Goal: Task Accomplishment & Management: Use online tool/utility

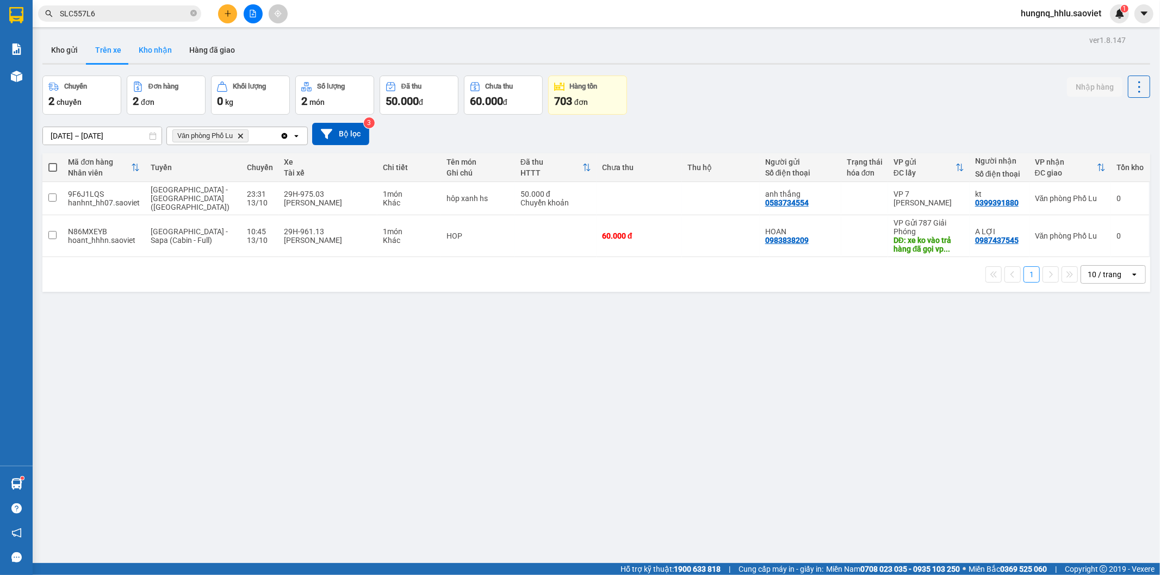
click at [153, 53] on button "Kho nhận" at bounding box center [155, 50] width 51 height 26
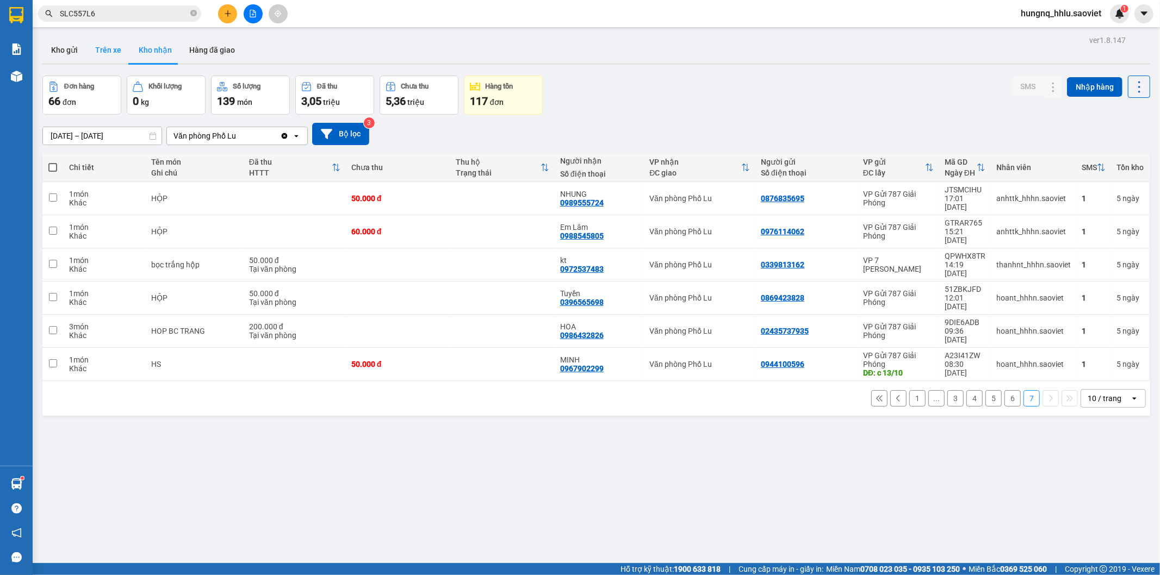
click at [117, 57] on button "Trên xe" at bounding box center [107, 50] width 43 height 26
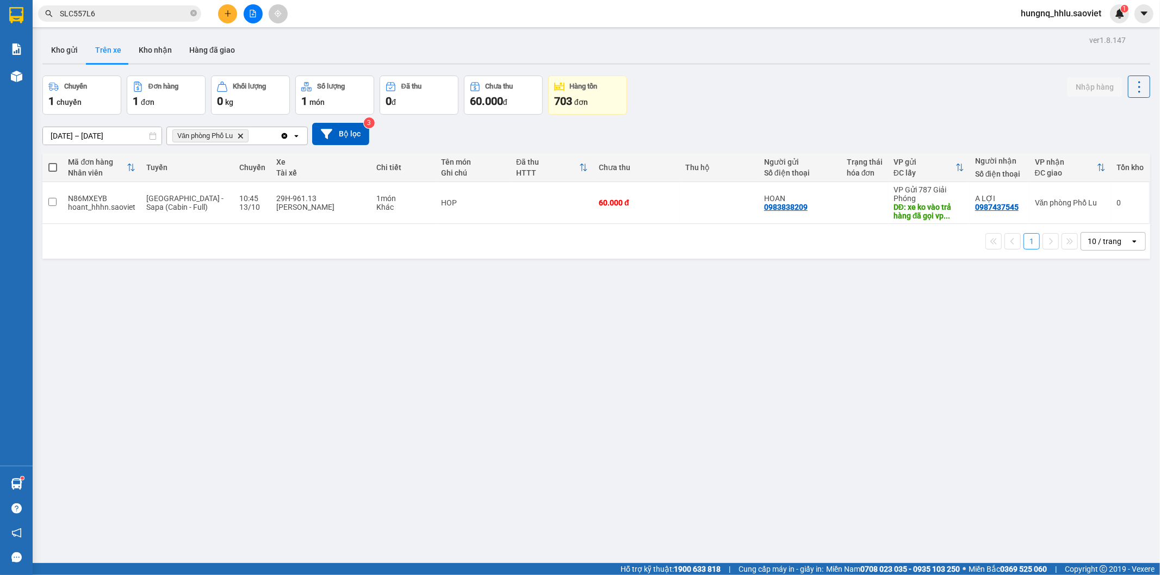
click at [1075, 481] on div "ver 1.8.147 Kho gửi Trên xe Kho nhận Hàng đã giao Chuyến 1 chuyến Đơn hàng 1 đơ…" at bounding box center [596, 320] width 1116 height 575
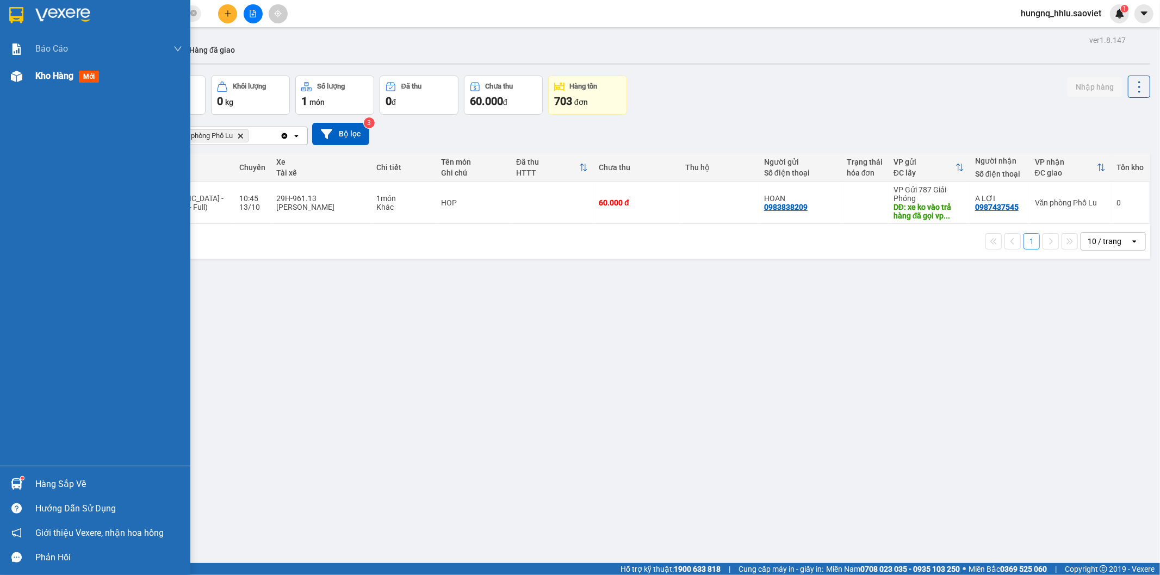
click at [71, 79] on span "Kho hàng" at bounding box center [54, 76] width 38 height 10
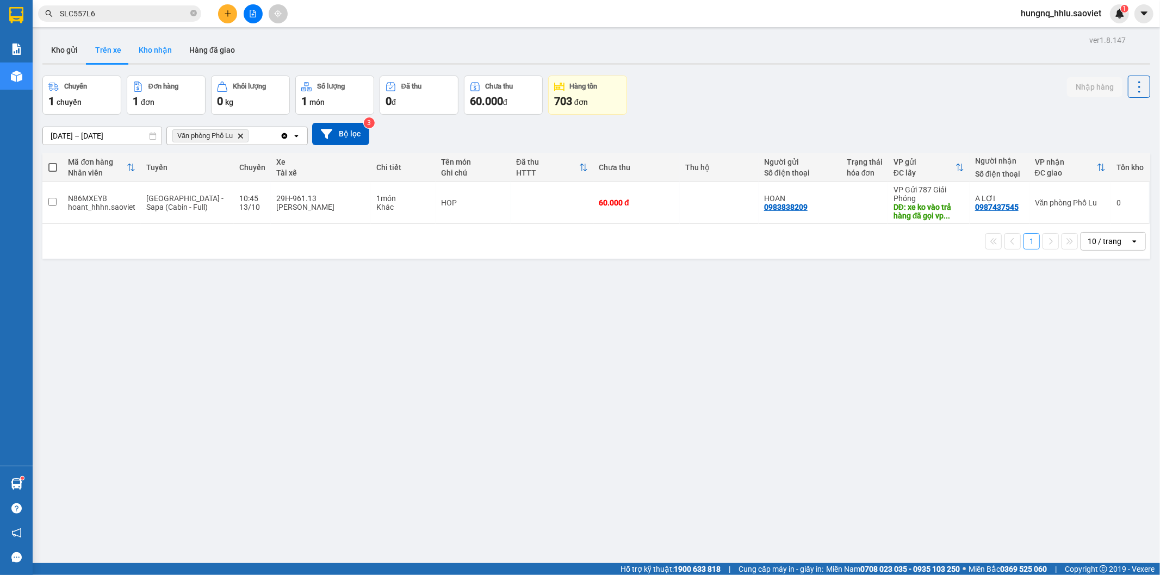
click at [147, 55] on button "Kho nhận" at bounding box center [155, 50] width 51 height 26
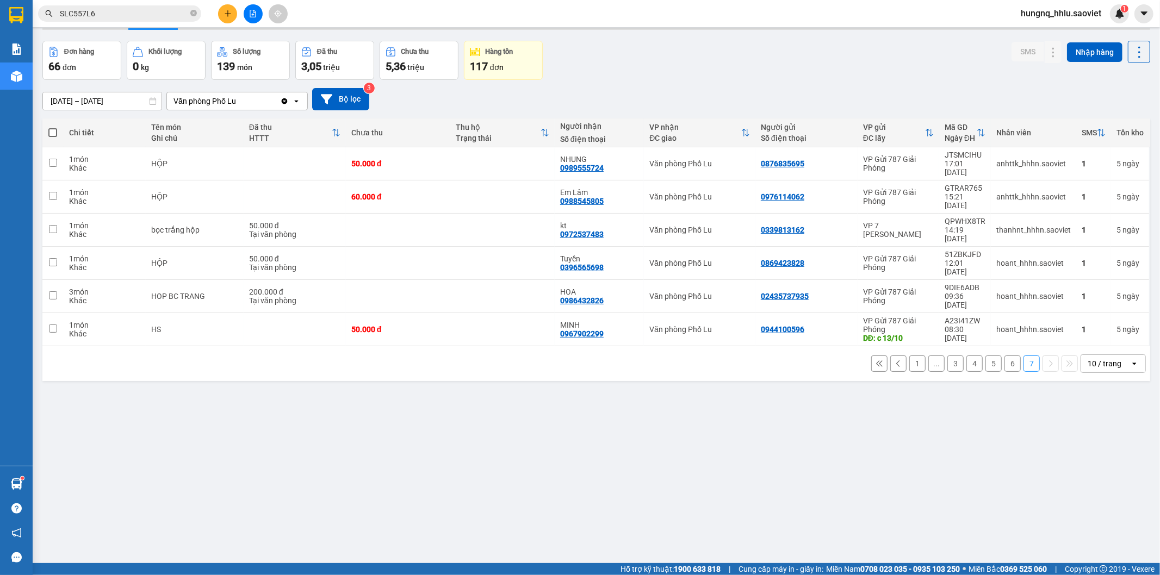
scroll to position [50, 0]
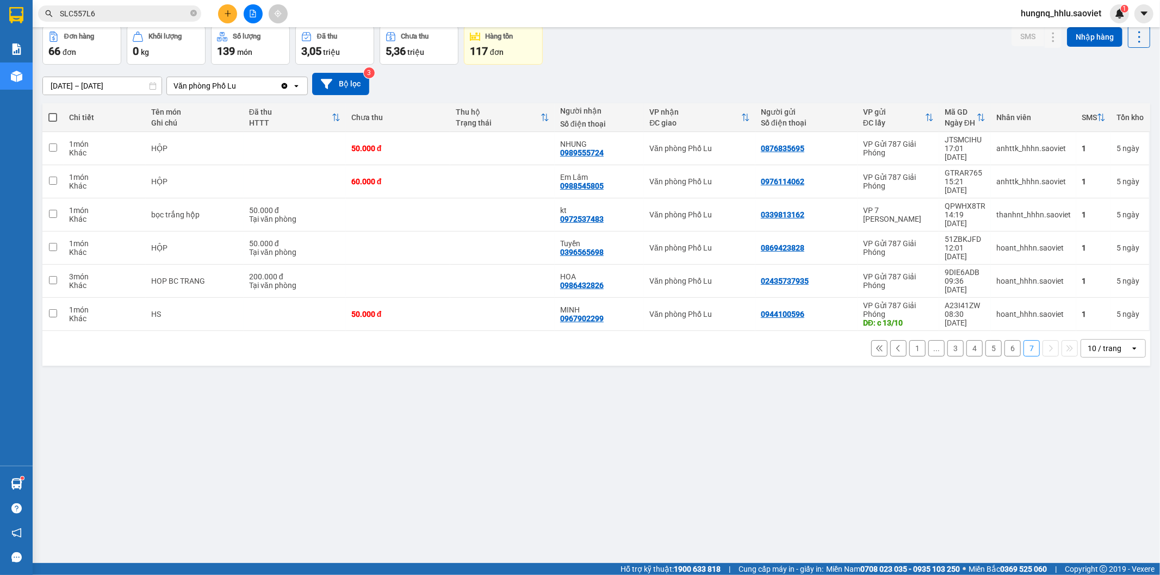
click at [1004, 340] on button "6" at bounding box center [1012, 348] width 16 height 16
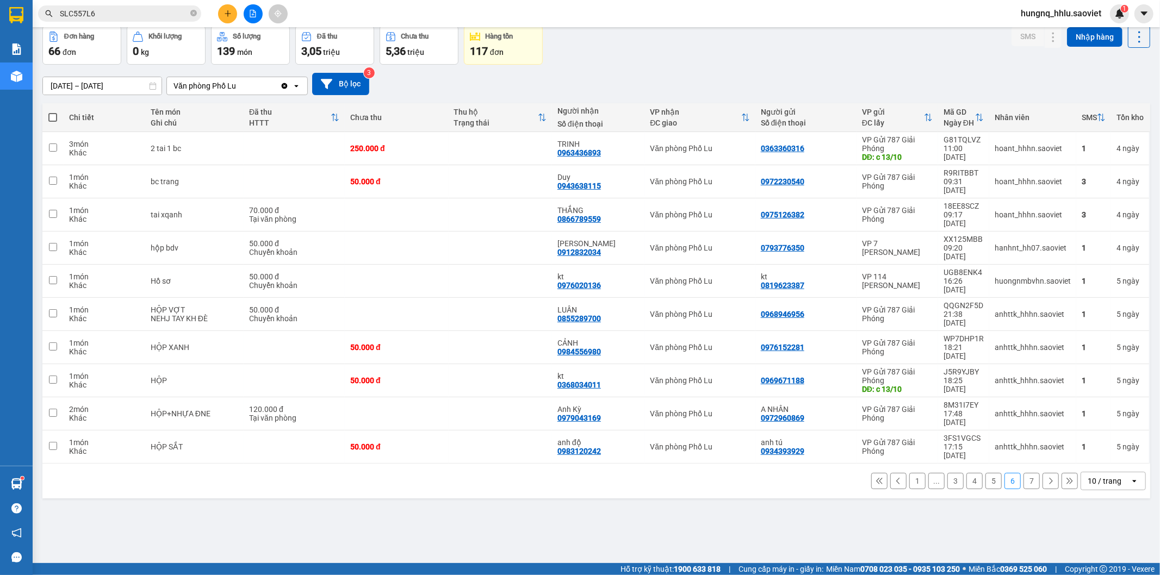
click at [986, 473] on button "5" at bounding box center [993, 481] width 16 height 16
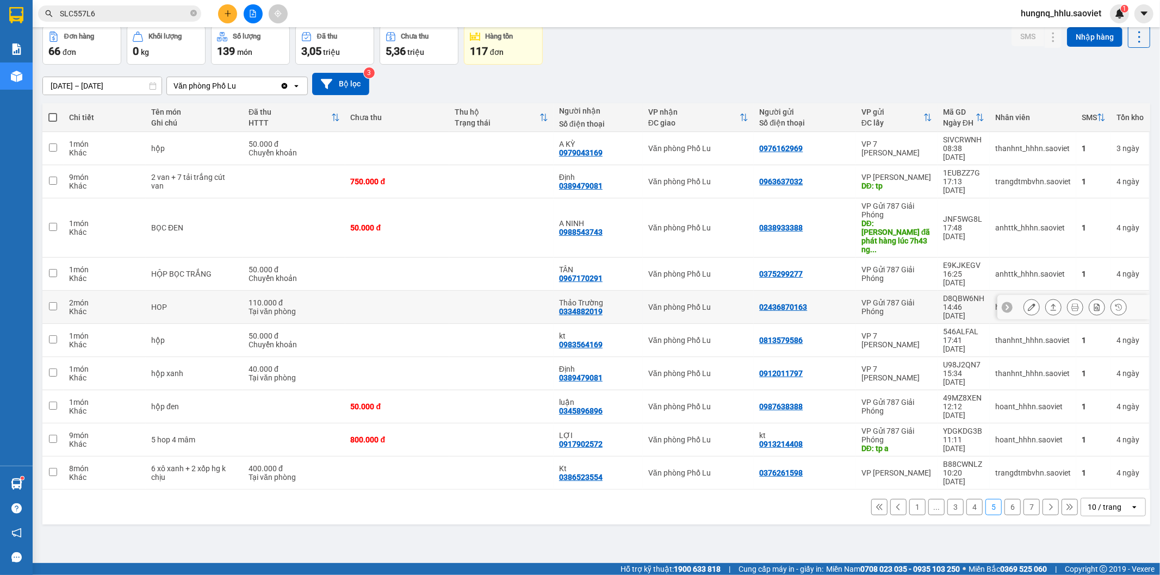
scroll to position [0, 0]
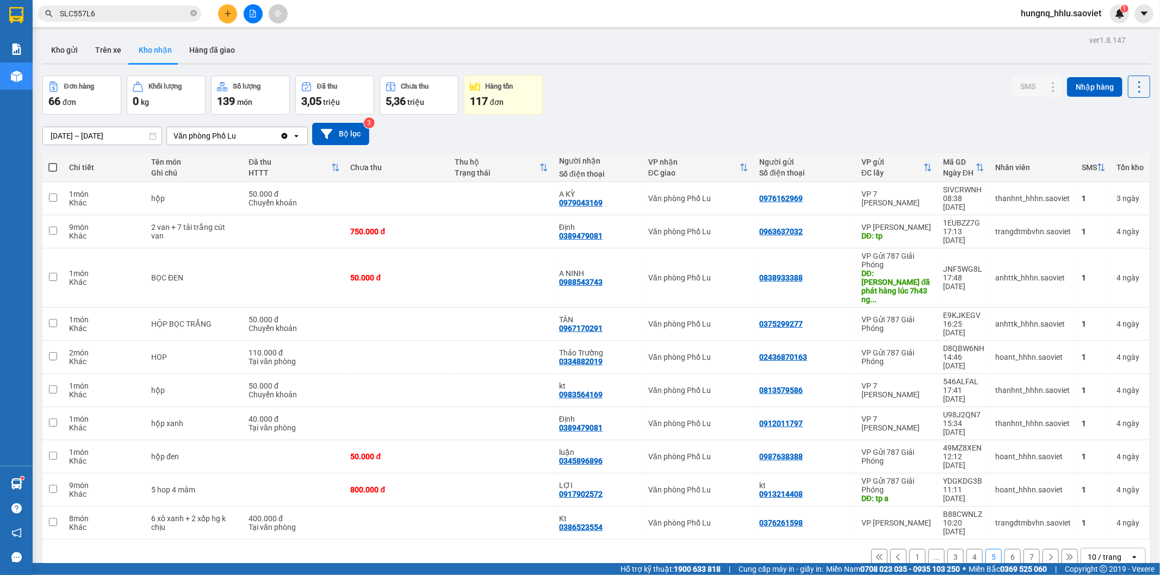
click at [84, 136] on input "08/10/2025 – 13/10/2025" at bounding box center [102, 135] width 119 height 17
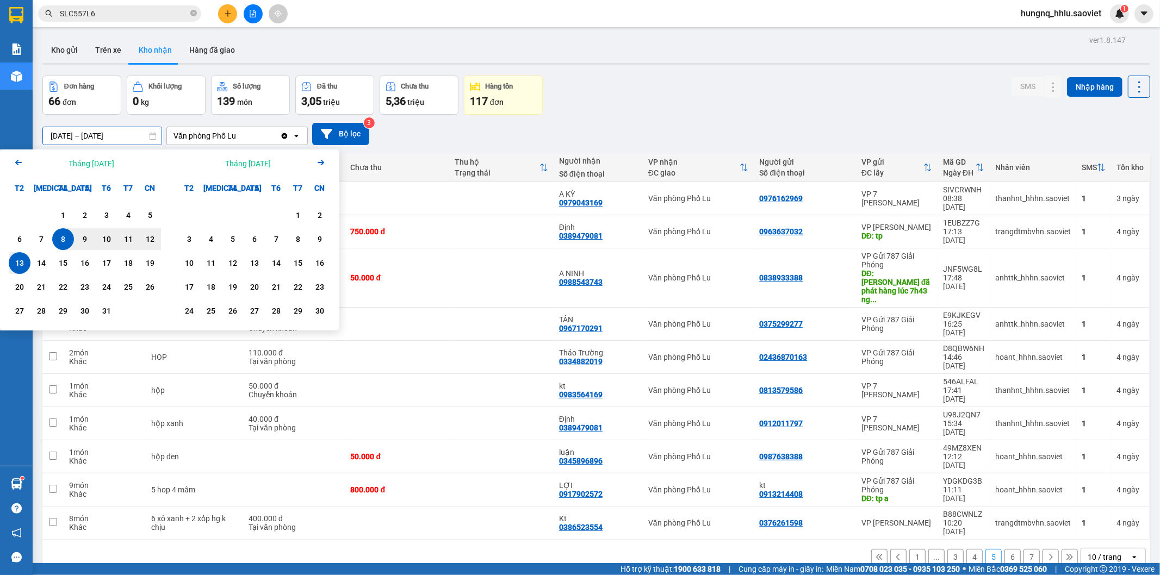
click at [20, 161] on icon "Arrow Left" at bounding box center [18, 162] width 13 height 13
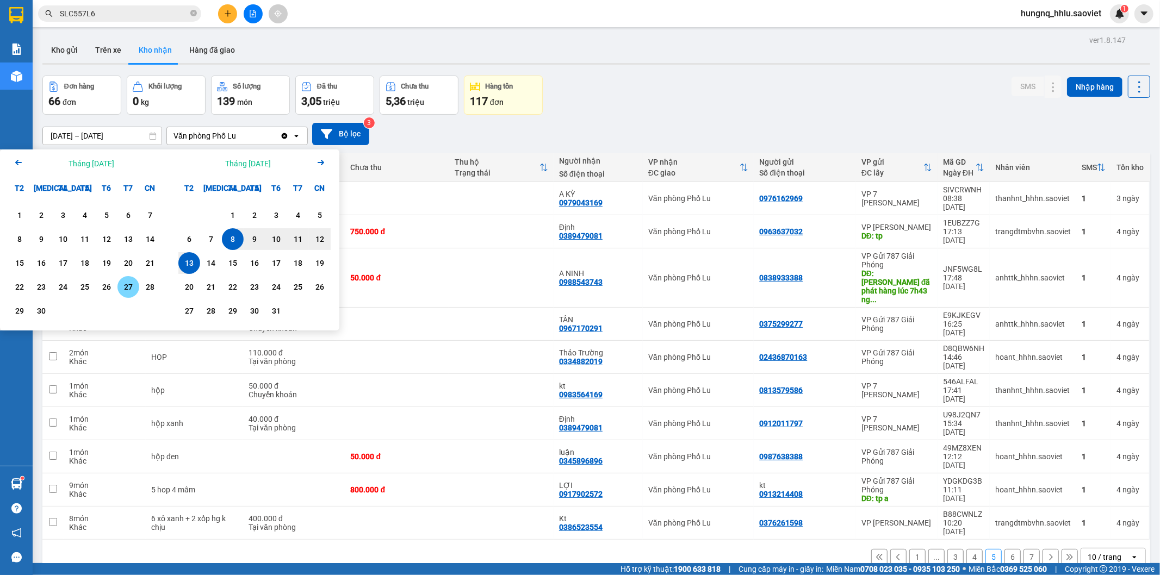
click at [127, 289] on div "27" at bounding box center [128, 287] width 15 height 13
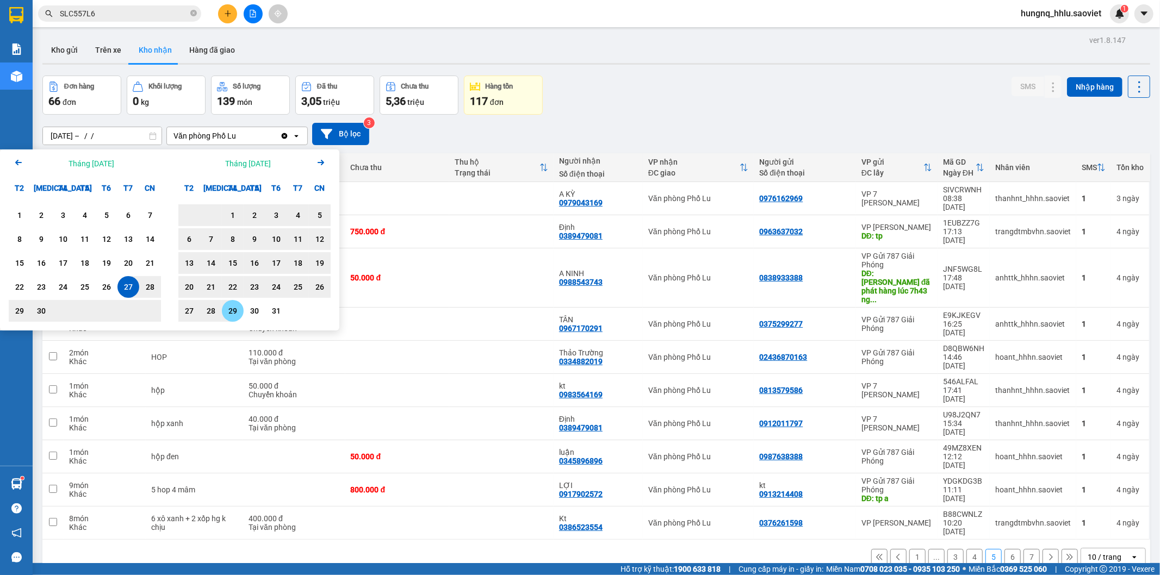
scroll to position [50, 0]
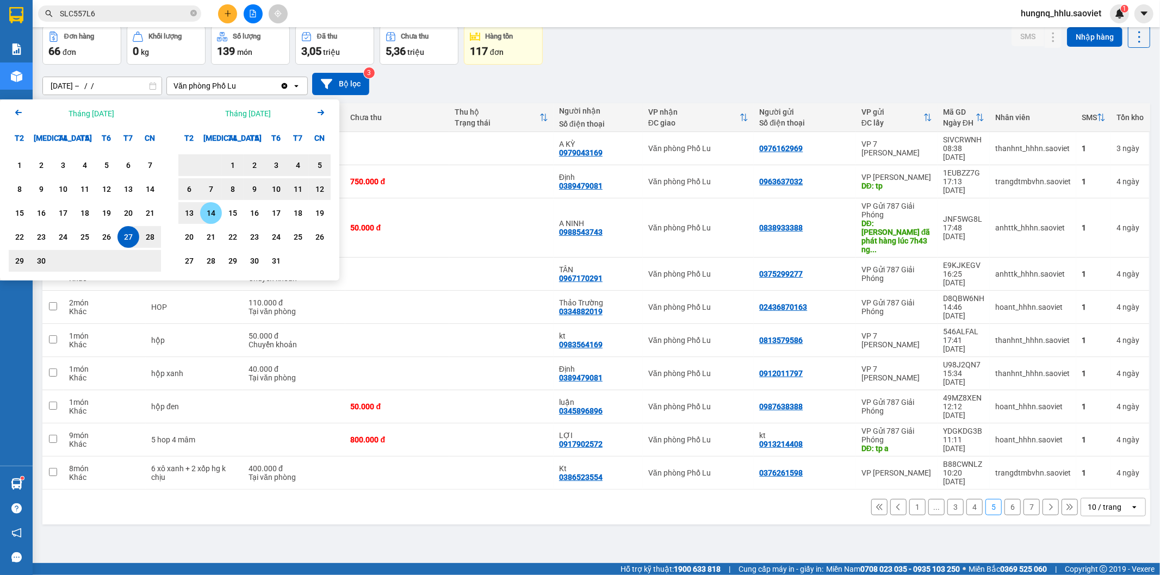
click at [215, 216] on div "14" at bounding box center [210, 213] width 15 height 13
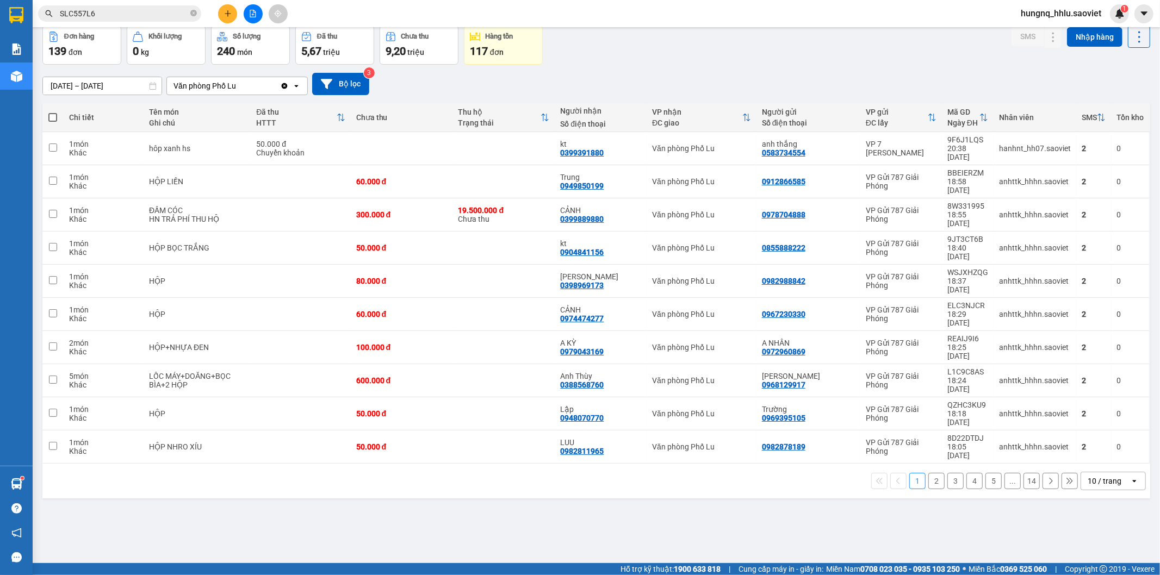
click at [1066, 473] on button at bounding box center [1069, 481] width 16 height 16
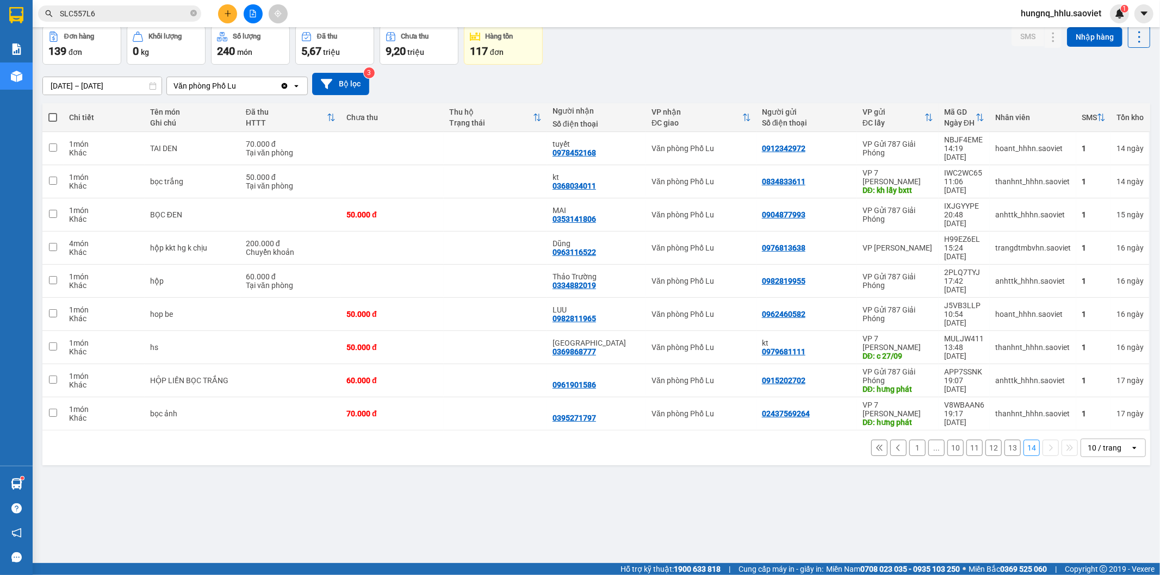
click at [1004, 440] on button "13" at bounding box center [1012, 448] width 16 height 16
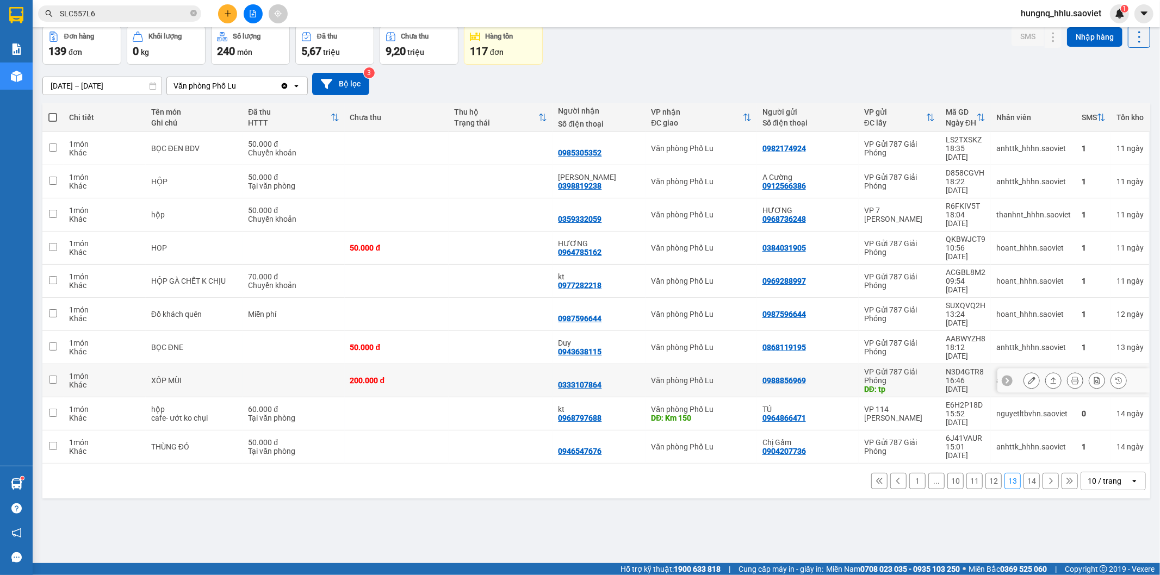
scroll to position [0, 0]
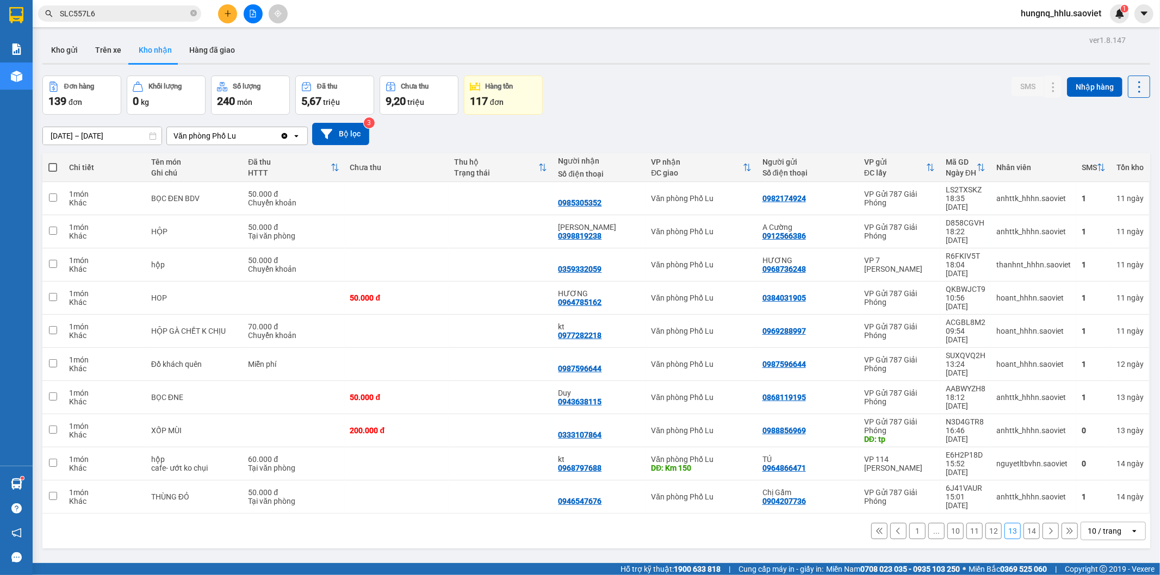
click at [985, 523] on button "12" at bounding box center [993, 531] width 16 height 16
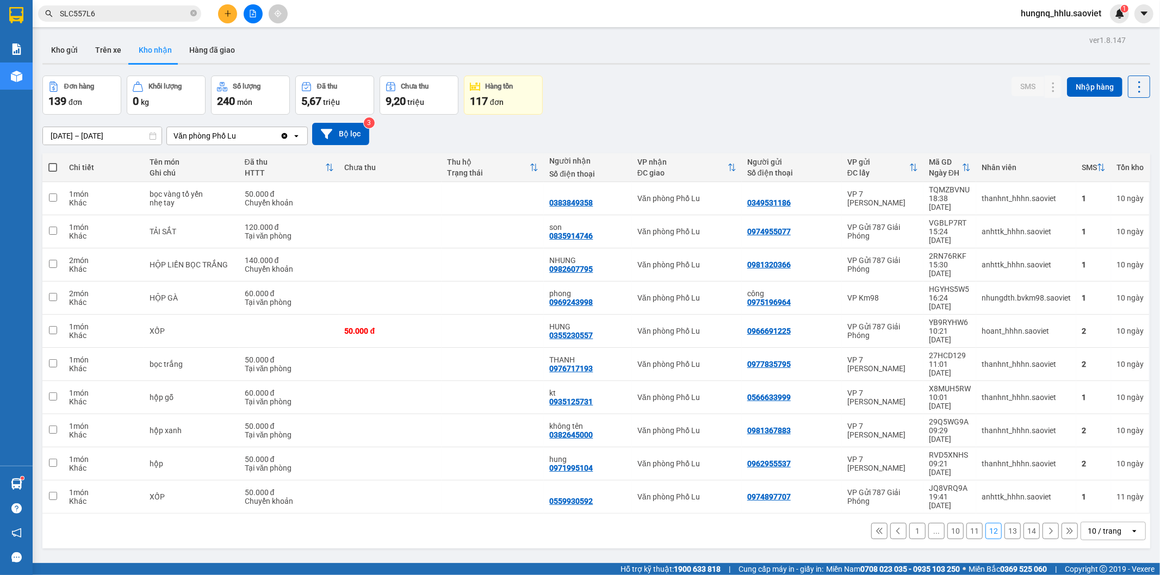
click at [966, 523] on button "11" at bounding box center [974, 531] width 16 height 16
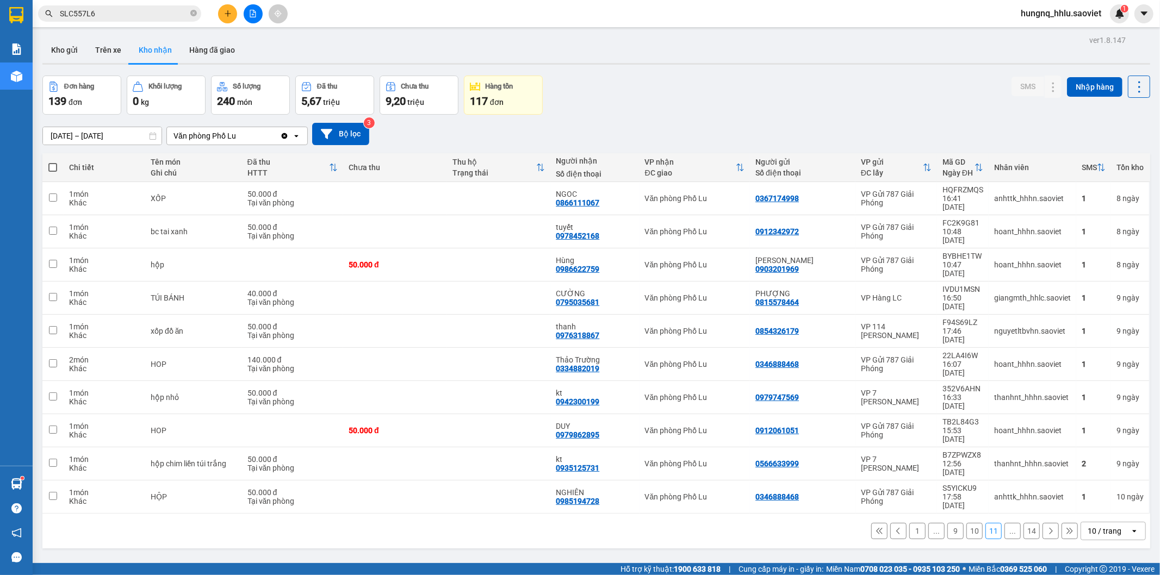
click at [966, 523] on button "10" at bounding box center [974, 531] width 16 height 16
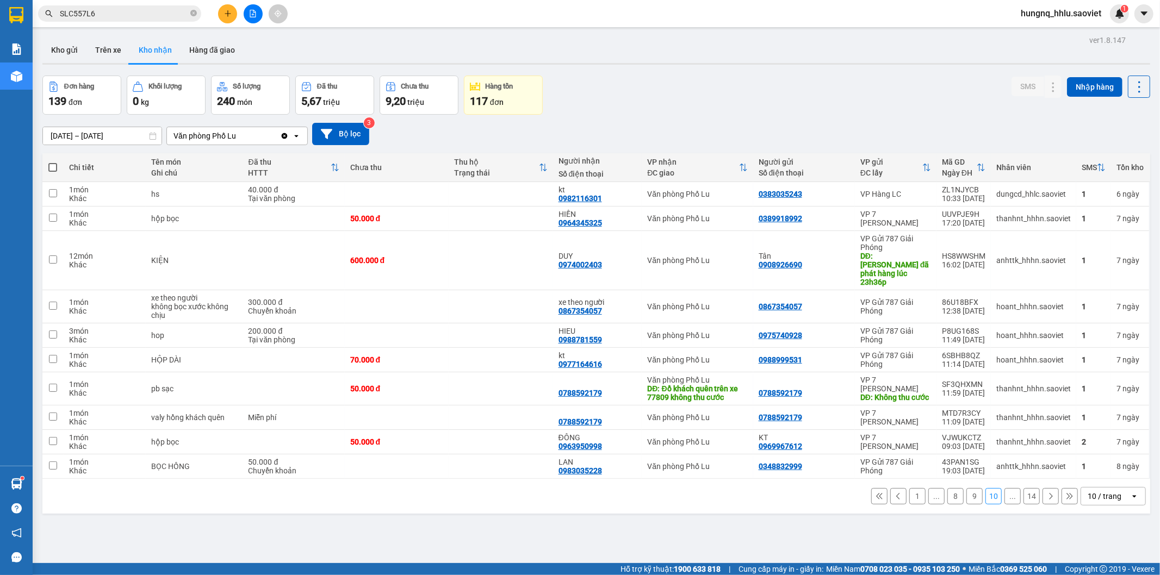
click at [966, 492] on button "9" at bounding box center [974, 496] width 16 height 16
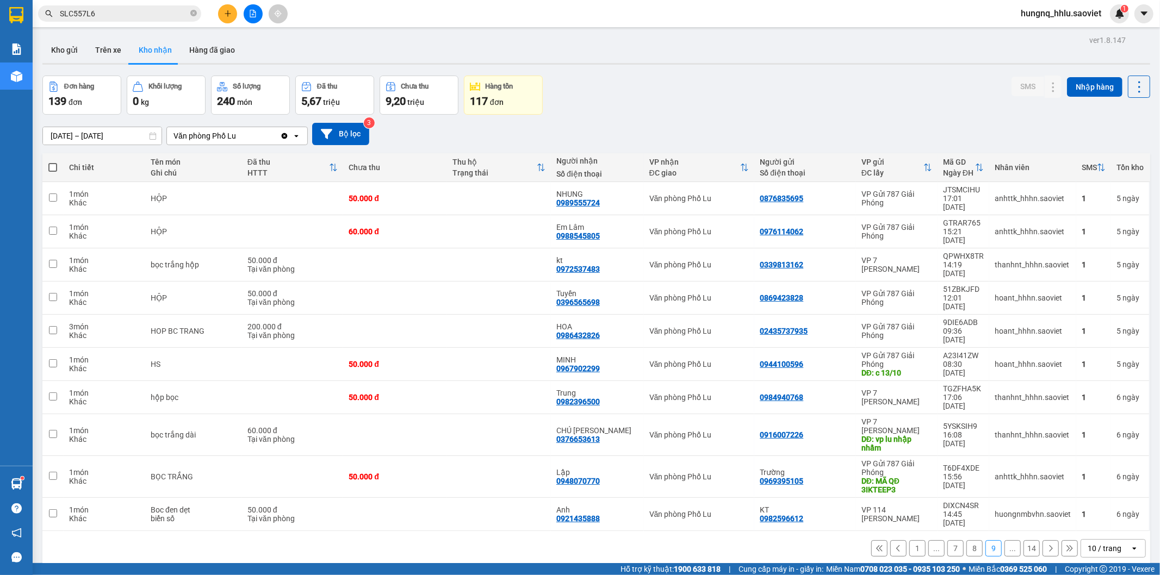
click at [966, 540] on button "8" at bounding box center [974, 548] width 16 height 16
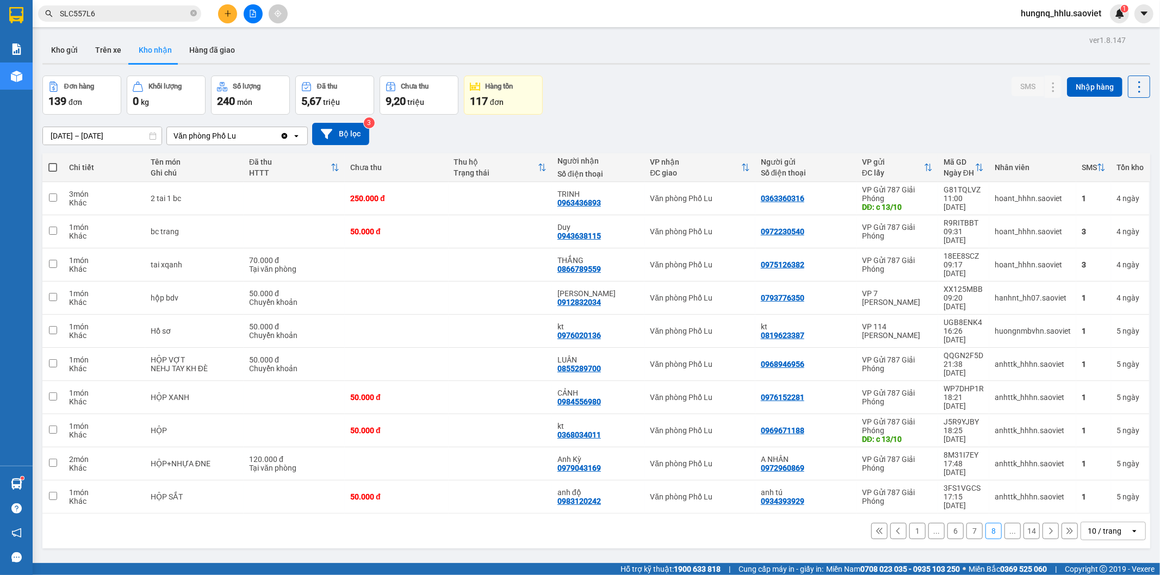
click at [1046, 527] on icon at bounding box center [1050, 531] width 8 height 8
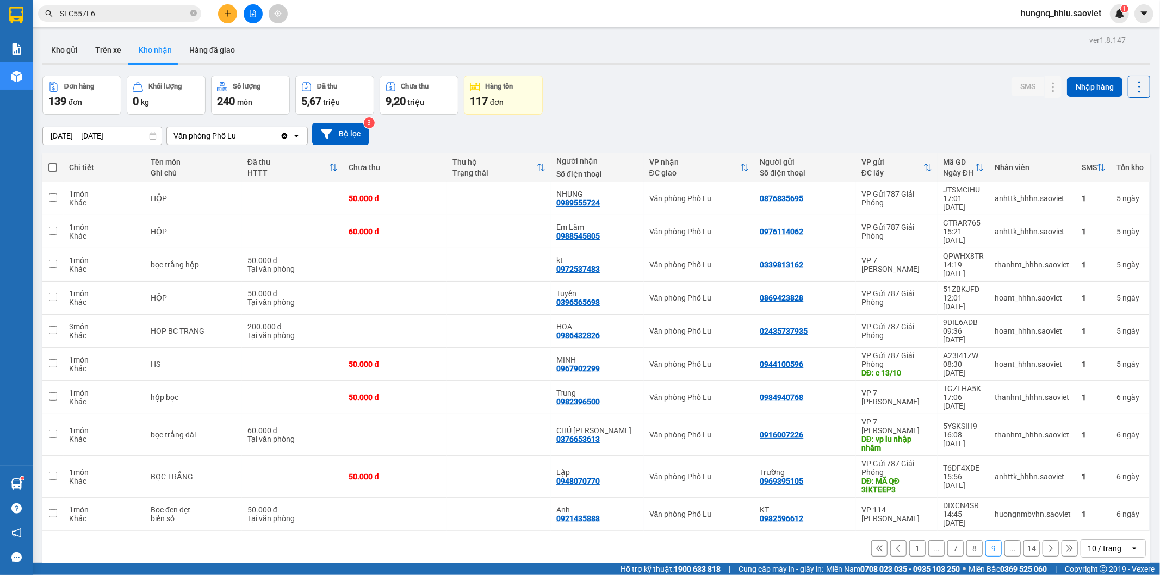
click at [973, 540] on button "8" at bounding box center [974, 548] width 16 height 16
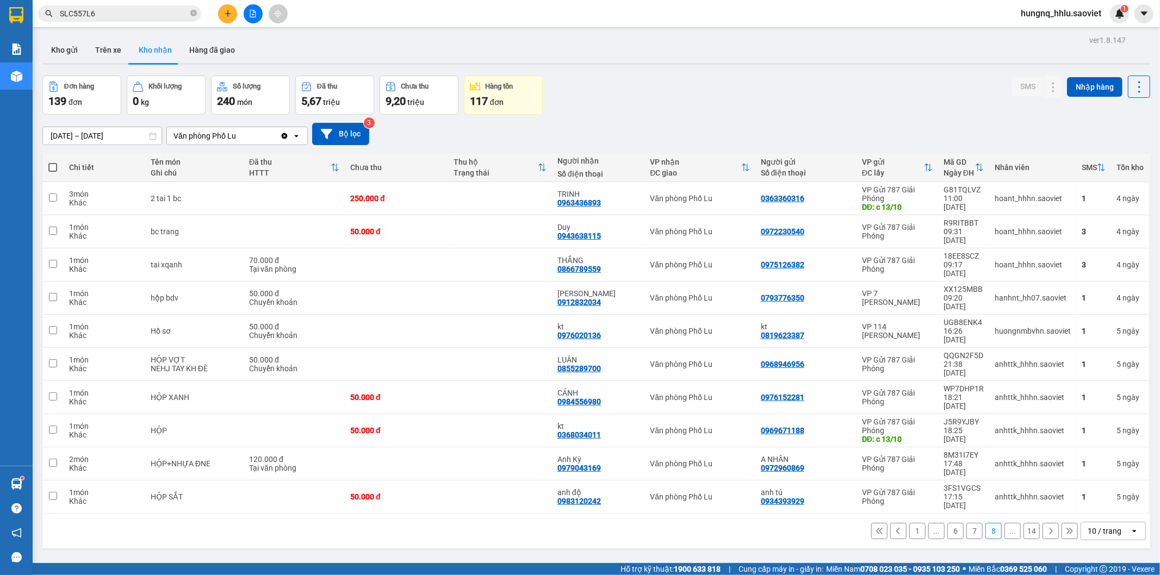
click at [966, 523] on button "7" at bounding box center [974, 531] width 16 height 16
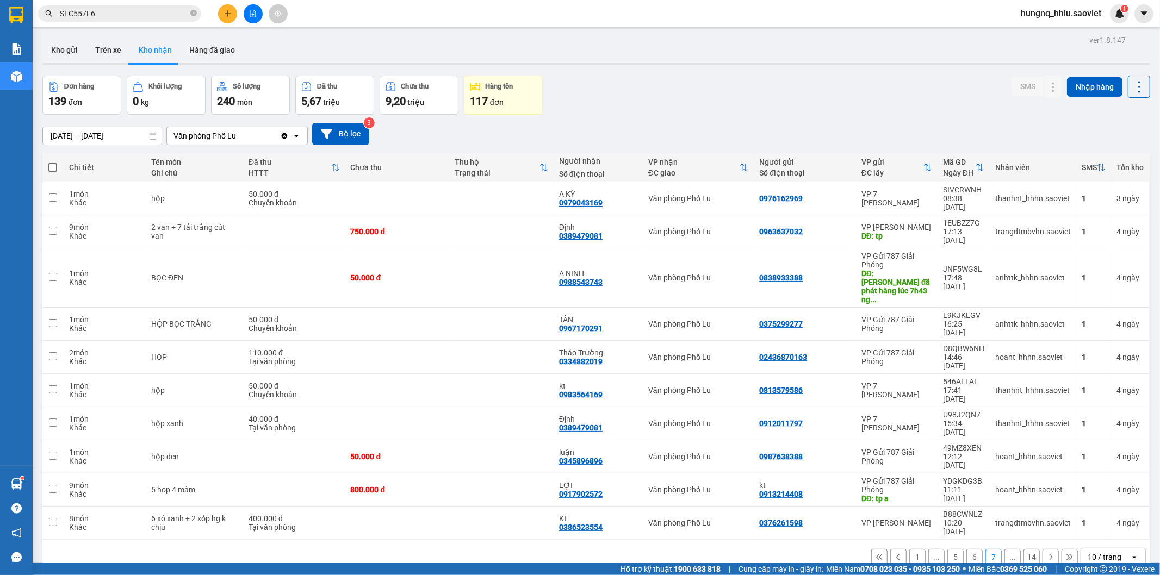
click at [967, 549] on button "6" at bounding box center [974, 557] width 16 height 16
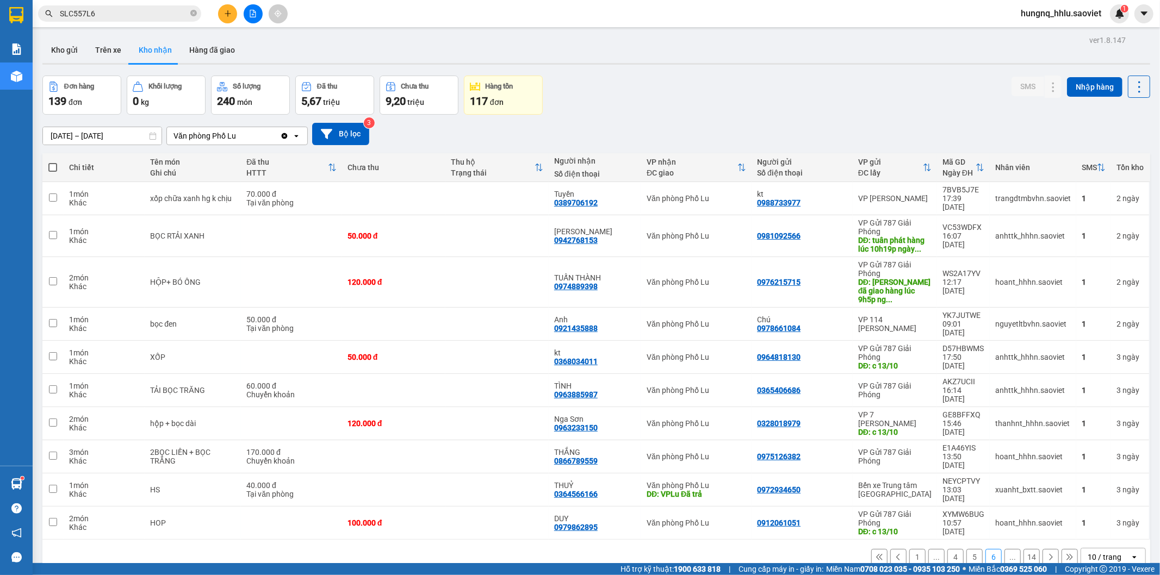
click at [966, 549] on button "5" at bounding box center [974, 557] width 16 height 16
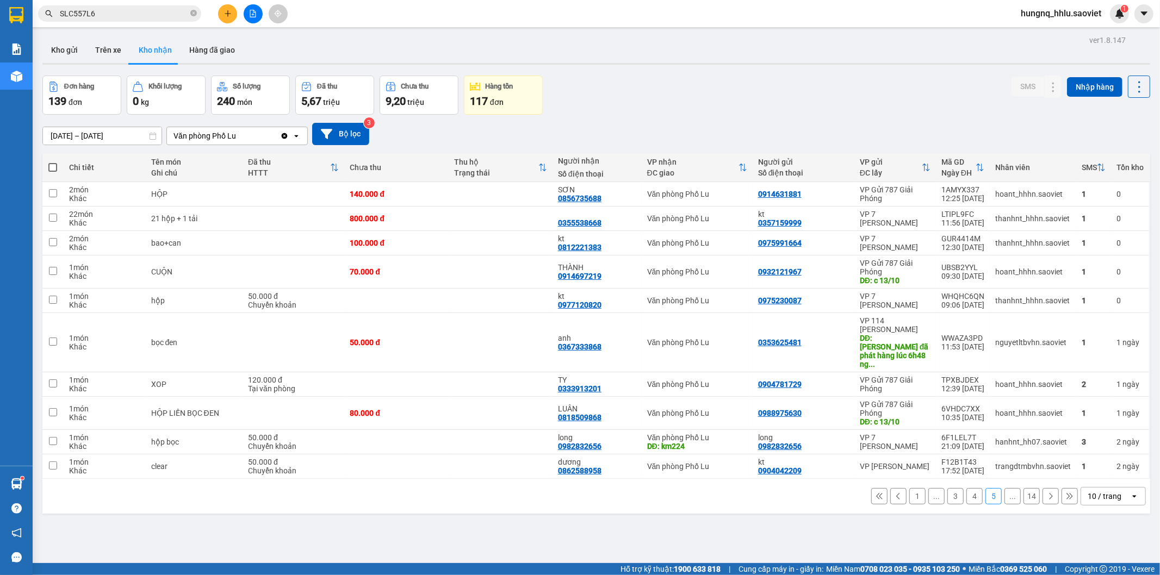
click at [105, 142] on div "ver 1.8.147 Kho gửi Trên xe Kho nhận Hàng đã giao Đơn hàng 139 đơn Khối lượng 0…" at bounding box center [596, 320] width 1116 height 575
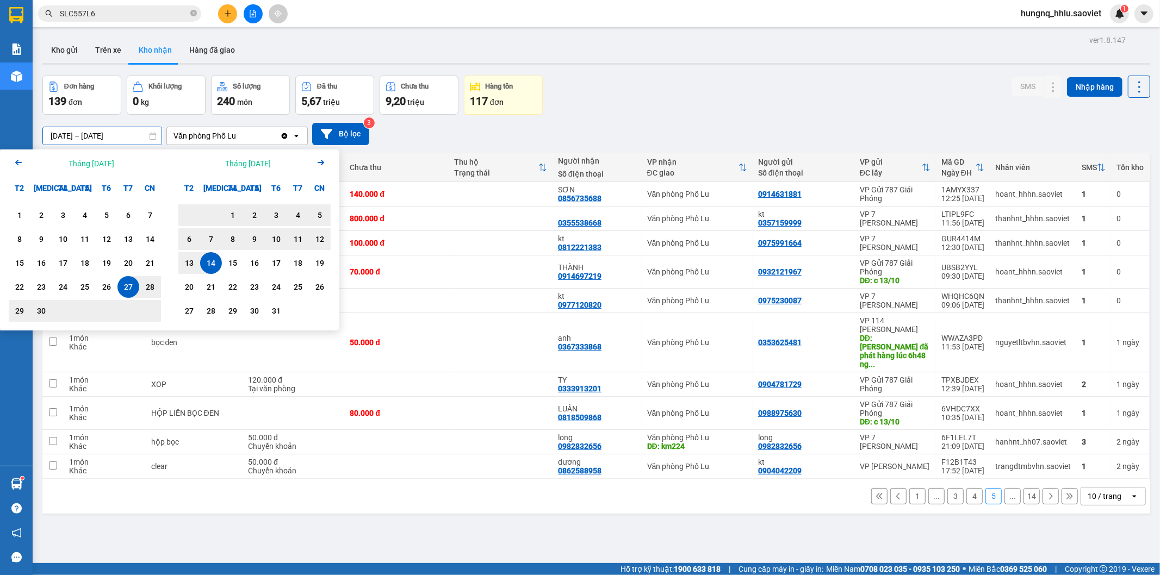
click at [511, 503] on div "ver 1.8.147 Kho gửi Trên xe Kho nhận Hàng đã giao Đơn hàng 139 đơn Khối lượng 0…" at bounding box center [596, 320] width 1116 height 575
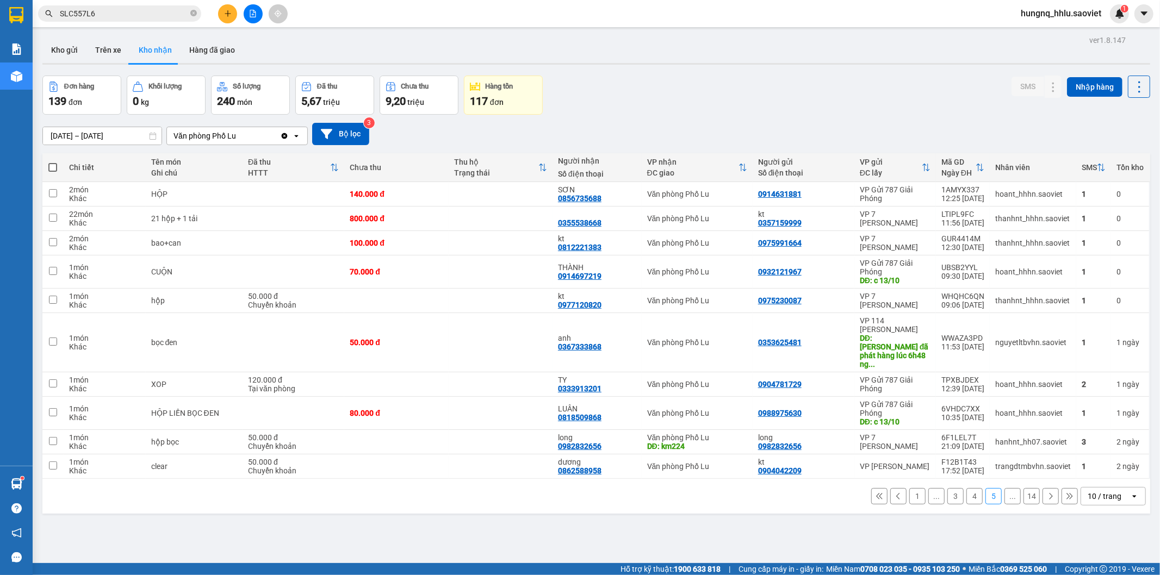
click at [50, 138] on input "27/09/2025 – 14/10/2025" at bounding box center [102, 135] width 119 height 17
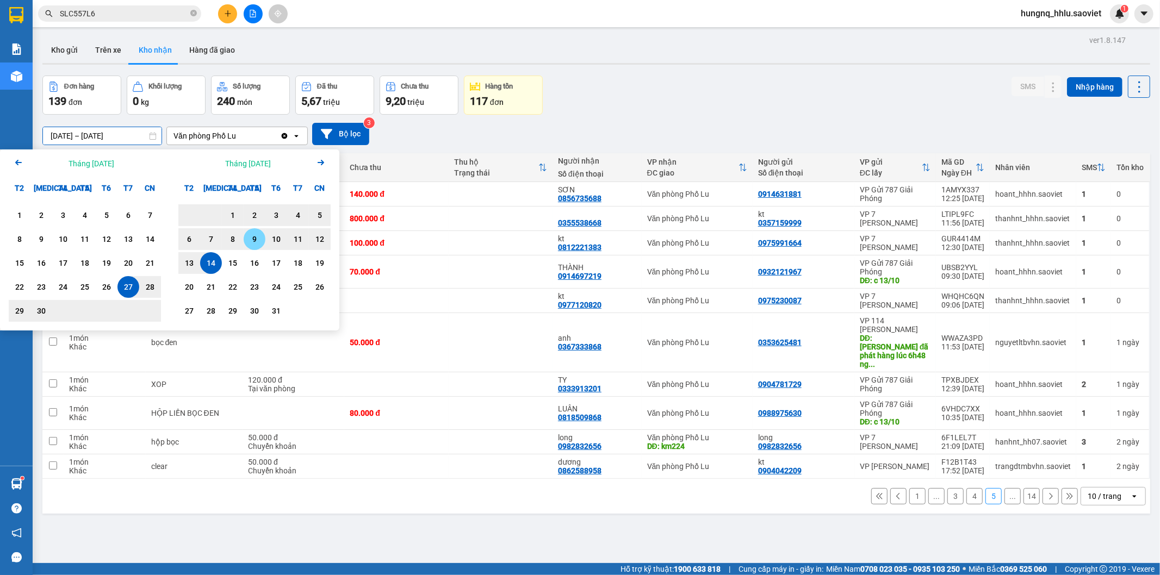
click at [247, 246] on div "9" at bounding box center [255, 239] width 22 height 22
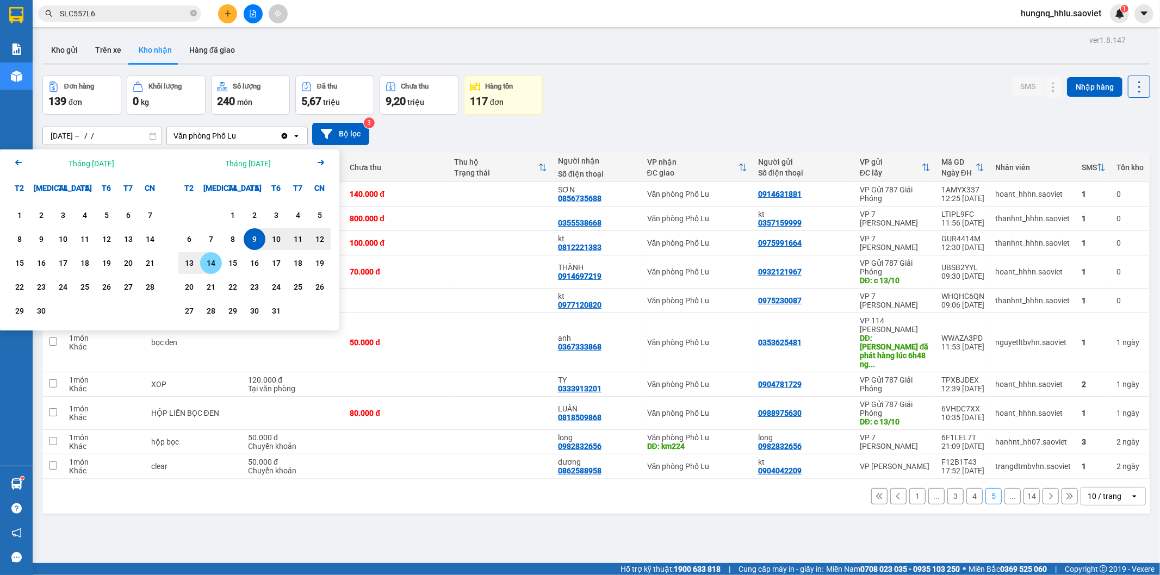
click at [216, 267] on div "14" at bounding box center [210, 263] width 15 height 13
type input "09/10/2025 – 14/10/2025"
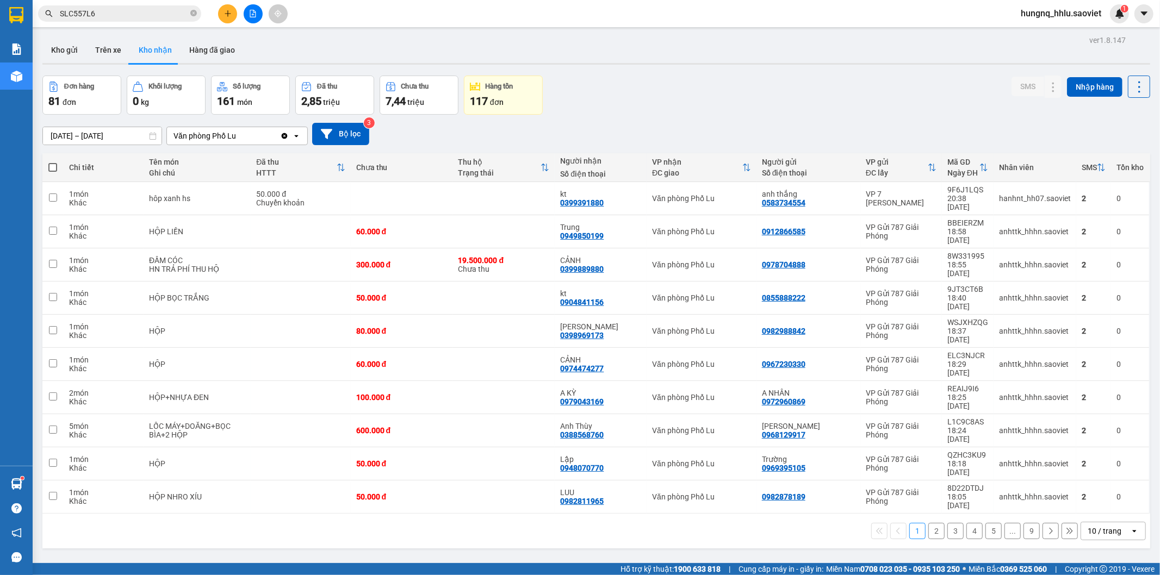
click at [1066, 523] on button at bounding box center [1069, 531] width 16 height 16
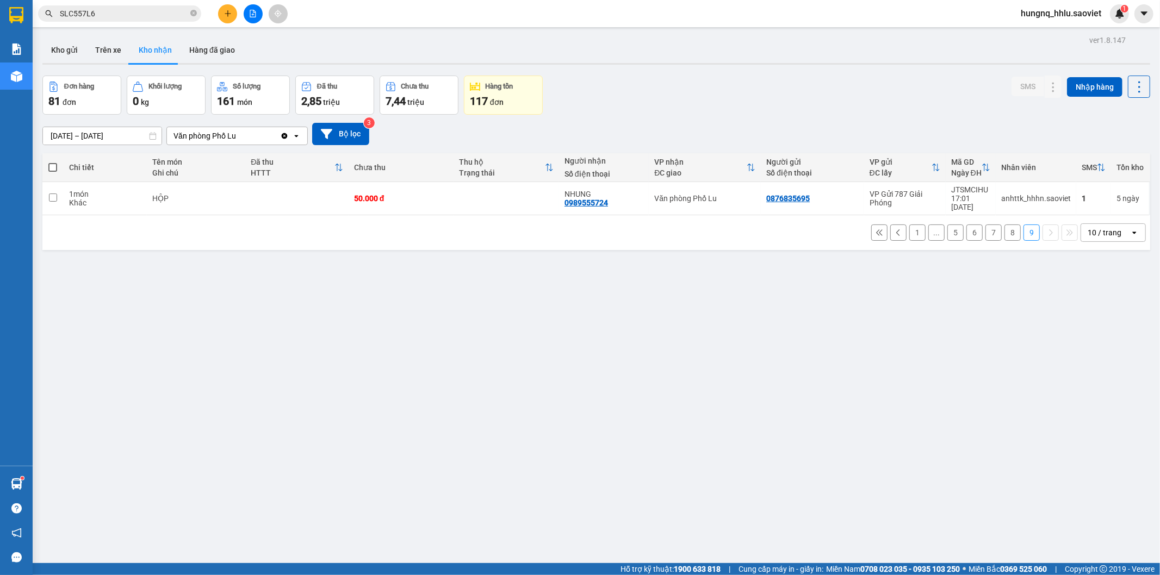
click at [1004, 229] on button "8" at bounding box center [1012, 233] width 16 height 16
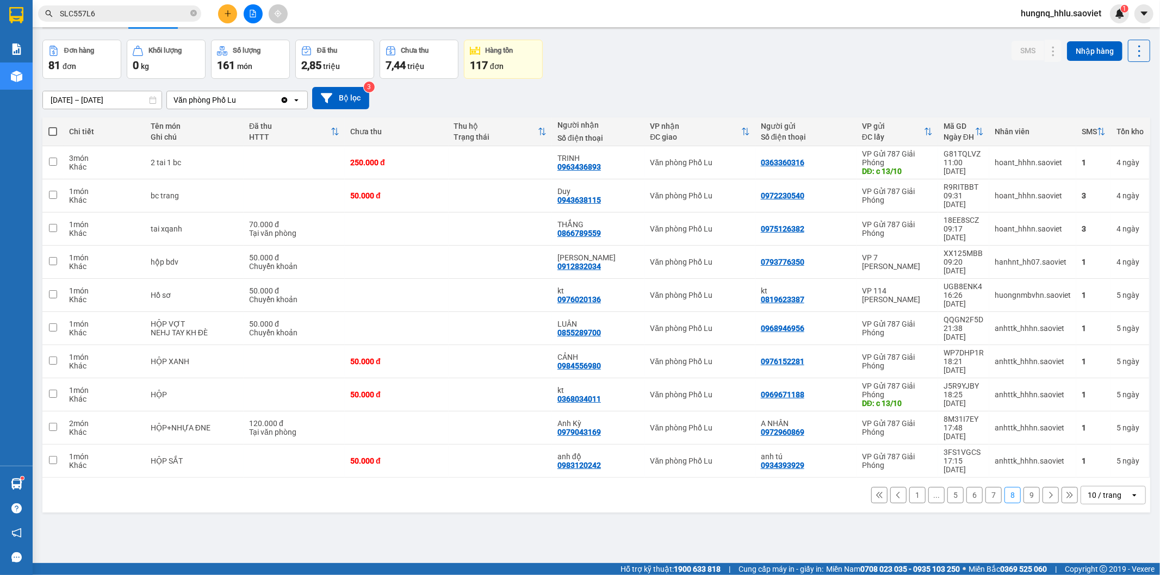
scroll to position [50, 0]
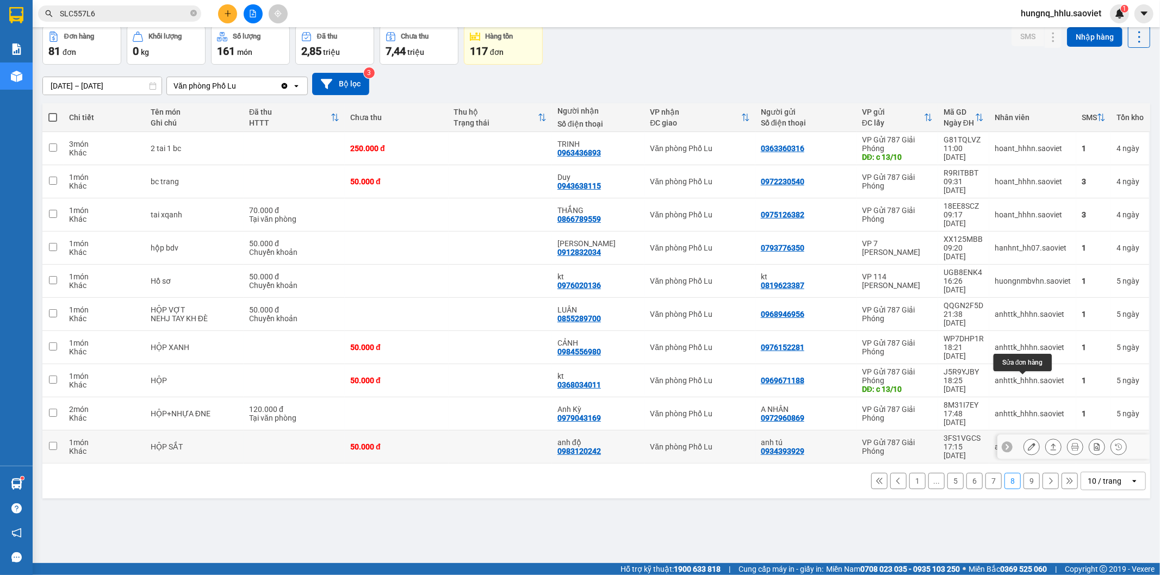
click at [1024, 438] on button at bounding box center [1031, 447] width 15 height 19
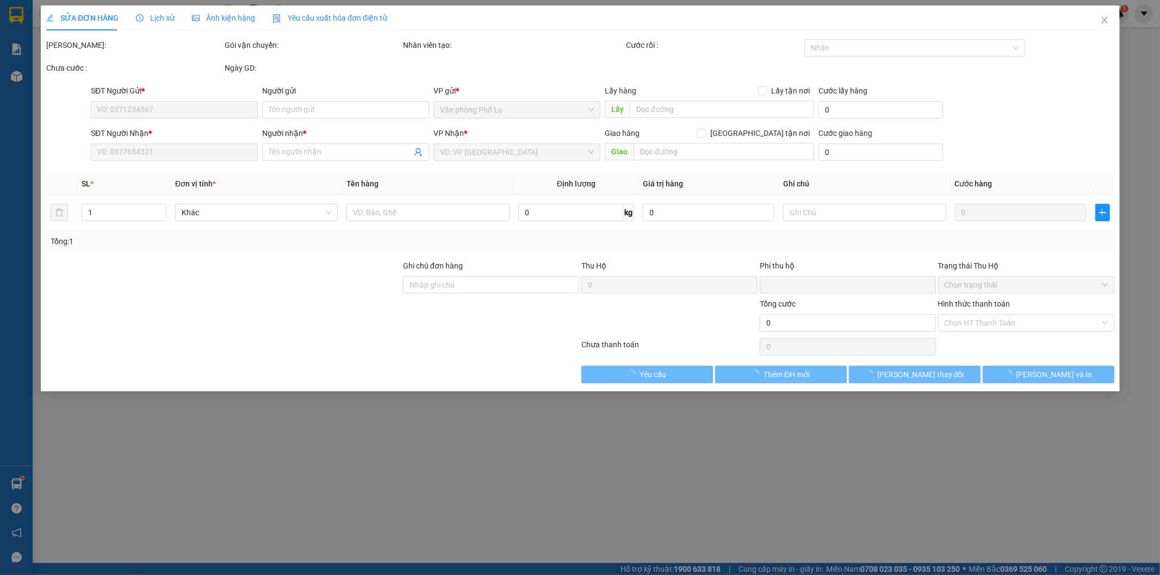
type input "0934393929"
type input "anh tú"
type input "0983120242"
type input "anh độ"
type input "0"
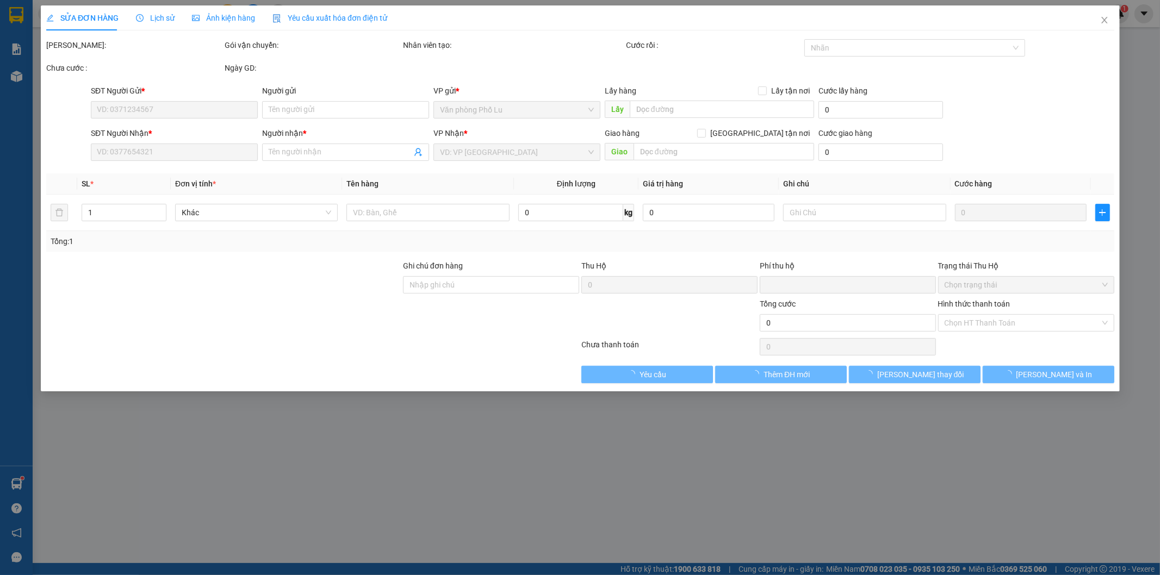
type input "50.000"
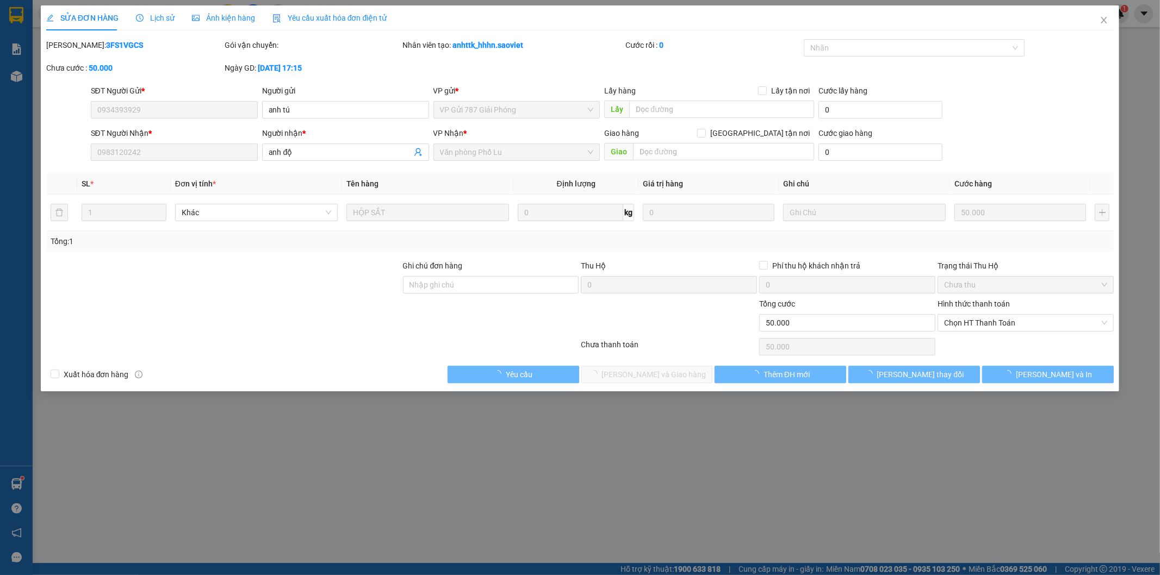
click at [165, 18] on span "Lịch sử" at bounding box center [155, 18] width 39 height 9
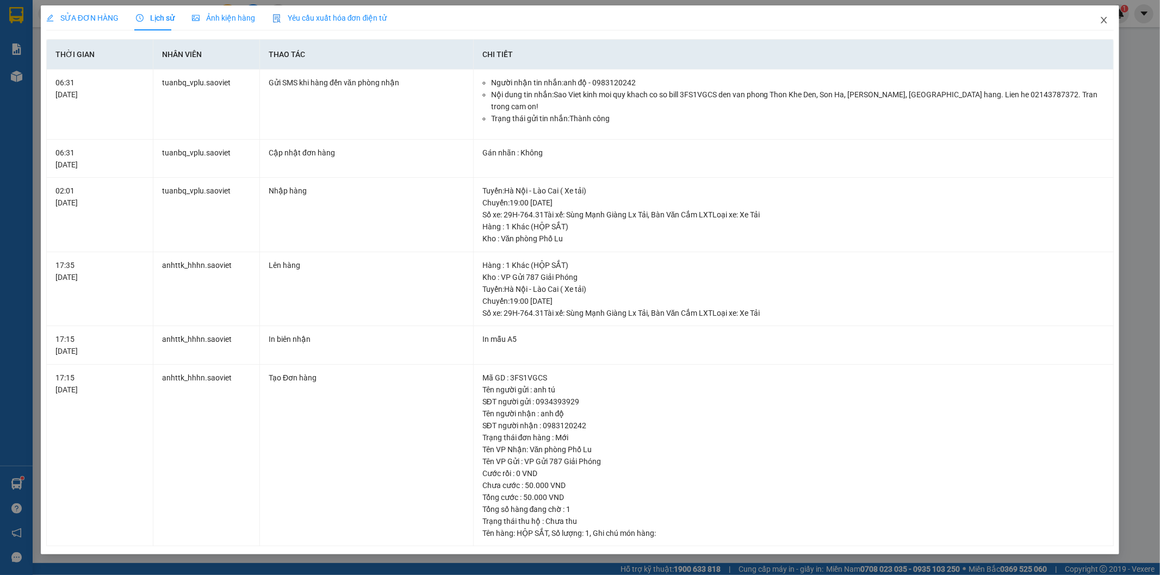
click at [1107, 24] on icon "close" at bounding box center [1103, 20] width 9 height 9
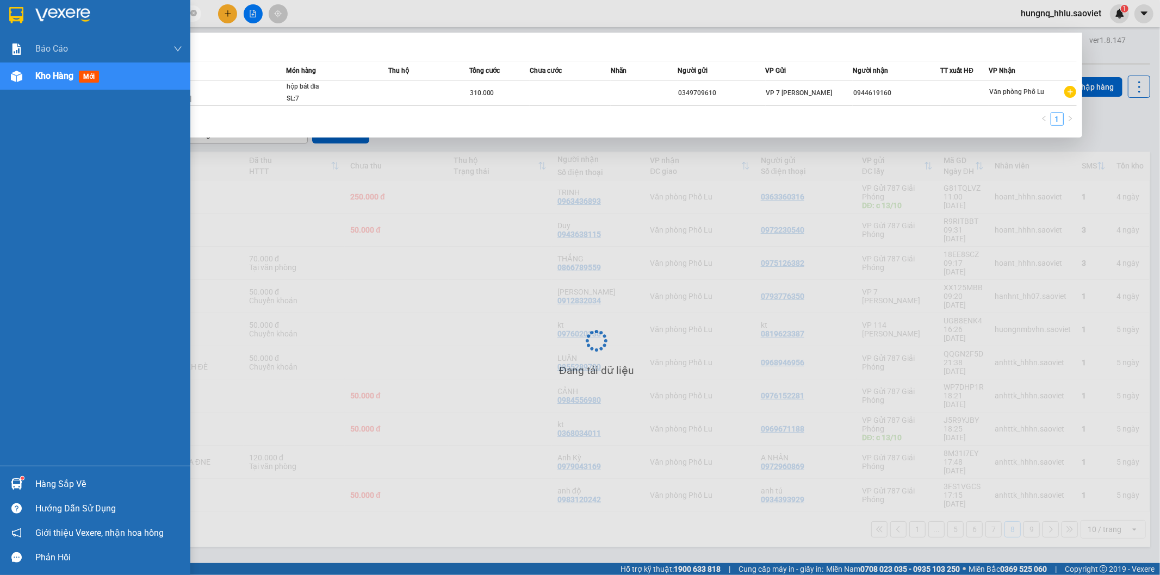
click at [0, 2] on section "Kết quả tìm kiếm ( 1 ) Bộ lọc Mã ĐH Trạng thái Món hàng Thu hộ Tổng cước Chưa c…" at bounding box center [580, 287] width 1160 height 575
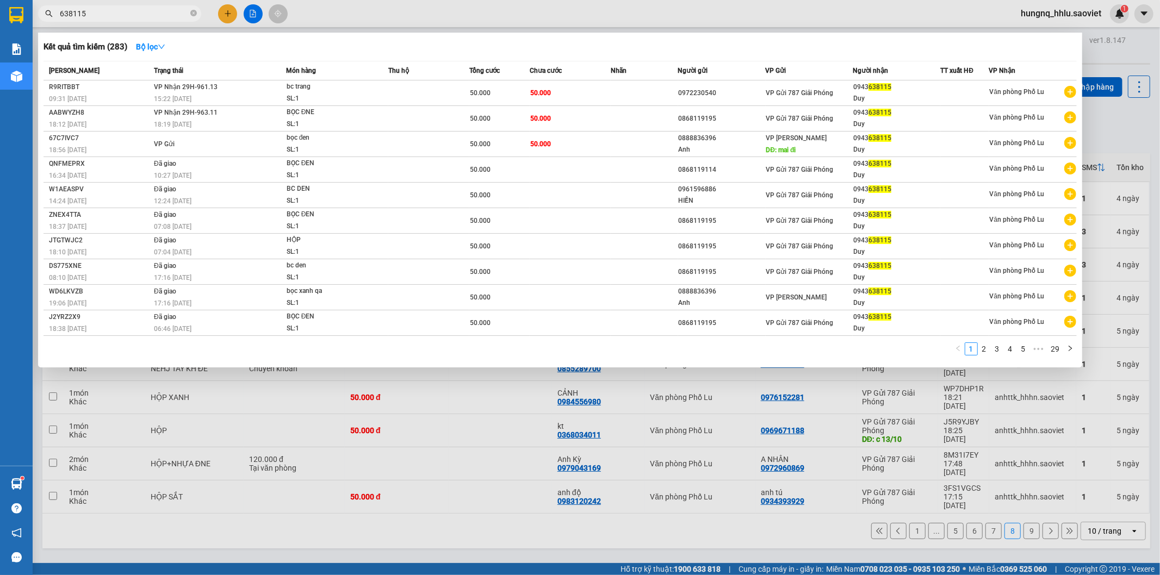
type input "638115"
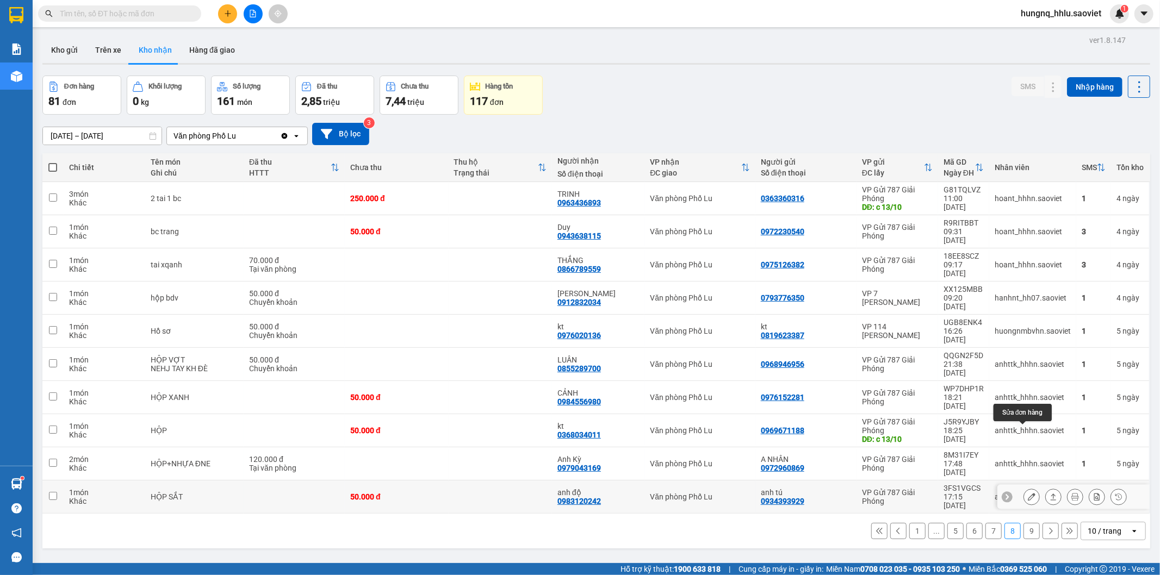
click at [1024, 488] on button at bounding box center [1031, 497] width 15 height 19
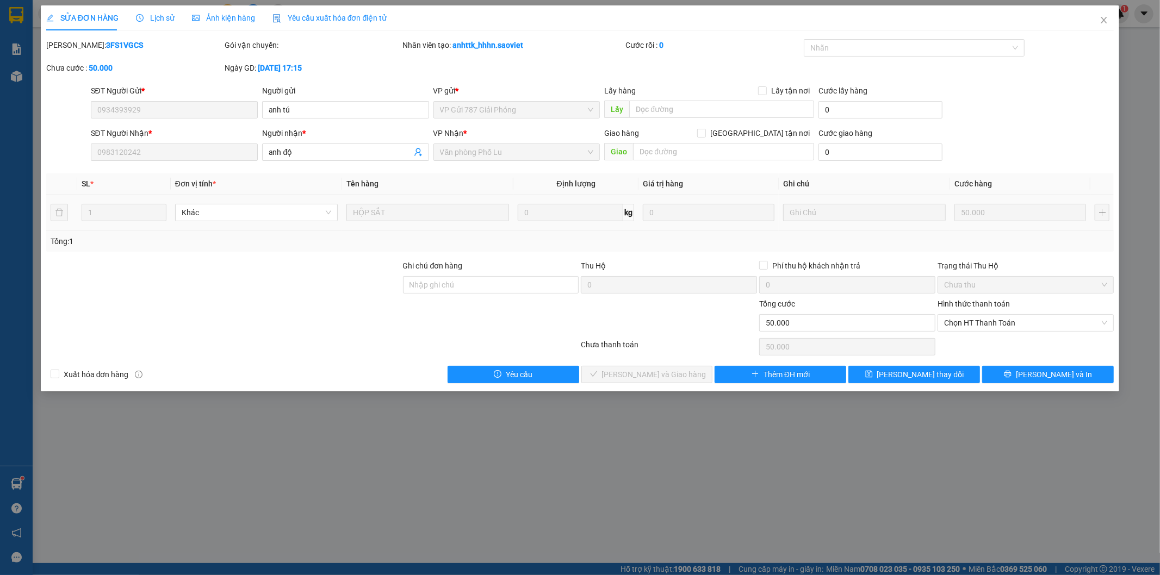
type input "0934393929"
type input "anh tú"
type input "0983120242"
type input "anh độ"
type input "0"
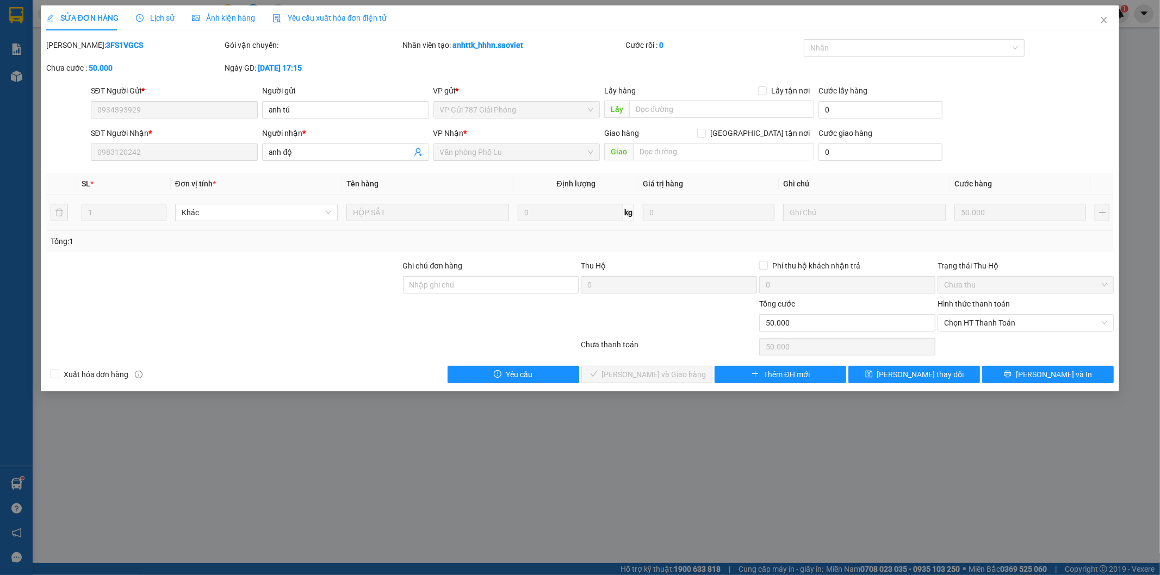
type input "50.000"
click at [1110, 24] on span "Close" at bounding box center [1103, 20] width 30 height 30
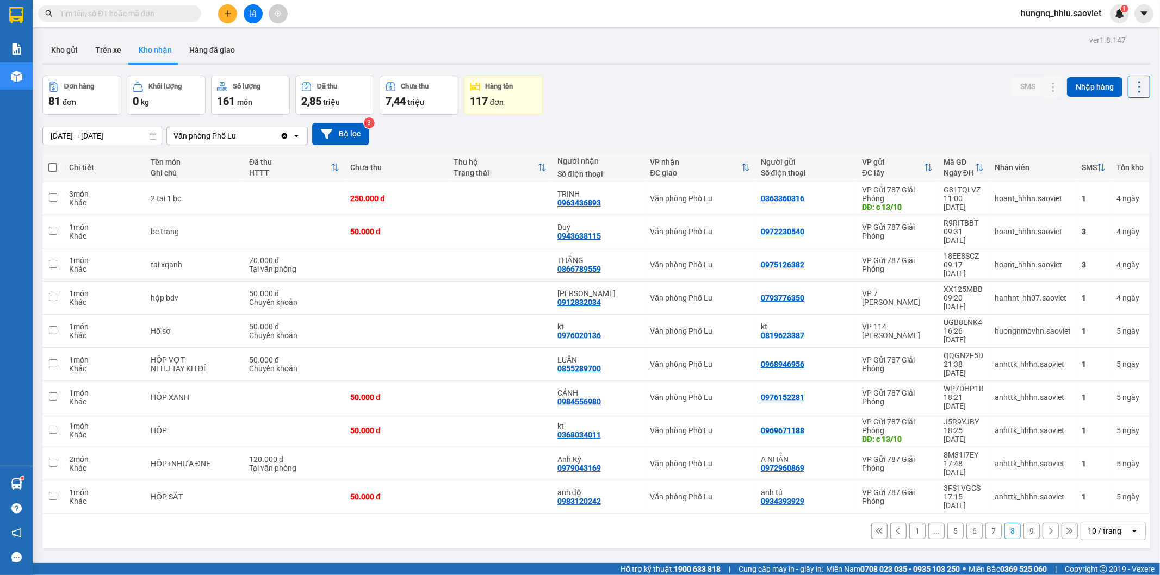
scroll to position [50, 0]
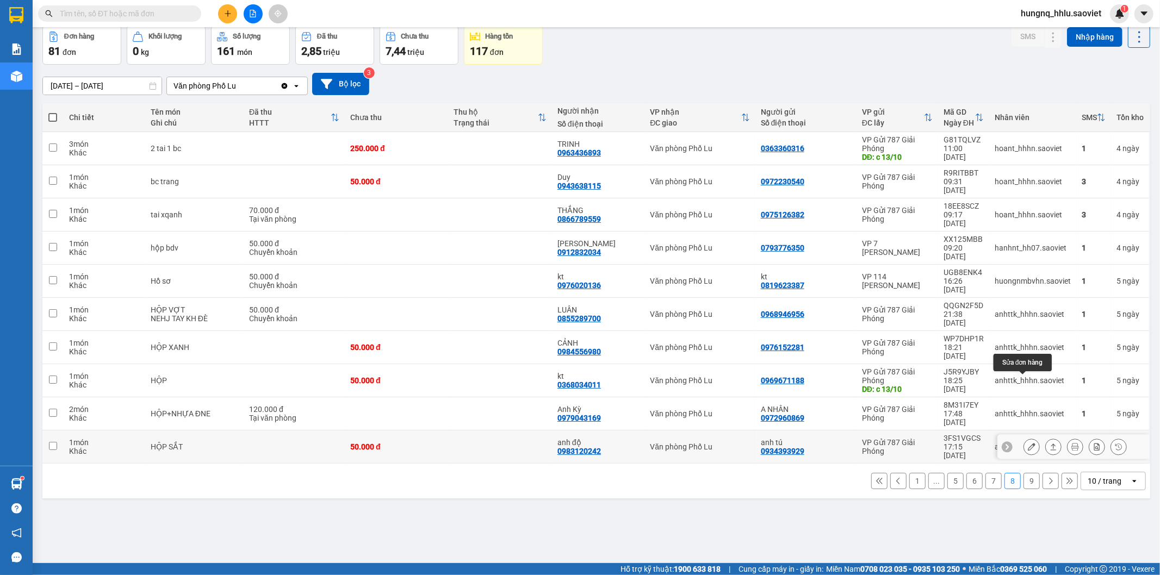
click at [1024, 438] on button at bounding box center [1031, 447] width 15 height 19
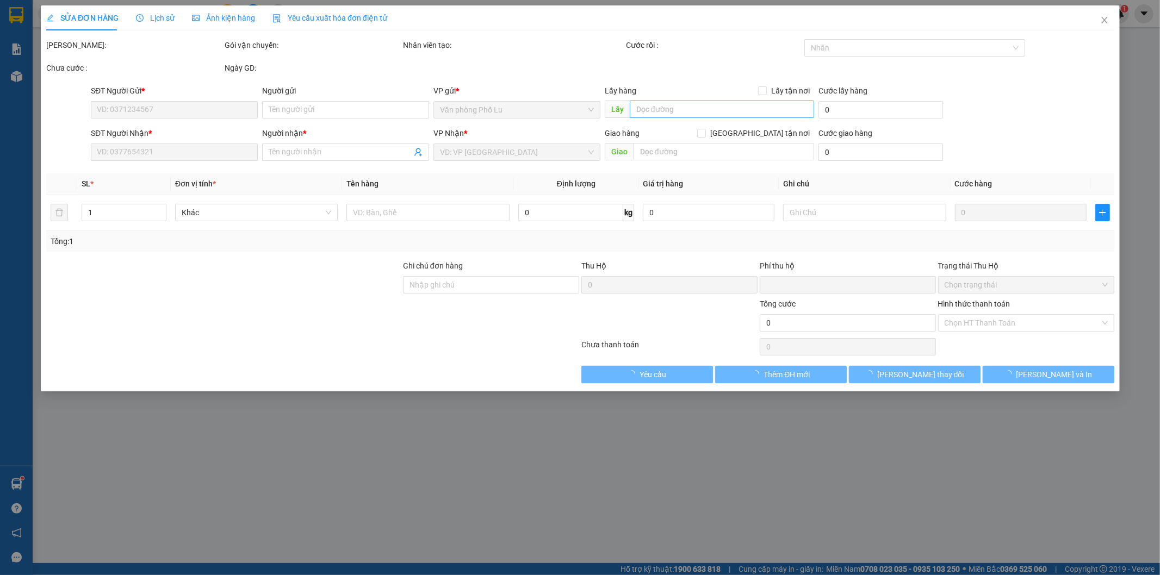
type input "0934393929"
type input "anh tú"
type input "0983120242"
type input "anh độ"
type input "0"
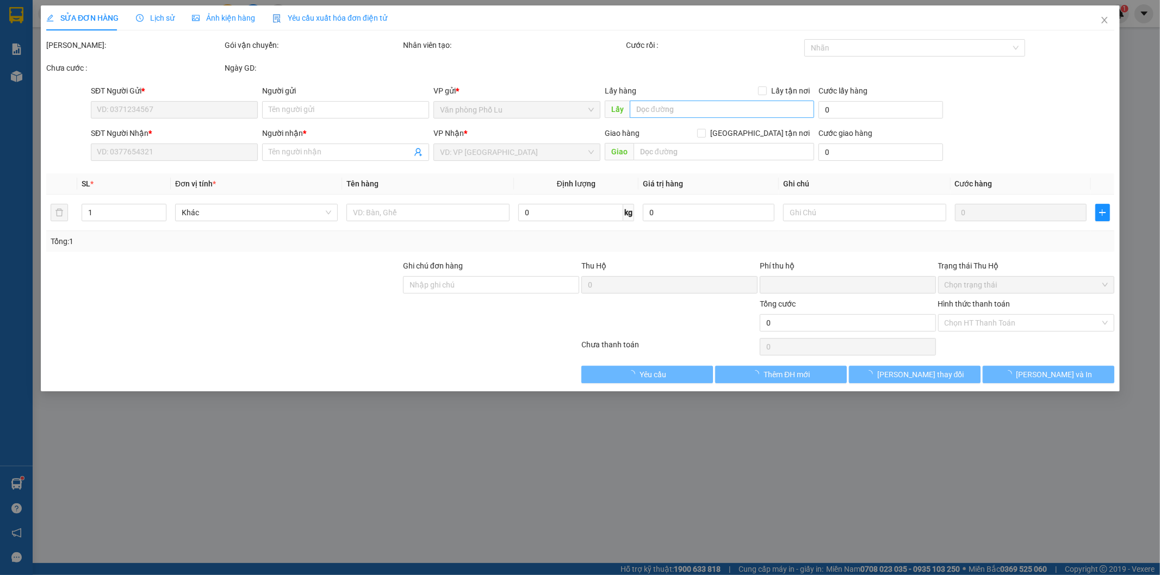
type input "50.000"
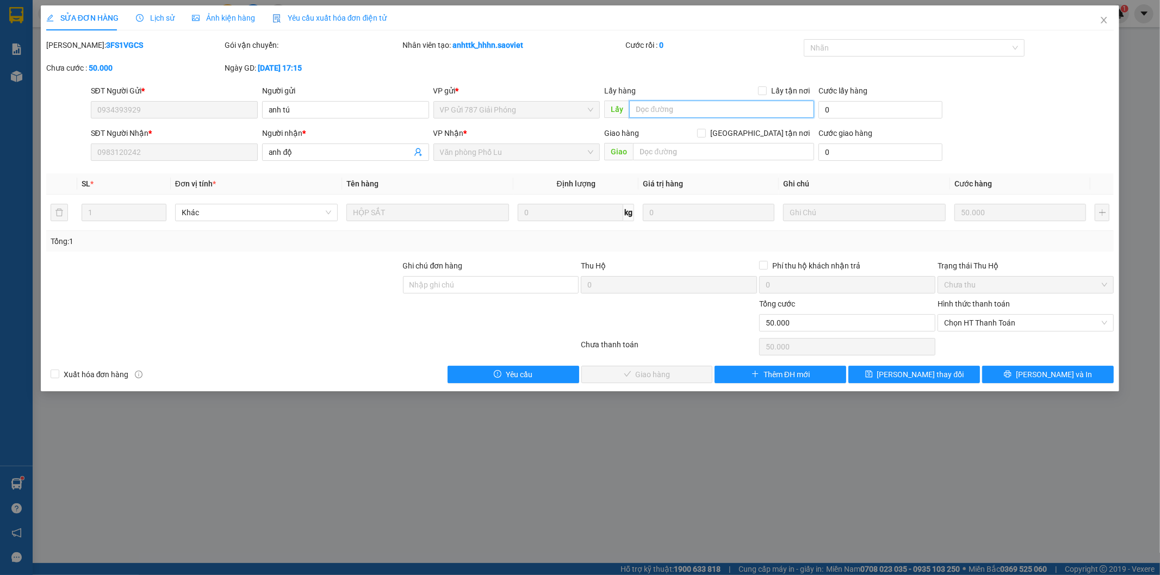
click at [658, 111] on input "text" at bounding box center [721, 109] width 185 height 17
click at [1110, 25] on span "Close" at bounding box center [1103, 20] width 30 height 30
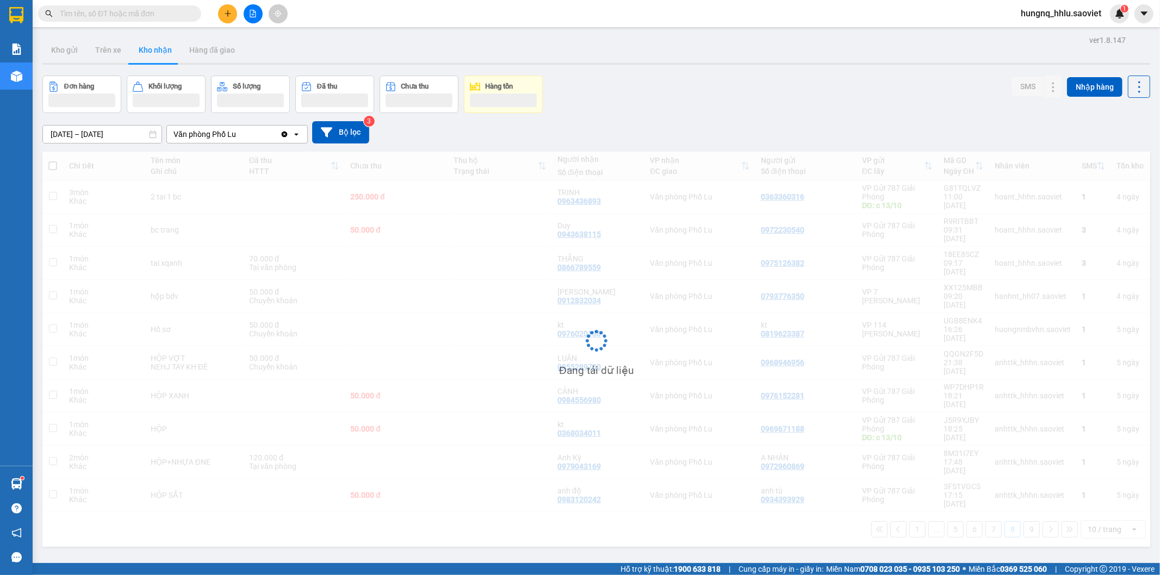
scroll to position [50, 0]
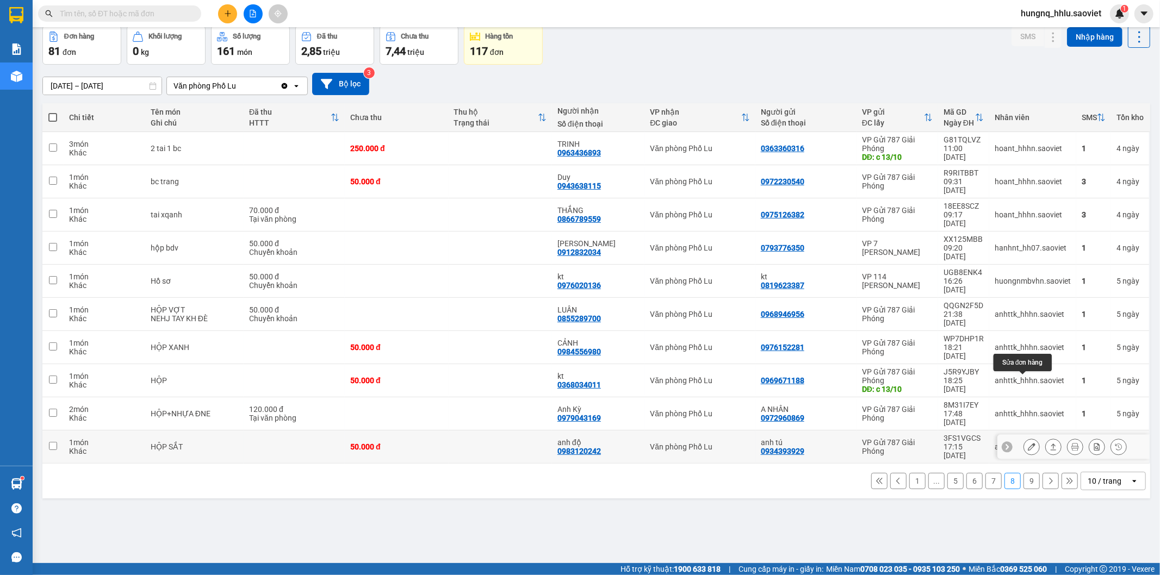
click at [1024, 438] on button at bounding box center [1031, 447] width 15 height 19
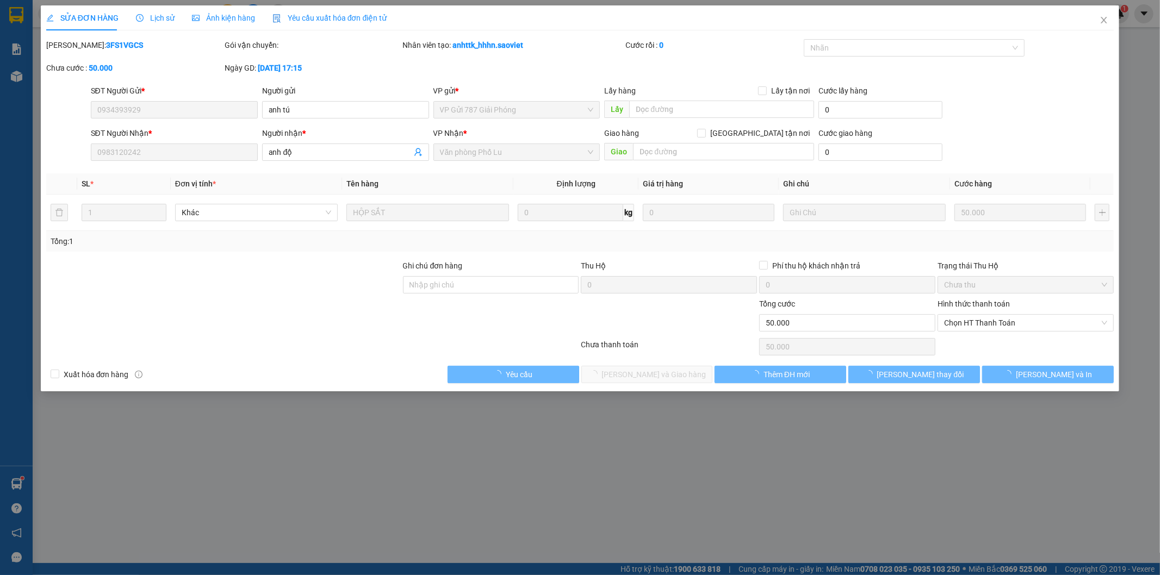
type input "0934393929"
type input "anh tú"
type input "0983120242"
type input "anh độ"
type input "0"
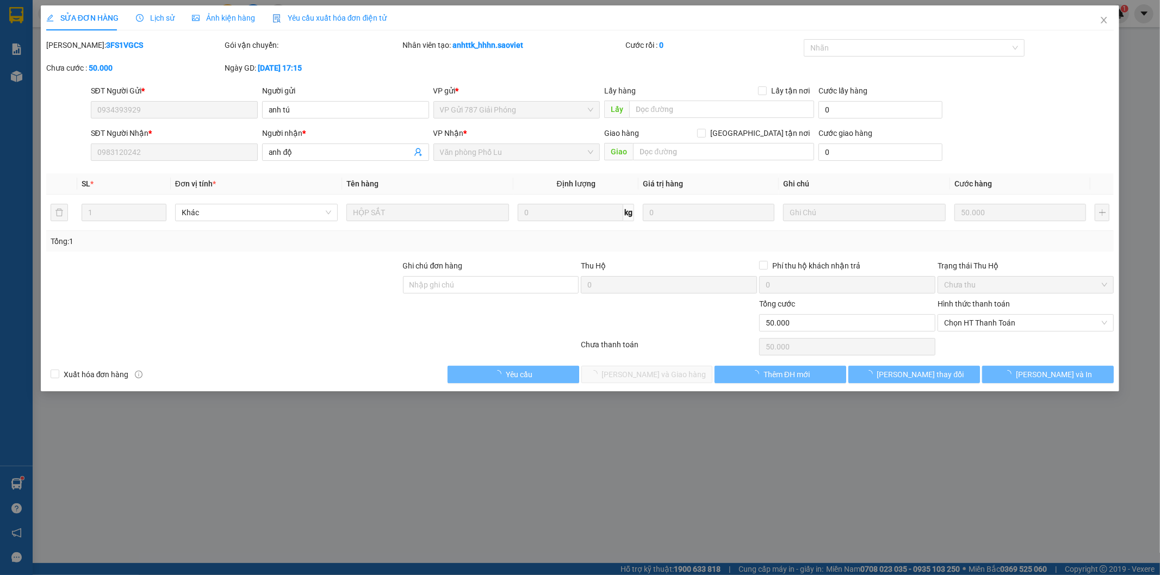
type input "50.000"
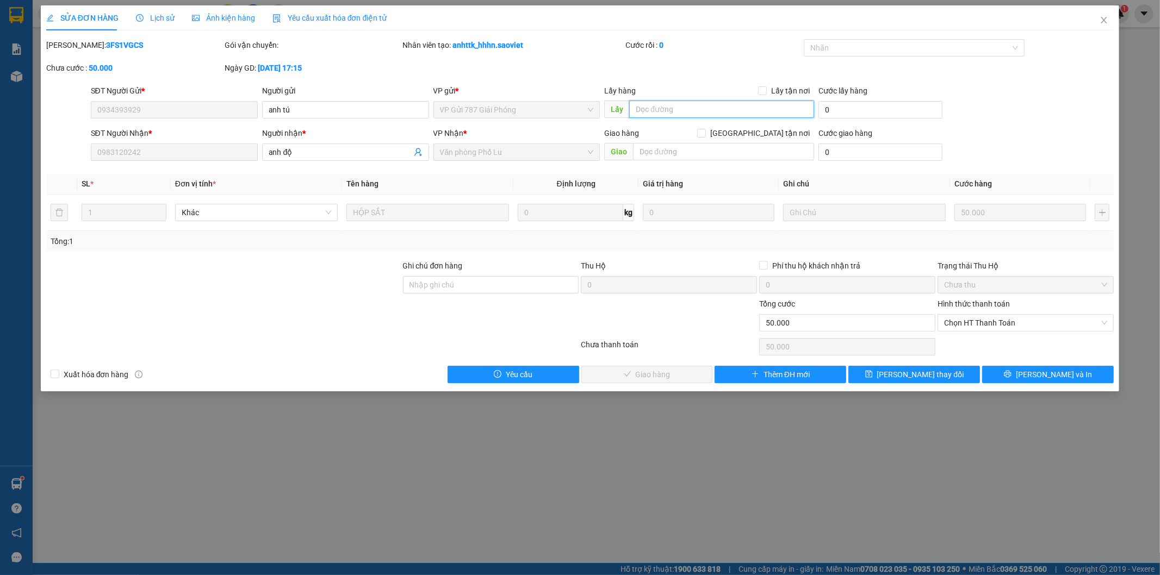
click at [660, 111] on input "text" at bounding box center [721, 109] width 185 height 17
type input "hưng đã phát hàng"
click at [944, 377] on button "[PERSON_NAME] đổi" at bounding box center [914, 374] width 132 height 17
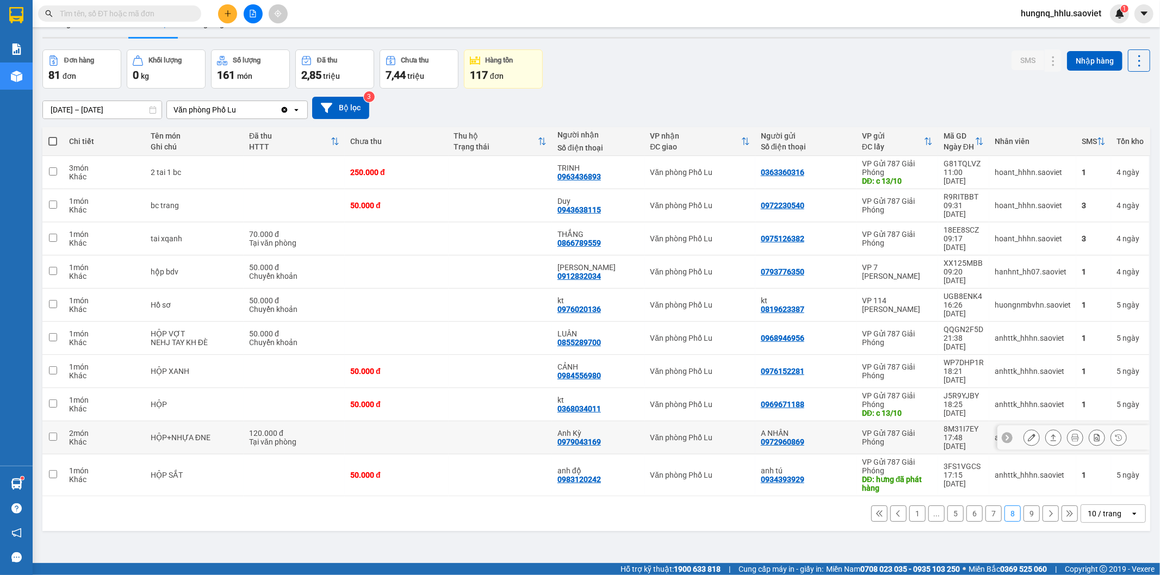
scroll to position [50, 0]
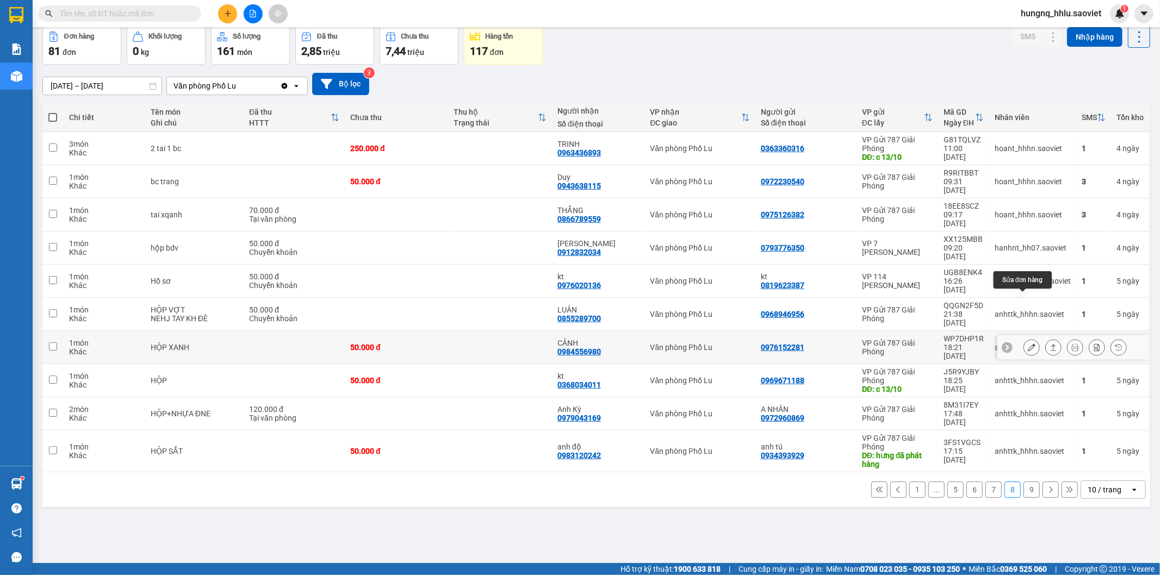
click at [1024, 338] on button at bounding box center [1031, 347] width 15 height 19
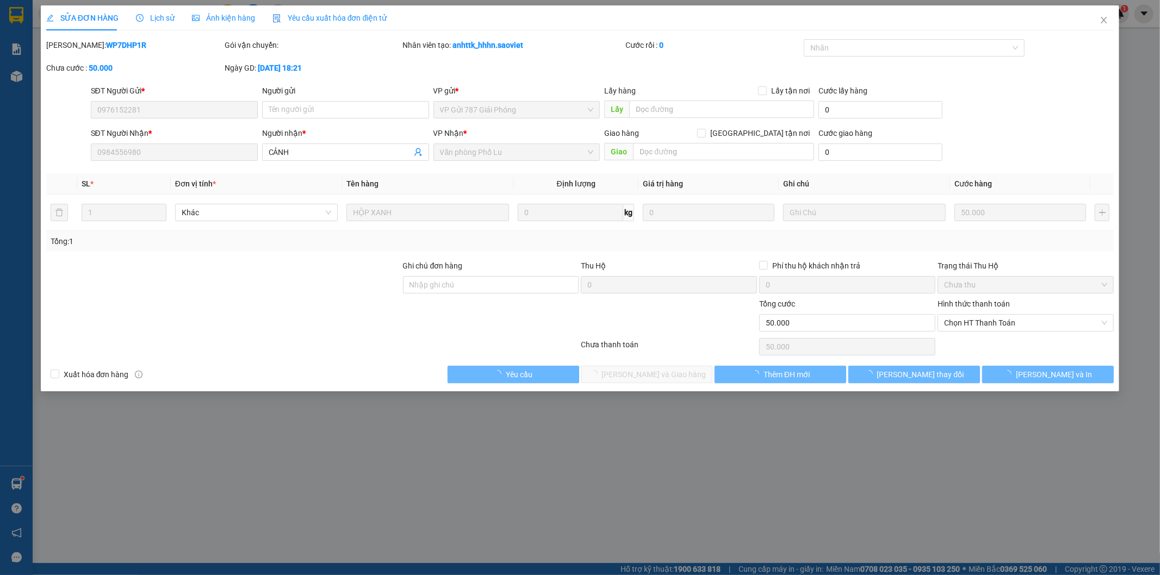
type input "0976152281"
type input "0984556980"
type input "CẢNH"
type input "0"
type input "50.000"
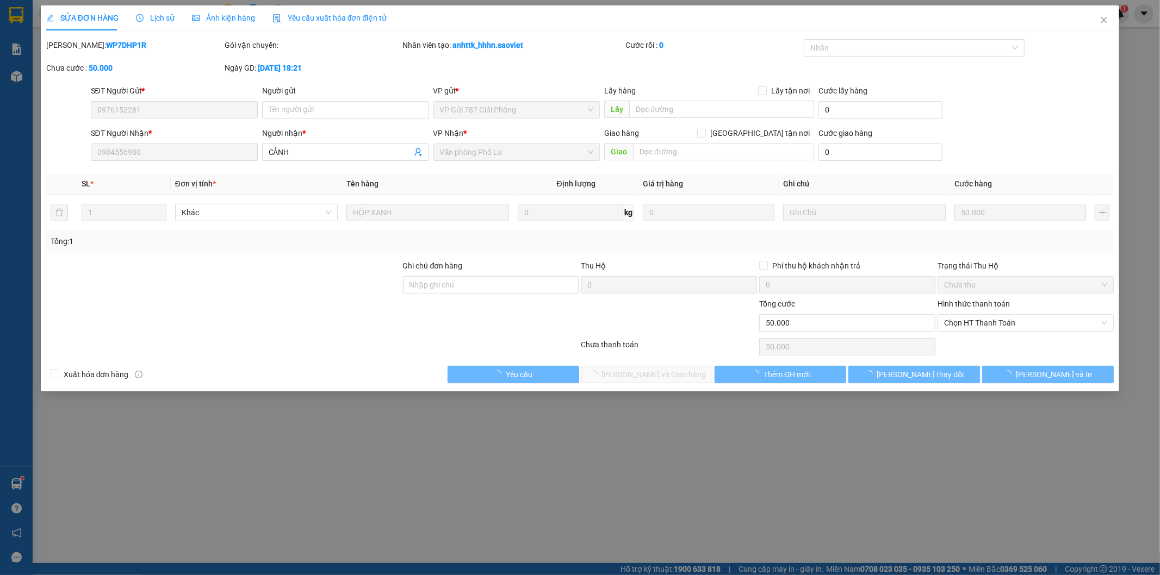
type input "50.000"
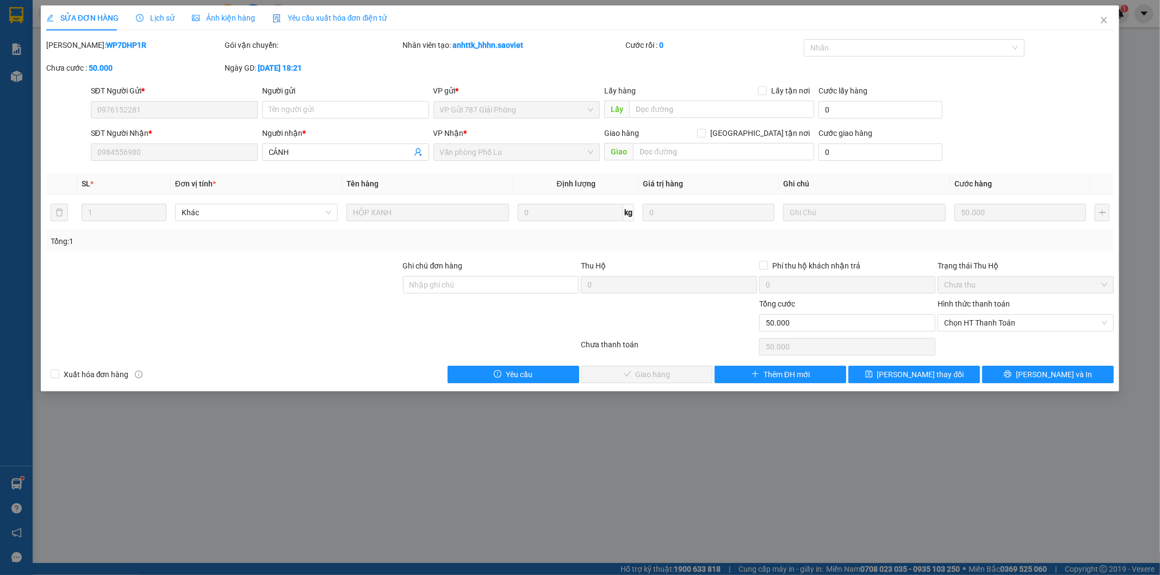
click at [169, 19] on span "Lịch sử" at bounding box center [155, 18] width 39 height 9
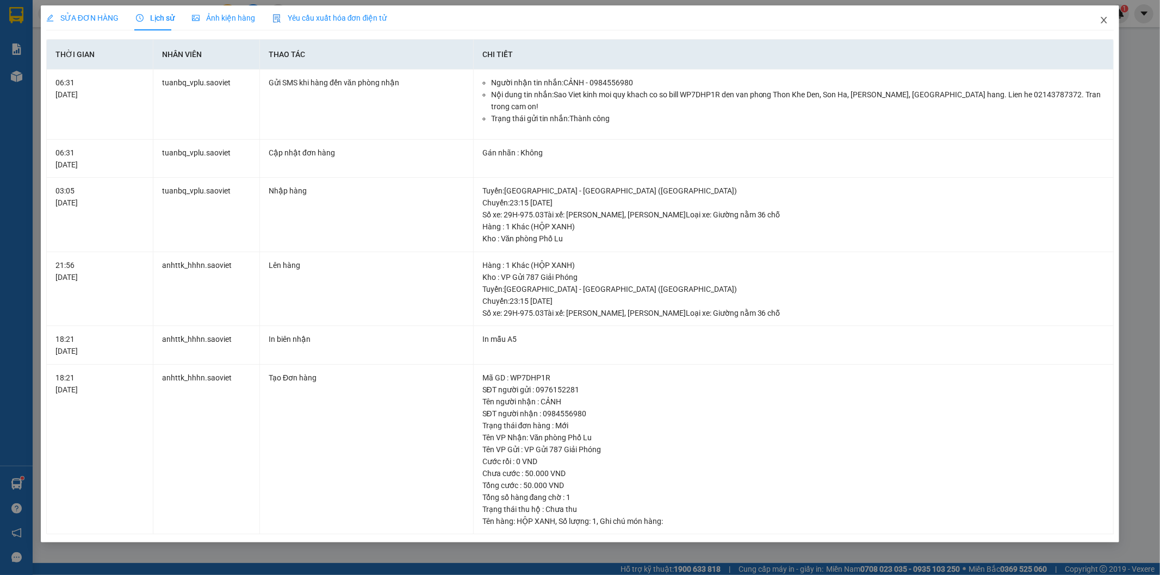
click at [1107, 26] on span "Close" at bounding box center [1103, 20] width 30 height 30
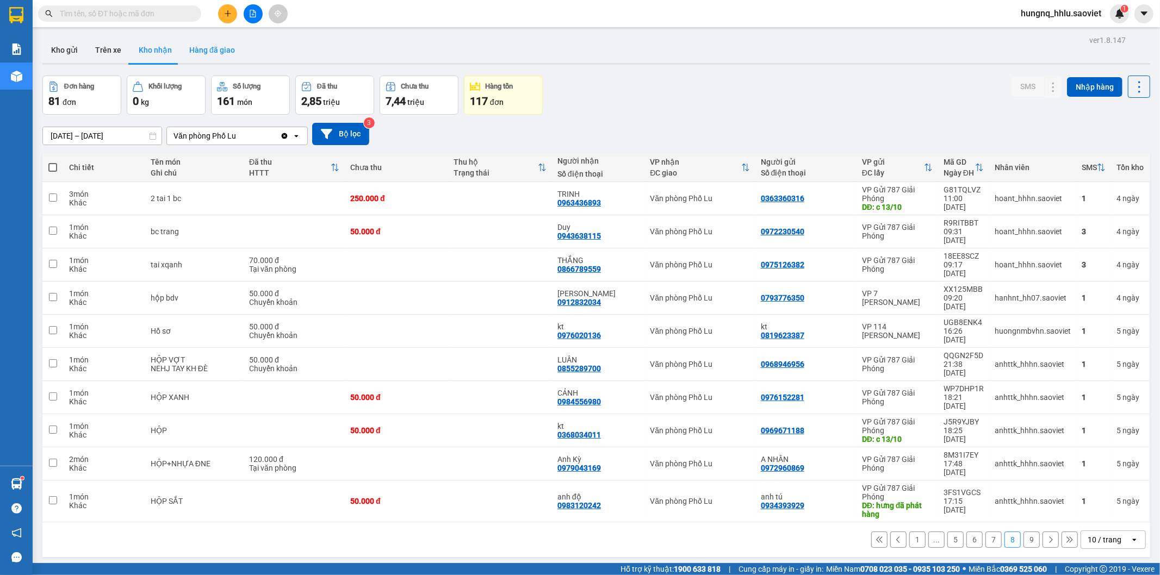
click at [226, 50] on button "Hàng đã giao" at bounding box center [211, 50] width 63 height 26
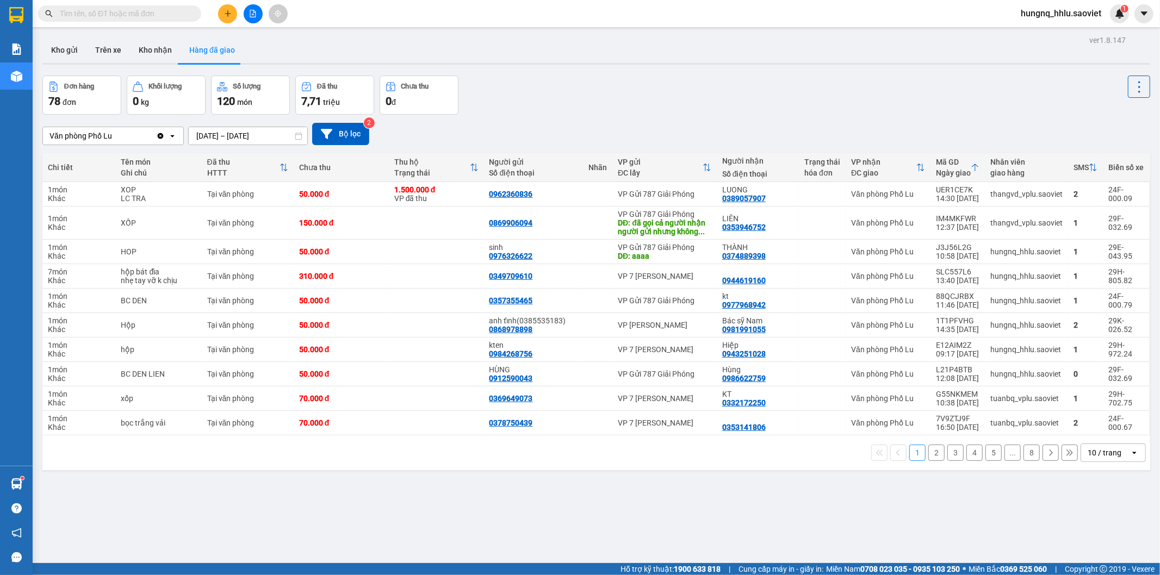
click at [223, 136] on input "[DATE] – [DATE]" at bounding box center [248, 135] width 119 height 17
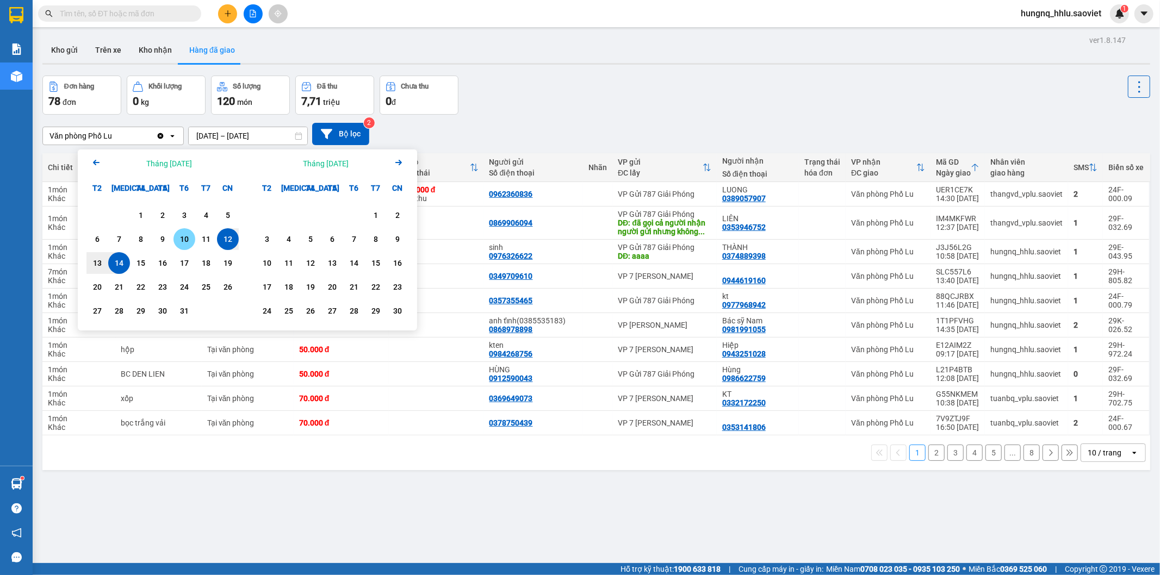
click at [186, 245] on div "10" at bounding box center [184, 239] width 15 height 13
click at [189, 245] on div "10" at bounding box center [184, 239] width 15 height 13
type input "10/10/2025 – 10/10/2025"
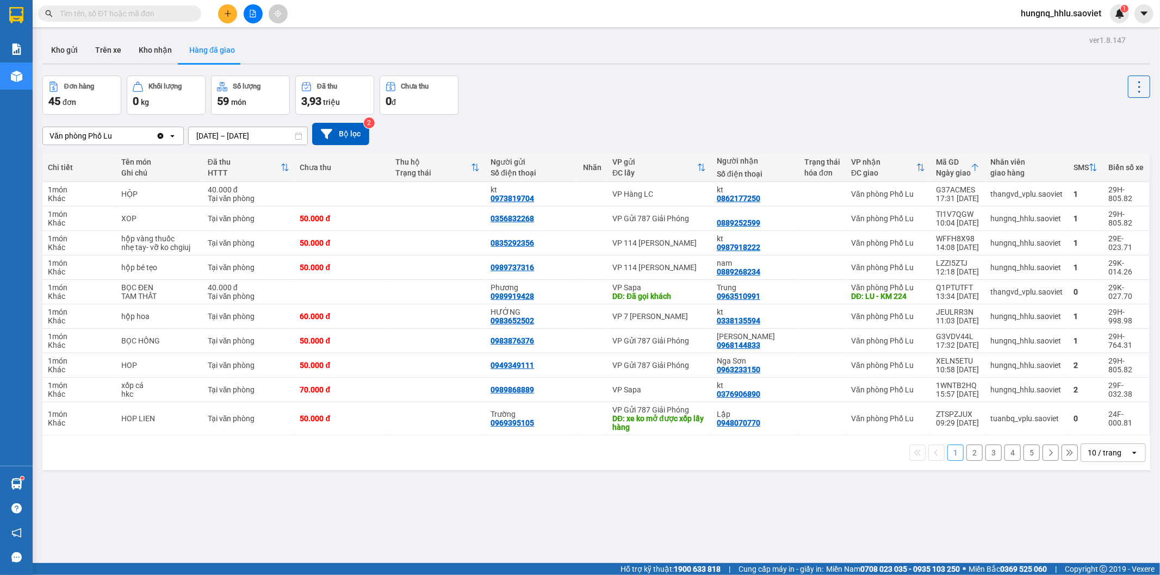
click at [974, 456] on div "1 2 3 4 5 10 / trang open" at bounding box center [596, 453] width 1099 height 18
click at [972, 456] on button "2" at bounding box center [974, 453] width 16 height 16
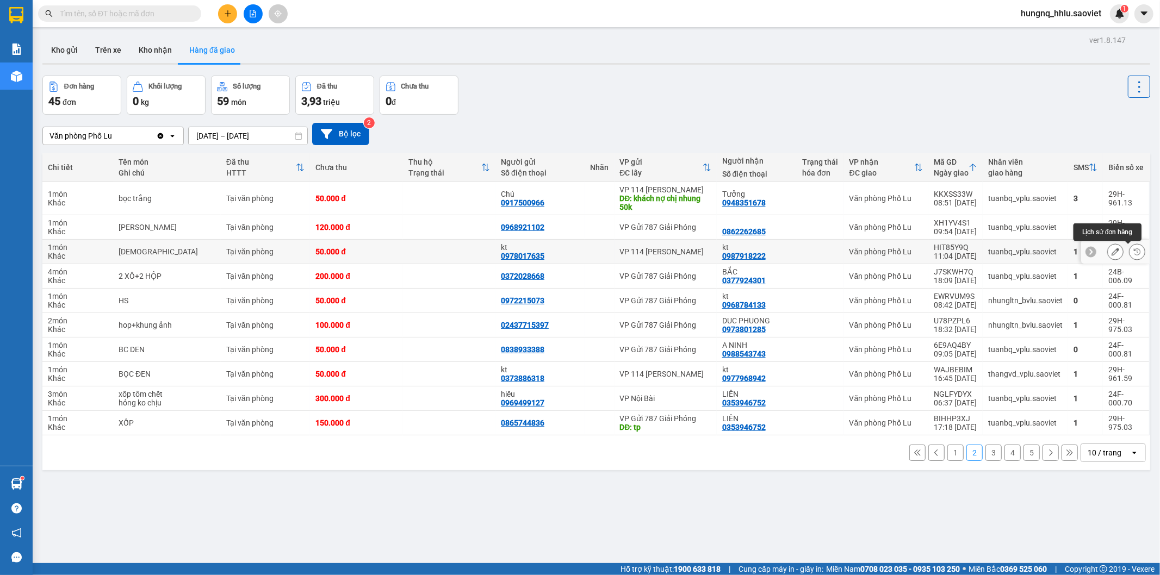
click at [1133, 255] on icon at bounding box center [1137, 252] width 8 height 8
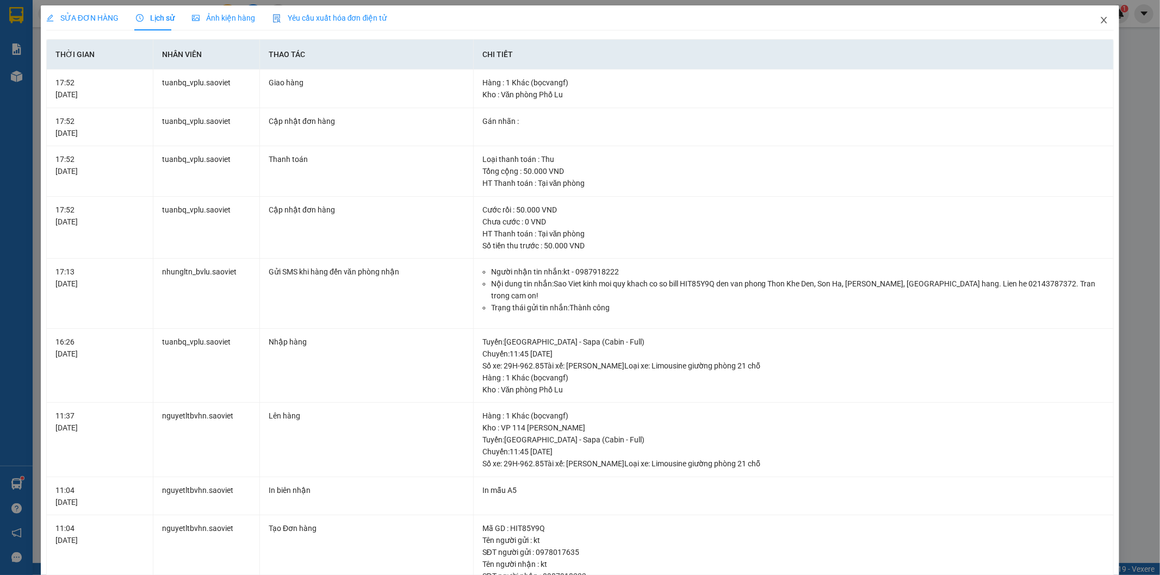
click at [1100, 23] on span "Close" at bounding box center [1103, 20] width 30 height 30
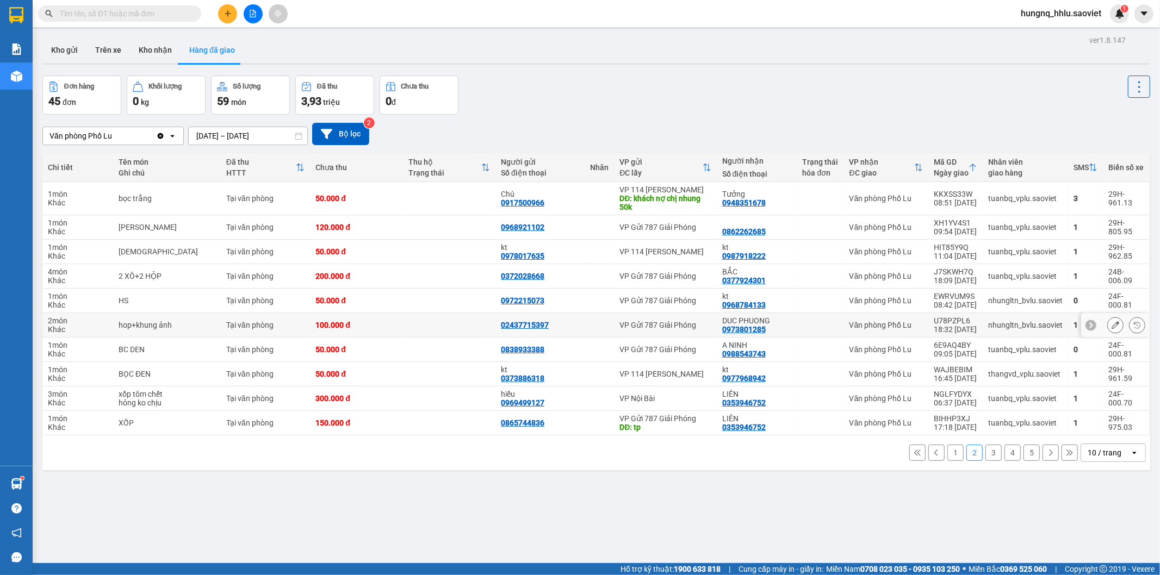
click at [1107, 330] on button at bounding box center [1114, 325] width 15 height 19
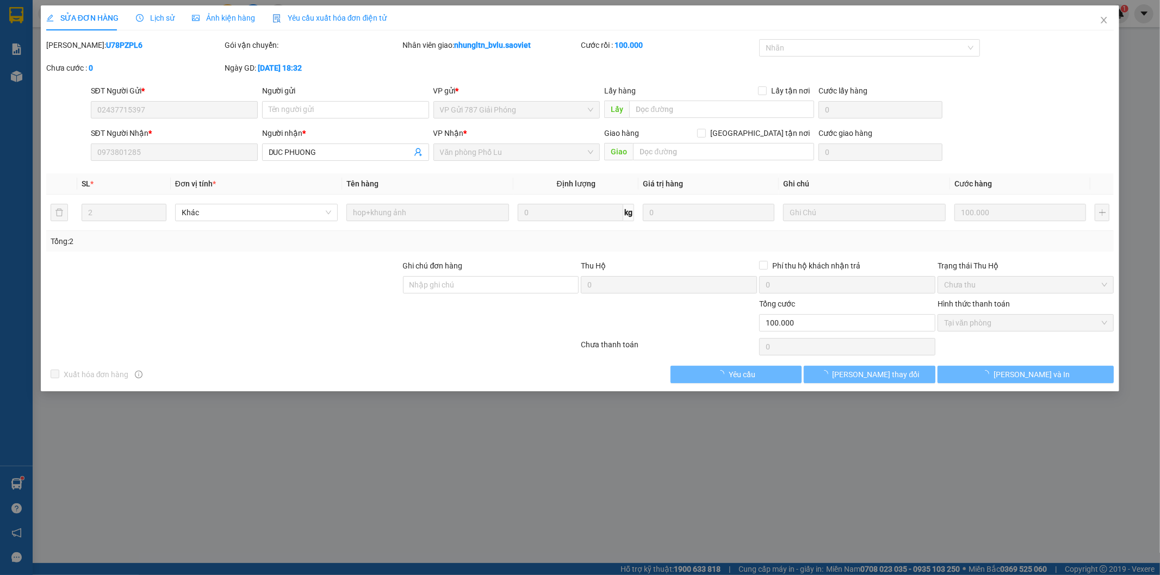
type input "02437715397"
type input "0973801285"
type input "DUC PHUONG"
type input "0"
type input "100.000"
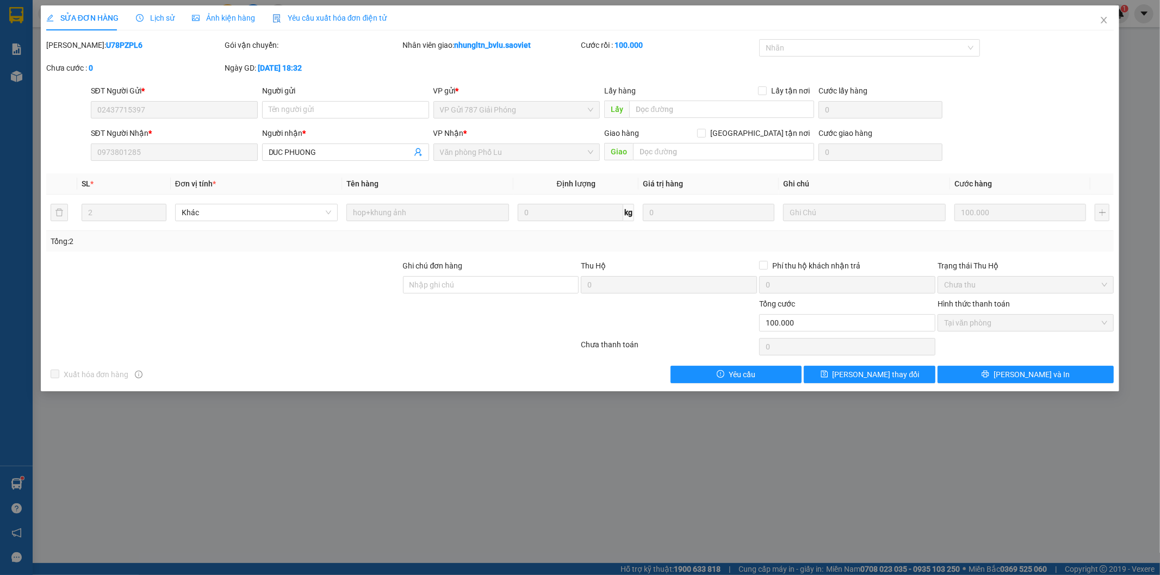
click at [166, 15] on span "Lịch sử" at bounding box center [155, 18] width 39 height 9
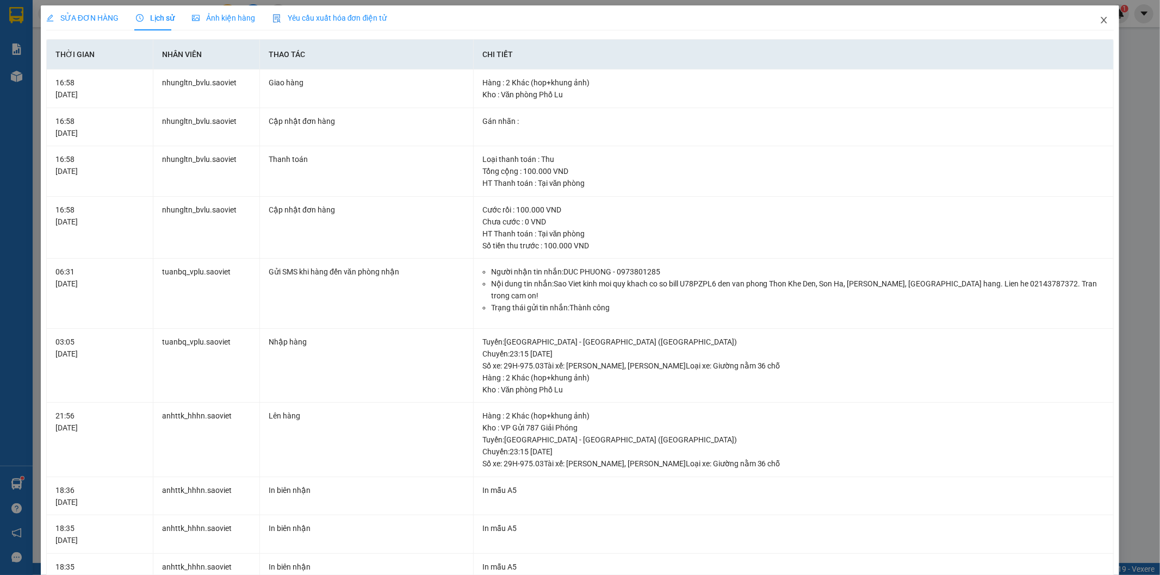
click at [1099, 22] on icon "close" at bounding box center [1103, 20] width 9 height 9
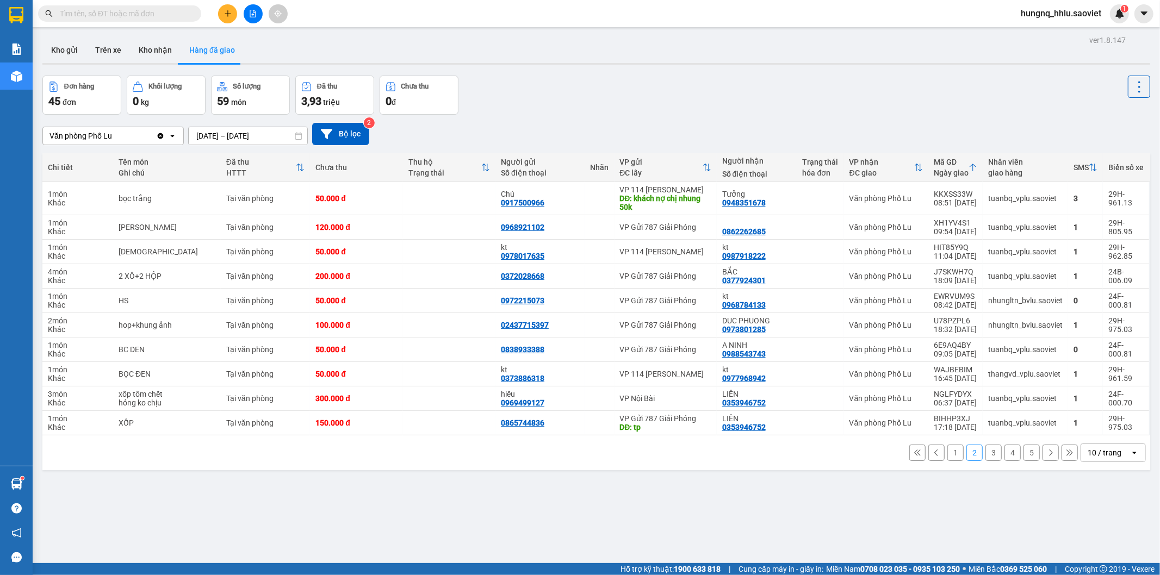
click at [1090, 17] on span "hungnq_hhlu.saoviet" at bounding box center [1061, 14] width 98 height 14
click at [1056, 35] on span "Đăng xuất" at bounding box center [1066, 34] width 76 height 12
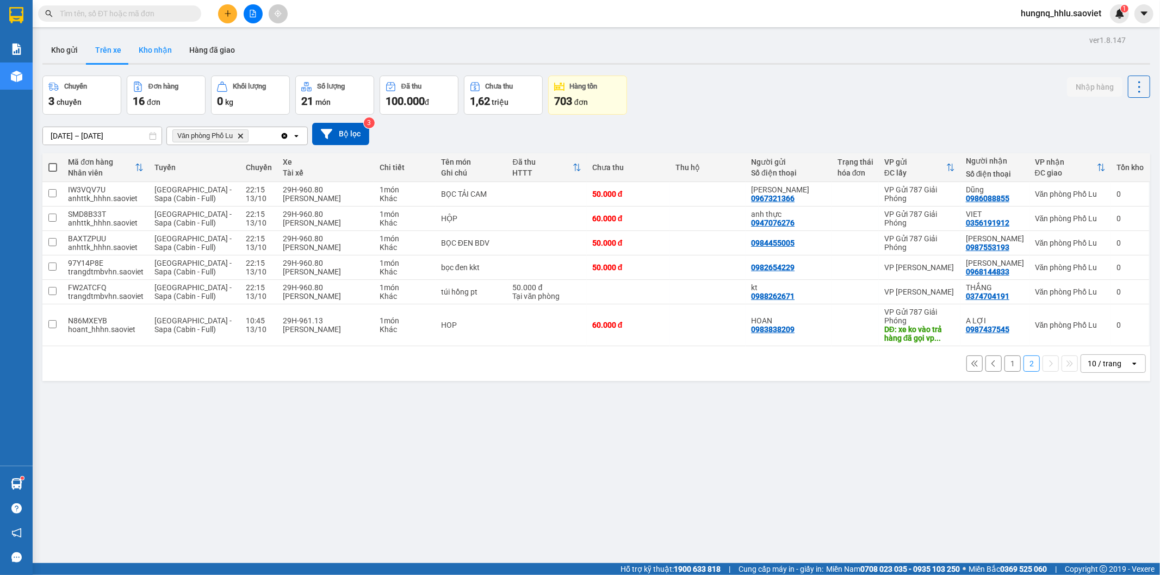
click at [143, 42] on button "Kho nhận" at bounding box center [155, 50] width 51 height 26
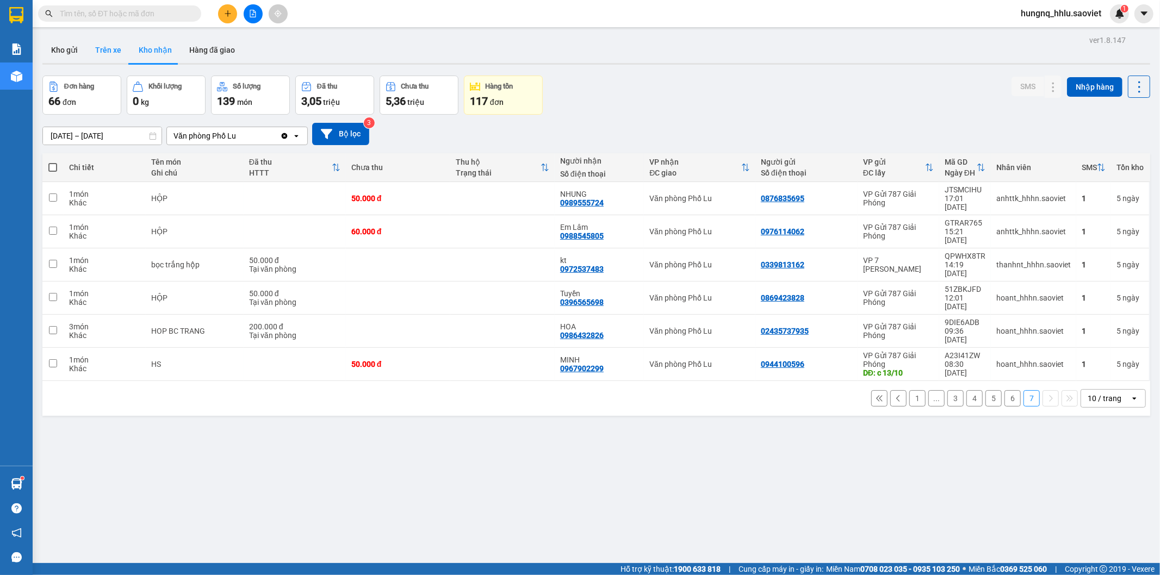
click at [104, 52] on button "Trên xe" at bounding box center [107, 50] width 43 height 26
type input "13/10/2025 – 13/10/2025"
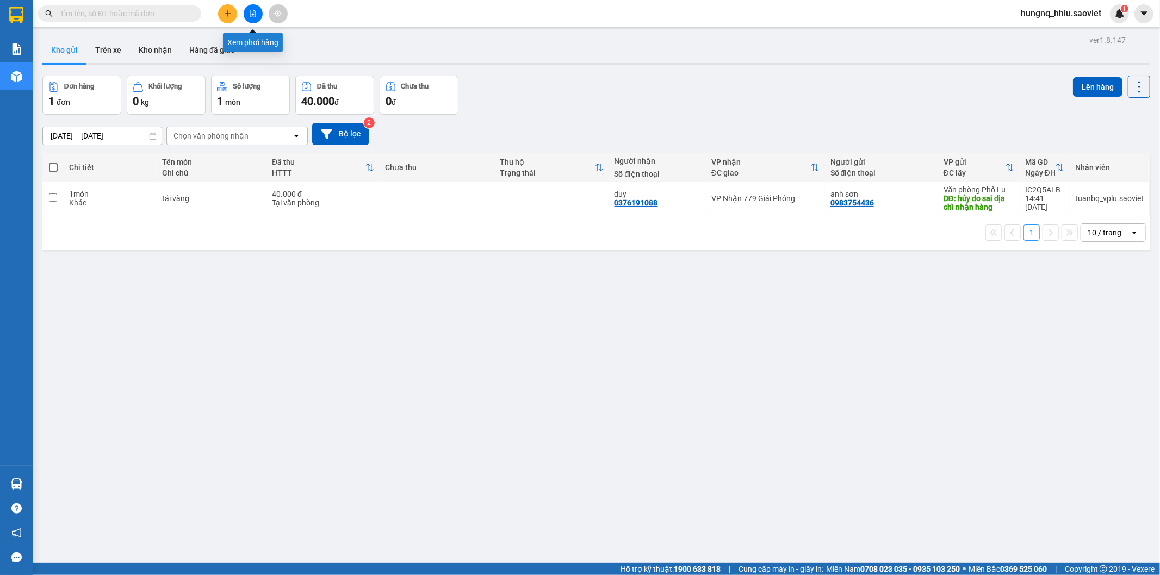
click at [258, 17] on button at bounding box center [253, 13] width 19 height 19
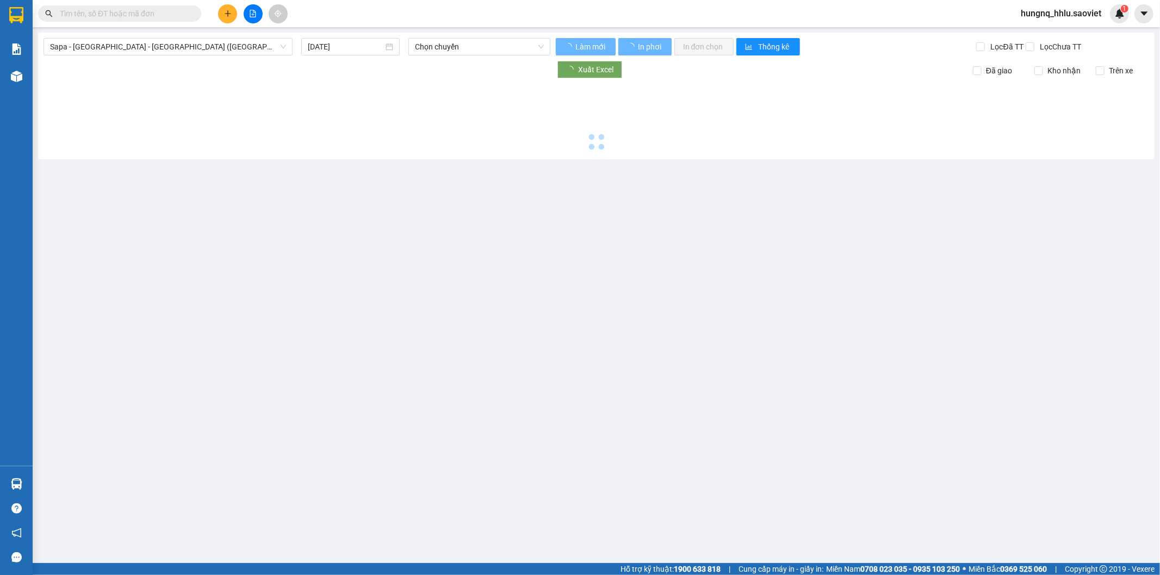
type input "14/10/2025"
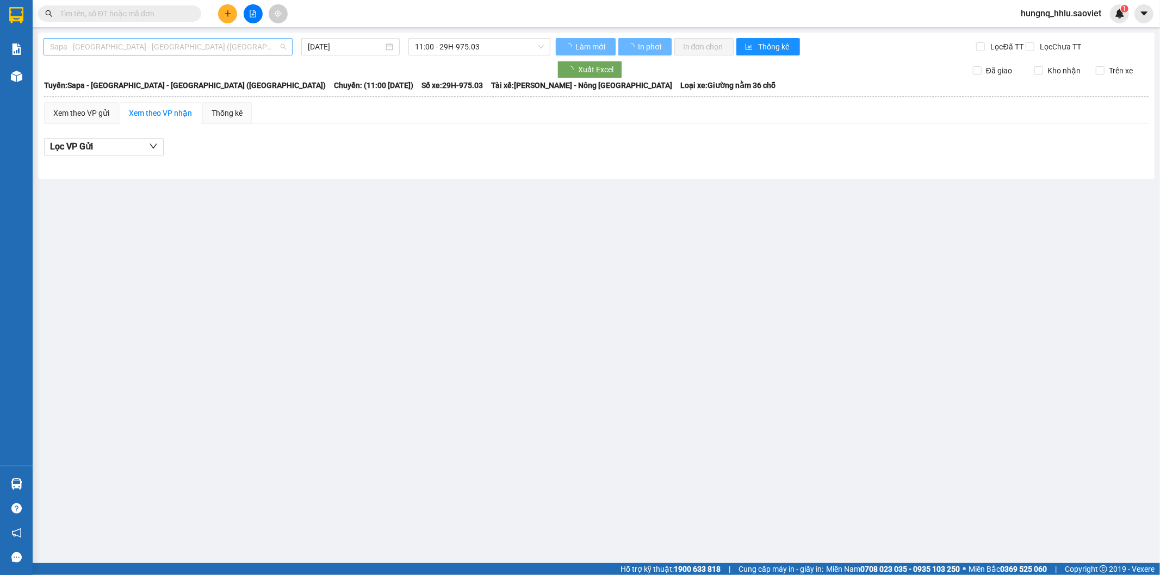
click at [72, 46] on span "Sapa - [GEOGRAPHIC_DATA] - [GEOGRAPHIC_DATA] ([GEOGRAPHIC_DATA])" at bounding box center [168, 47] width 236 height 16
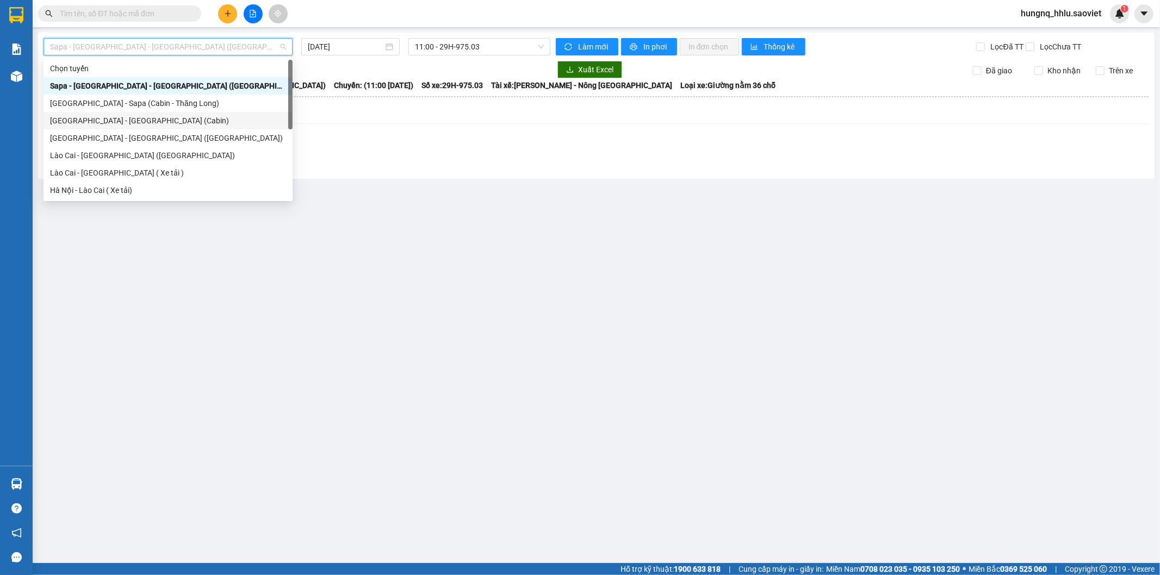
scroll to position [87, 0]
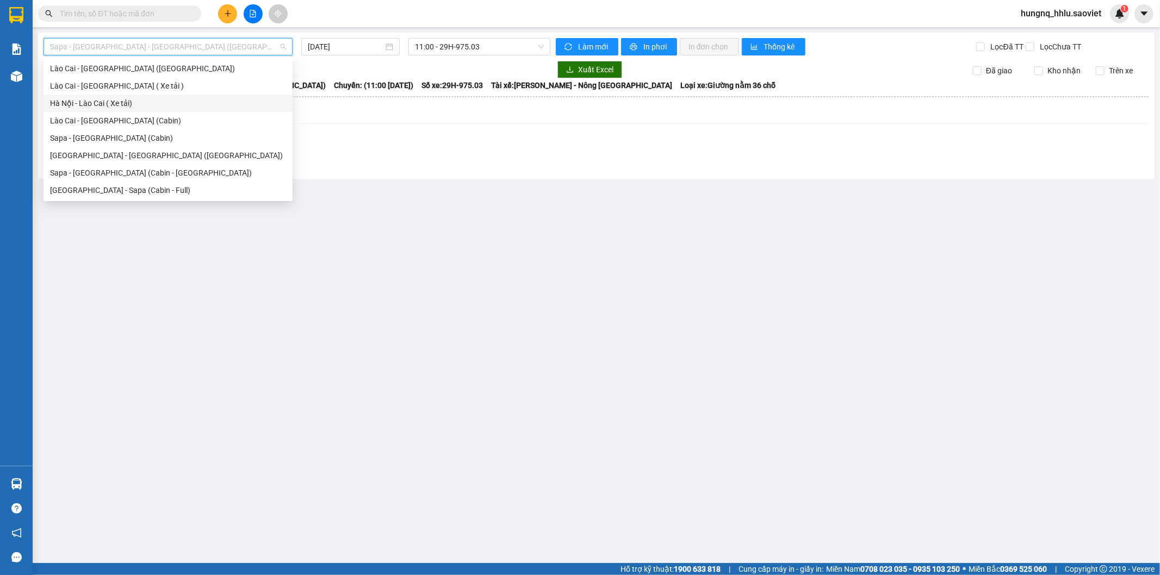
click at [54, 109] on div "Hà Nội - Lào Cai ( Xe tải)" at bounding box center [168, 103] width 236 height 12
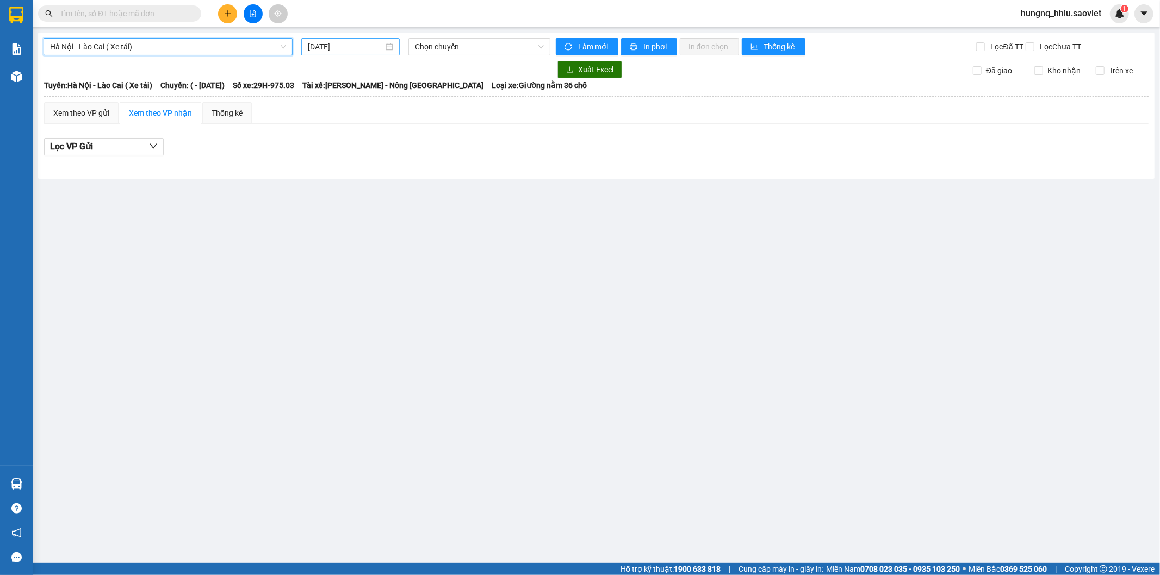
click at [322, 42] on input "[DATE]" at bounding box center [346, 47] width 76 height 12
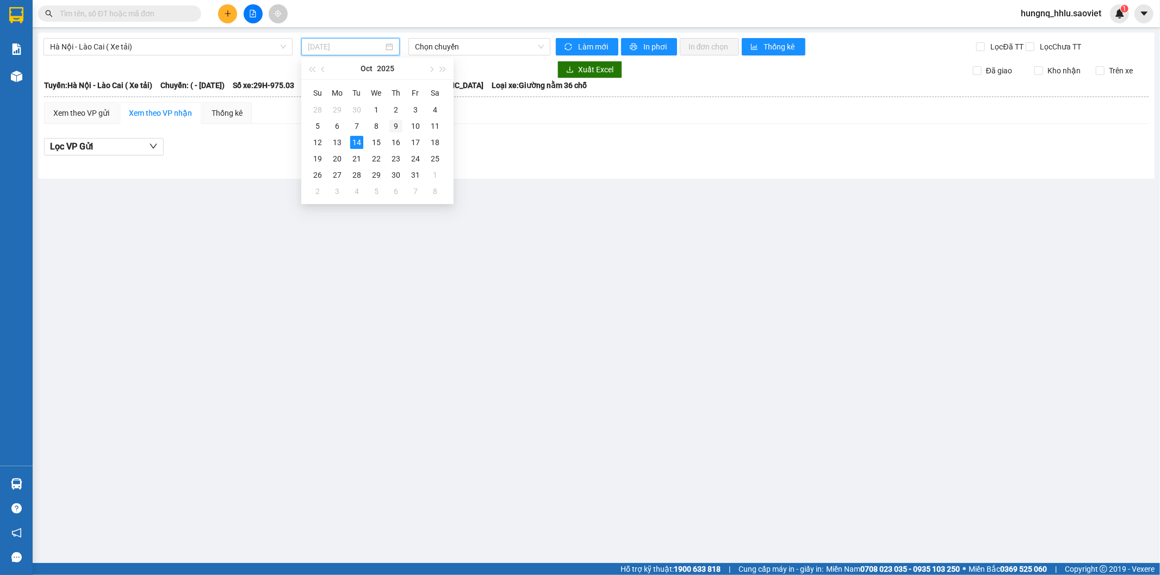
click at [392, 129] on div "9" at bounding box center [395, 126] width 13 height 13
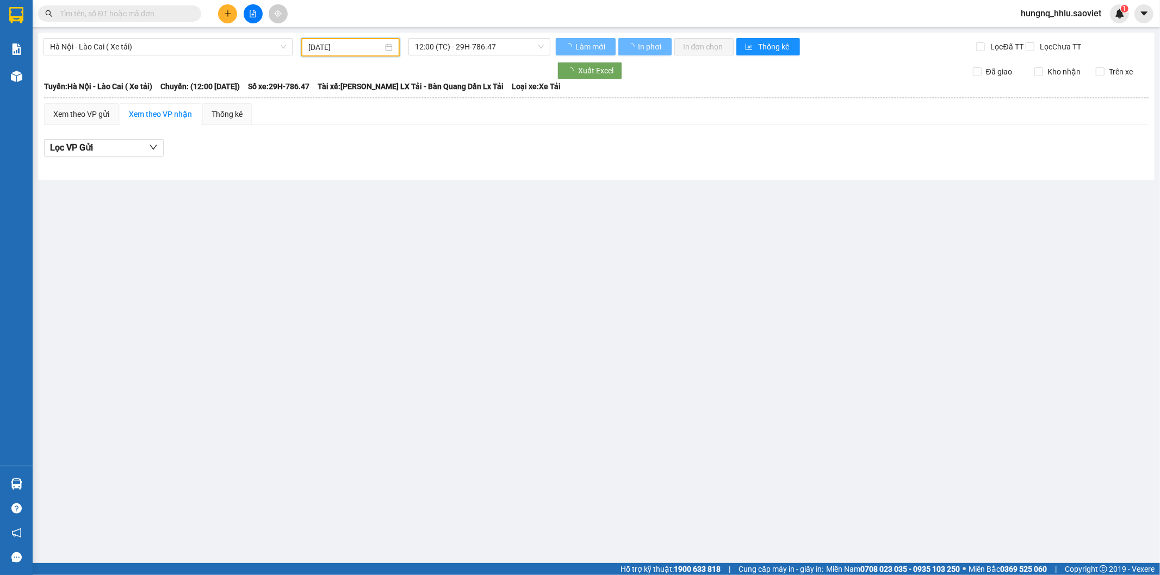
click at [368, 42] on input "09/10/2025" at bounding box center [345, 47] width 74 height 12
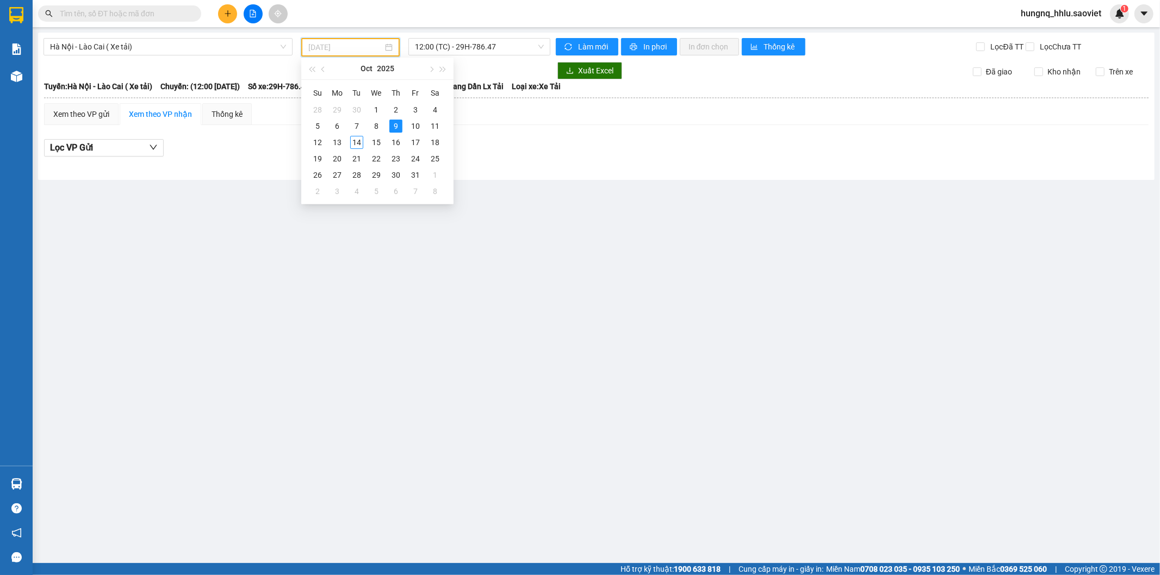
click at [401, 130] on div "9" at bounding box center [395, 126] width 13 height 13
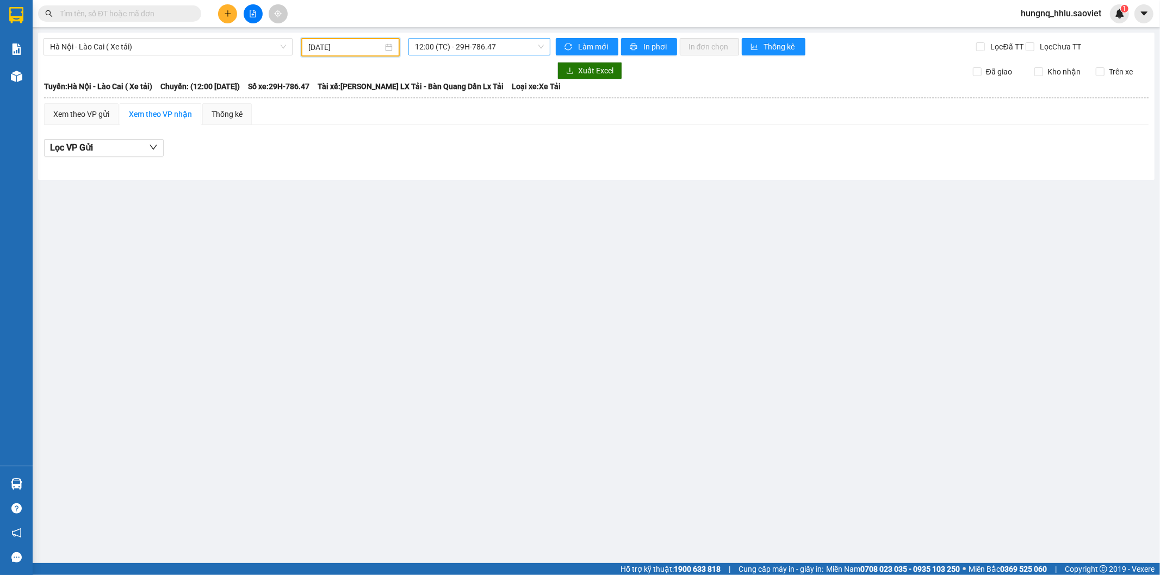
click at [421, 50] on span "12:00 (TC) - 29H-786.47" at bounding box center [479, 47] width 128 height 16
click at [420, 107] on div "17:30 (TC) - 29H-817.30" at bounding box center [457, 103] width 85 height 12
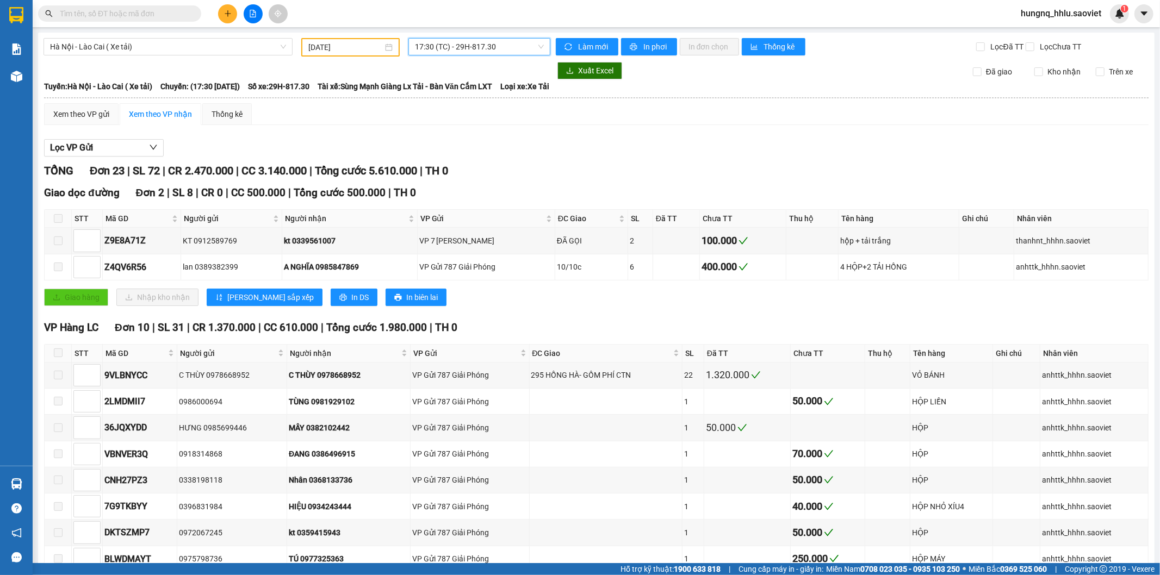
click at [340, 47] on input "09/10/2025" at bounding box center [345, 47] width 74 height 12
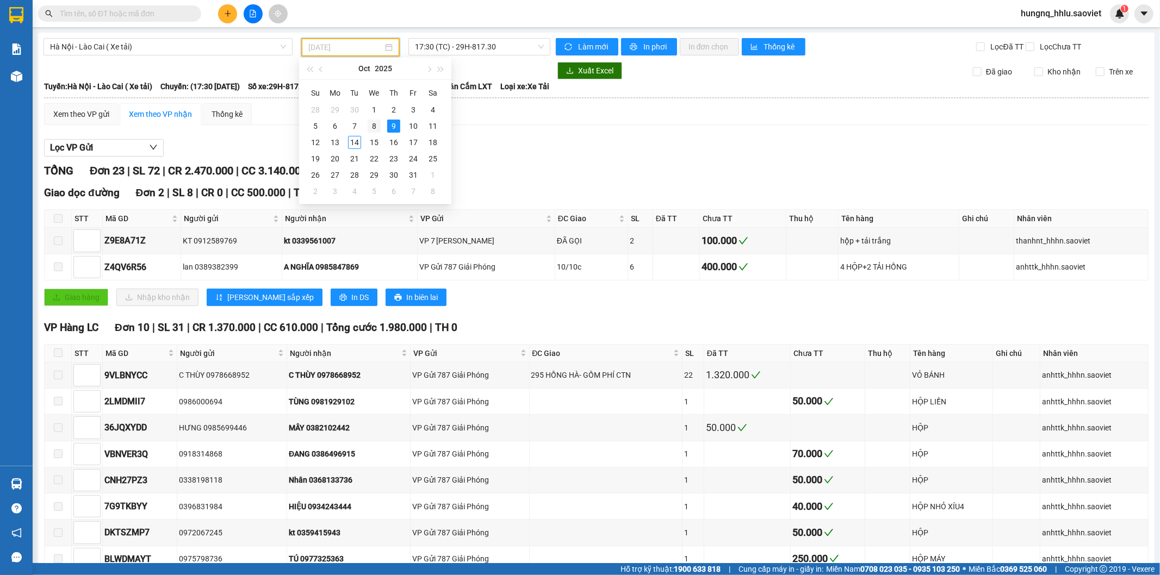
click at [372, 130] on div "8" at bounding box center [373, 126] width 13 height 13
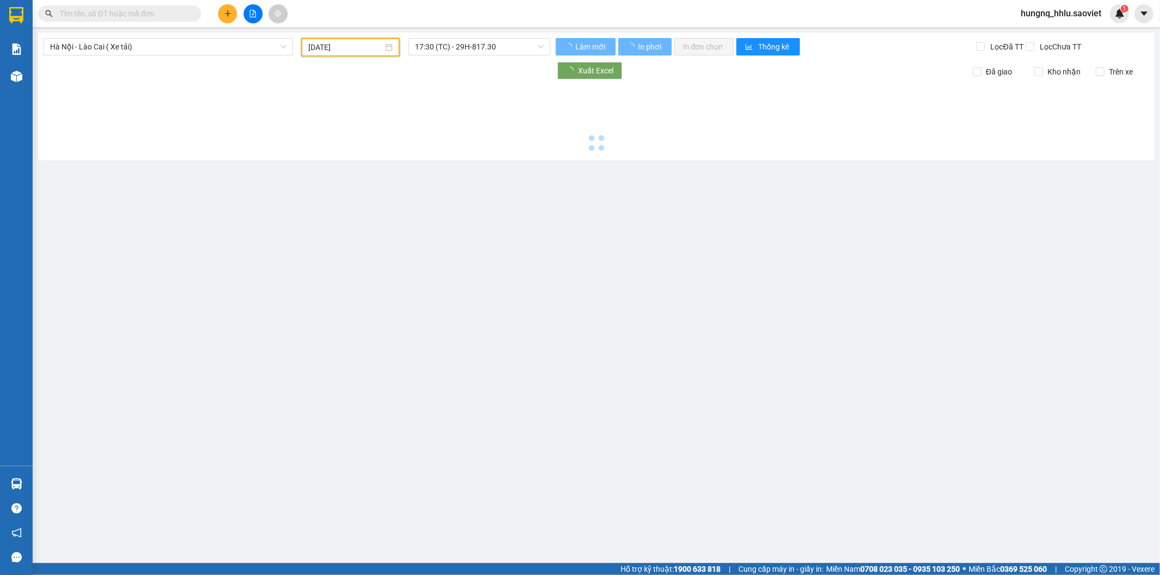
click at [373, 43] on input "09/10/2025" at bounding box center [345, 47] width 74 height 12
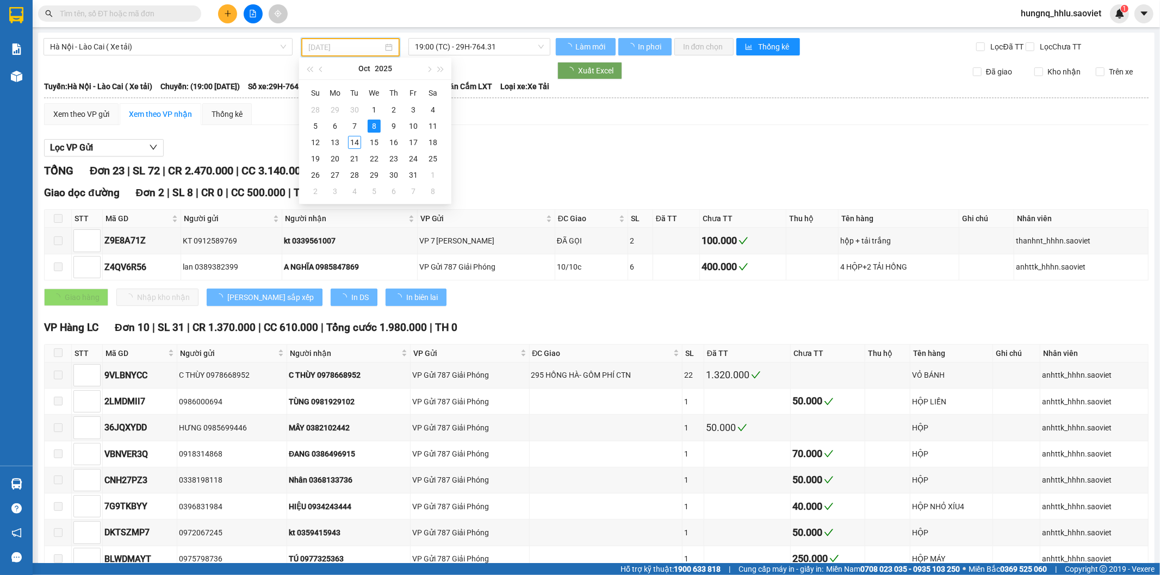
type input "08/10/2025"
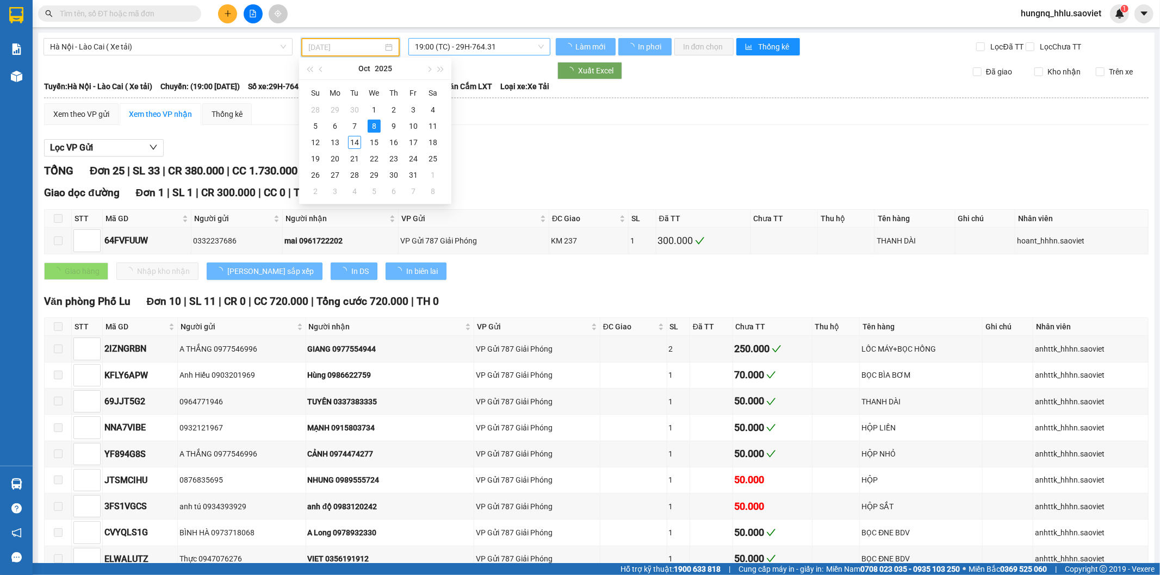
click at [378, 122] on div "8" at bounding box center [373, 126] width 13 height 13
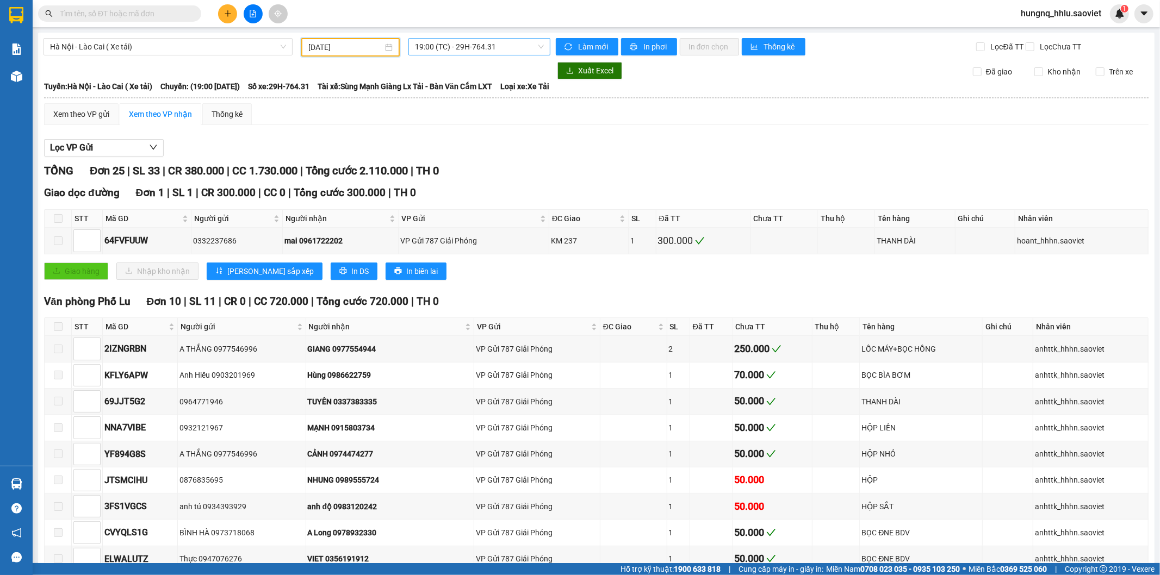
click at [420, 40] on span "19:00 (TC) - 29H-764.31" at bounding box center [479, 47] width 128 height 16
click at [422, 90] on div "19:00 (TC) - 29H-764.31" at bounding box center [454, 86] width 85 height 12
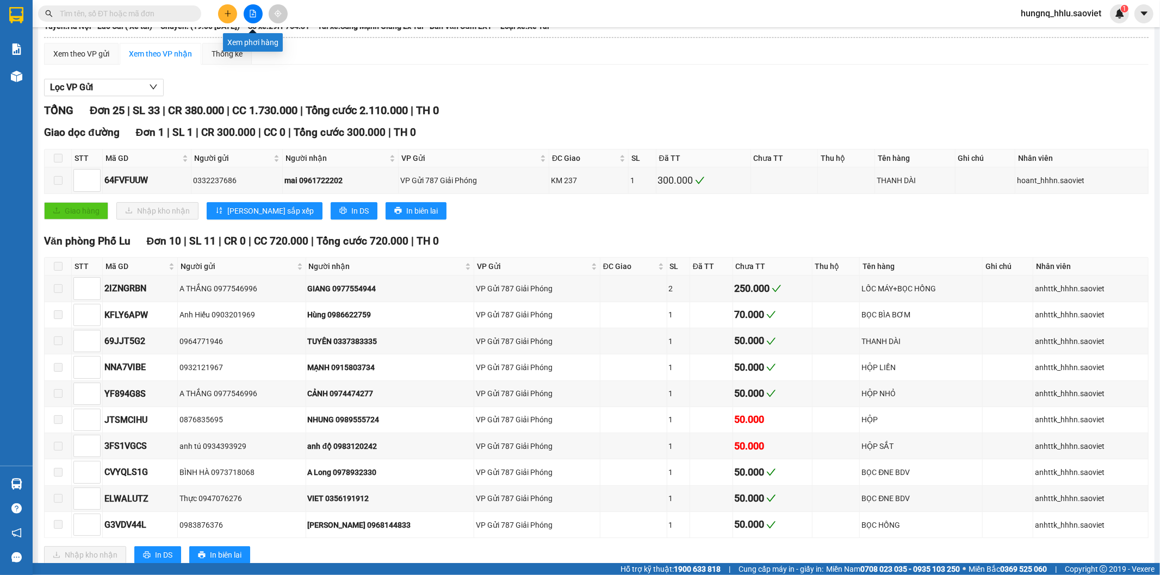
click at [258, 19] on button at bounding box center [253, 13] width 19 height 19
click at [257, 20] on button at bounding box center [253, 13] width 19 height 19
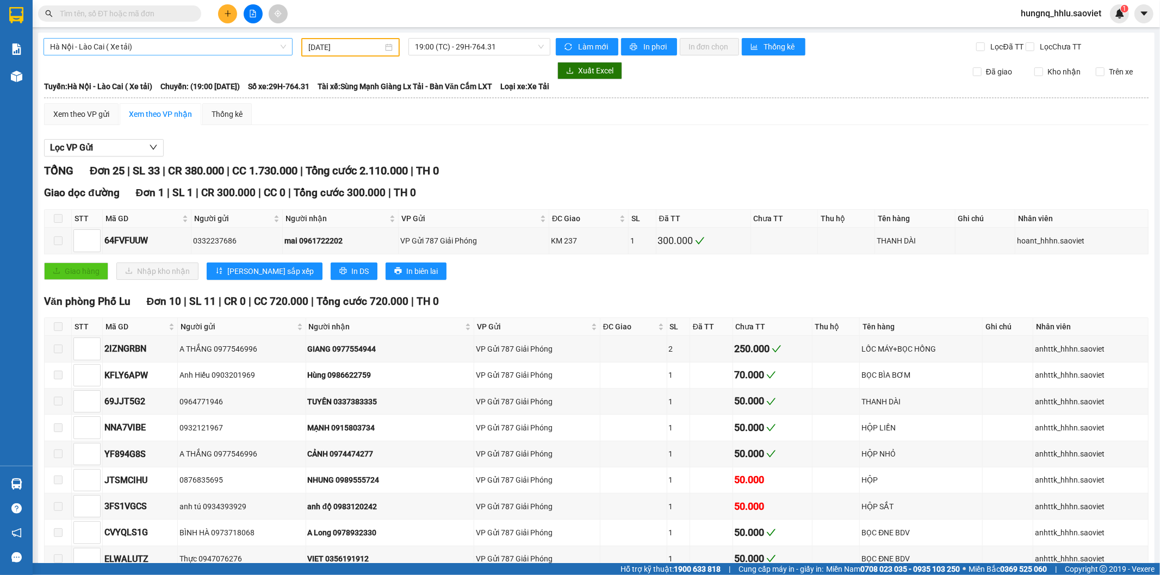
click at [47, 46] on div "Hà Nội - Lào Cai ( Xe tải)" at bounding box center [167, 46] width 249 height 17
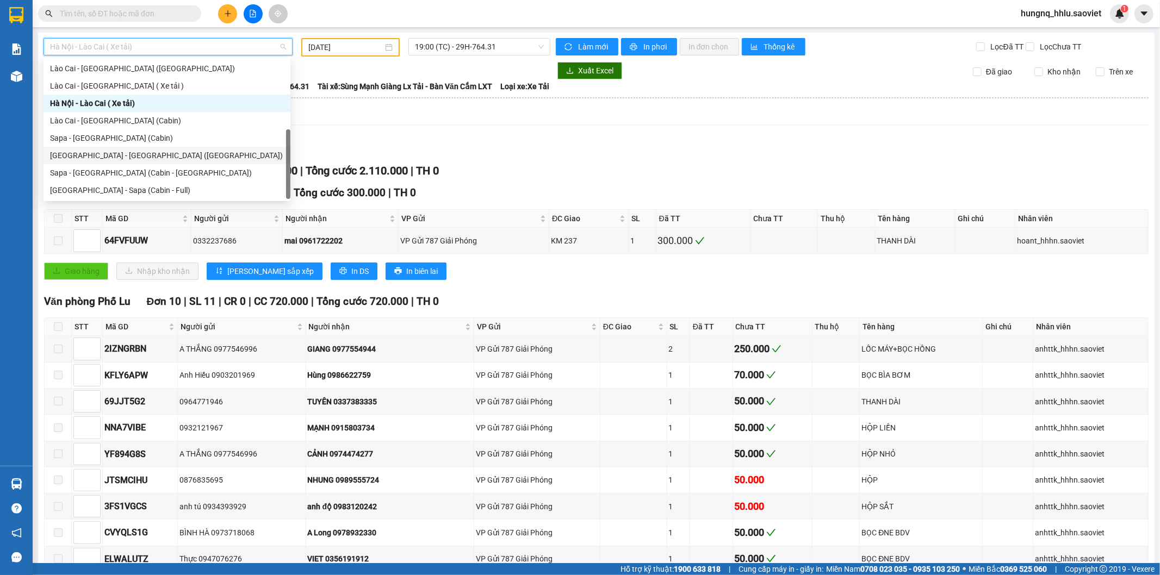
click at [54, 159] on div "[GEOGRAPHIC_DATA] - [PERSON_NAME] ([GEOGRAPHIC_DATA])" at bounding box center [167, 155] width 234 height 12
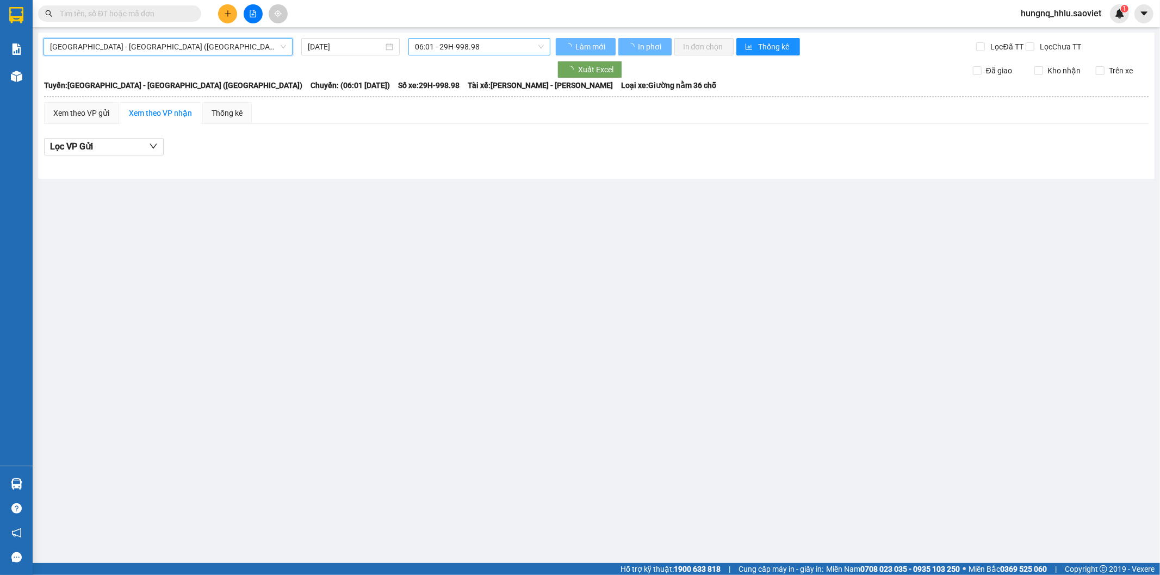
click at [434, 47] on span "06:01 - 29H-998.98" at bounding box center [479, 47] width 128 height 16
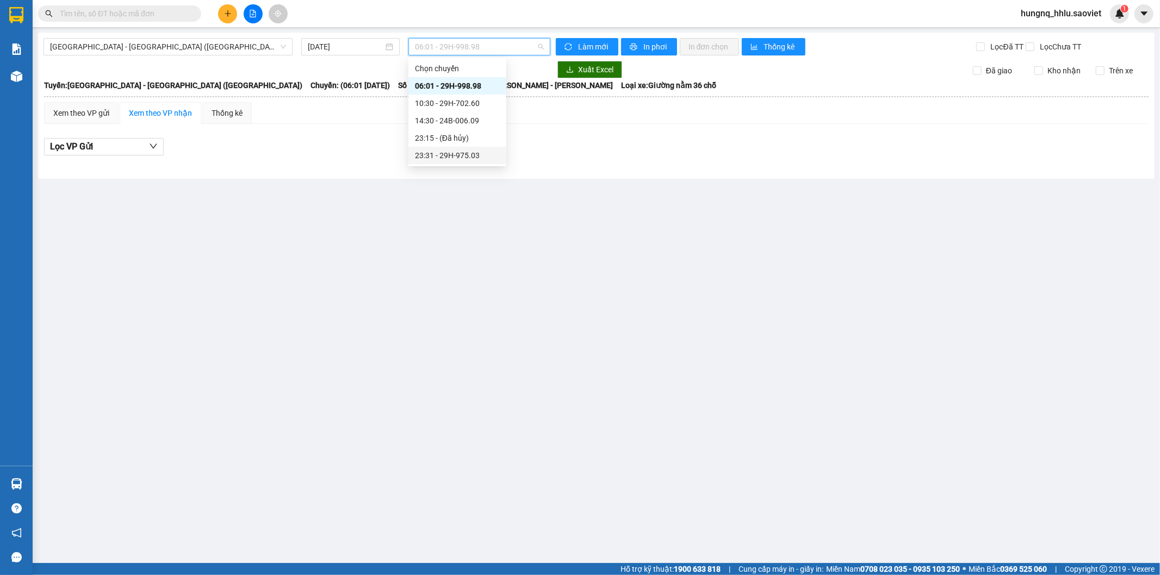
click at [428, 159] on div "23:31 - 29H-975.03" at bounding box center [457, 155] width 85 height 12
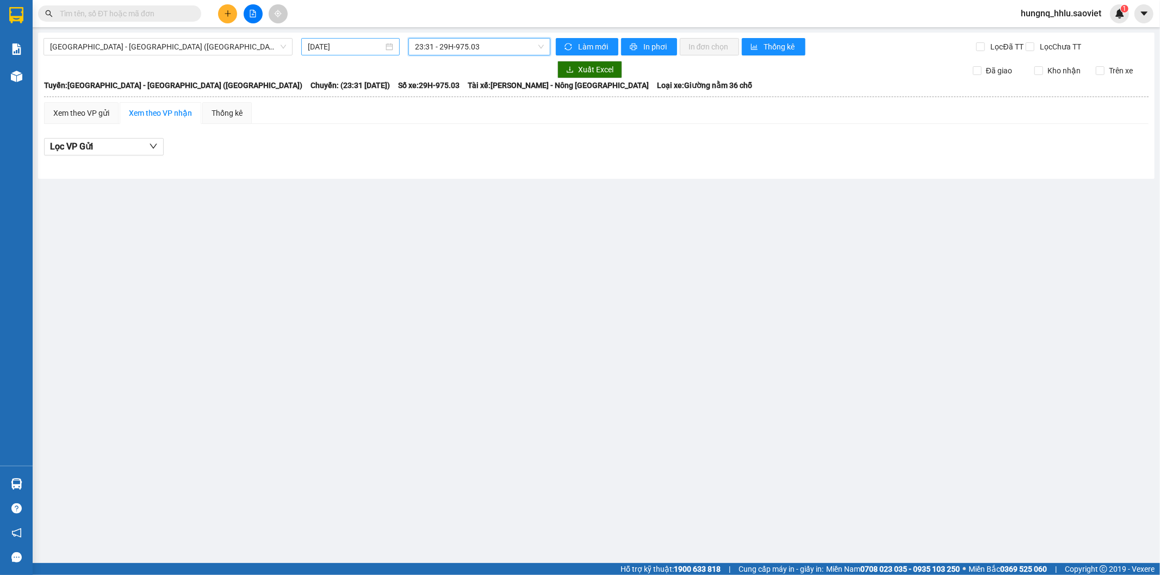
click at [308, 41] on div "[DATE]" at bounding box center [350, 46] width 98 height 17
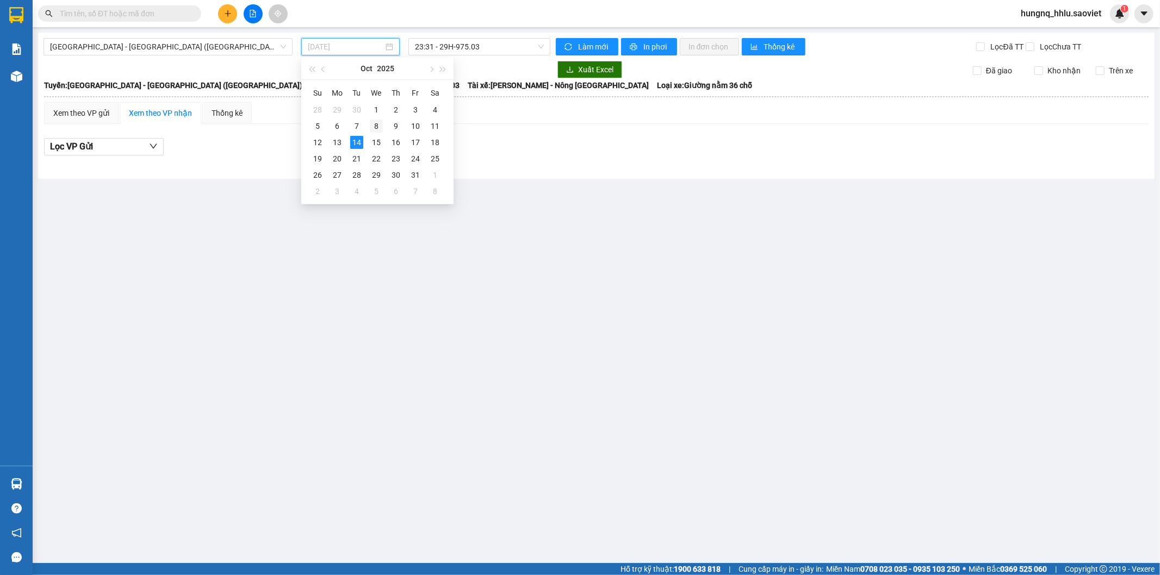
click at [379, 129] on div "8" at bounding box center [376, 126] width 13 height 13
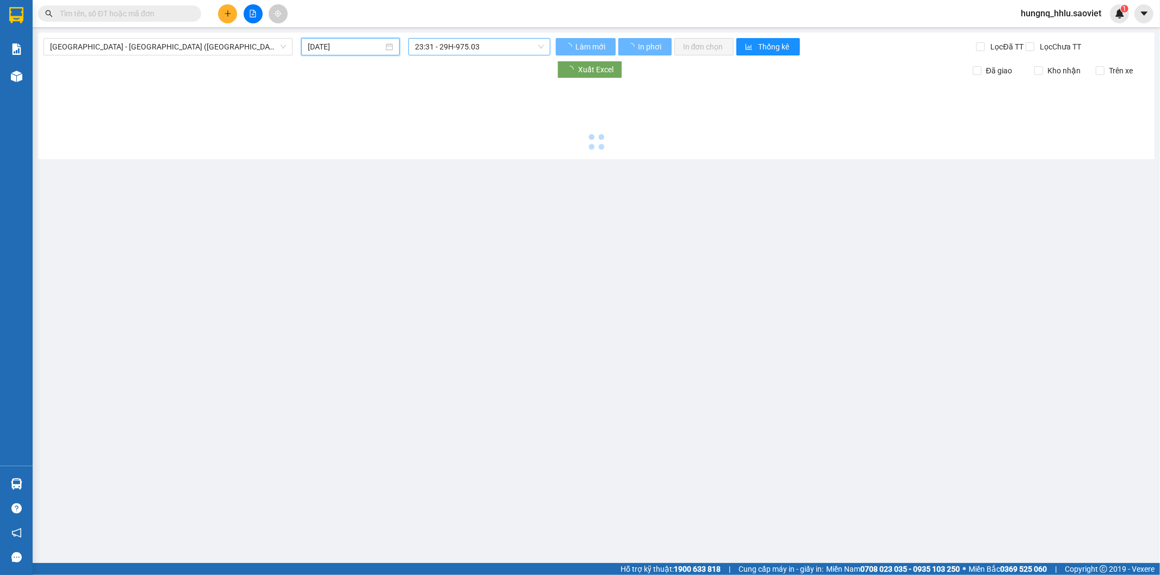
type input "08/10/2025"
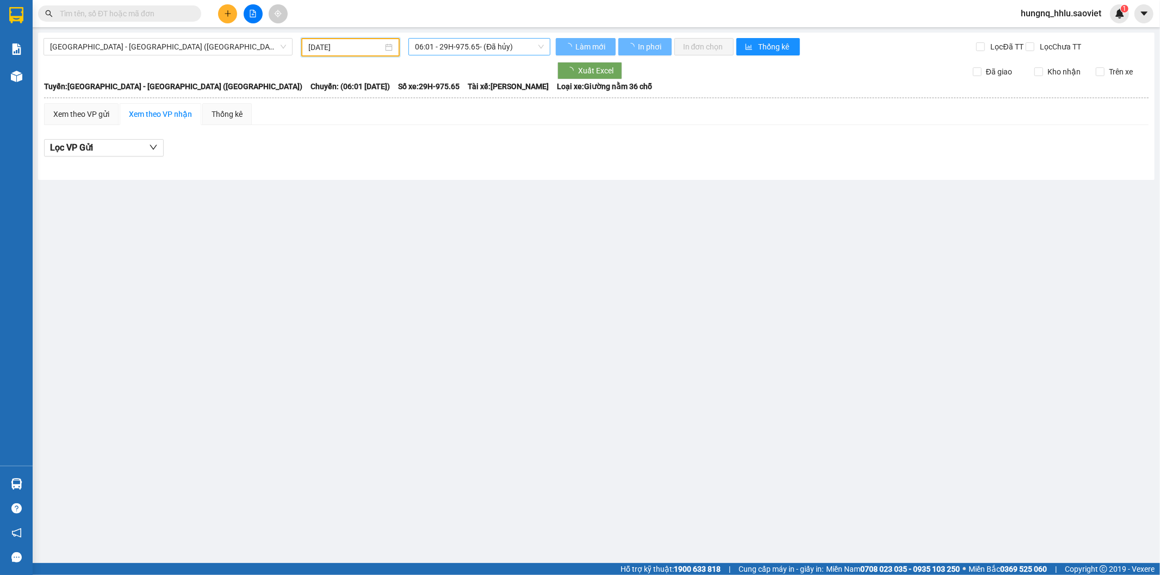
click at [431, 47] on span "06:01 - 29H-975.65 - (Đã hủy)" at bounding box center [479, 47] width 128 height 16
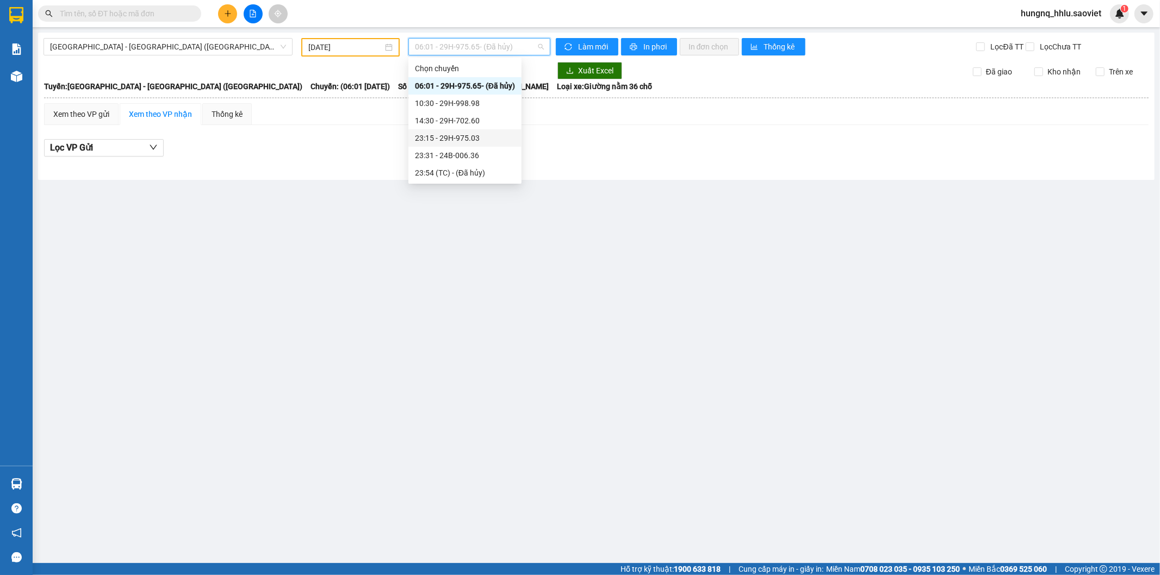
click at [430, 142] on div "23:15 - 29H-975.03" at bounding box center [465, 138] width 100 height 12
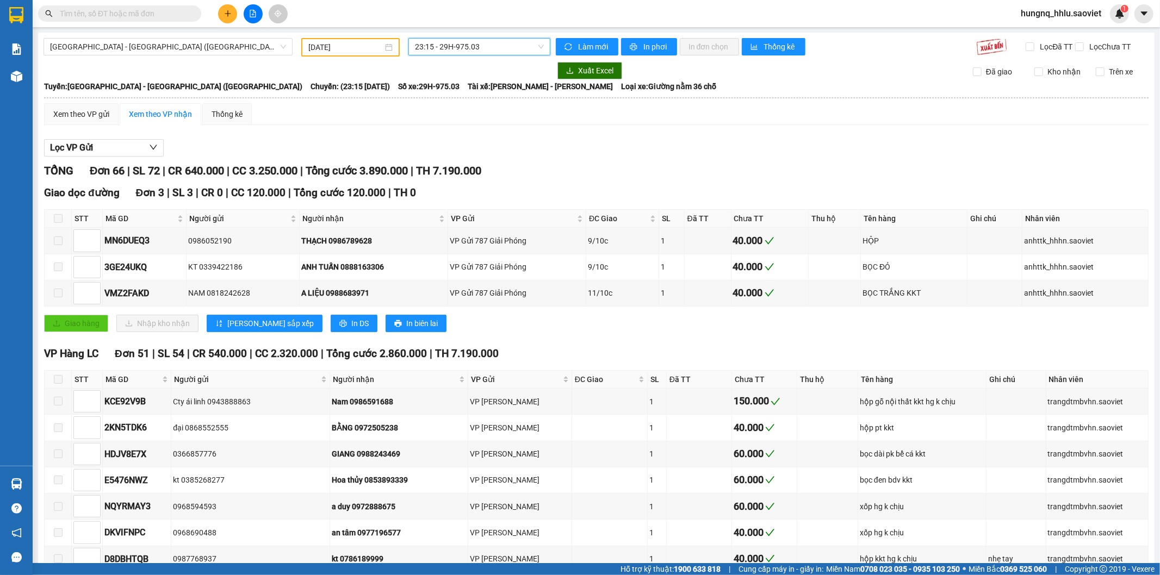
click at [1089, 10] on span "hungnq_hhlu.saoviet" at bounding box center [1061, 14] width 98 height 14
click at [1073, 33] on span "Đăng xuất" at bounding box center [1066, 34] width 76 height 12
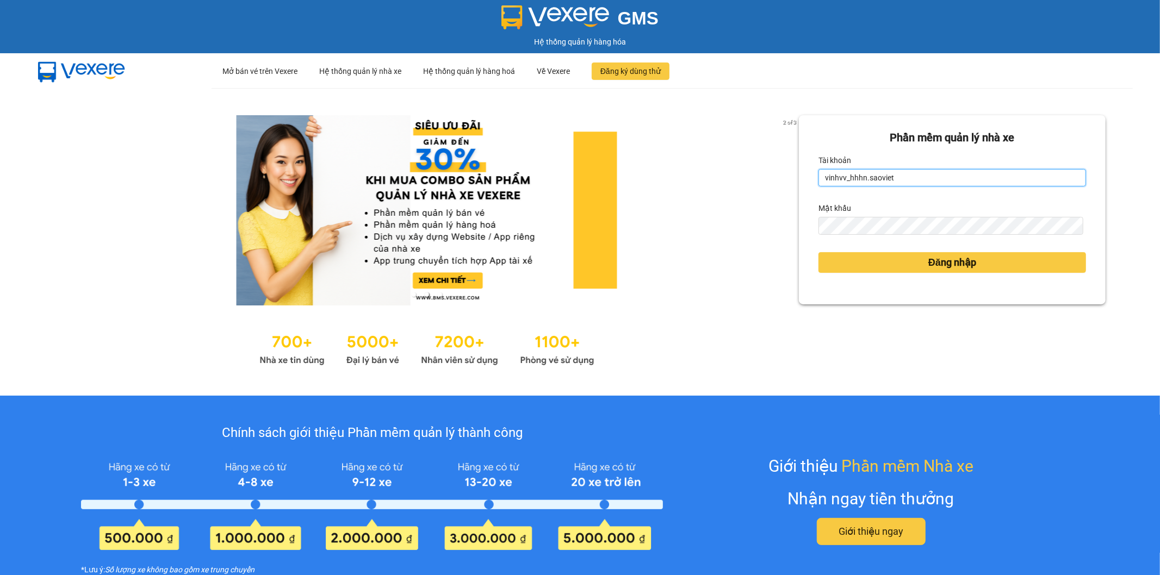
click at [926, 175] on input "vinhvv_hhhn.saoviet" at bounding box center [951, 177] width 267 height 17
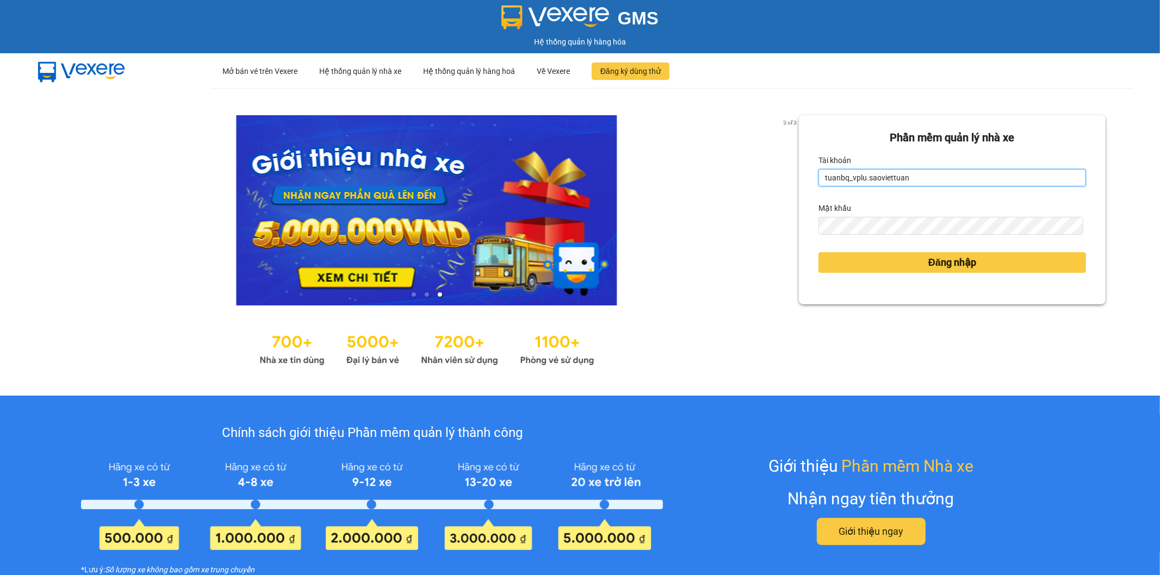
click at [925, 178] on input "tuanbq_vplu.saoviettuan" at bounding box center [951, 177] width 267 height 17
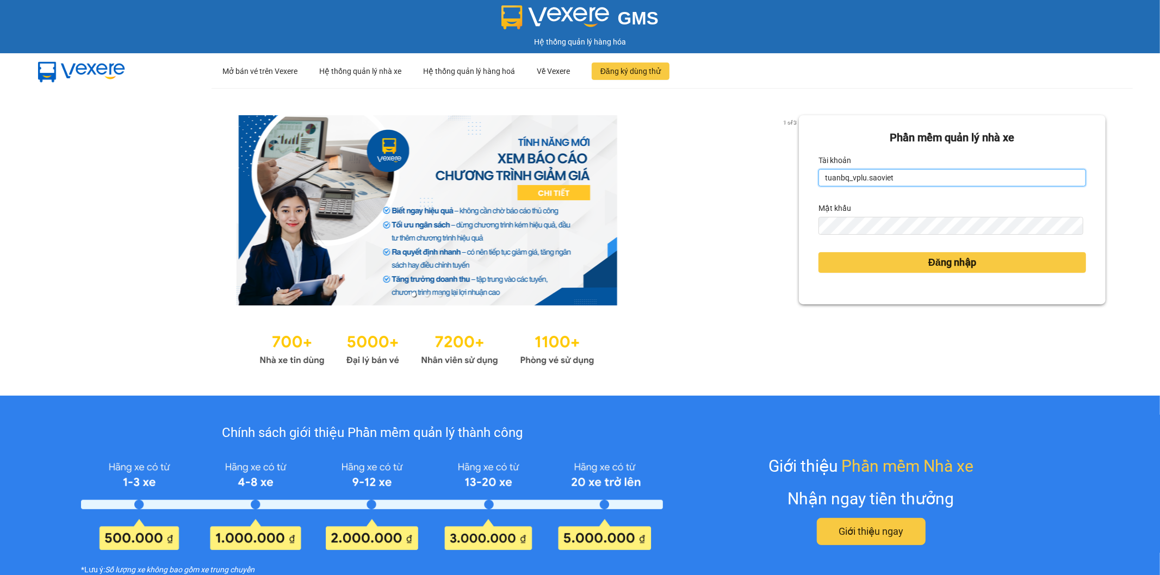
type input "tuanbq_vplu.saoviet"
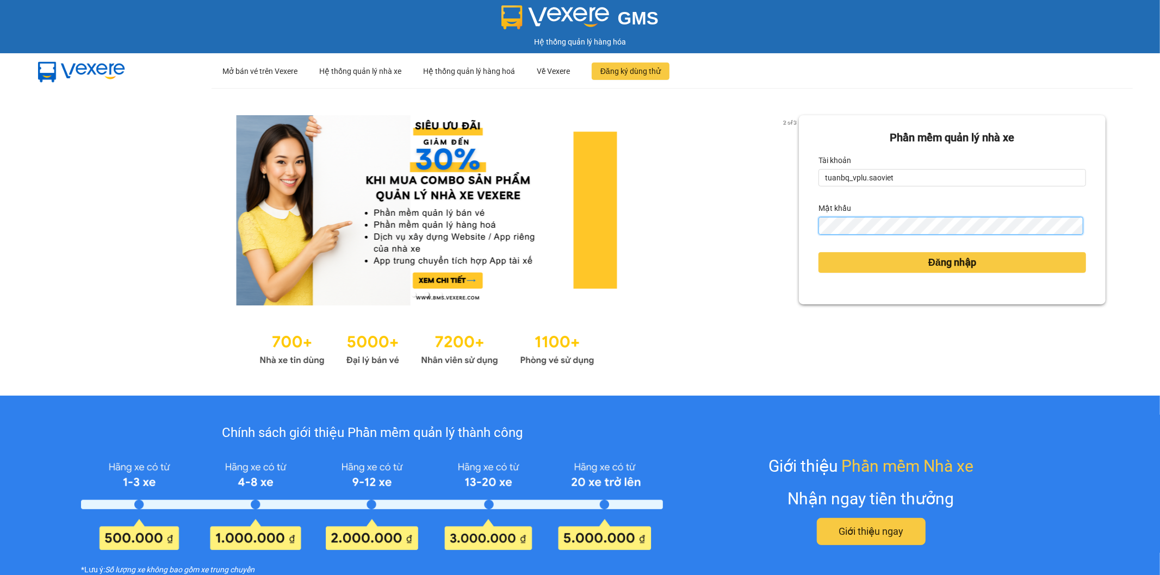
click at [818, 252] on button "Đăng nhập" at bounding box center [951, 262] width 267 height 21
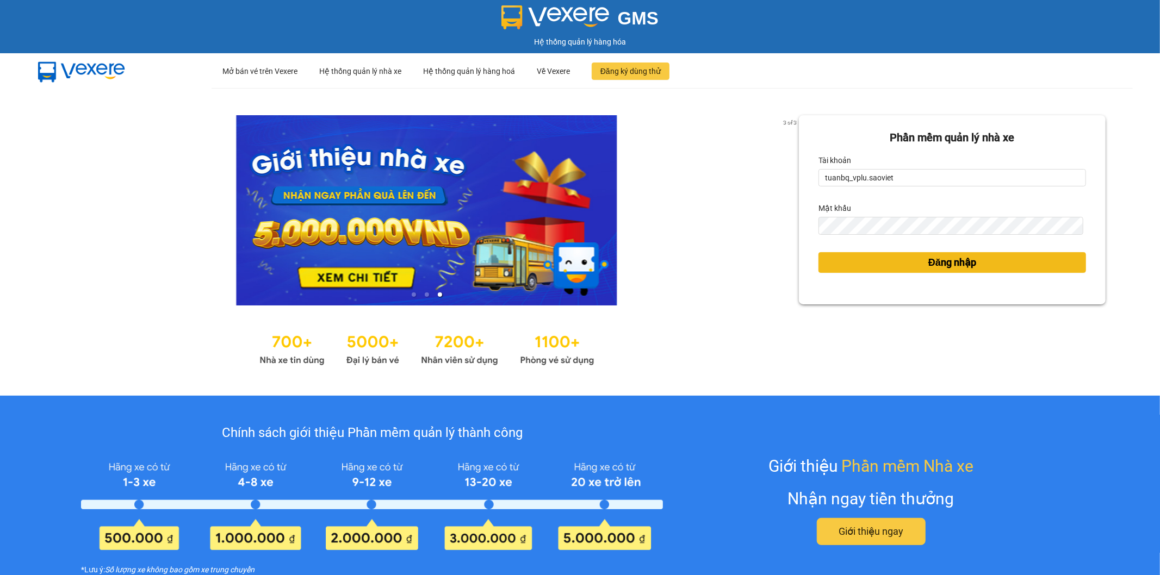
click at [851, 265] on button "Đăng nhập" at bounding box center [951, 262] width 267 height 21
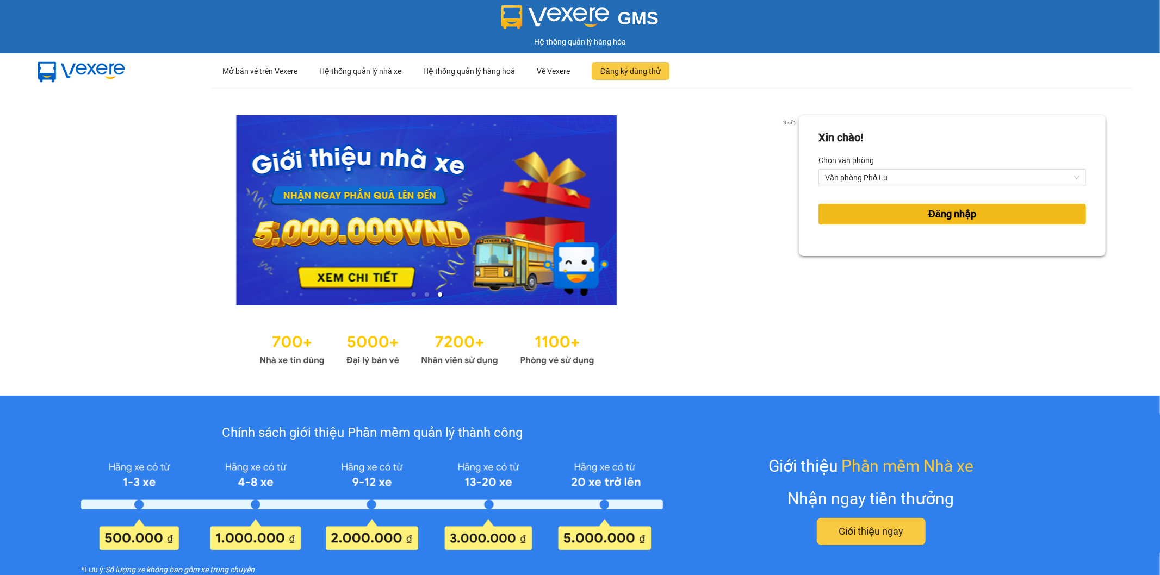
click at [928, 212] on span "Đăng nhập" at bounding box center [952, 214] width 48 height 15
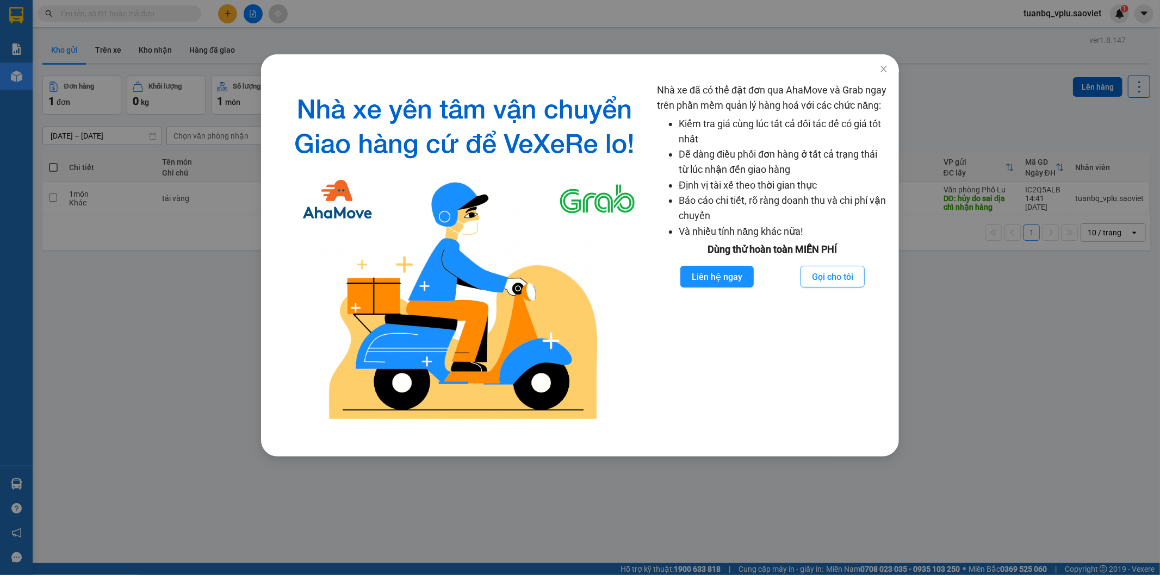
click at [990, 317] on div "Nhà xe đã có thể đặt đơn qua AhaMove và Grab ngay trên phần mềm quản lý hàng ho…" at bounding box center [580, 287] width 1160 height 575
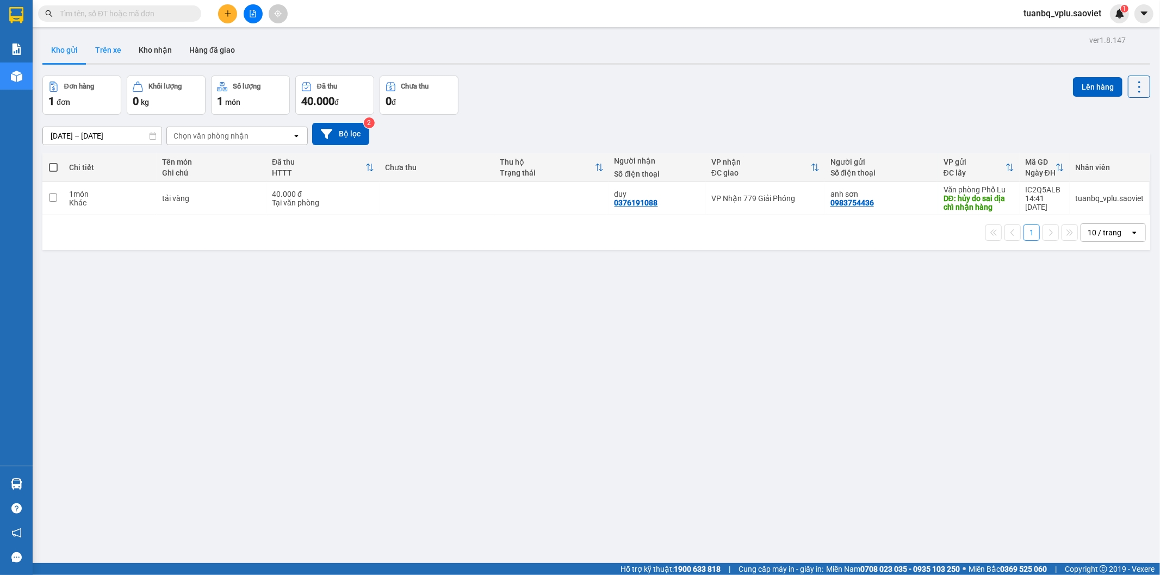
click at [116, 54] on button "Trên xe" at bounding box center [107, 50] width 43 height 26
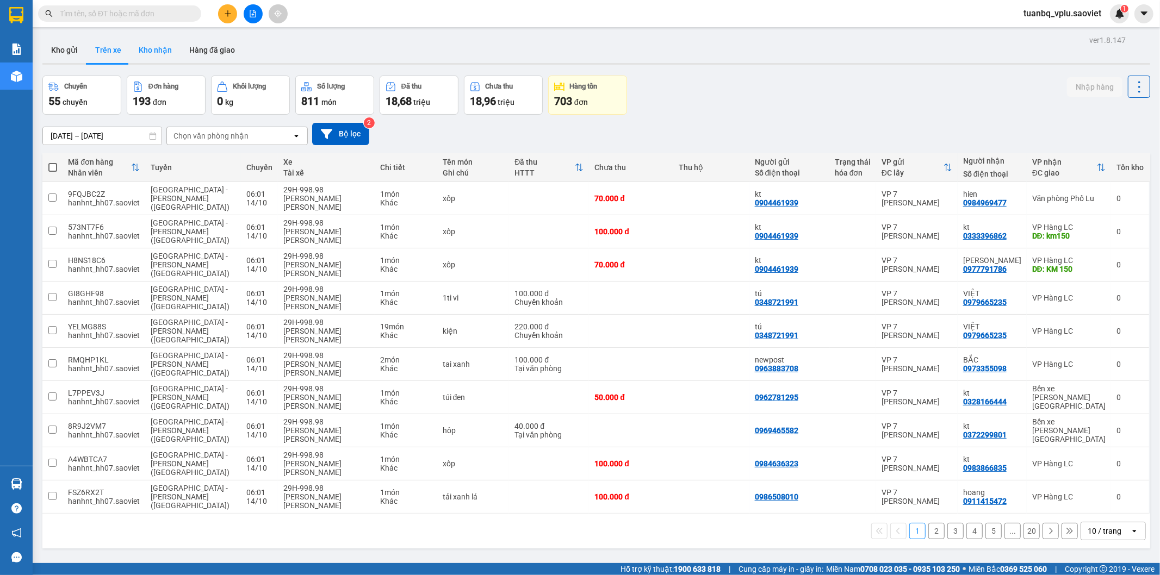
click at [148, 50] on button "Kho nhận" at bounding box center [155, 50] width 51 height 26
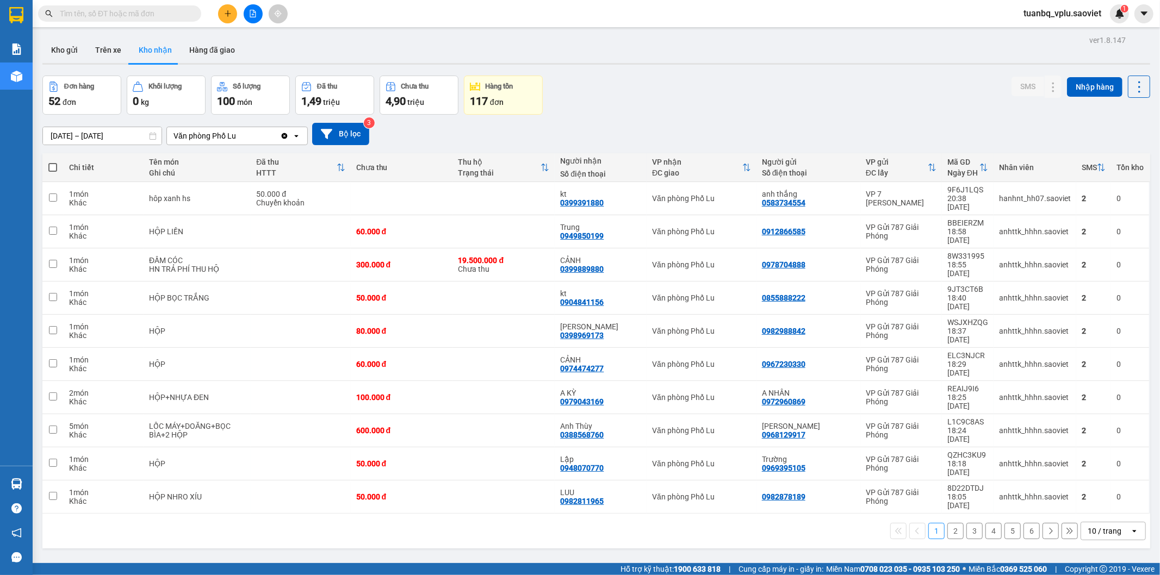
click at [947, 523] on button "2" at bounding box center [955, 531] width 16 height 16
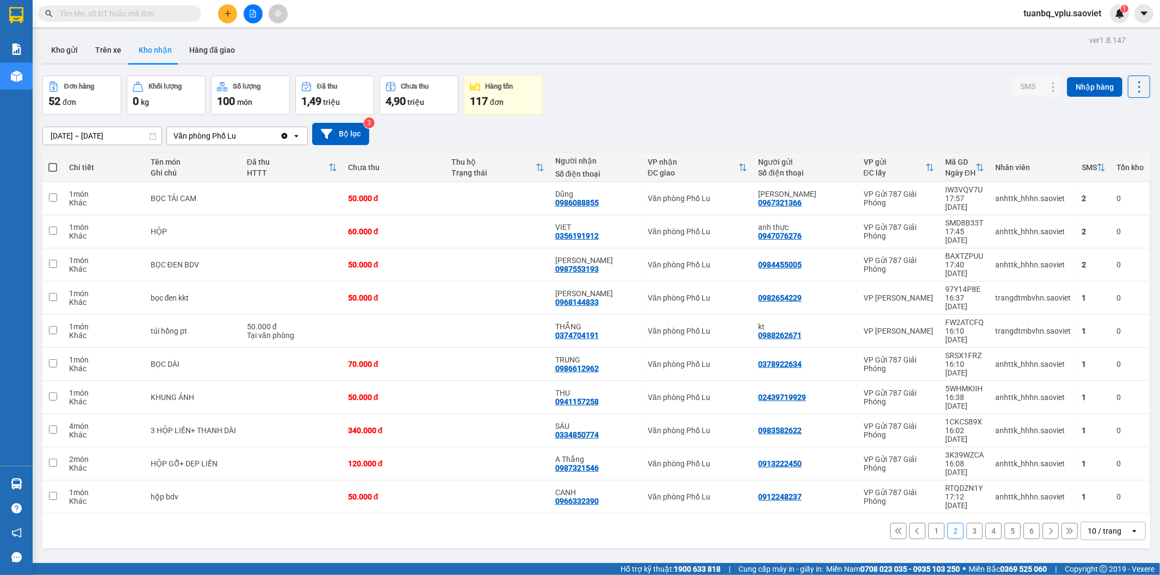
click at [969, 523] on button "3" at bounding box center [974, 531] width 16 height 16
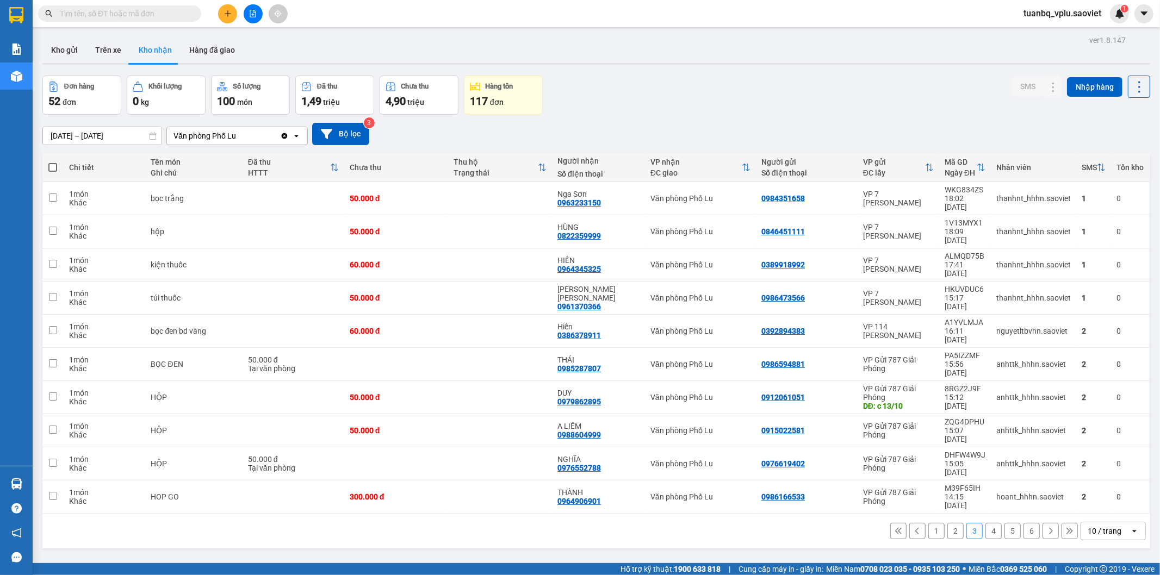
click at [985, 523] on button "4" at bounding box center [993, 531] width 16 height 16
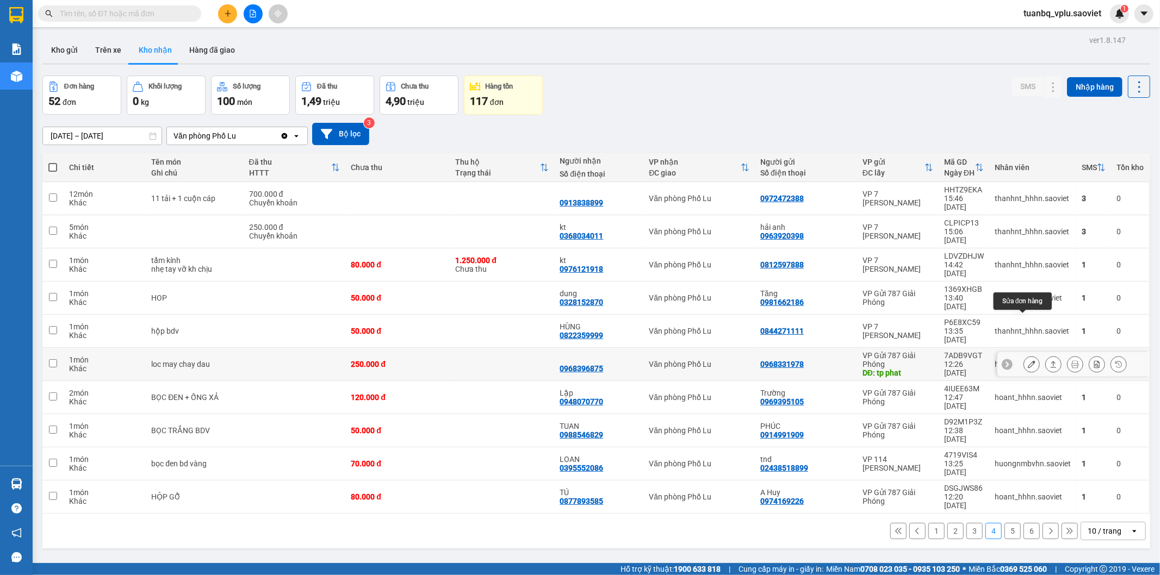
click at [1027, 360] on icon at bounding box center [1031, 364] width 8 height 8
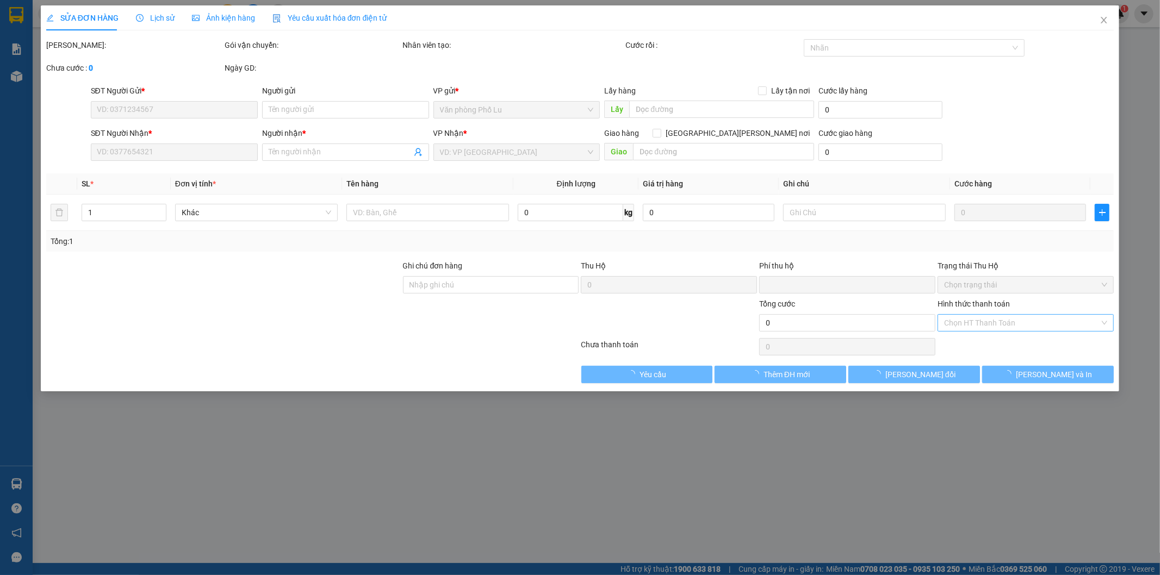
click at [999, 320] on input "Hình thức thanh toán" at bounding box center [1021, 323] width 155 height 16
click at [999, 340] on div "Tại văn phòng" at bounding box center [1025, 345] width 163 height 12
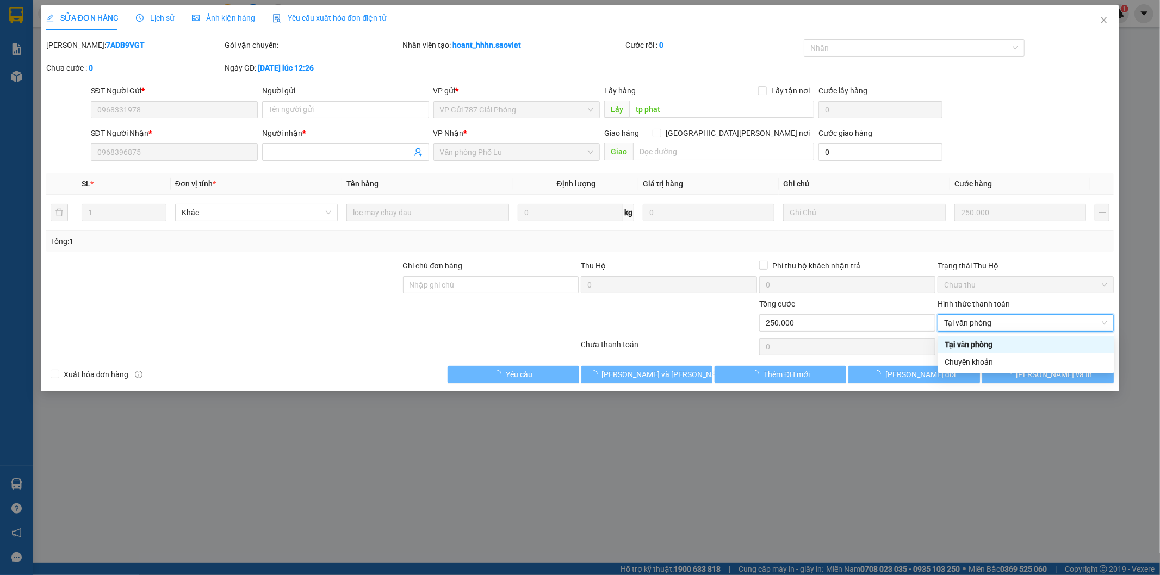
type input "0968331978"
type input "tp phat"
type input "0968396875"
type input "0"
type input "250.000"
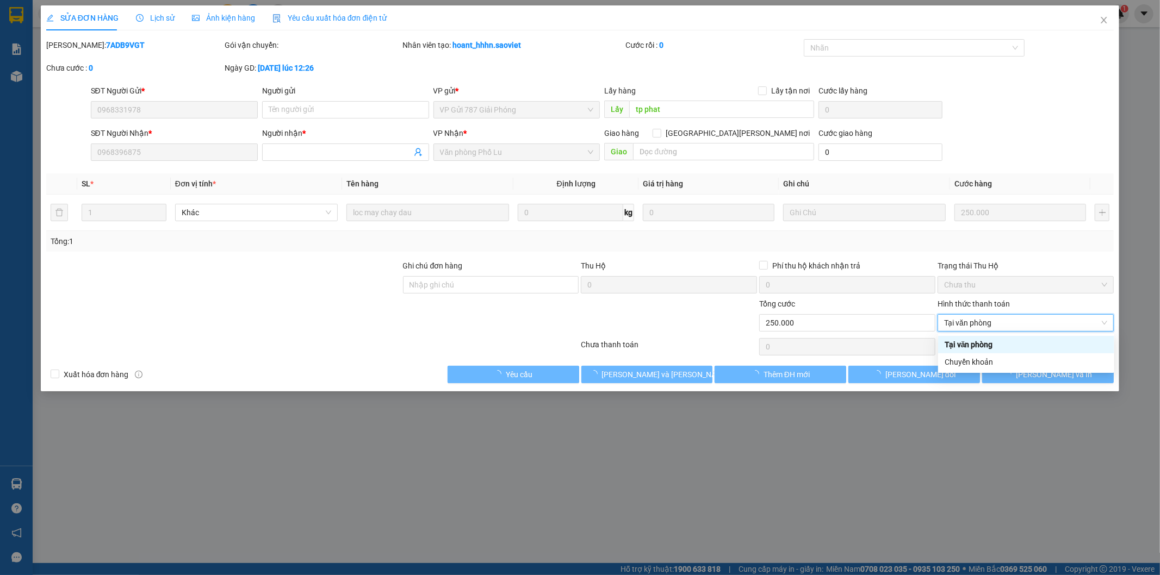
type input "0"
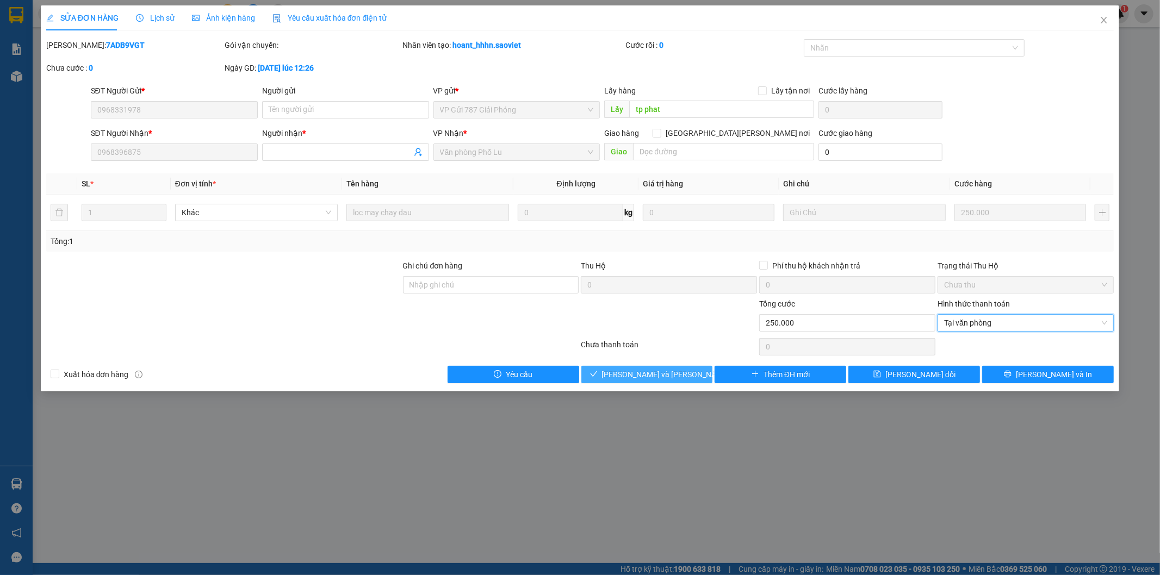
click at [653, 374] on span "[PERSON_NAME] và [PERSON_NAME] hàng" at bounding box center [675, 375] width 147 height 12
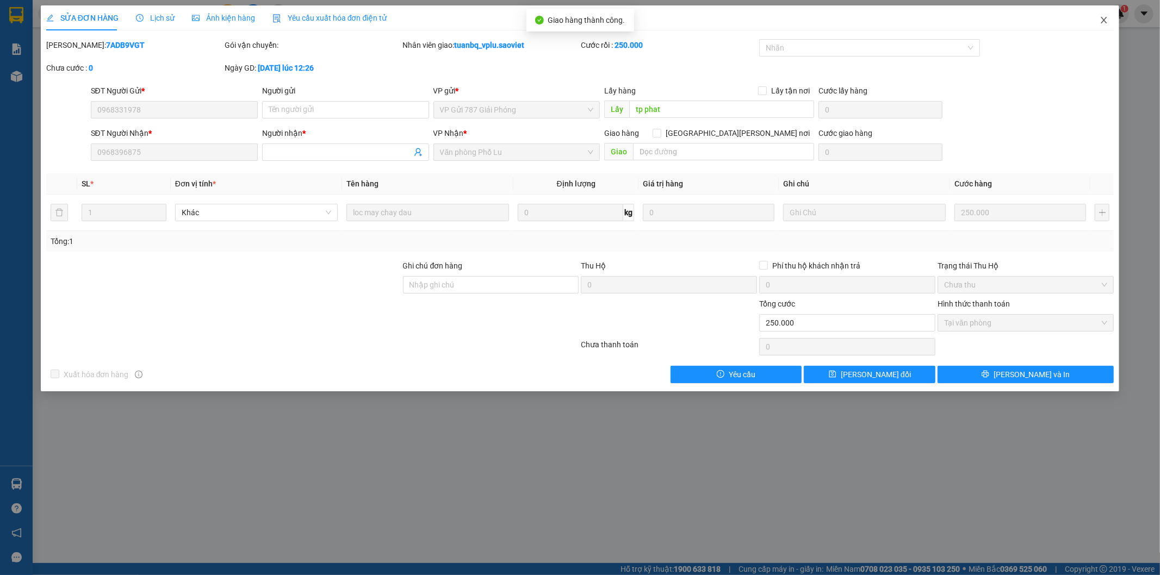
click at [1102, 27] on span "Close" at bounding box center [1103, 20] width 30 height 30
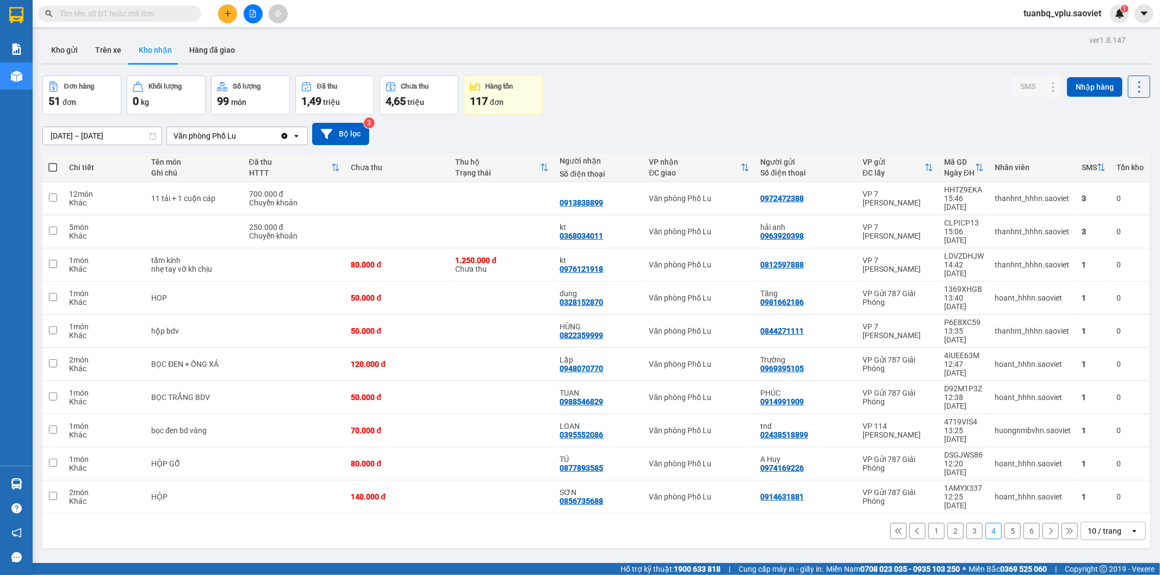
click at [1010, 523] on button "5" at bounding box center [1012, 531] width 16 height 16
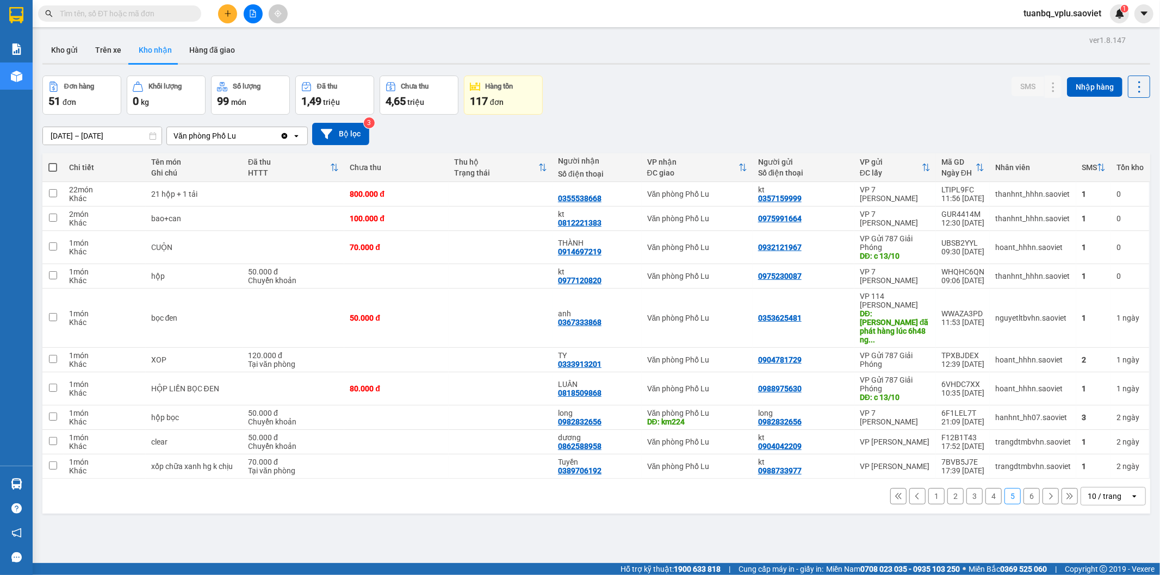
click at [1024, 488] on button "6" at bounding box center [1031, 496] width 16 height 16
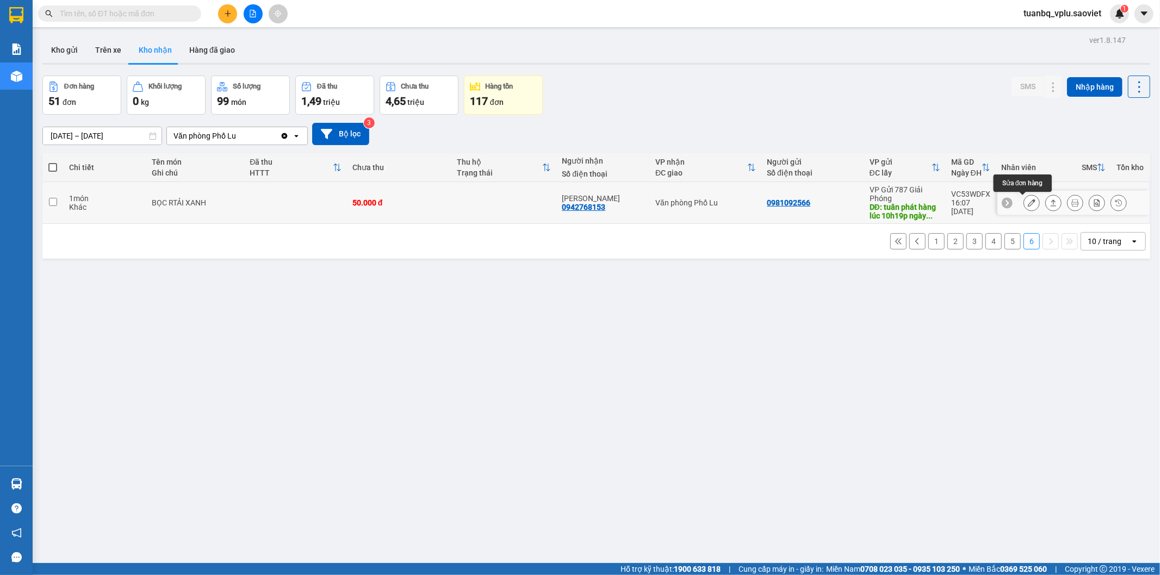
click at [1027, 205] on icon at bounding box center [1031, 203] width 8 height 8
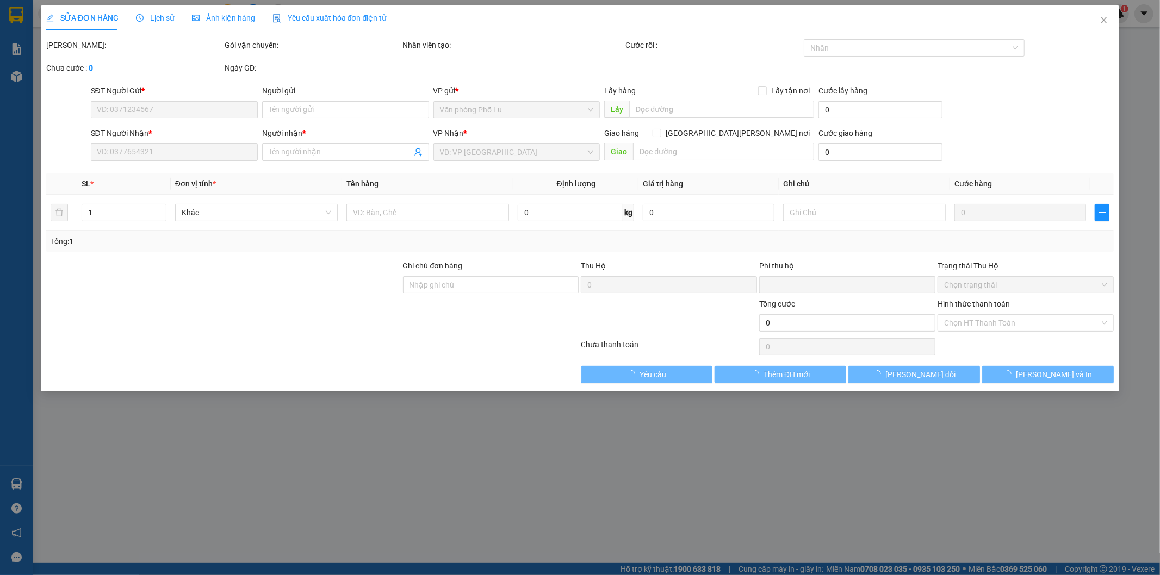
type input "0981092566"
type input "tuân phát hàng lúc 10h19p ngày 13/10"
type input "0942768153"
type input "LÊ MẠNH"
type input "0"
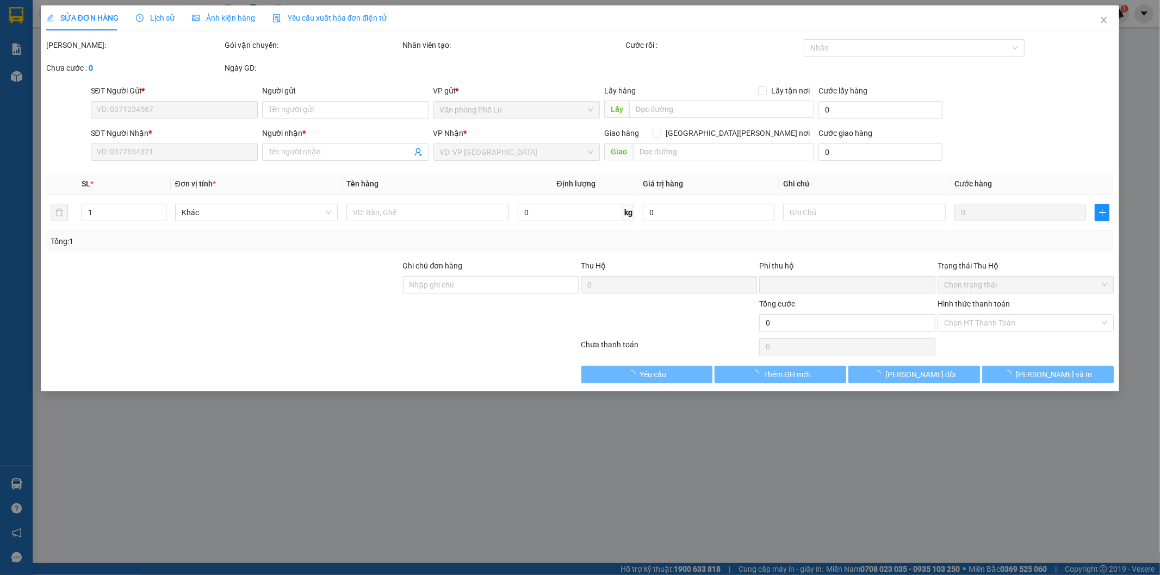
type input "50.000"
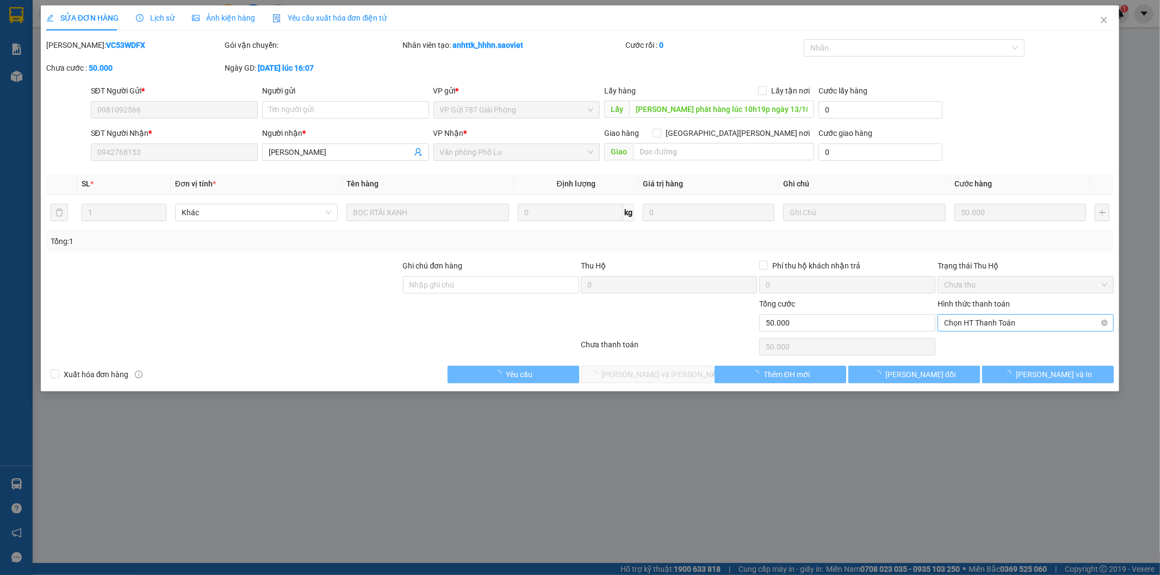
click at [987, 323] on span "Chọn HT Thanh Toán" at bounding box center [1025, 323] width 163 height 16
click at [986, 339] on div "Tại văn phòng" at bounding box center [1025, 345] width 163 height 12
type input "0"
click at [669, 373] on span "[PERSON_NAME] và [PERSON_NAME] hàng" at bounding box center [675, 375] width 147 height 12
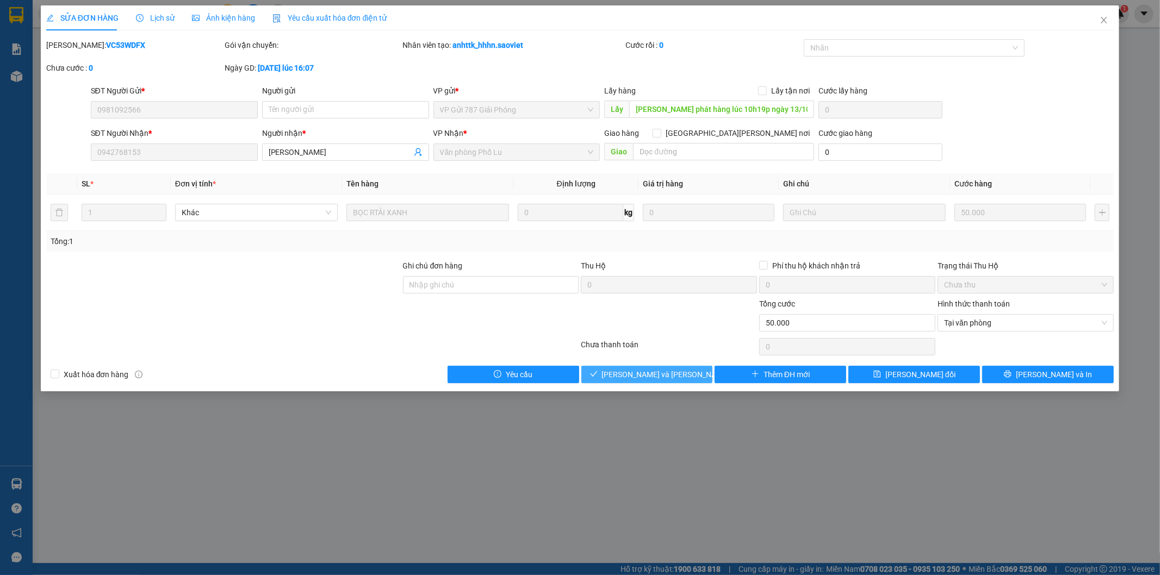
click at [672, 373] on span "[PERSON_NAME] và [PERSON_NAME] hàng" at bounding box center [675, 375] width 147 height 12
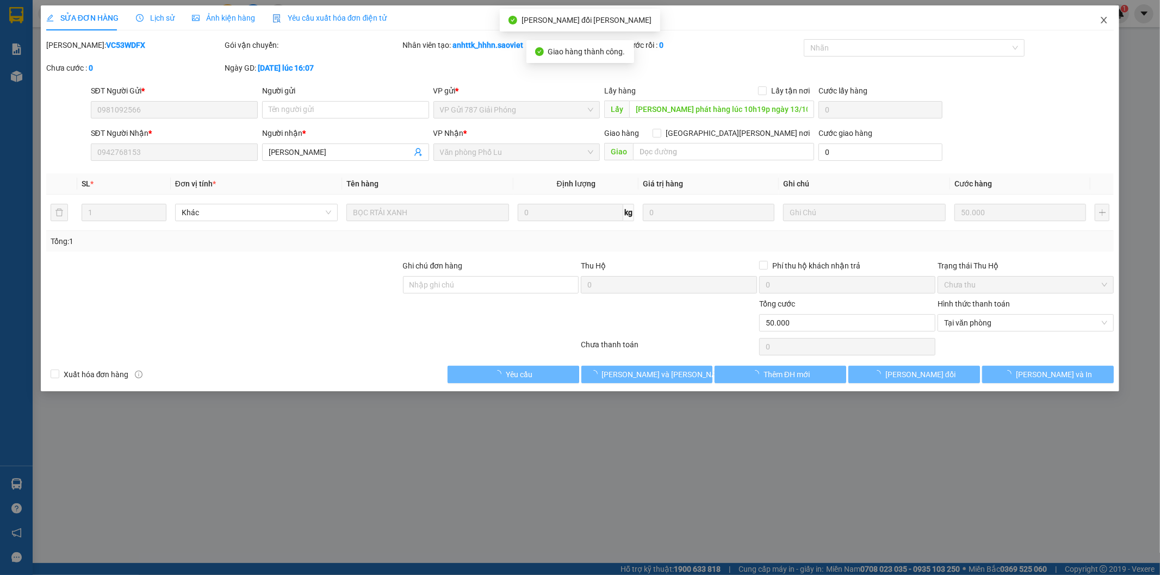
click at [1106, 19] on icon "close" at bounding box center [1103, 20] width 9 height 9
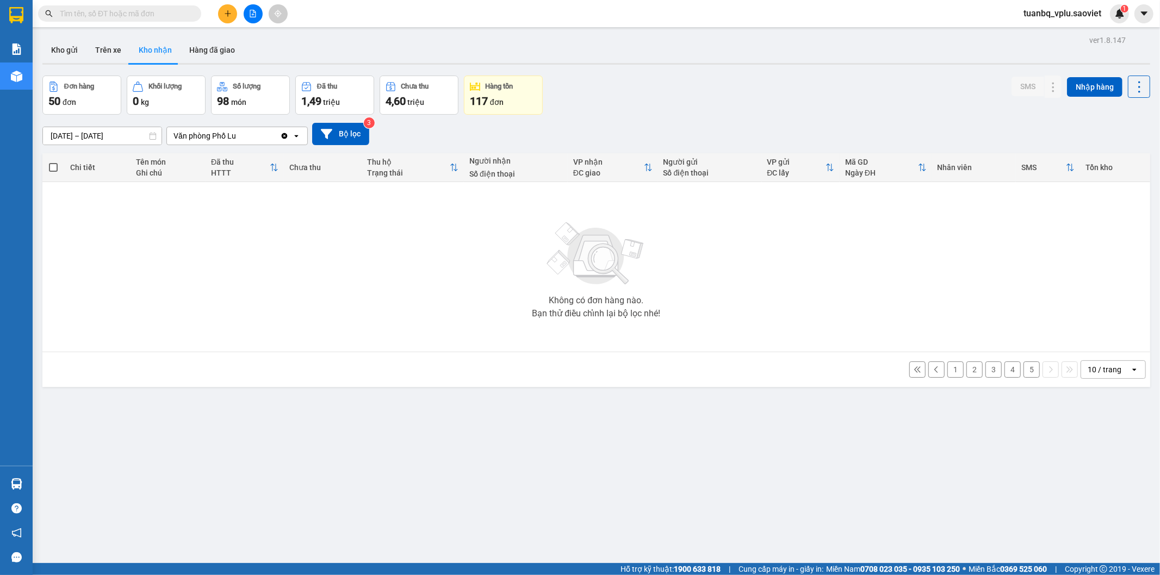
click at [125, 134] on input "[DATE] – [DATE]" at bounding box center [102, 135] width 119 height 17
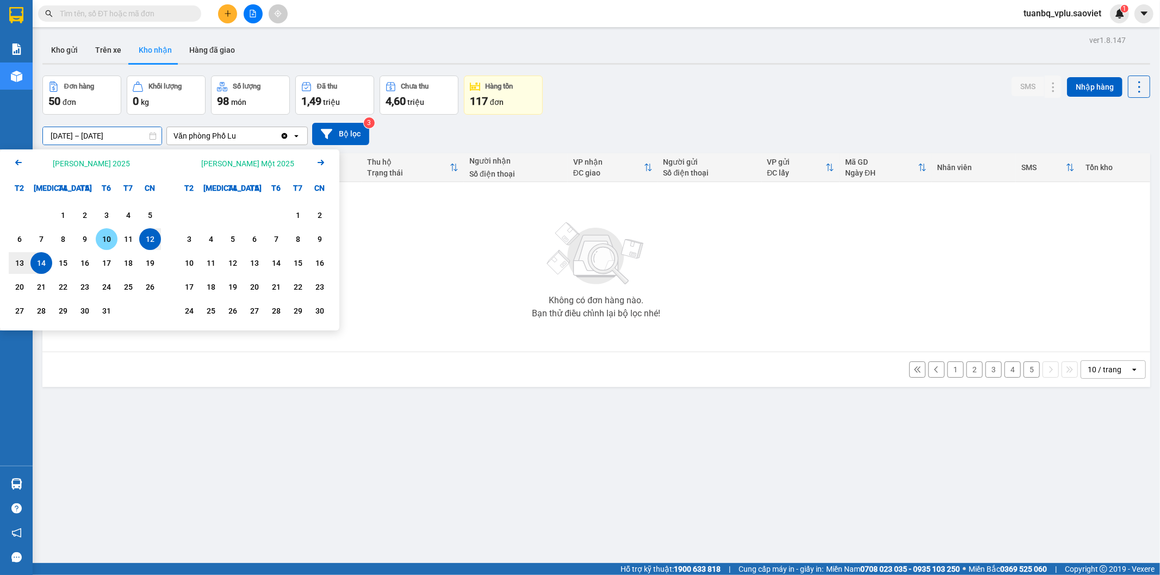
click at [110, 236] on div "10" at bounding box center [106, 239] width 15 height 13
click at [40, 264] on div "14" at bounding box center [41, 263] width 15 height 13
type input "10/10/2025 – 14/10/2025"
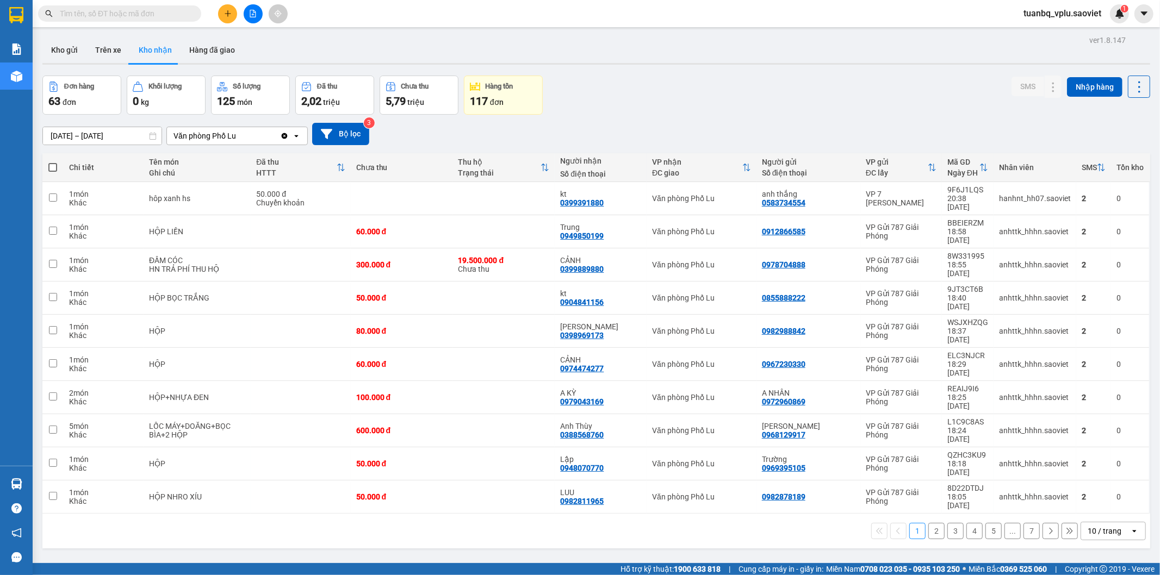
click at [966, 523] on button "4" at bounding box center [974, 531] width 16 height 16
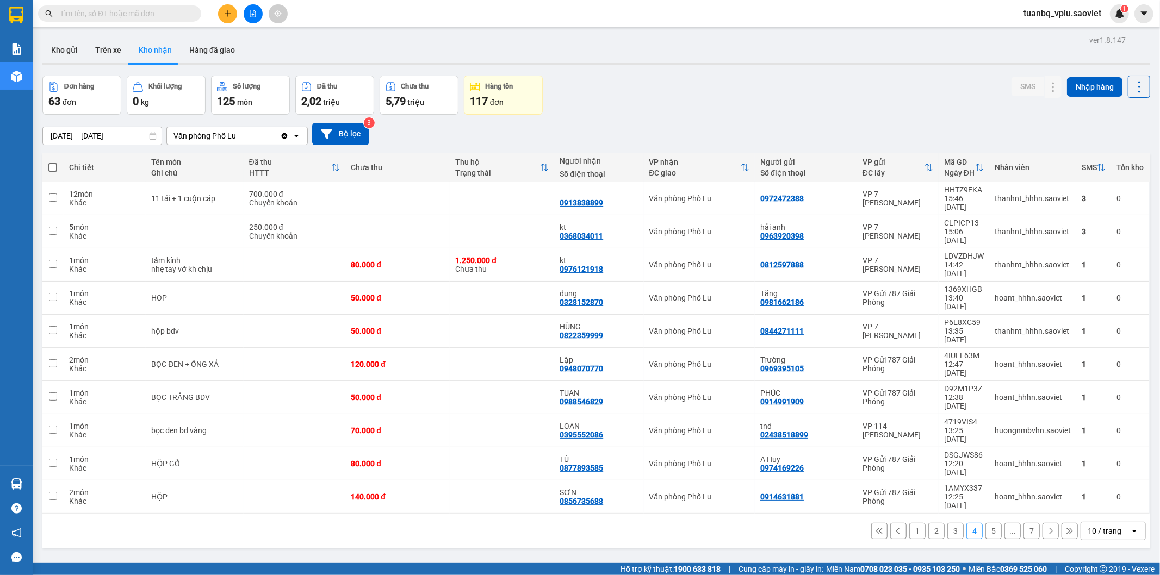
click at [985, 523] on button "5" at bounding box center [993, 531] width 16 height 16
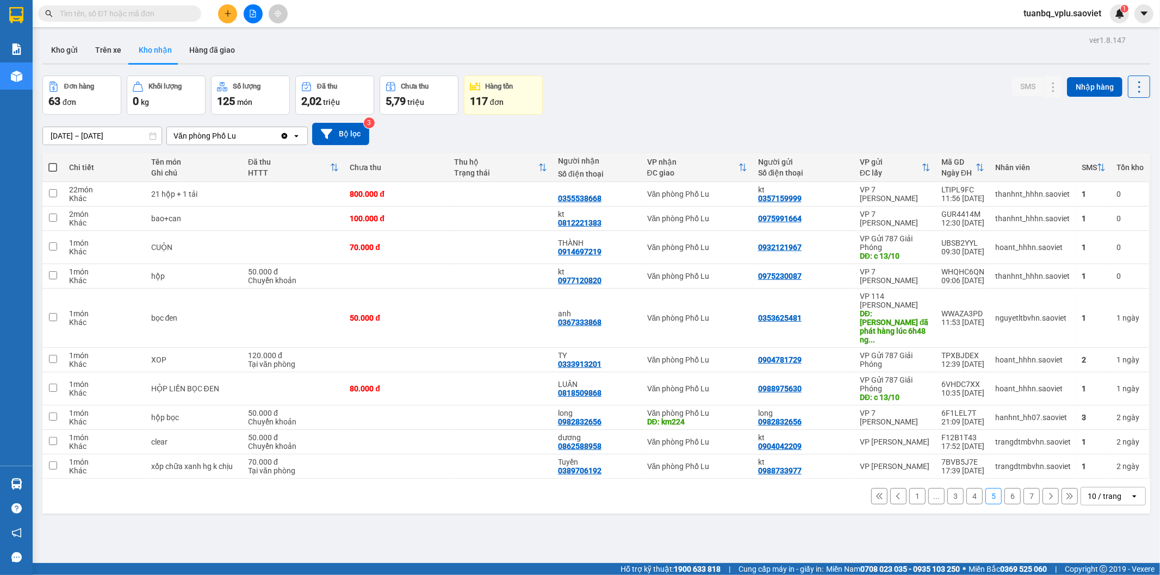
click at [1006, 488] on button "6" at bounding box center [1012, 496] width 16 height 16
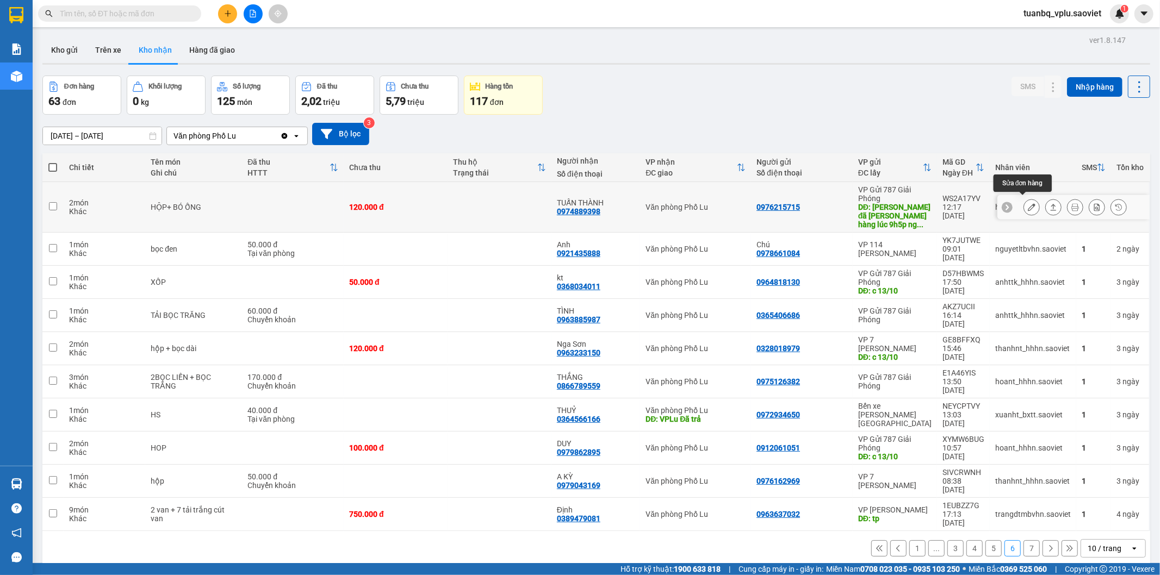
click at [1027, 203] on icon at bounding box center [1031, 207] width 8 height 8
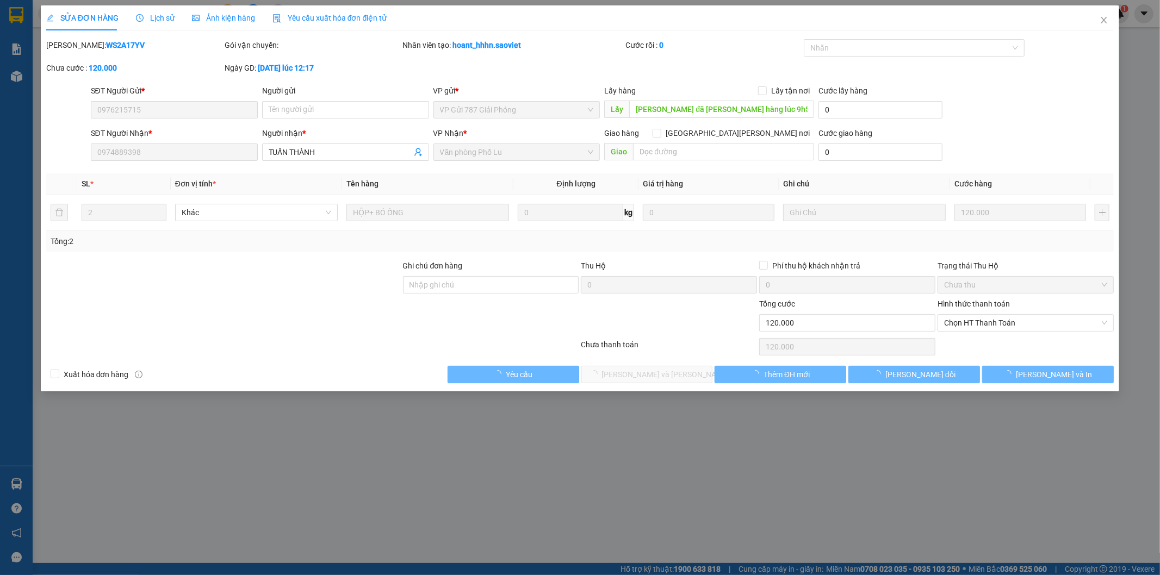
type input "0976215715"
type input "[PERSON_NAME] đã [PERSON_NAME] hàng lúc 9h5p ngày [DATE]"
type input "0974889398"
type input "TUẤN THÀNH"
type input "0"
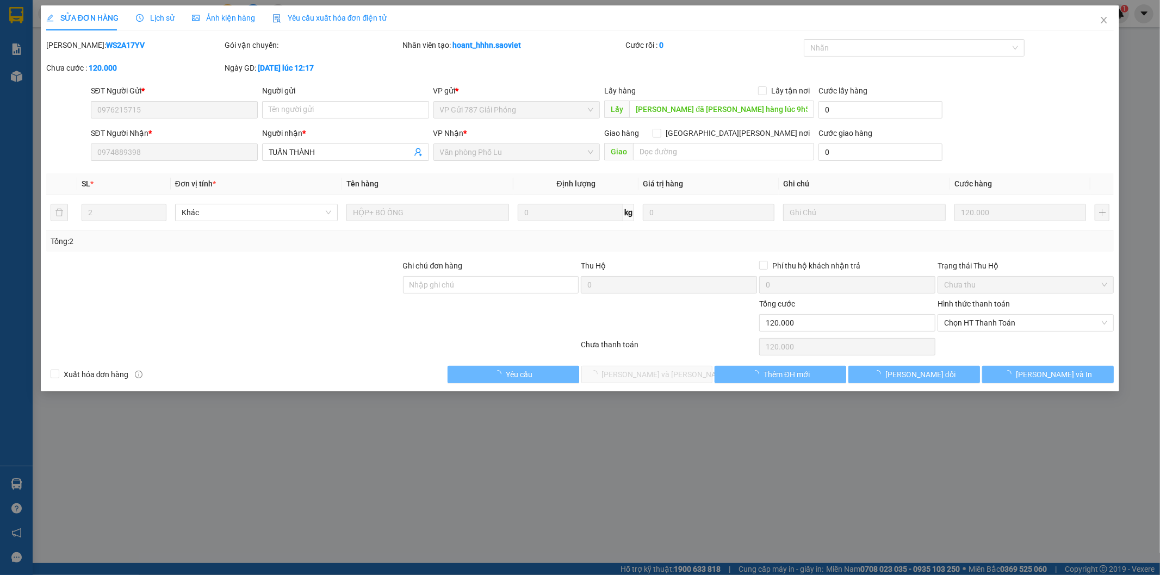
type input "120.000"
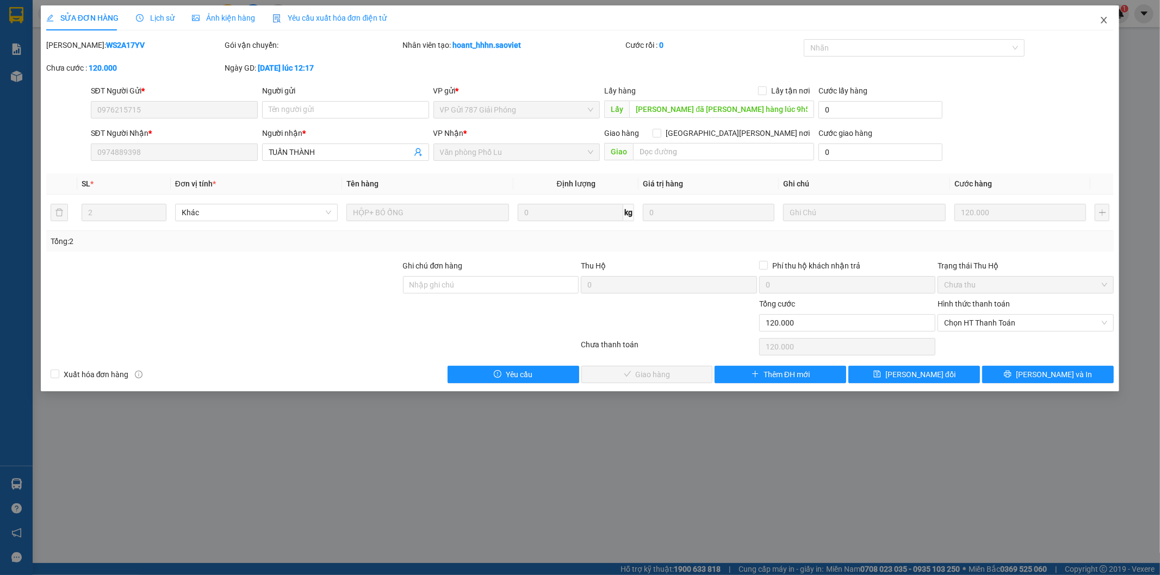
click at [1108, 18] on span "Close" at bounding box center [1103, 20] width 30 height 30
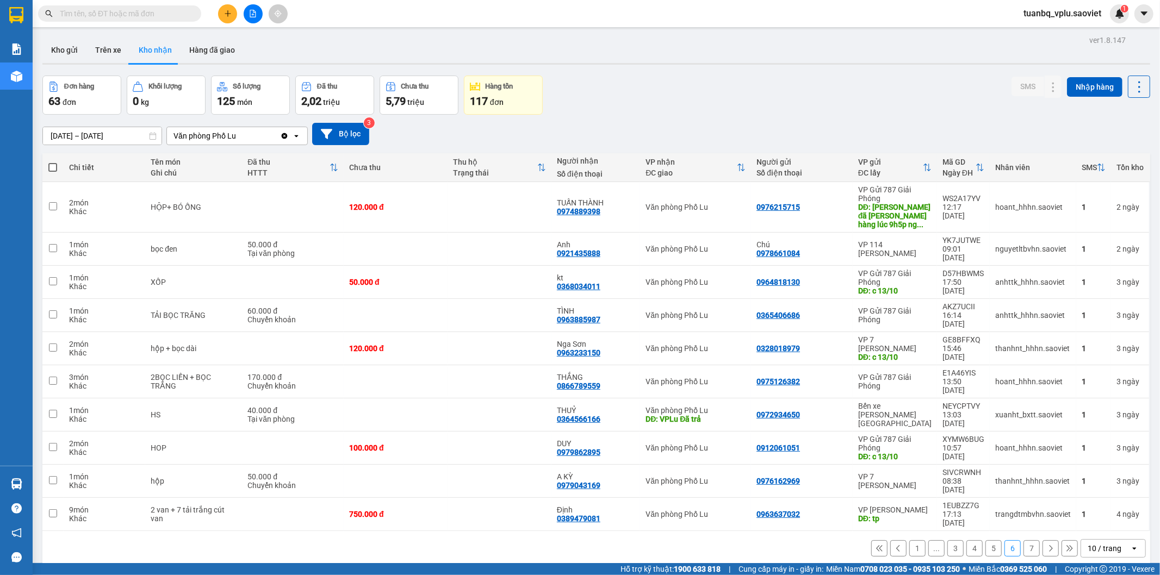
click at [1023, 540] on button "7" at bounding box center [1031, 548] width 16 height 16
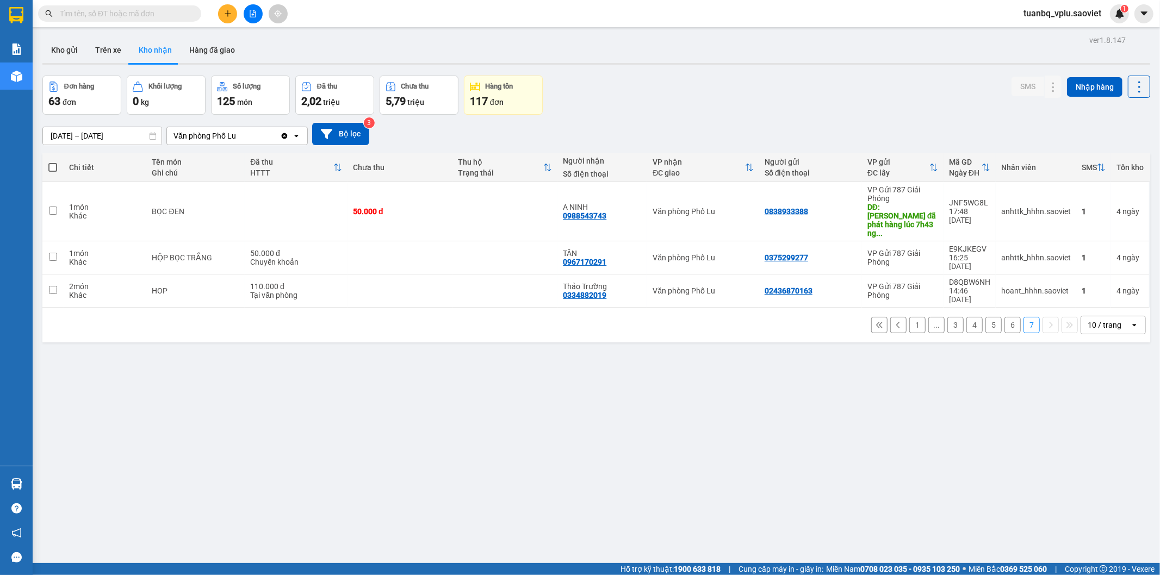
click at [909, 317] on button "1" at bounding box center [917, 325] width 16 height 16
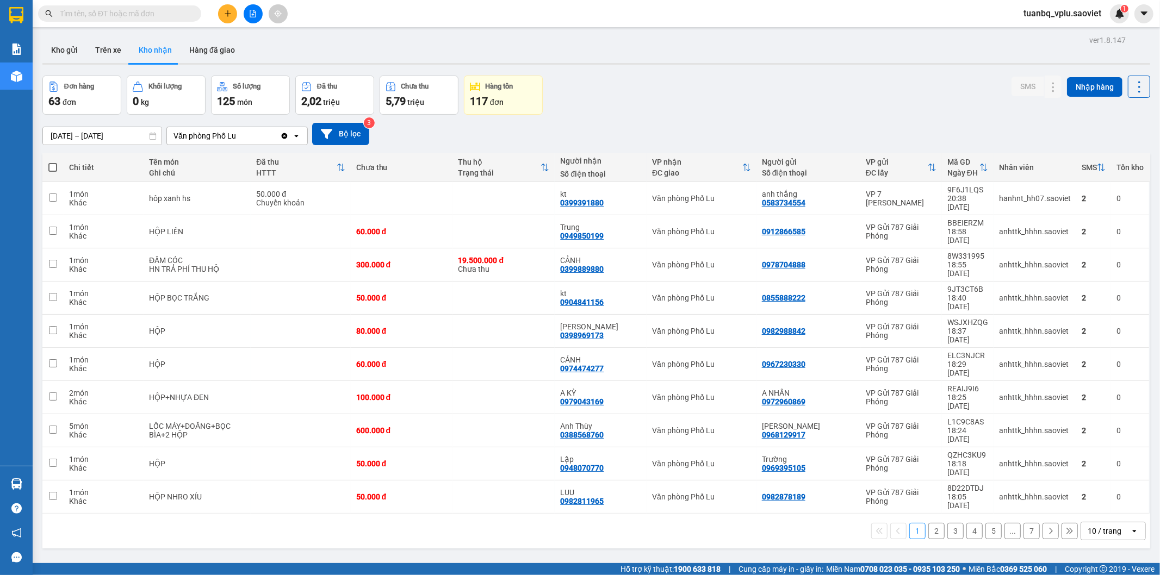
click at [966, 523] on button "4" at bounding box center [974, 531] width 16 height 16
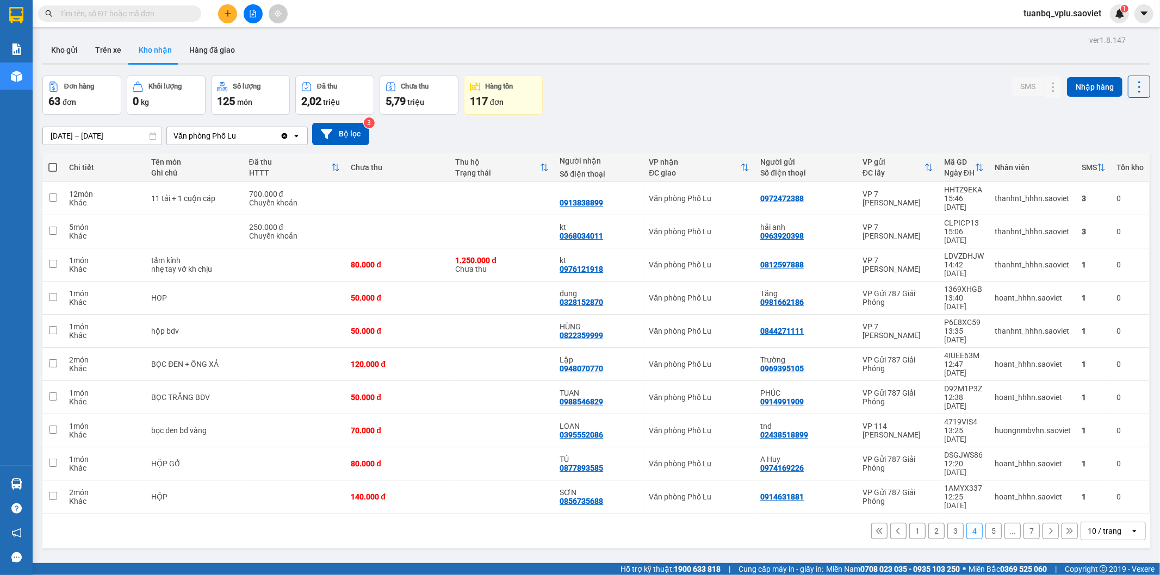
click at [985, 523] on button "5" at bounding box center [993, 531] width 16 height 16
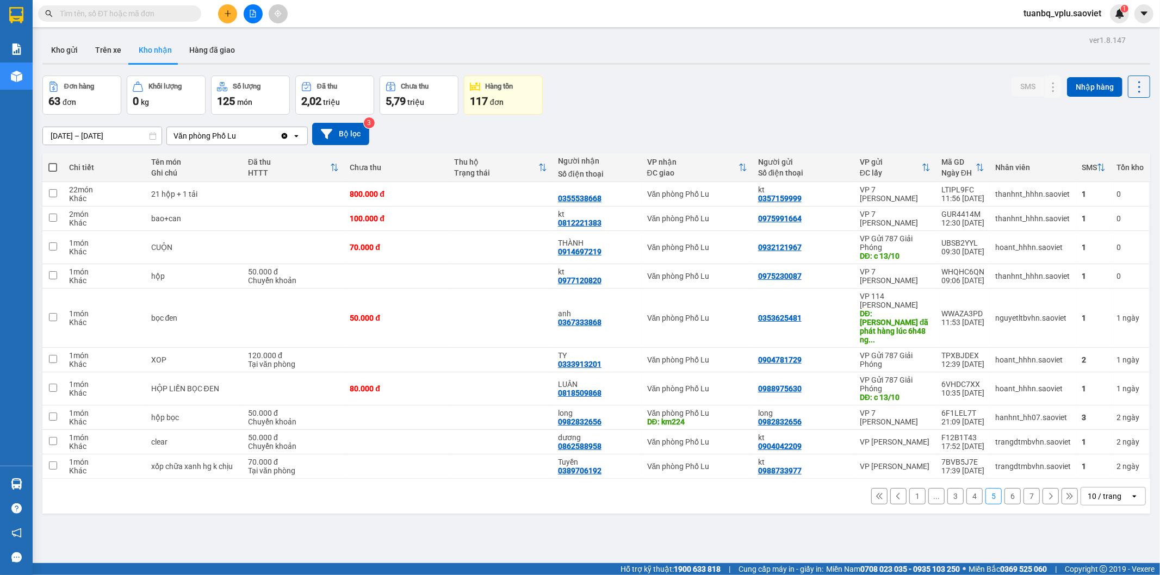
click at [1005, 488] on button "6" at bounding box center [1012, 496] width 16 height 16
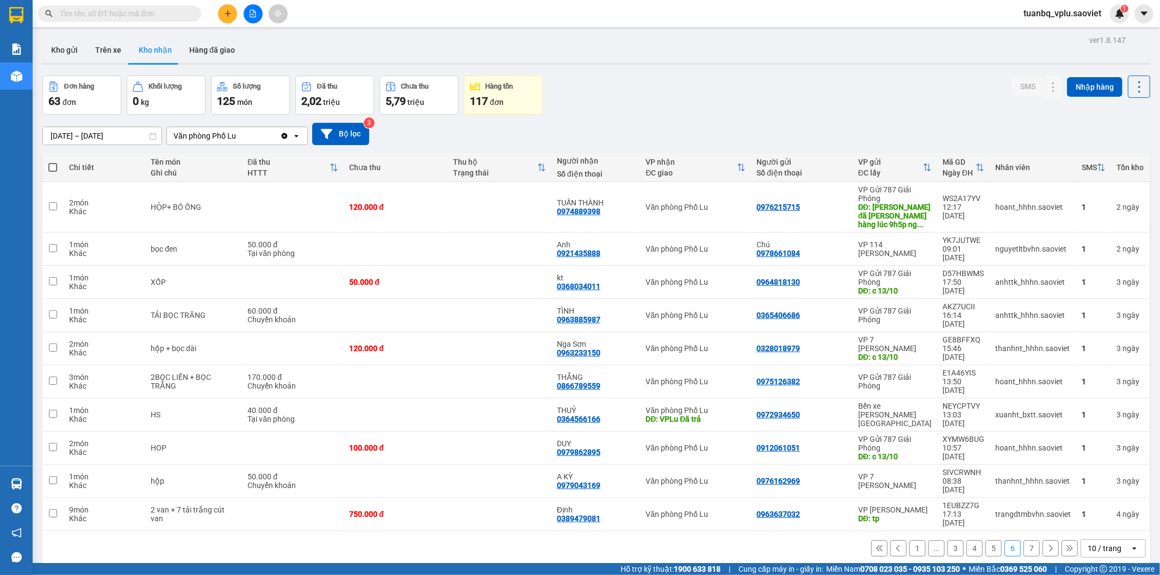
click at [1023, 540] on button "7" at bounding box center [1031, 548] width 16 height 16
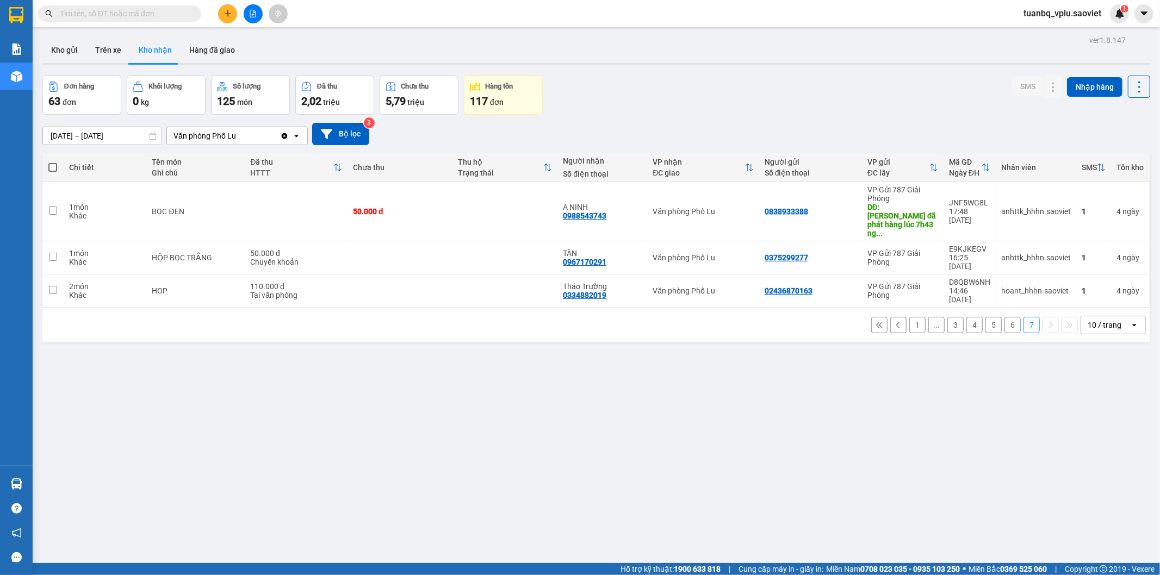
click at [1004, 317] on button "6" at bounding box center [1012, 325] width 16 height 16
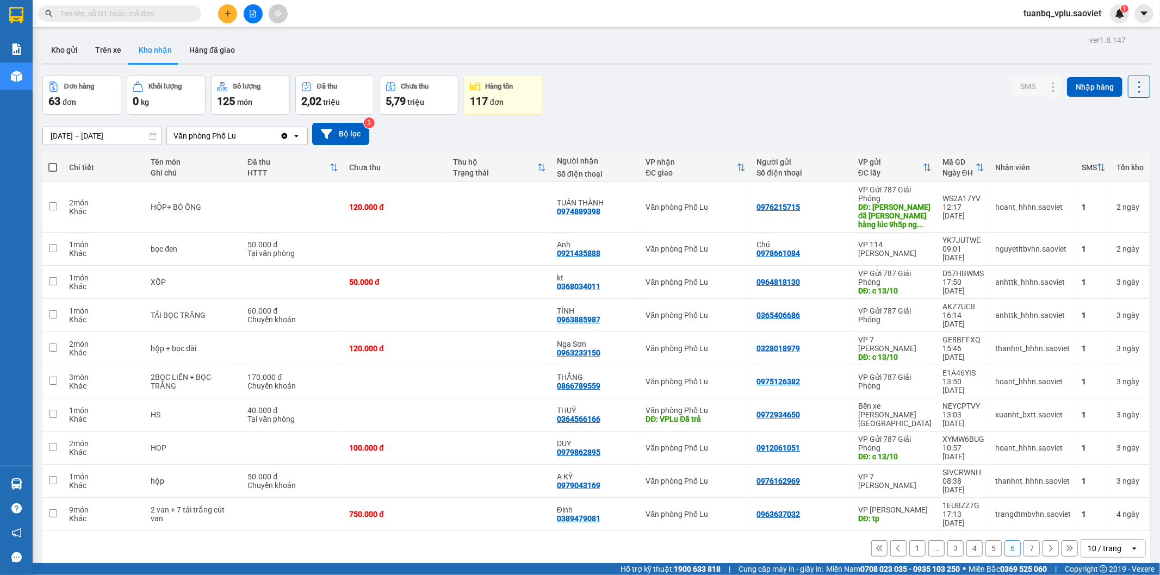
click at [986, 540] on button "5" at bounding box center [993, 548] width 16 height 16
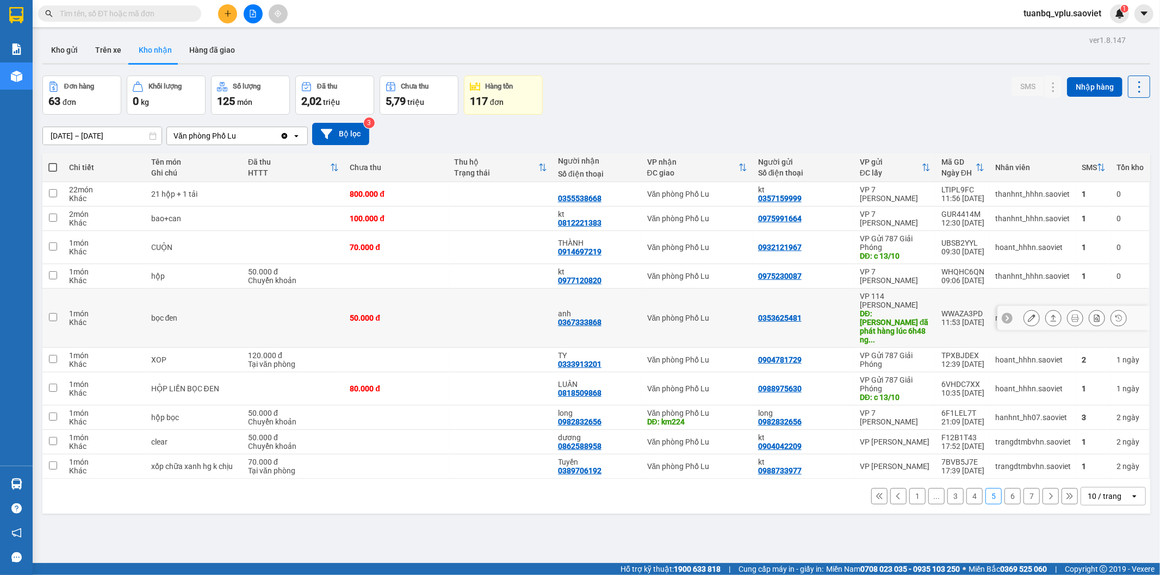
click at [1027, 314] on icon at bounding box center [1031, 318] width 8 height 8
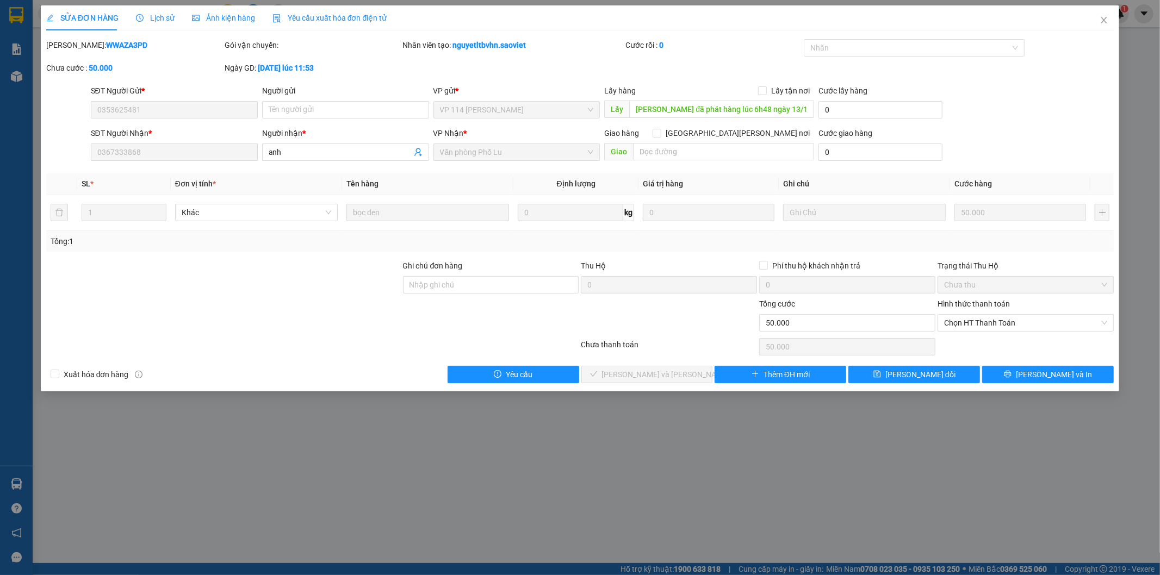
type input "0353625481"
type input "tuấn đã phát hàng lúc 6h48 ngày 13/10"
type input "0367333868"
type input "anh"
type input "0"
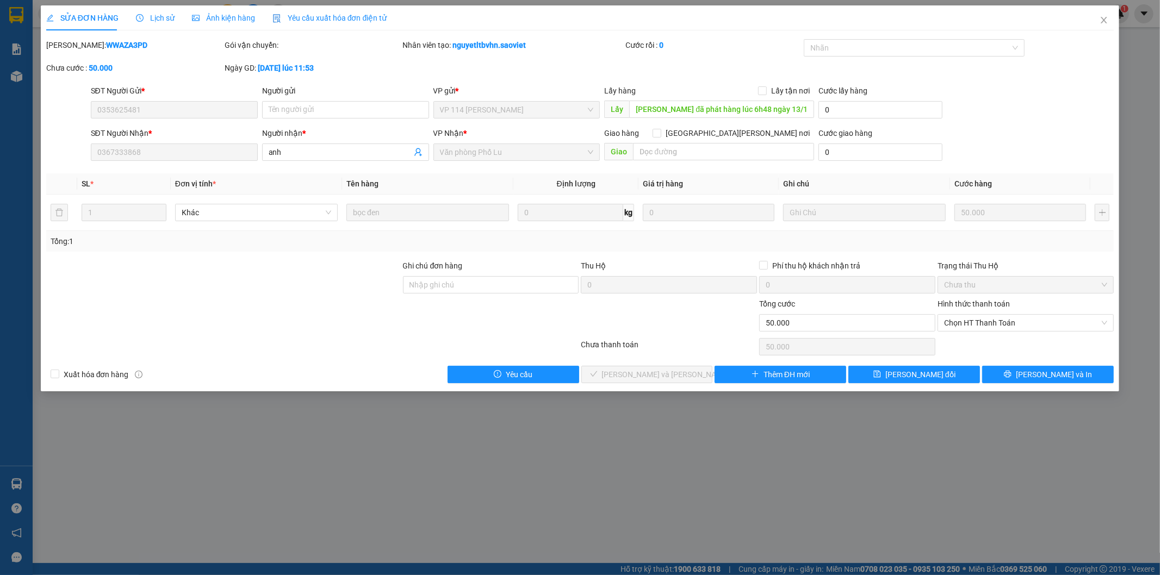
type input "50.000"
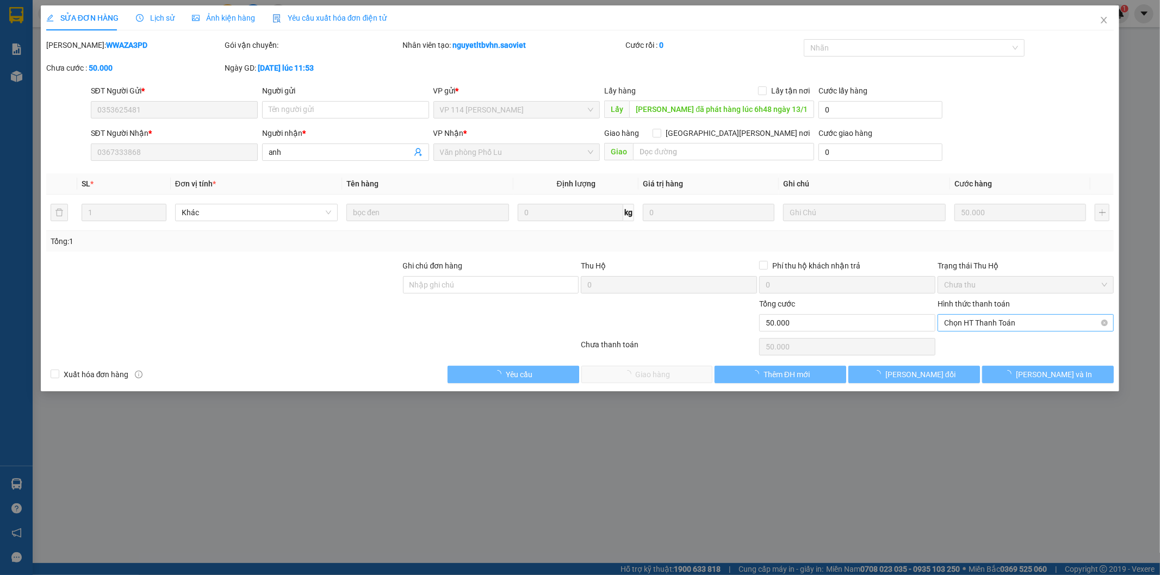
click at [991, 320] on span "Chọn HT Thanh Toán" at bounding box center [1025, 323] width 163 height 16
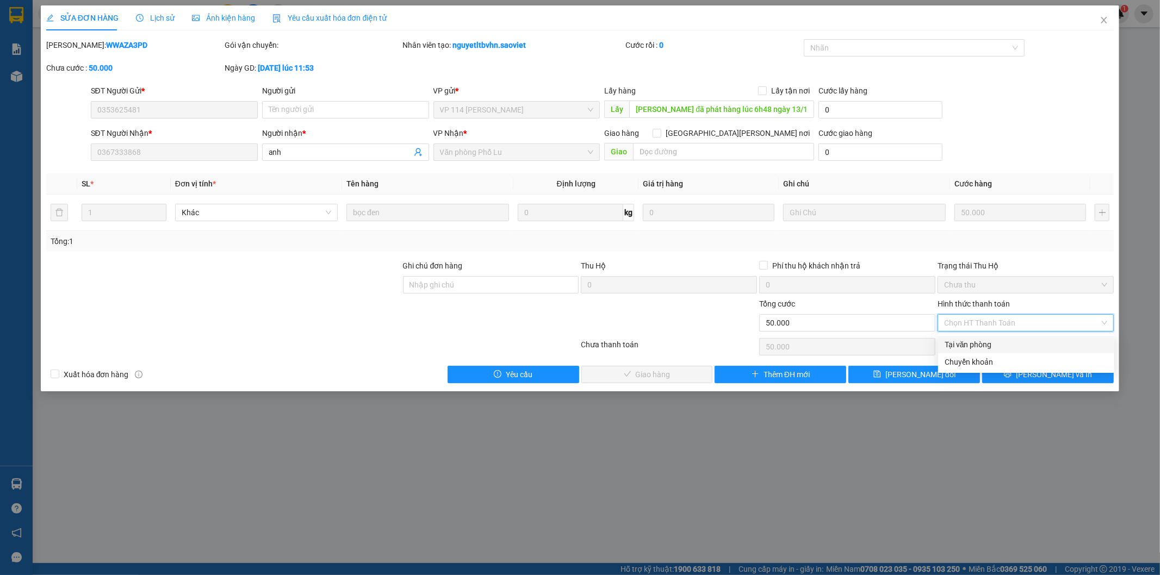
click at [987, 342] on div "Tại văn phòng" at bounding box center [1025, 345] width 163 height 12
type input "0"
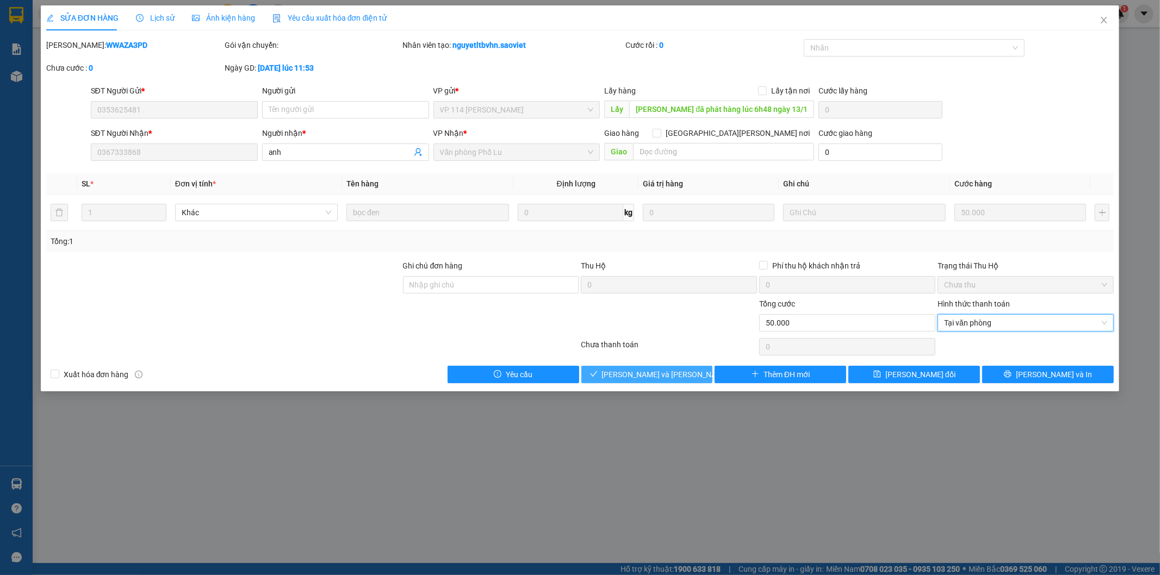
click at [655, 372] on span "[PERSON_NAME] và [PERSON_NAME] hàng" at bounding box center [675, 375] width 147 height 12
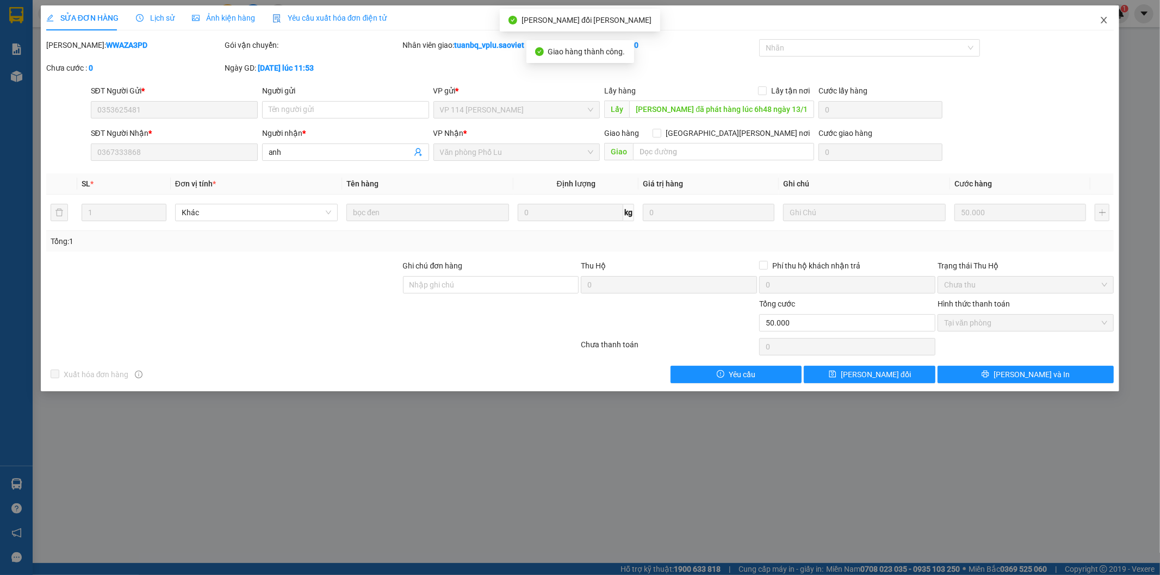
click at [1104, 23] on icon "close" at bounding box center [1103, 20] width 9 height 9
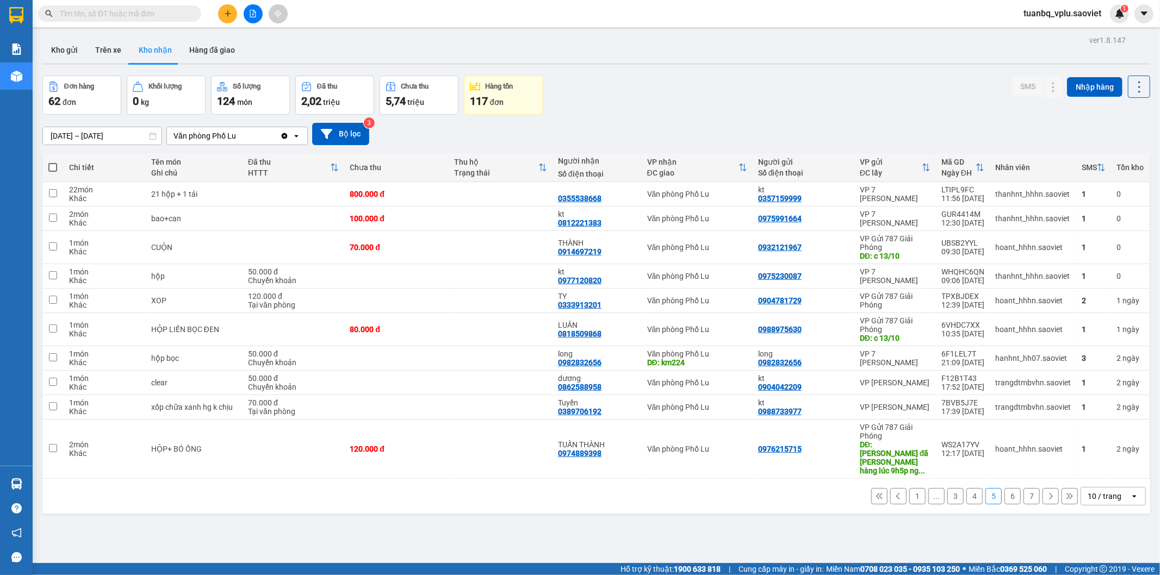
click at [137, 17] on input "text" at bounding box center [124, 14] width 128 height 12
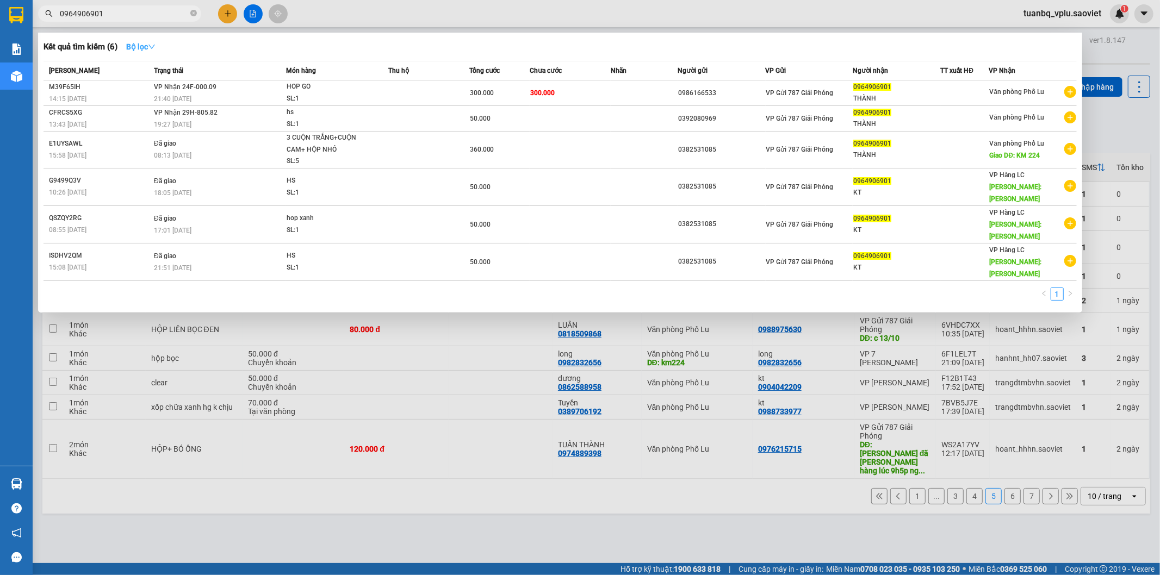
type input "0964906901"
click at [143, 45] on strong "Bộ lọc" at bounding box center [140, 46] width 29 height 9
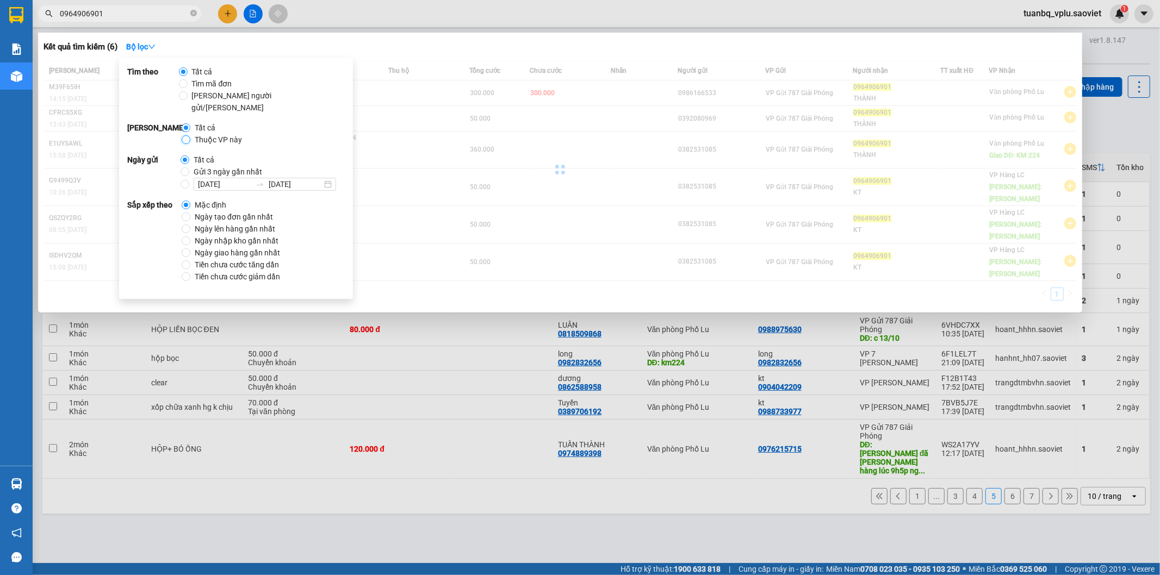
click at [186, 135] on input "Thuộc VP này" at bounding box center [186, 139] width 9 height 9
radio input "true"
radio input "false"
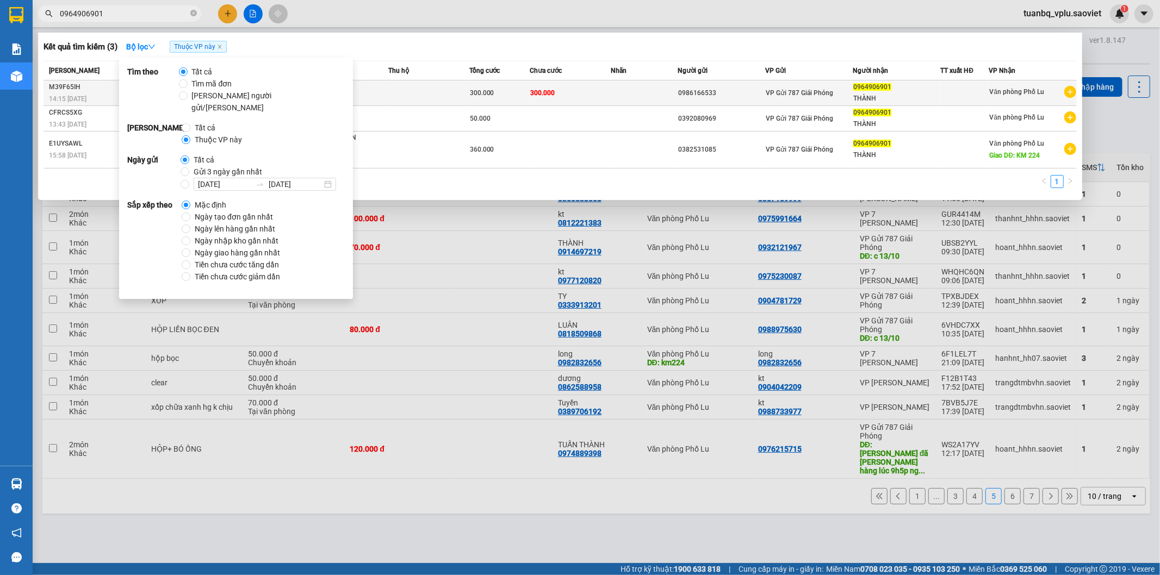
click at [572, 95] on td "300.000" at bounding box center [569, 93] width 81 height 26
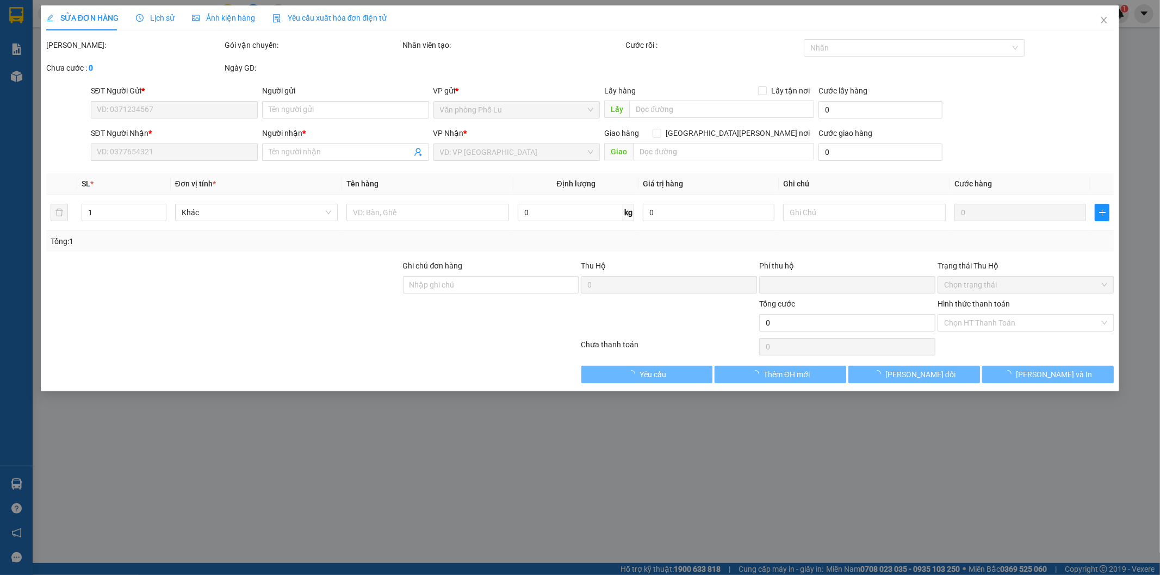
type input "0986166533"
type input "0964906901"
type input "THÀNH"
type input "0"
type input "300.000"
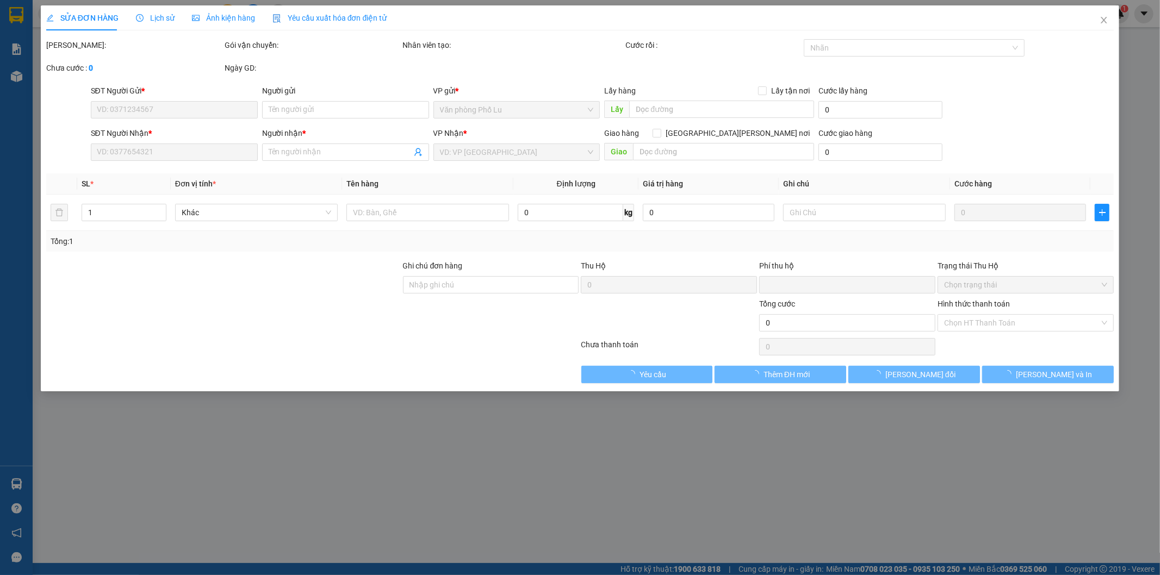
type input "300.000"
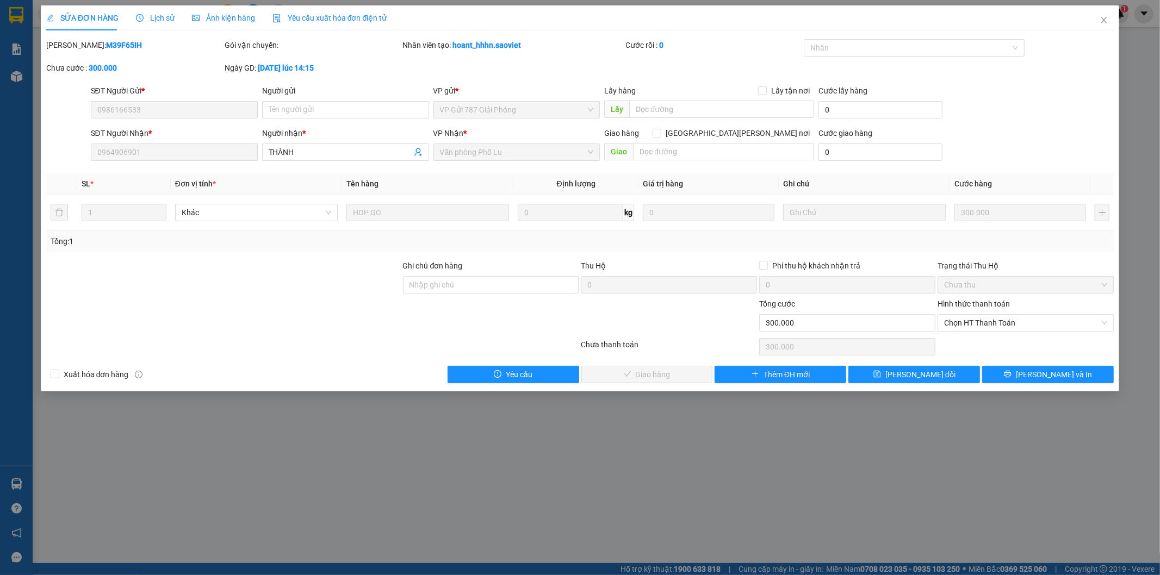
click at [159, 22] on span "Lịch sử" at bounding box center [155, 18] width 39 height 9
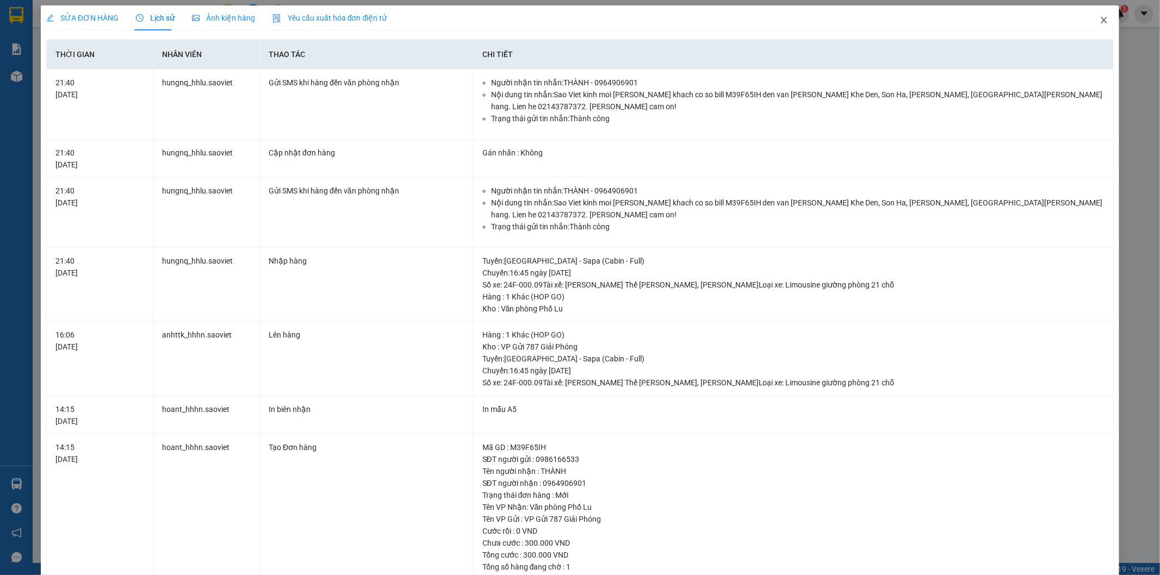
click at [1101, 23] on icon "close" at bounding box center [1104, 20] width 6 height 7
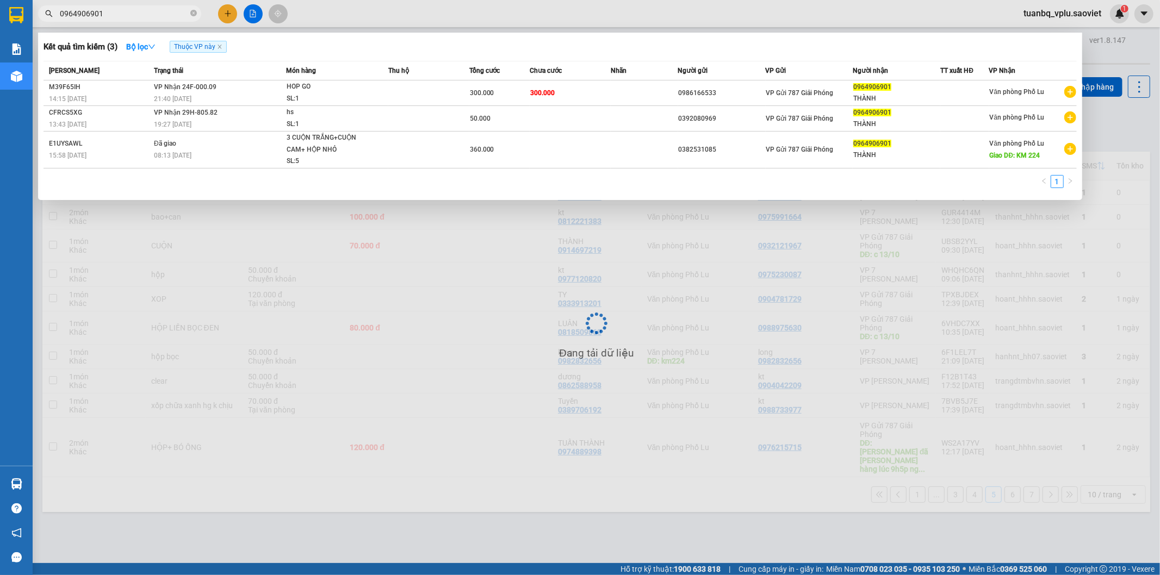
click at [148, 17] on input "0964906901" at bounding box center [124, 14] width 128 height 12
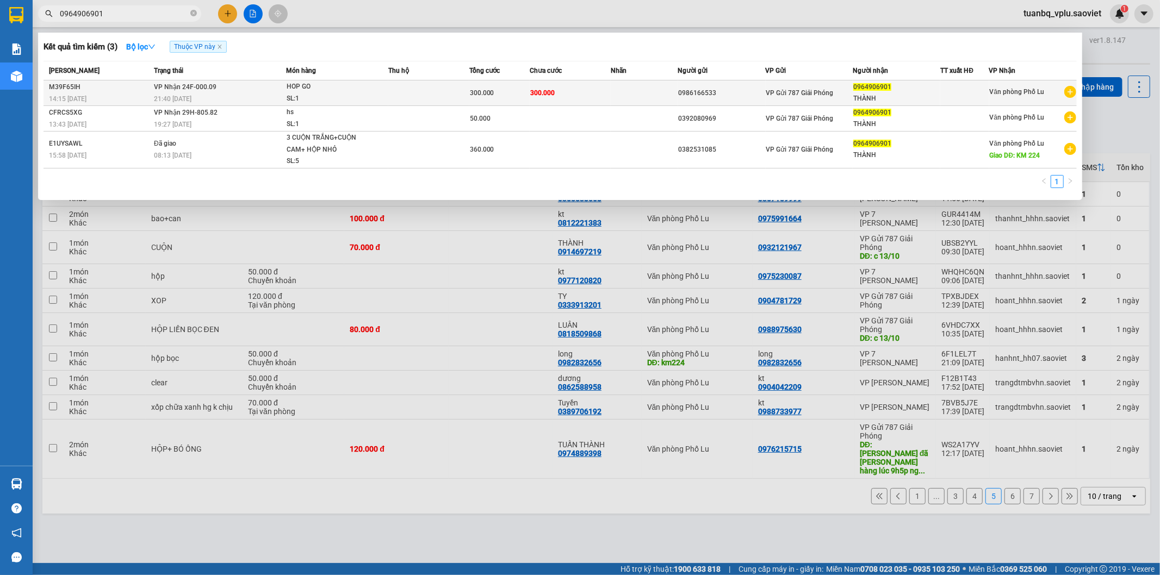
click at [766, 97] on span "VP Gửi 787 Giải Phóng" at bounding box center [799, 93] width 67 height 8
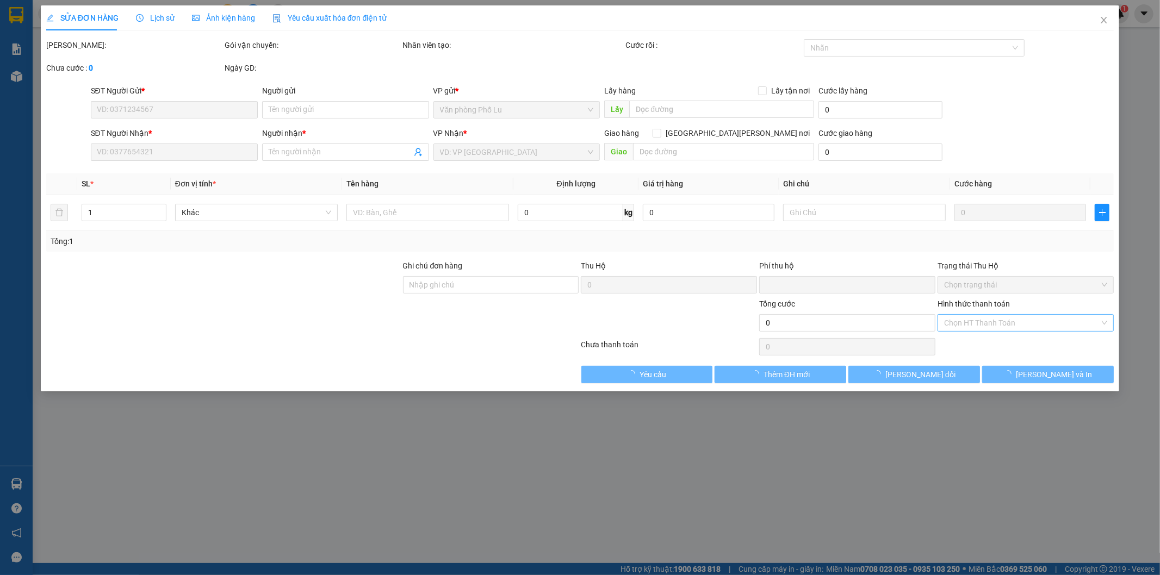
type input "0986166533"
type input "0964906901"
type input "THÀNH"
type input "0"
type input "300.000"
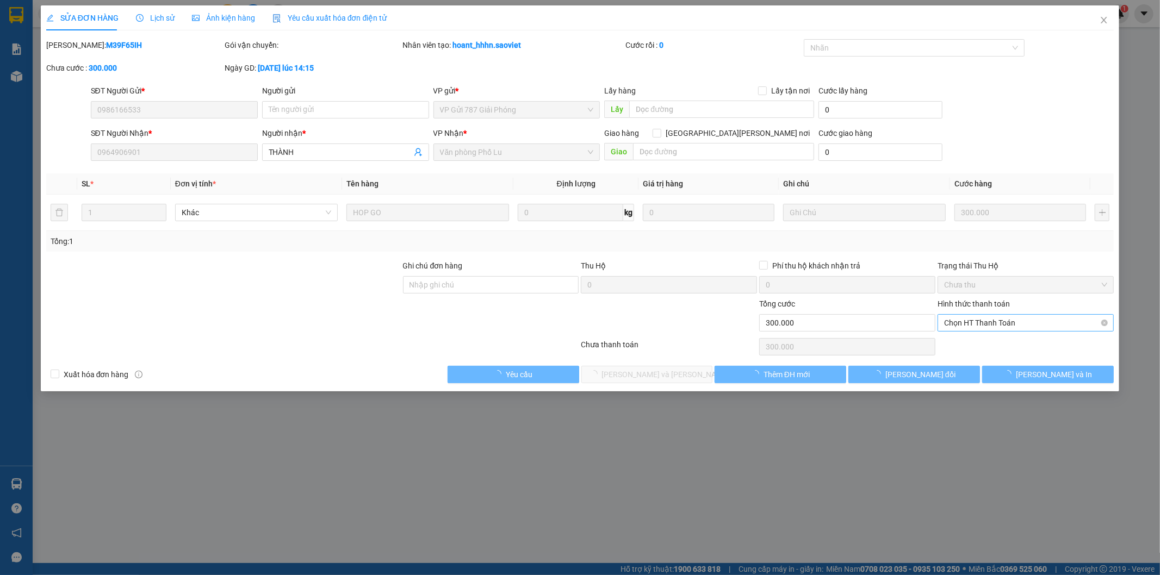
click at [1001, 325] on span "Chọn HT Thanh Toán" at bounding box center [1025, 323] width 163 height 16
click at [980, 346] on div "Tại văn phòng" at bounding box center [1025, 345] width 163 height 12
type input "0"
click at [680, 371] on span "[PERSON_NAME] và [PERSON_NAME] hàng" at bounding box center [675, 375] width 147 height 12
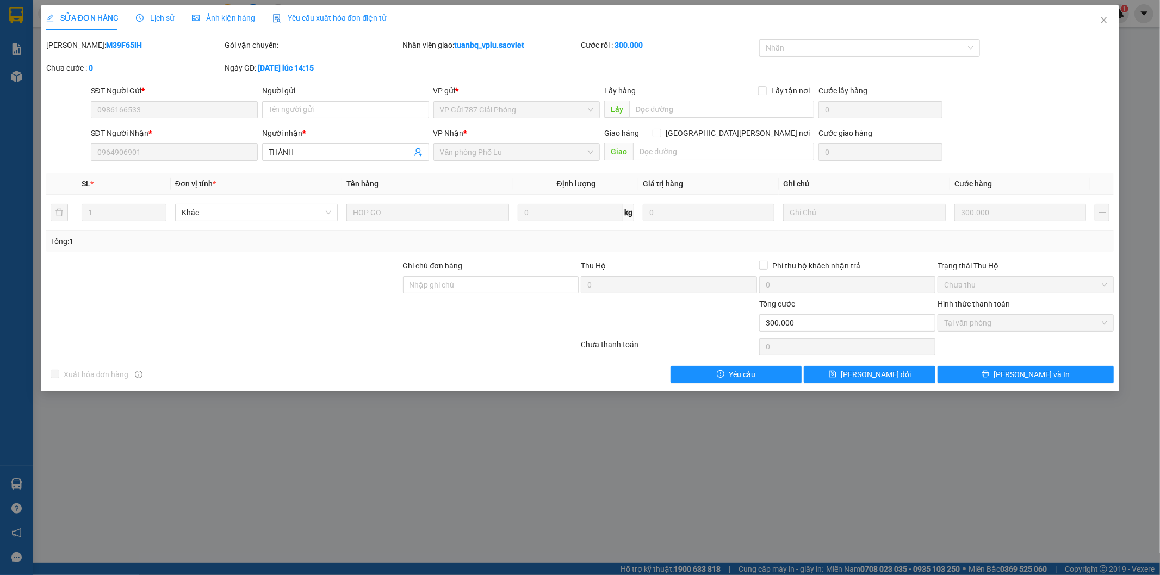
click at [964, 454] on div "SỬA ĐƠN HÀNG Lịch sử Ảnh kiện hàng Yêu cầu xuất hóa đơn điện tử Total Paid Fee …" at bounding box center [580, 287] width 1160 height 575
click at [1102, 23] on icon "close" at bounding box center [1104, 20] width 6 height 7
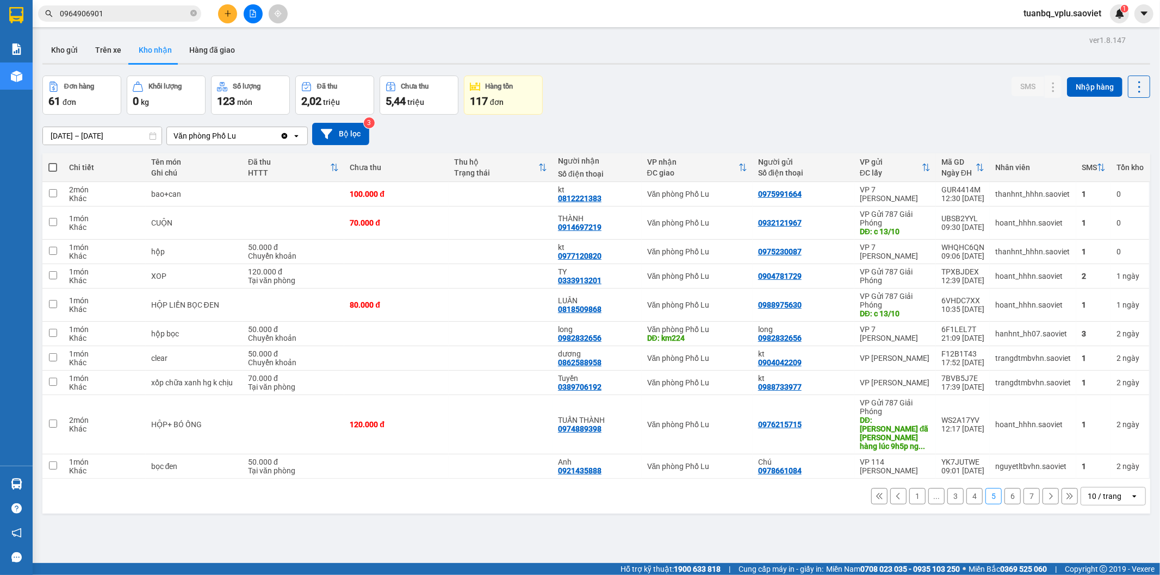
click at [949, 488] on button "3" at bounding box center [955, 496] width 16 height 16
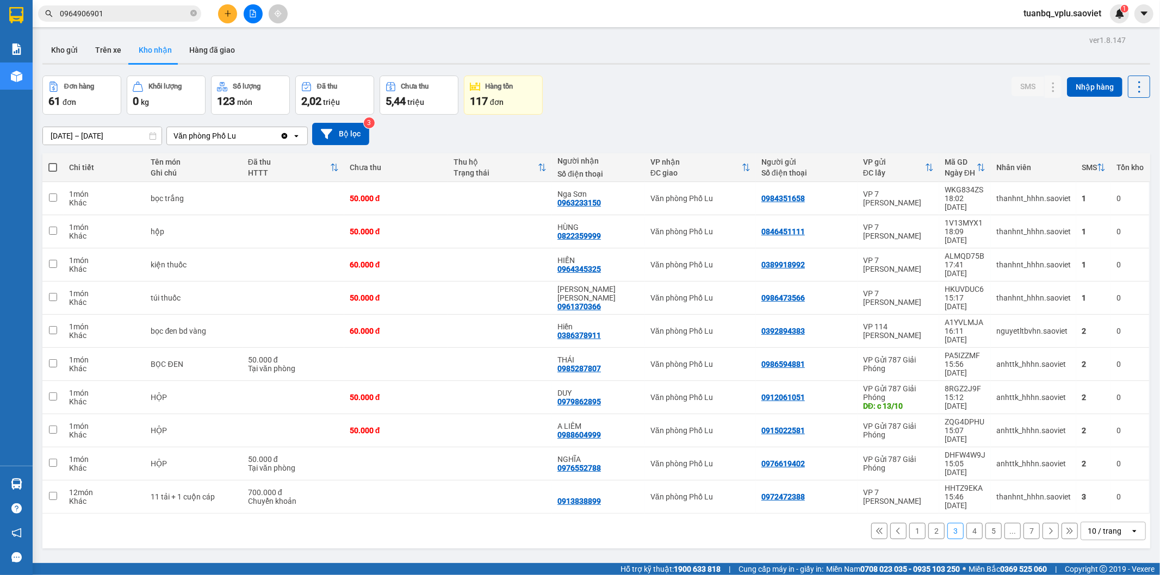
click at [911, 523] on button "1" at bounding box center [917, 531] width 16 height 16
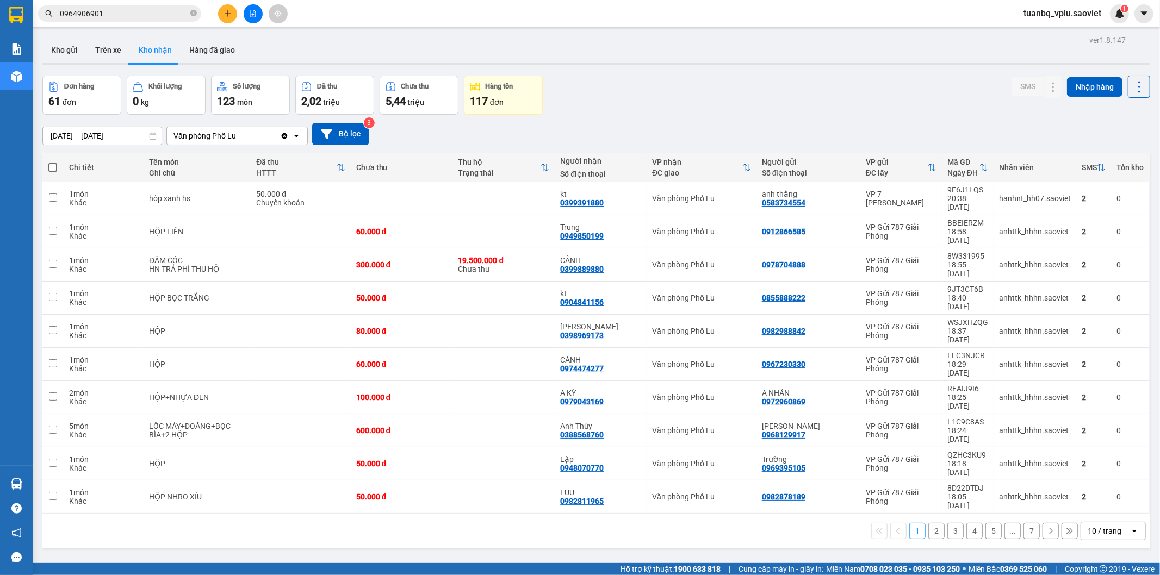
click at [1026, 523] on button "7" at bounding box center [1031, 531] width 16 height 16
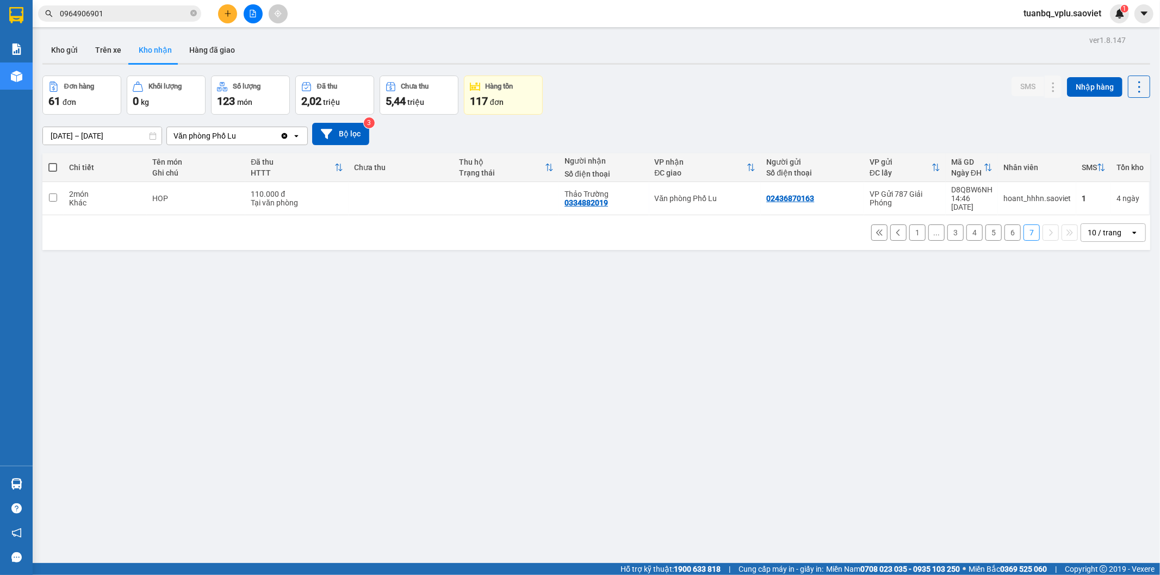
click at [64, 138] on input "10/10/2025 – 14/10/2025" at bounding box center [102, 135] width 119 height 17
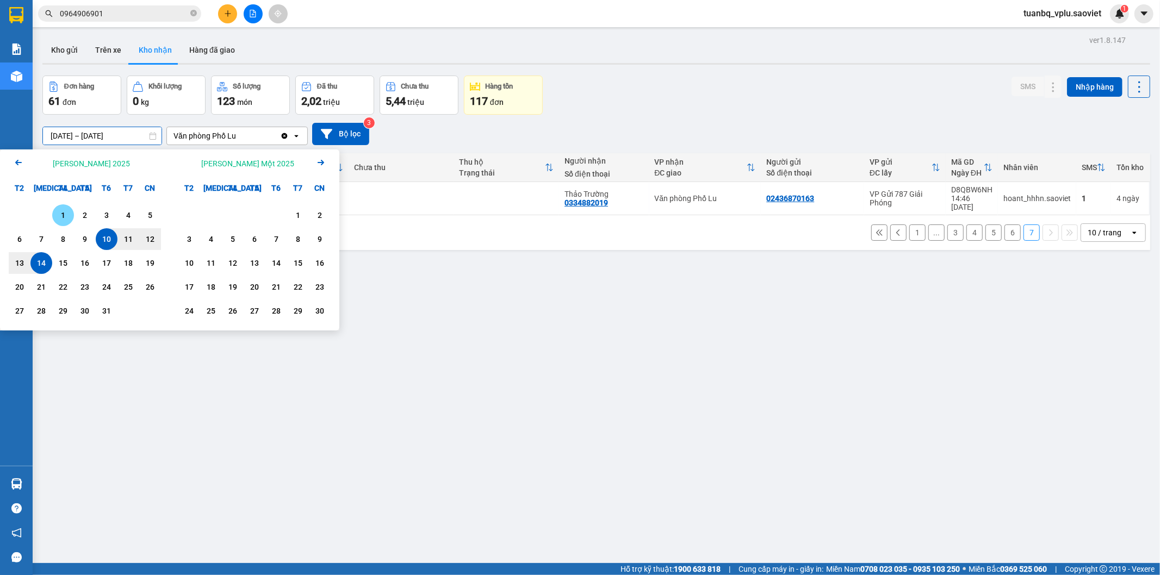
click at [65, 213] on div "1" at bounding box center [62, 215] width 15 height 13
click at [48, 263] on div "14" at bounding box center [41, 263] width 15 height 13
type input "[DATE] – [DATE]"
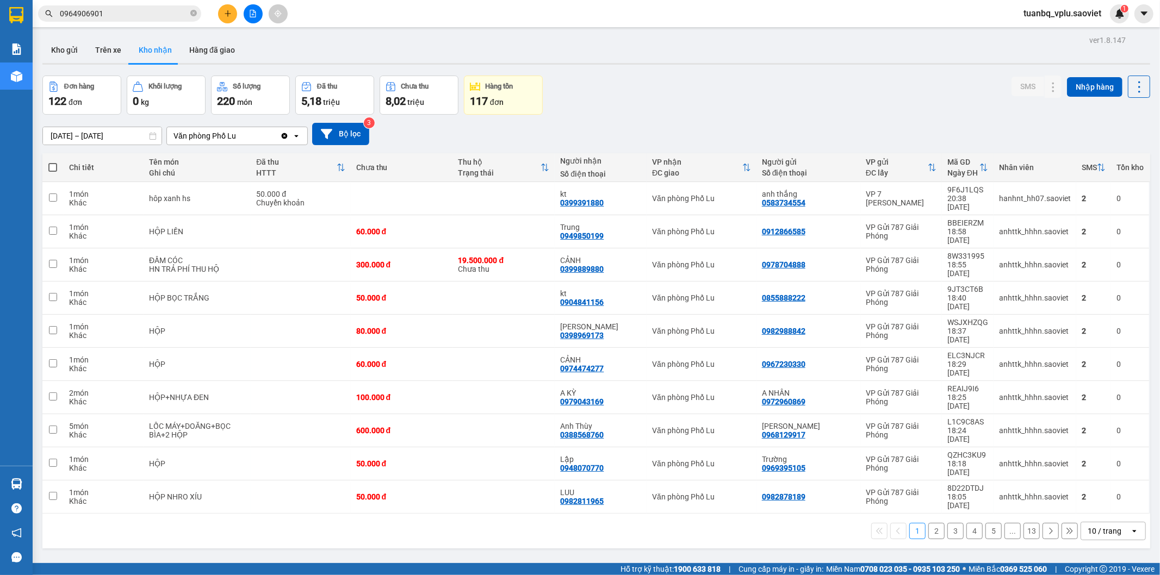
click at [1025, 523] on button "13" at bounding box center [1031, 531] width 16 height 16
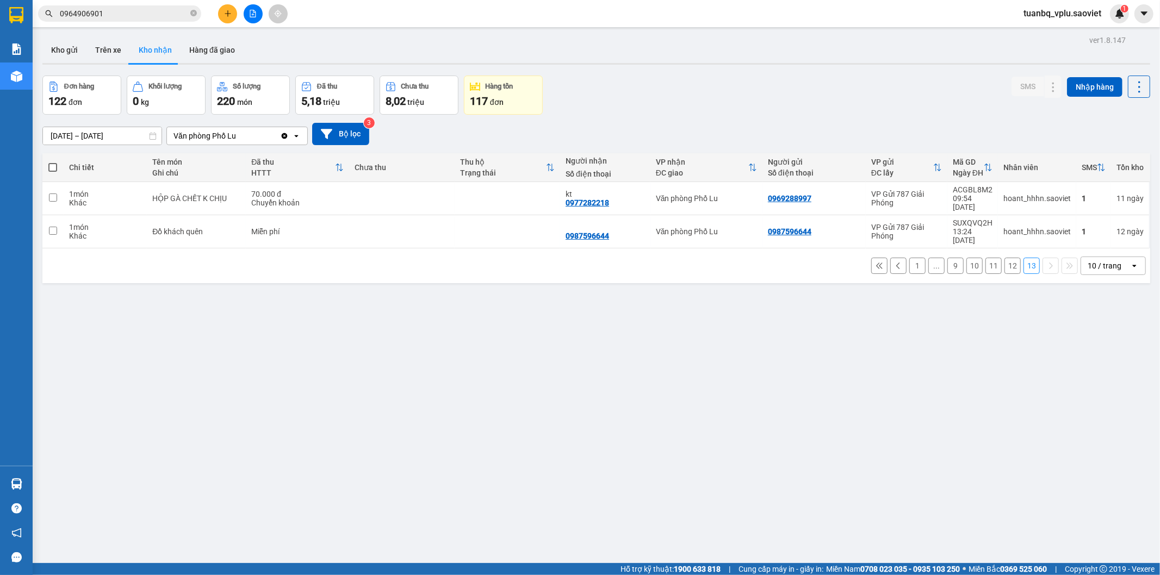
click at [1007, 258] on button "12" at bounding box center [1012, 266] width 16 height 16
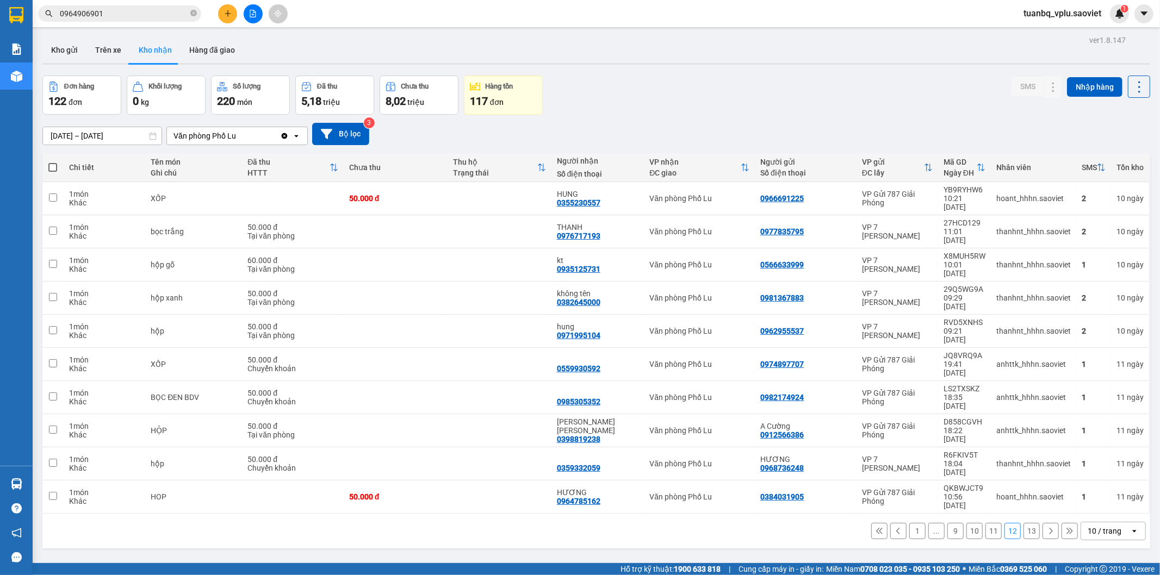
click at [986, 523] on button "11" at bounding box center [993, 531] width 16 height 16
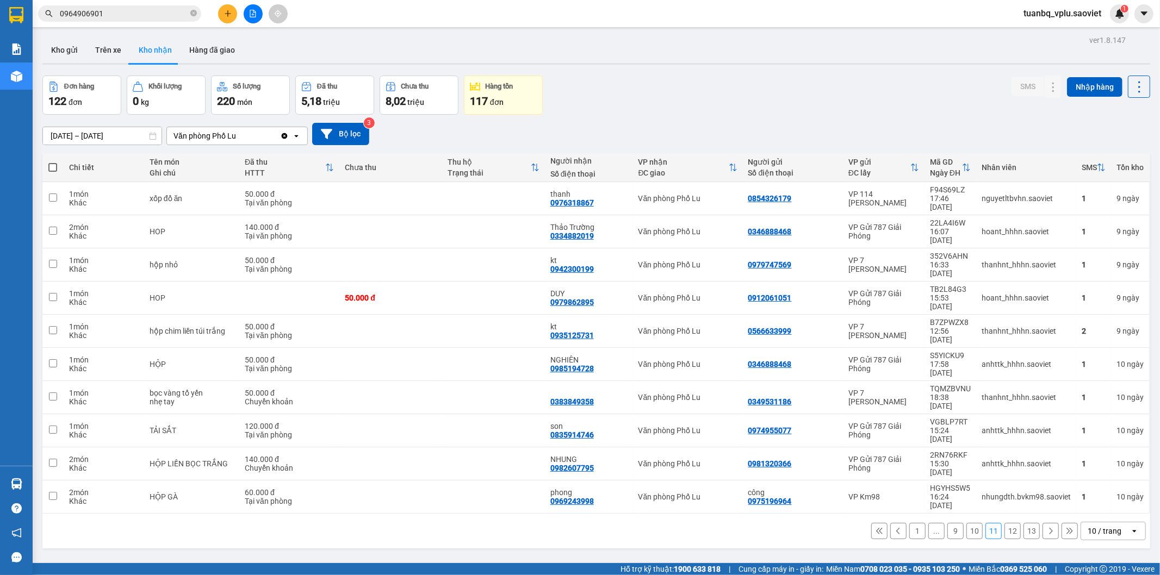
click at [969, 523] on button "10" at bounding box center [974, 531] width 16 height 16
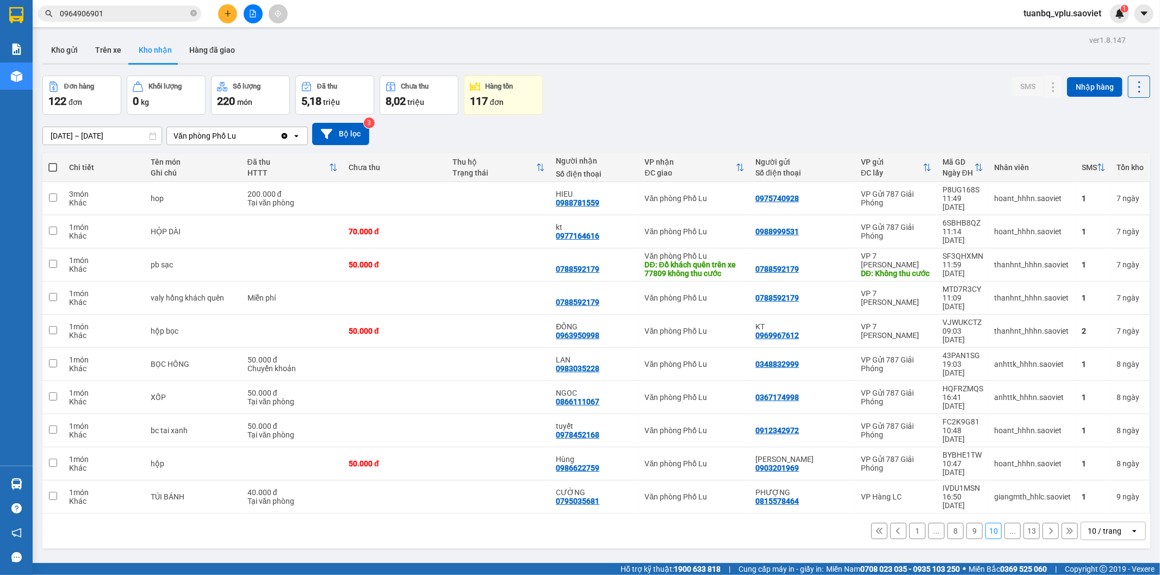
click at [966, 523] on button "9" at bounding box center [974, 531] width 16 height 16
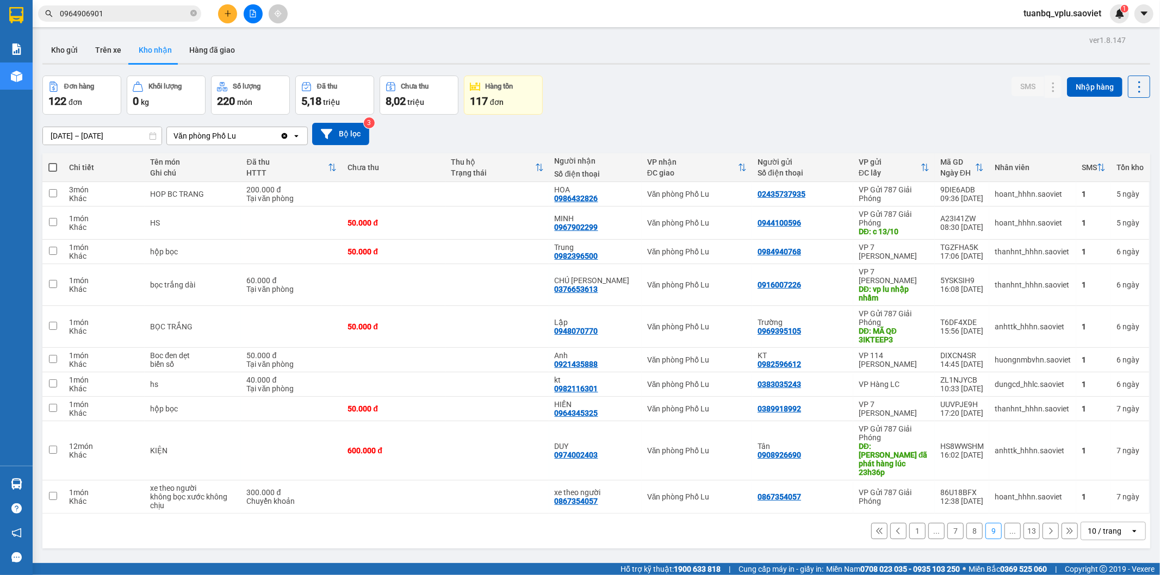
click at [966, 523] on button "8" at bounding box center [974, 531] width 16 height 16
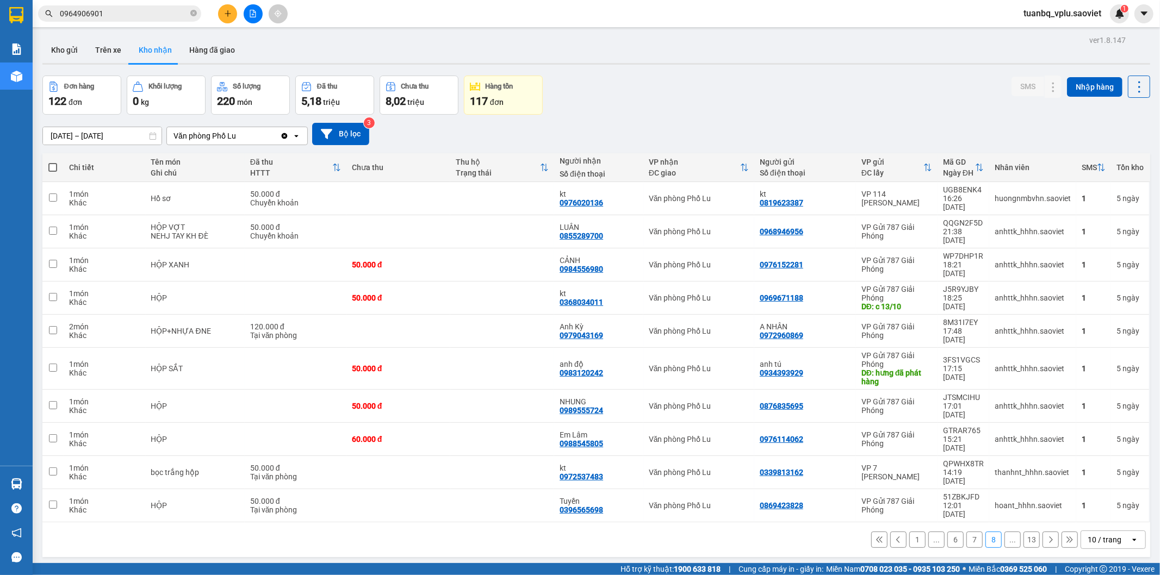
click at [966, 532] on button "7" at bounding box center [974, 540] width 16 height 16
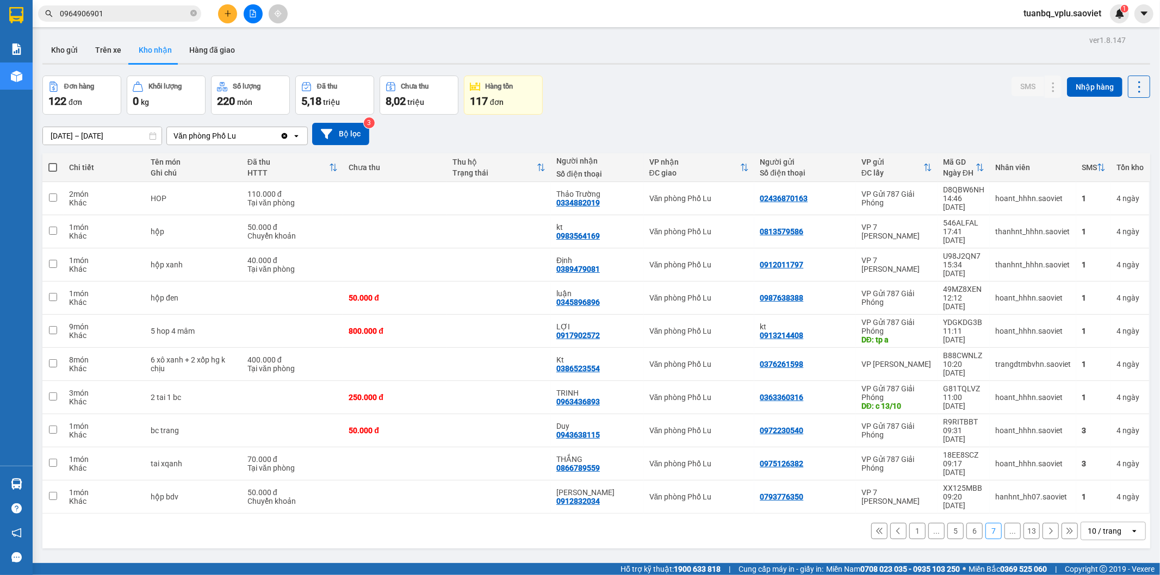
click at [967, 523] on button "6" at bounding box center [974, 531] width 16 height 16
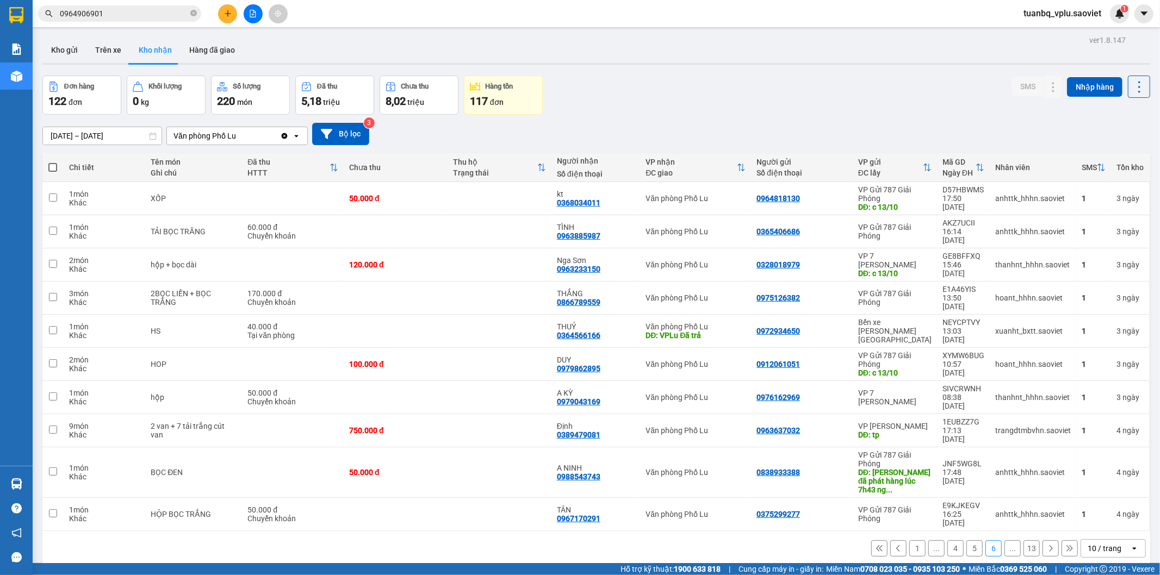
click at [967, 540] on button "5" at bounding box center [974, 548] width 16 height 16
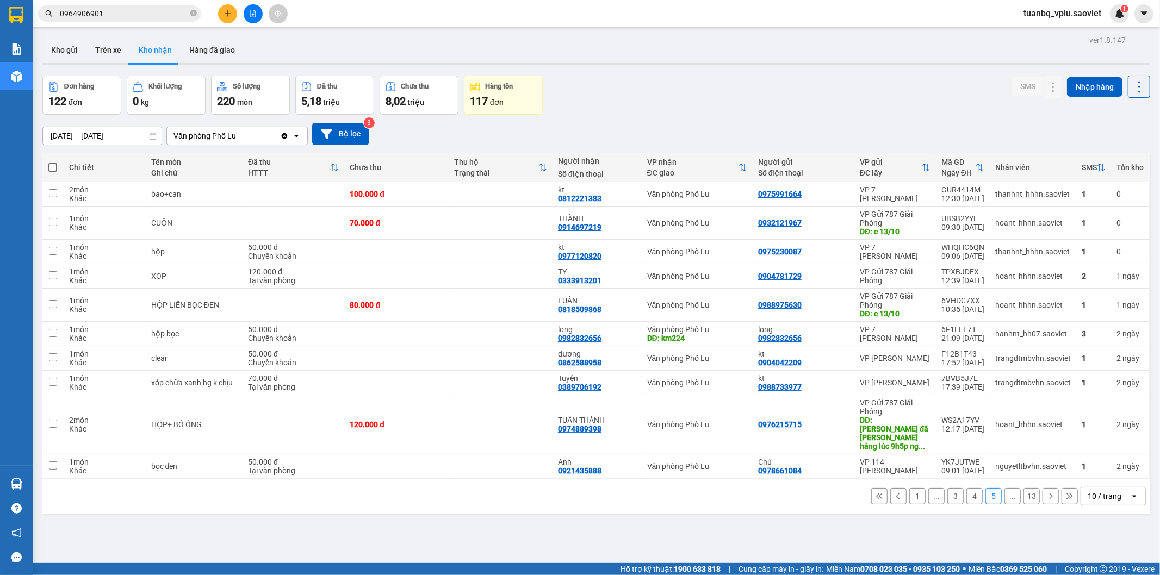
click at [966, 488] on button "4" at bounding box center [974, 496] width 16 height 16
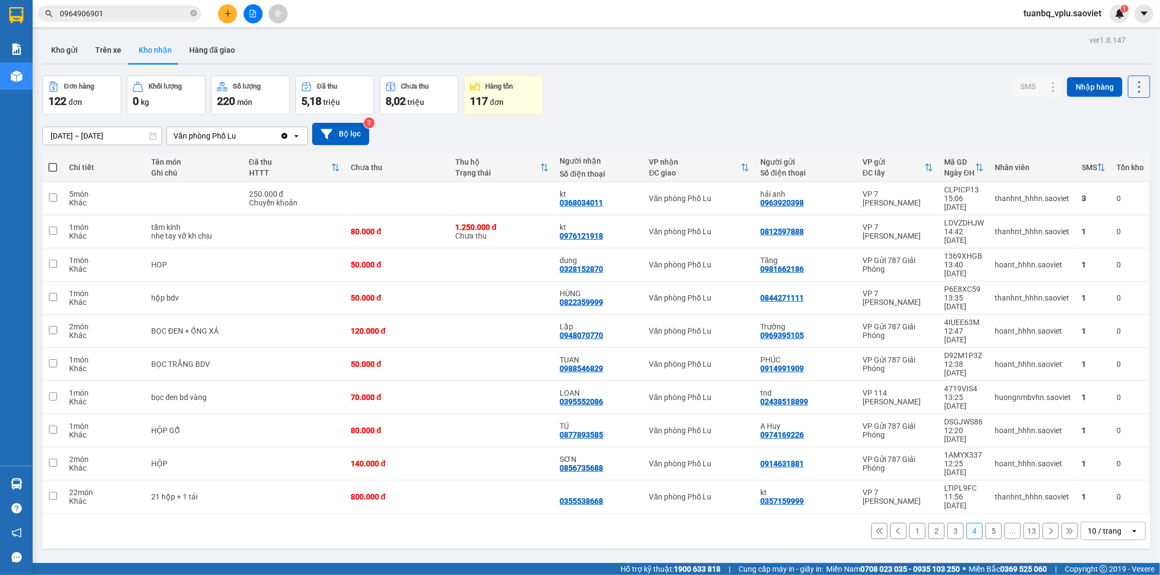
click at [121, 9] on input "0964906901" at bounding box center [124, 14] width 128 height 12
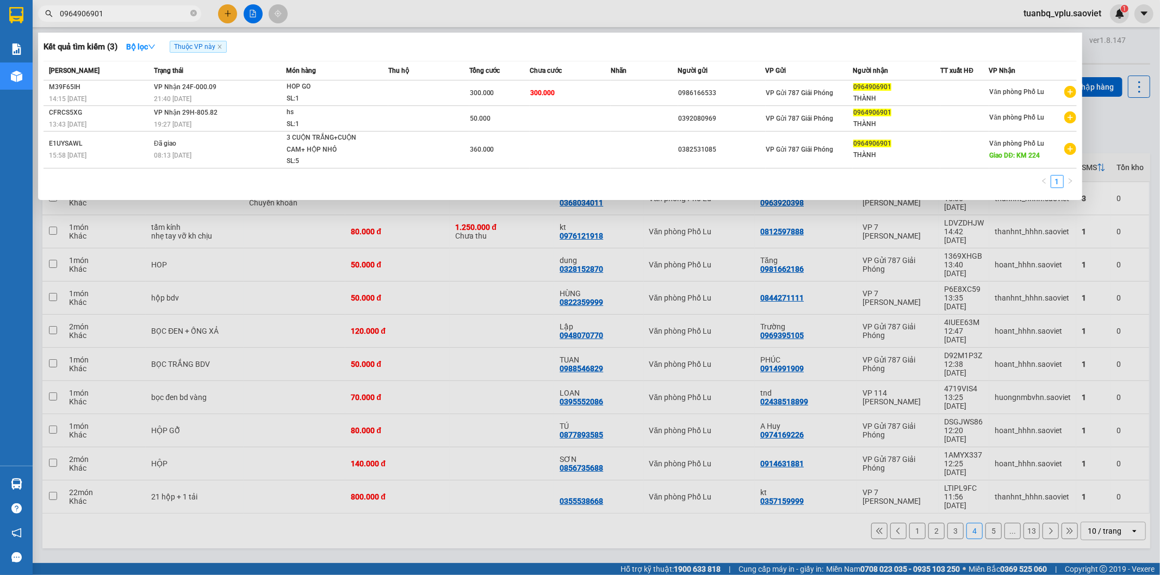
click at [121, 9] on input "0964906901" at bounding box center [124, 14] width 128 height 12
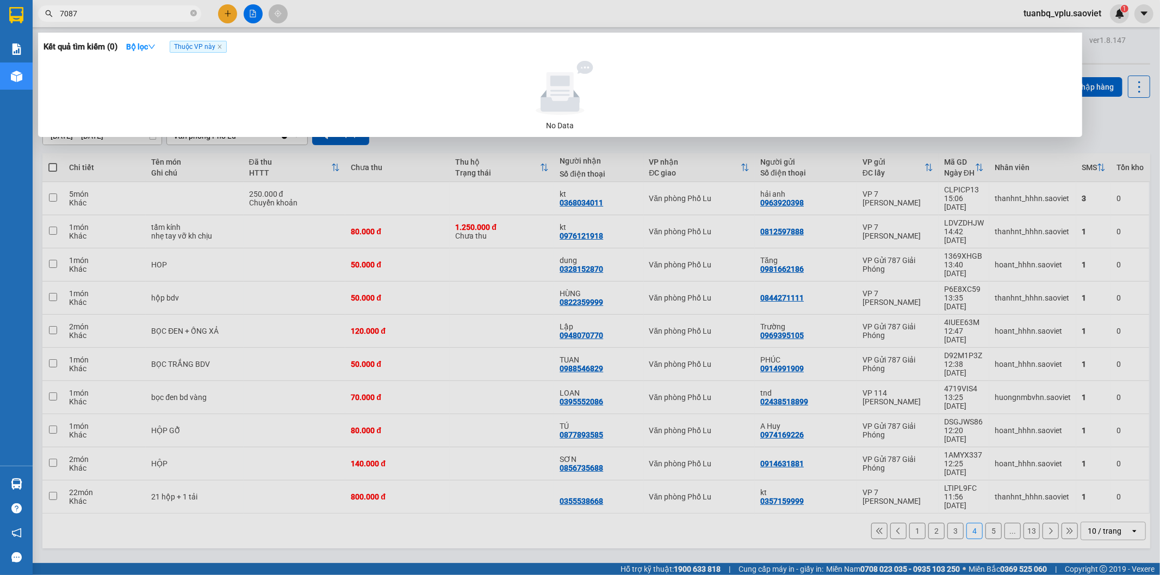
click at [95, 3] on div at bounding box center [580, 287] width 1160 height 575
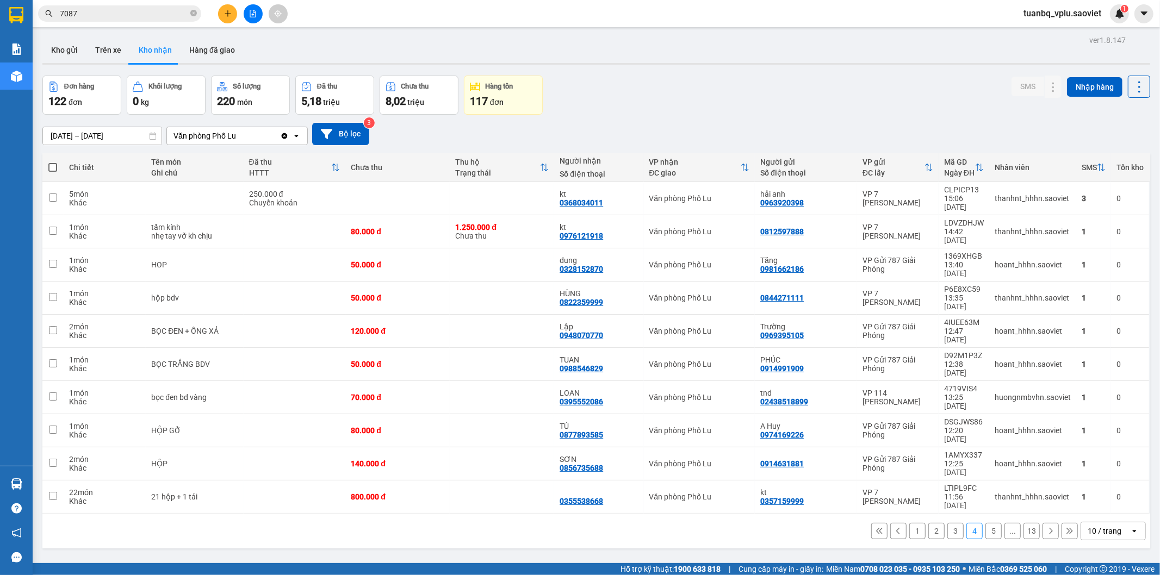
click at [91, 13] on input "7087" at bounding box center [124, 14] width 128 height 12
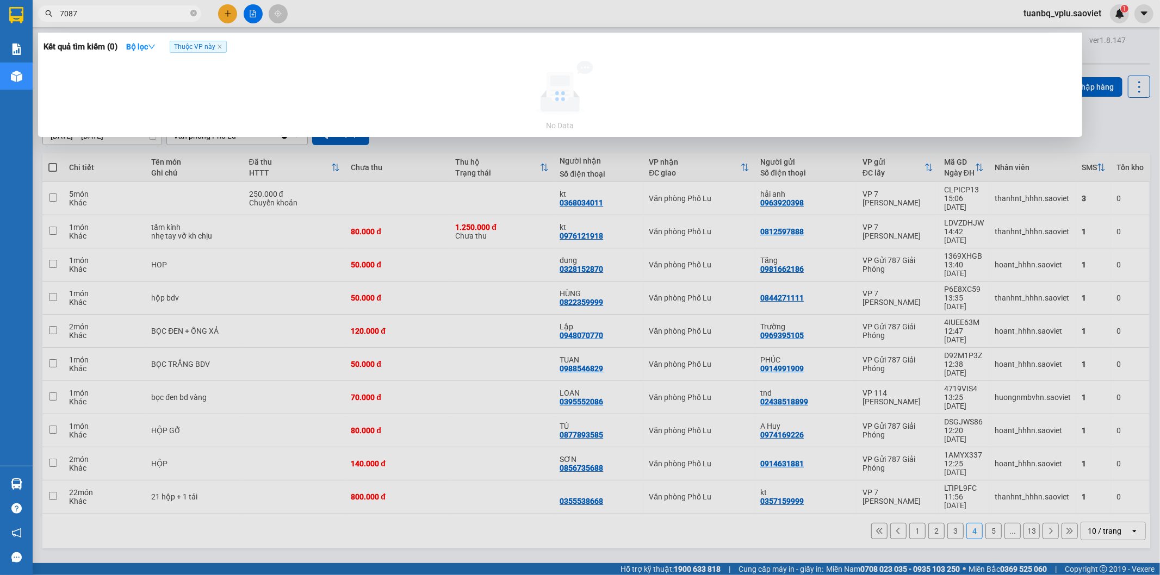
click at [91, 13] on input "7087" at bounding box center [124, 14] width 128 height 12
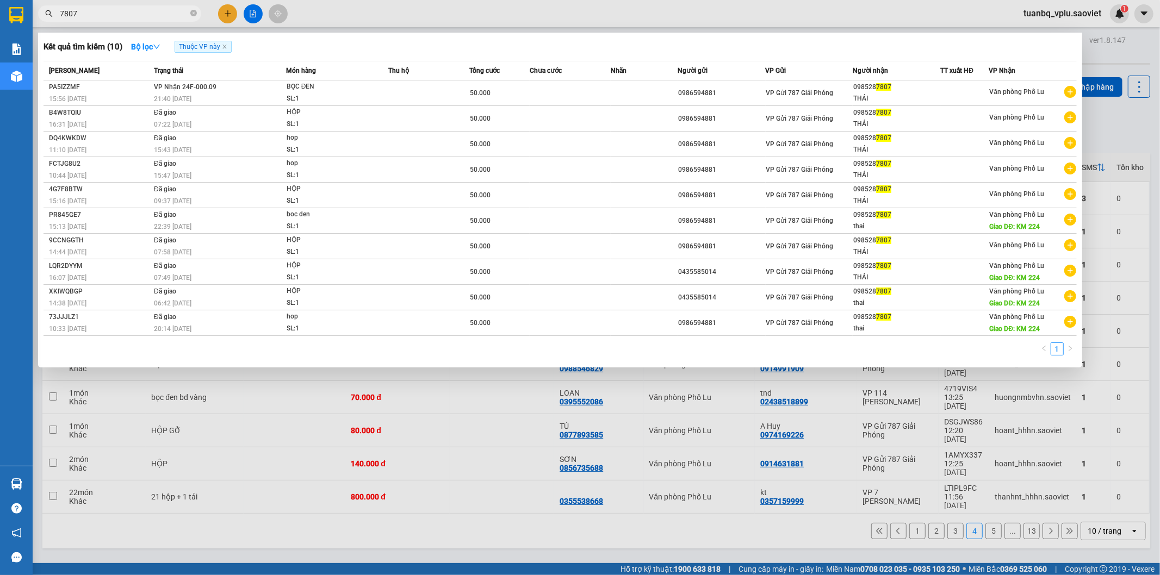
type input "7807"
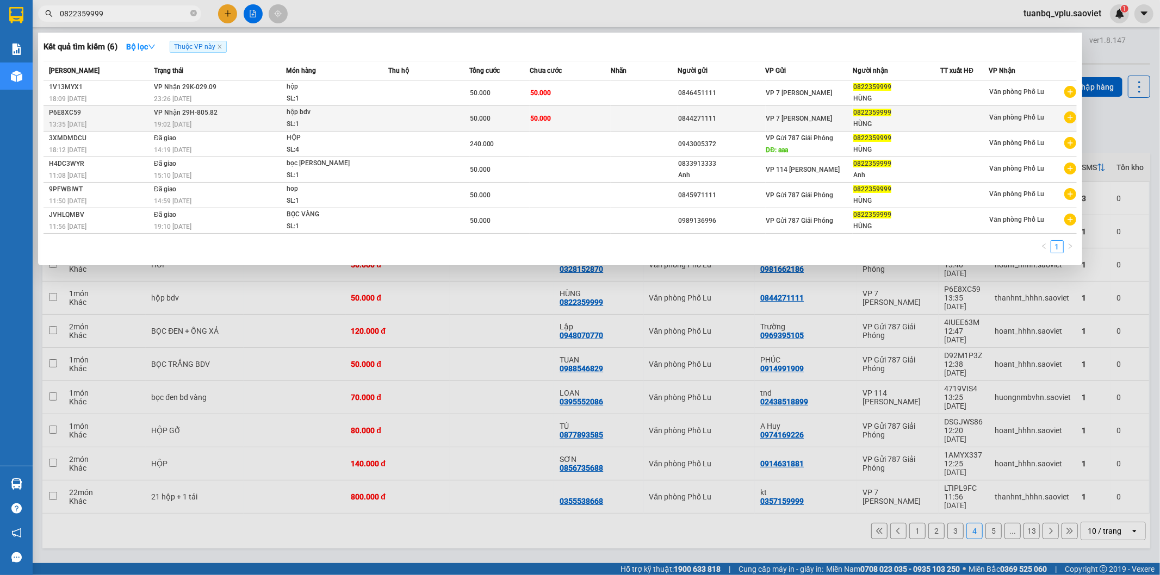
type input "0822359999"
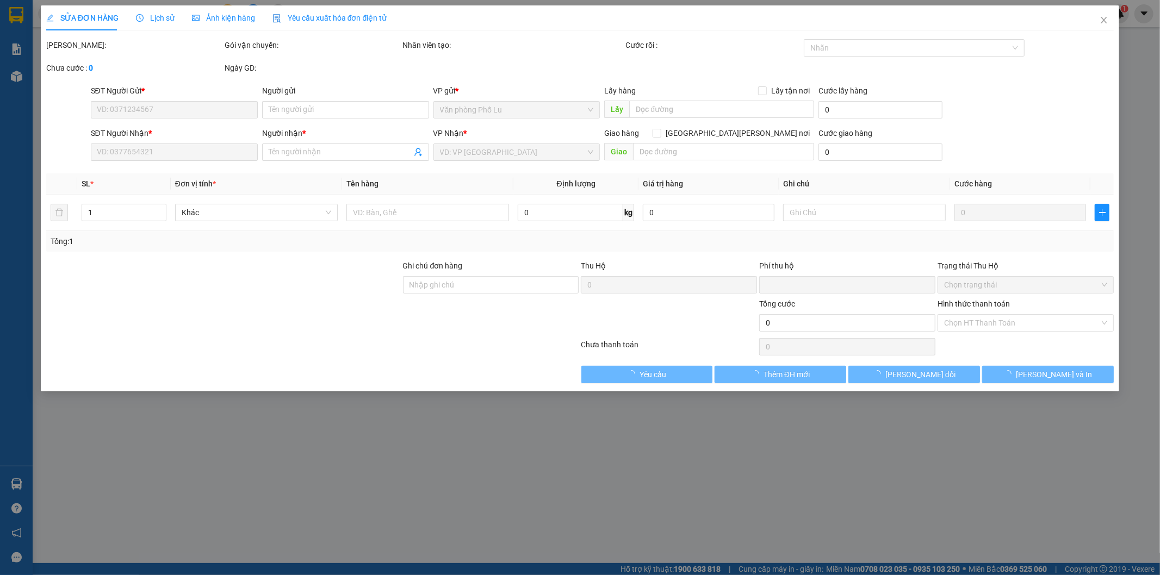
type input "0844271111"
type input "0822359999"
type input "HÙNG"
type input "0"
type input "50.000"
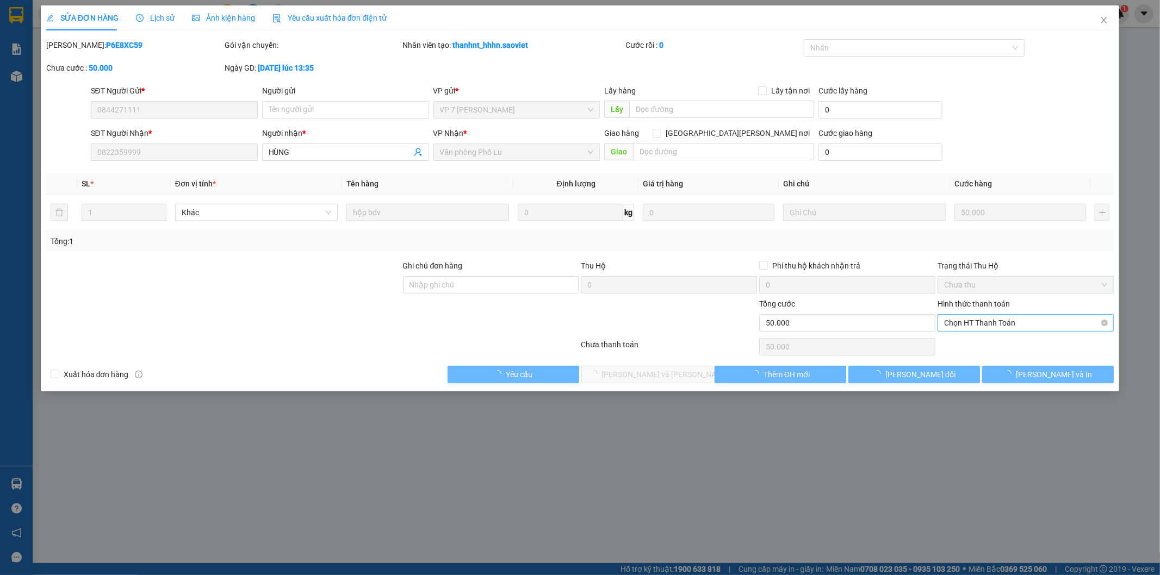
click at [992, 321] on span "Chọn HT Thanh Toán" at bounding box center [1025, 323] width 163 height 16
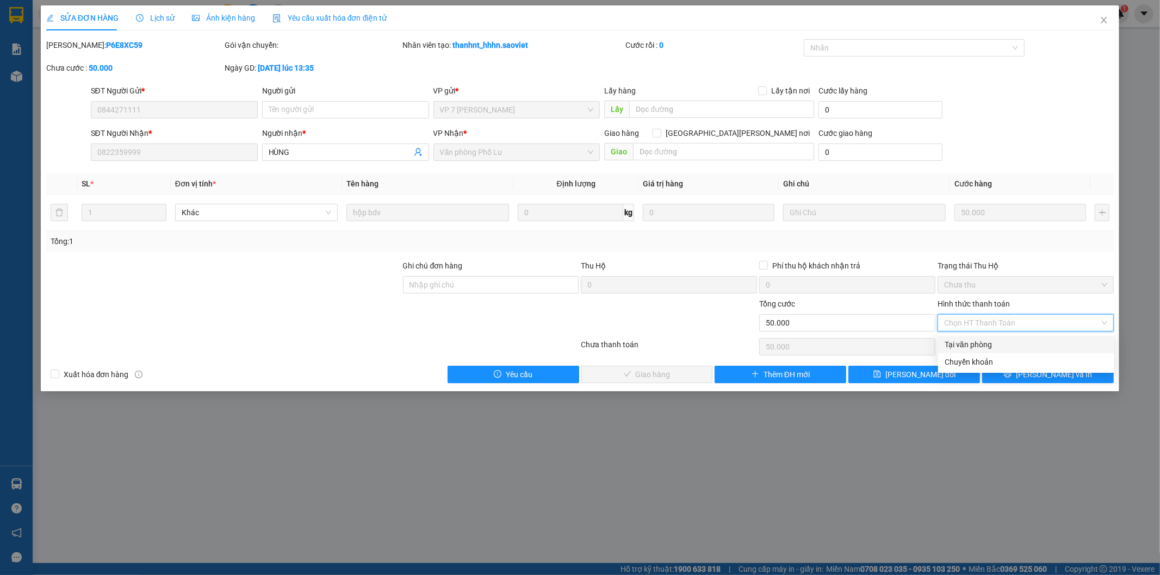
click at [969, 345] on div "Tại văn phòng" at bounding box center [1025, 345] width 163 height 12
type input "0"
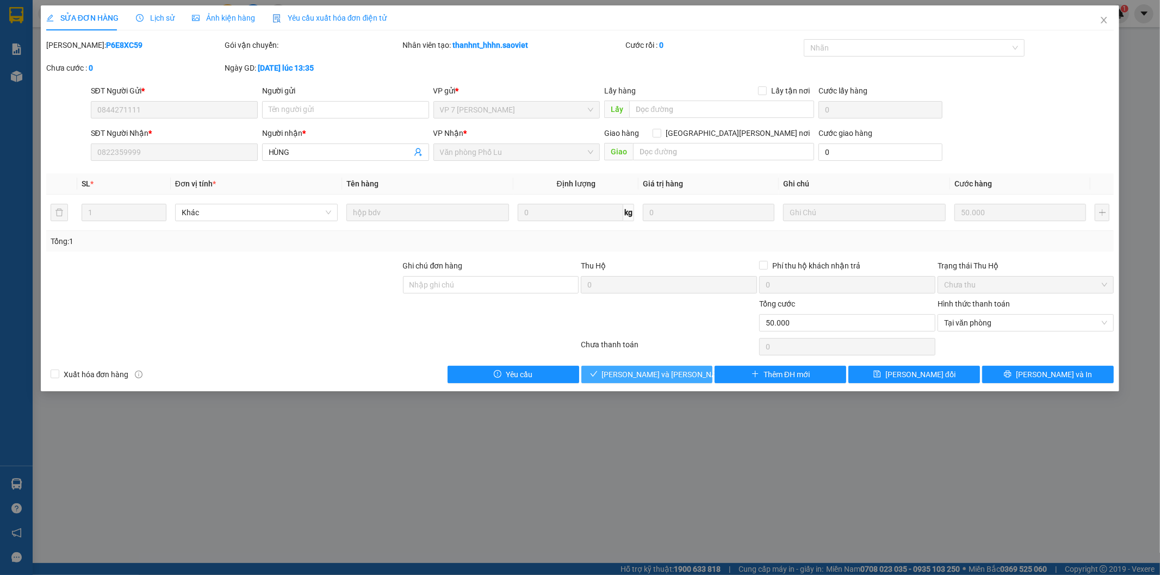
click at [674, 374] on span "[PERSON_NAME] và [PERSON_NAME] hàng" at bounding box center [675, 375] width 147 height 12
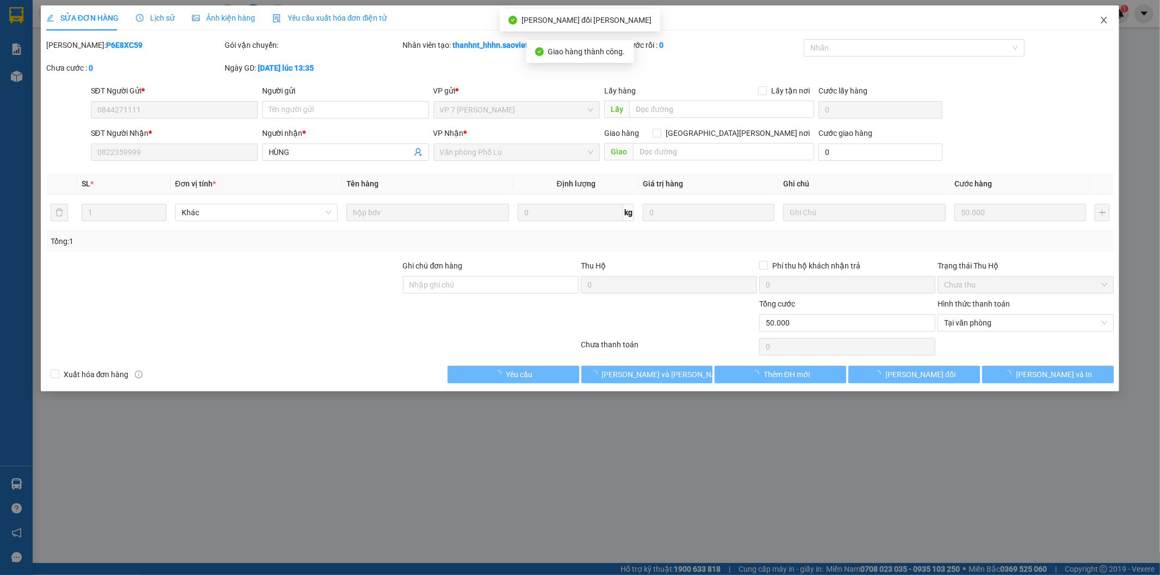
click at [1104, 18] on icon "close" at bounding box center [1103, 20] width 9 height 9
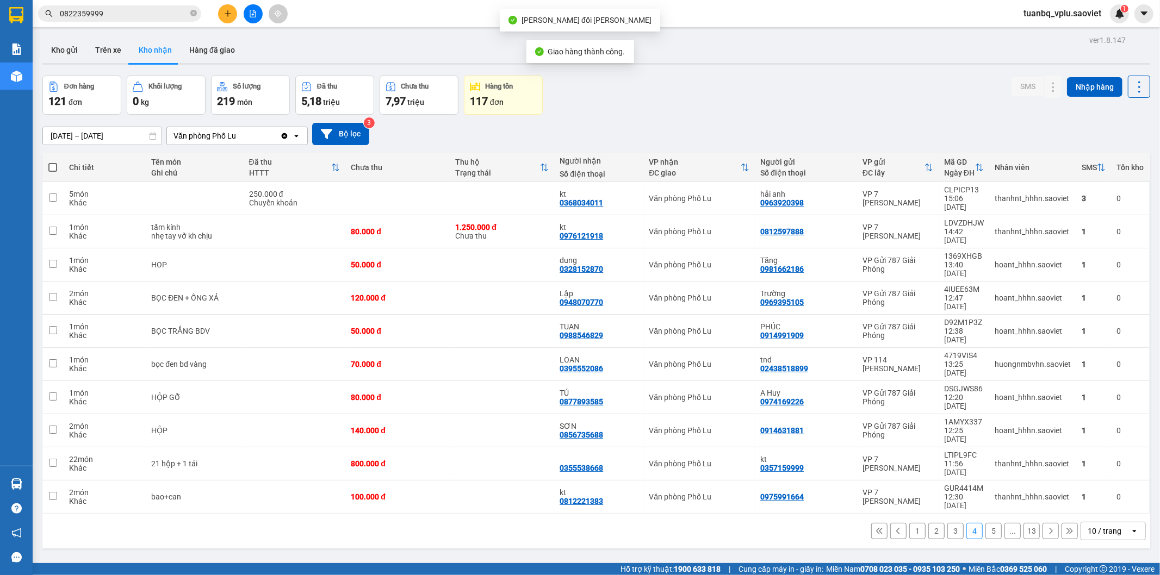
click at [147, 16] on input "0822359999" at bounding box center [124, 14] width 128 height 12
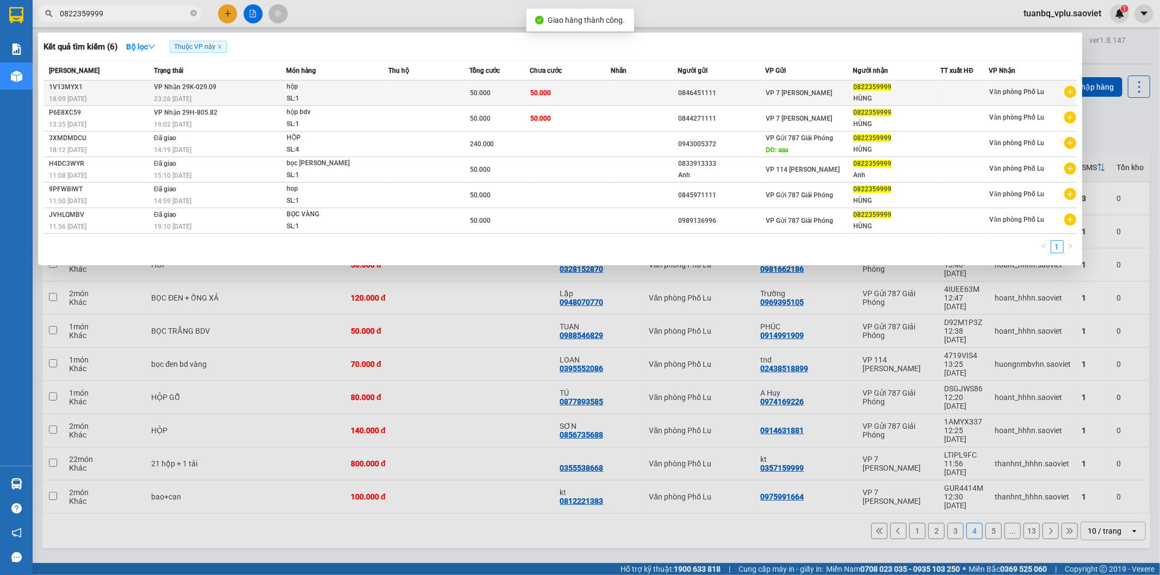
click at [574, 91] on td "50.000" at bounding box center [569, 93] width 81 height 26
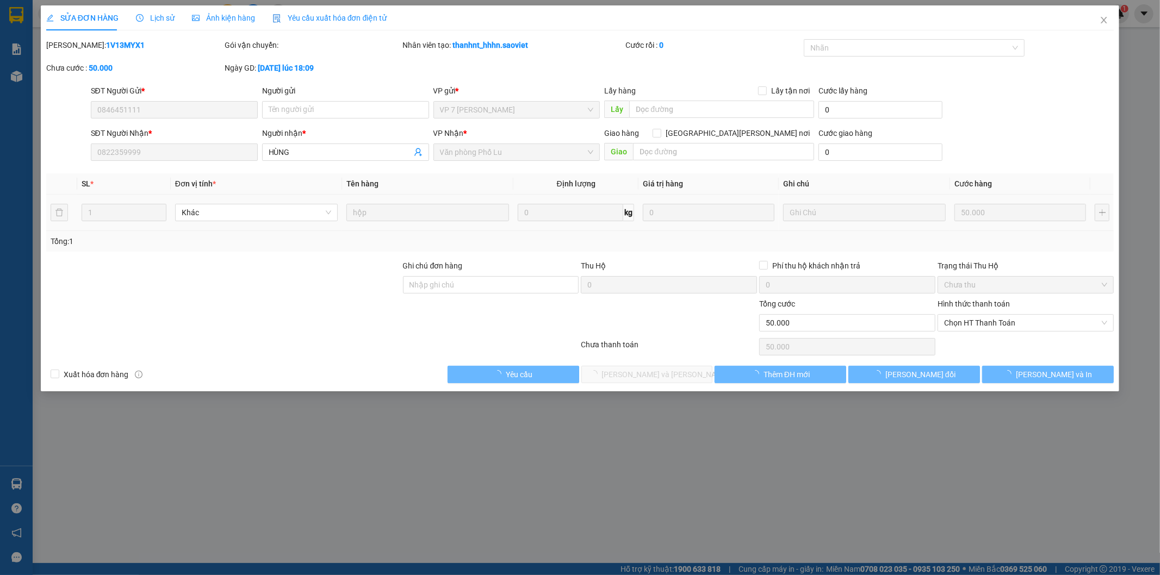
type input "0846451111"
type input "0822359999"
type input "HÙNG"
type input "0"
type input "50.000"
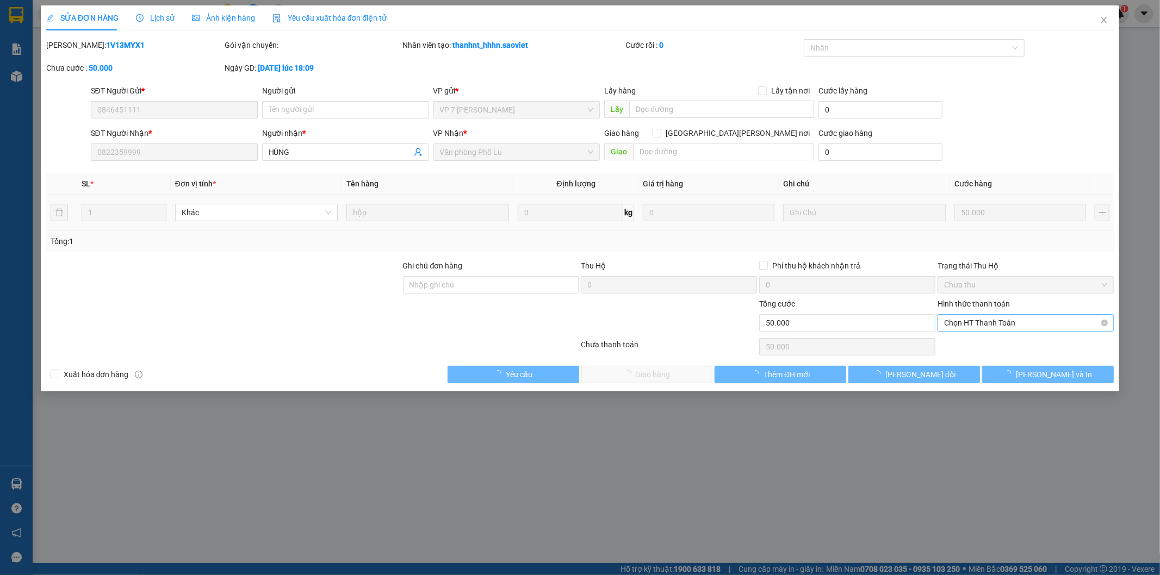
click at [993, 323] on span "Chọn HT Thanh Toán" at bounding box center [1025, 323] width 163 height 16
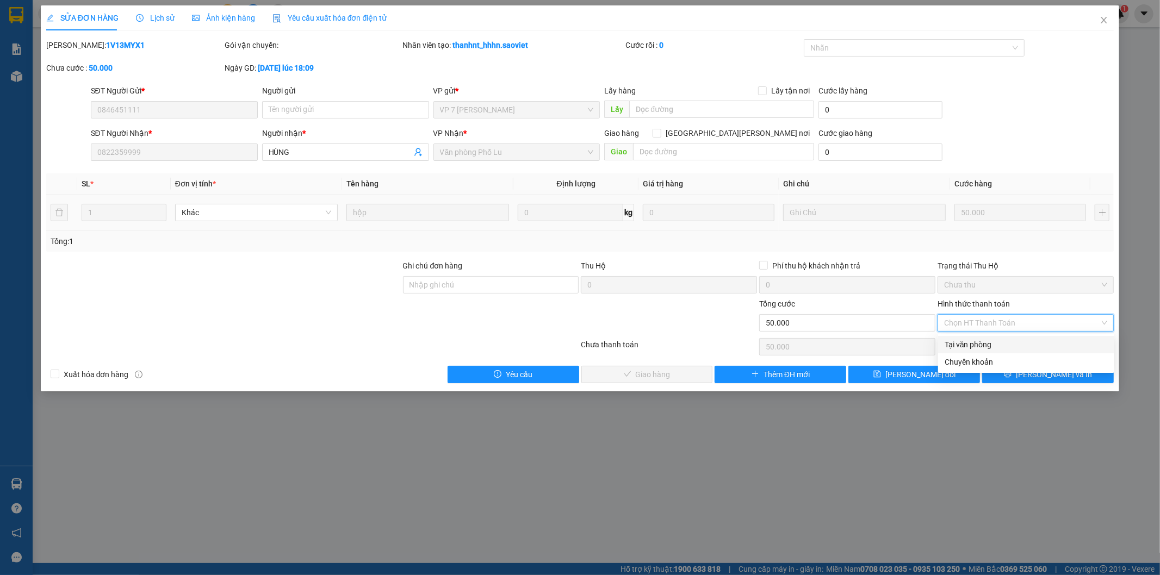
click at [982, 340] on div "Tại văn phòng" at bounding box center [1025, 345] width 163 height 12
type input "0"
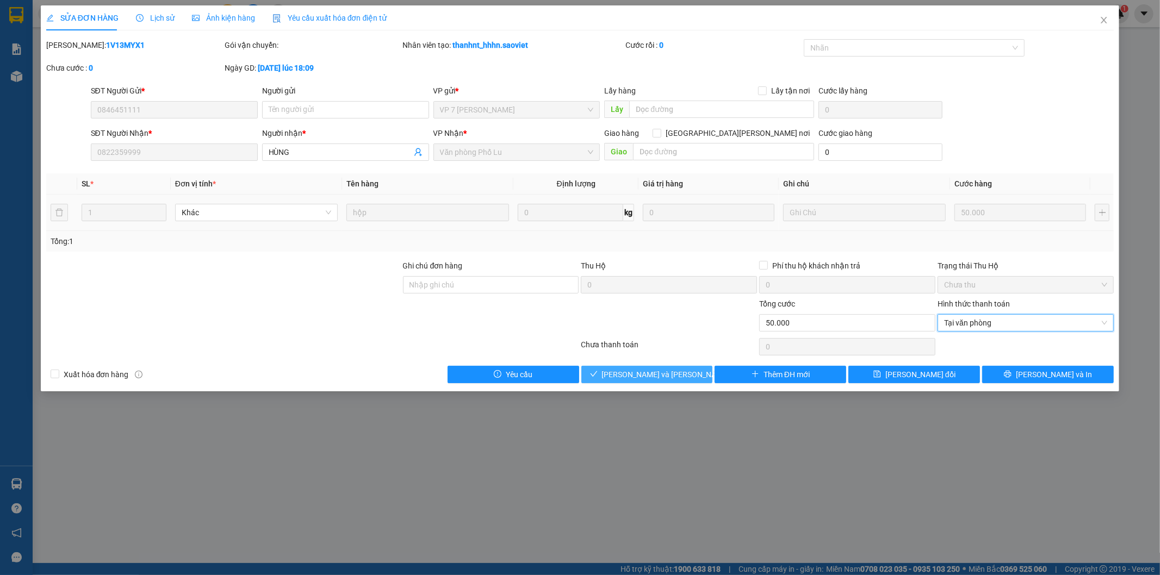
click at [686, 372] on button "[PERSON_NAME] và [PERSON_NAME] hàng" at bounding box center [647, 374] width 132 height 17
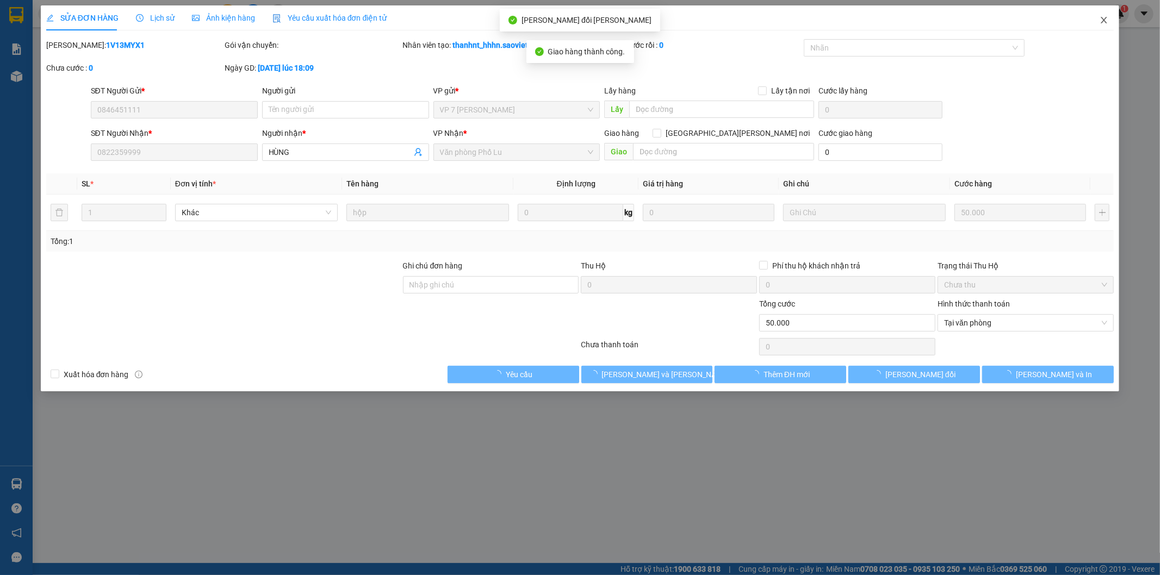
click at [1107, 23] on icon "close" at bounding box center [1103, 20] width 9 height 9
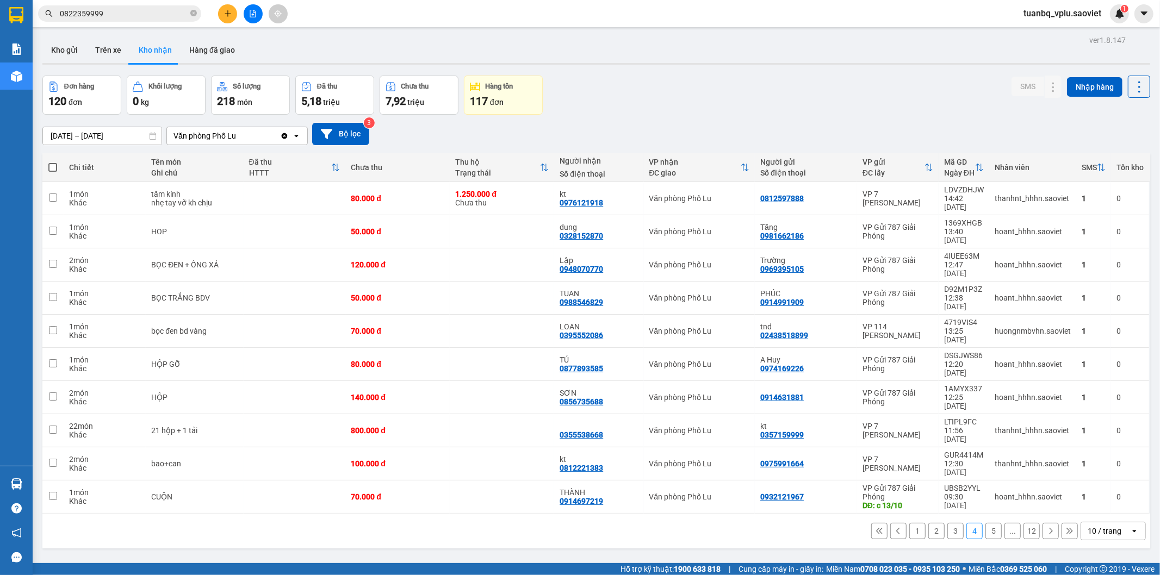
click at [135, 14] on input "0822359999" at bounding box center [124, 14] width 128 height 12
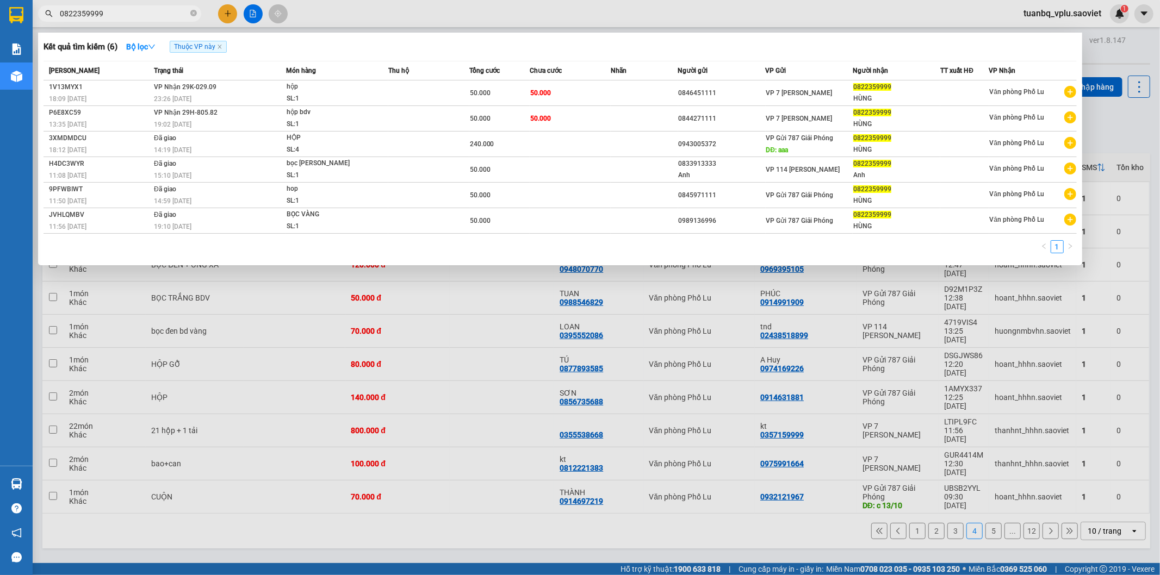
click at [136, 13] on input "0822359999" at bounding box center [124, 14] width 128 height 12
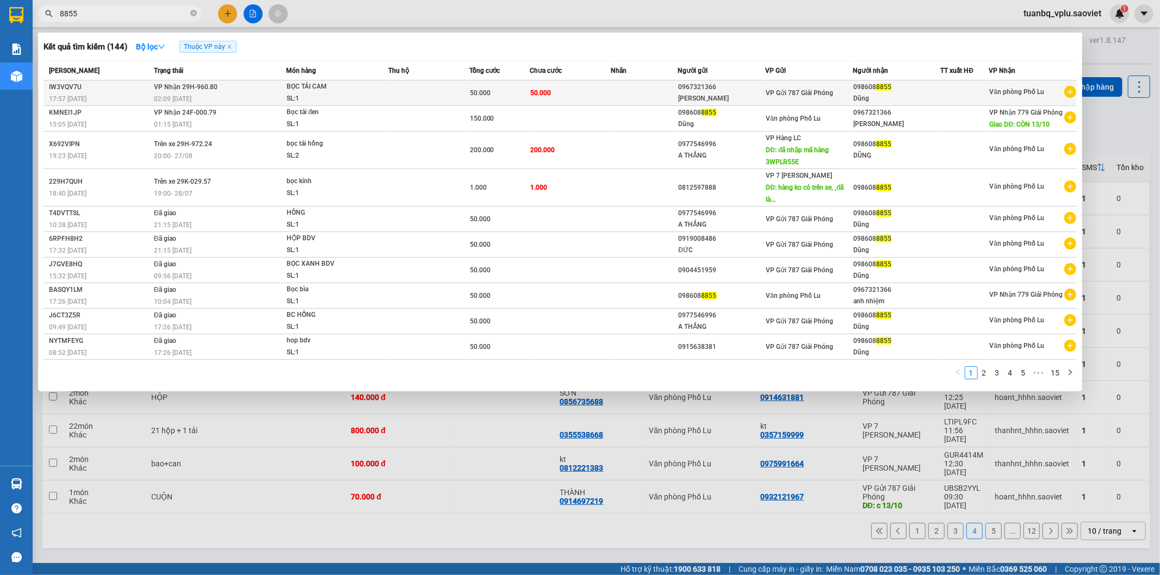
type input "8855"
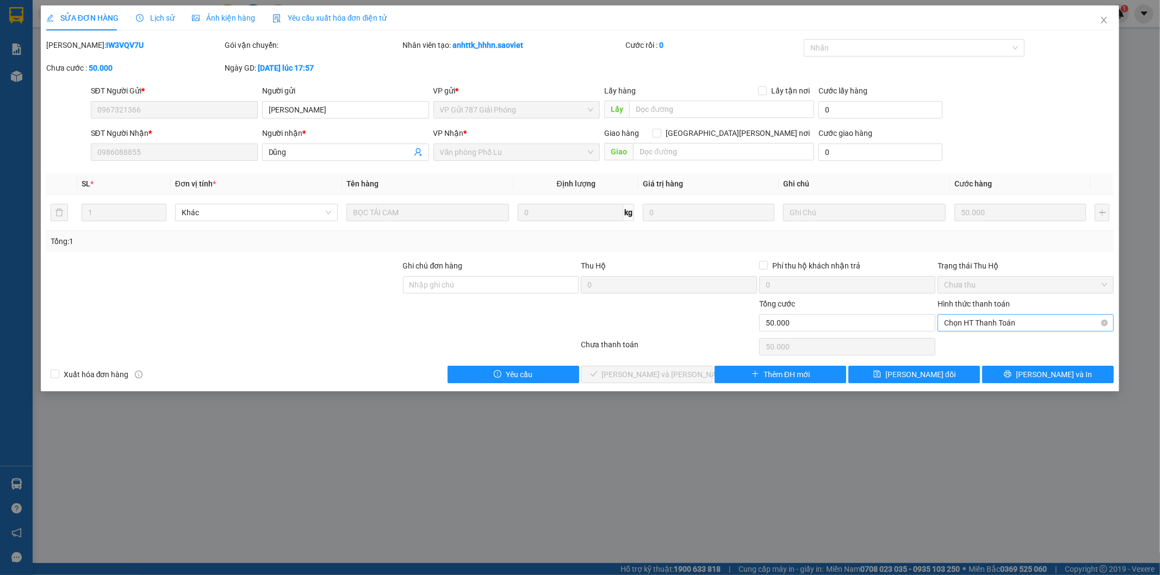
type input "0967321366"
type input "Anh Nhiệm"
type input "0986088855"
type input "Dũng"
type input "0"
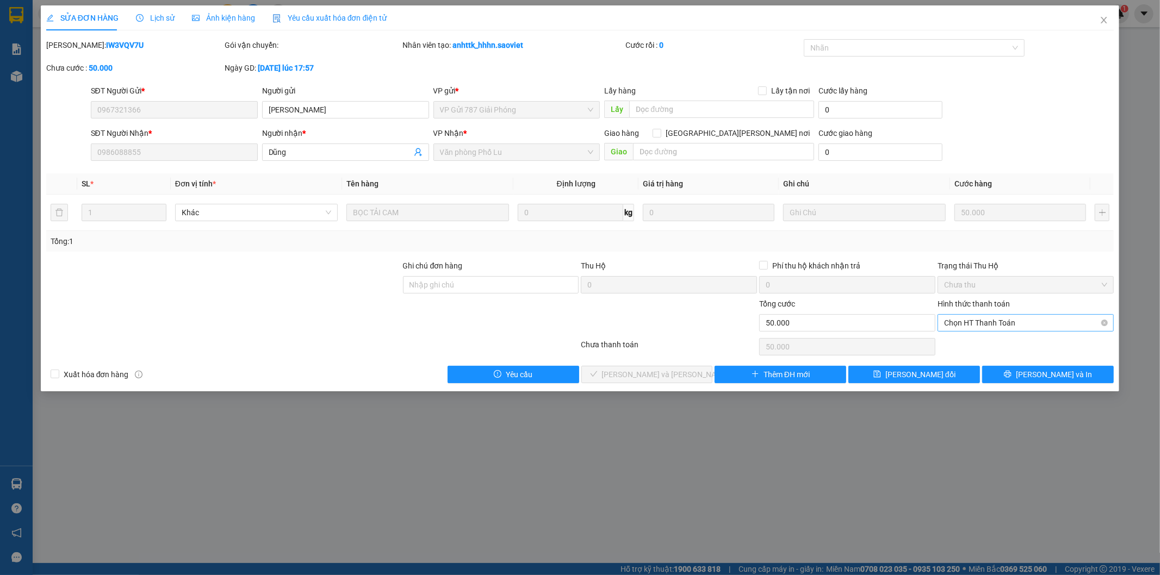
type input "50.000"
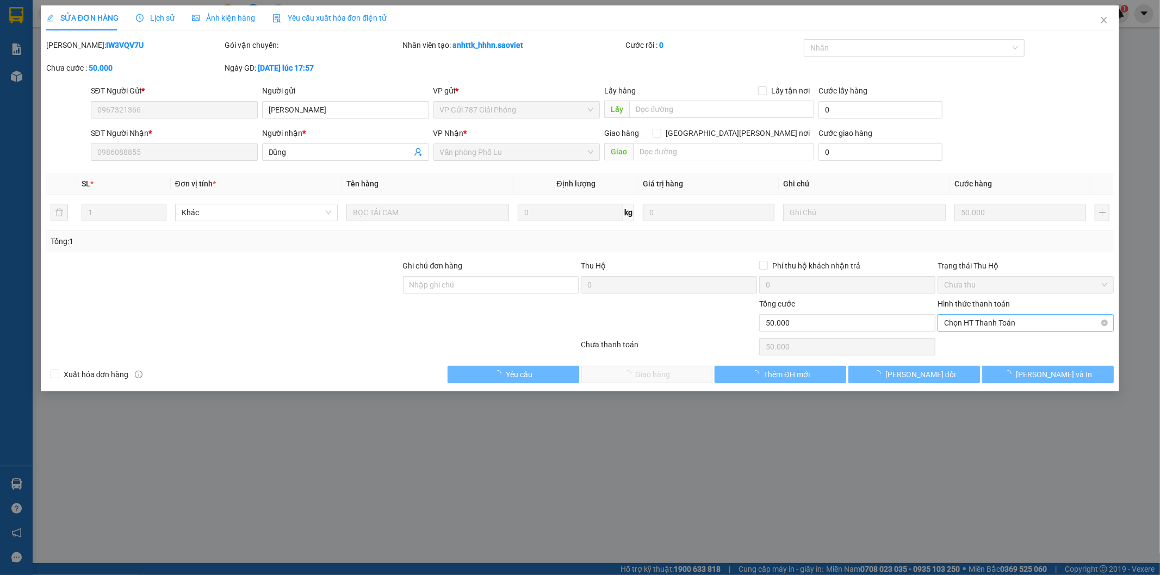
click at [986, 317] on span "Chọn HT Thanh Toán" at bounding box center [1025, 323] width 163 height 16
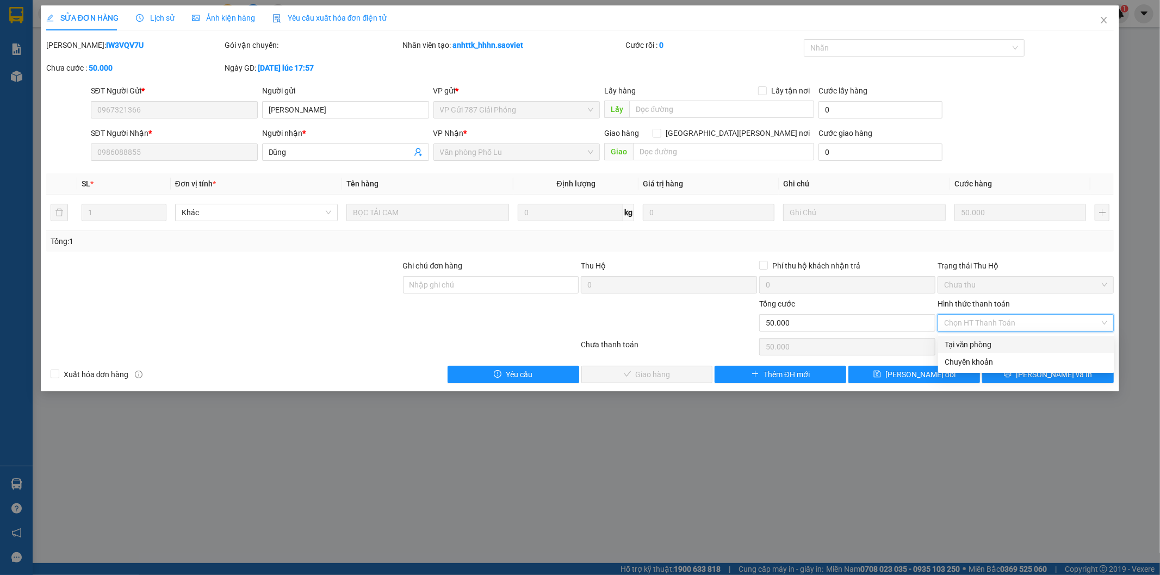
click at [980, 339] on div "Tại văn phòng" at bounding box center [1025, 345] width 163 height 12
type input "0"
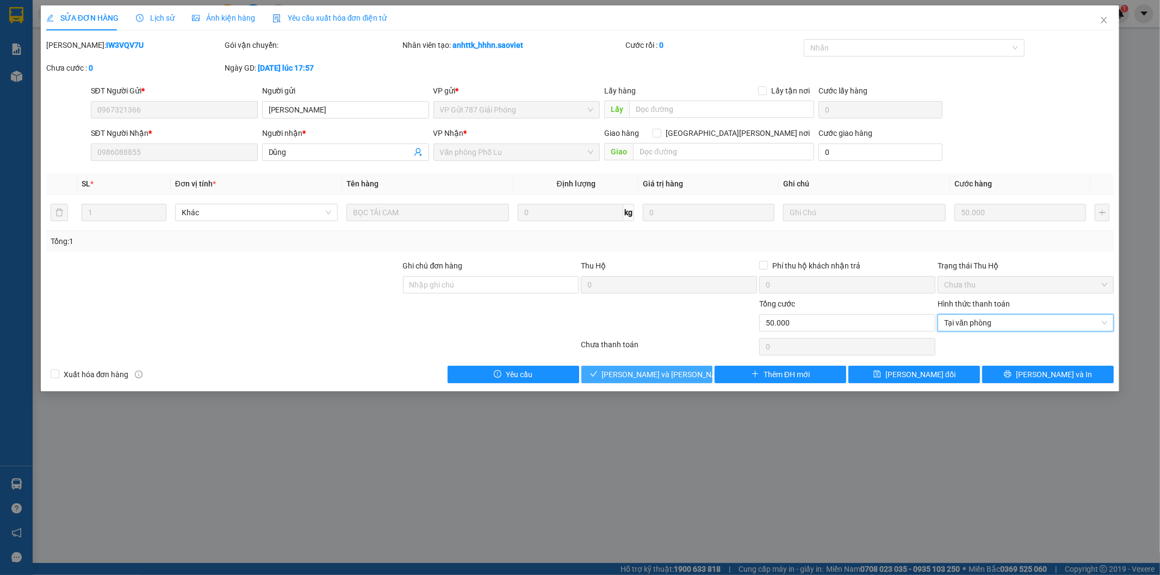
click at [660, 375] on span "[PERSON_NAME] và [PERSON_NAME] hàng" at bounding box center [675, 375] width 147 height 12
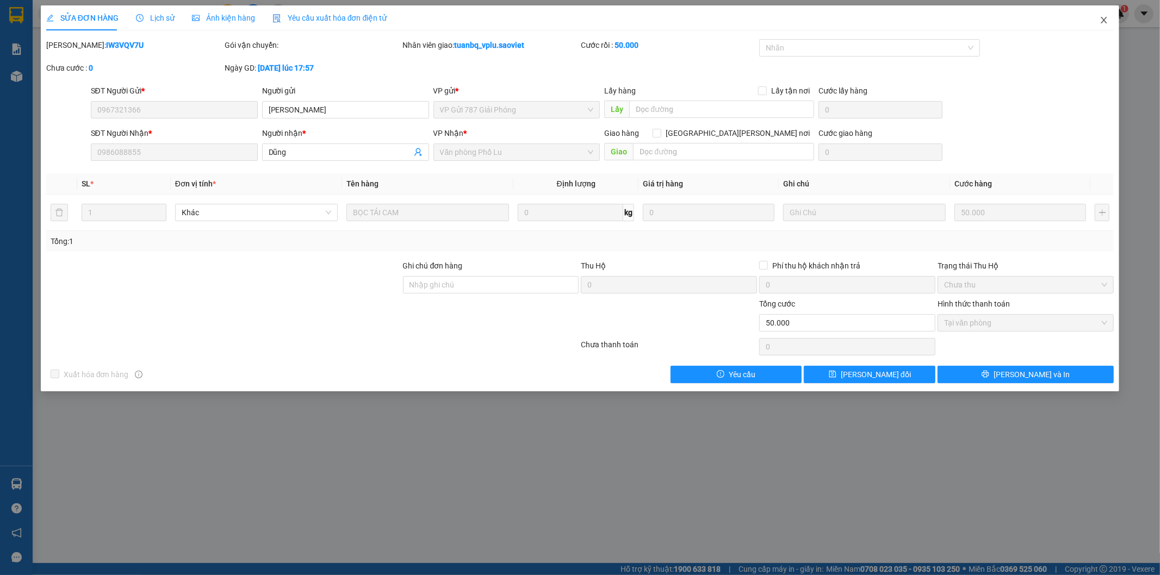
click at [1111, 23] on span "Close" at bounding box center [1103, 20] width 30 height 30
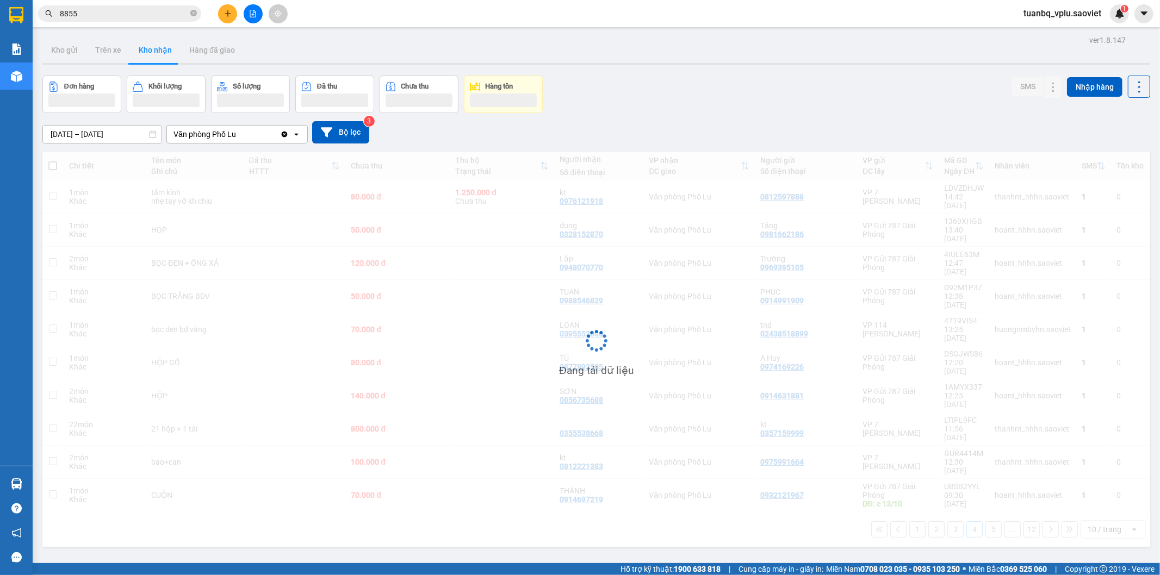
click at [127, 18] on input "8855" at bounding box center [124, 14] width 128 height 12
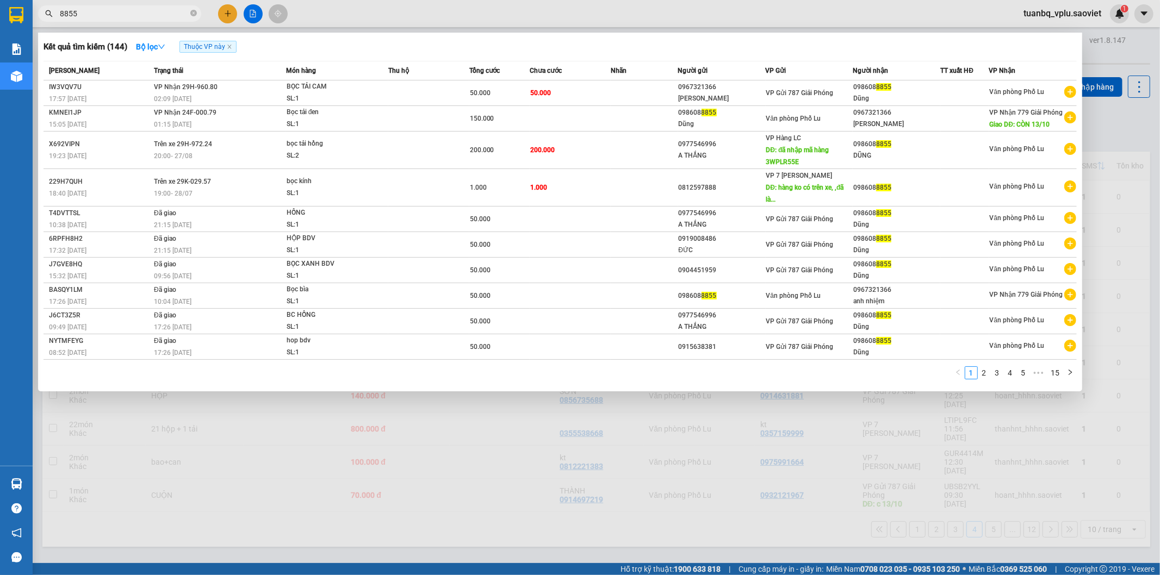
click at [127, 18] on input "8855" at bounding box center [124, 14] width 128 height 12
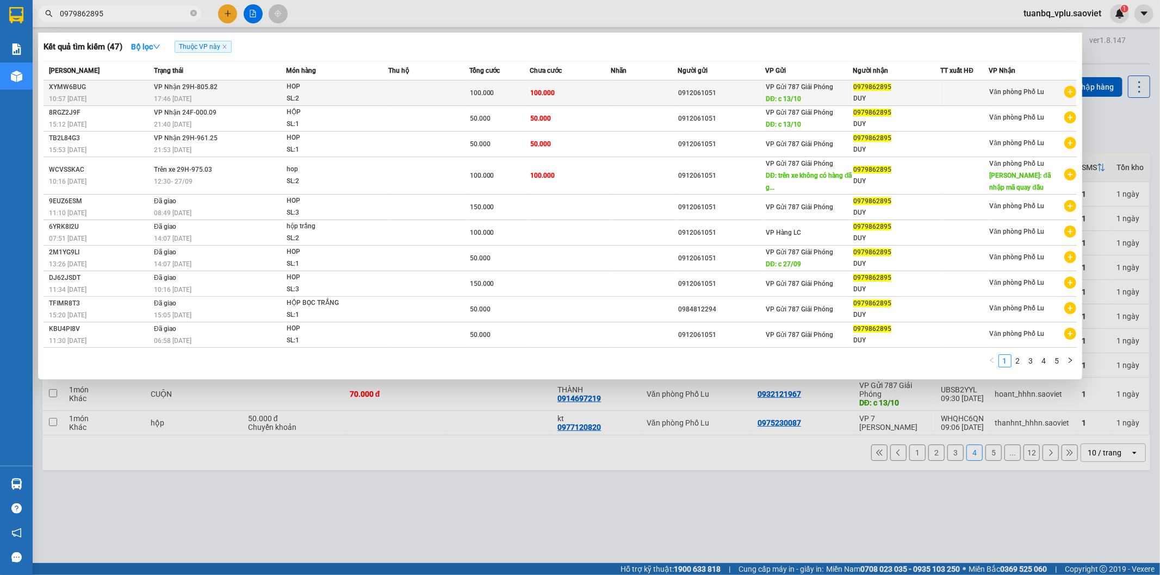
type input "0979862895"
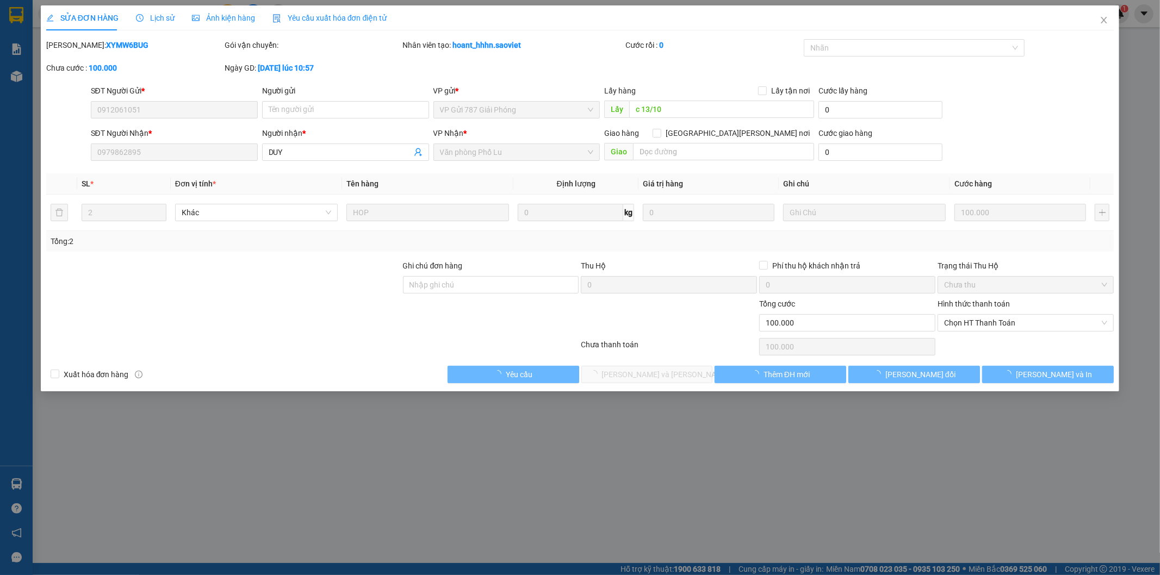
type input "0912061051"
type input "c 13/10"
type input "0979862895"
type input "DUY"
type input "0"
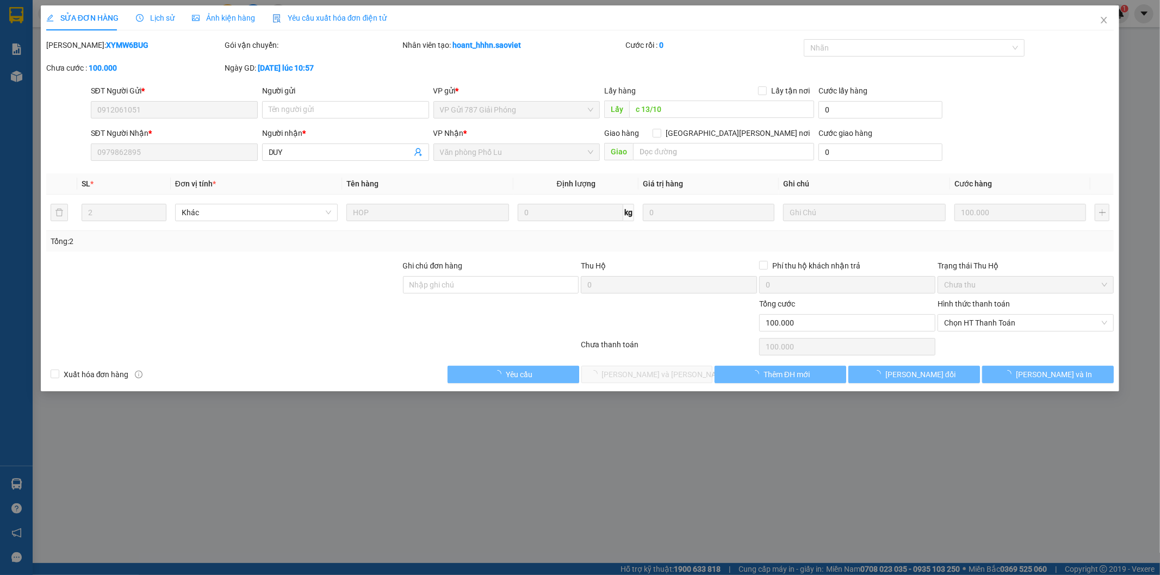
type input "100.000"
click at [990, 321] on span "Chọn HT Thanh Toán" at bounding box center [1025, 323] width 163 height 16
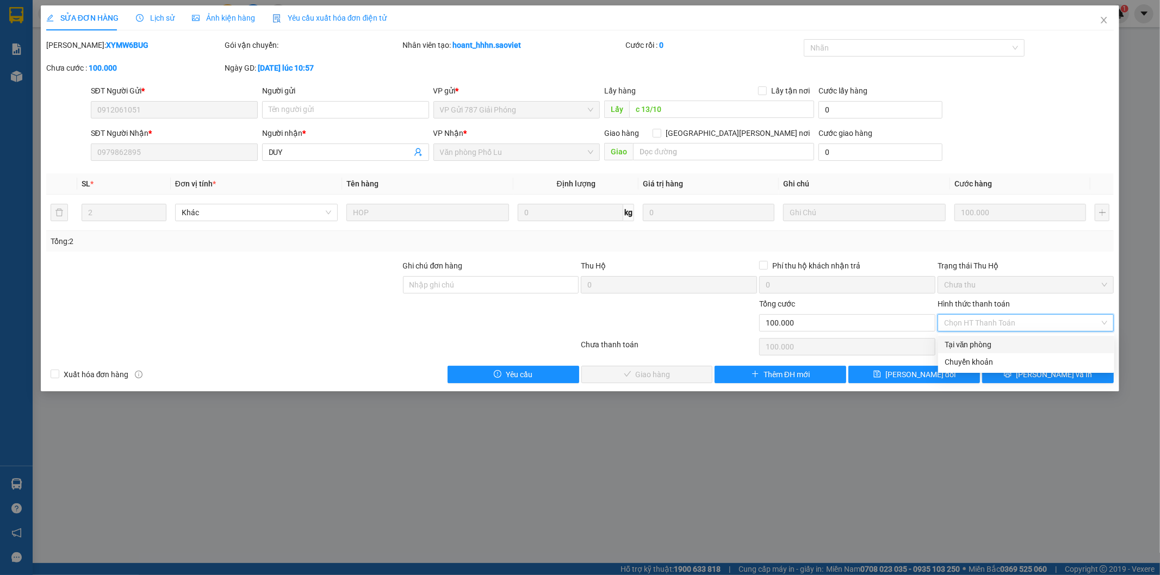
click at [971, 341] on div "Tại văn phòng" at bounding box center [1025, 345] width 163 height 12
type input "0"
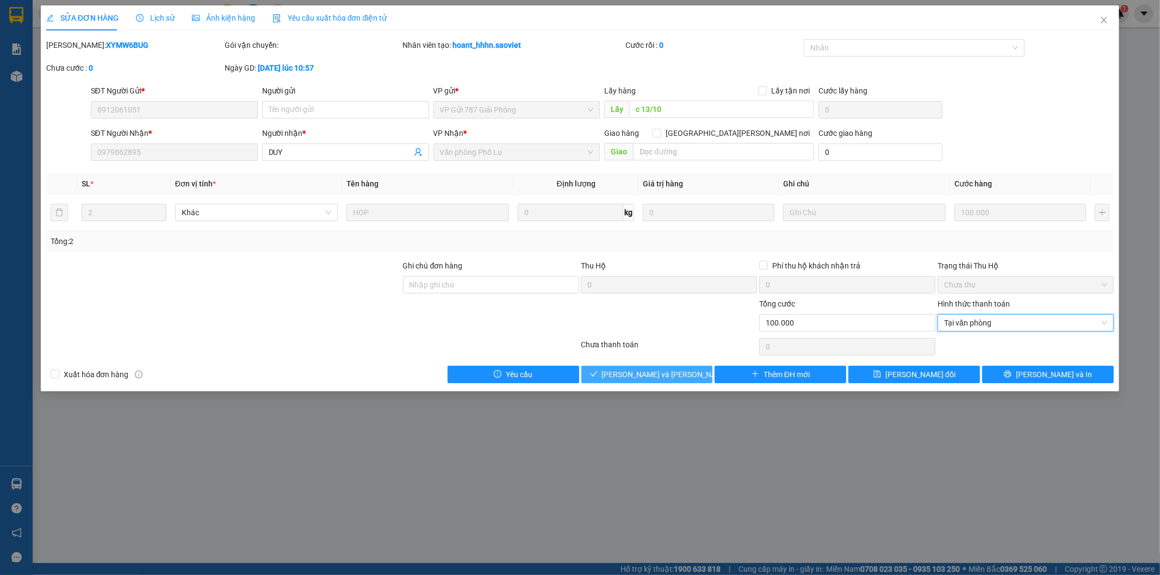
click at [682, 382] on button "[PERSON_NAME] và [PERSON_NAME] hàng" at bounding box center [647, 374] width 132 height 17
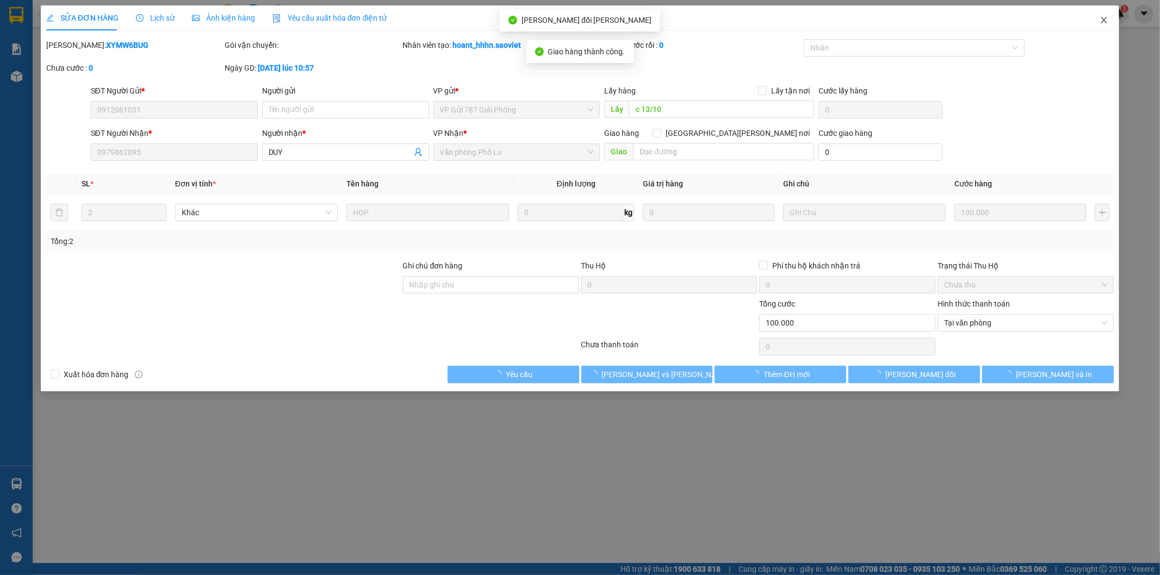
click at [1102, 18] on icon "close" at bounding box center [1103, 20] width 9 height 9
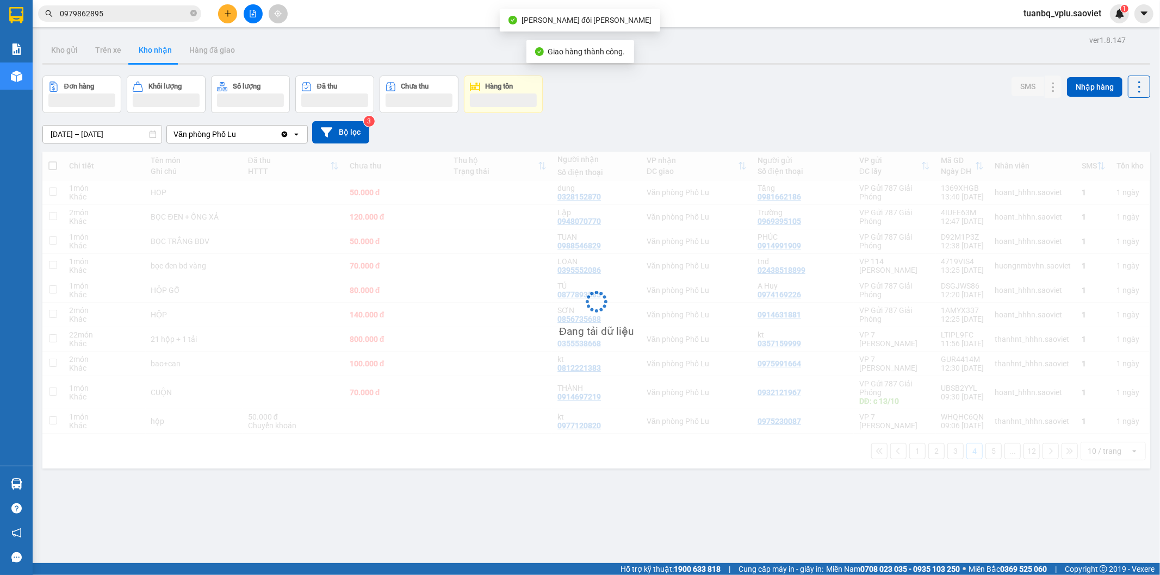
click at [115, 11] on input "0979862895" at bounding box center [124, 14] width 128 height 12
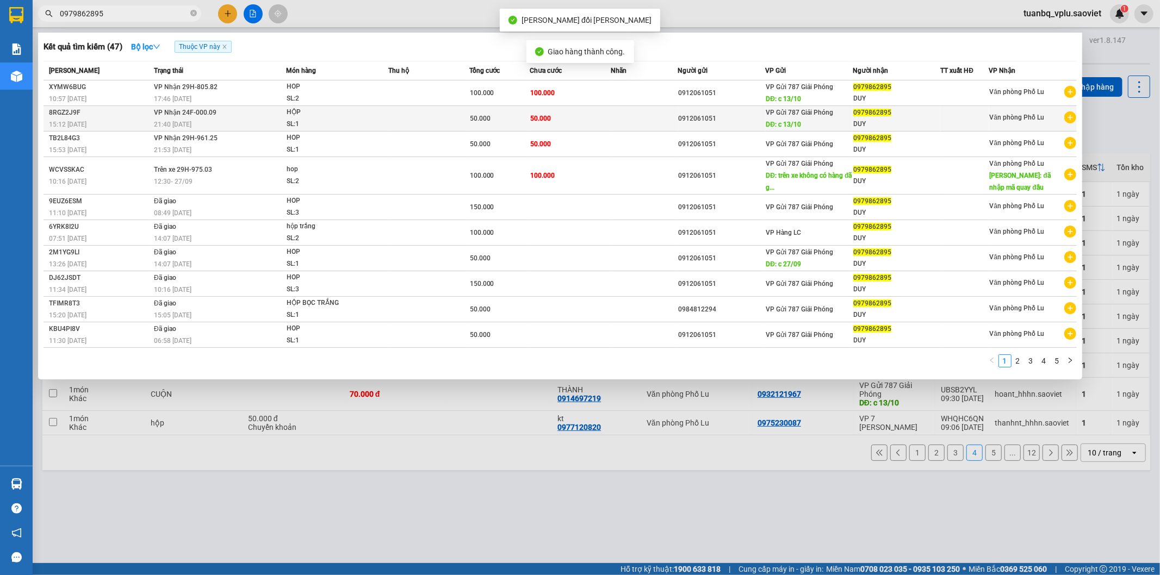
click at [748, 125] on td "0912061051" at bounding box center [722, 119] width 88 height 26
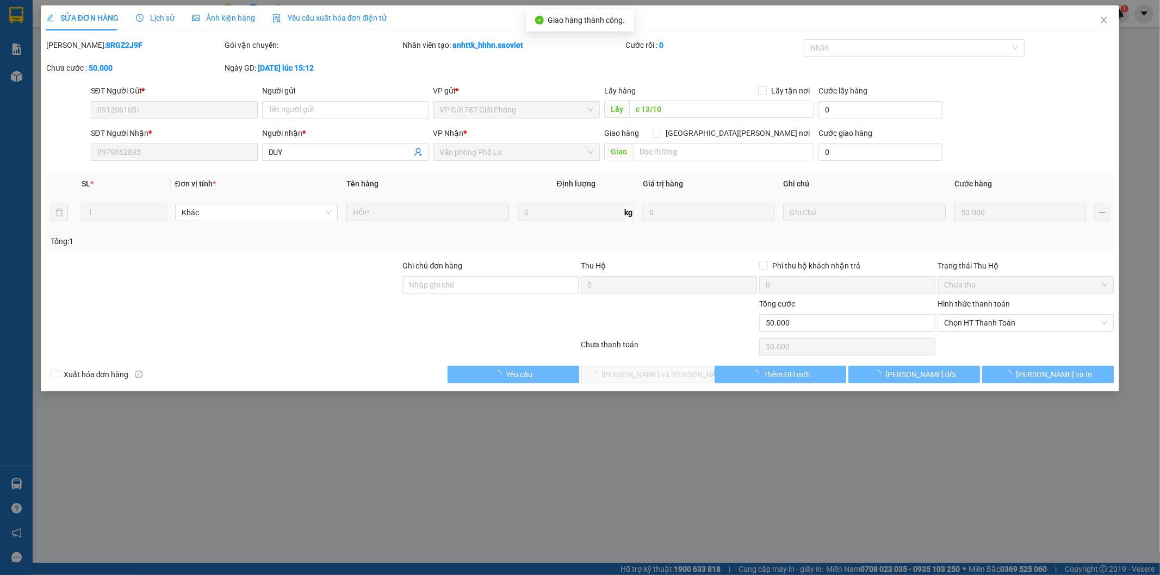
type input "0912061051"
type input "c 13/10"
type input "0979862895"
type input "DUY"
type input "0"
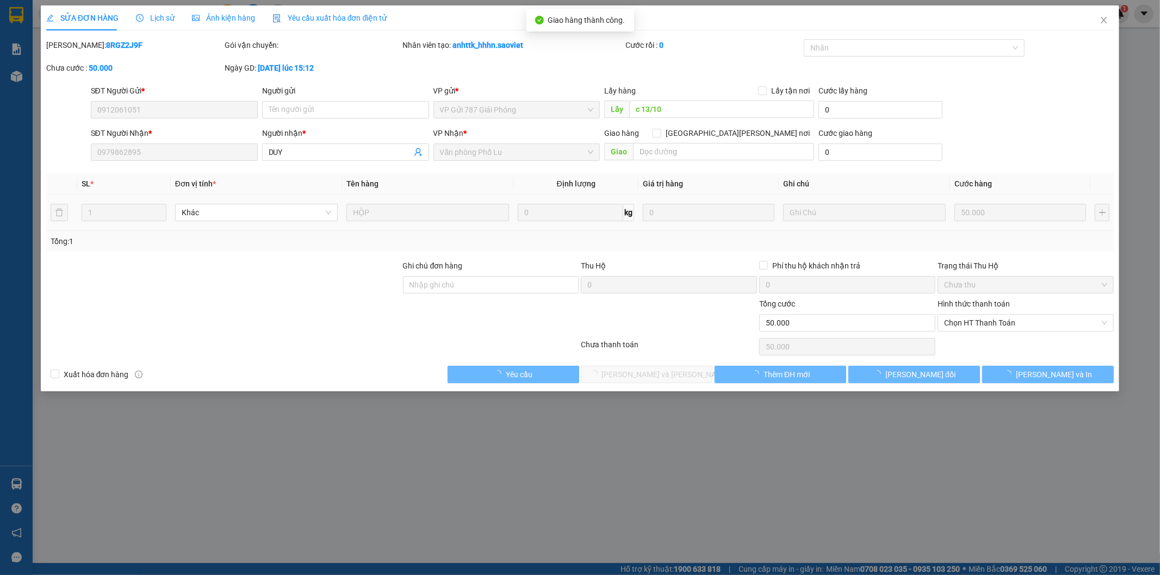
type input "50.000"
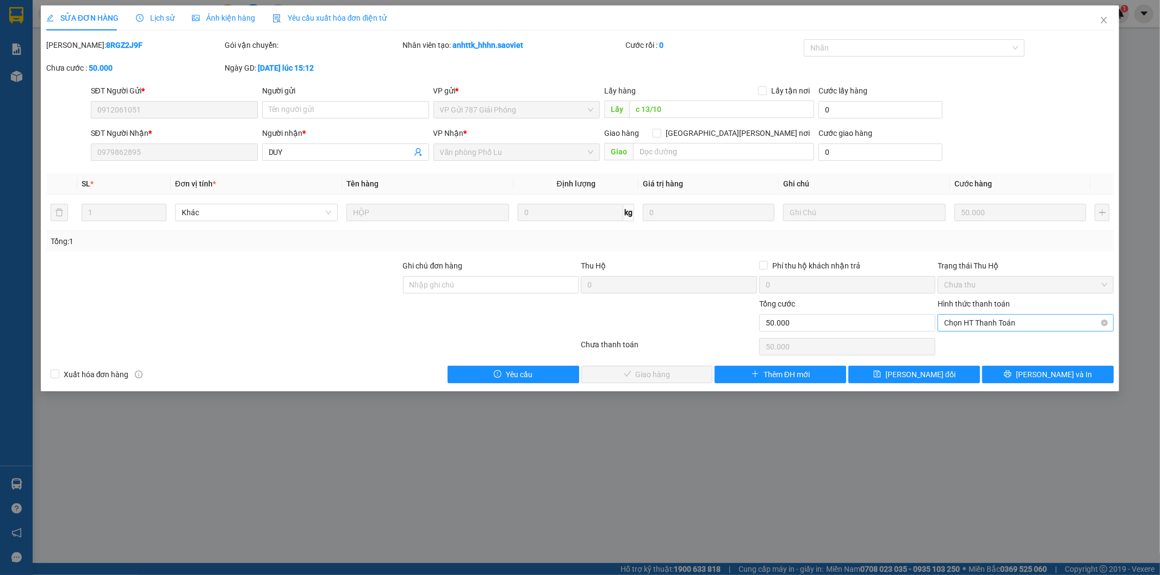
click at [987, 324] on span "Chọn HT Thanh Toán" at bounding box center [1025, 323] width 163 height 16
click at [985, 339] on div "Tại văn phòng" at bounding box center [1025, 345] width 163 height 12
type input "0"
click at [652, 366] on button "[PERSON_NAME] và [PERSON_NAME] hàng" at bounding box center [647, 374] width 132 height 17
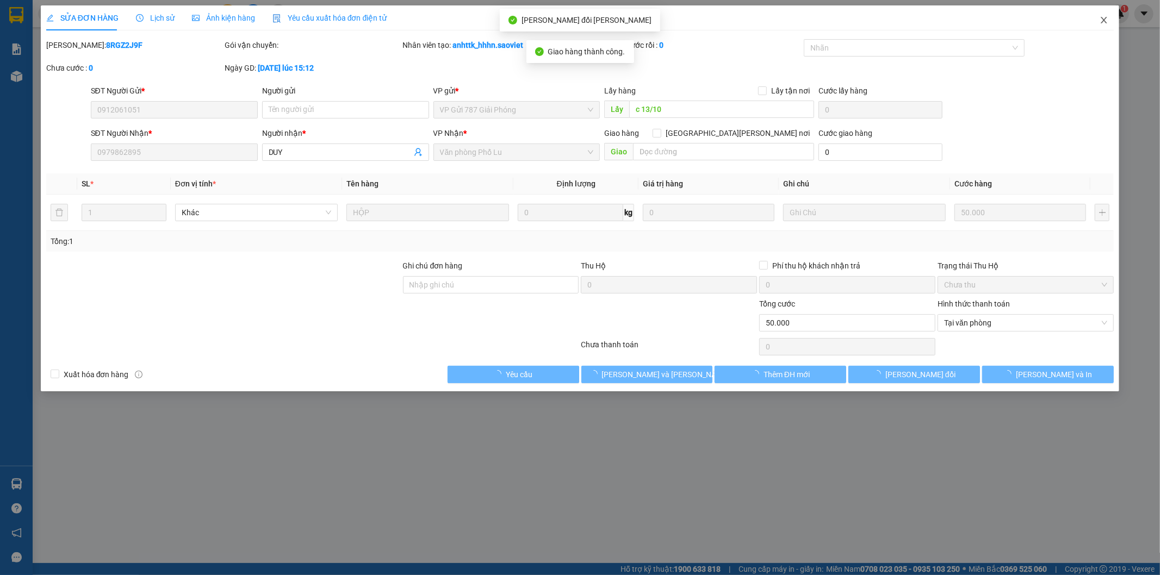
click at [1105, 21] on icon "close" at bounding box center [1103, 20] width 9 height 9
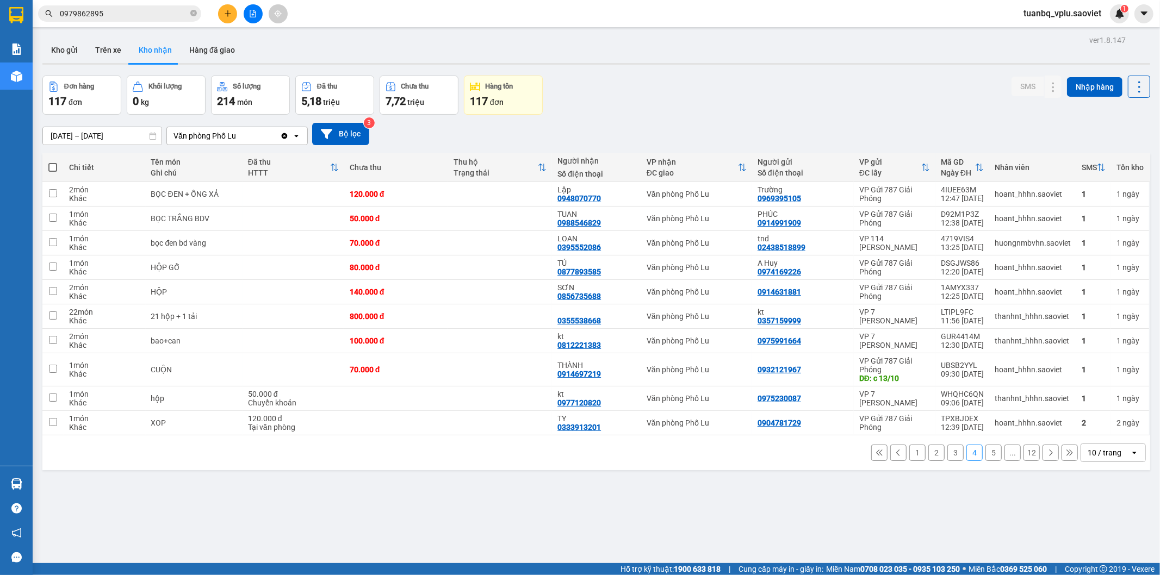
click at [145, 4] on div "Kết quả tìm kiếm ( 47 ) Bộ lọc Thuộc VP này Mã ĐH Trạng thái Món hàng Thu hộ Tổ…" at bounding box center [106, 13] width 212 height 19
click at [134, 10] on input "0979862895" at bounding box center [124, 14] width 128 height 12
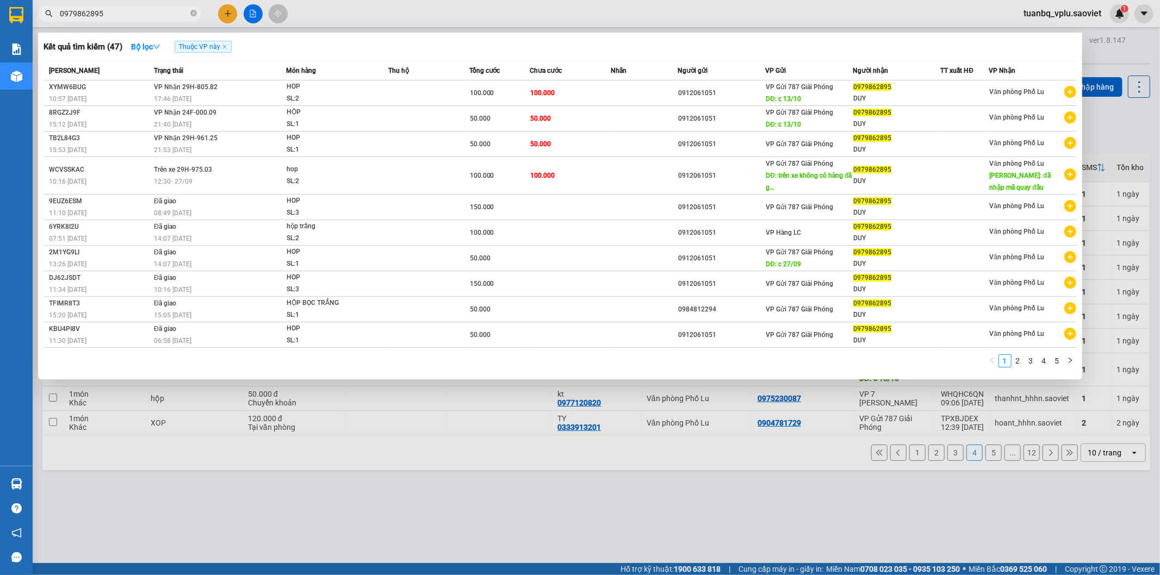
click at [134, 10] on input "0979862895" at bounding box center [124, 14] width 128 height 12
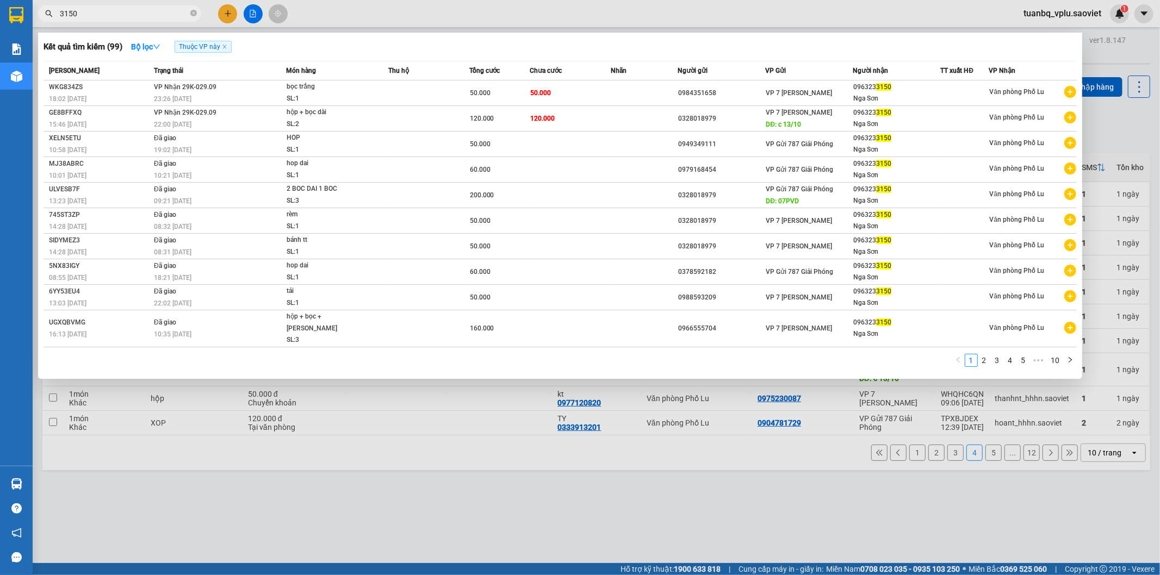
type input "3150"
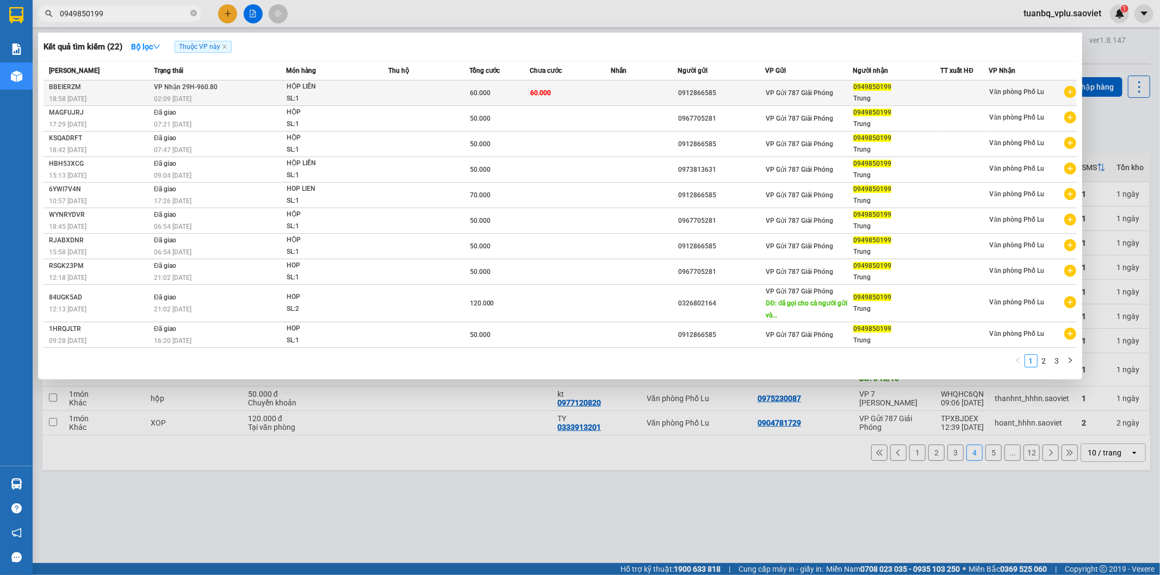
type input "0949850199"
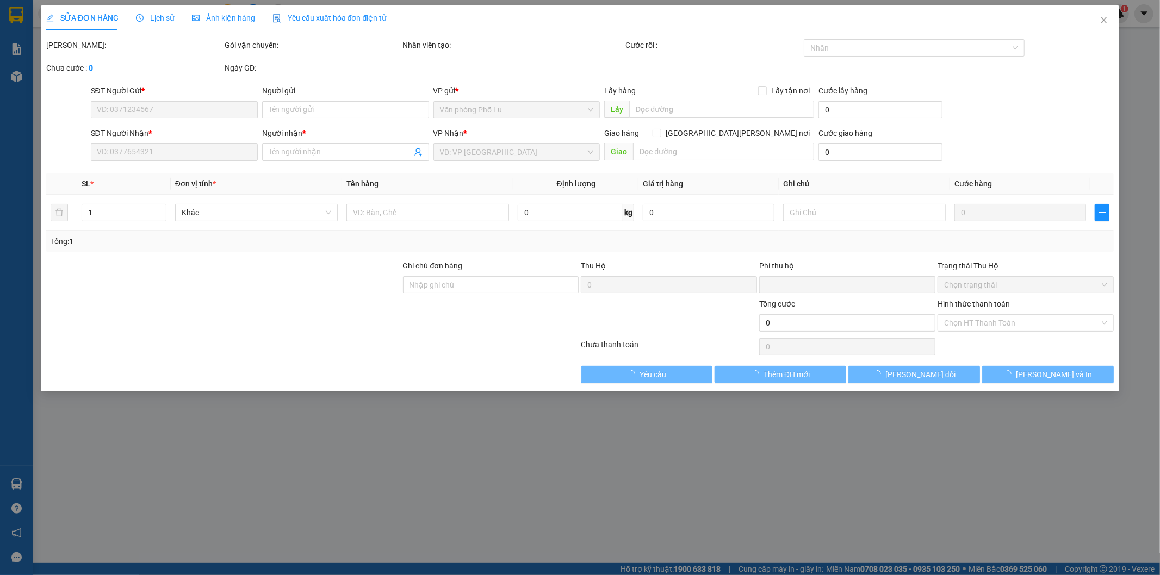
type input "0912866585"
type input "0949850199"
type input "Trung"
type input "0"
type input "60.000"
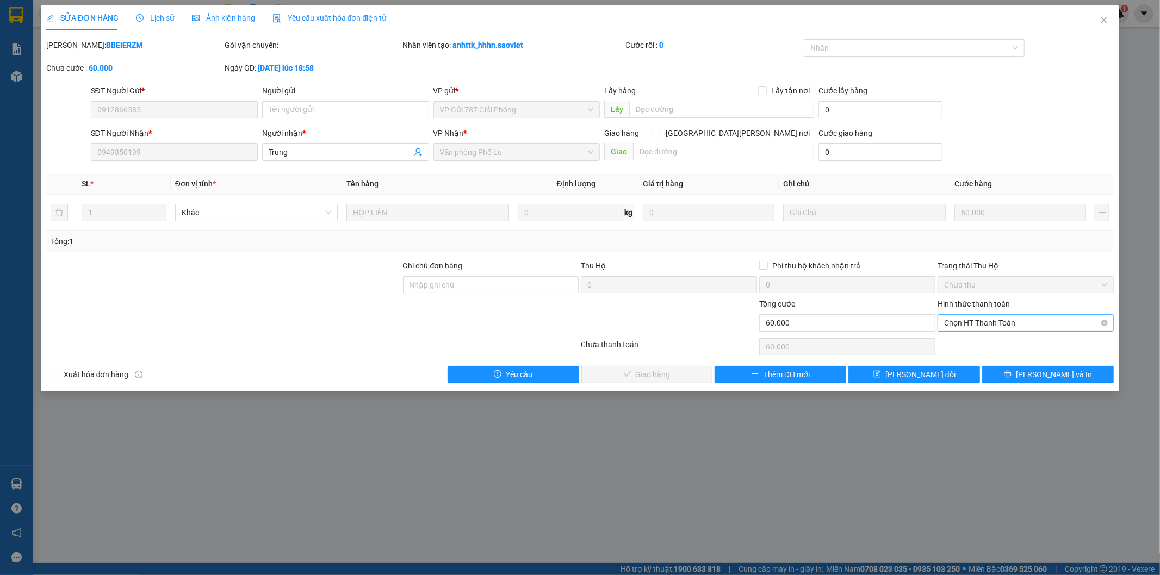
click at [988, 327] on span "Chọn HT Thanh Toán" at bounding box center [1025, 323] width 163 height 16
click at [972, 344] on div "Tại văn phòng" at bounding box center [1025, 345] width 163 height 12
type input "0"
click at [669, 372] on span "[PERSON_NAME] và [PERSON_NAME] hàng" at bounding box center [675, 375] width 147 height 12
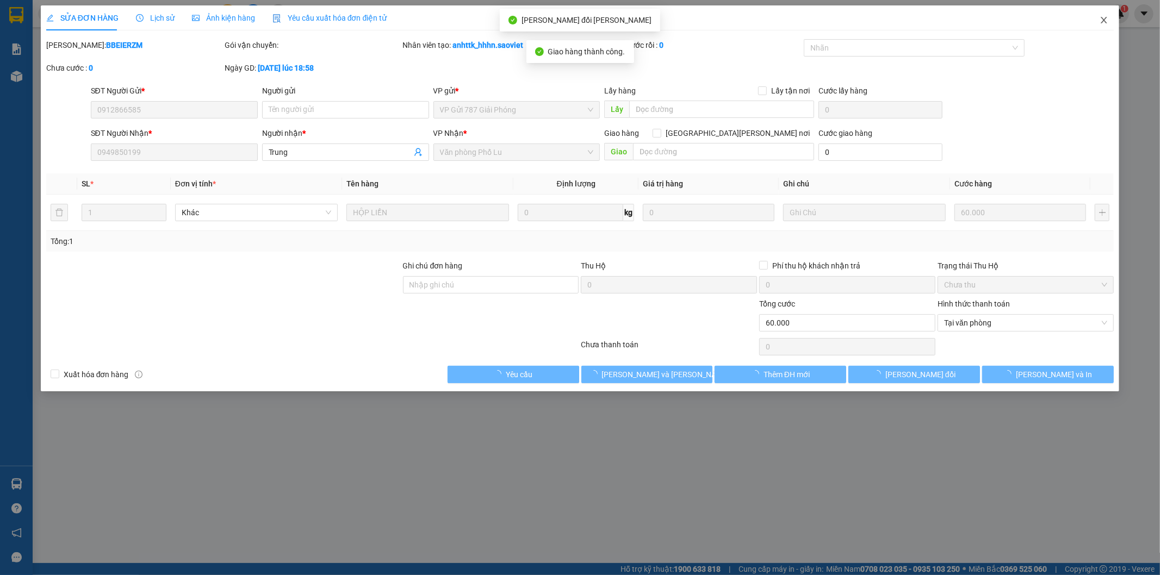
click at [1101, 23] on icon "close" at bounding box center [1103, 20] width 9 height 9
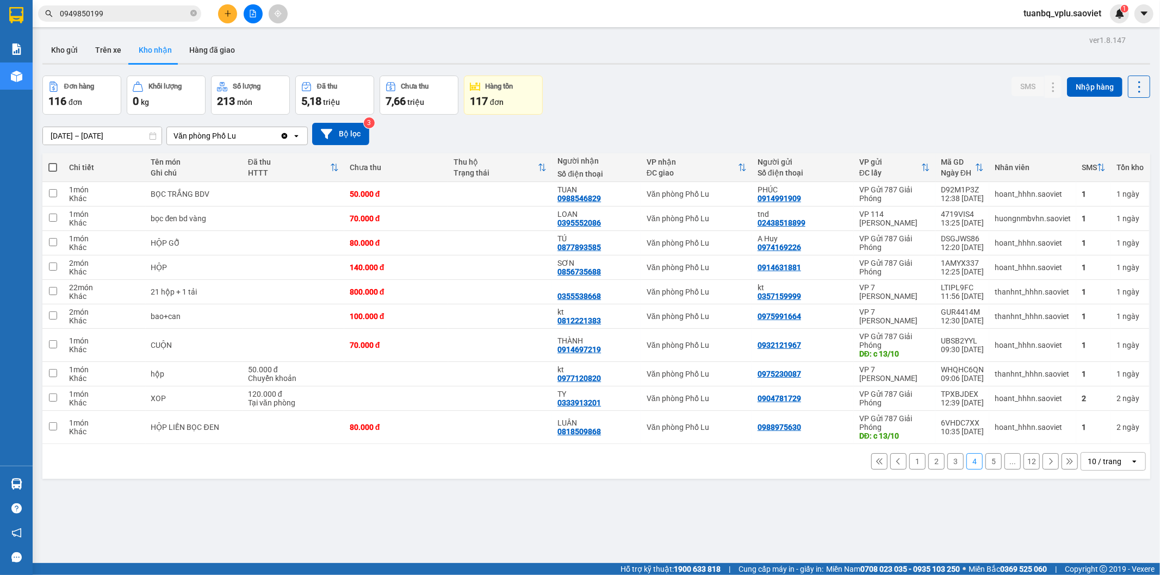
click at [138, 13] on input "0949850199" at bounding box center [124, 14] width 128 height 12
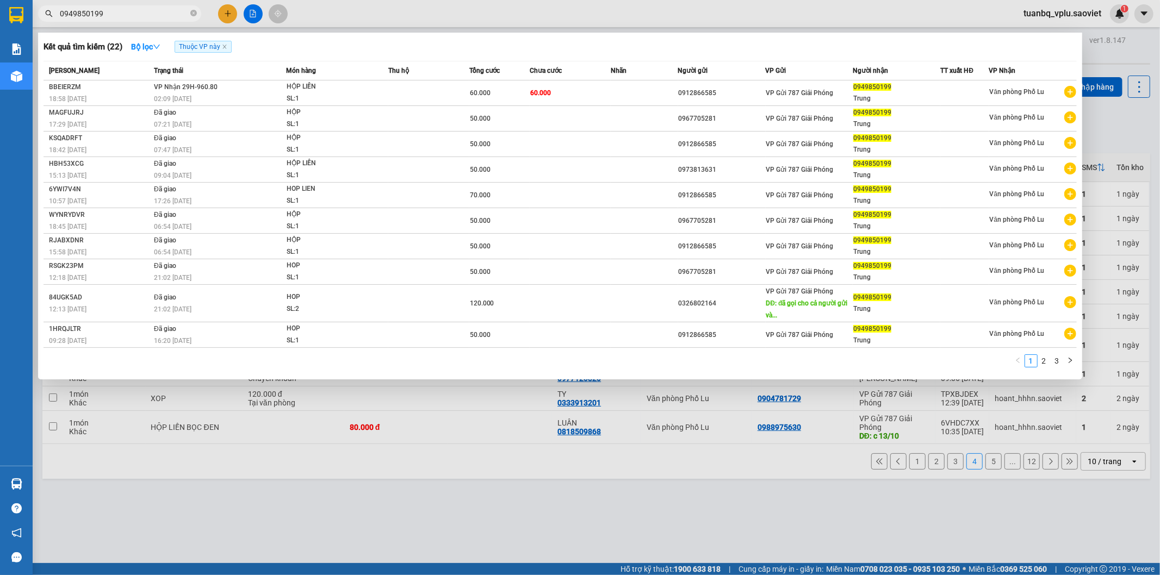
click at [138, 13] on input "0949850199" at bounding box center [124, 14] width 128 height 12
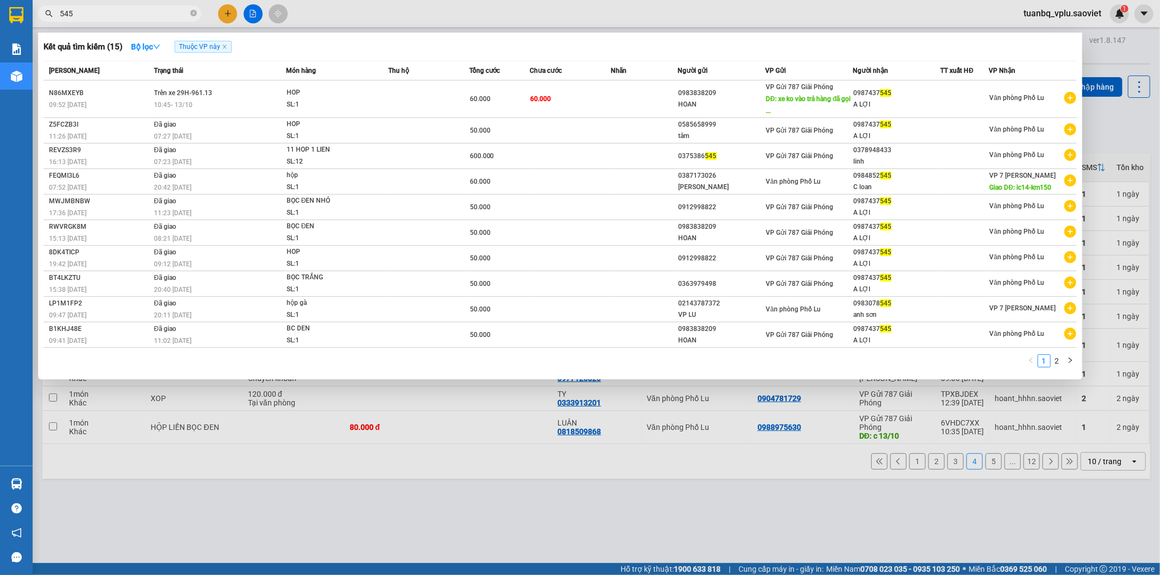
type input "545"
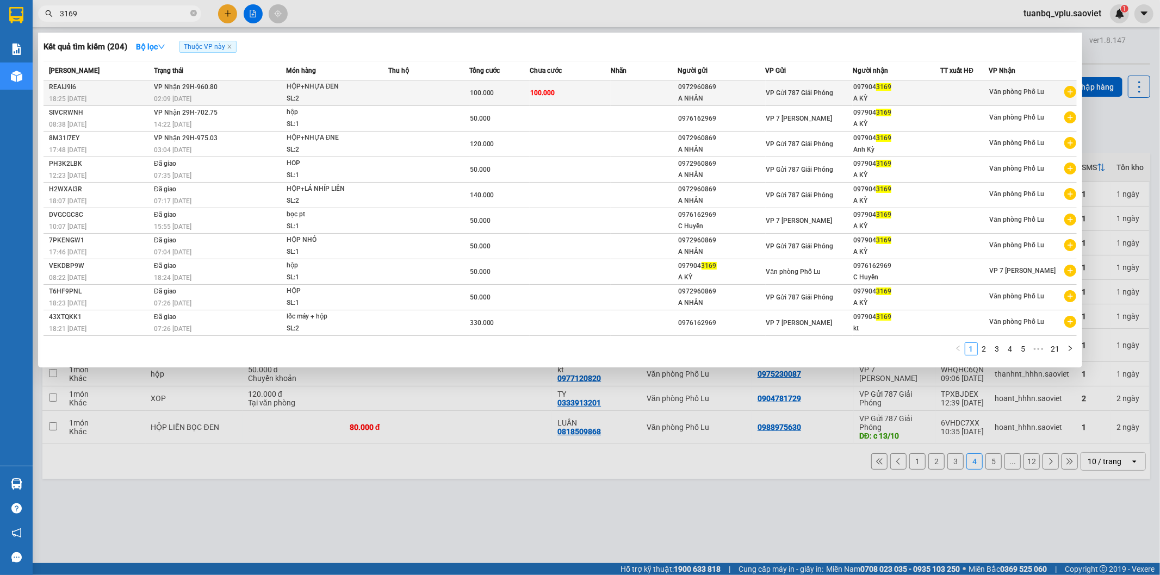
type input "3169"
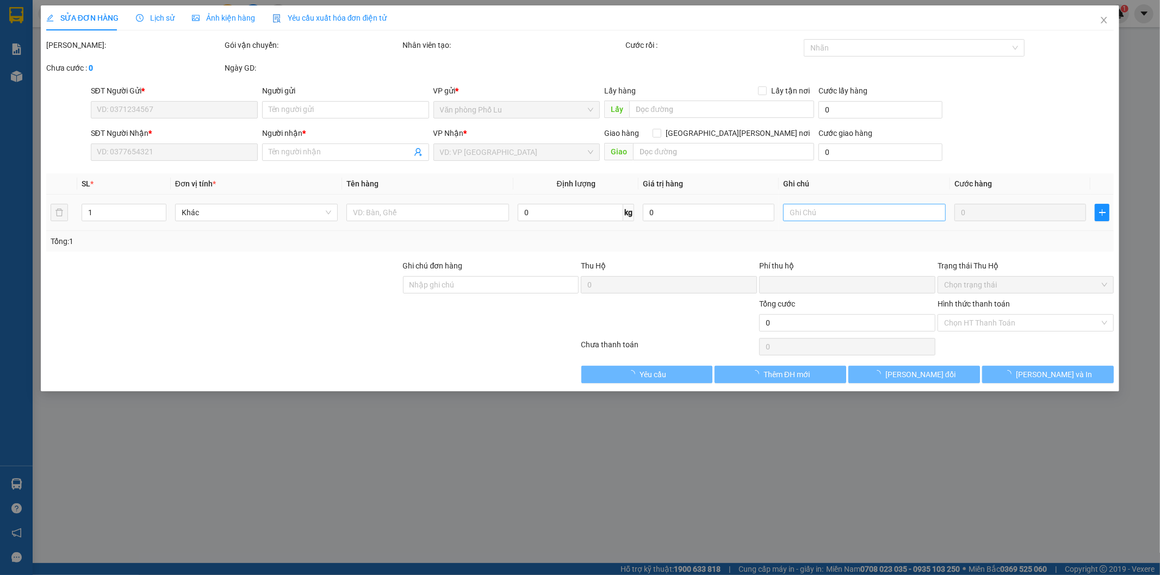
type input "0972960869"
type input "A NHÂN"
type input "0979043169"
type input "A KỲ"
type input "0"
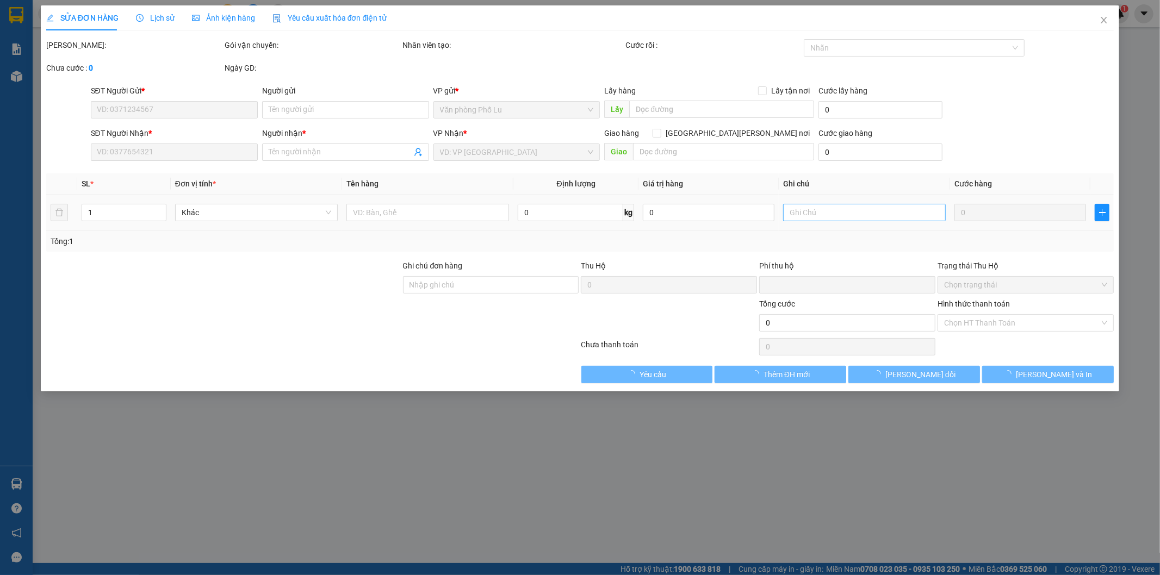
type input "100.000"
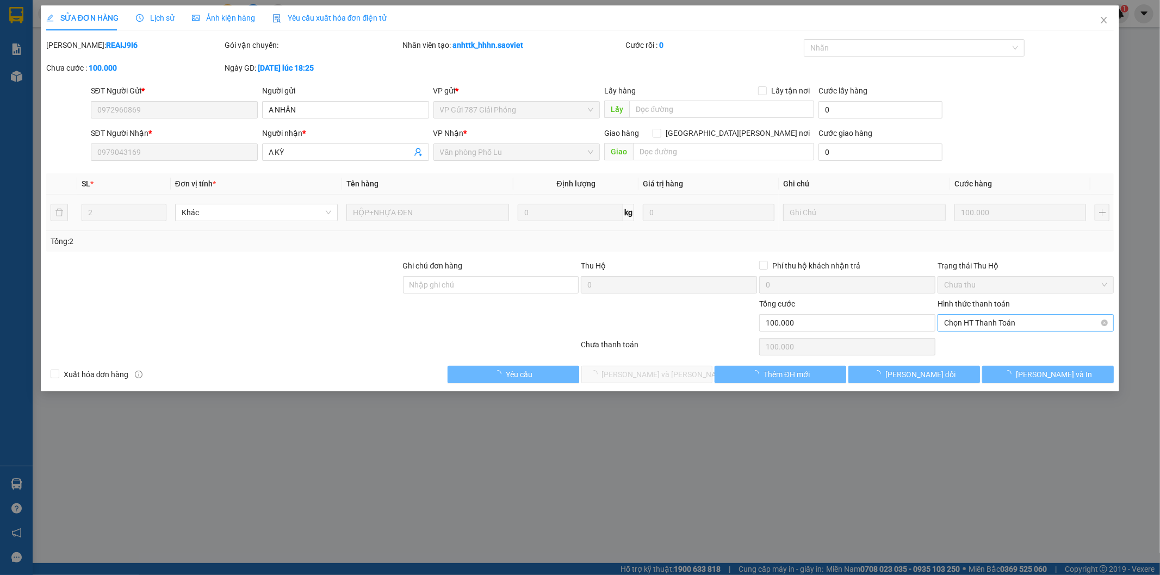
click at [969, 322] on span "Chọn HT Thanh Toán" at bounding box center [1025, 323] width 163 height 16
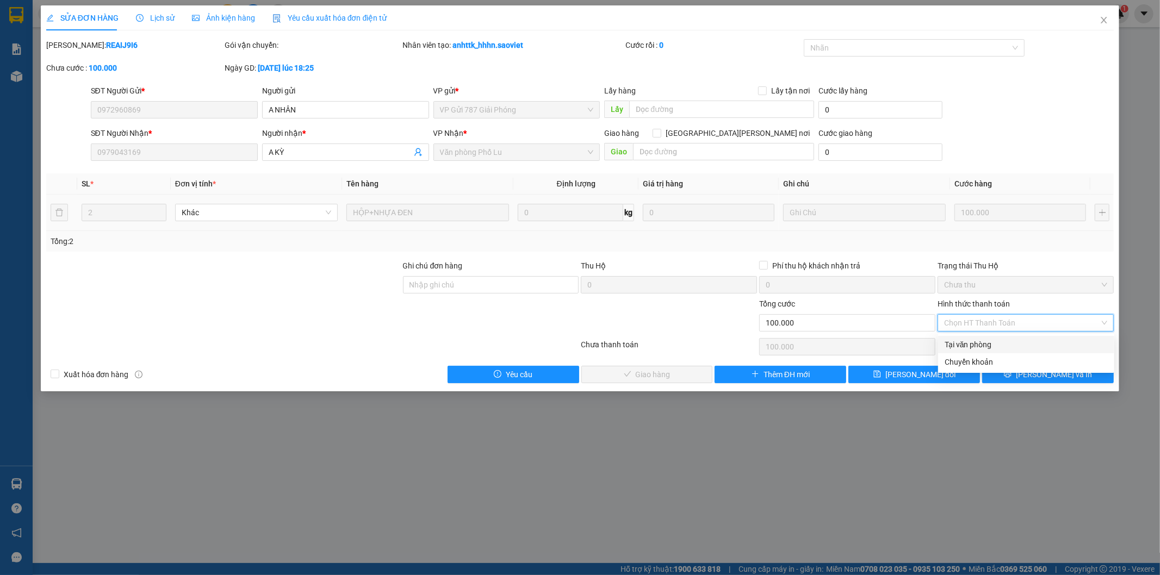
click at [965, 339] on div "Tại văn phòng" at bounding box center [1025, 345] width 163 height 12
type input "0"
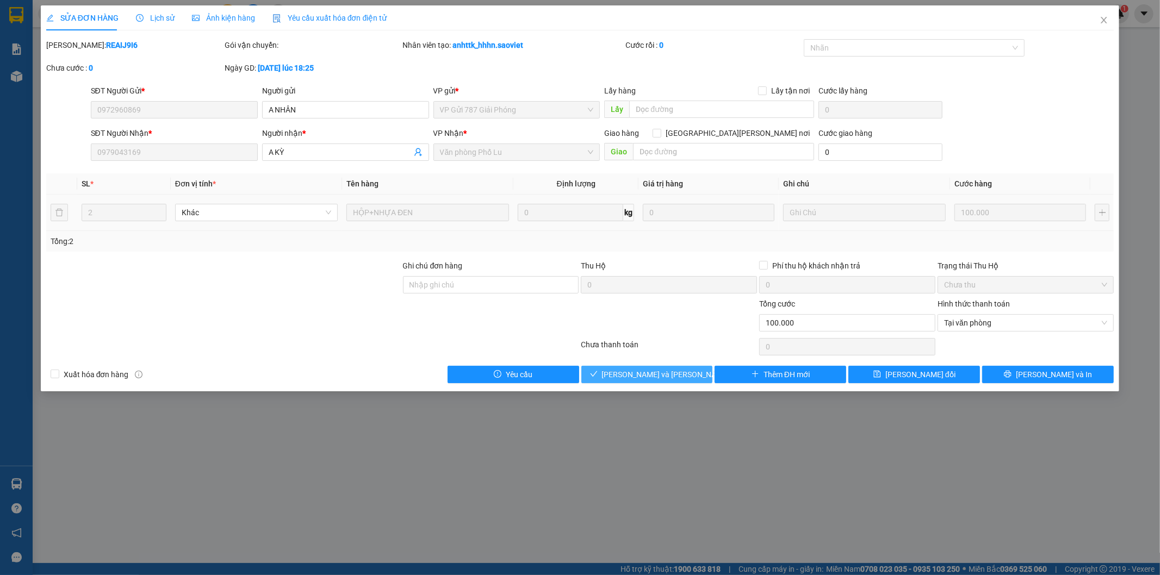
click at [649, 377] on span "[PERSON_NAME] và [PERSON_NAME] hàng" at bounding box center [675, 375] width 147 height 12
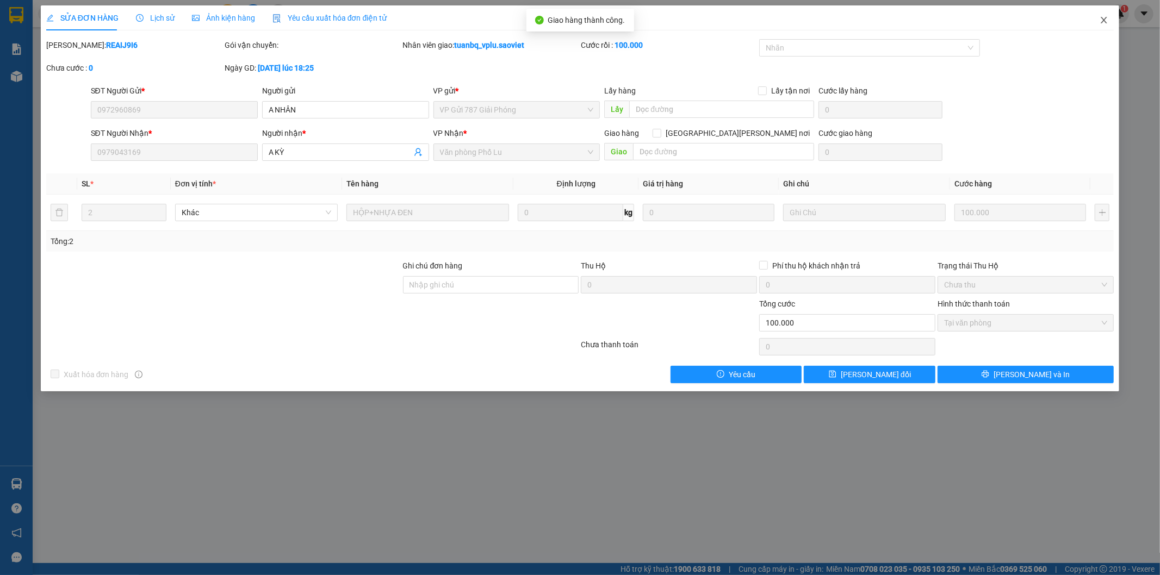
click at [1104, 20] on icon "close" at bounding box center [1104, 20] width 6 height 7
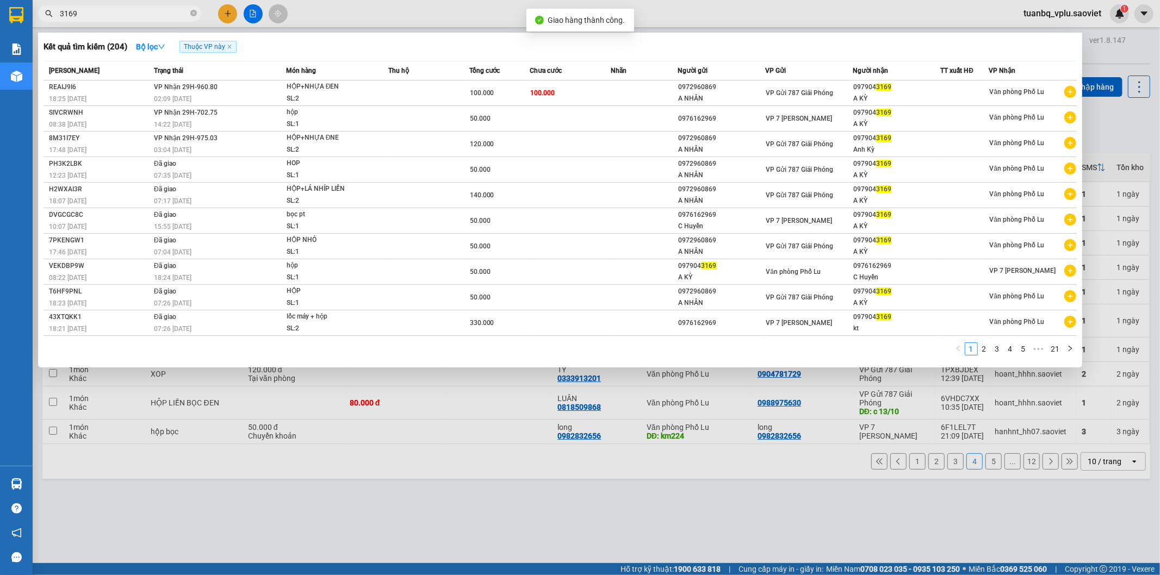
click at [108, 13] on input "3169" at bounding box center [124, 14] width 128 height 12
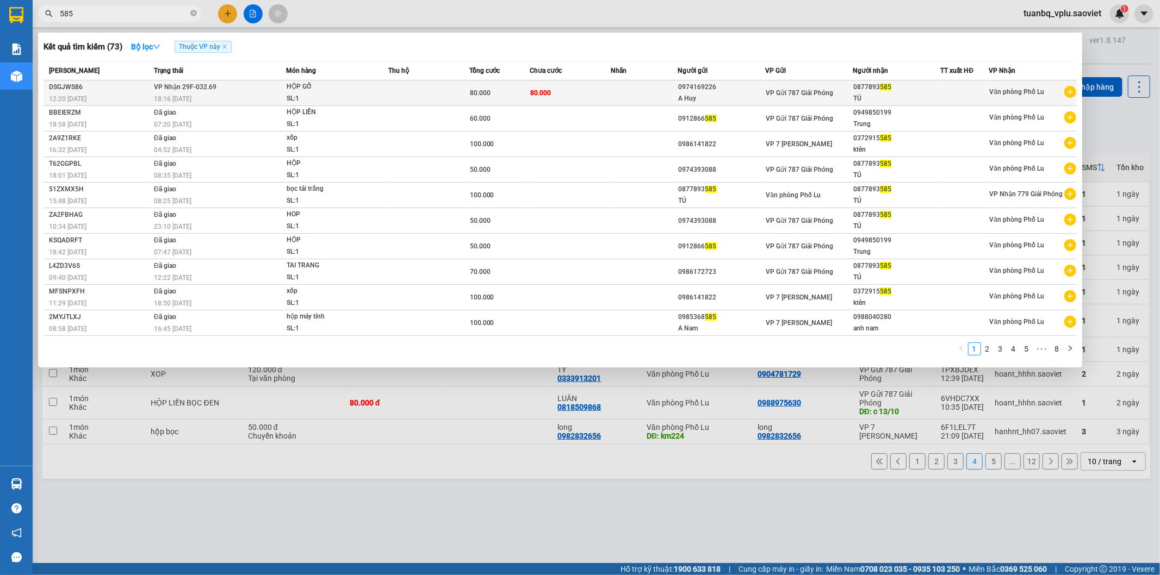
type input "585"
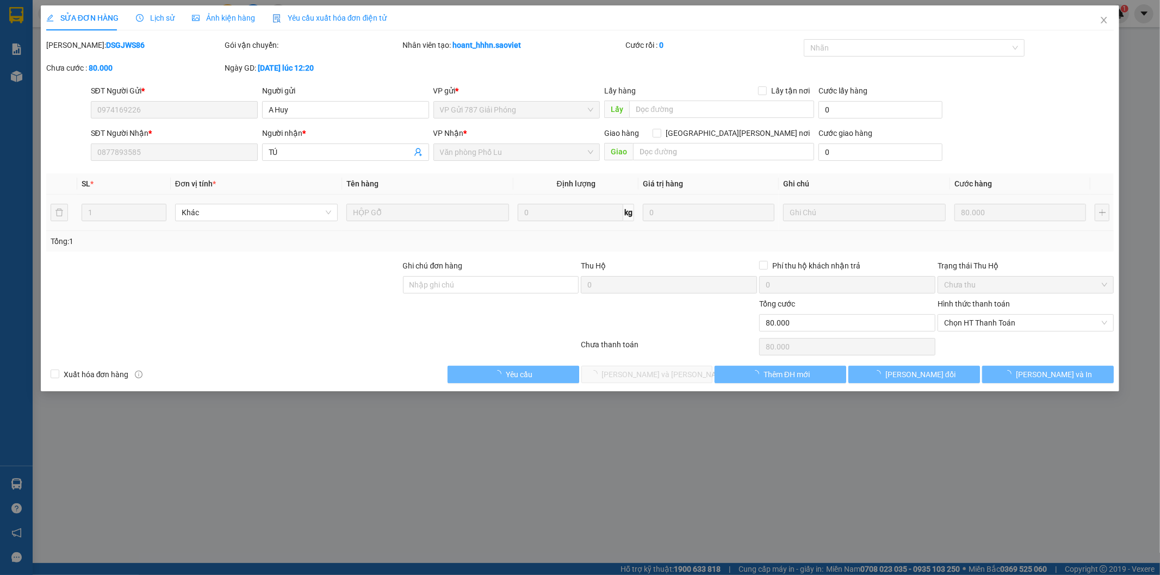
type input "0974169226"
type input "A Huy"
type input "0877893585"
type input "TÚ"
type input "0"
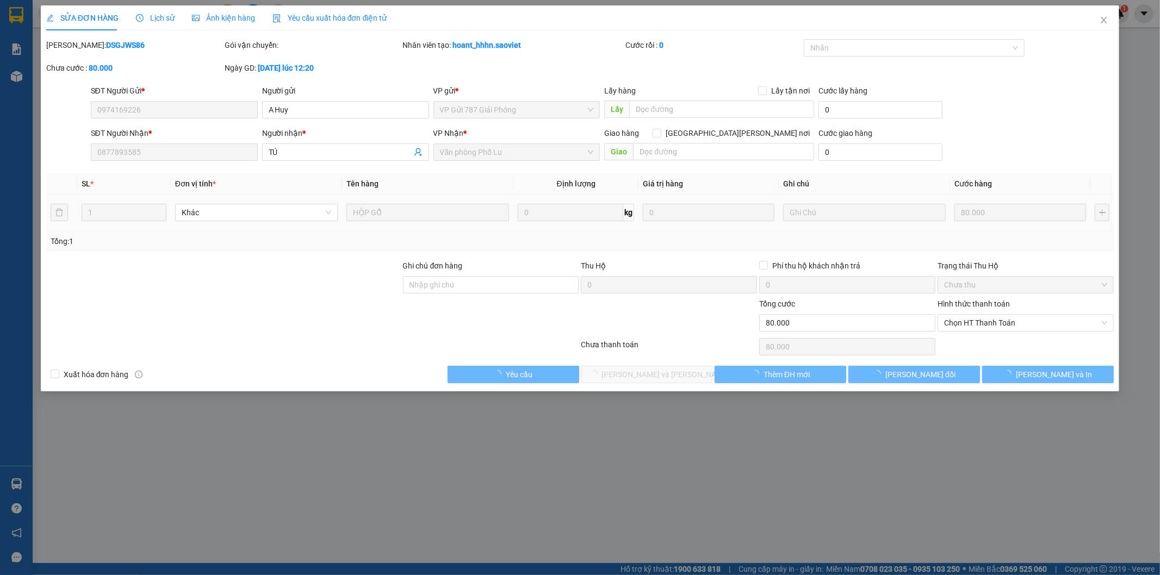
type input "80.000"
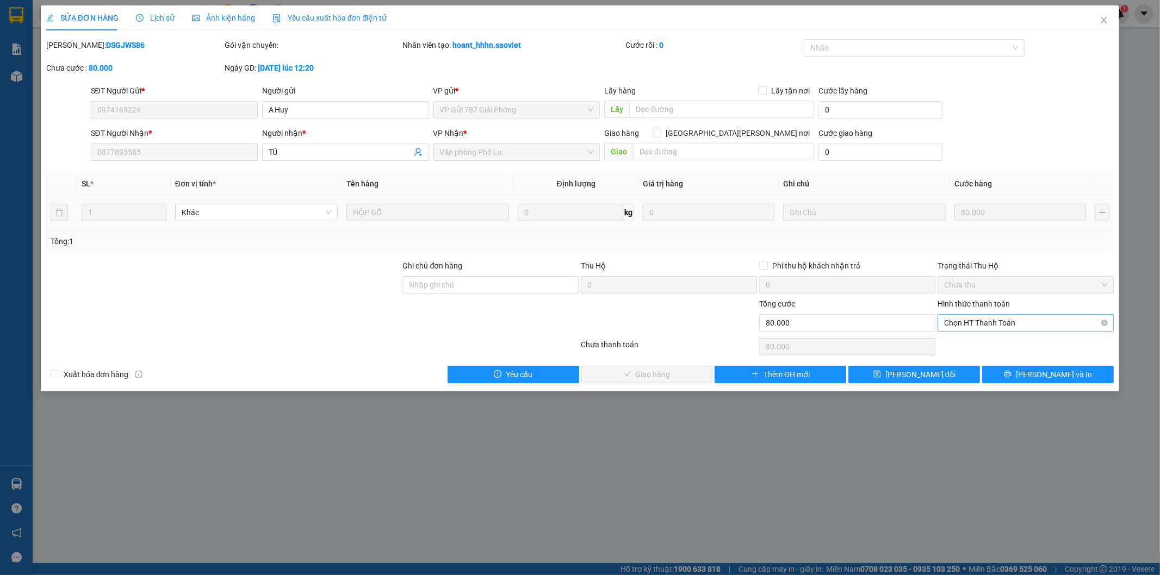
click at [979, 320] on span "Chọn HT Thanh Toán" at bounding box center [1025, 323] width 163 height 16
click at [980, 345] on div "Tại văn phòng" at bounding box center [1025, 345] width 163 height 12
type input "0"
click at [699, 381] on button "[PERSON_NAME] và [PERSON_NAME] hàng" at bounding box center [647, 374] width 132 height 17
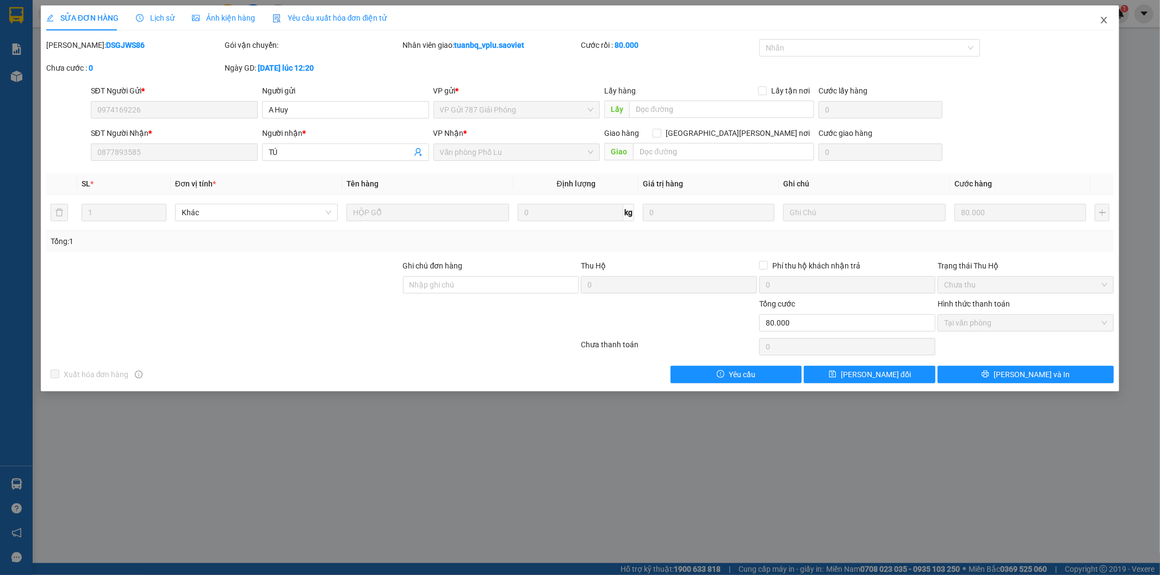
click at [1107, 19] on icon "close" at bounding box center [1103, 20] width 9 height 9
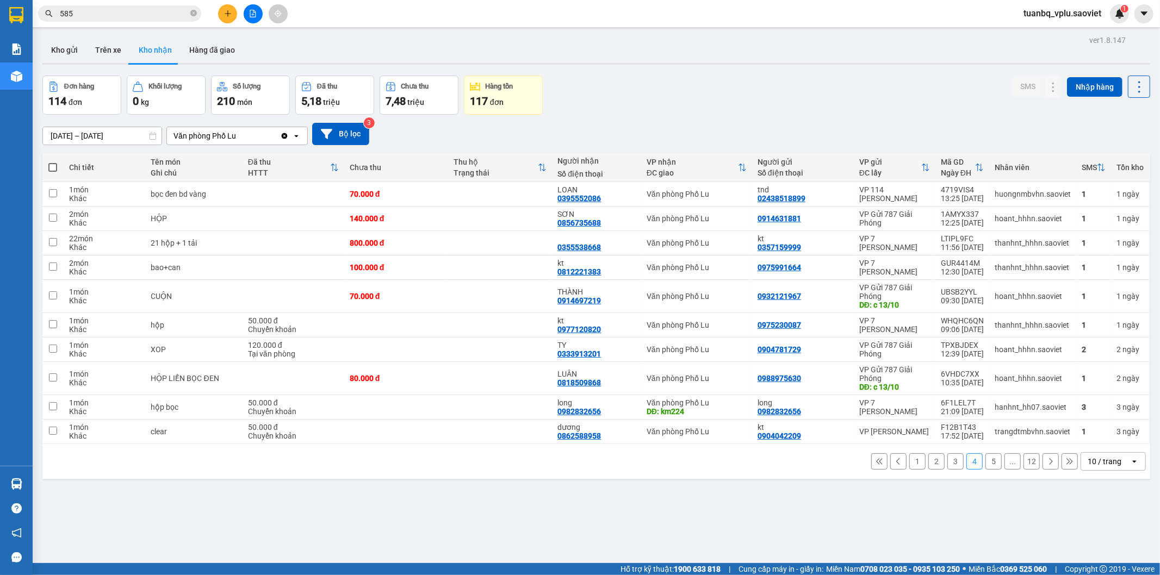
click at [109, 9] on input "585" at bounding box center [124, 14] width 128 height 12
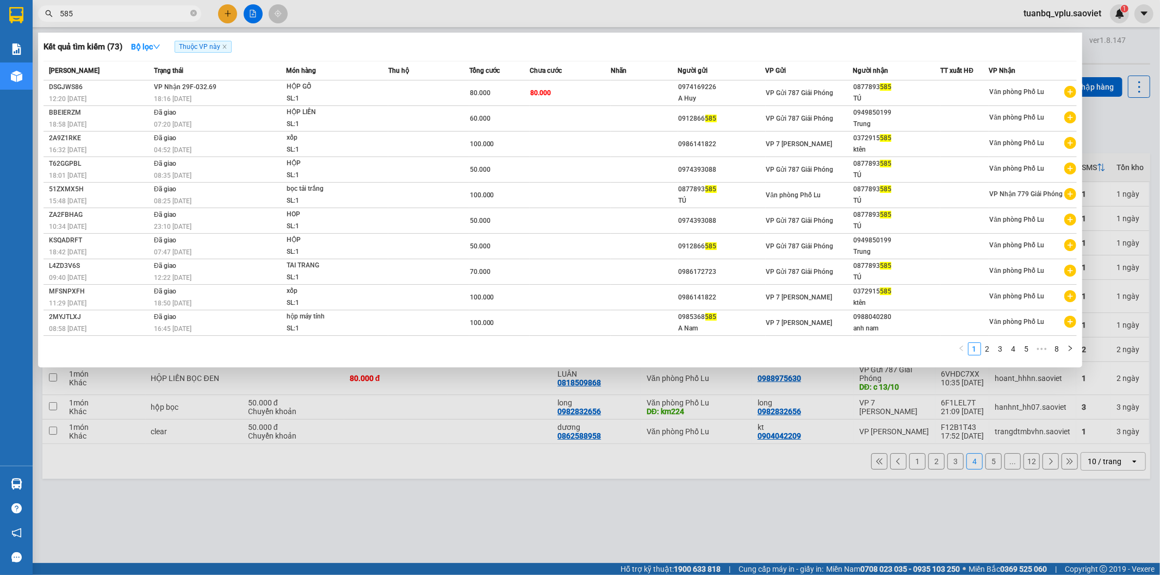
click at [109, 9] on input "585" at bounding box center [124, 14] width 128 height 12
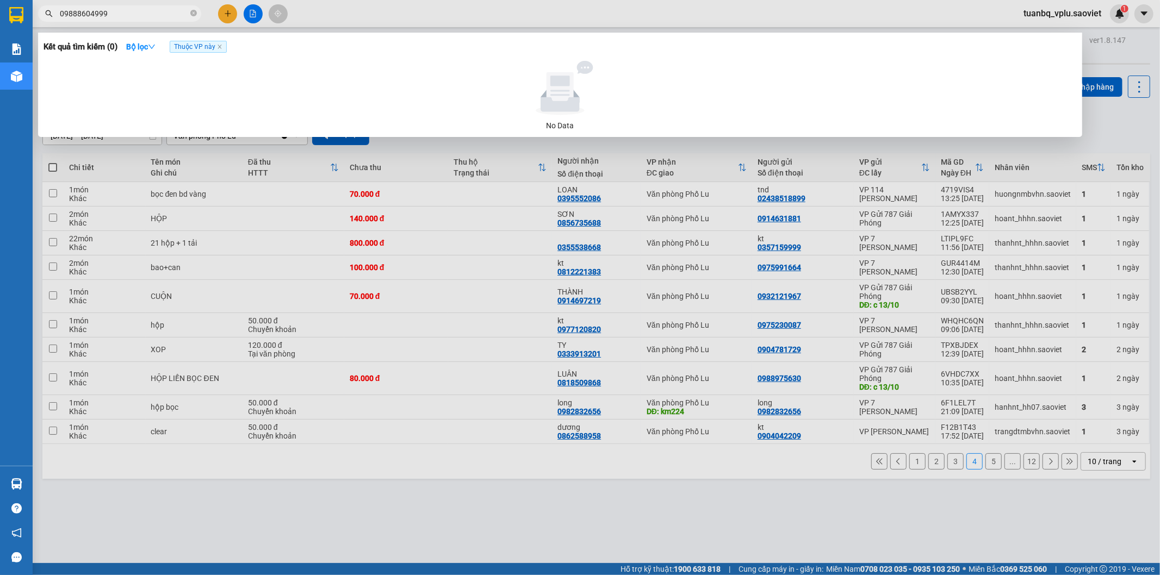
click at [109, 9] on input "09888604999" at bounding box center [124, 14] width 128 height 12
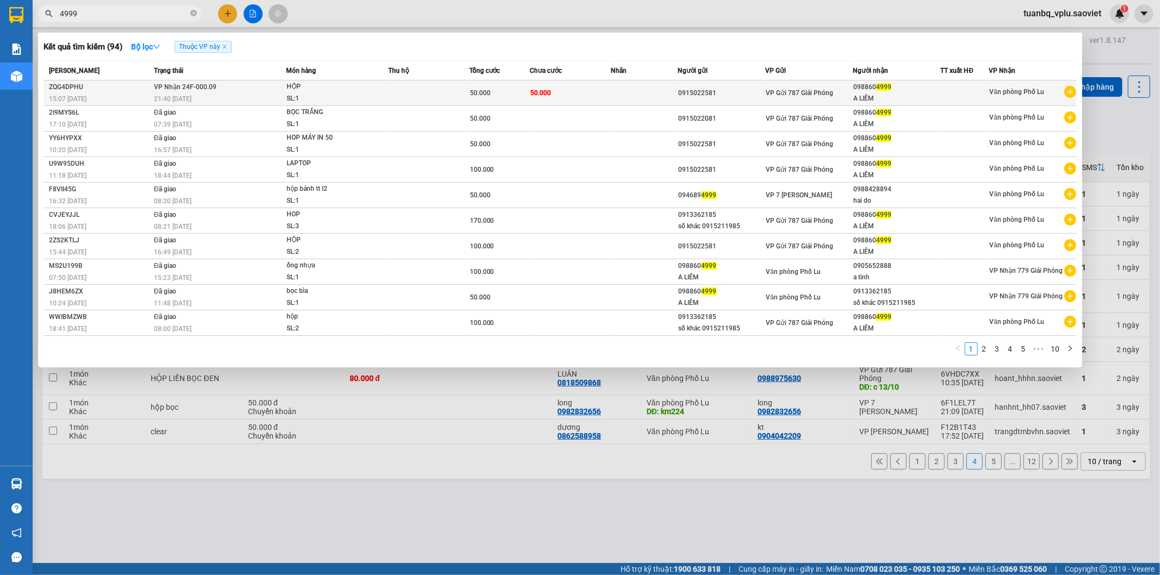
type input "4999"
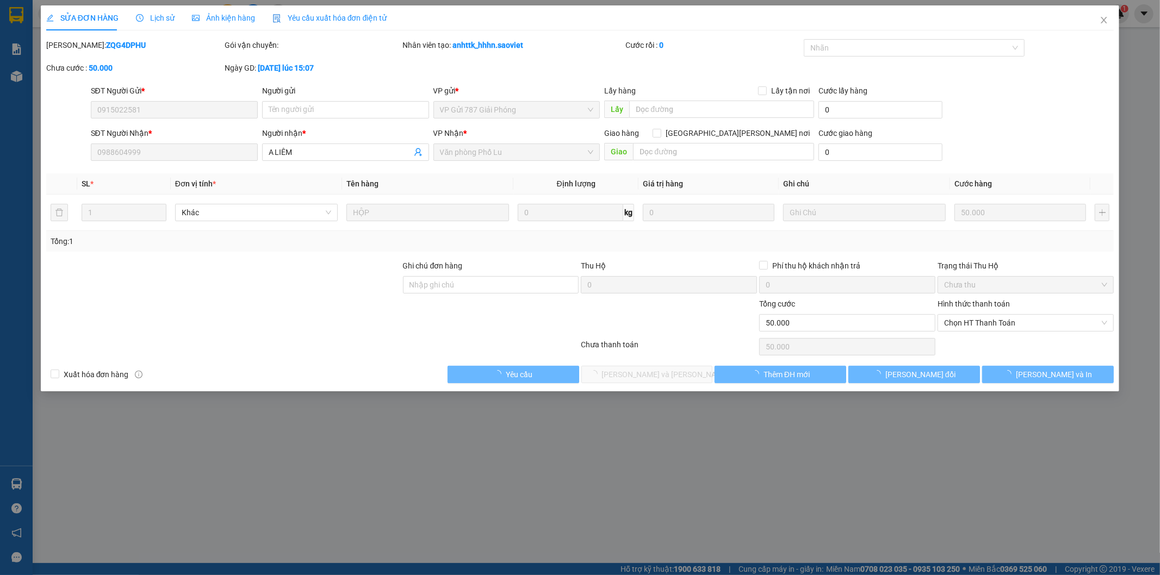
type input "0915022581"
type input "0988604999"
type input "A LIÊM"
type input "0"
type input "50.000"
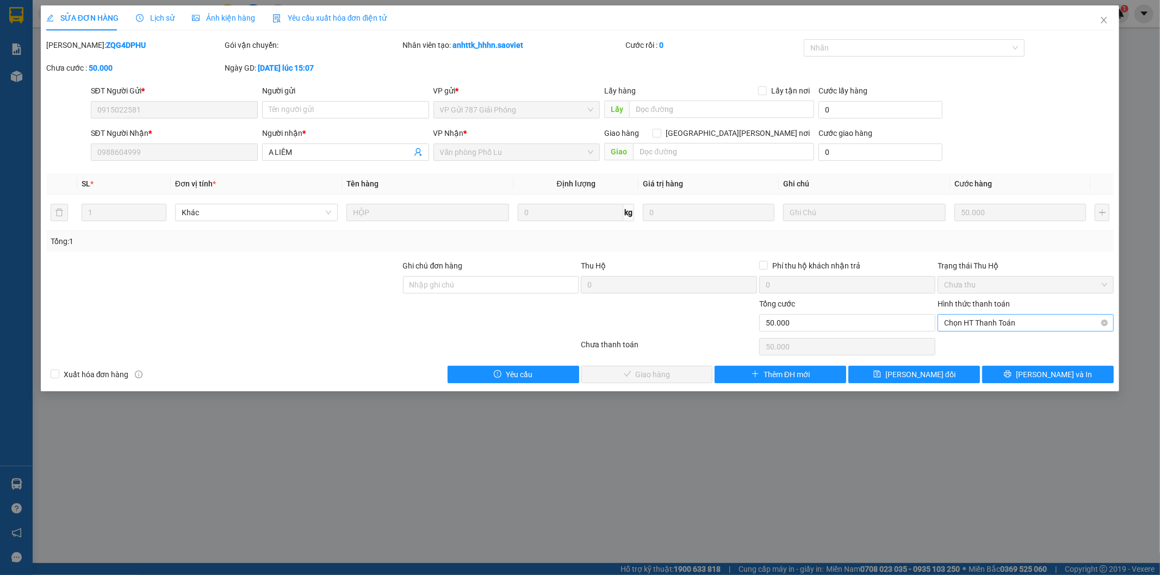
click at [988, 321] on span "Chọn HT Thanh Toán" at bounding box center [1025, 323] width 163 height 16
click at [981, 341] on div "Tại văn phòng" at bounding box center [1025, 345] width 163 height 12
type input "0"
click at [621, 376] on button "[PERSON_NAME] và [PERSON_NAME] hàng" at bounding box center [647, 374] width 132 height 17
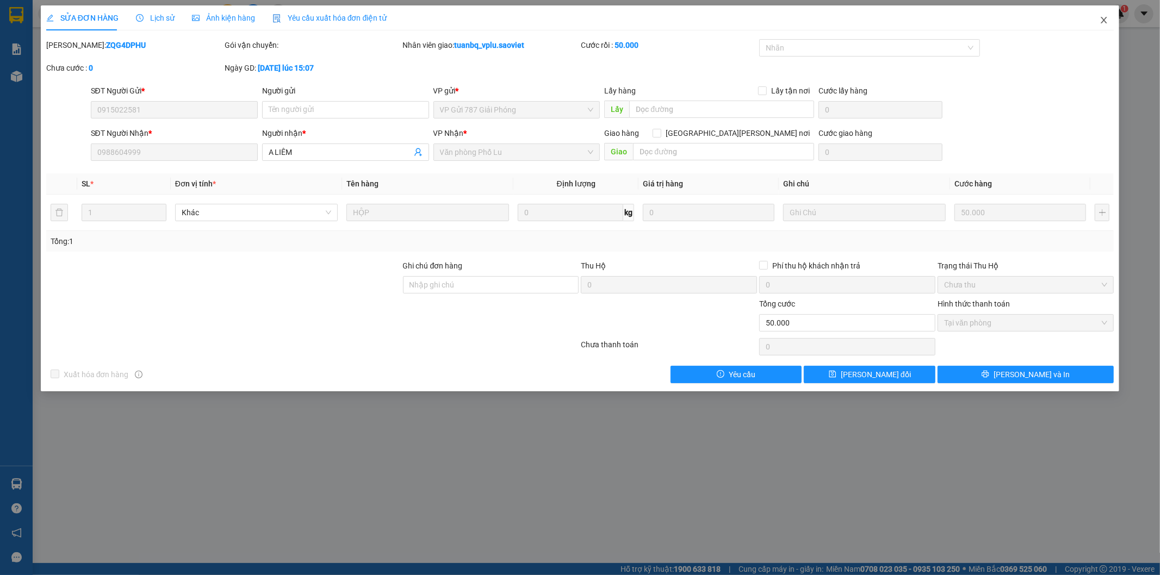
click at [1106, 22] on icon "close" at bounding box center [1103, 20] width 9 height 9
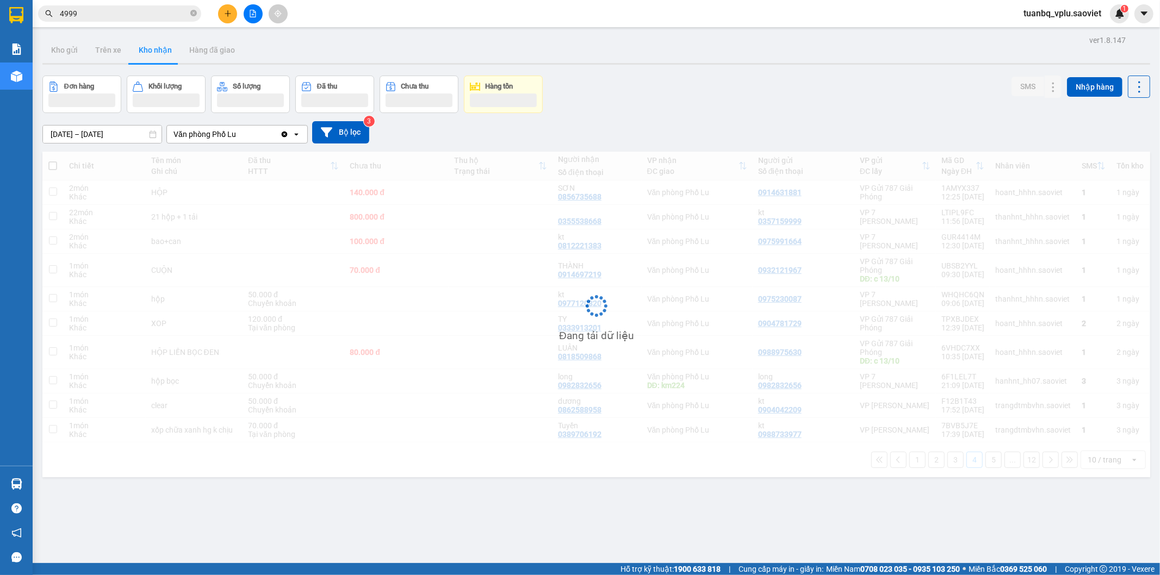
click at [90, 10] on input "4999" at bounding box center [124, 14] width 128 height 12
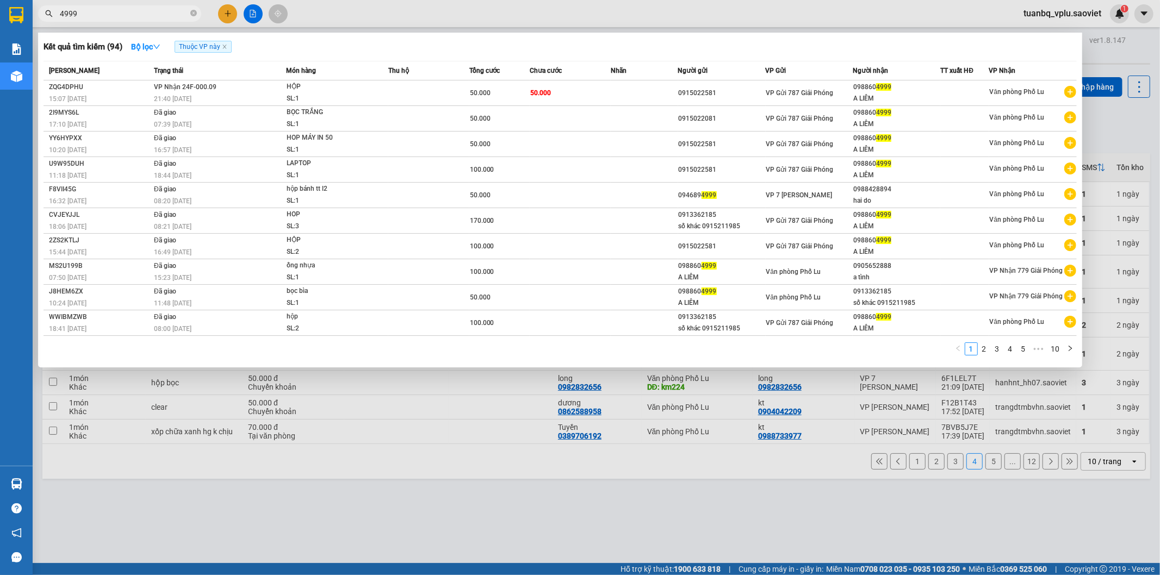
click at [90, 10] on input "4999" at bounding box center [124, 14] width 128 height 12
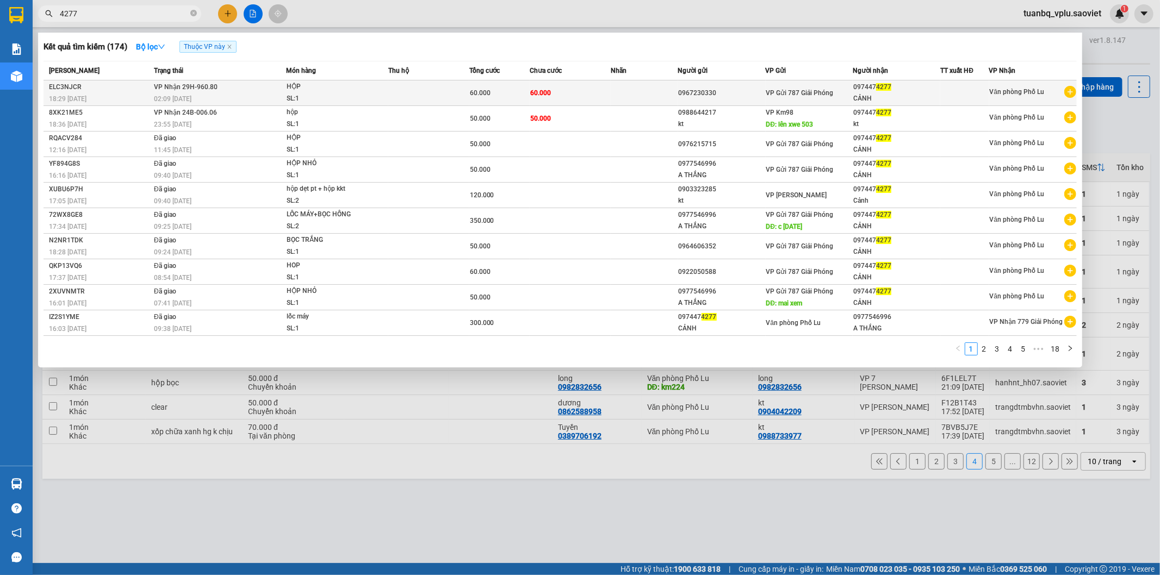
type input "4277"
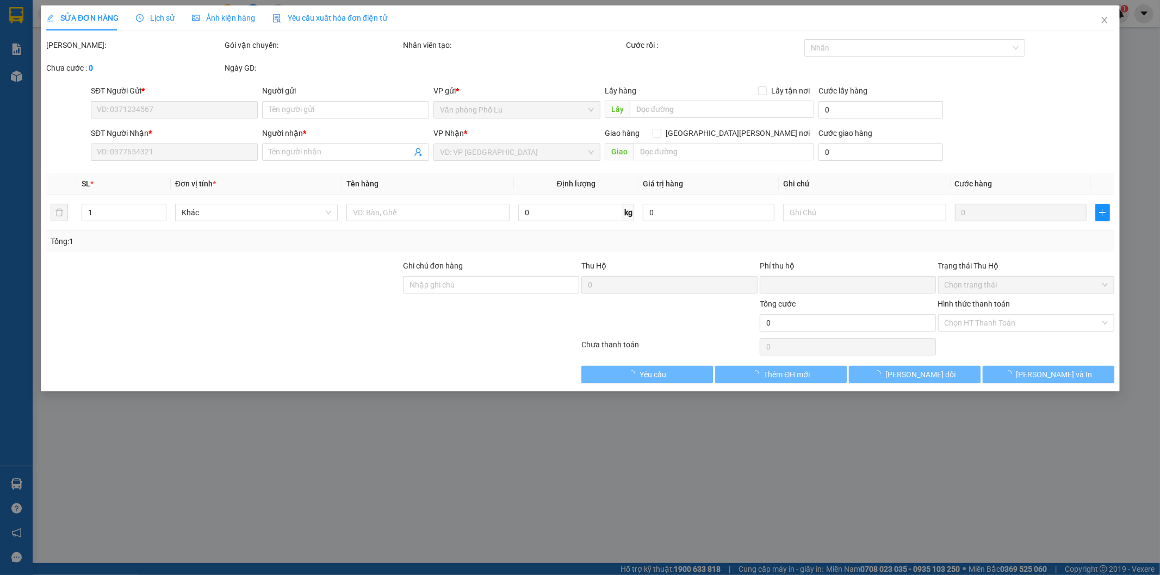
type input "0967230330"
type input "0974474277"
type input "CẢNH"
type input "0"
type input "60.000"
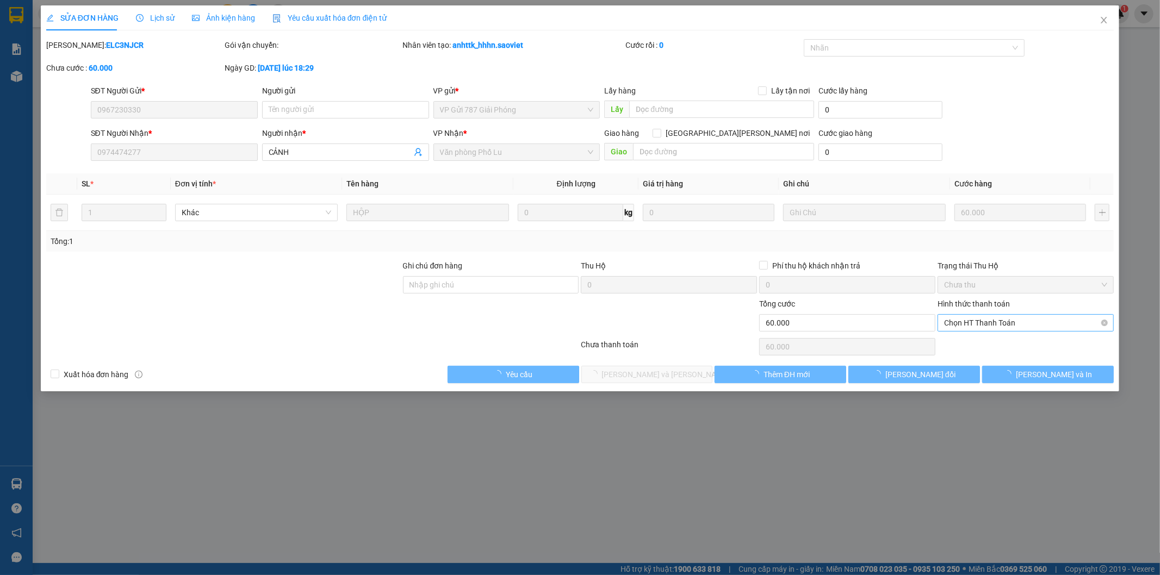
click at [1002, 322] on span "Chọn HT Thanh Toán" at bounding box center [1025, 323] width 163 height 16
click at [987, 344] on div "Tại văn phòng" at bounding box center [1025, 345] width 163 height 12
type input "0"
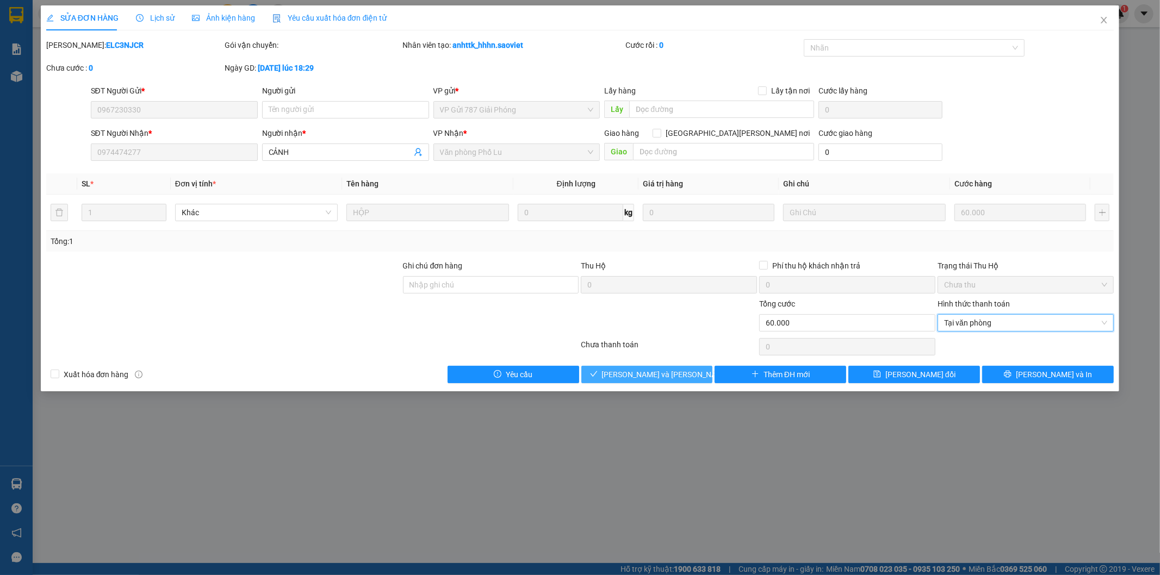
click at [677, 372] on span "[PERSON_NAME] và [PERSON_NAME] hàng" at bounding box center [675, 375] width 147 height 12
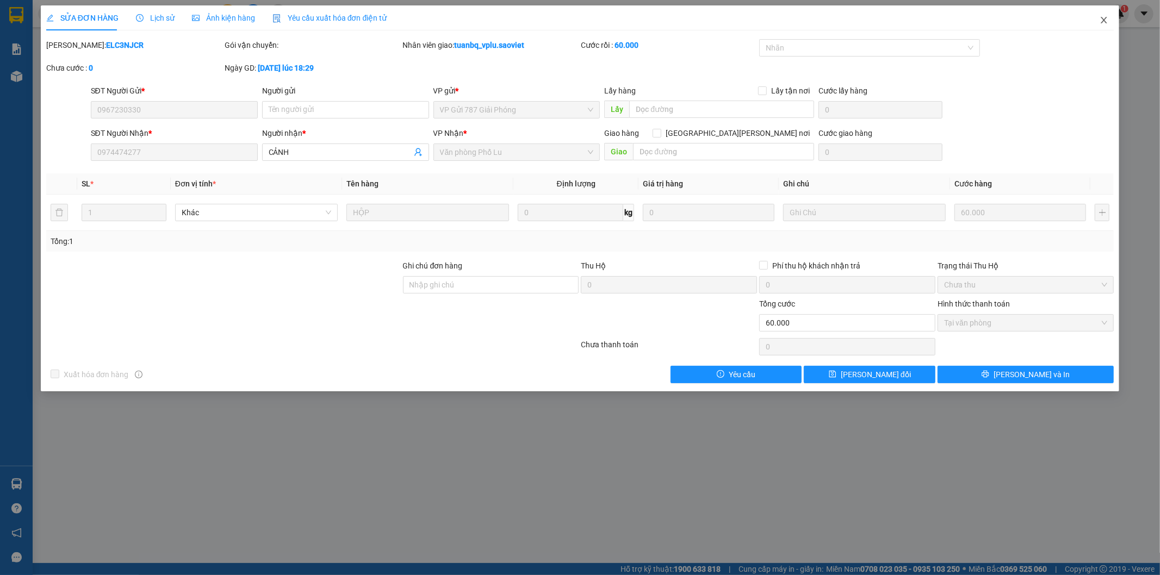
click at [1105, 18] on icon "close" at bounding box center [1103, 20] width 9 height 9
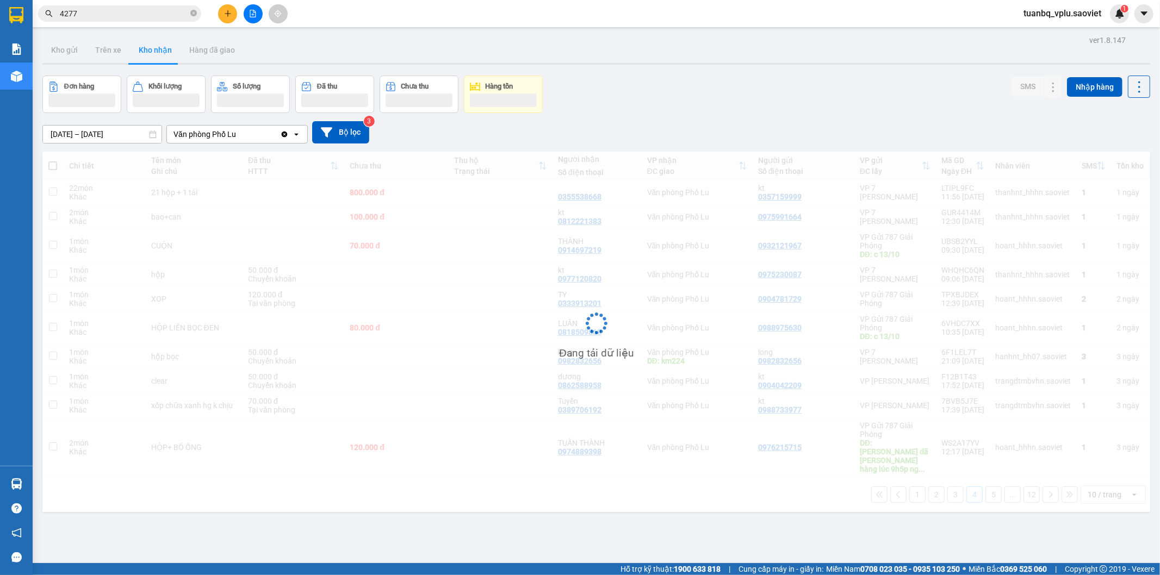
click at [107, 15] on input "4277" at bounding box center [124, 14] width 128 height 12
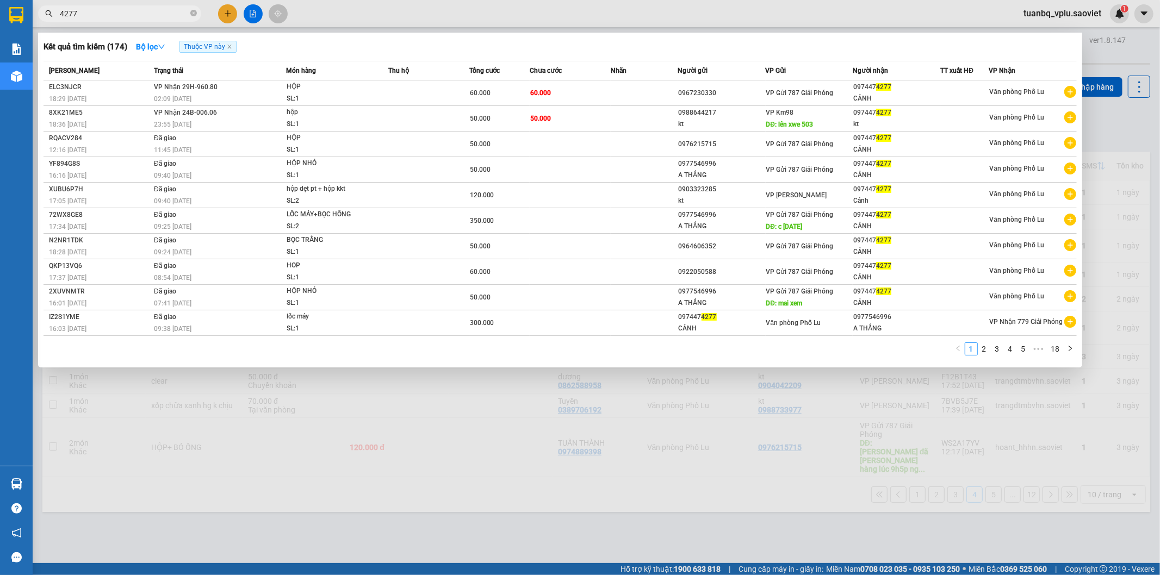
click at [107, 15] on input "4277" at bounding box center [124, 14] width 128 height 12
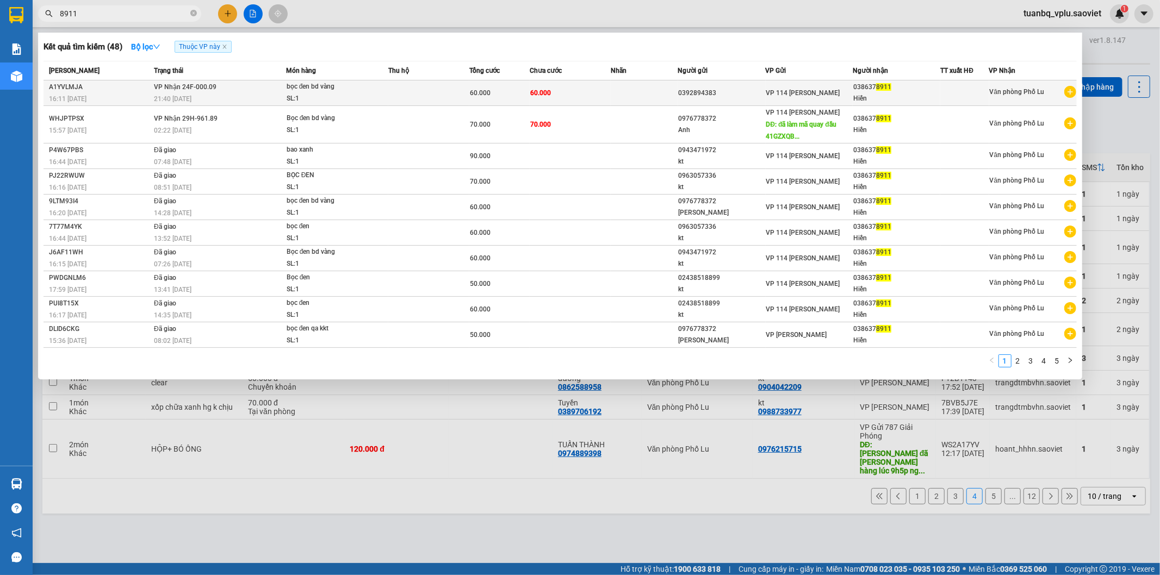
type input "8911"
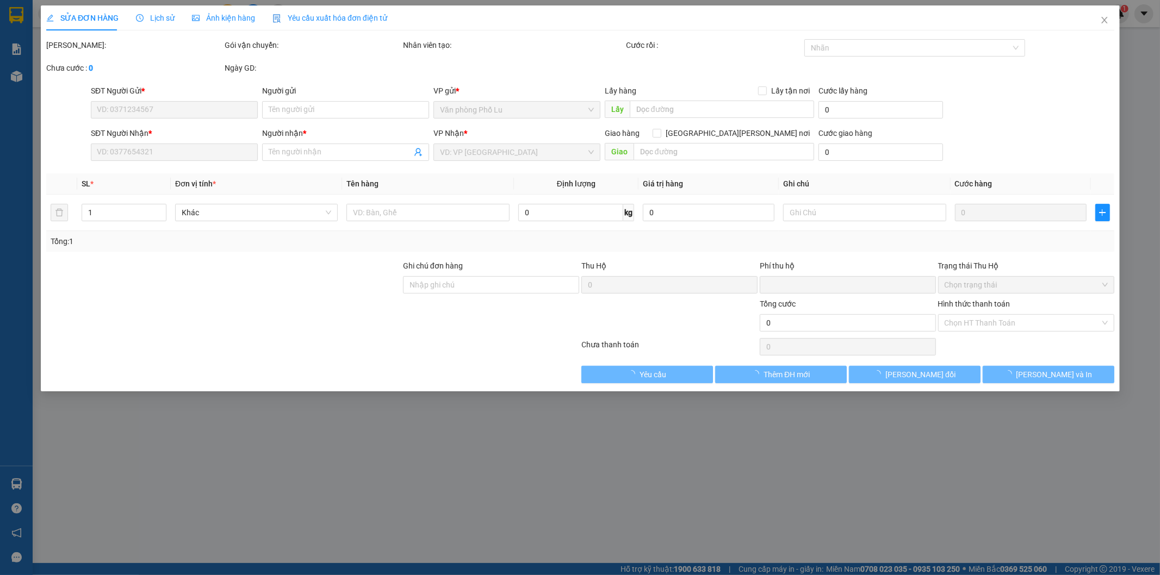
type input "0392894383"
type input "0386378911"
type input "Hiền"
type input "0"
type input "60.000"
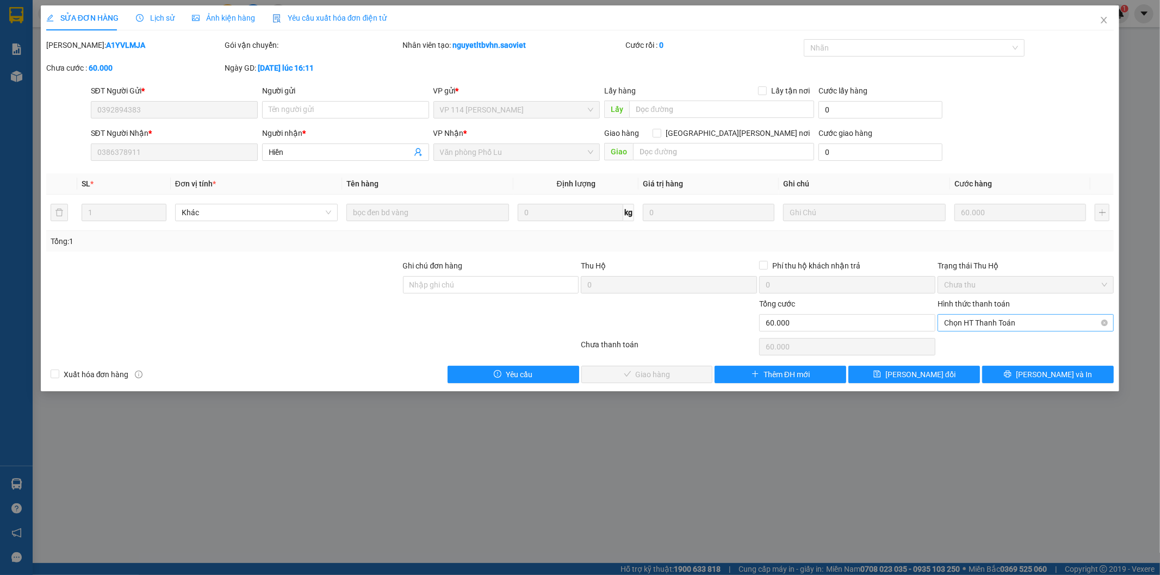
click at [1044, 325] on span "Chọn HT Thanh Toán" at bounding box center [1025, 323] width 163 height 16
click at [1020, 344] on div "Tại văn phòng" at bounding box center [1025, 345] width 163 height 12
type input "0"
click at [634, 375] on span "[PERSON_NAME] và [PERSON_NAME] hàng" at bounding box center [675, 375] width 147 height 12
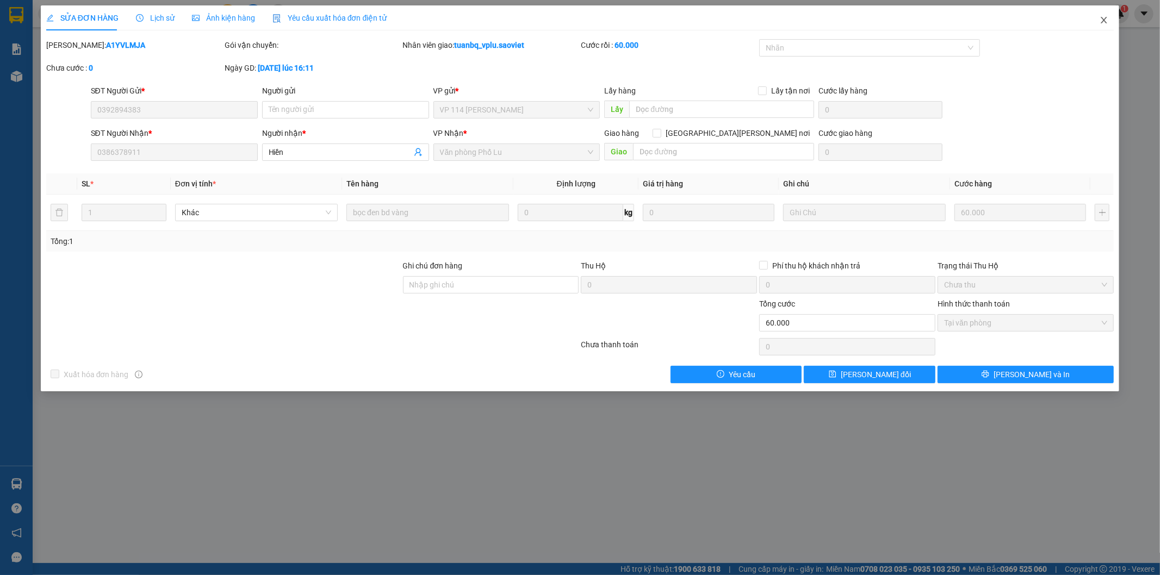
click at [1107, 26] on span "Close" at bounding box center [1103, 20] width 30 height 30
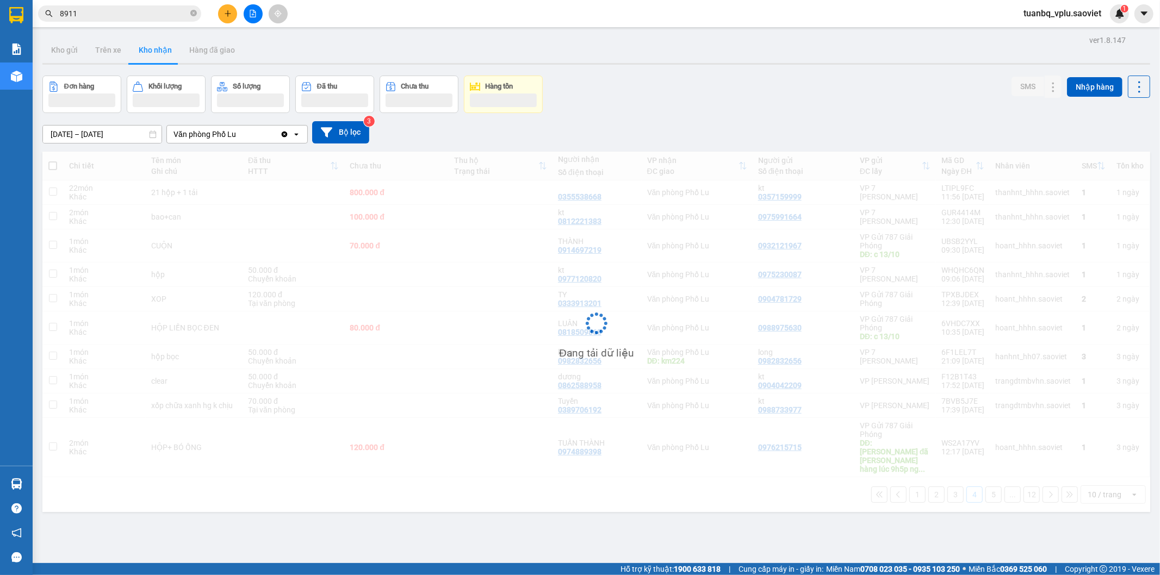
click at [127, 18] on input "8911" at bounding box center [124, 14] width 128 height 12
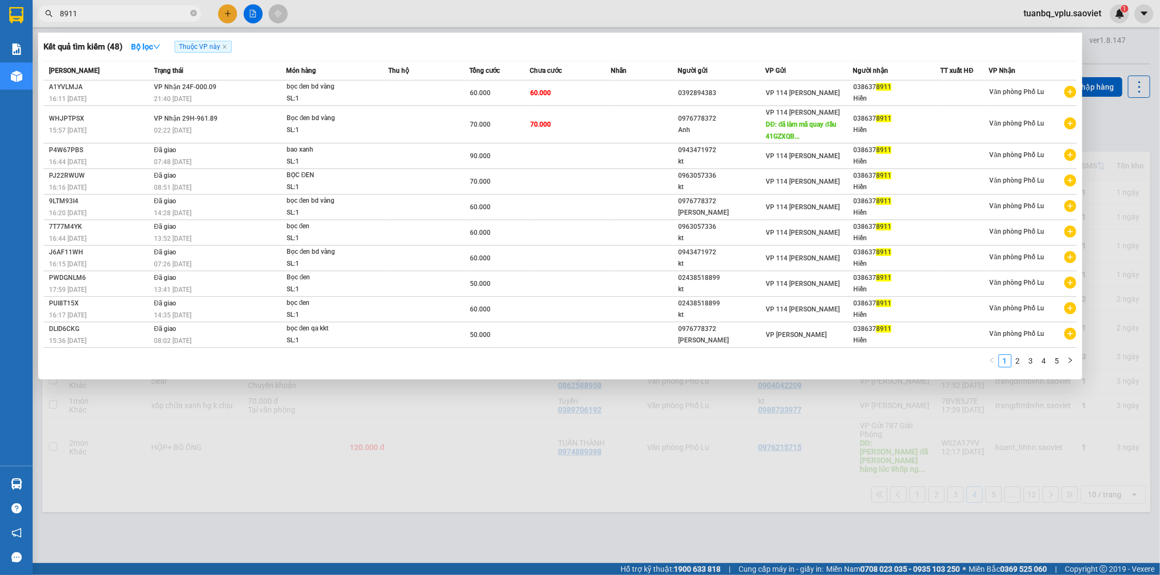
click at [127, 18] on input "8911" at bounding box center [124, 14] width 128 height 12
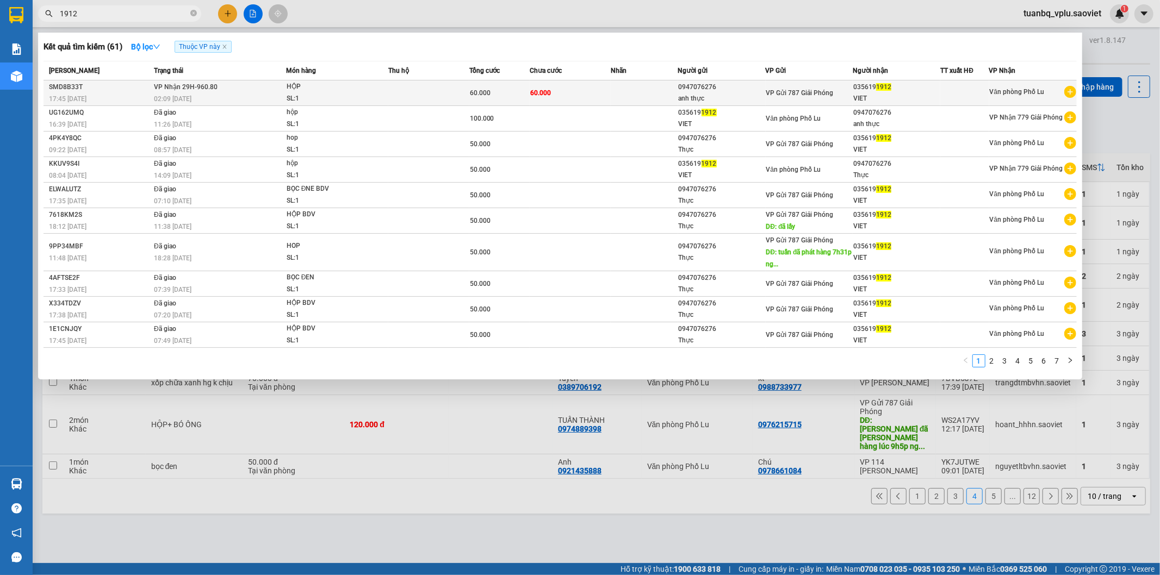
type input "1912"
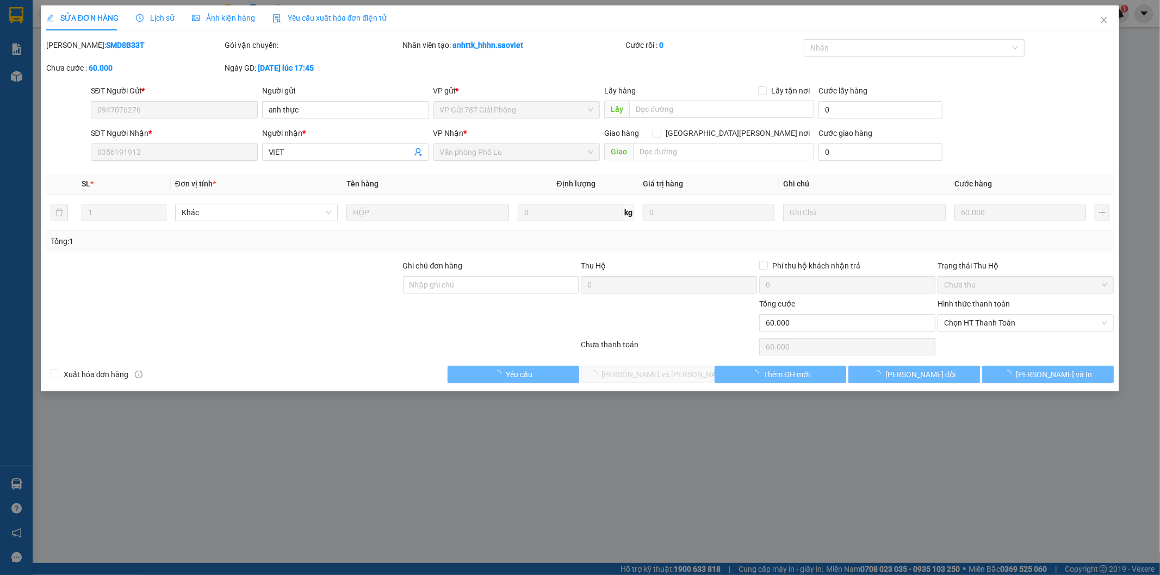
type input "0947076276"
type input "anh thực"
type input "0356191912"
type input "VIET"
type input "0"
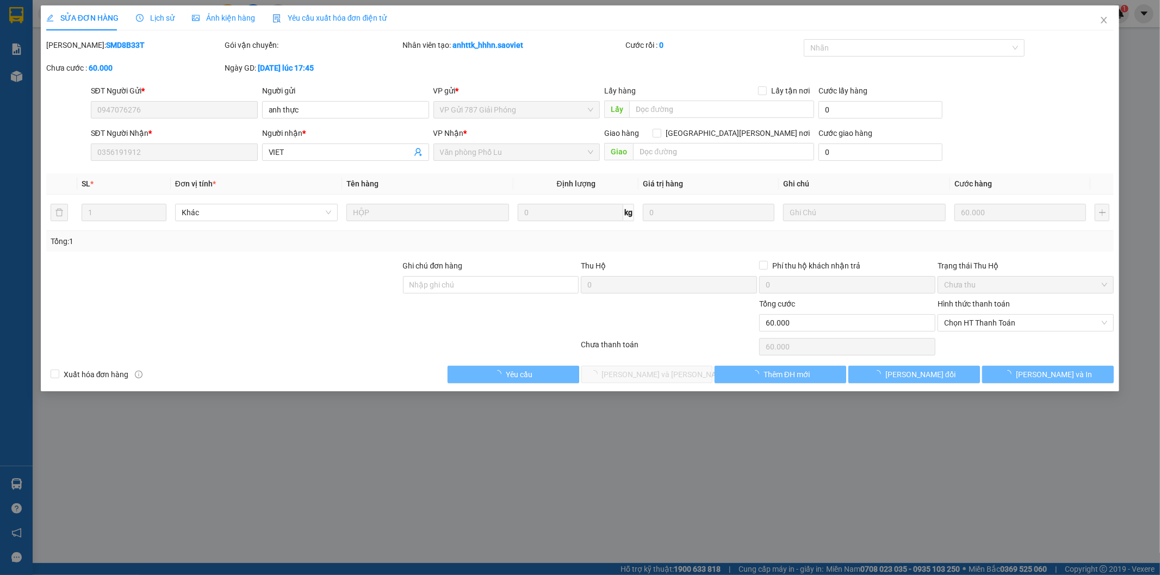
type input "60.000"
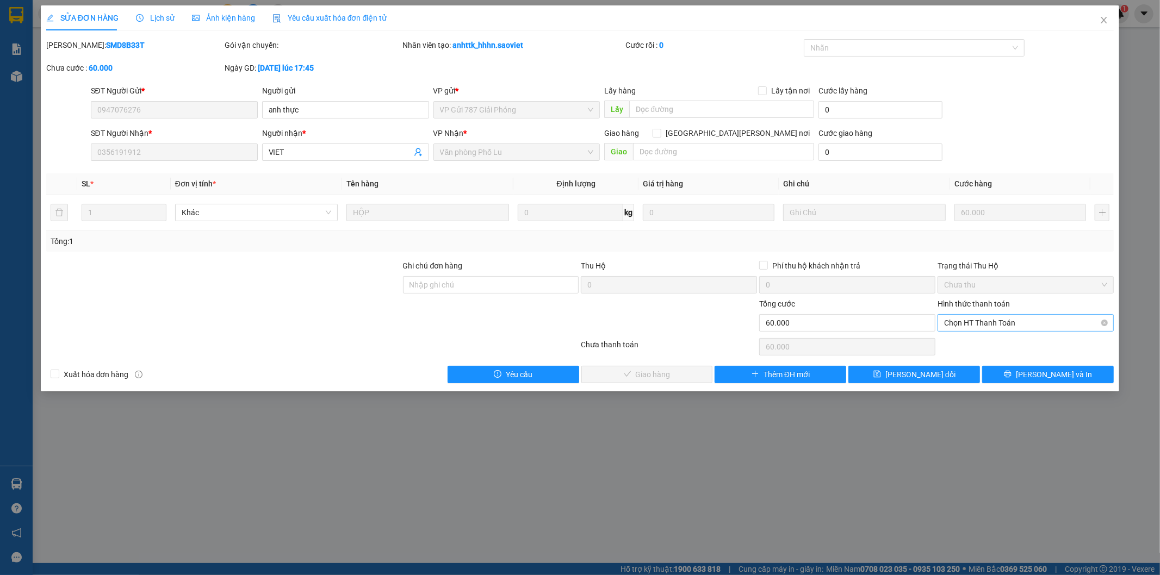
click at [1035, 325] on span "Chọn HT Thanh Toán" at bounding box center [1025, 323] width 163 height 16
click at [997, 341] on div "Tại văn phòng" at bounding box center [1025, 345] width 163 height 12
type input "0"
click at [672, 369] on span "[PERSON_NAME] và [PERSON_NAME] hàng" at bounding box center [675, 375] width 147 height 12
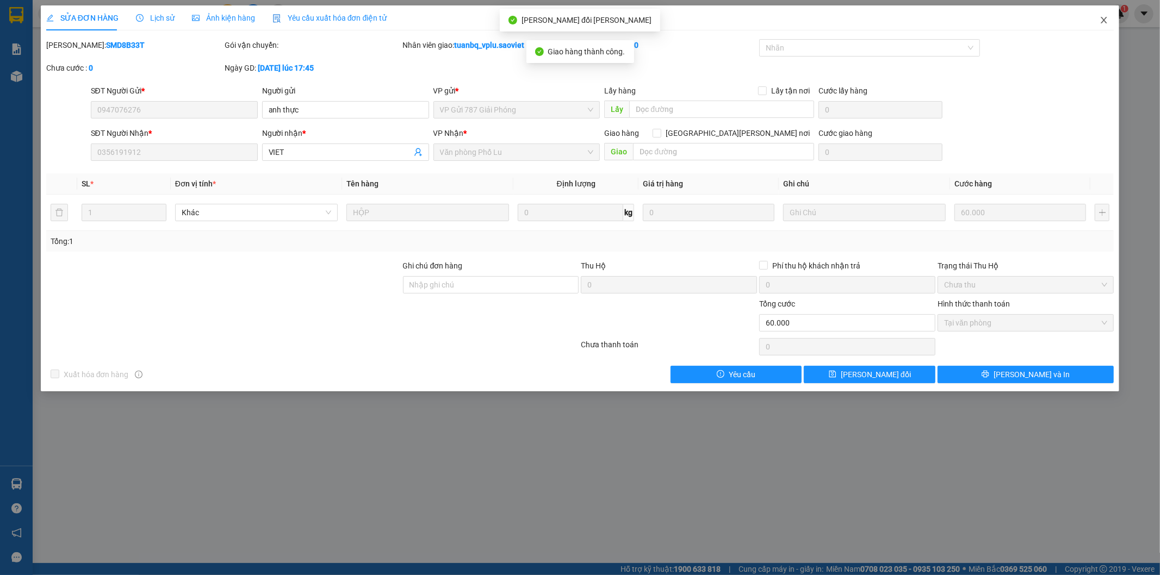
click at [1104, 25] on span "Close" at bounding box center [1103, 20] width 30 height 30
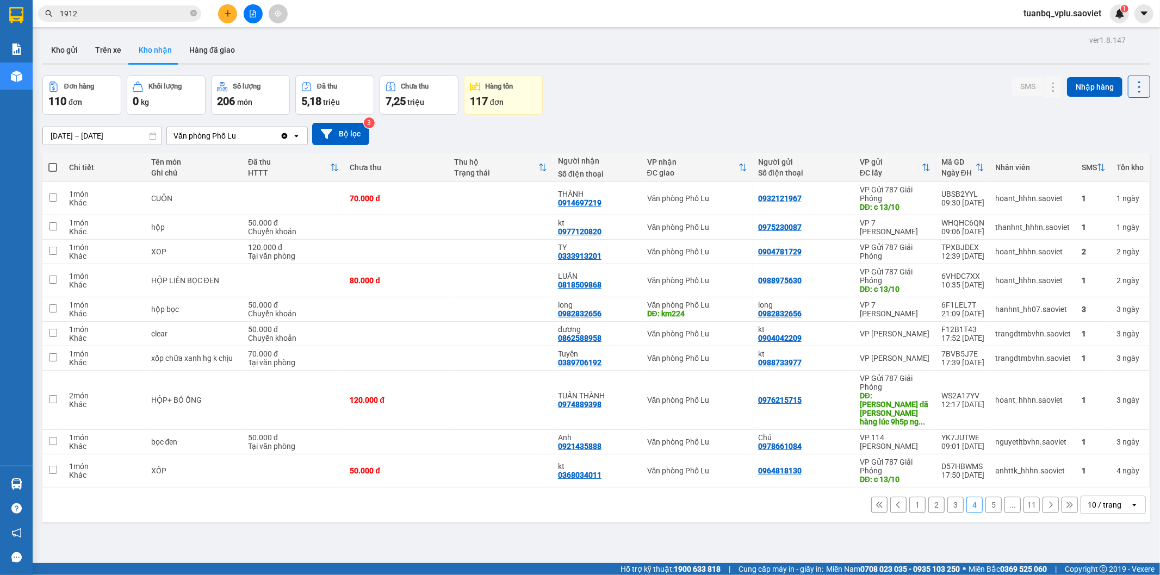
click at [87, 17] on input "1912" at bounding box center [124, 14] width 128 height 12
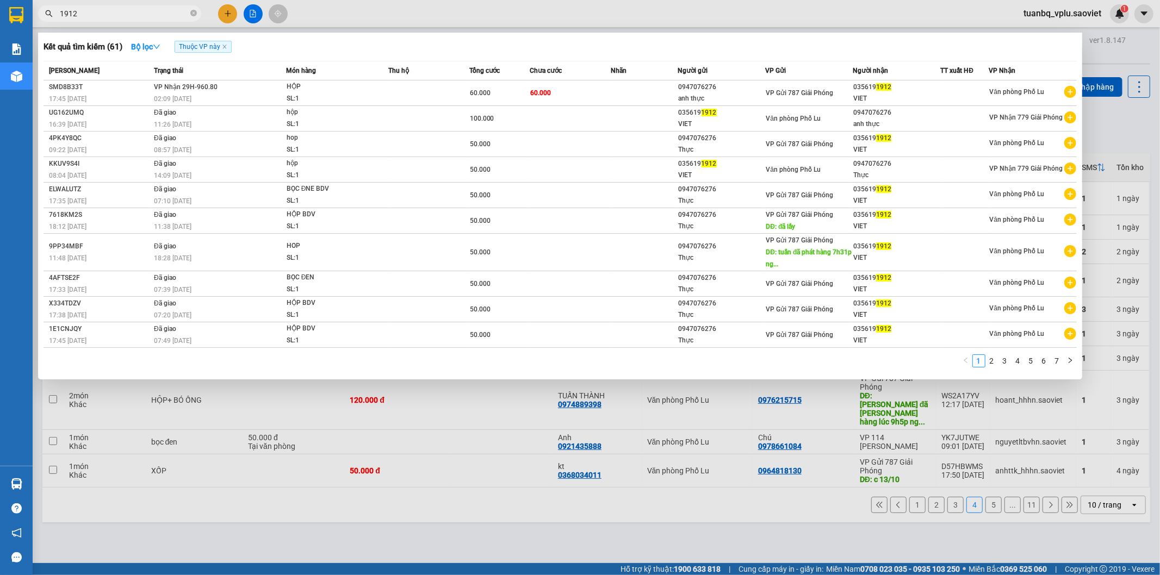
click at [87, 17] on input "1912" at bounding box center [124, 14] width 128 height 12
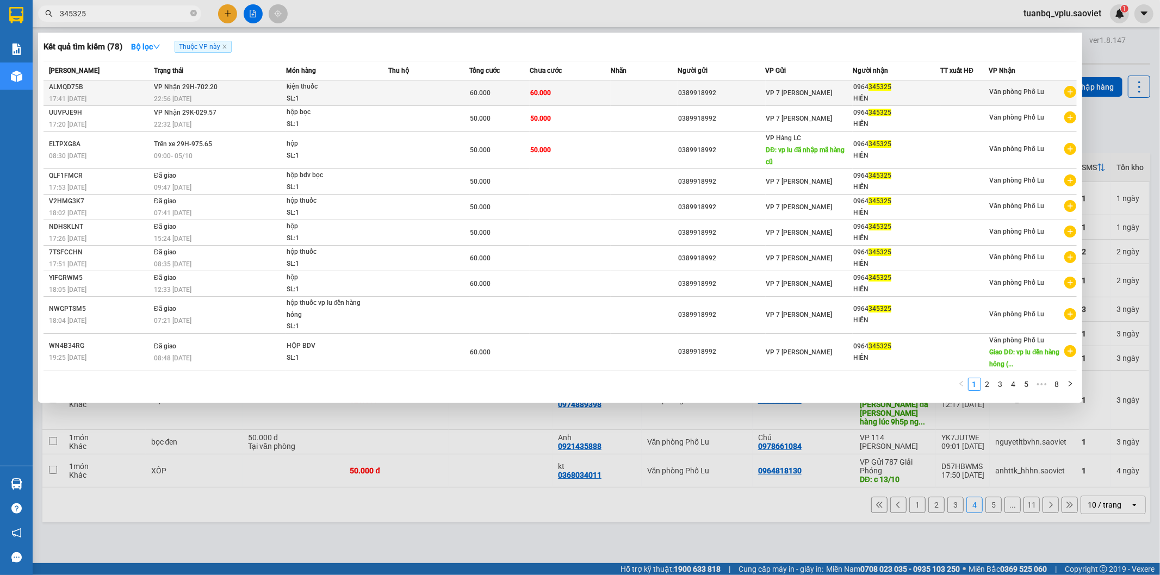
type input "345325"
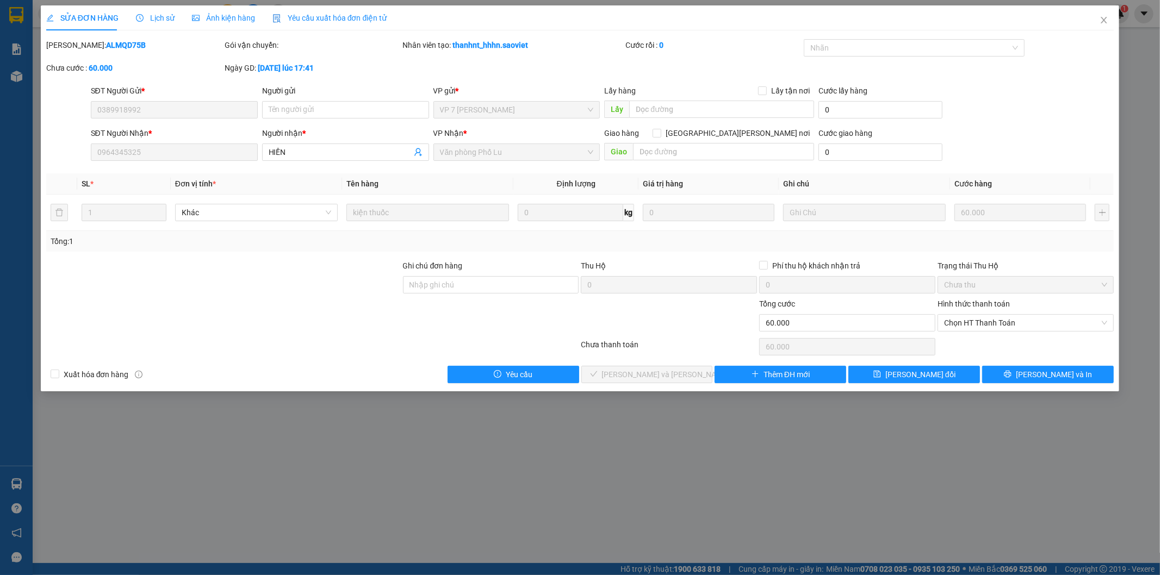
type input "0389918992"
type input "0964345325"
type input "HIỀN"
type input "0"
type input "60.000"
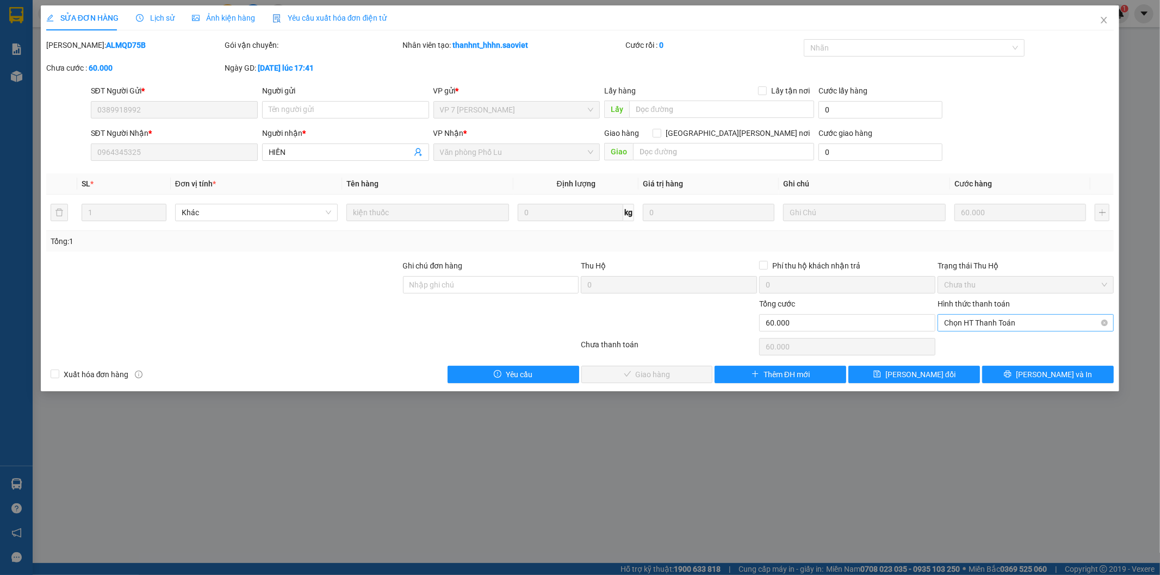
click at [989, 319] on span "Chọn HT Thanh Toán" at bounding box center [1025, 323] width 163 height 16
click at [987, 341] on div "Tại văn phòng" at bounding box center [1025, 345] width 163 height 12
type input "0"
click at [640, 376] on span "[PERSON_NAME] và [PERSON_NAME] hàng" at bounding box center [675, 375] width 147 height 12
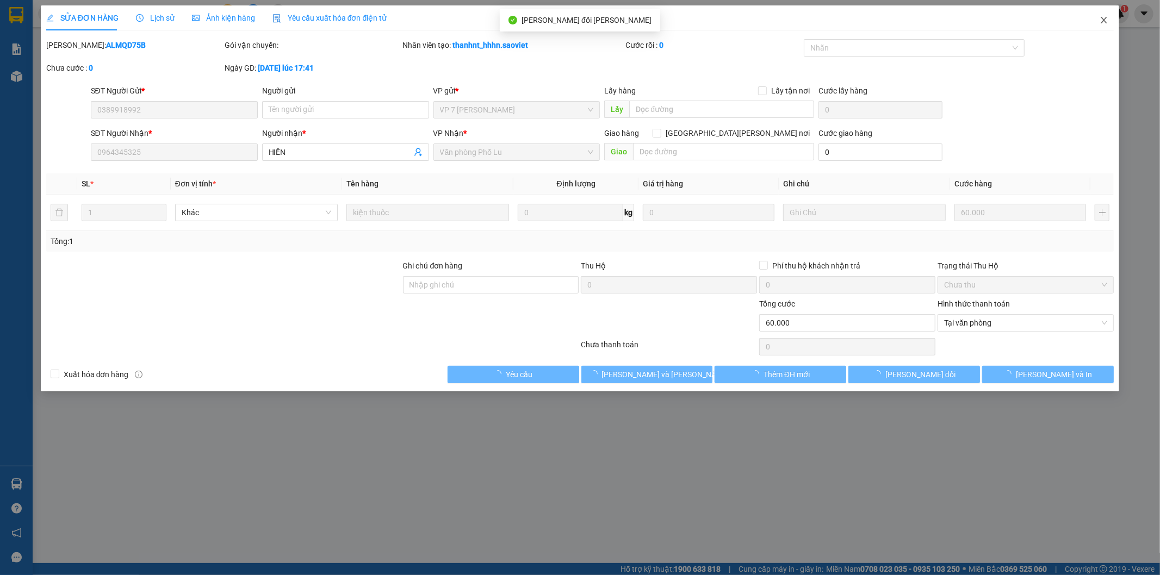
click at [1102, 18] on icon "close" at bounding box center [1104, 20] width 6 height 7
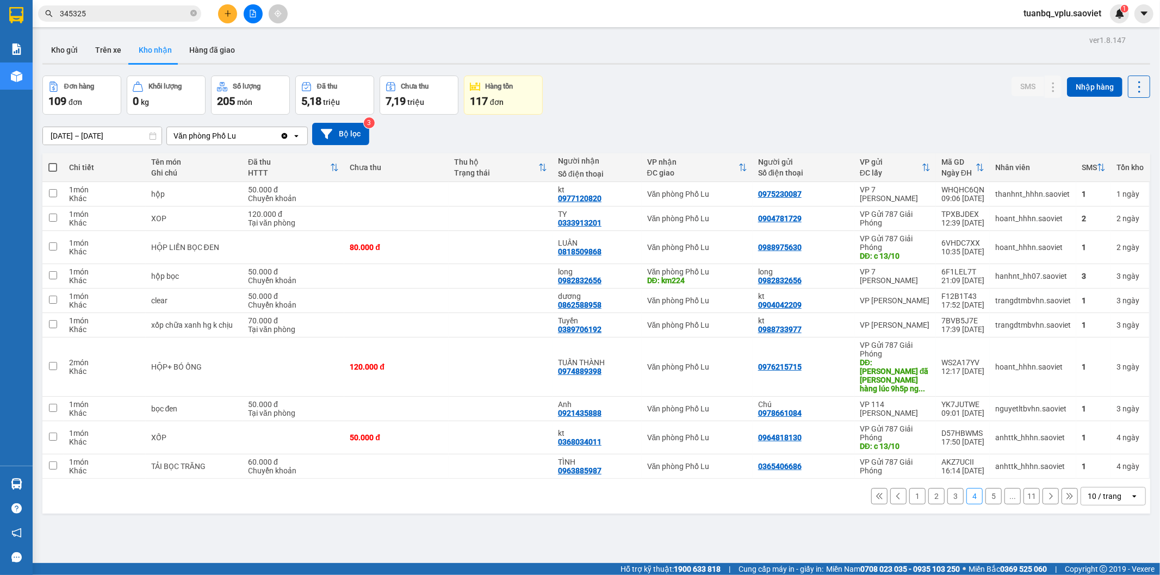
click at [224, 13] on icon "plus" at bounding box center [228, 14] width 8 height 8
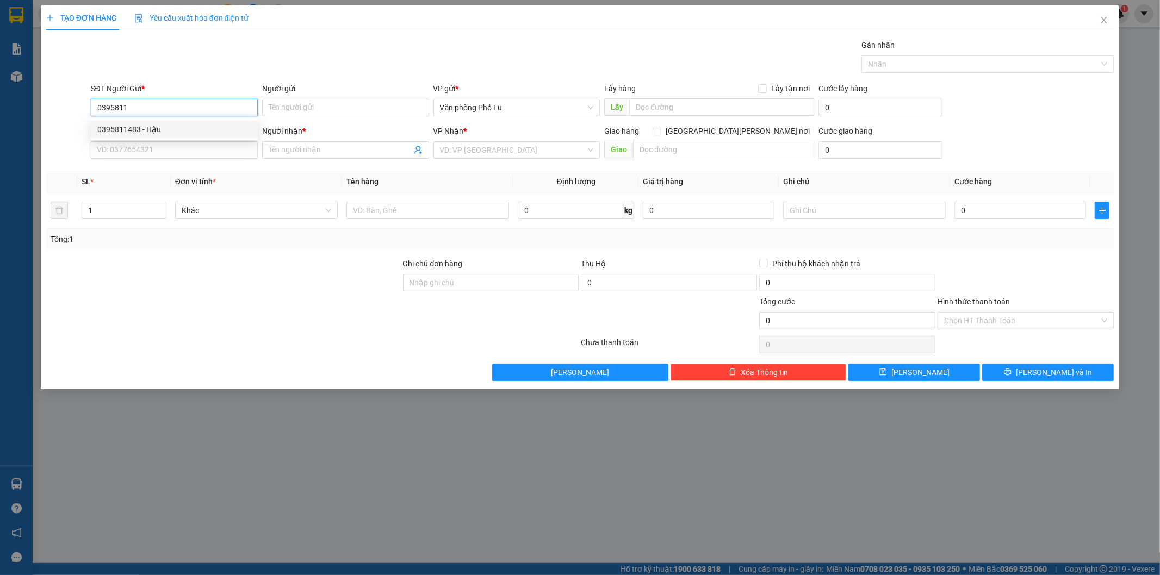
click at [171, 127] on div "0395811483 - Hậu" at bounding box center [174, 129] width 154 height 12
type input "0395811483"
type input "Hậu"
type input "0337022862"
type input "[PERSON_NAME]"
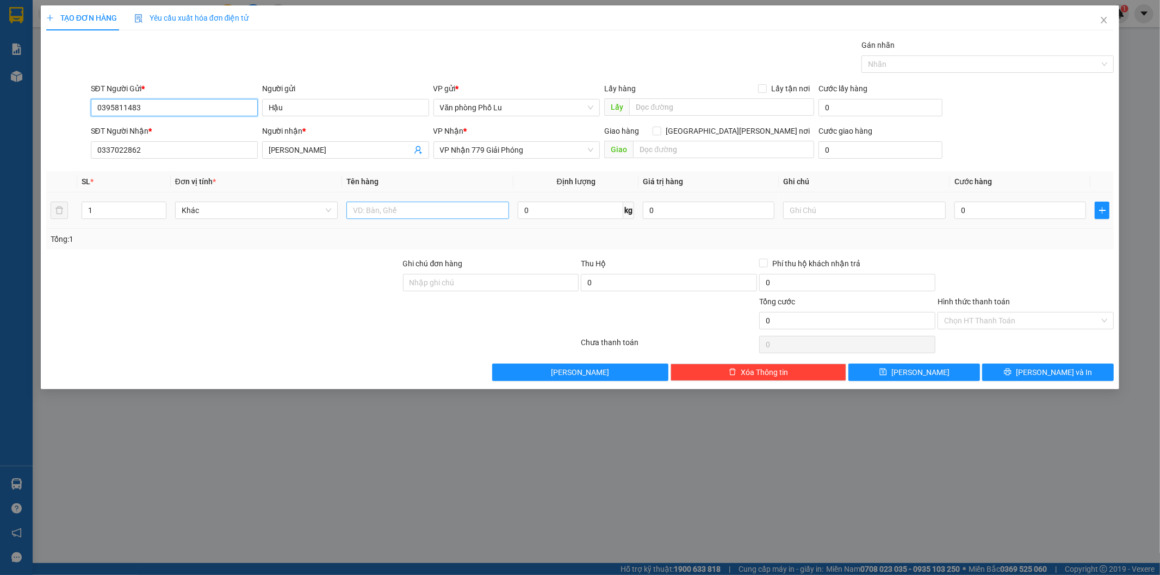
type input "0395811483"
click at [458, 216] on input "text" at bounding box center [427, 210] width 163 height 17
type input "tải"
click at [979, 208] on input "0" at bounding box center [1020, 210] width 132 height 17
paste input "8"
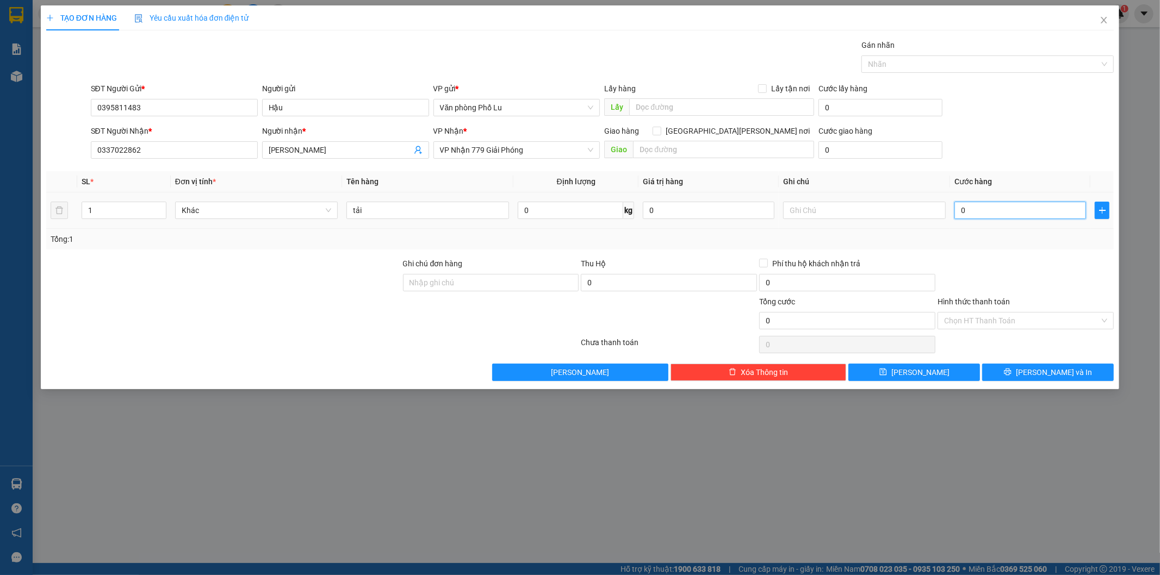
type input "80"
click at [945, 257] on div "Transit Pickup Surcharge Ids Transit Deliver Surcharge Ids Transit Deliver Surc…" at bounding box center [580, 210] width 1068 height 342
type input "80.000"
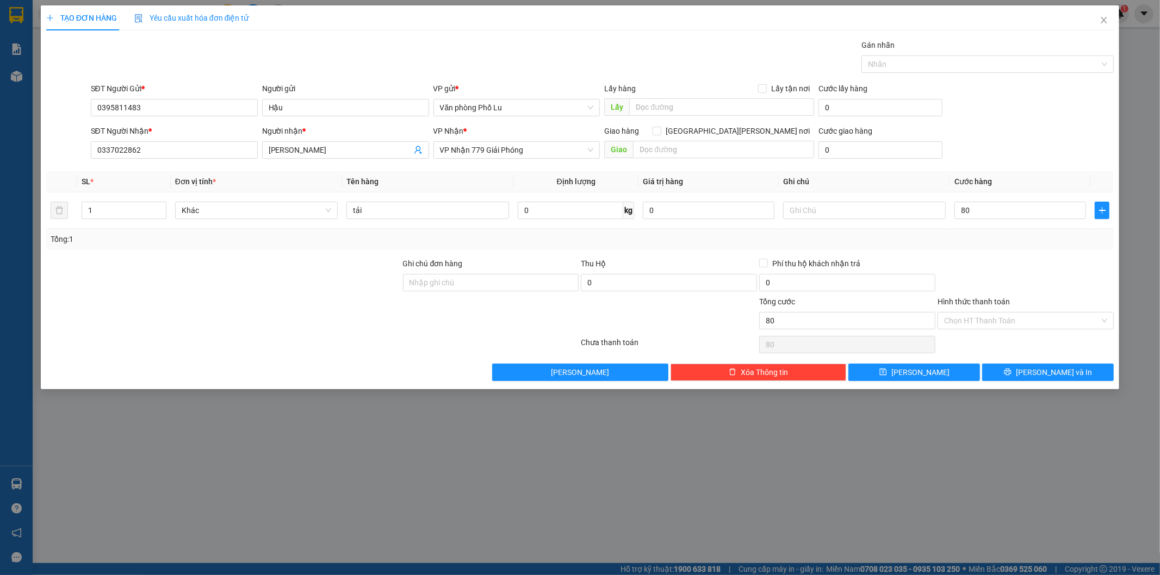
type input "80.000"
click at [1007, 317] on input "Hình thức thanh toán" at bounding box center [1021, 321] width 155 height 16
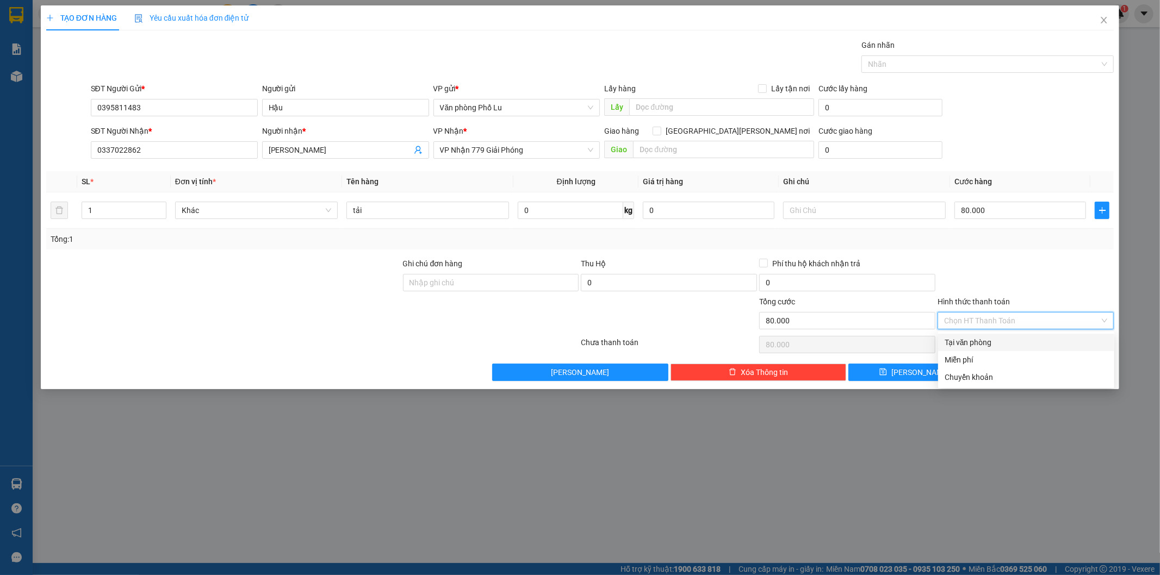
click at [982, 340] on div "Tại văn phòng" at bounding box center [1025, 342] width 163 height 12
type input "0"
click at [1047, 365] on button "[PERSON_NAME] và In" at bounding box center [1048, 372] width 132 height 17
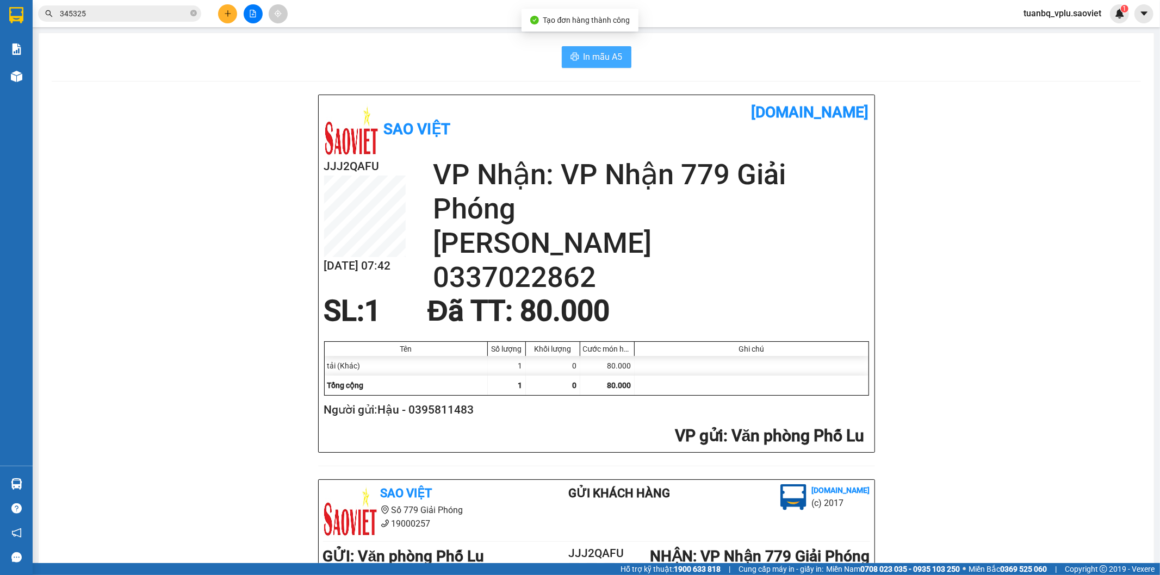
click at [583, 56] on span "In mẫu A5" at bounding box center [602, 57] width 39 height 14
click at [590, 52] on span "In mẫu A5" at bounding box center [602, 57] width 39 height 14
click at [117, 10] on input "345325" at bounding box center [124, 14] width 128 height 12
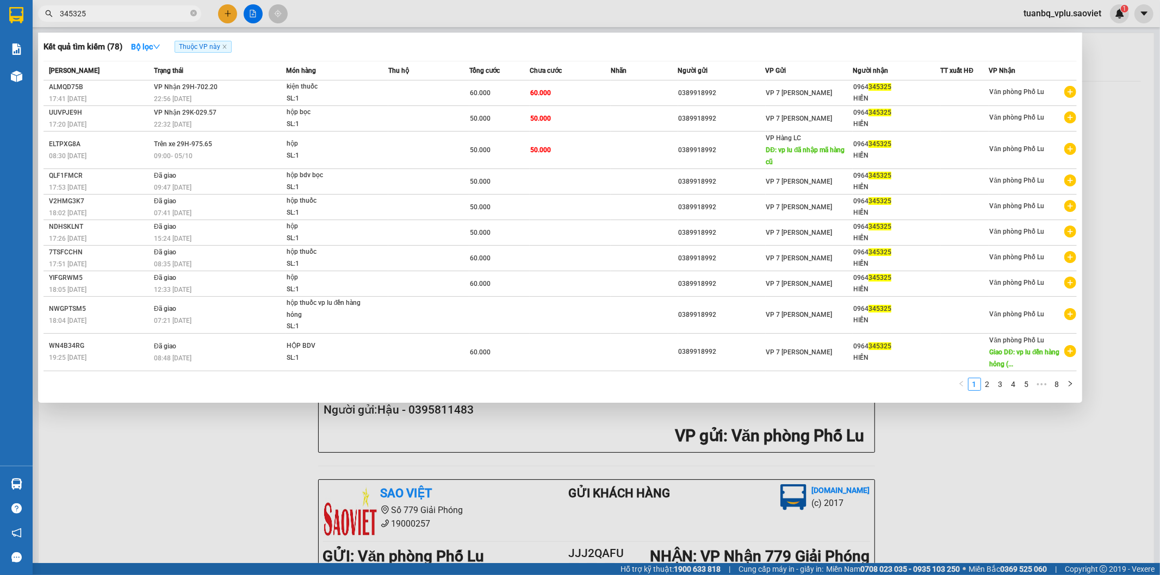
click at [117, 10] on input "345325" at bounding box center [124, 14] width 128 height 12
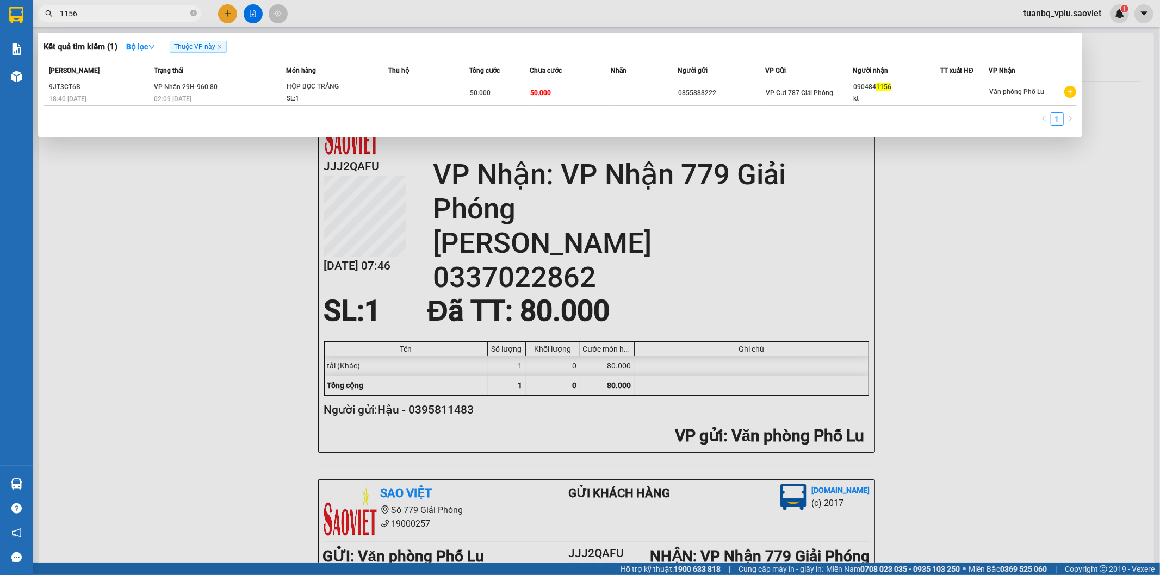
type input "1156"
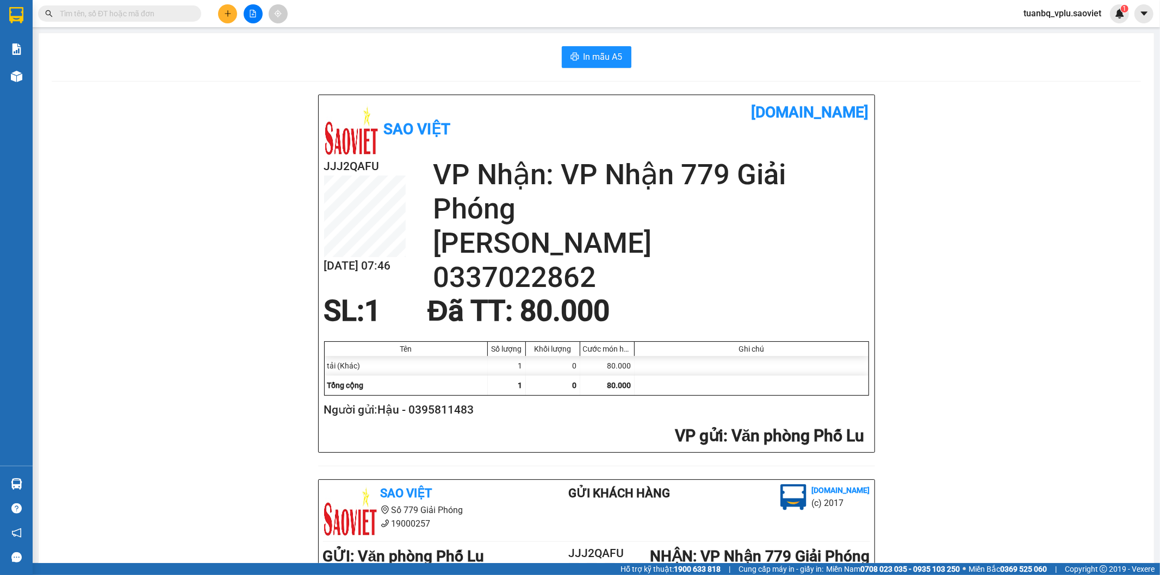
click at [106, 16] on input "text" at bounding box center [124, 14] width 128 height 12
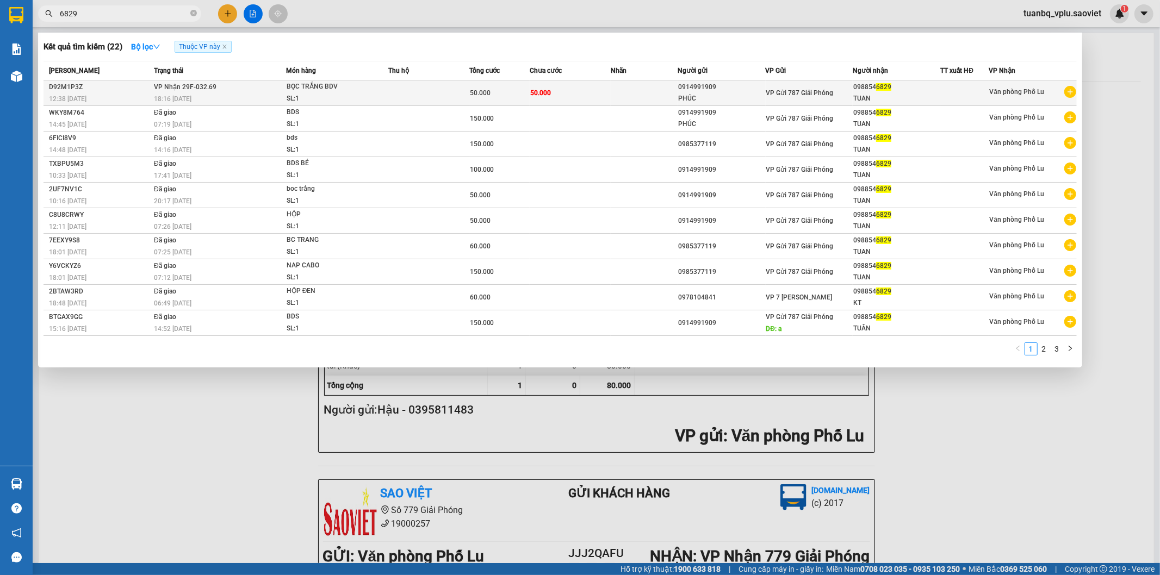
type input "6829"
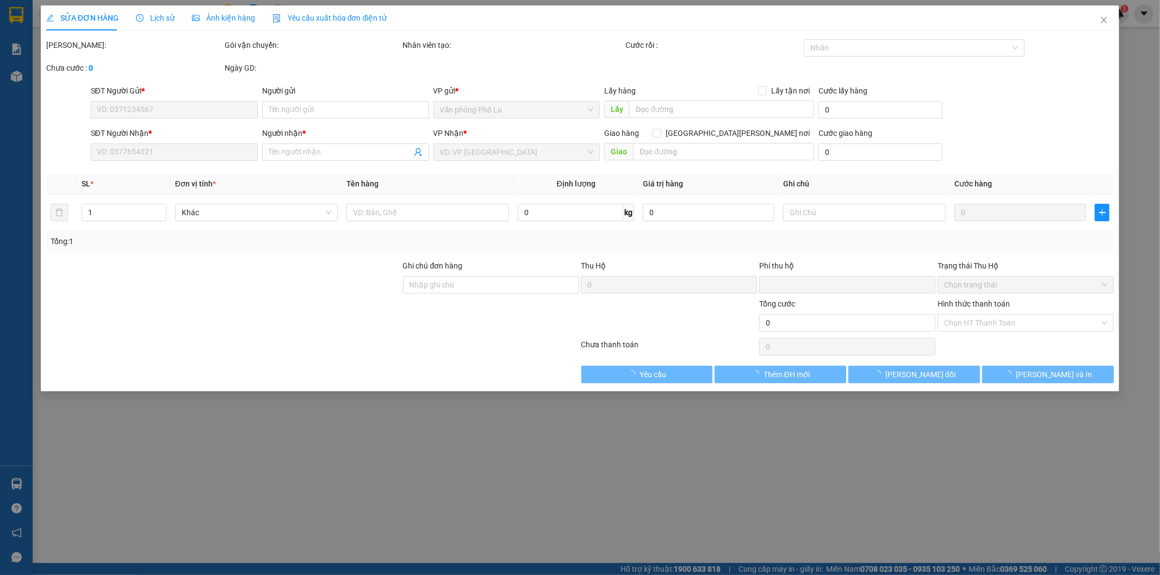
type input "0914991909"
type input "PHÚC"
type input "0988546829"
type input "TUAN"
type input "0"
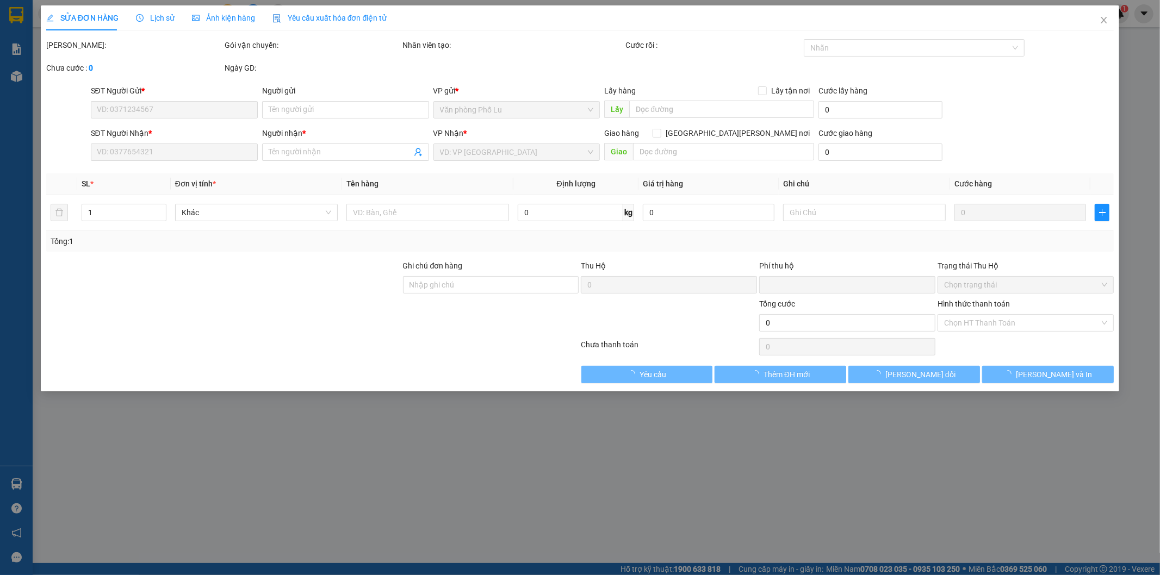
type input "50.000"
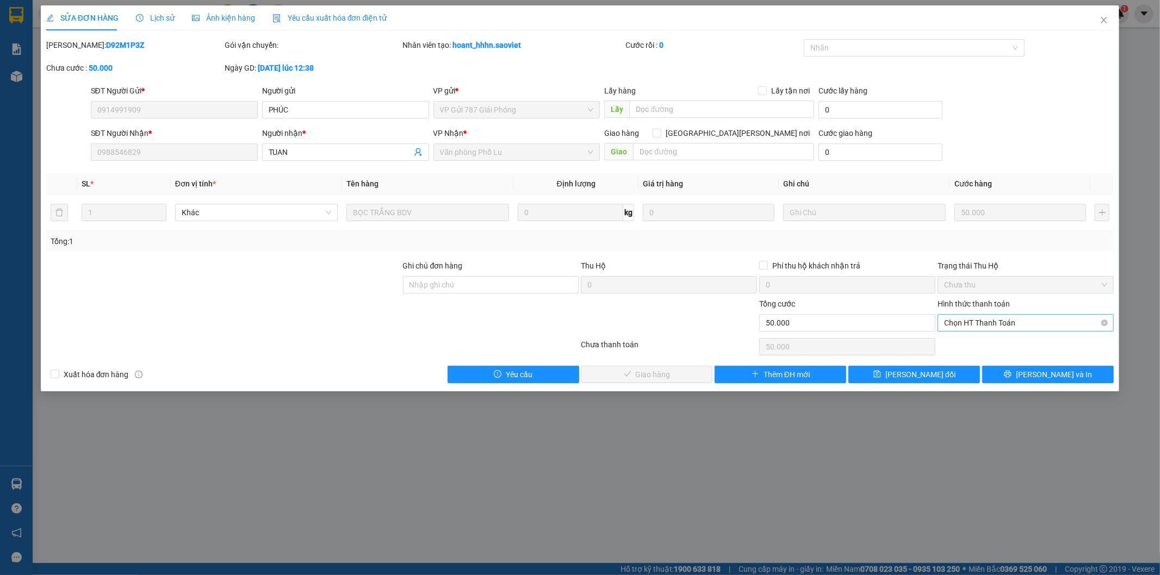
click at [966, 328] on span "Chọn HT Thanh Toán" at bounding box center [1025, 323] width 163 height 16
click at [970, 339] on div "Tại văn phòng" at bounding box center [1025, 345] width 163 height 12
type input "0"
click at [653, 378] on span "[PERSON_NAME] và [PERSON_NAME] hàng" at bounding box center [675, 375] width 147 height 12
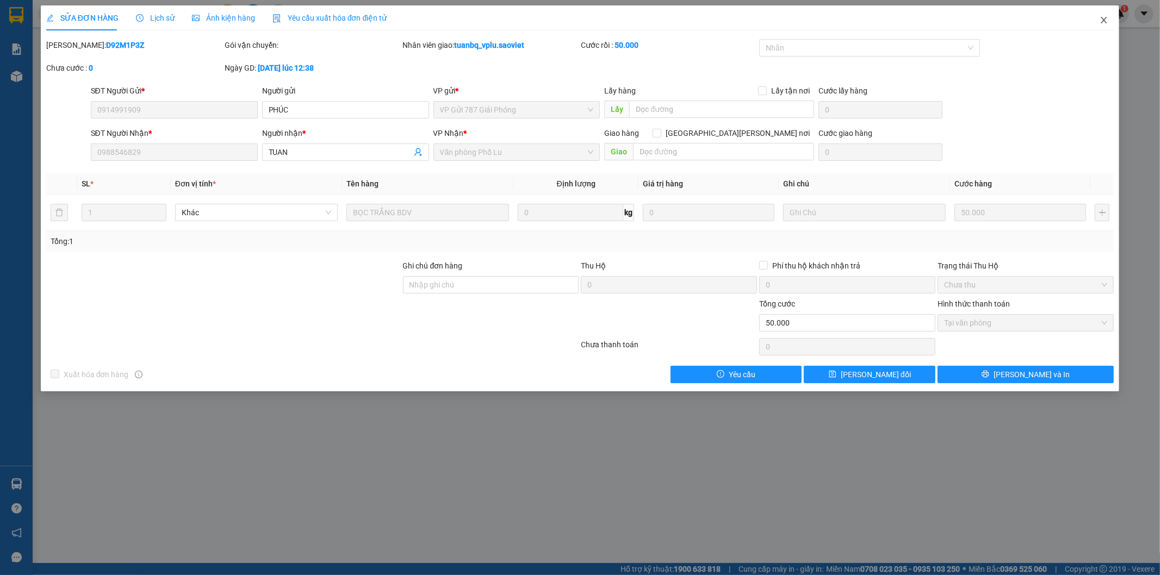
click at [1107, 30] on span "Close" at bounding box center [1103, 20] width 30 height 30
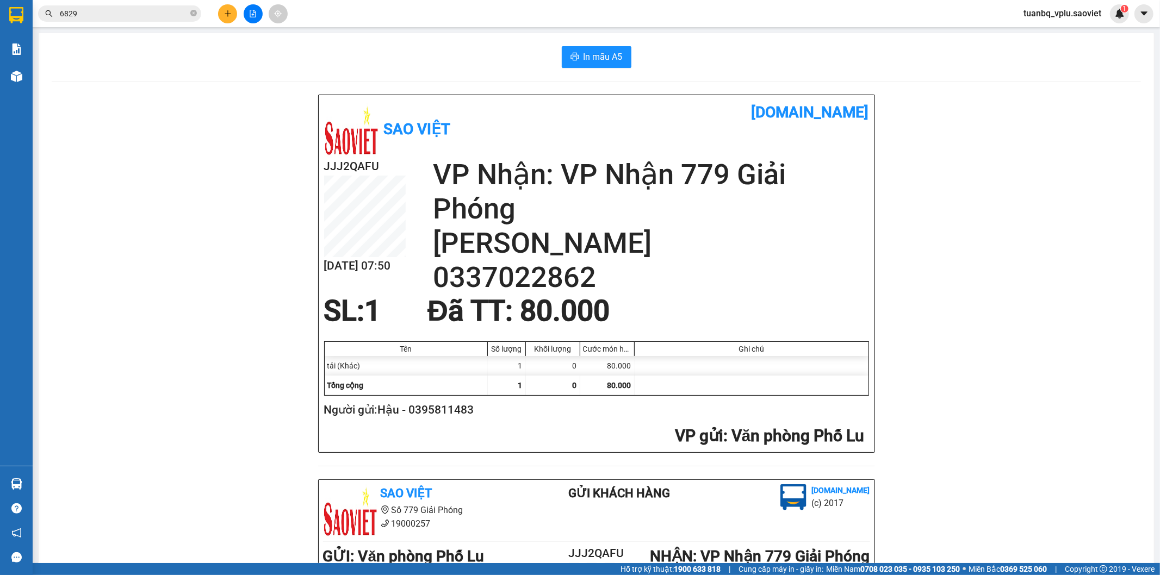
click at [128, 17] on input "6829" at bounding box center [124, 14] width 128 height 12
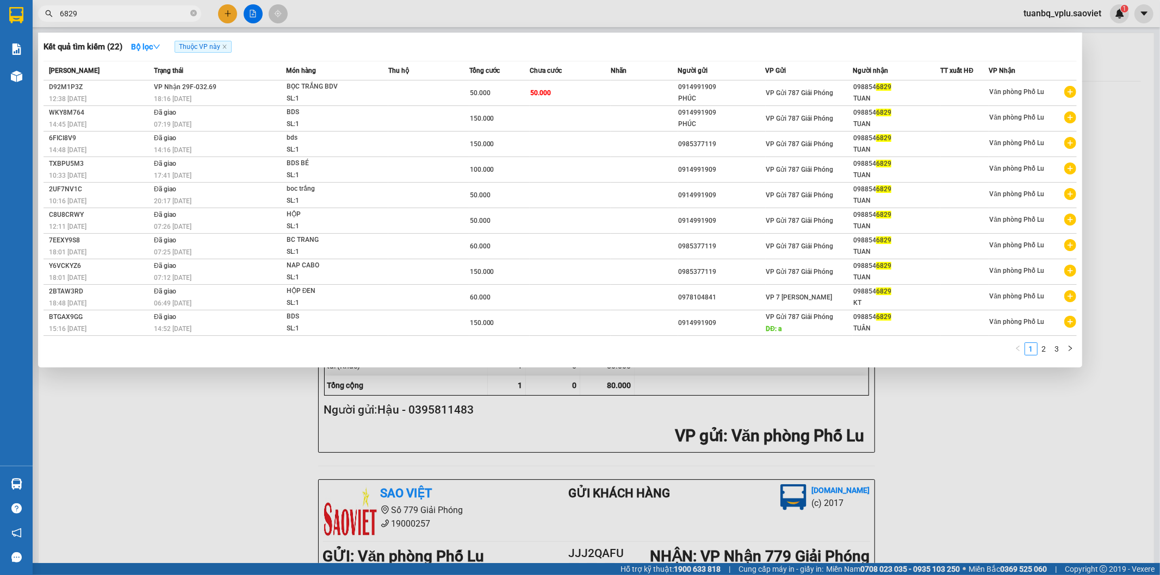
click at [128, 17] on input "6829" at bounding box center [124, 14] width 128 height 12
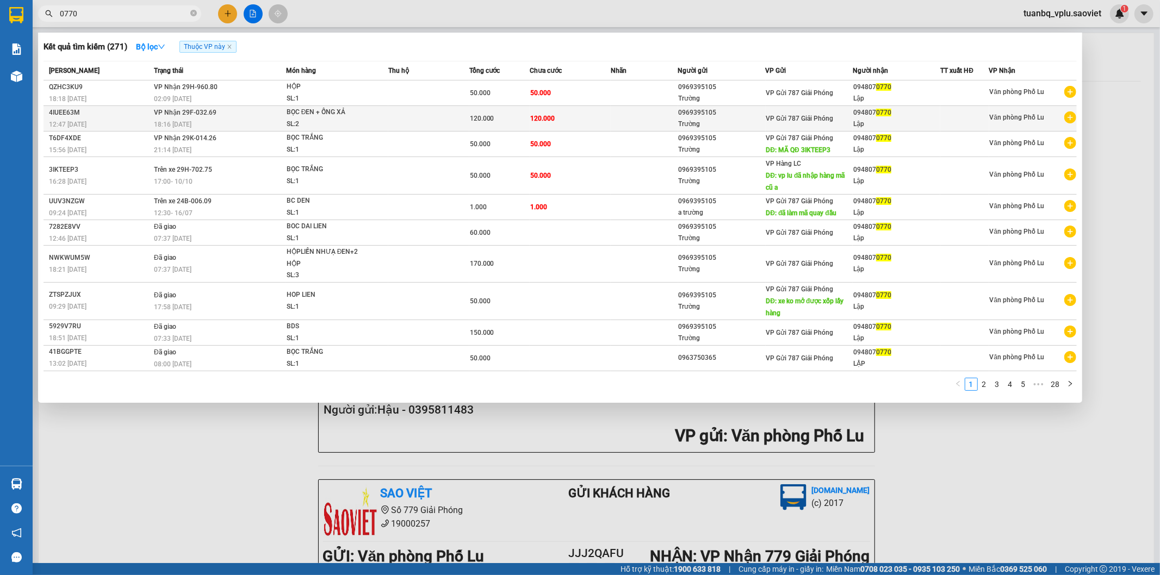
type input "0770"
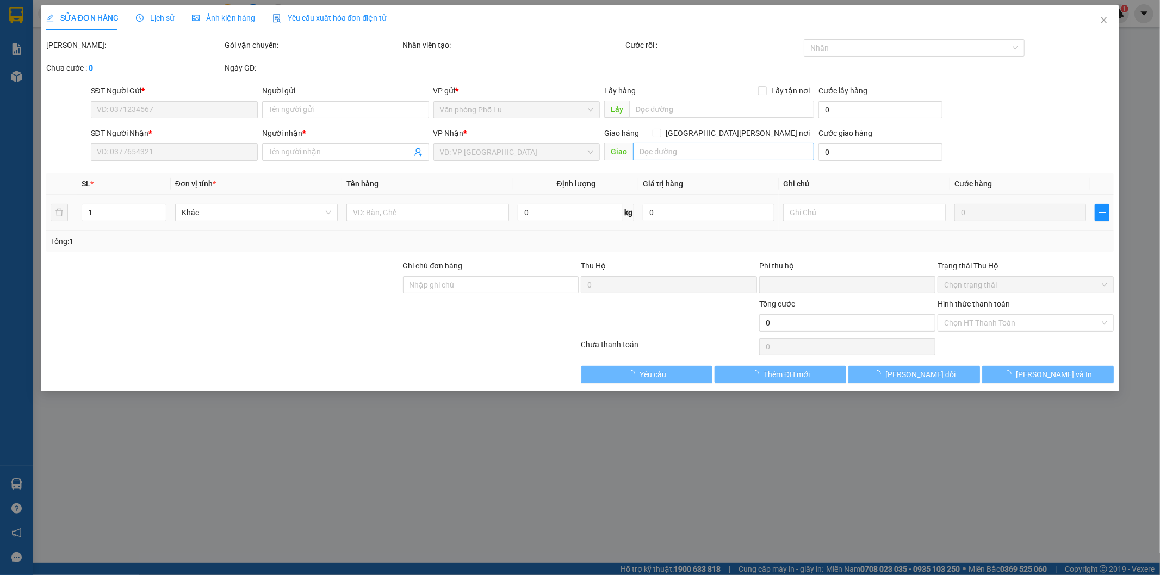
type input "0969395105"
type input "Trường"
type input "0948070770"
type input "Lập"
type input "0"
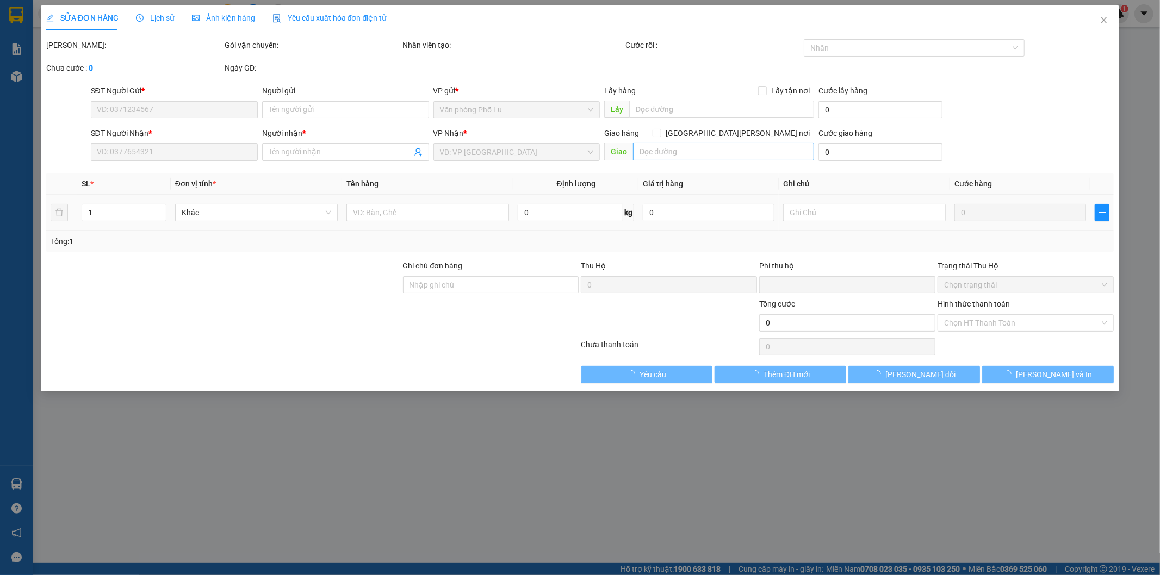
type input "120.000"
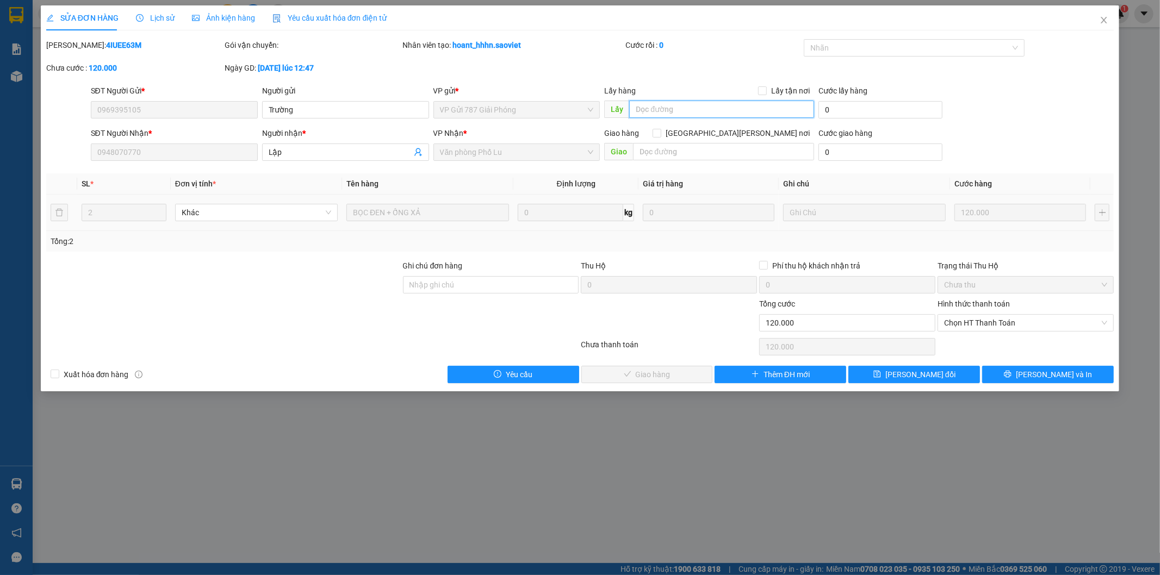
click at [672, 105] on input "text" at bounding box center [721, 109] width 185 height 17
type input "thiếu 70 k"
click at [917, 372] on span "[PERSON_NAME] đổi" at bounding box center [920, 375] width 70 height 12
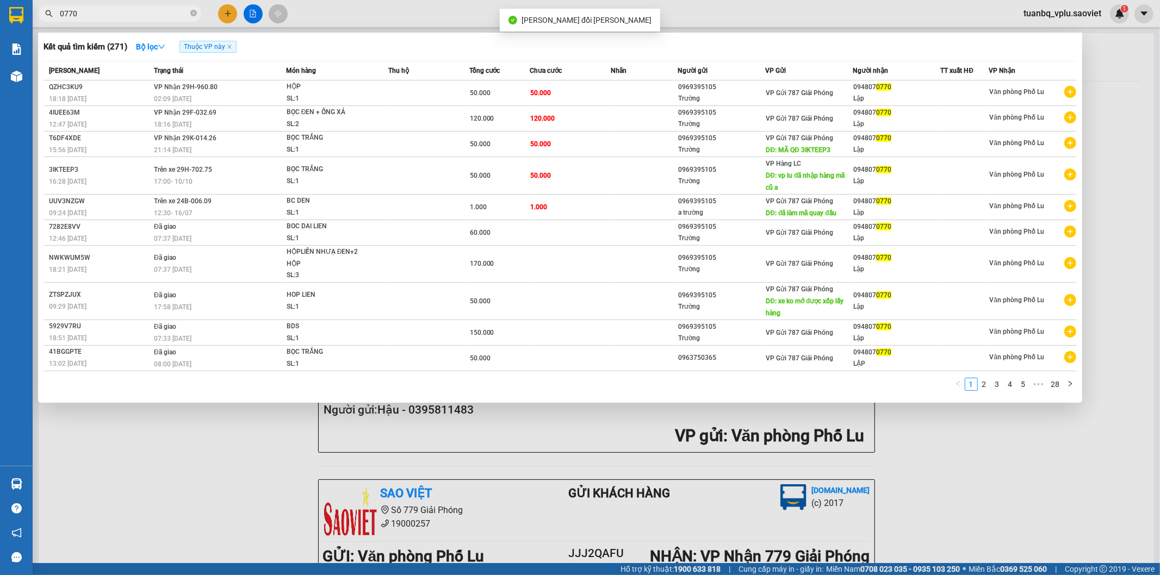
click at [124, 14] on input "0770" at bounding box center [124, 14] width 128 height 12
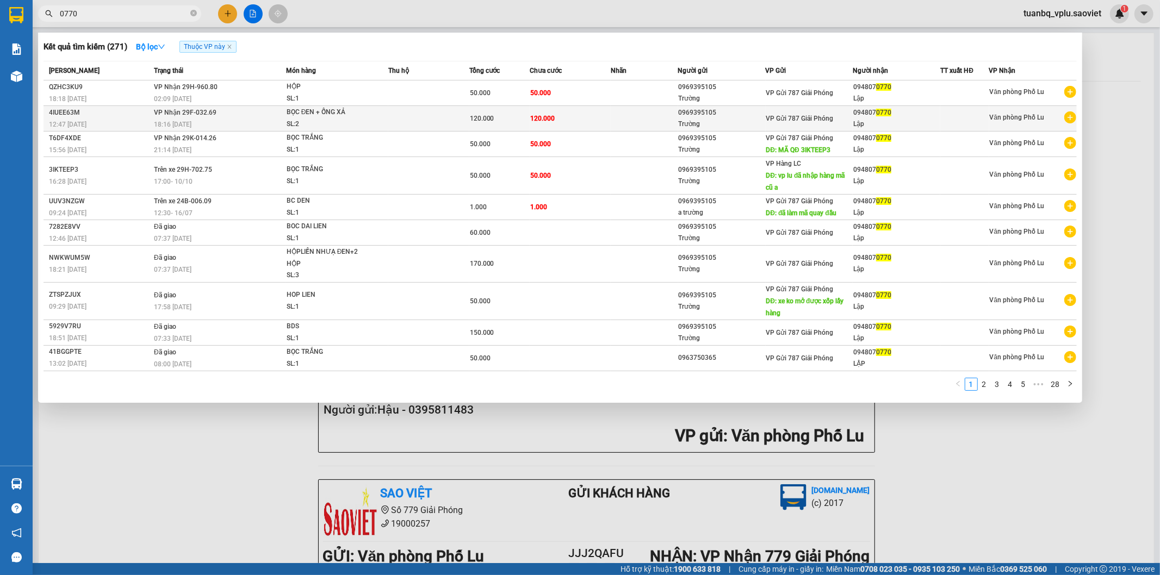
click at [681, 122] on div "Trường" at bounding box center [721, 124] width 86 height 11
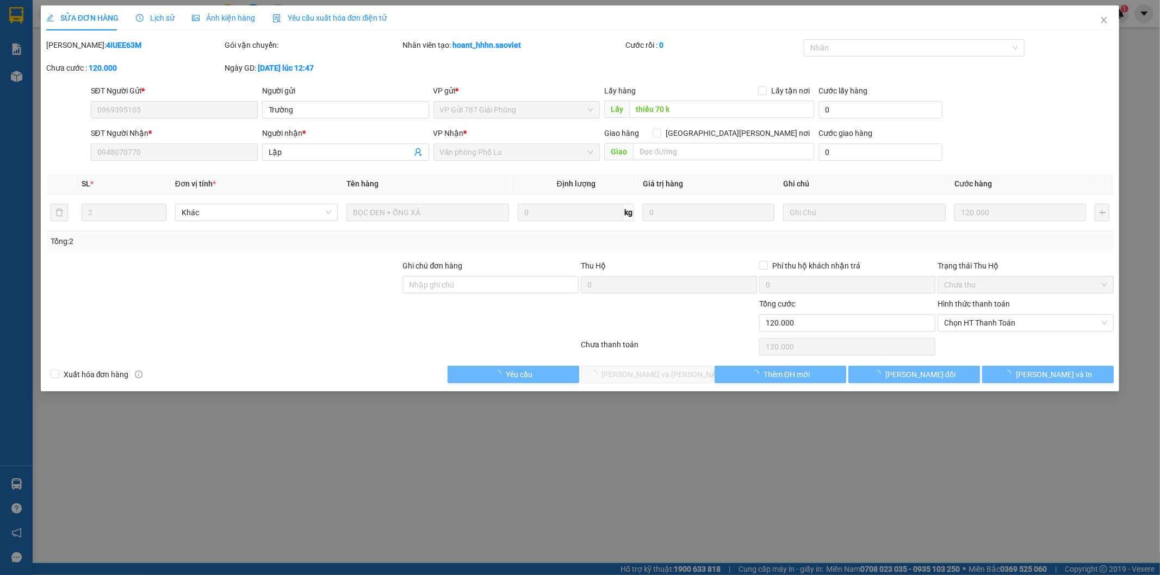
type input "0969395105"
type input "Trường"
type input "thiếu 70 k"
type input "0948070770"
type input "Lập"
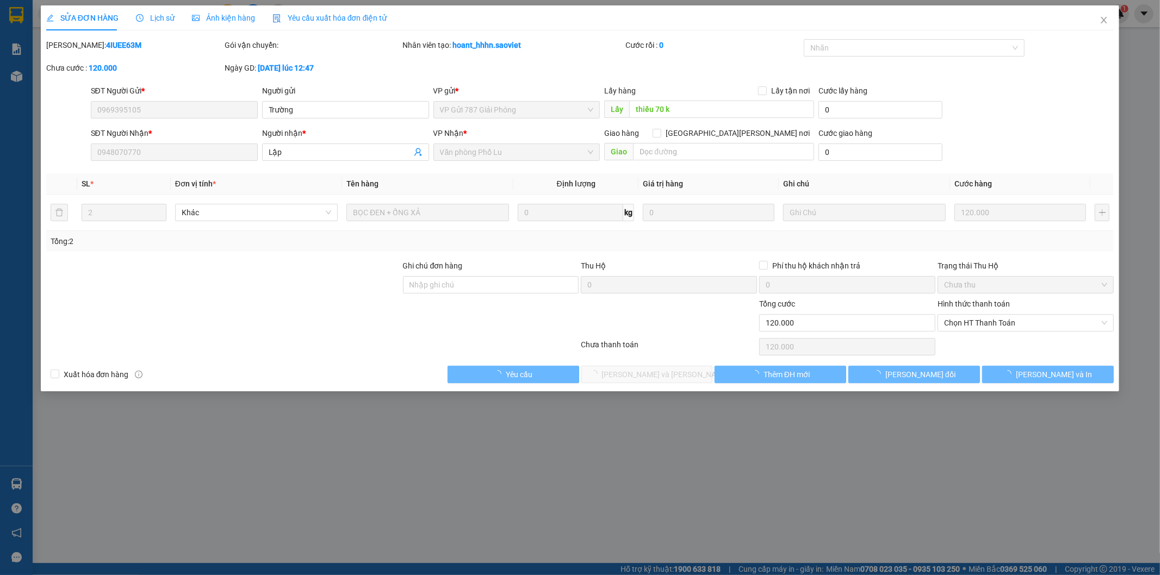
type input "0"
type input "120.000"
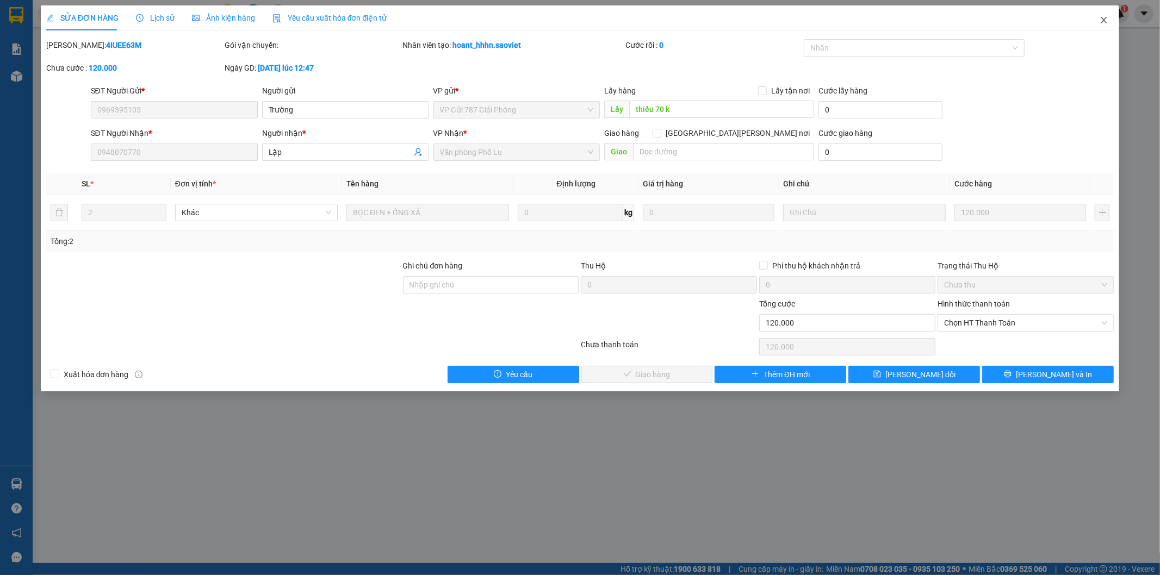
click at [1099, 20] on span "Close" at bounding box center [1103, 20] width 30 height 30
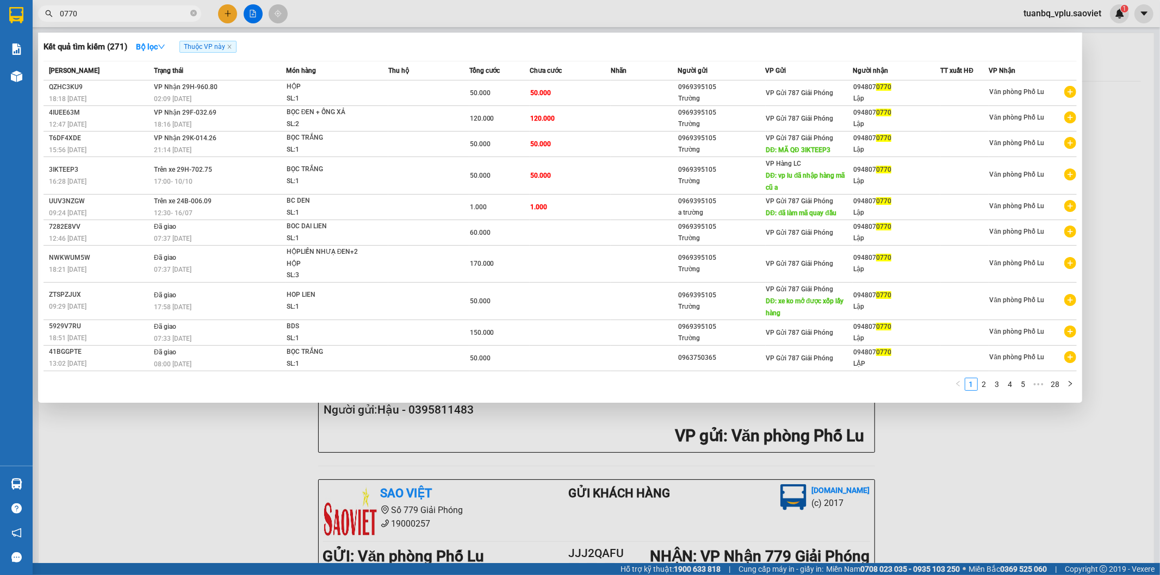
click at [120, 17] on input "0770" at bounding box center [124, 14] width 128 height 12
click at [687, 85] on div "0969395105" at bounding box center [721, 87] width 86 height 11
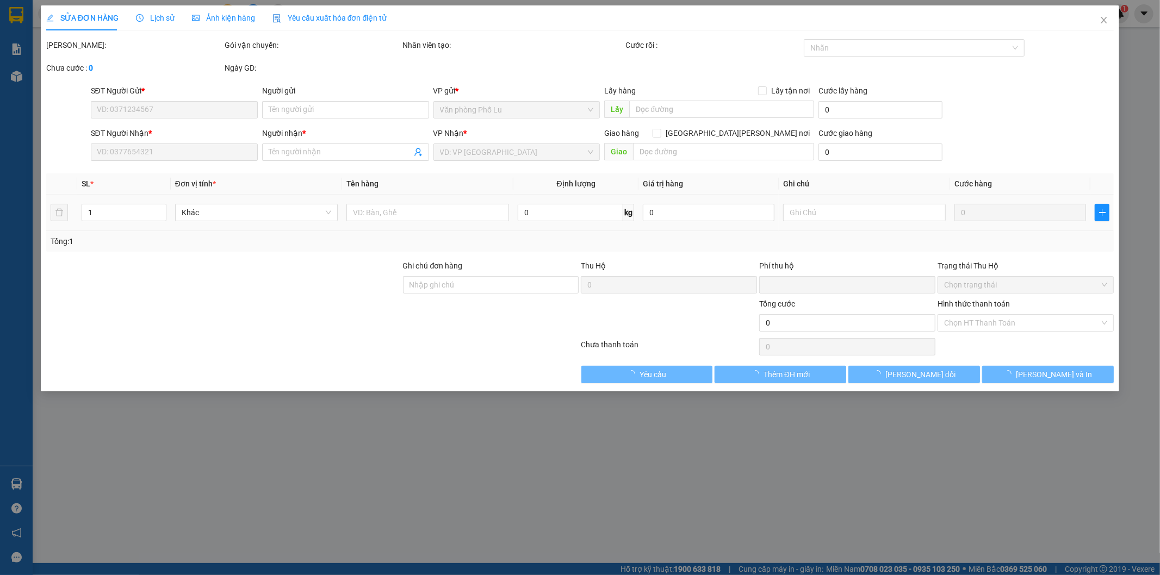
type input "0969395105"
type input "Trường"
type input "0948070770"
type input "Lập"
type input "0"
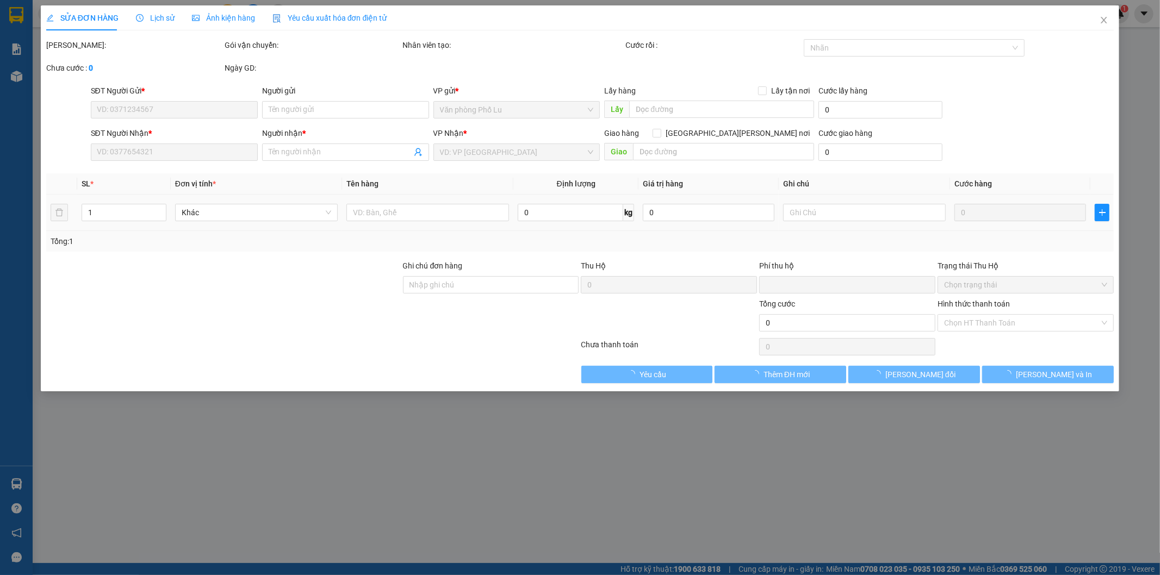
type input "50.000"
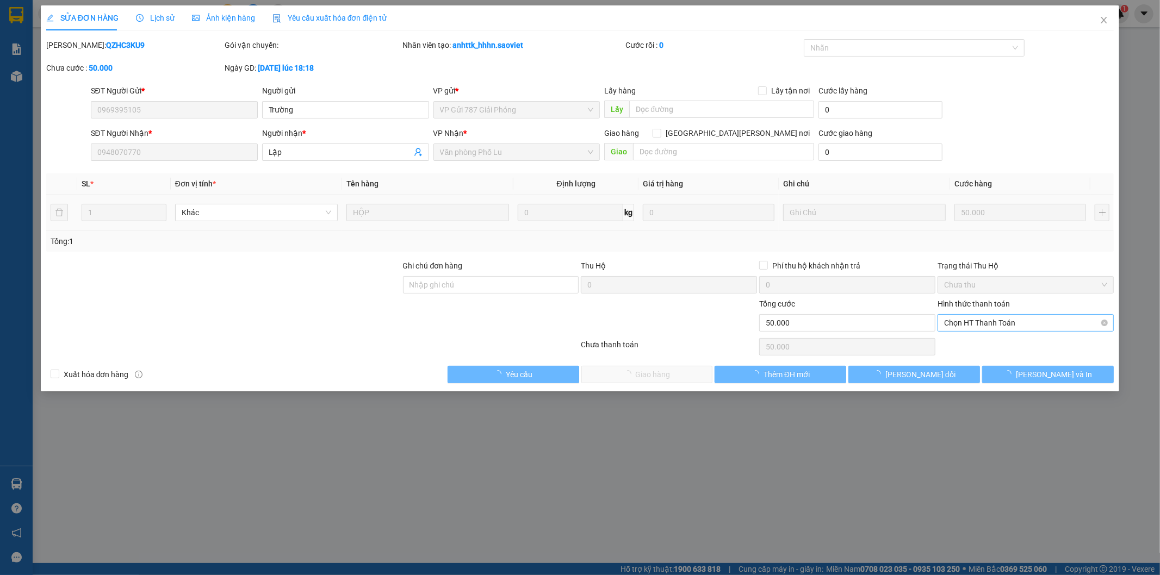
click at [1009, 319] on span "Chọn HT Thanh Toán" at bounding box center [1025, 323] width 163 height 16
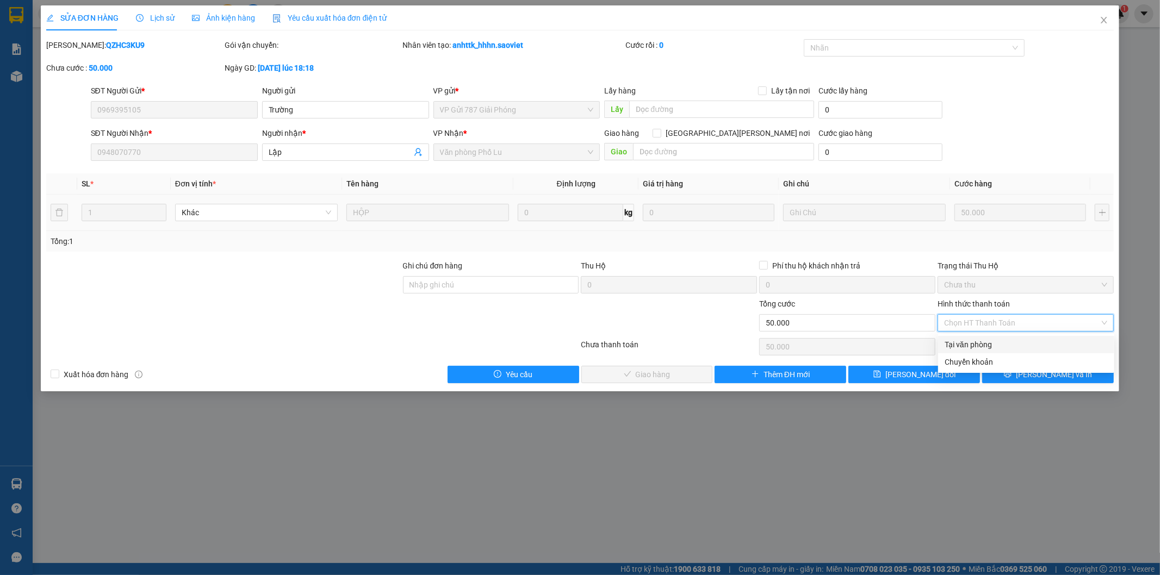
click at [975, 341] on div "Tại văn phòng" at bounding box center [1025, 345] width 163 height 12
type input "0"
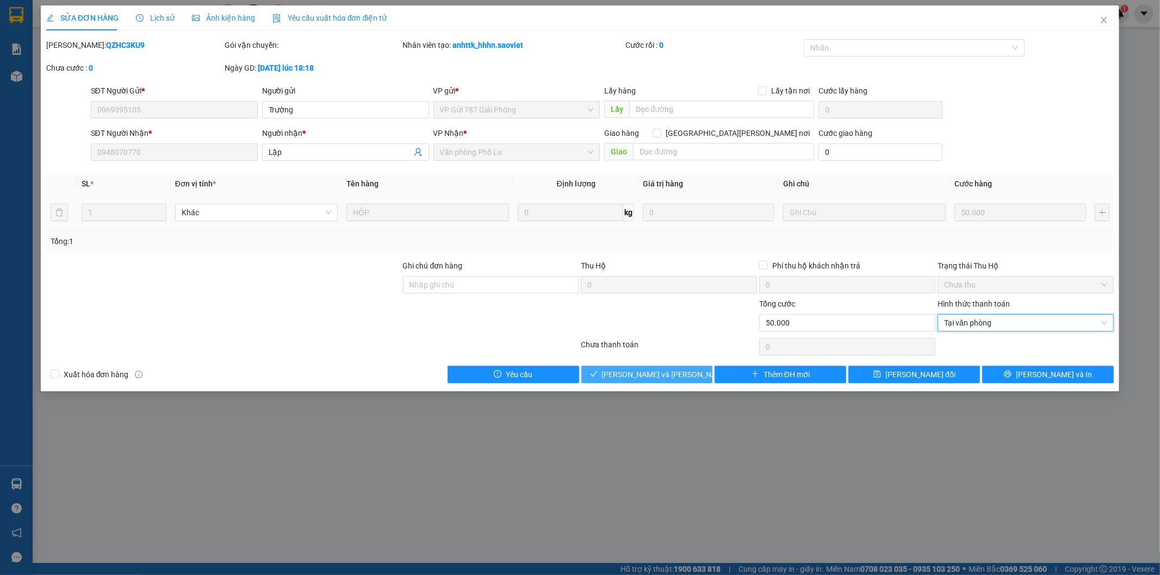
click at [688, 371] on button "[PERSON_NAME] và [PERSON_NAME] hàng" at bounding box center [647, 374] width 132 height 17
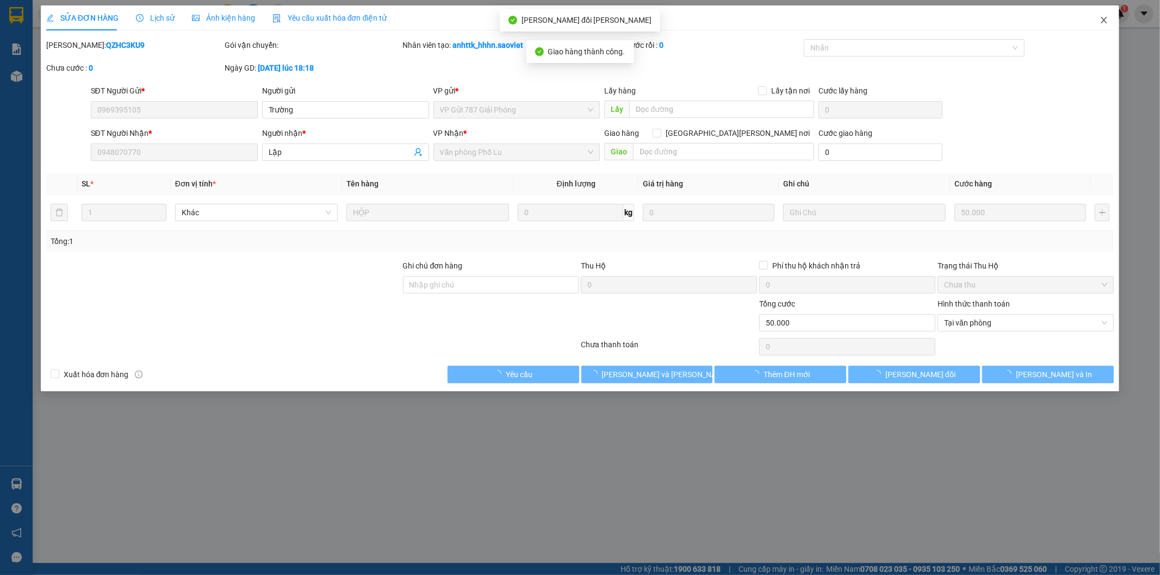
click at [1102, 18] on icon "close" at bounding box center [1103, 20] width 9 height 9
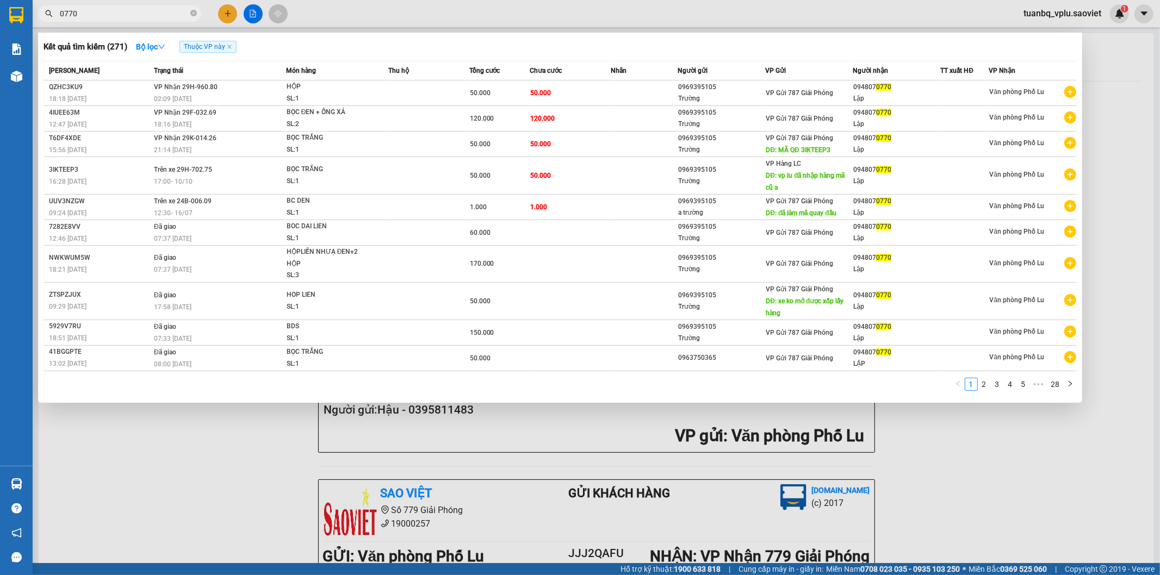
click at [99, 15] on input "0770" at bounding box center [124, 14] width 128 height 12
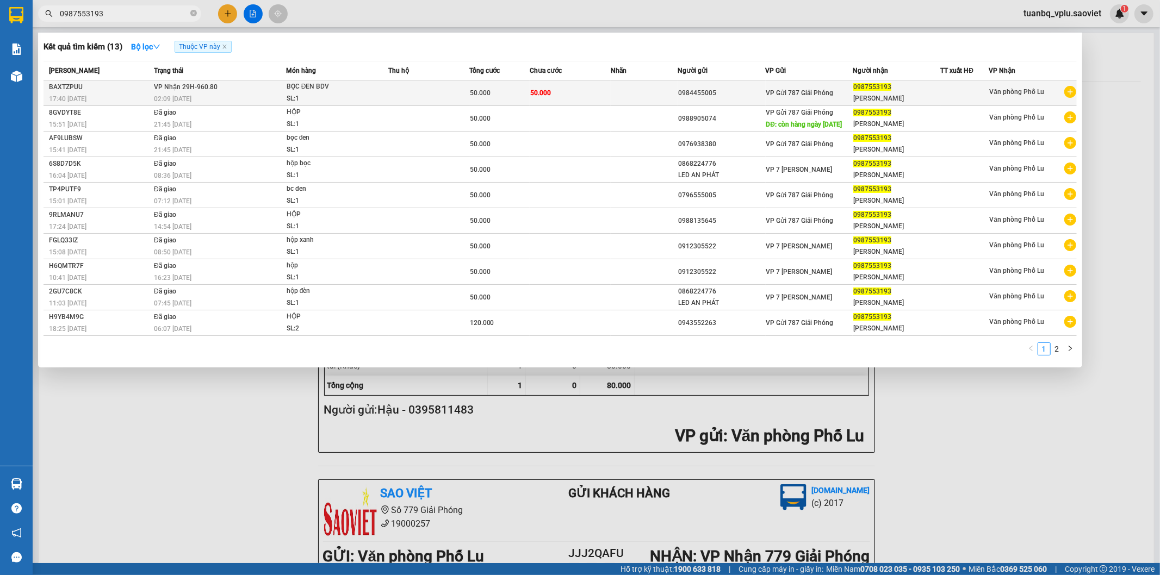
type input "0987553193"
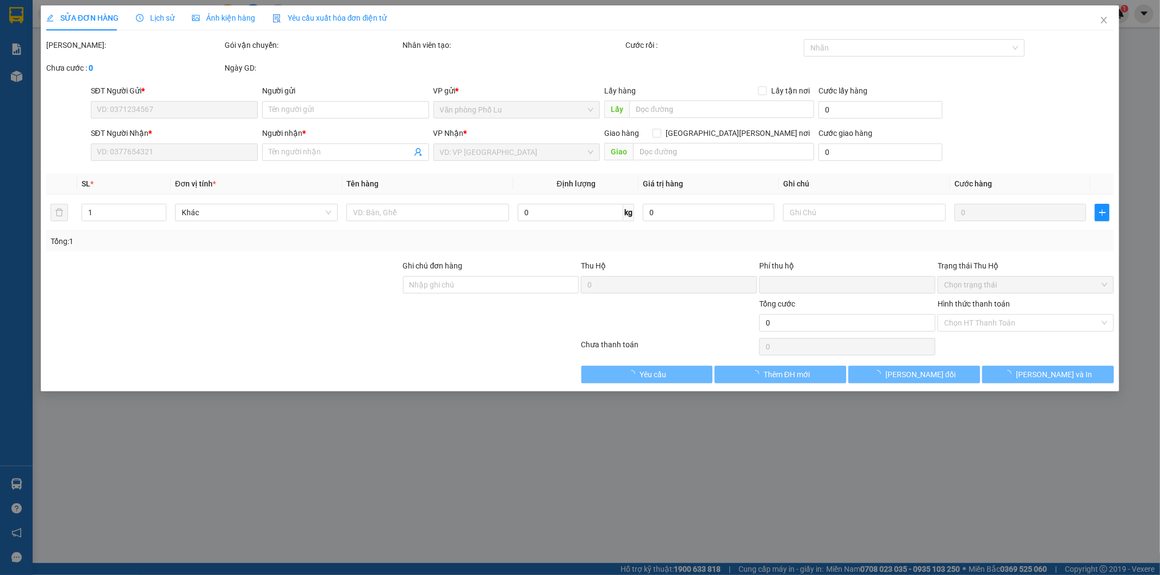
type input "0984455005"
type input "0987553193"
type input "[PERSON_NAME]"
type input "0"
type input "50.000"
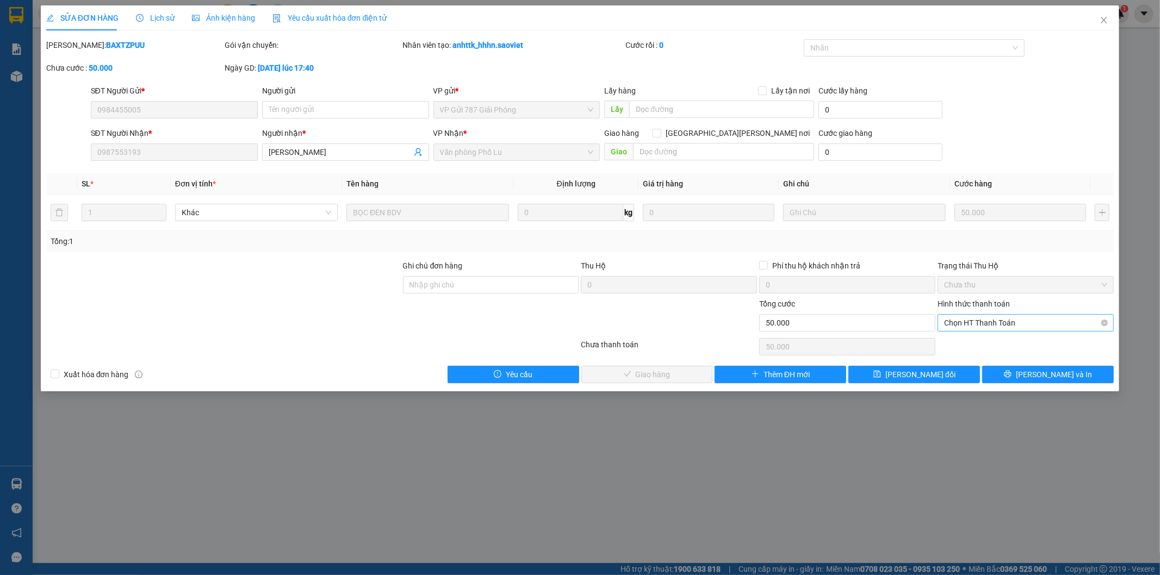
click at [968, 323] on span "Chọn HT Thanh Toán" at bounding box center [1025, 323] width 163 height 16
click at [964, 340] on div "Tại văn phòng" at bounding box center [1025, 345] width 163 height 12
type input "0"
click at [677, 377] on span "[PERSON_NAME] và [PERSON_NAME] hàng" at bounding box center [675, 375] width 147 height 12
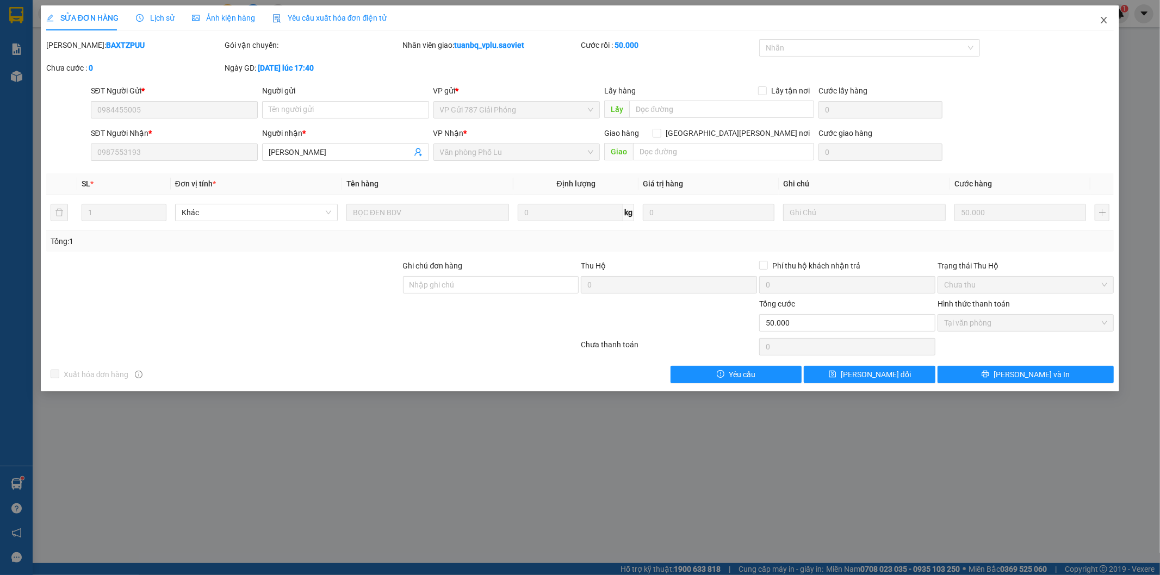
click at [1106, 22] on icon "close" at bounding box center [1103, 20] width 9 height 9
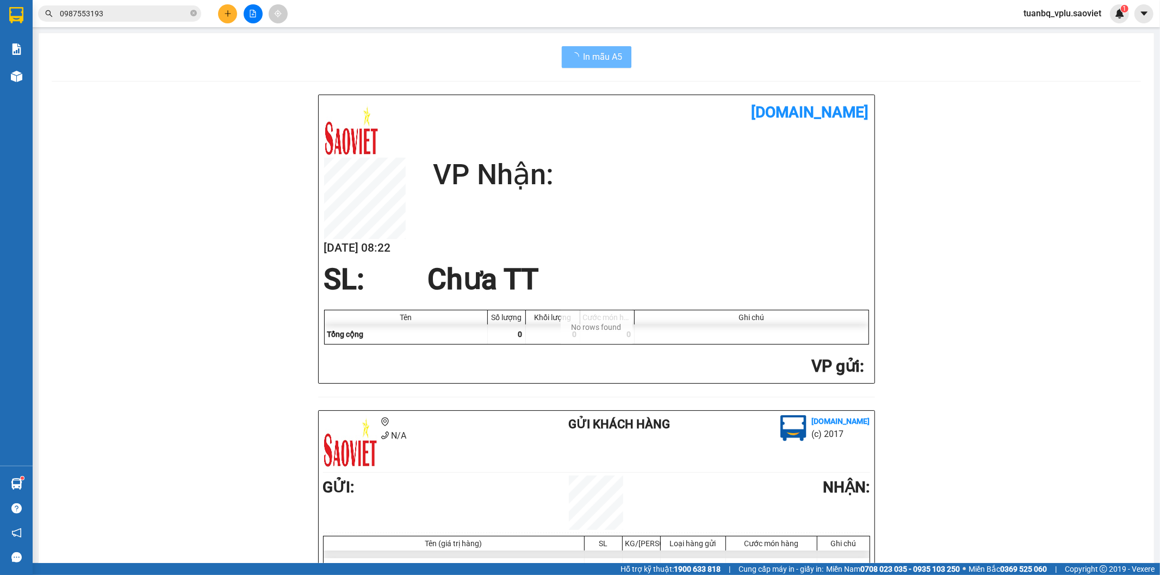
click at [132, 10] on input "0987553193" at bounding box center [124, 14] width 128 height 12
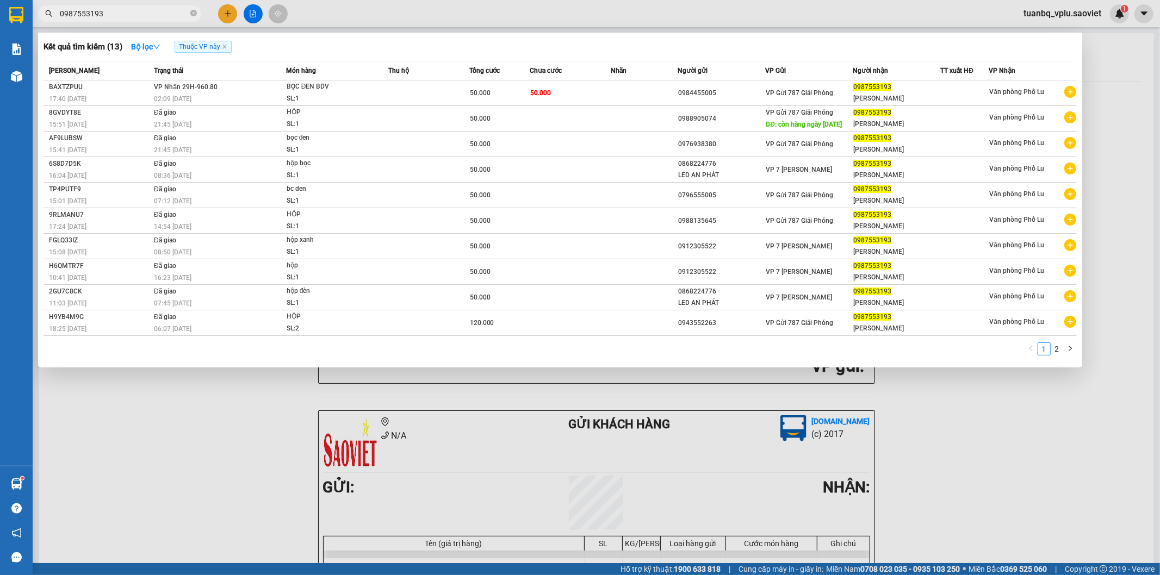
click at [132, 10] on input "0987553193" at bounding box center [124, 14] width 128 height 12
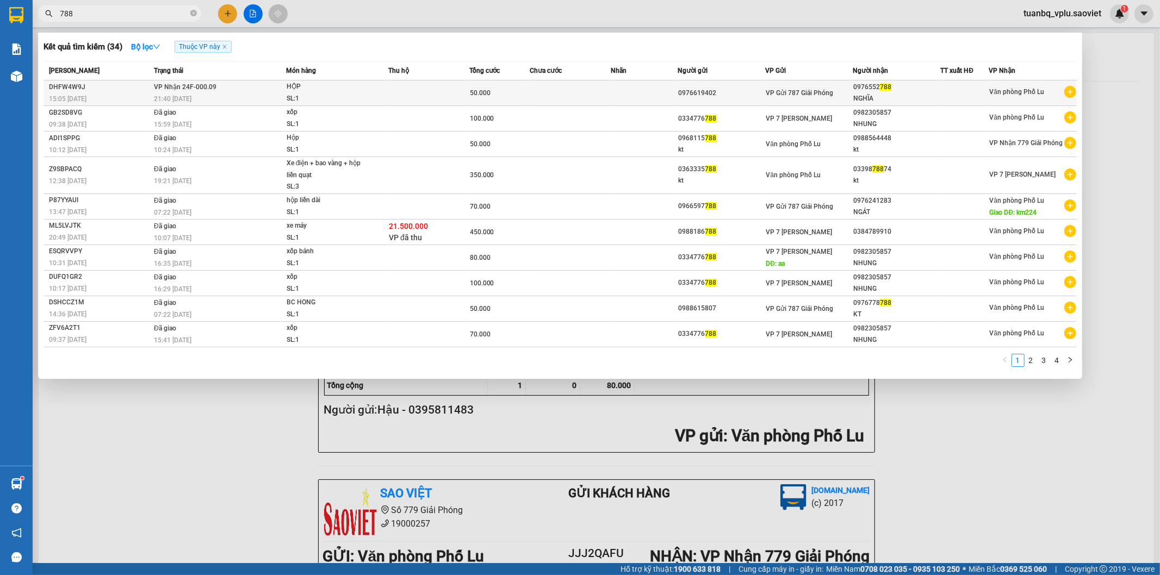
type input "788"
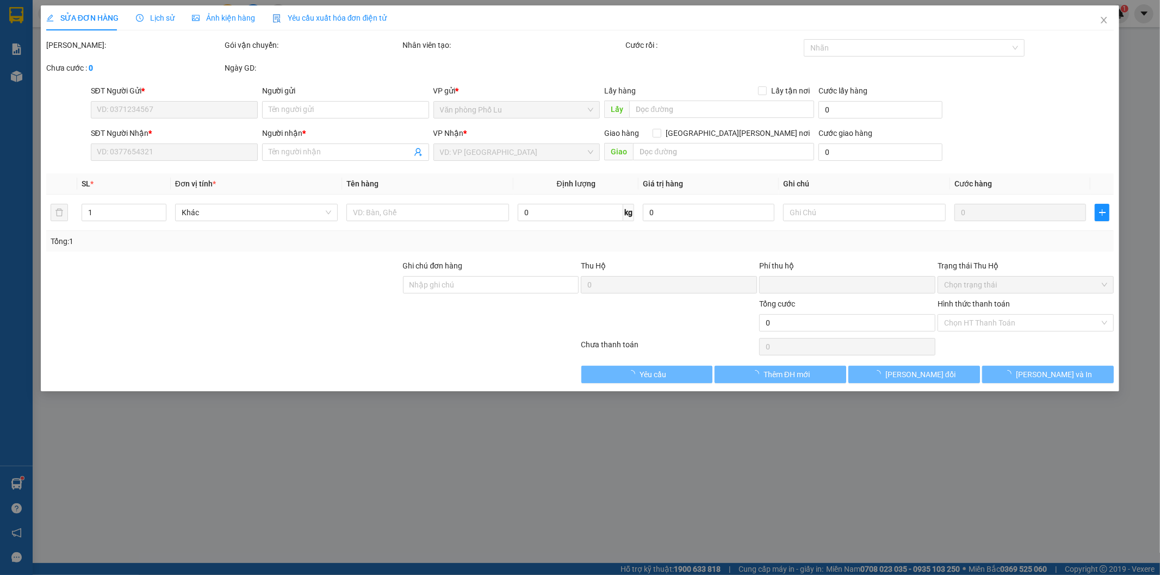
type input "0976619402"
type input "0976552788"
type input "NGHĨA"
type input "0"
type input "50.000"
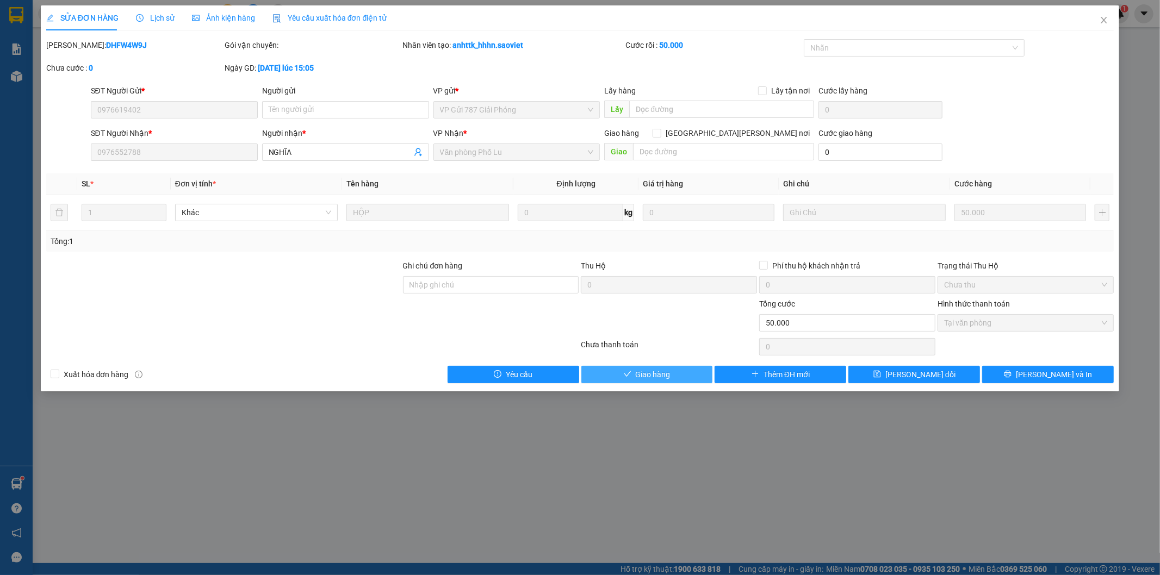
click at [659, 376] on span "Giao hàng" at bounding box center [652, 375] width 35 height 12
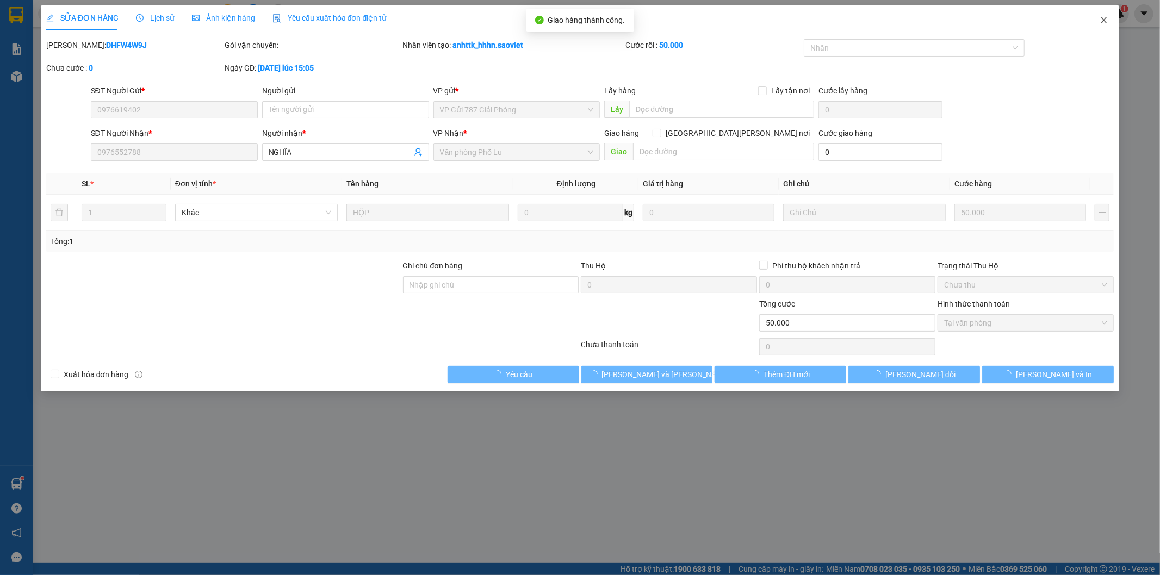
click at [1107, 23] on icon "close" at bounding box center [1103, 20] width 9 height 9
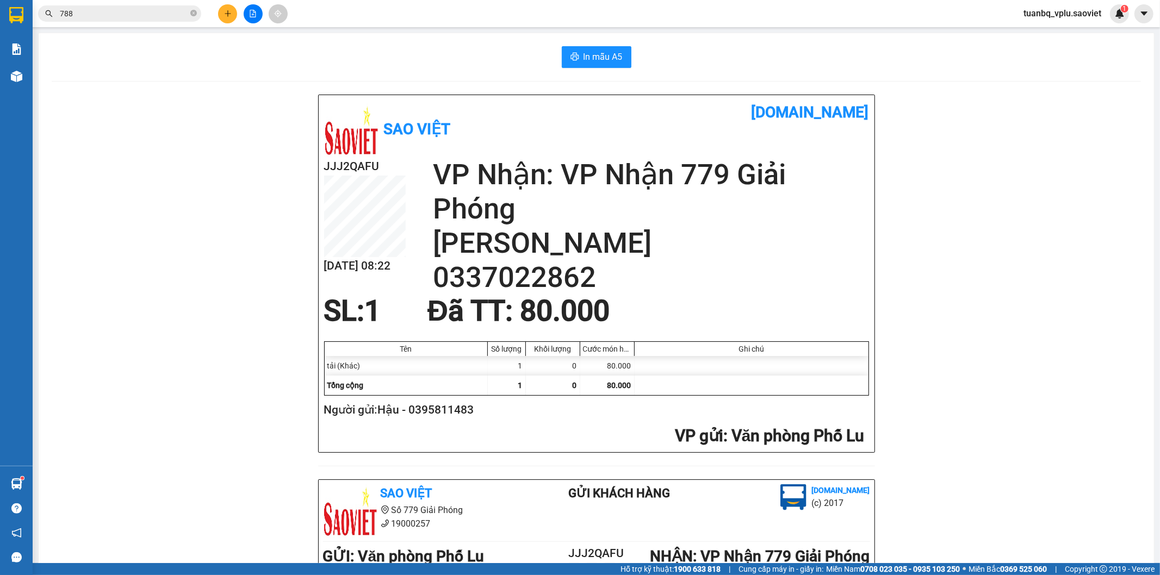
click at [99, 15] on input "788" at bounding box center [124, 14] width 128 height 12
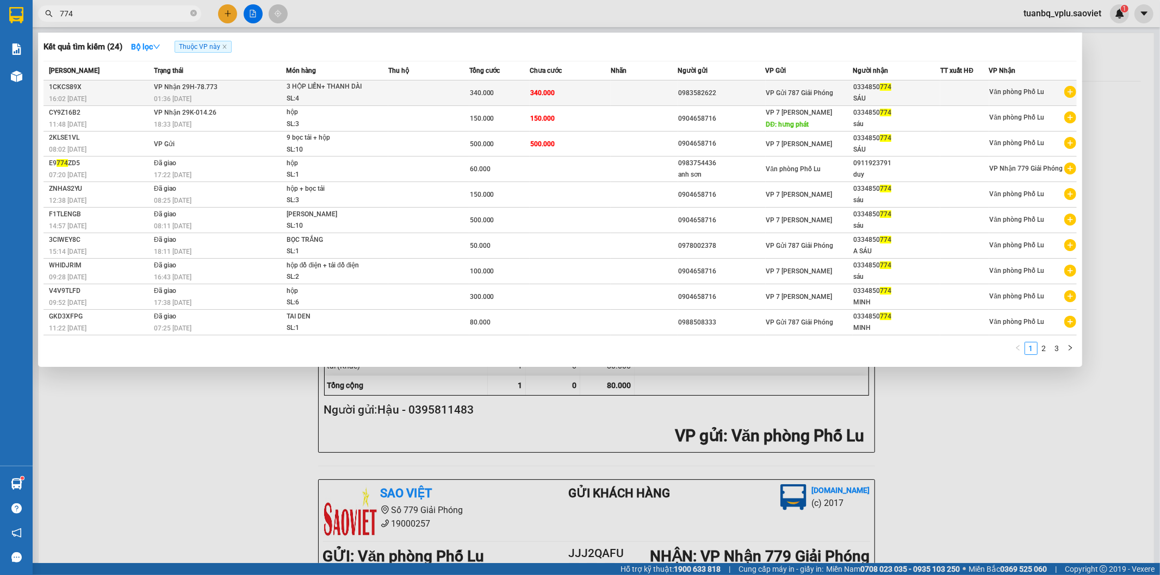
type input "774"
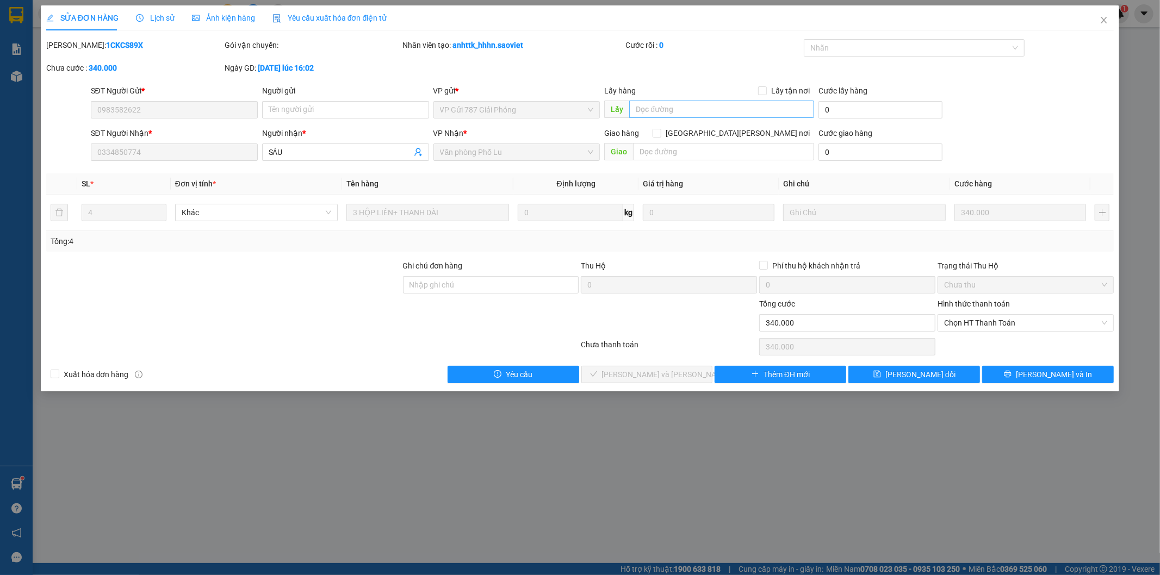
type input "0983582622"
type input "0334850774"
type input "SÁU"
type input "0"
type input "340.000"
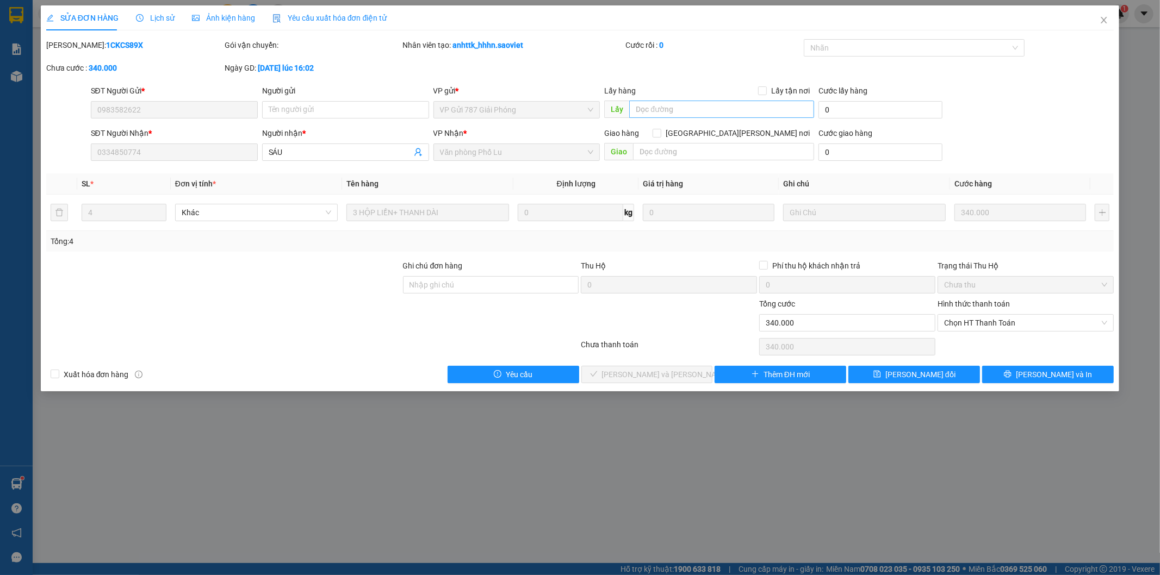
type input "340.000"
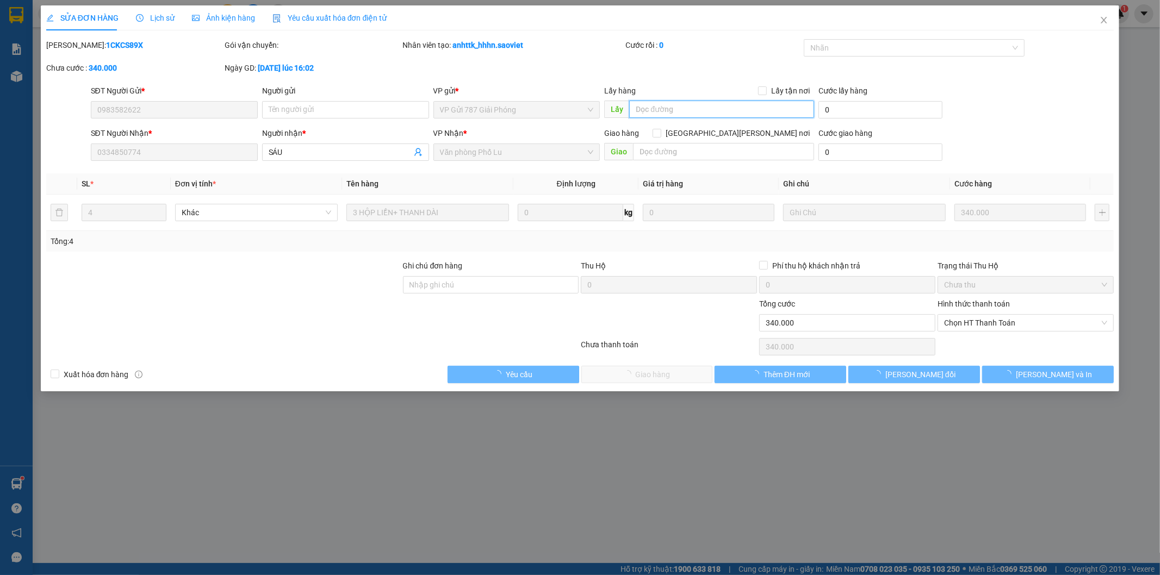
click at [678, 106] on input "text" at bounding box center [721, 109] width 185 height 17
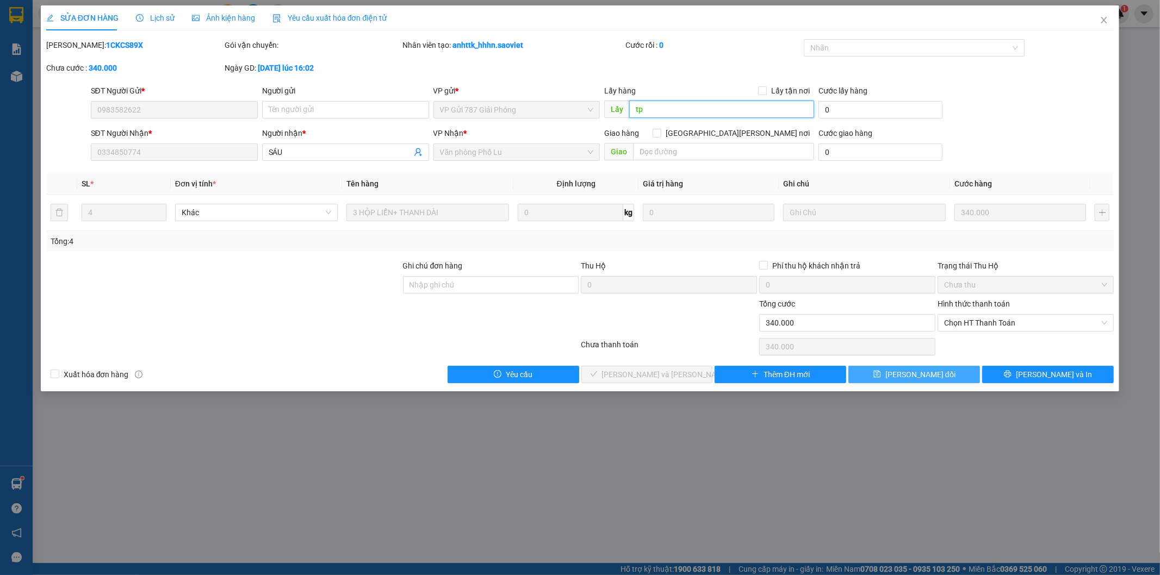
type input "tp"
click at [932, 376] on span "[PERSON_NAME] đổi" at bounding box center [920, 375] width 70 height 12
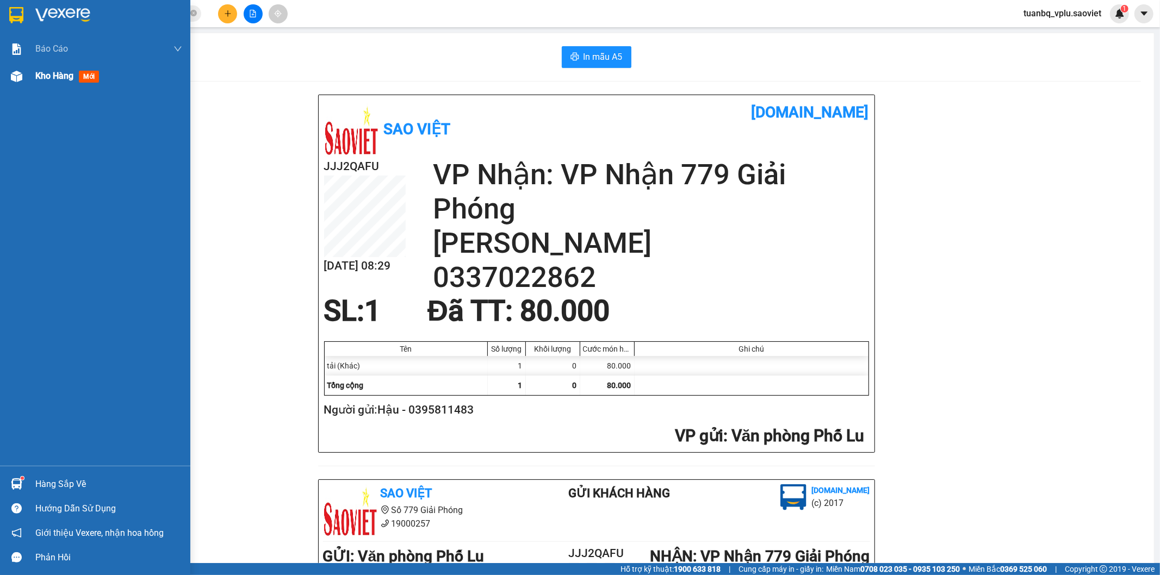
click at [63, 89] on div "Kho hàng mới" at bounding box center [108, 76] width 147 height 27
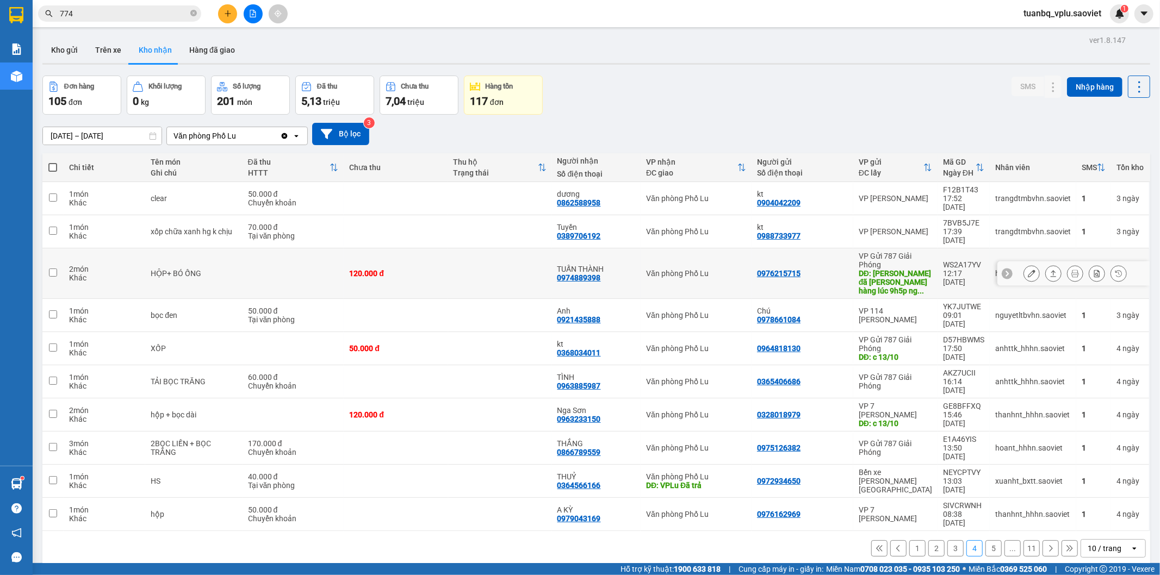
click at [1026, 264] on button at bounding box center [1031, 273] width 15 height 19
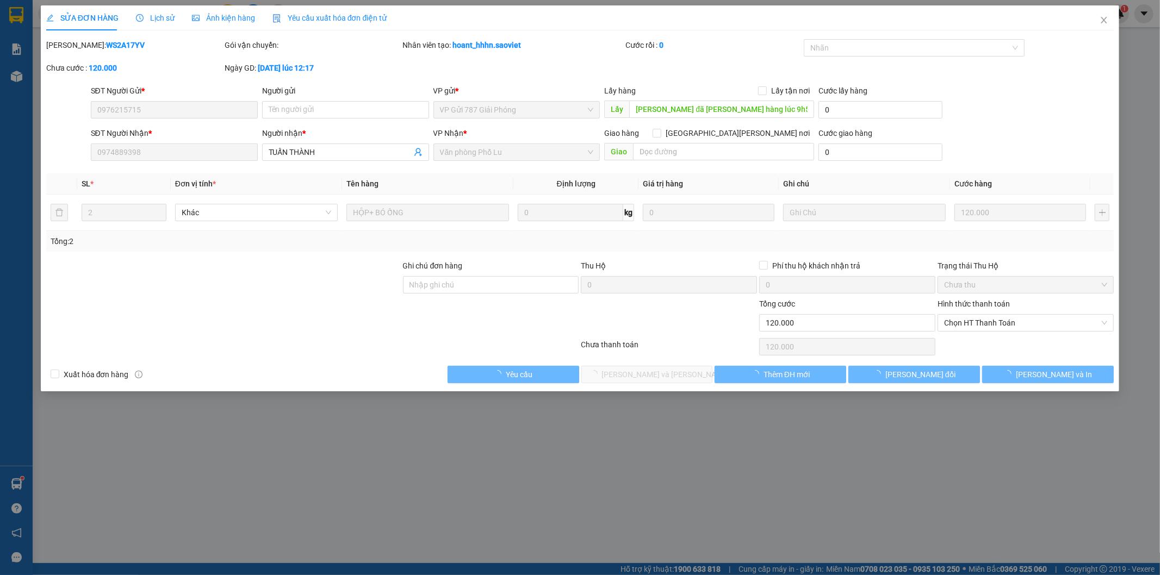
type input "0976215715"
type input "[PERSON_NAME] đã [PERSON_NAME] hàng lúc 9h5p ngày [DATE]"
type input "0974889398"
type input "TUẤN THÀNH"
type input "0"
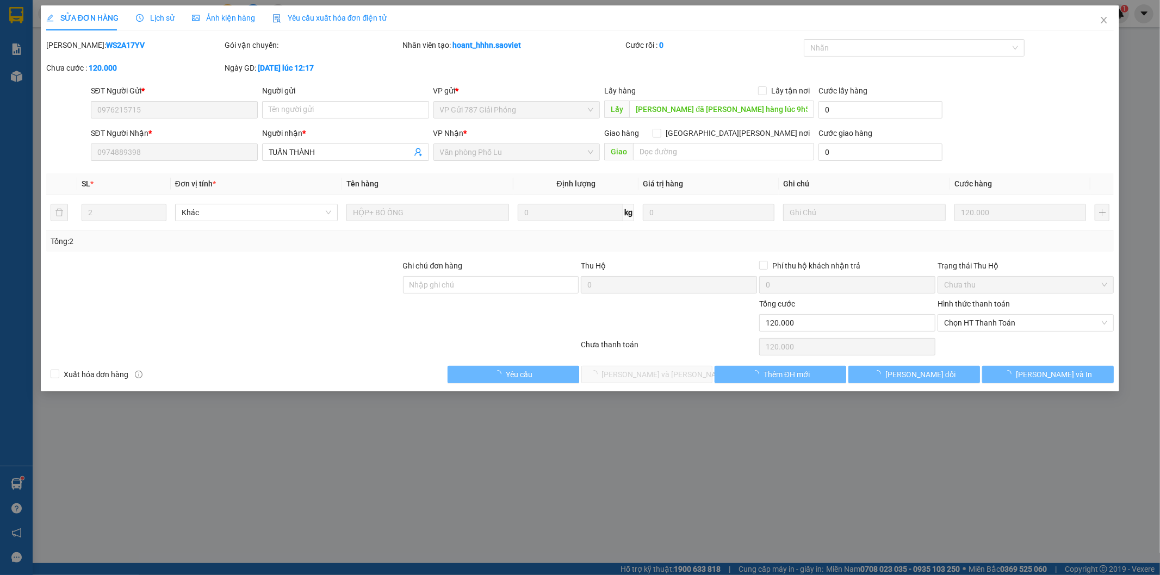
type input "120.000"
click at [1009, 319] on span "Chọn HT Thanh Toán" at bounding box center [1025, 323] width 163 height 16
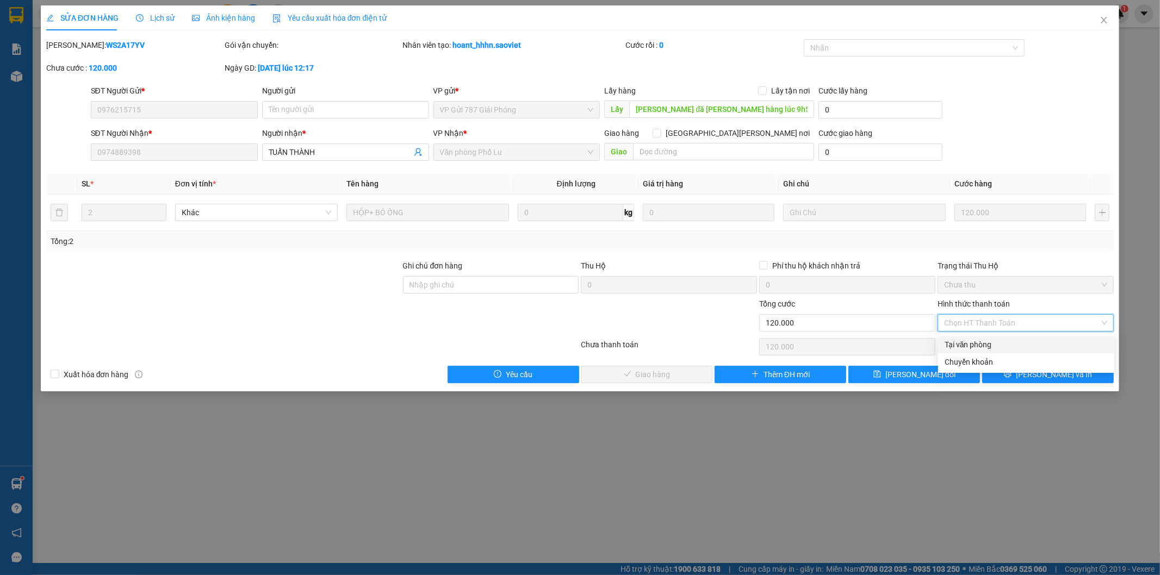
click at [977, 341] on div "Tại văn phòng" at bounding box center [1025, 345] width 163 height 12
type input "0"
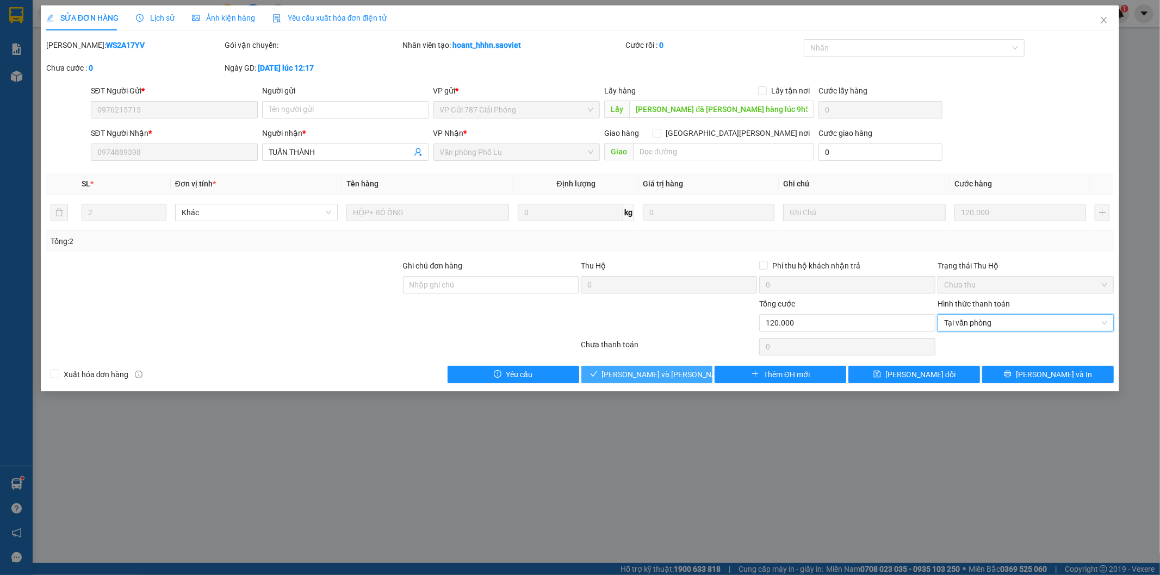
click at [649, 376] on span "[PERSON_NAME] và [PERSON_NAME] hàng" at bounding box center [675, 375] width 147 height 12
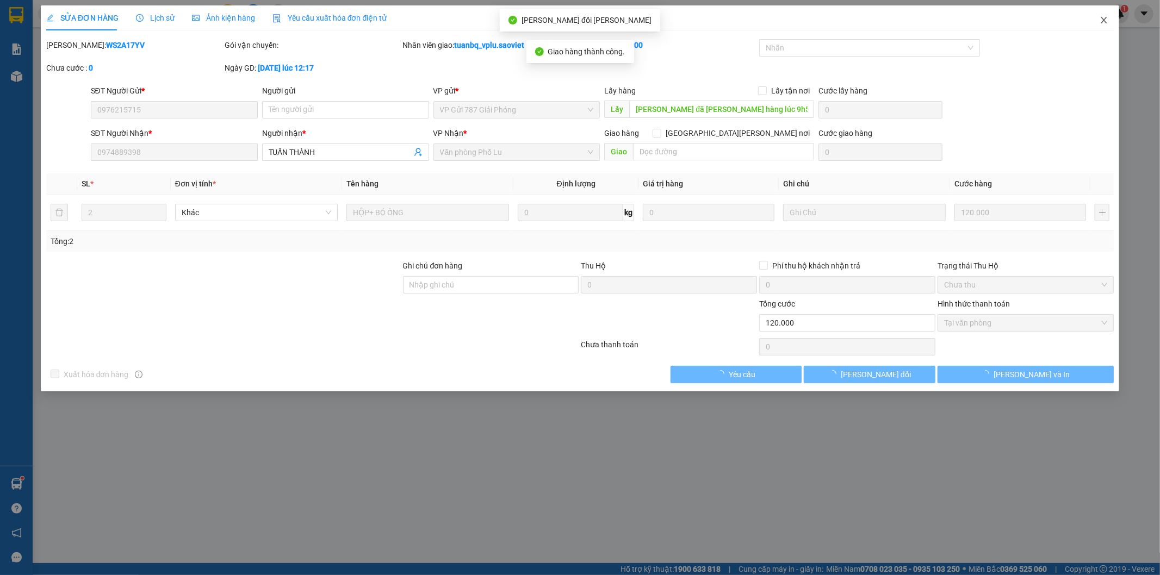
click at [1105, 15] on span "Close" at bounding box center [1103, 20] width 30 height 30
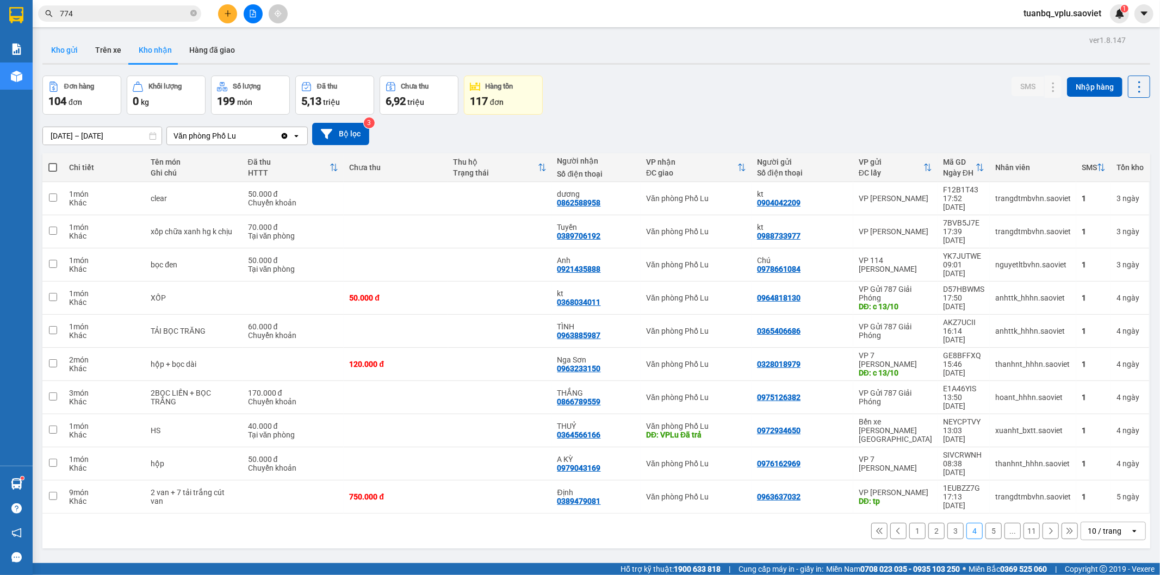
click at [72, 53] on button "Kho gửi" at bounding box center [64, 50] width 44 height 26
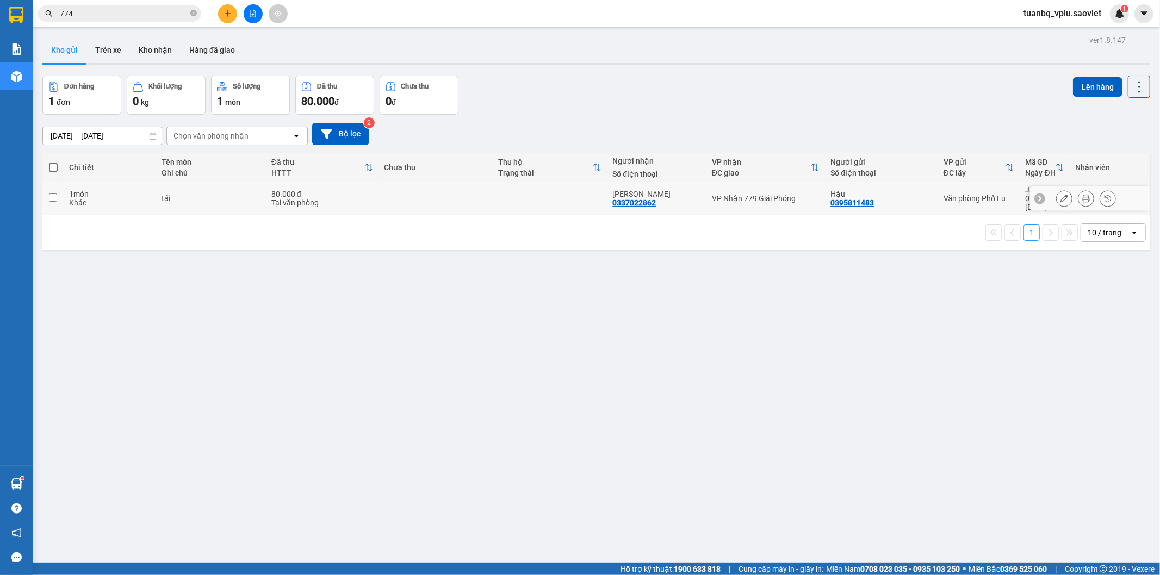
click at [266, 200] on td "80.000 đ Tại văn phòng" at bounding box center [322, 198] width 113 height 33
checkbox input "true"
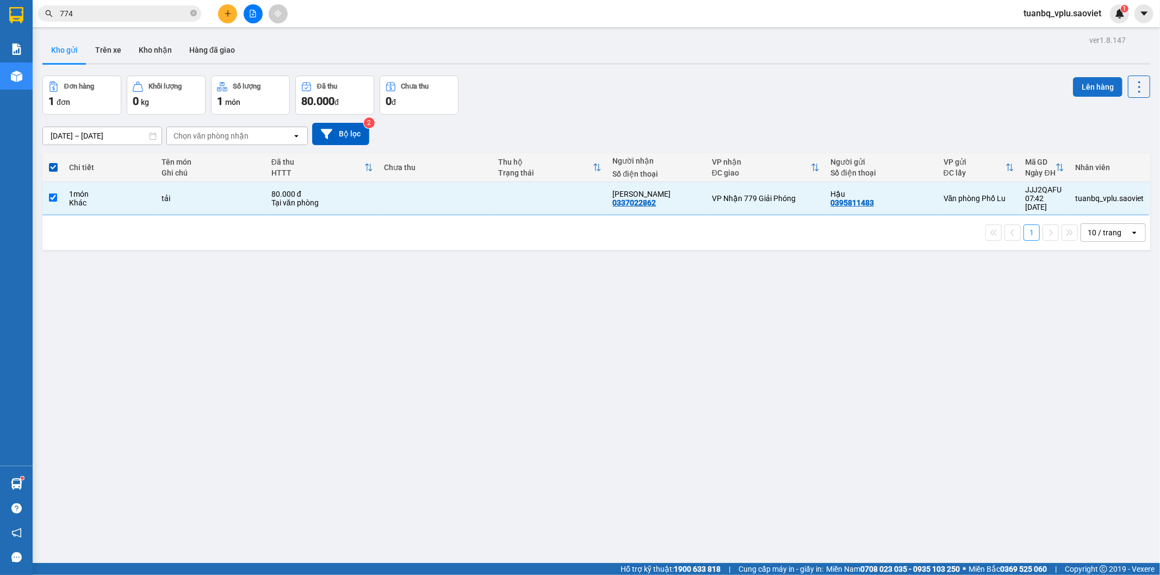
click at [1079, 84] on button "Lên hàng" at bounding box center [1097, 87] width 49 height 20
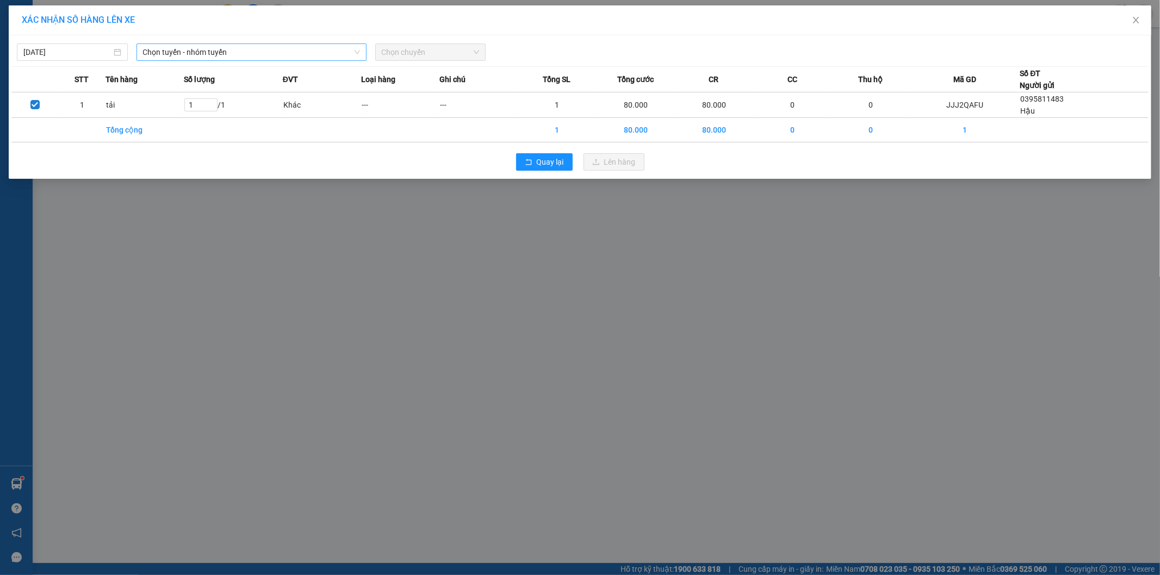
click at [179, 49] on span "Chọn tuyến - nhóm tuyến" at bounding box center [251, 52] width 217 height 16
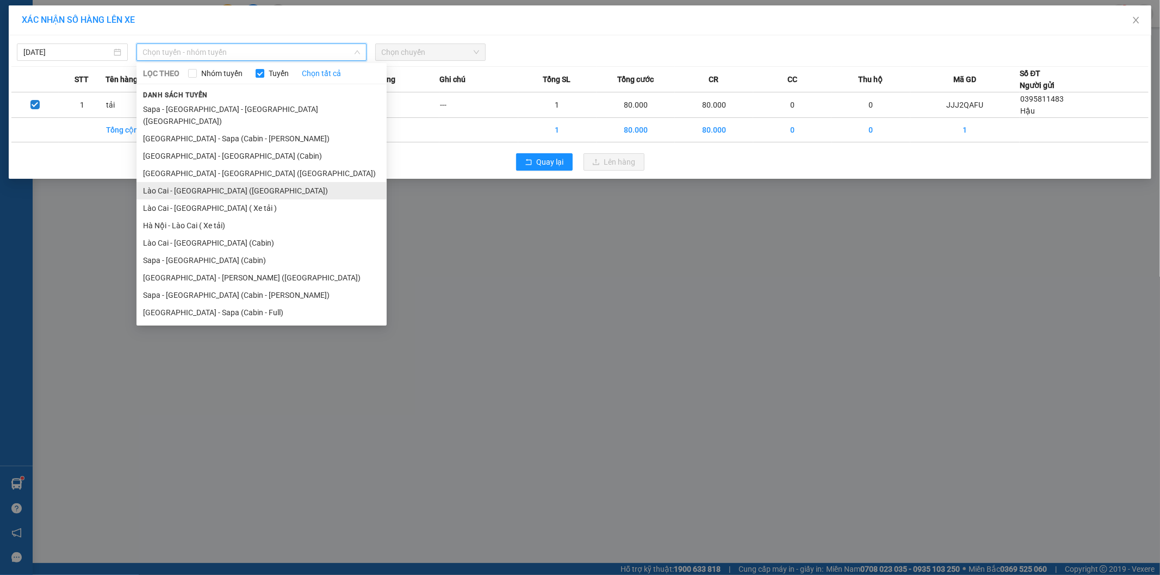
click at [207, 182] on li "Lào Cai - [GEOGRAPHIC_DATA] ([GEOGRAPHIC_DATA])" at bounding box center [261, 190] width 250 height 17
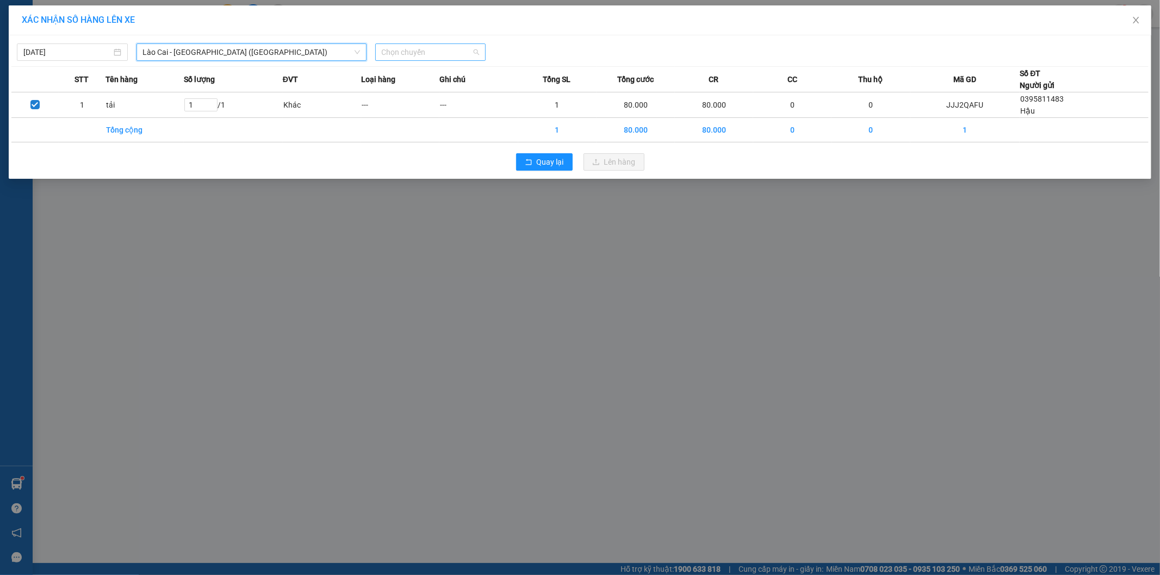
click at [426, 47] on span "Chọn chuyến" at bounding box center [431, 52] width 98 height 16
click at [423, 60] on input "search" at bounding box center [427, 52] width 90 height 16
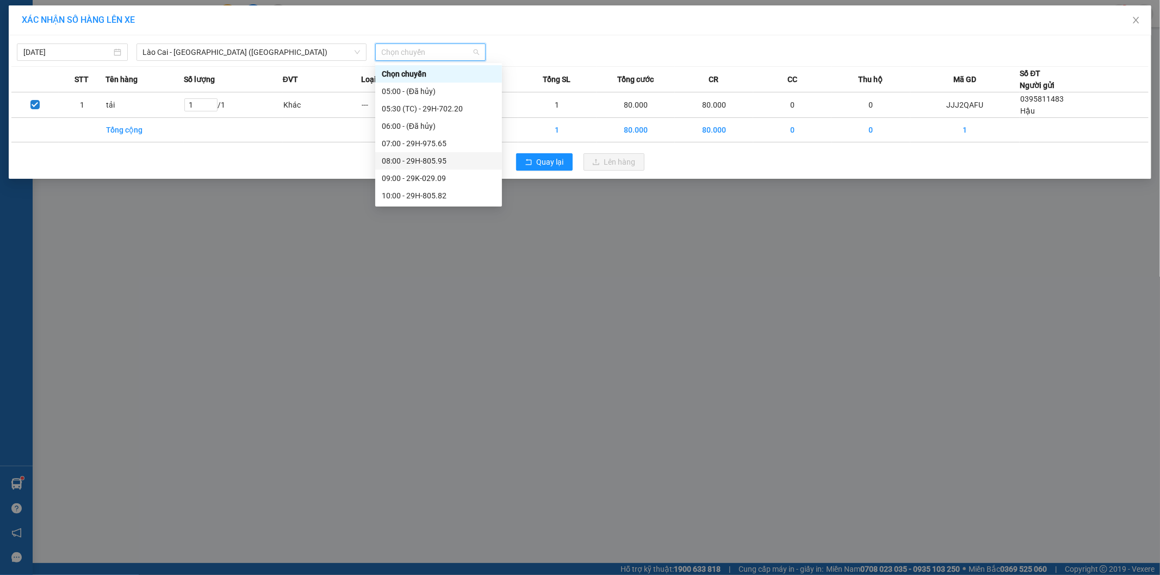
click at [437, 160] on div "08:00 - 29H-805.95" at bounding box center [439, 161] width 114 height 12
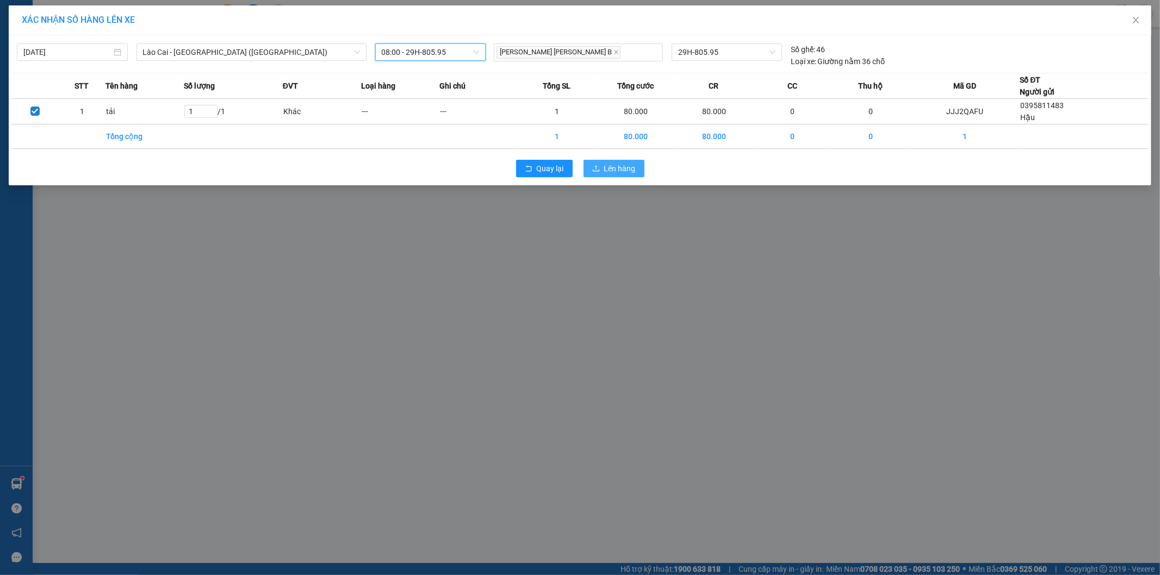
click at [628, 170] on span "Lên hàng" at bounding box center [620, 169] width 32 height 12
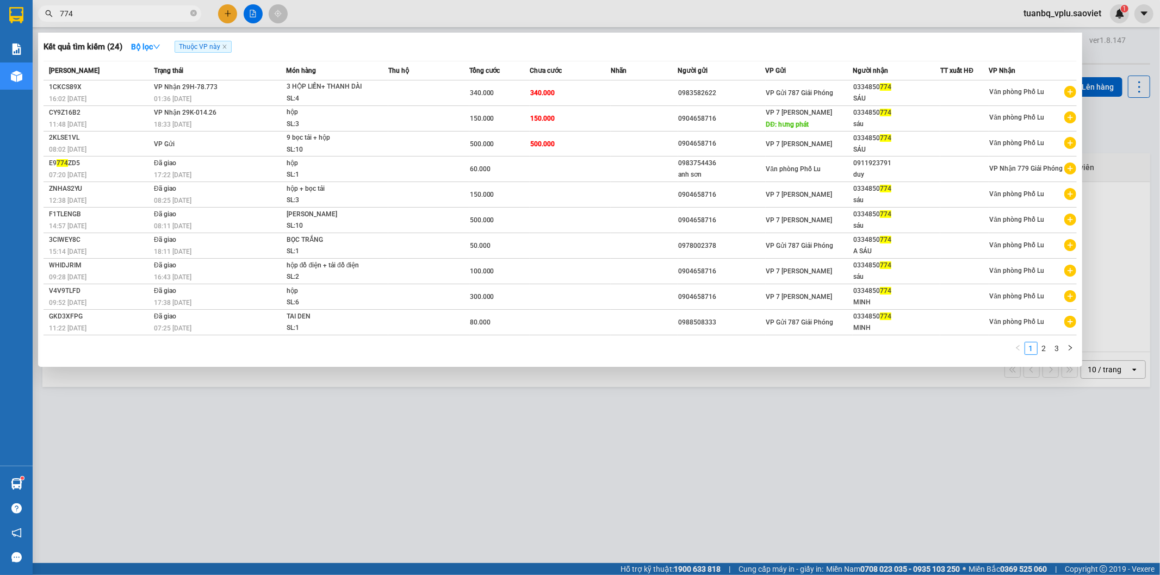
click at [120, 9] on input "774" at bounding box center [124, 14] width 128 height 12
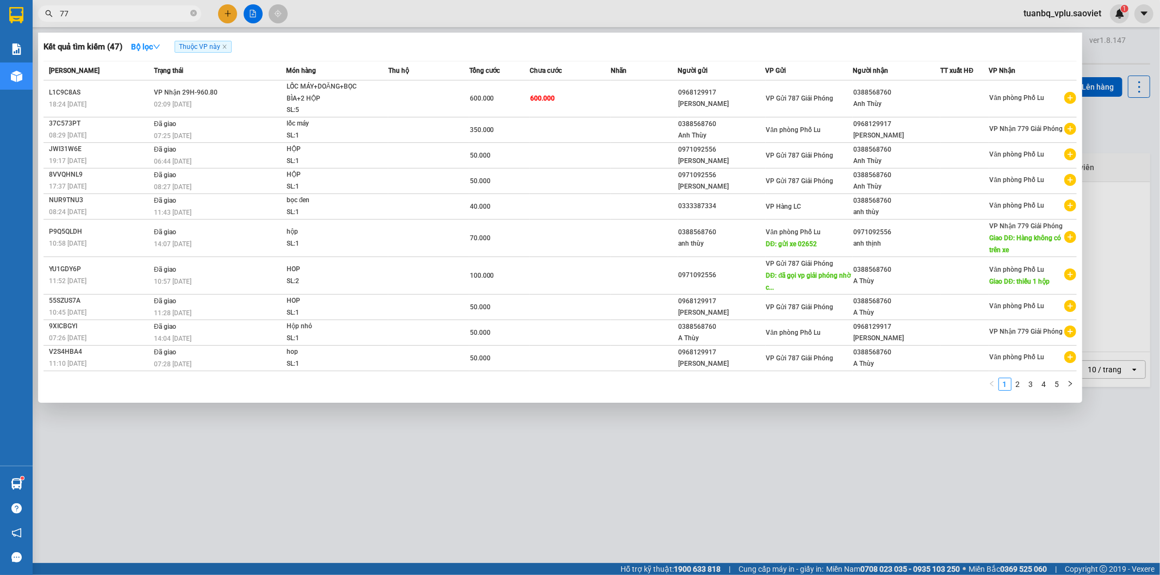
type input "774"
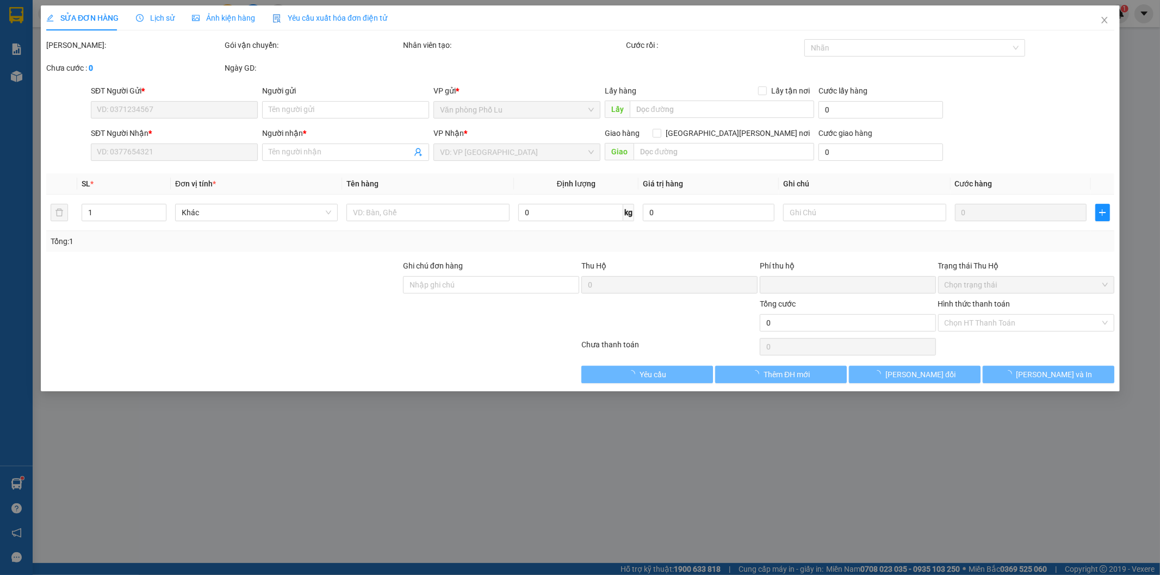
type input "0983582622"
type input "tp"
type input "0334850774"
type input "SÁU"
type input "0"
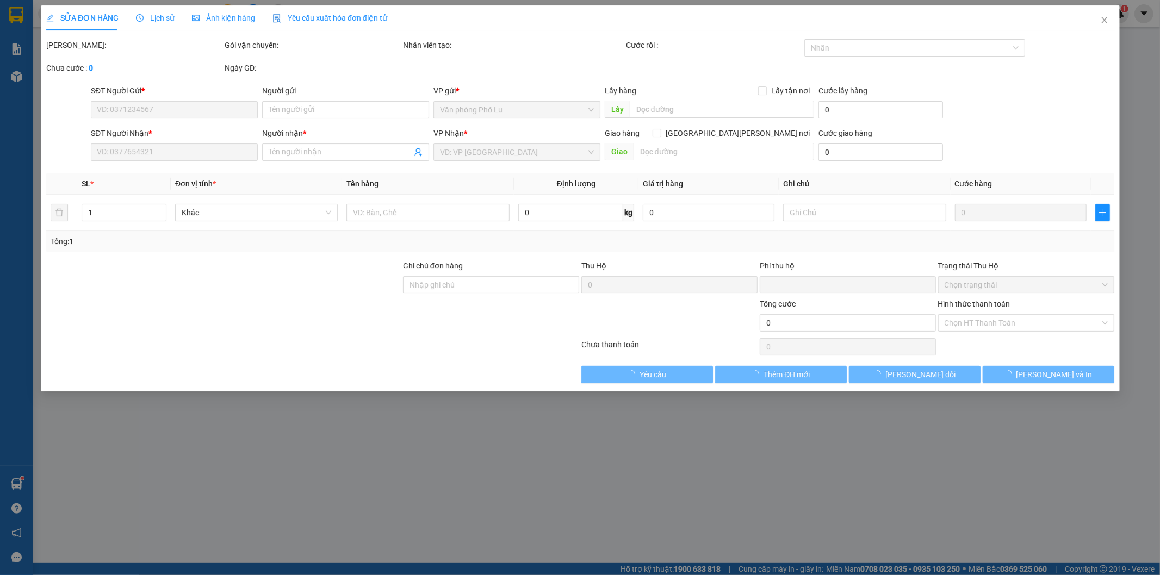
type input "340.000"
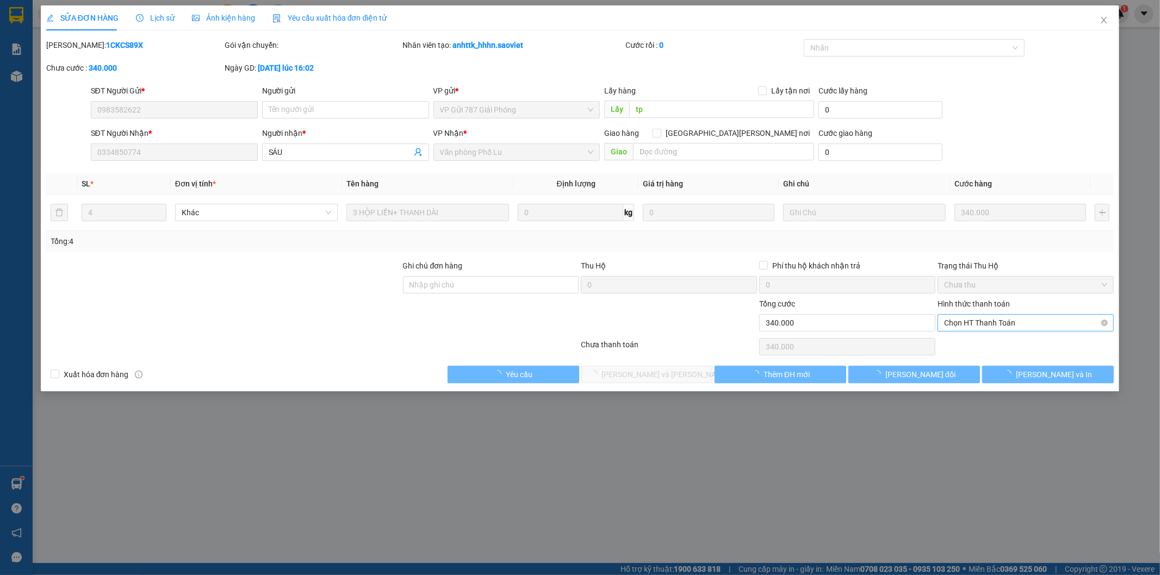
click at [975, 322] on span "Chọn HT Thanh Toán" at bounding box center [1025, 323] width 163 height 16
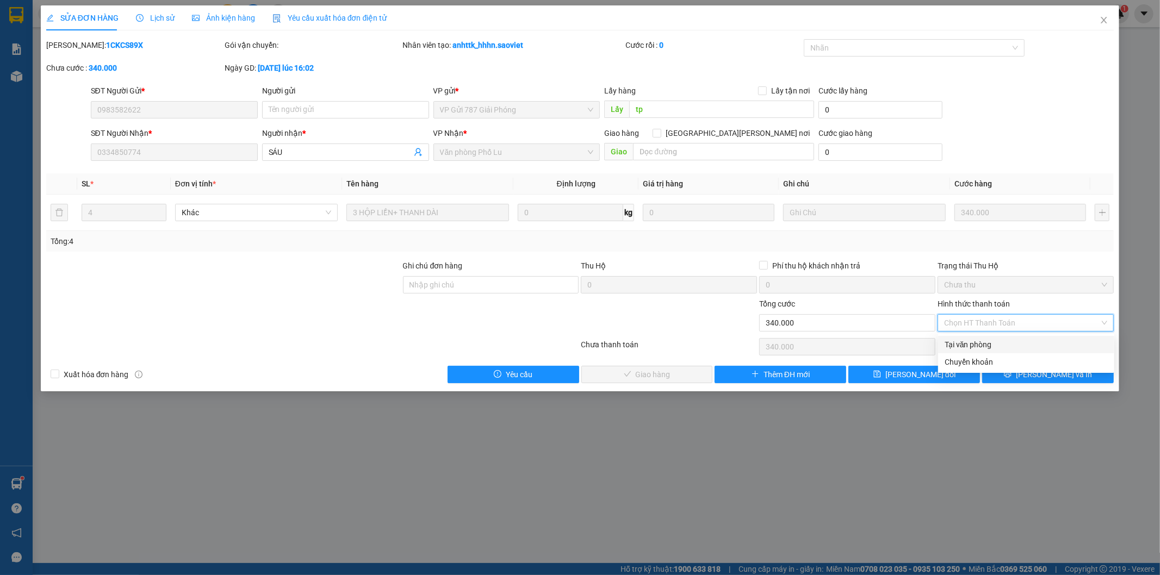
click at [966, 344] on div "Tại văn phòng" at bounding box center [1025, 345] width 163 height 12
type input "0"
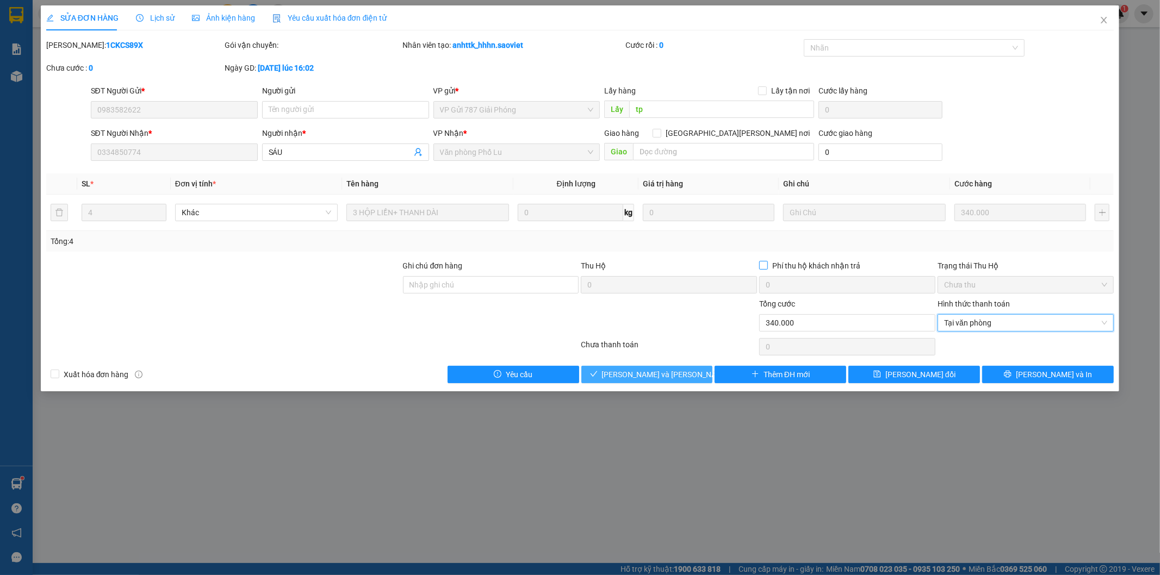
click at [676, 369] on span "[PERSON_NAME] và [PERSON_NAME] hàng" at bounding box center [675, 375] width 147 height 12
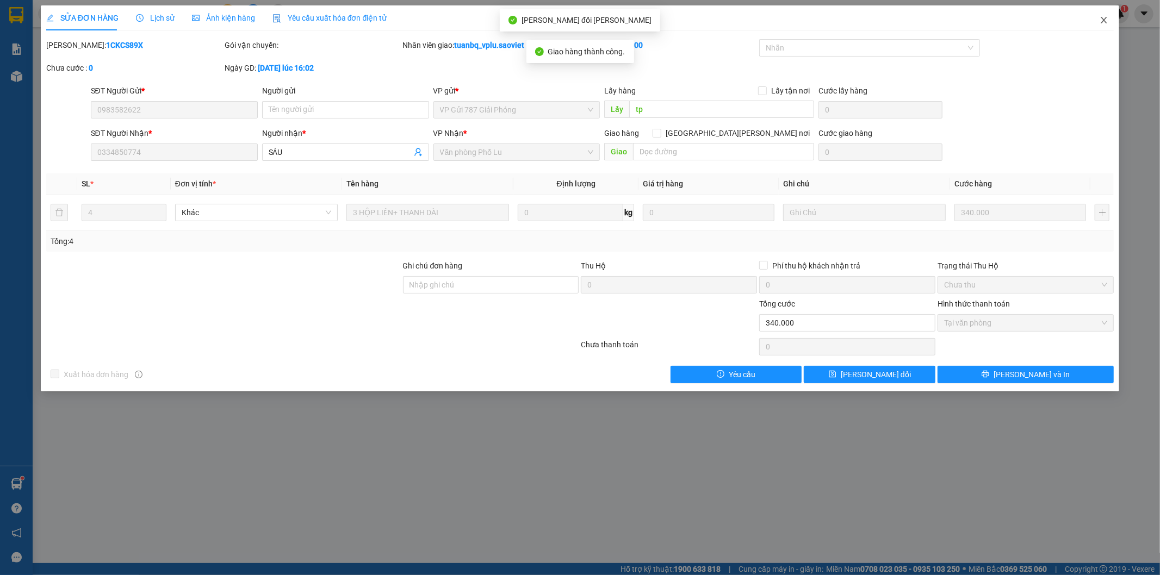
click at [1100, 20] on icon "close" at bounding box center [1103, 20] width 9 height 9
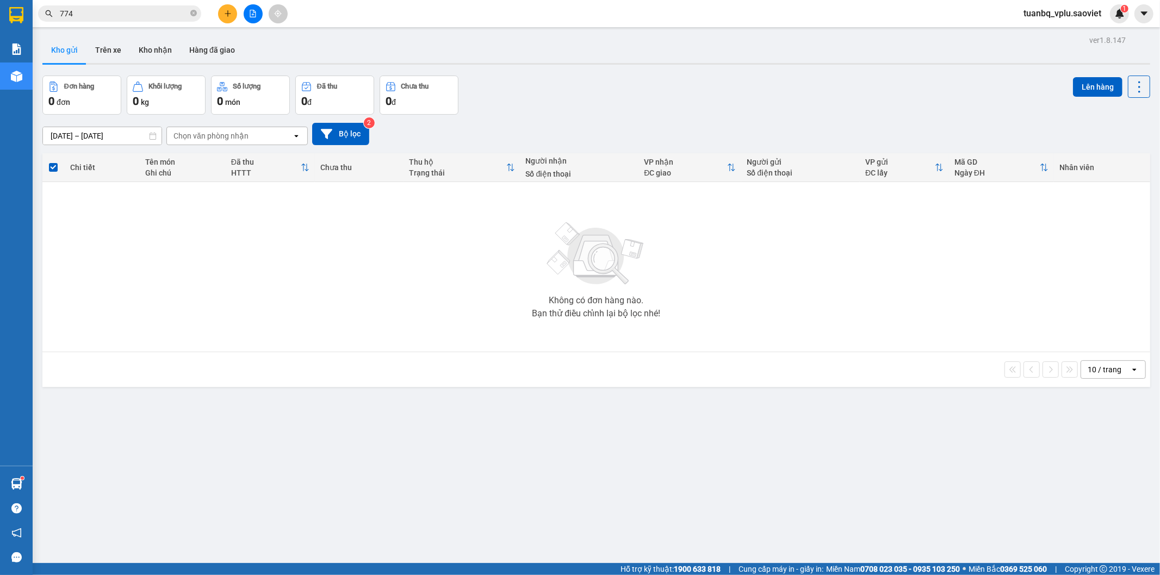
click at [99, 13] on input "774" at bounding box center [124, 14] width 128 height 12
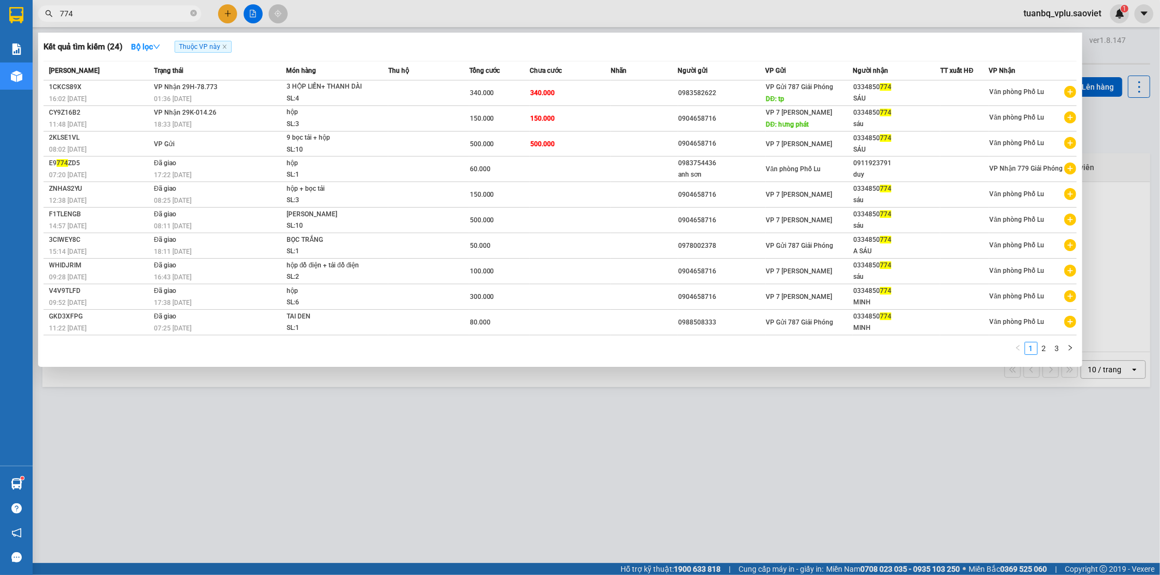
click at [99, 13] on input "774" at bounding box center [124, 14] width 128 height 12
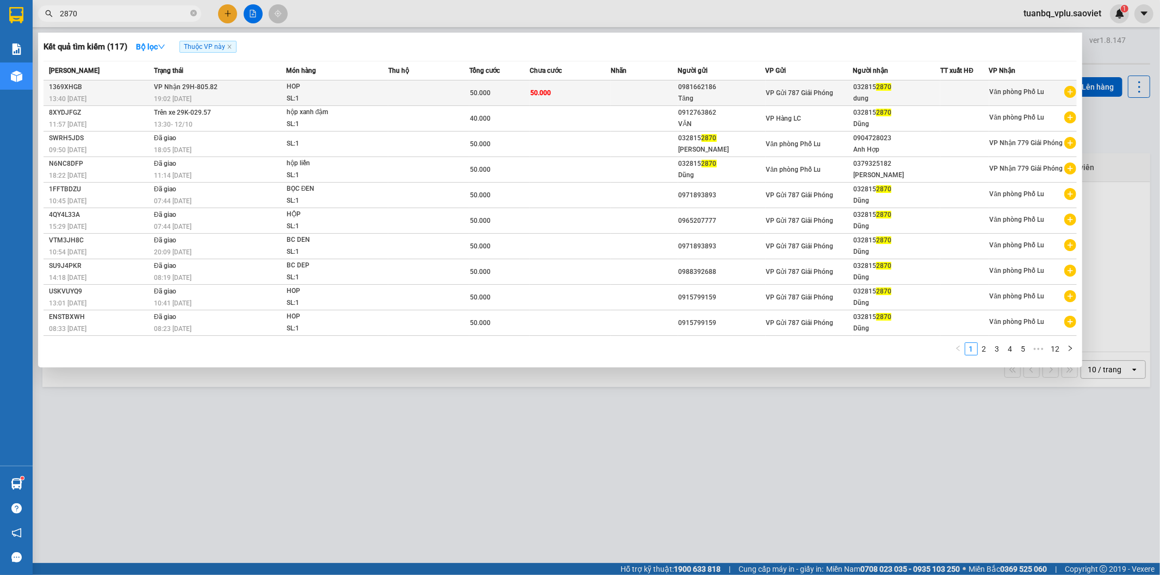
type input "2870"
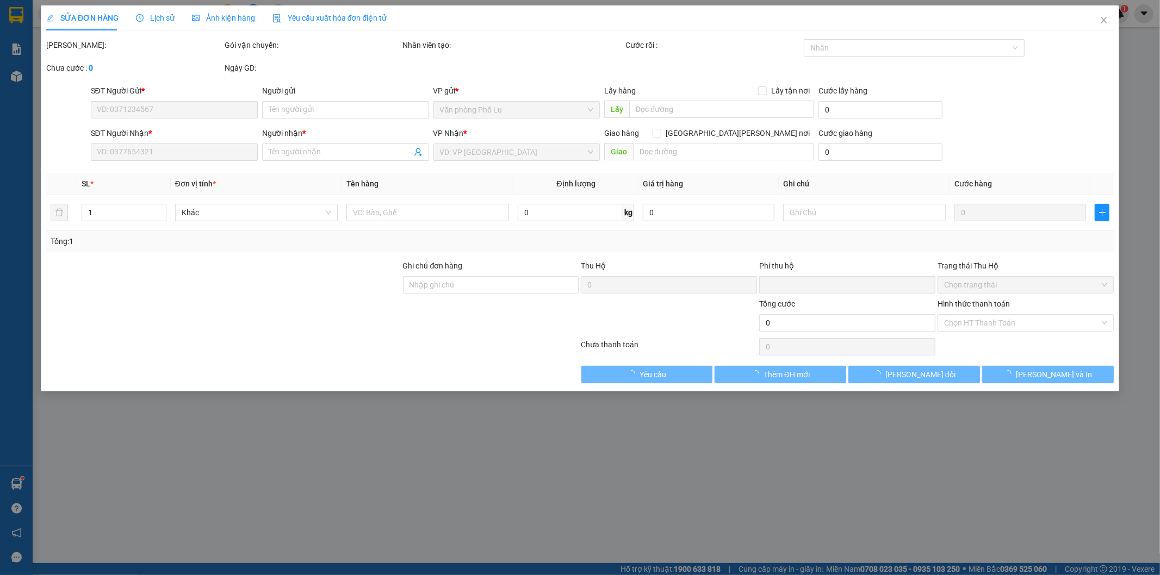
type input "0981662186"
type input "Tăng"
type input "0328152870"
type input "dung"
type input "0"
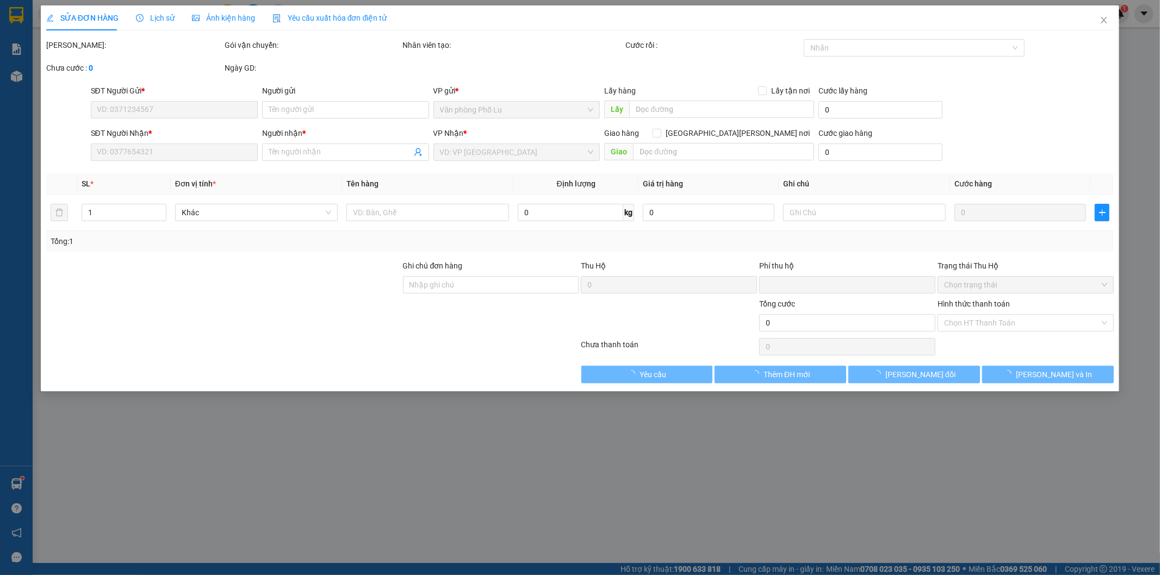
type input "50.000"
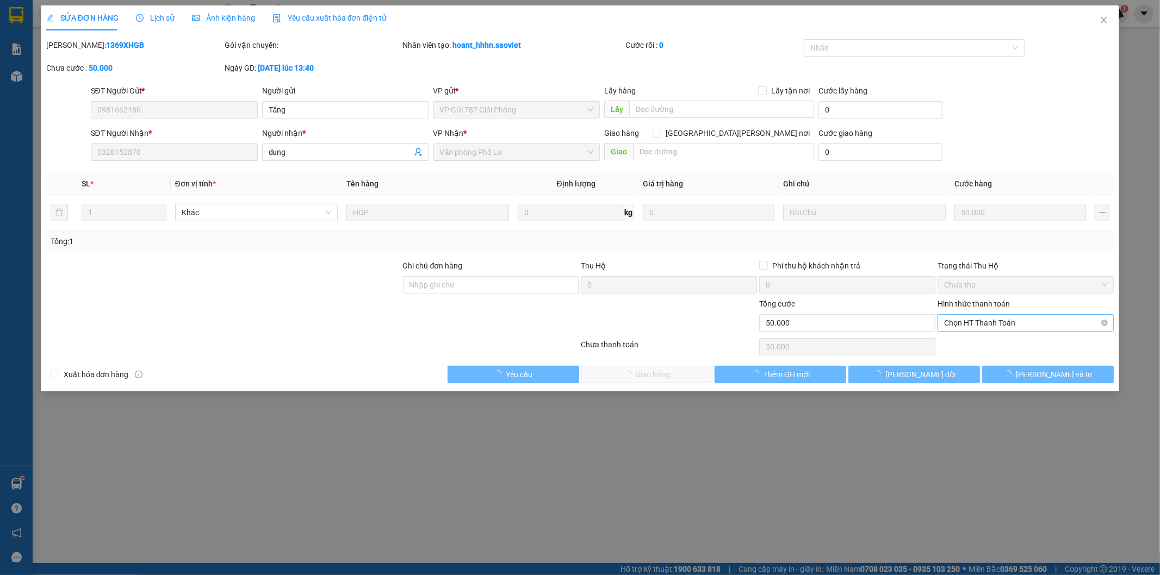
click at [980, 324] on span "Chọn HT Thanh Toán" at bounding box center [1025, 323] width 163 height 16
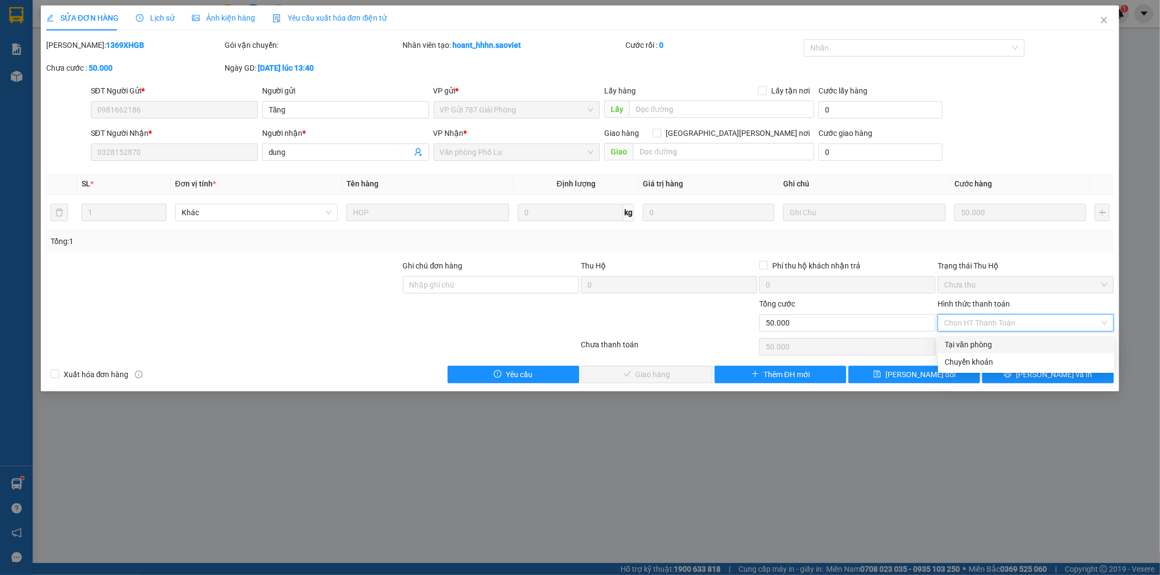
click at [974, 342] on div "Tại văn phòng" at bounding box center [1025, 345] width 163 height 12
type input "0"
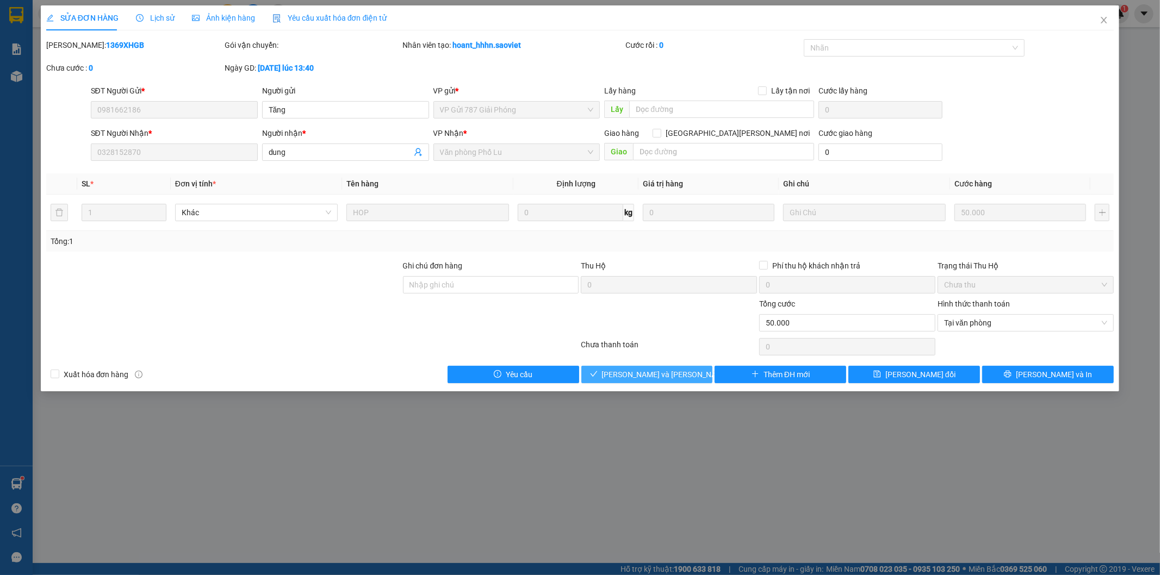
click at [672, 373] on span "[PERSON_NAME] và [PERSON_NAME] hàng" at bounding box center [675, 375] width 147 height 12
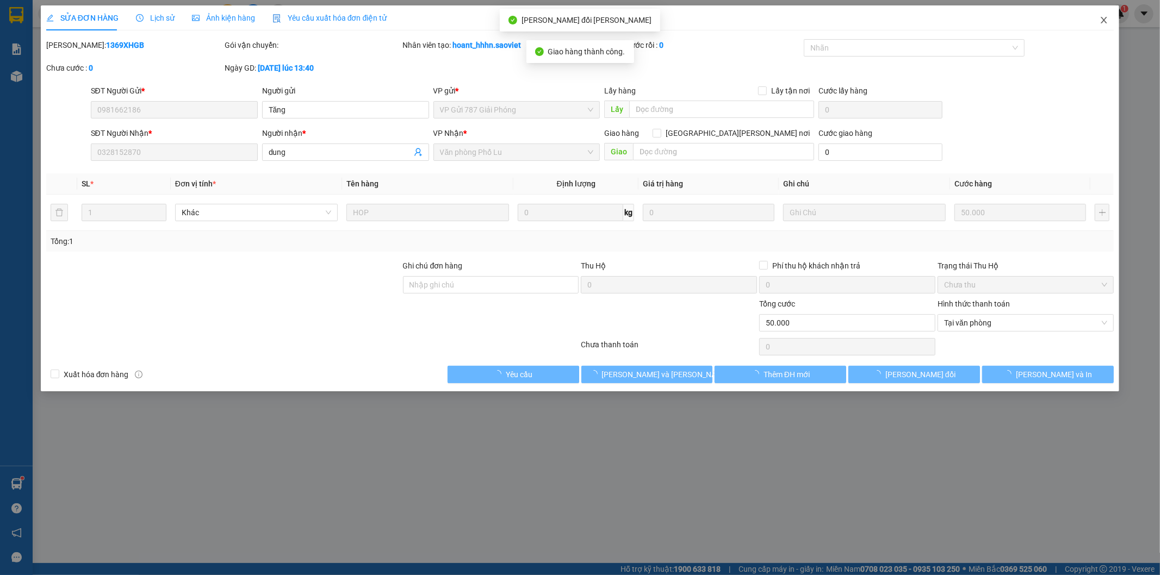
drag, startPoint x: 1105, startPoint y: 20, endPoint x: 152, endPoint y: 23, distance: 953.0
click at [1105, 20] on icon "close" at bounding box center [1103, 20] width 9 height 9
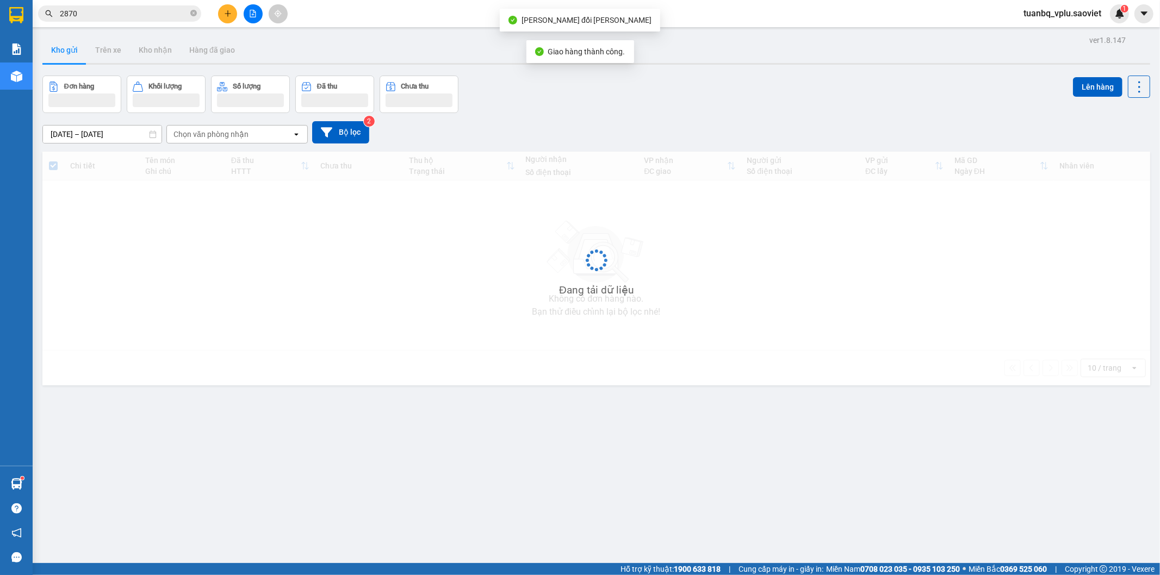
click at [105, 15] on input "2870" at bounding box center [124, 14] width 128 height 12
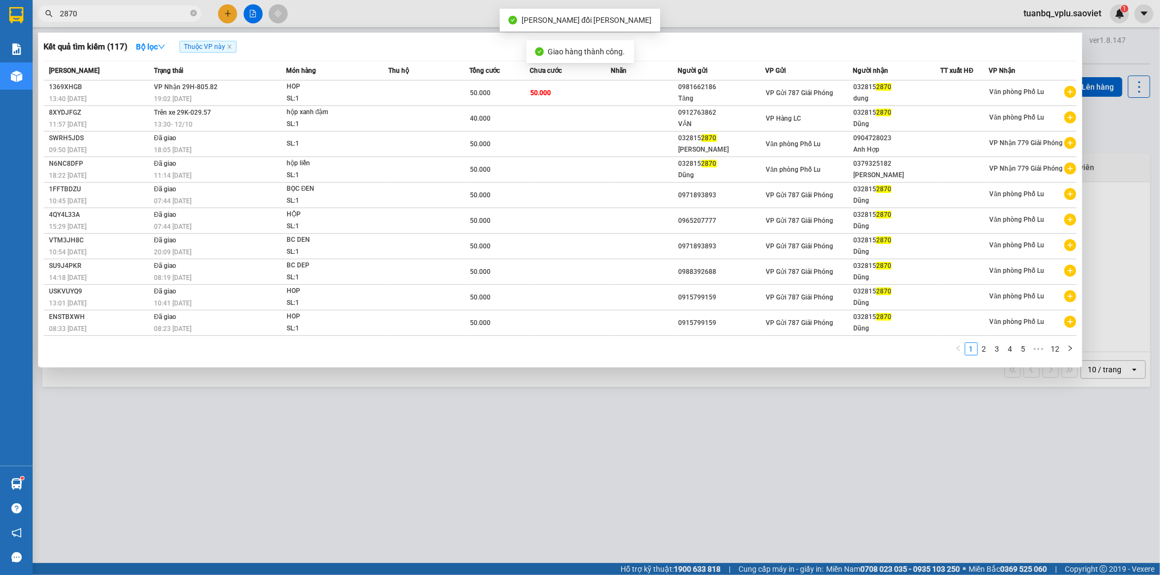
click at [104, 15] on input "2870" at bounding box center [124, 14] width 128 height 12
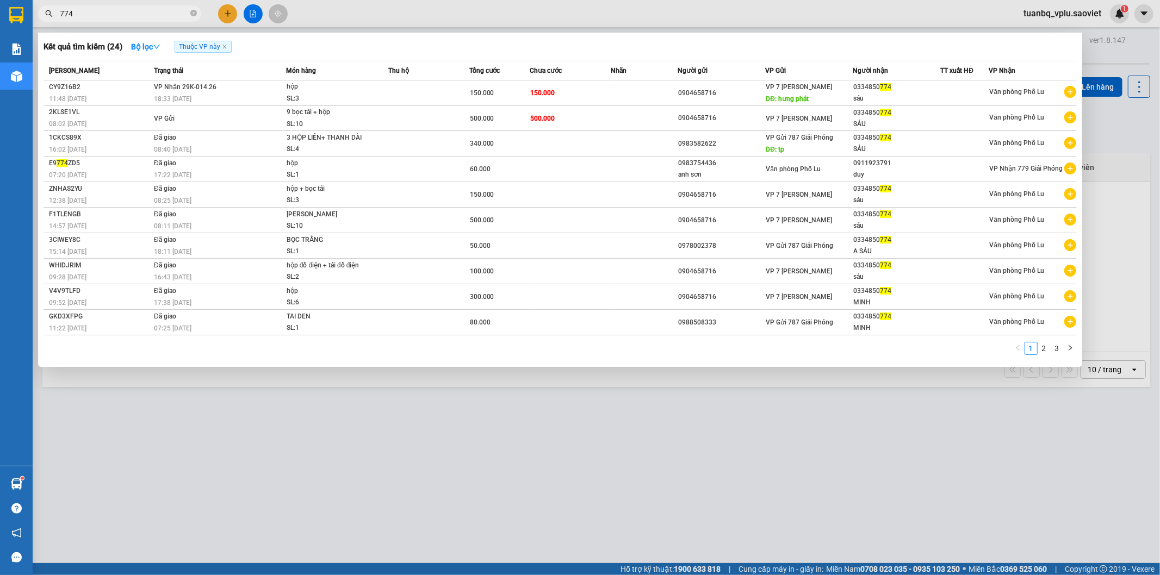
click at [109, 23] on div at bounding box center [580, 287] width 1160 height 575
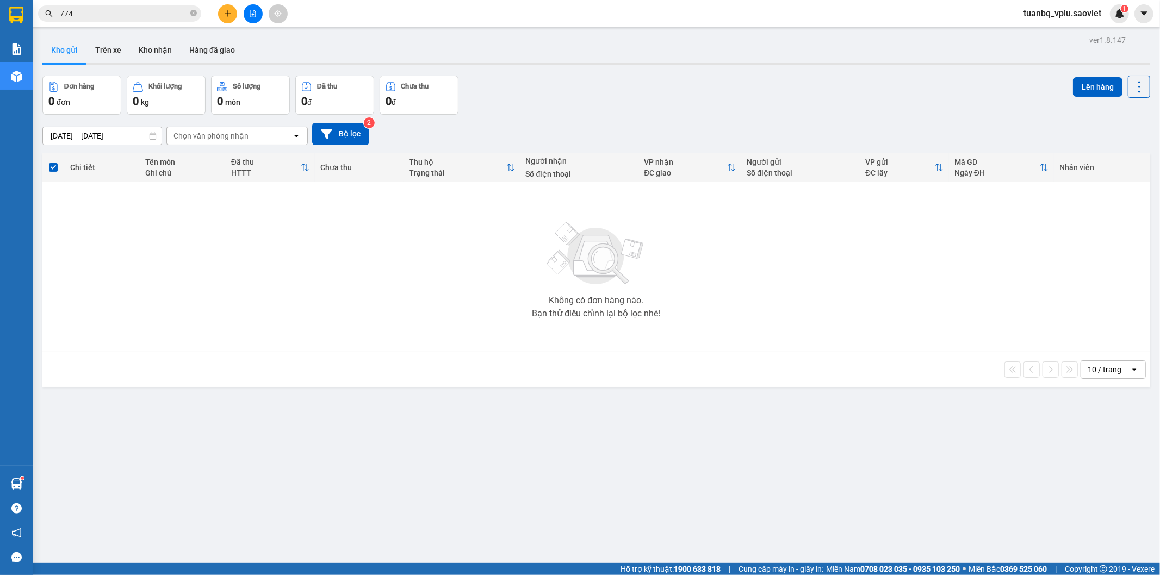
click at [110, 14] on input "774" at bounding box center [124, 14] width 128 height 12
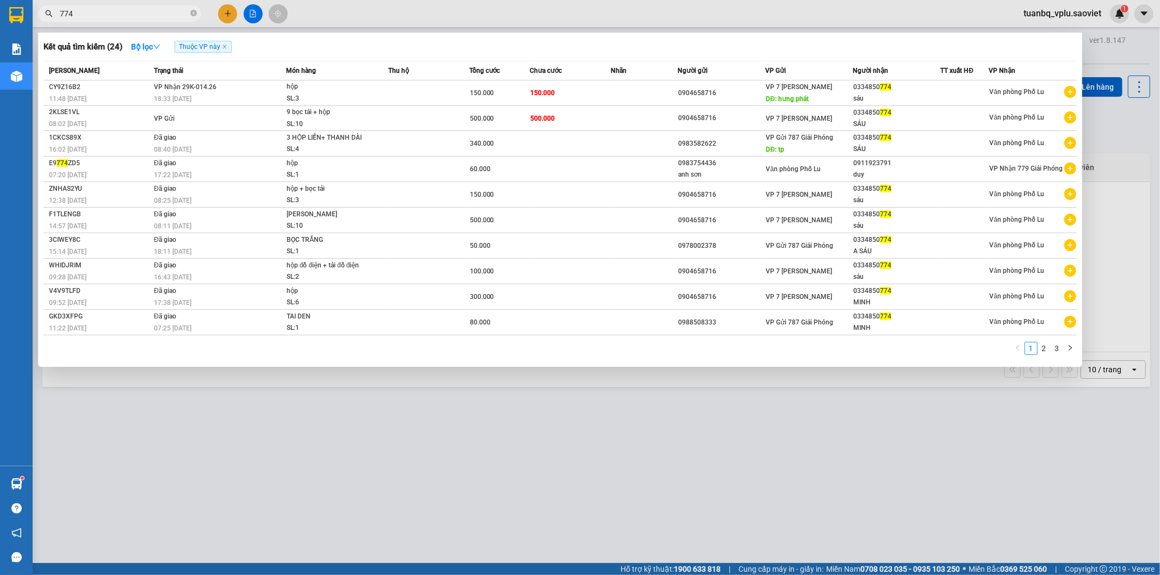
click at [107, 15] on input "774" at bounding box center [124, 14] width 128 height 12
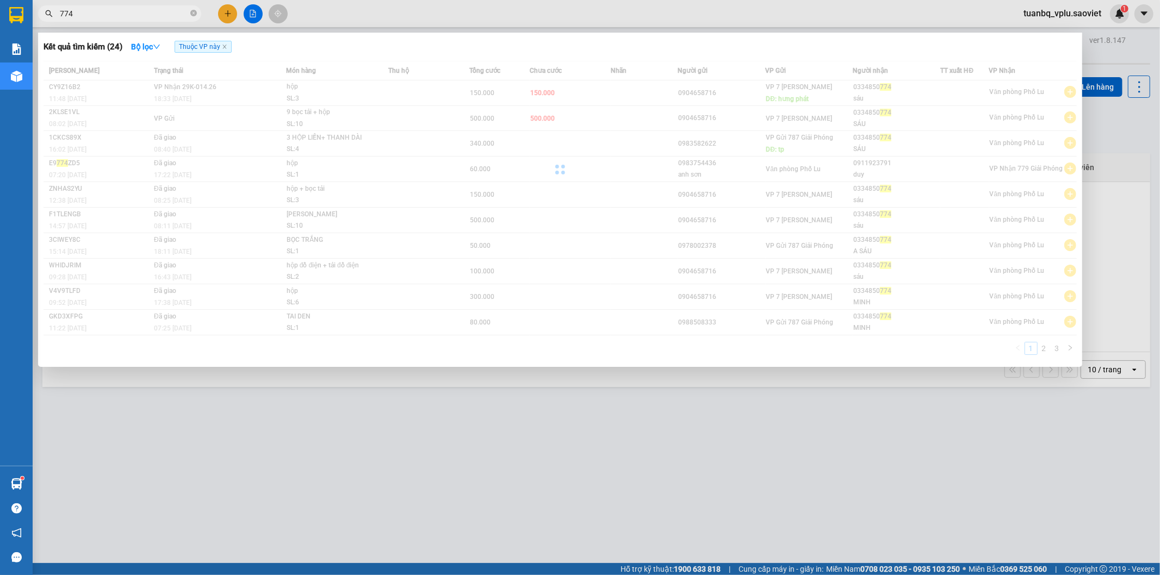
click at [107, 15] on input "774" at bounding box center [124, 14] width 128 height 12
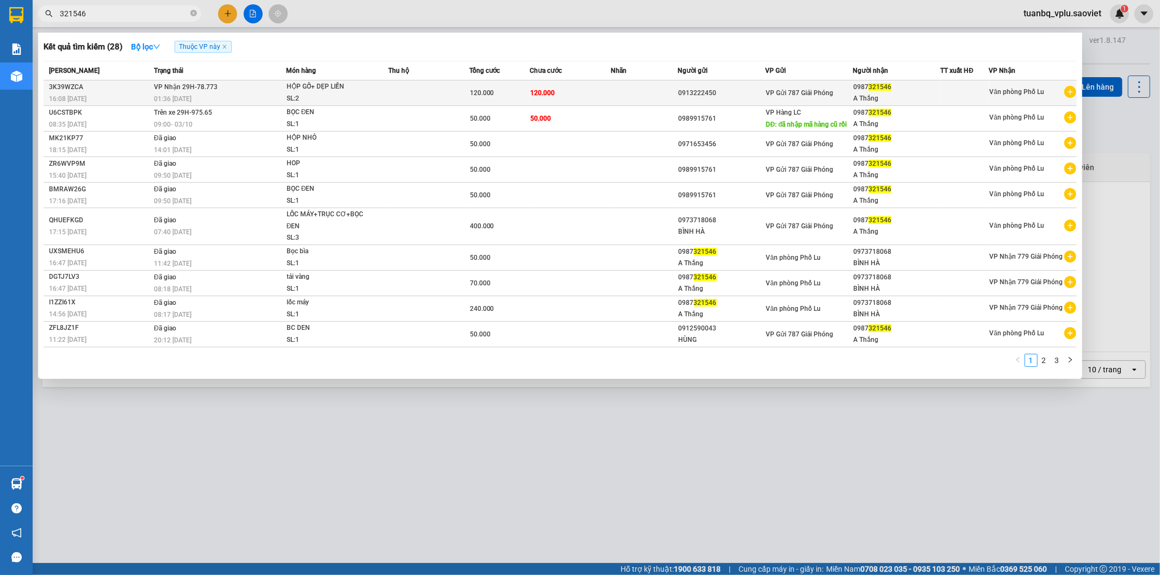
type input "321546"
click at [463, 90] on td at bounding box center [428, 93] width 81 height 26
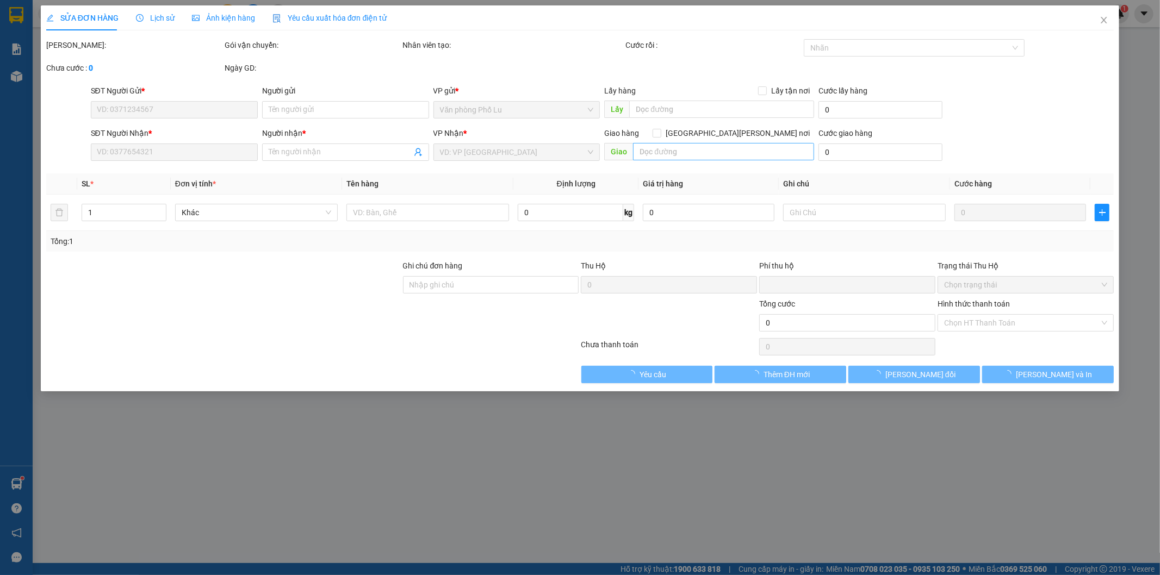
type input "0913222450"
type input "0987321546"
type input "A Thắng"
type input "0"
type input "120.000"
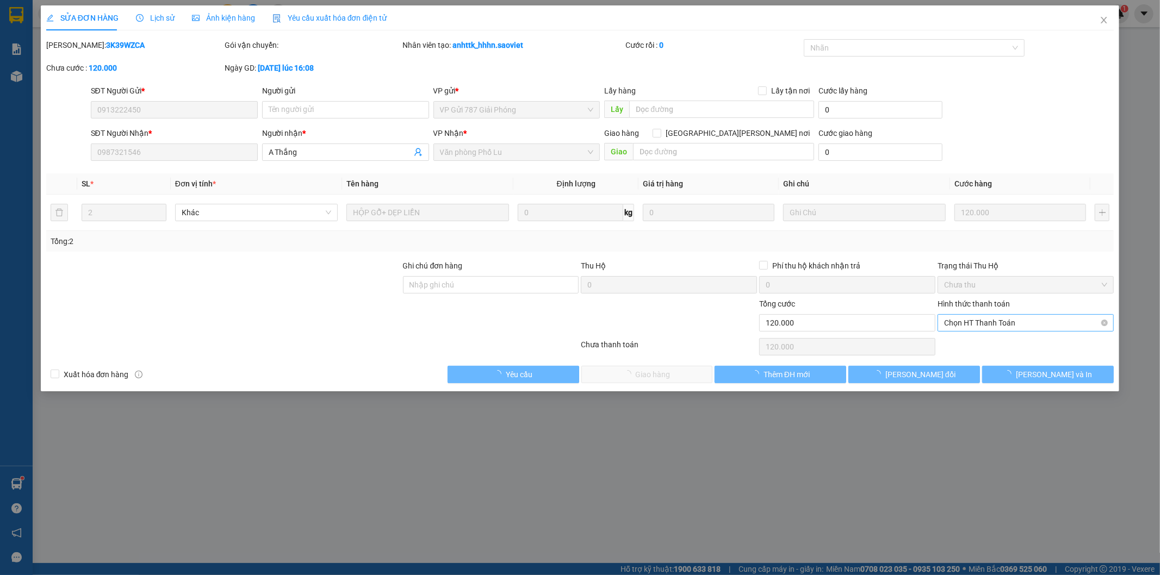
click at [977, 316] on span "Chọn HT Thanh Toán" at bounding box center [1025, 323] width 163 height 16
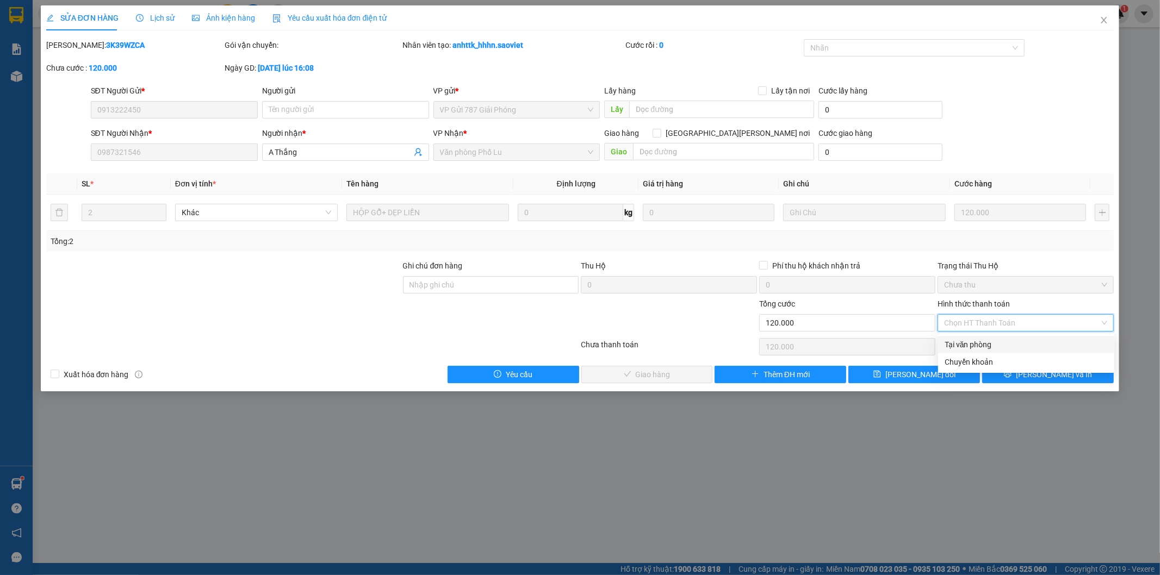
click at [961, 347] on div "Tại văn phòng" at bounding box center [1025, 345] width 163 height 12
type input "0"
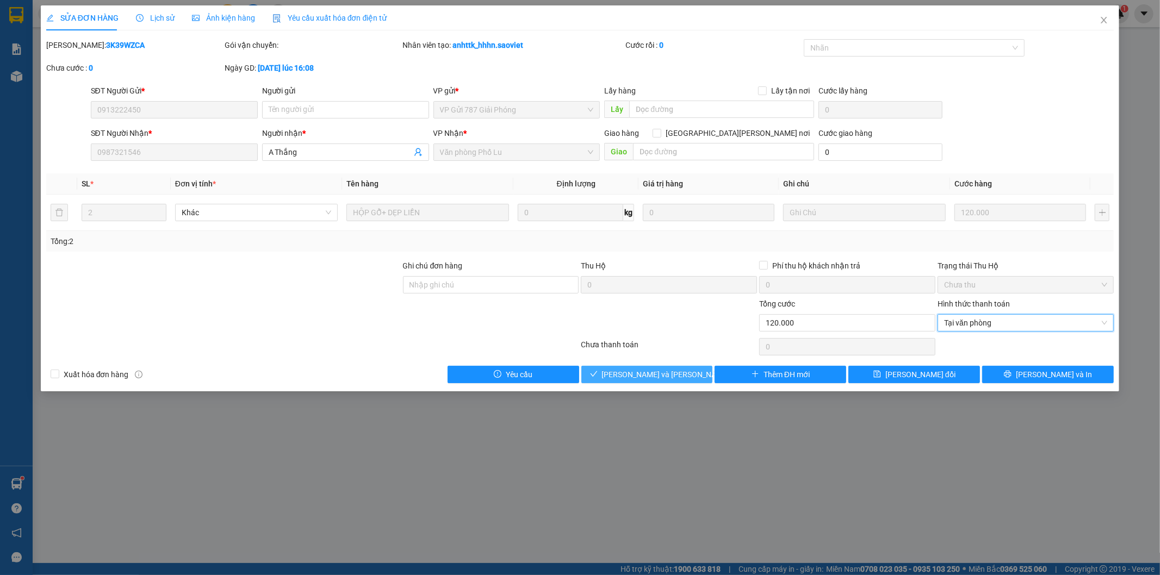
click at [686, 376] on button "[PERSON_NAME] và [PERSON_NAME] hàng" at bounding box center [647, 374] width 132 height 17
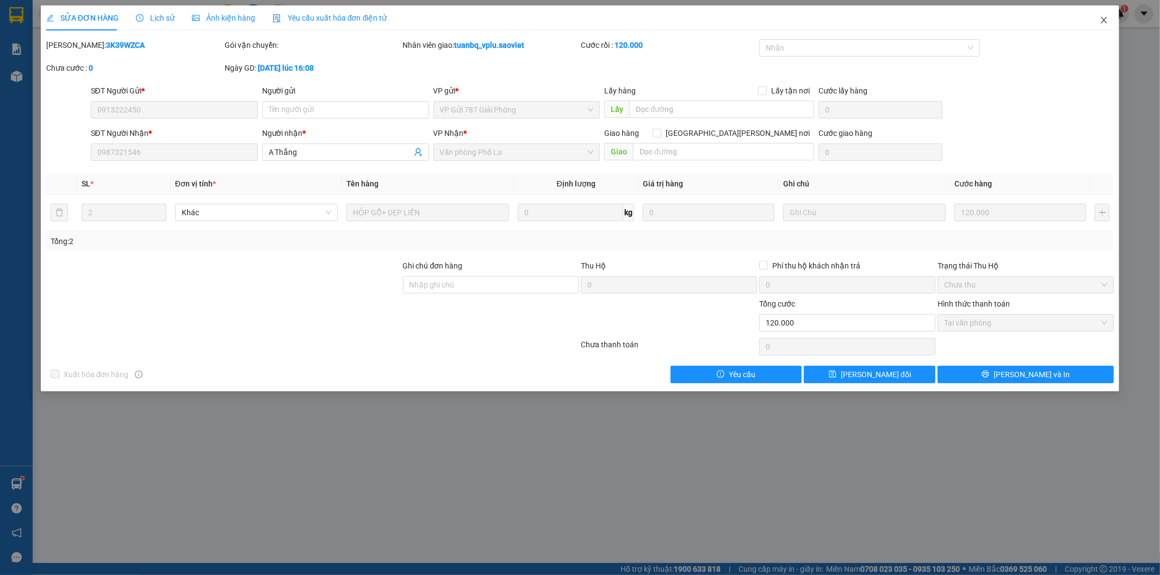
drag, startPoint x: 1105, startPoint y: 14, endPoint x: 1075, endPoint y: 11, distance: 29.5
click at [1105, 14] on span "Close" at bounding box center [1103, 20] width 30 height 30
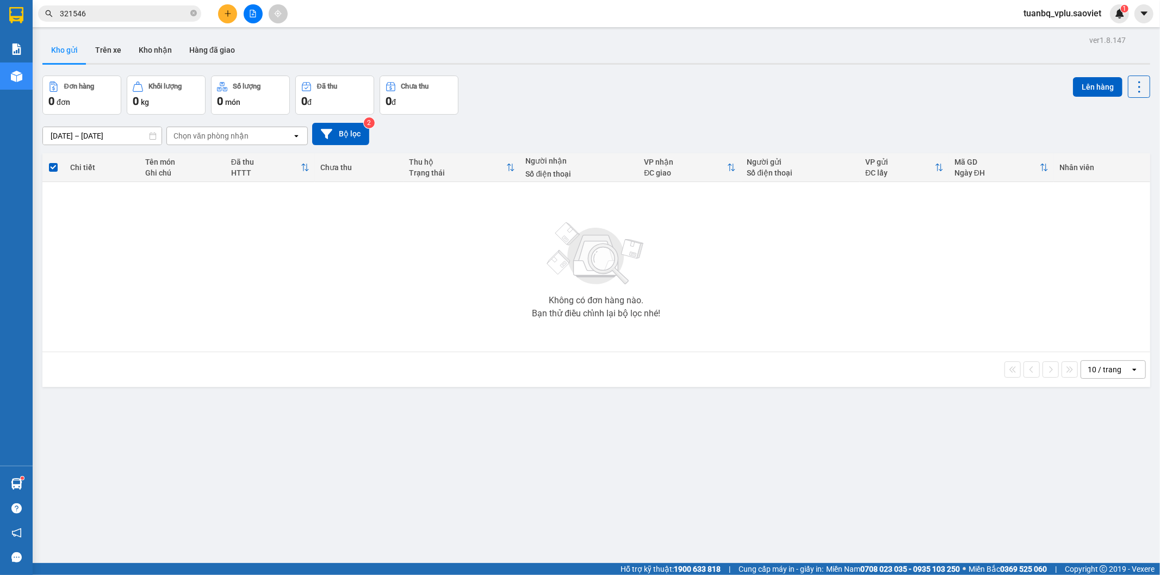
click at [232, 14] on button at bounding box center [227, 13] width 19 height 19
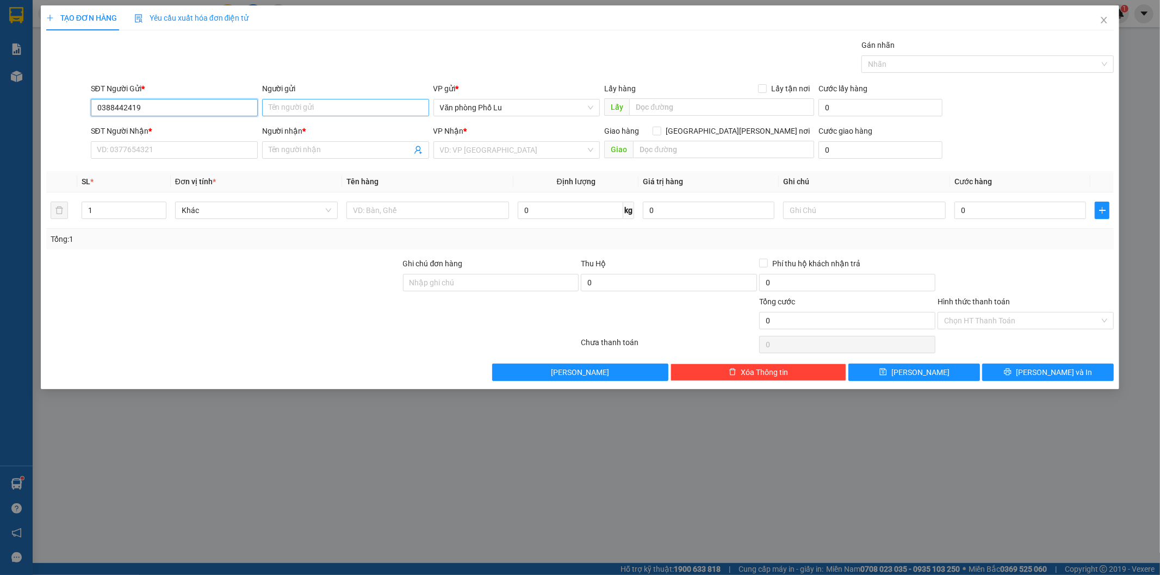
type input "0388442419"
click at [302, 102] on input "Người gửi" at bounding box center [345, 107] width 167 height 17
type input "thảo trang"
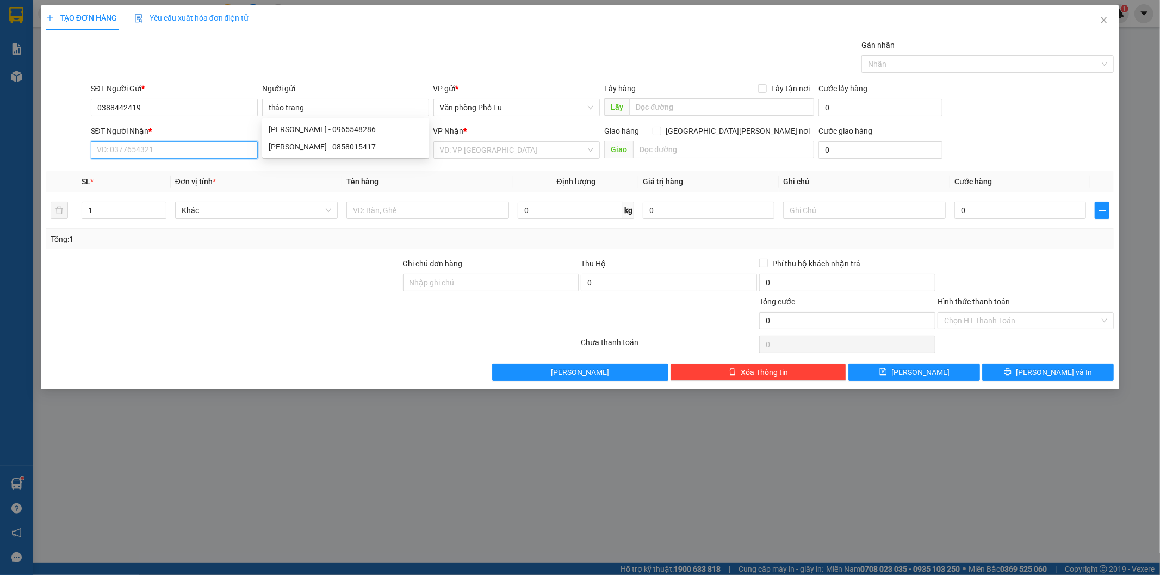
click at [169, 151] on input "SĐT Người Nhận *" at bounding box center [174, 149] width 167 height 17
type input "0359669104"
click at [294, 149] on input "Người nhận *" at bounding box center [340, 150] width 143 height 12
type input "cậu hạnh"
click at [405, 36] on div "TẠO ĐƠN HÀNG Yêu cầu xuất [PERSON_NAME] điện tử Transit Pickup Surcharge Ids Tr…" at bounding box center [580, 193] width 1068 height 376
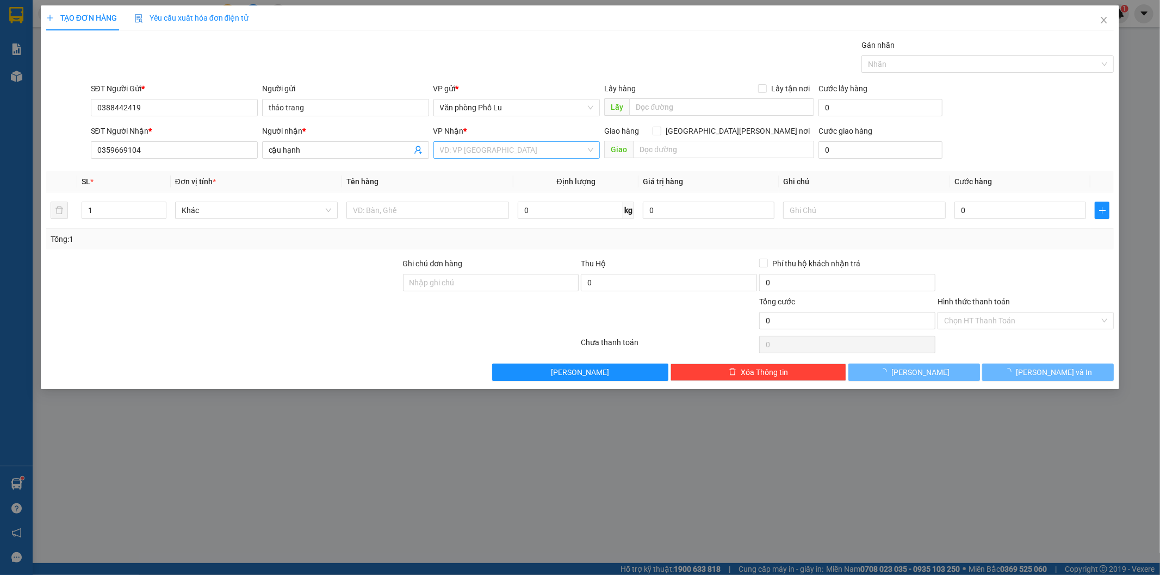
click at [509, 152] on input "search" at bounding box center [513, 150] width 146 height 16
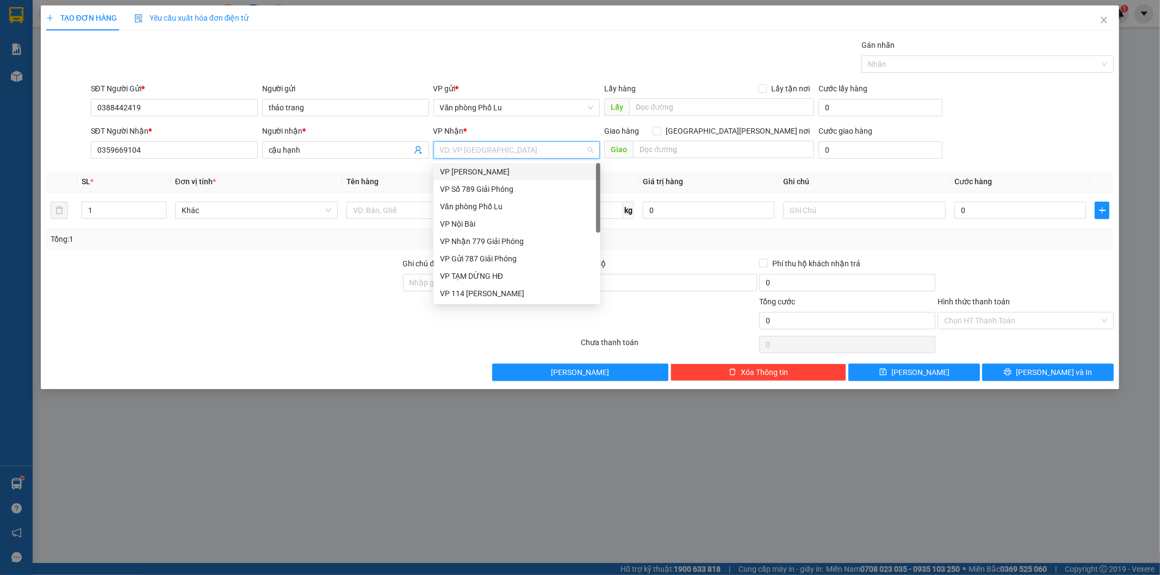
scroll to position [122, 0]
click at [494, 238] on div "VP 7 [PERSON_NAME]" at bounding box center [517, 241] width 154 height 12
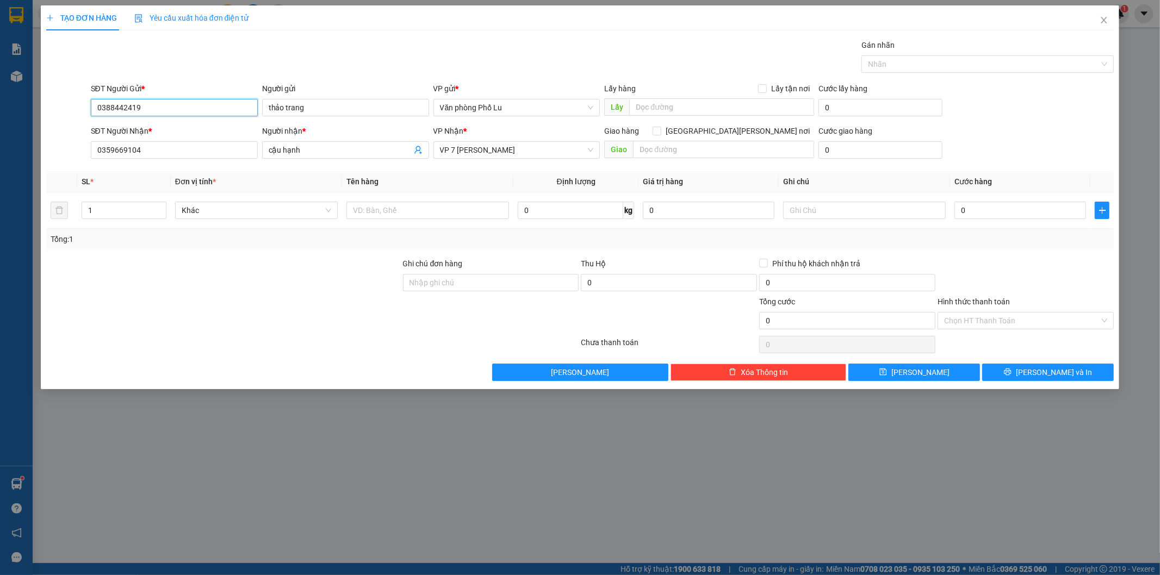
drag, startPoint x: 191, startPoint y: 110, endPoint x: 87, endPoint y: 113, distance: 104.4
click at [87, 113] on div "SĐT Người Gửi * 0388442419 0388442419 Người gửi [PERSON_NAME] VP gửi * Văn [PER…" at bounding box center [580, 102] width 1070 height 38
drag, startPoint x: 145, startPoint y: 149, endPoint x: 95, endPoint y: 154, distance: 49.7
click at [95, 154] on input "0359669104" at bounding box center [174, 149] width 167 height 17
click at [139, 104] on input "0388442419" at bounding box center [174, 107] width 167 height 17
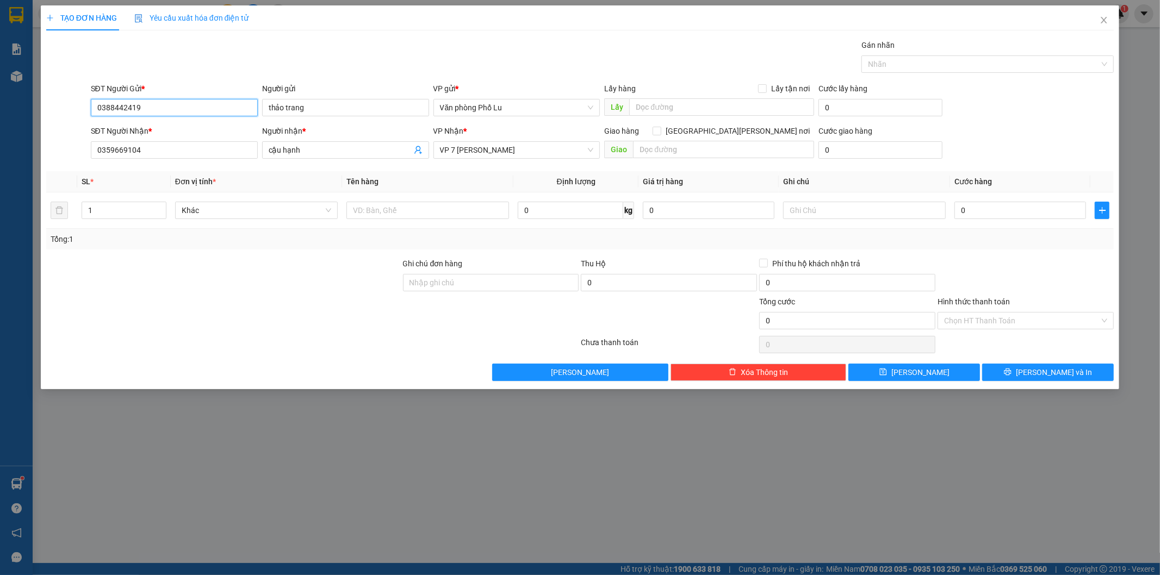
click at [139, 104] on input "0388442419" at bounding box center [174, 107] width 167 height 17
paste input "0359669104"
type input "0359669104"
click at [259, 52] on div "Gán nhãn Nhãn" at bounding box center [602, 58] width 1027 height 38
click at [167, 151] on input "0359669104" at bounding box center [174, 149] width 167 height 17
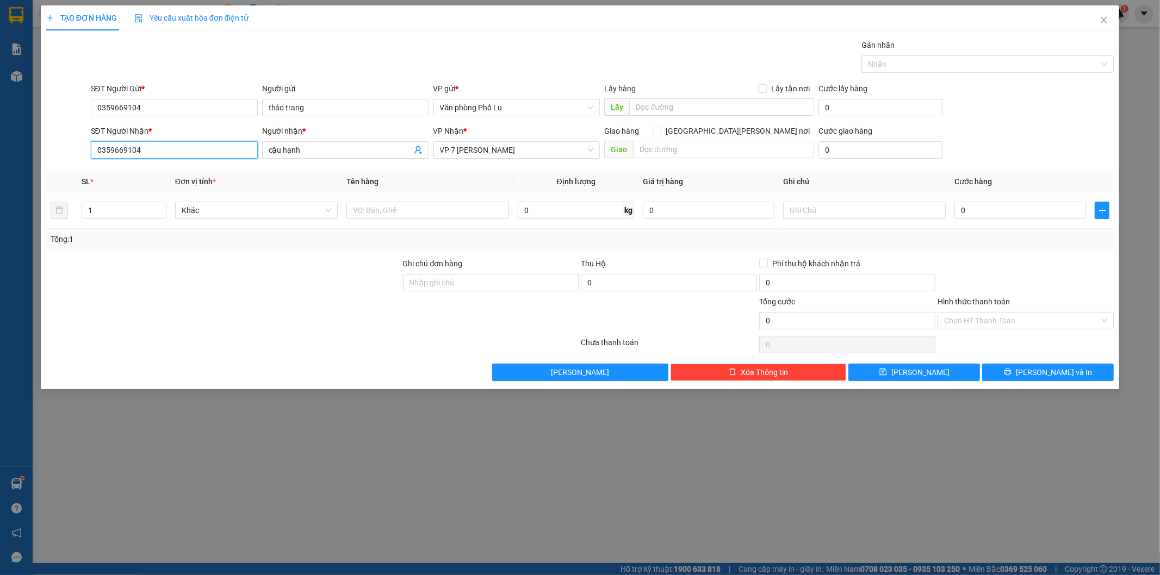
click at [167, 151] on input "0359669104" at bounding box center [174, 149] width 167 height 17
paste input "0388442419"
type input "0388442419"
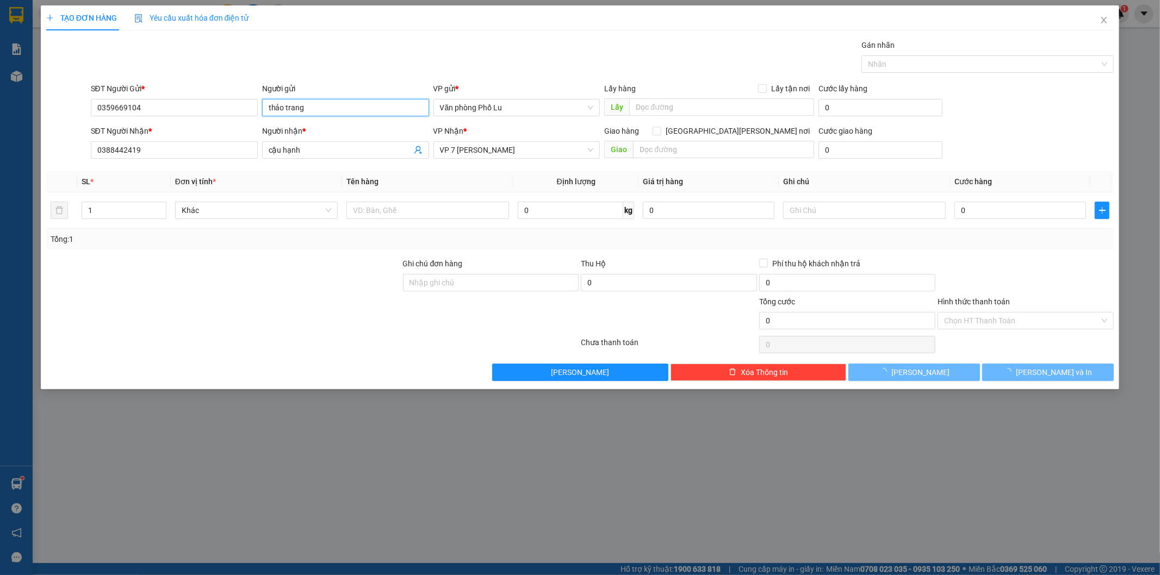
click at [316, 103] on input "thảo trang" at bounding box center [345, 107] width 167 height 17
type input "chú hạnh"
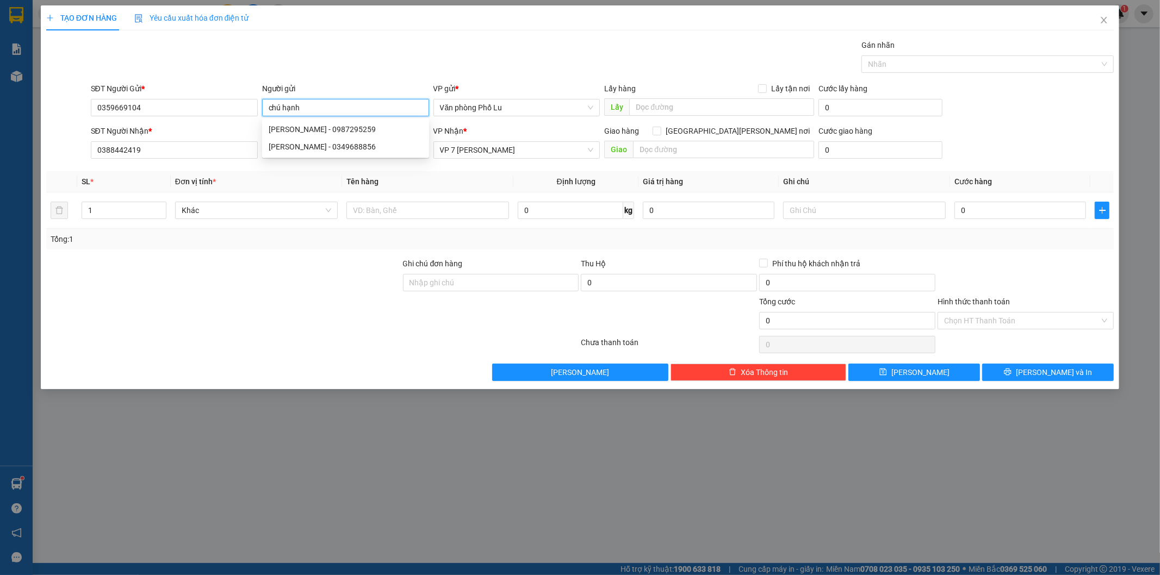
click at [308, 149] on div "[PERSON_NAME] - 0349688856" at bounding box center [346, 147] width 154 height 12
type input "0349688856"
type input "chú hạnh"
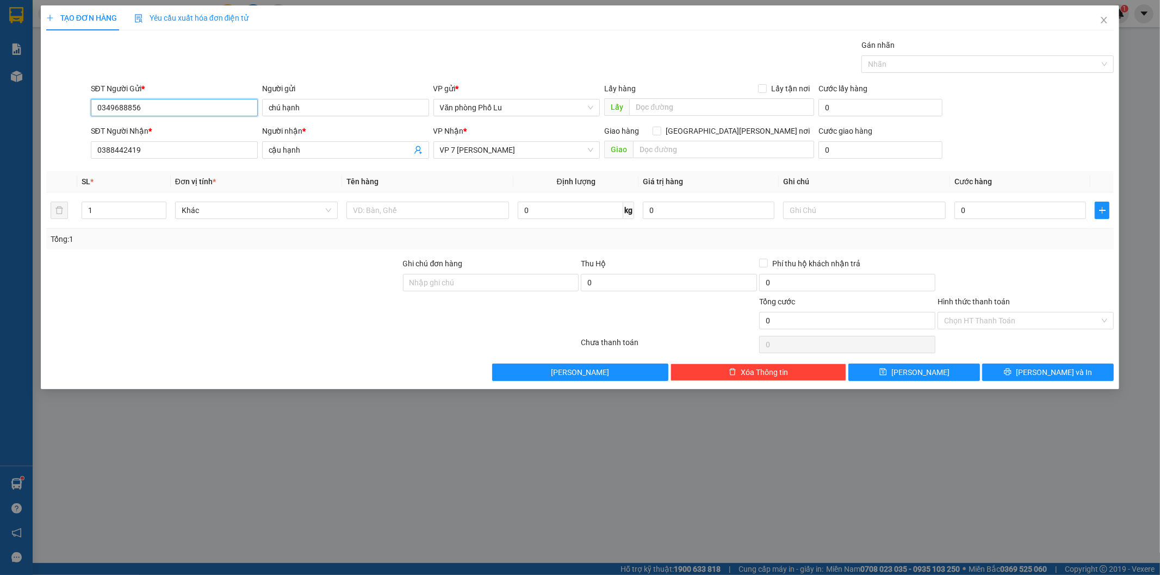
click at [160, 109] on input "0349688856" at bounding box center [174, 107] width 167 height 17
type input "0359669104"
click at [311, 151] on input "cậu hạnh" at bounding box center [340, 150] width 143 height 12
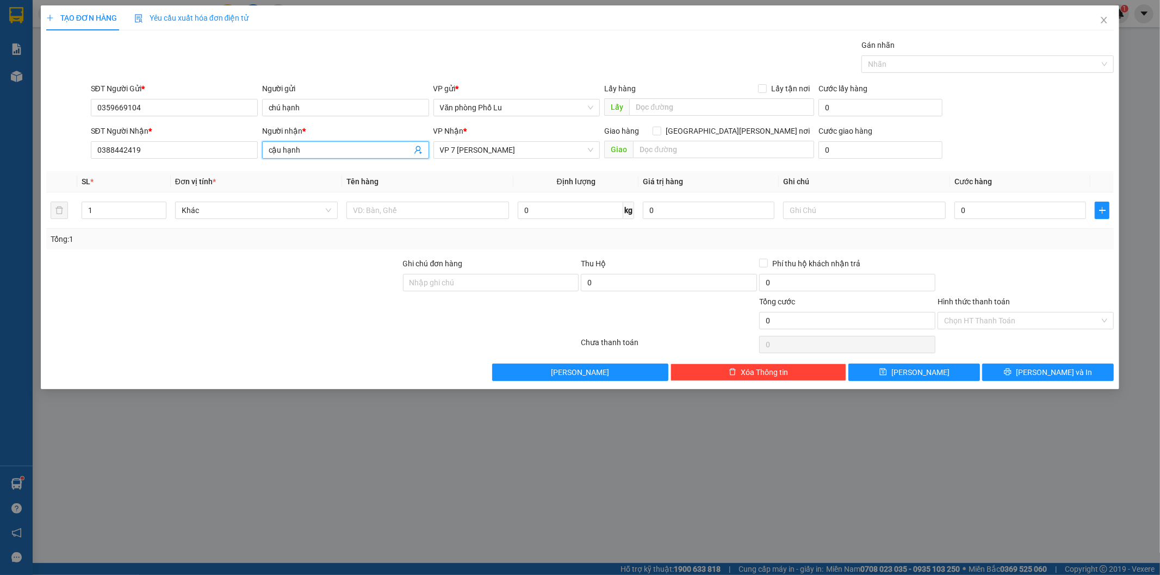
click at [310, 152] on input "cậu hạnh" at bounding box center [340, 150] width 143 height 12
type input "thảo trang"
click at [376, 215] on input "text" at bounding box center [427, 210] width 163 height 17
type input "xe máy(chìa khóa để pb trên yên)"
click at [981, 209] on input "0" at bounding box center [1020, 210] width 132 height 17
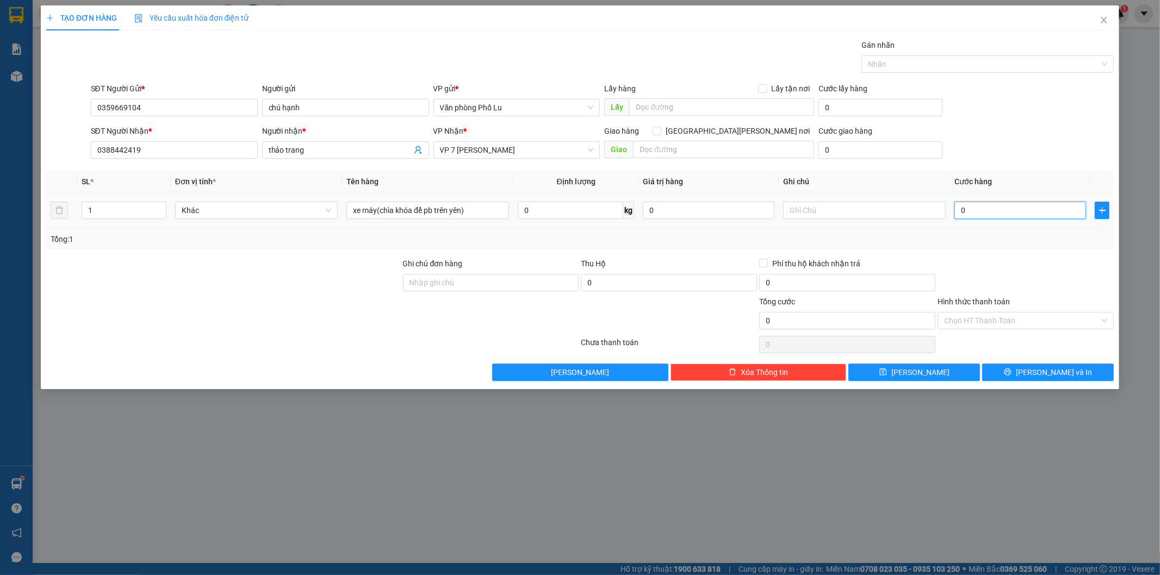
paste input "35"
type input "350"
type input "350.000"
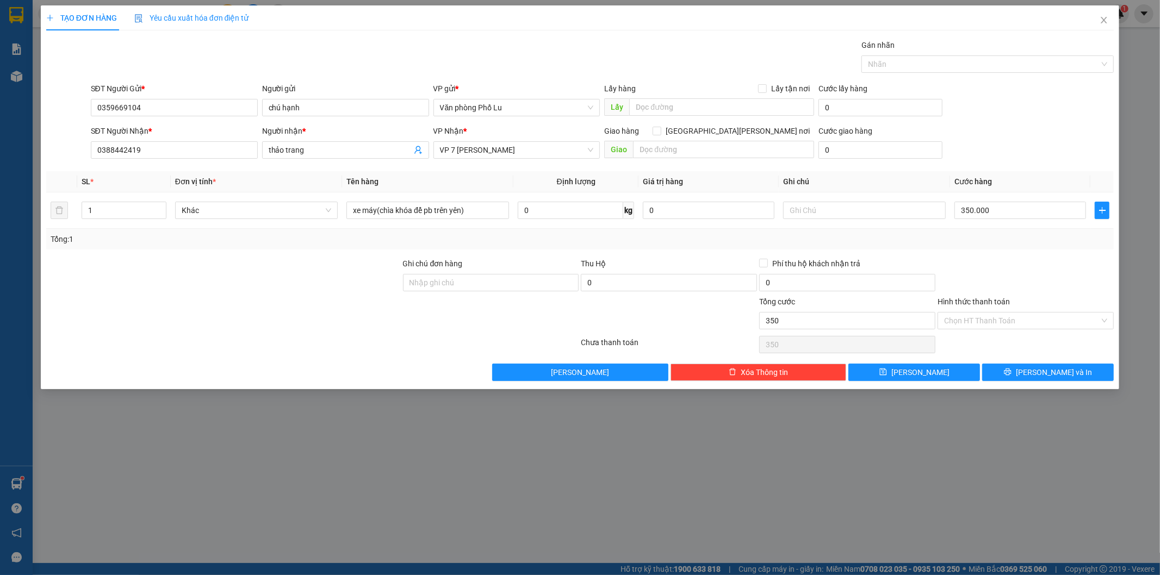
type input "350.000"
click at [992, 261] on div at bounding box center [1025, 277] width 178 height 38
click at [986, 319] on input "Hình thức thanh toán" at bounding box center [1021, 321] width 155 height 16
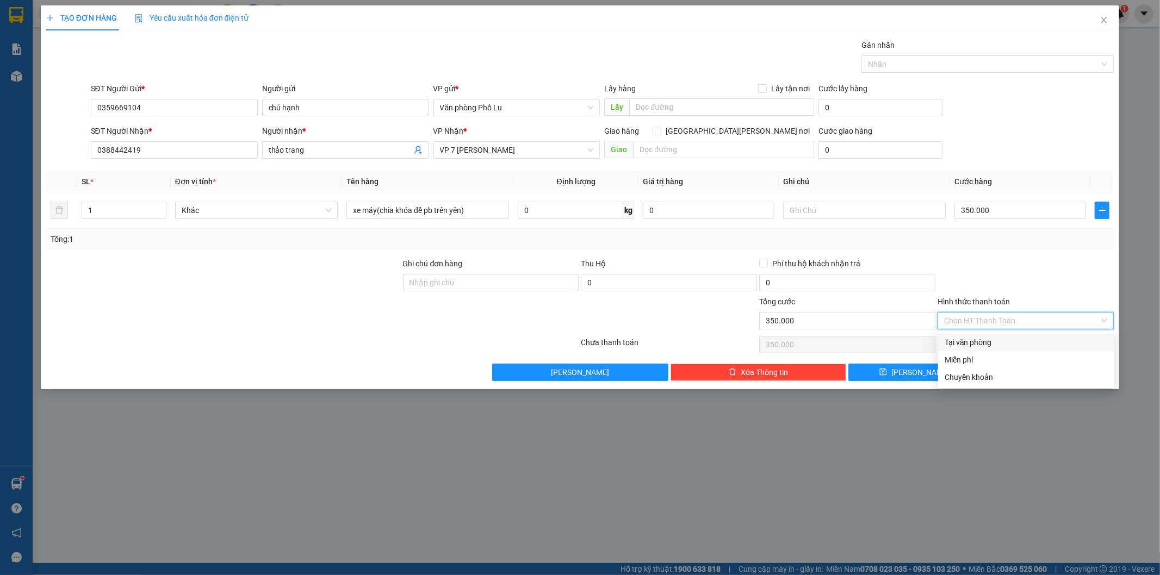
click at [971, 342] on div "Tại văn phòng" at bounding box center [1025, 342] width 163 height 12
type input "0"
click at [1045, 376] on span "[PERSON_NAME] và In" at bounding box center [1053, 372] width 76 height 12
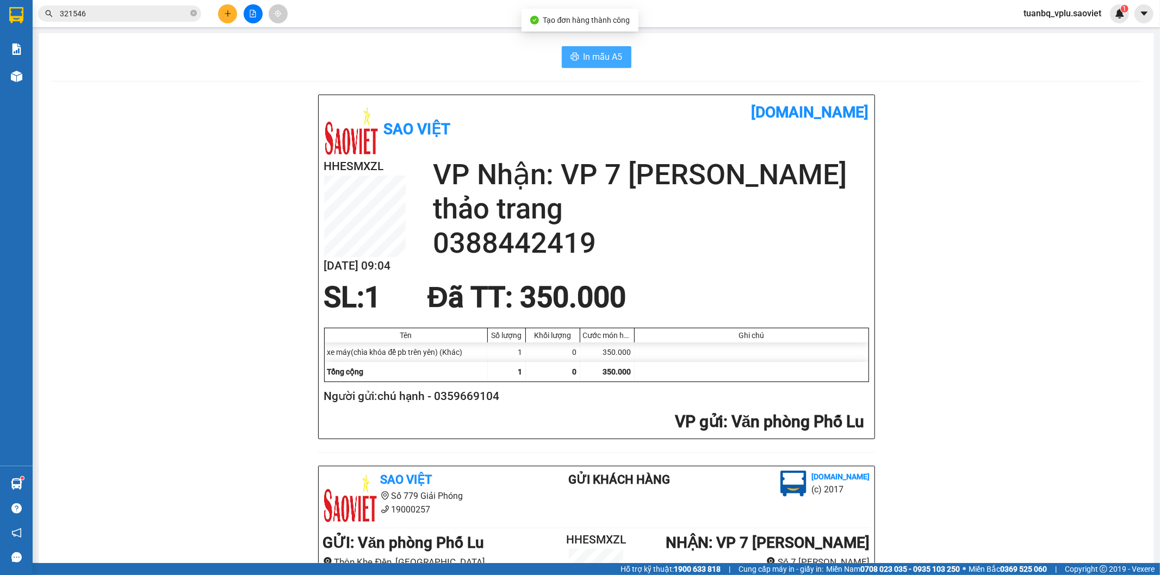
click at [608, 52] on span "In mẫu A5" at bounding box center [602, 57] width 39 height 14
click at [245, 9] on button at bounding box center [253, 13] width 19 height 19
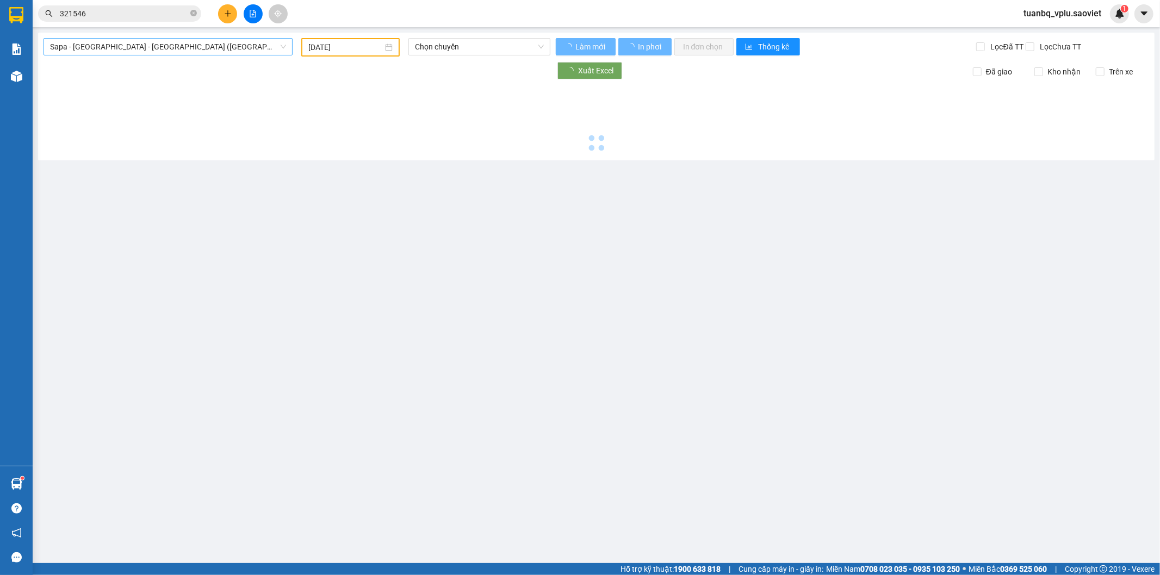
drag, startPoint x: 217, startPoint y: 44, endPoint x: 219, endPoint y: 53, distance: 8.8
click at [217, 43] on span "Sapa - [GEOGRAPHIC_DATA] - [GEOGRAPHIC_DATA] ([GEOGRAPHIC_DATA])" at bounding box center [168, 47] width 236 height 16
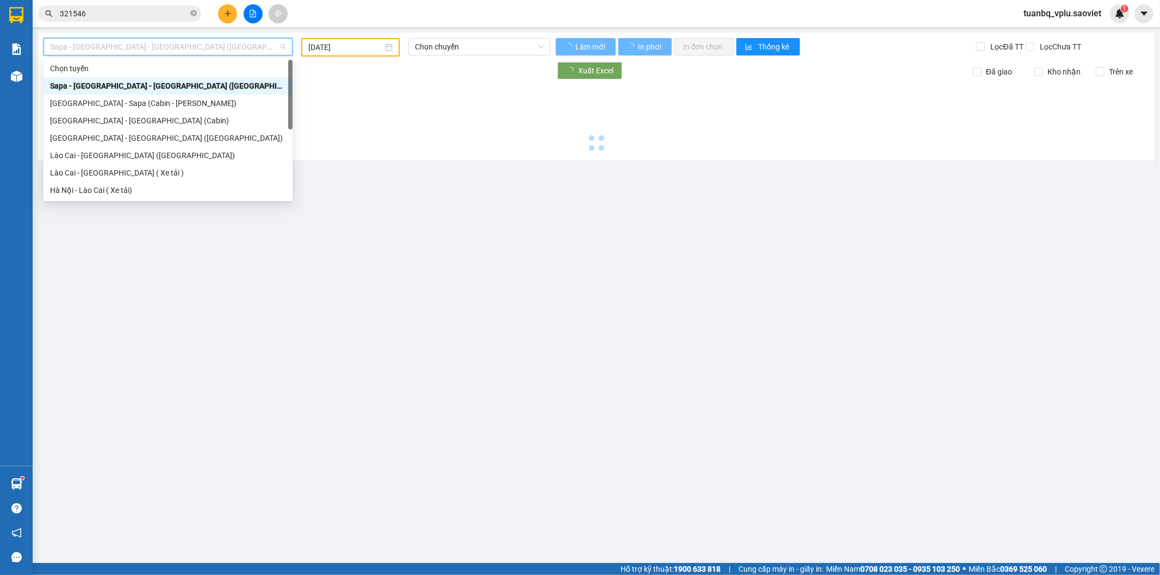
type input "[DATE]"
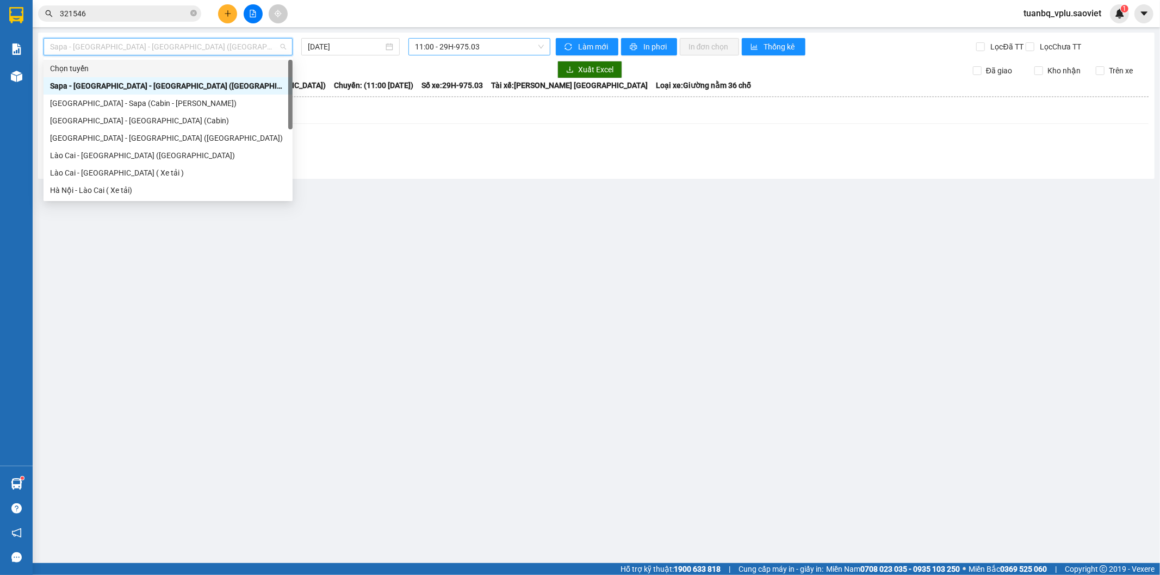
click at [476, 45] on span "11:00 - 29H-975.03" at bounding box center [479, 47] width 128 height 16
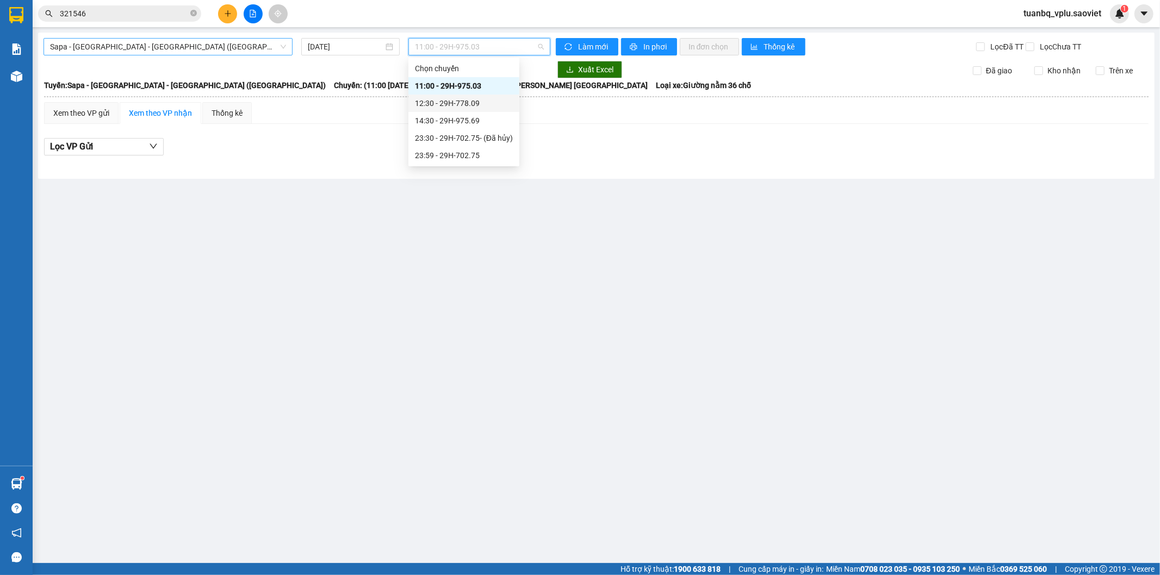
click at [218, 44] on span "Sapa - [GEOGRAPHIC_DATA] - [GEOGRAPHIC_DATA] ([GEOGRAPHIC_DATA])" at bounding box center [168, 47] width 236 height 16
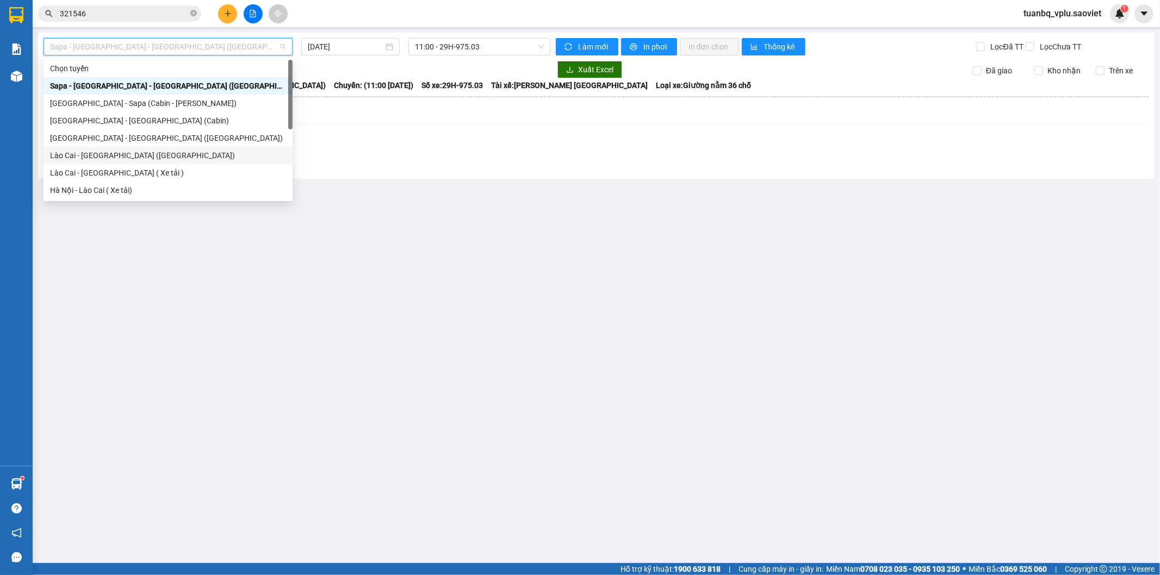
click at [129, 155] on div "Lào Cai - [GEOGRAPHIC_DATA] ([GEOGRAPHIC_DATA])" at bounding box center [168, 155] width 236 height 12
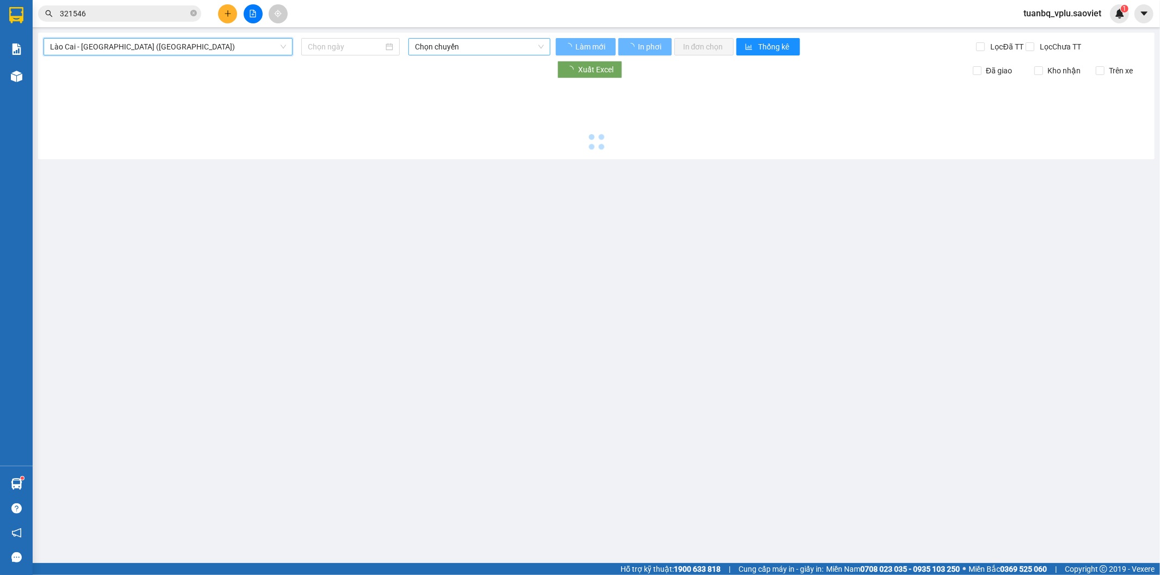
type input "[DATE]"
click at [463, 42] on span "Chọn chuyến" at bounding box center [479, 47] width 128 height 16
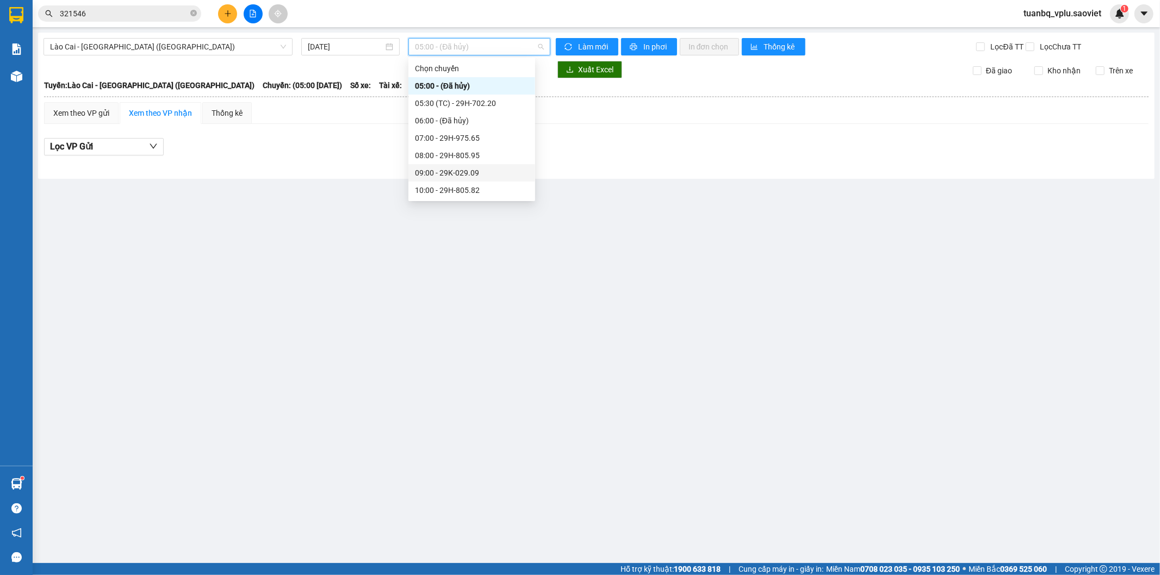
drag, startPoint x: 478, startPoint y: 170, endPoint x: 498, endPoint y: 158, distance: 23.2
click at [478, 170] on div "09:00 - 29K-029.09" at bounding box center [472, 173] width 114 height 12
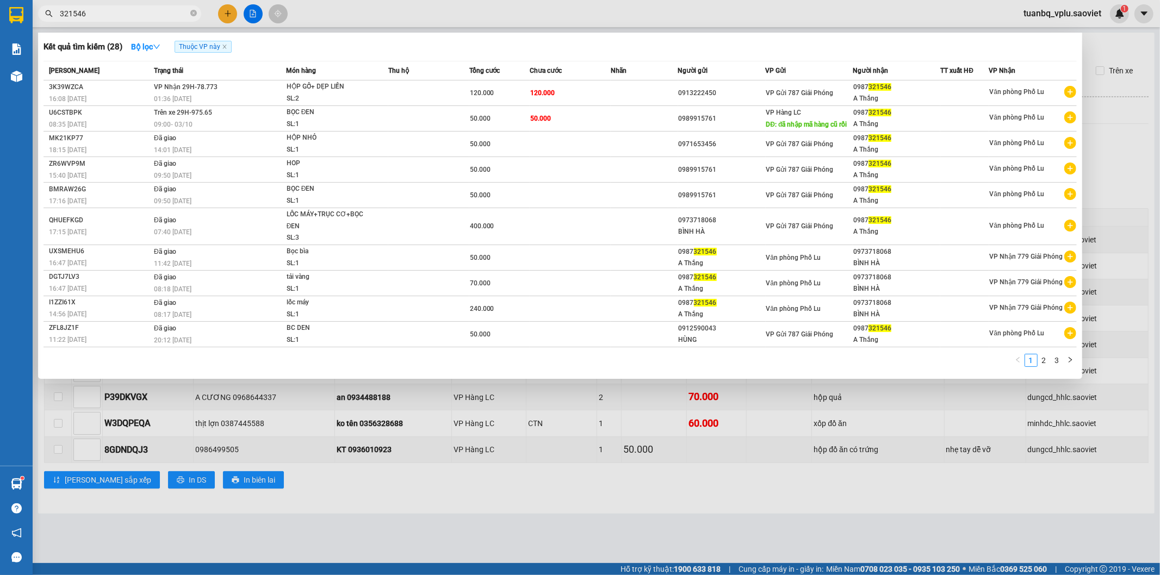
click at [95, 13] on input "321546" at bounding box center [124, 14] width 128 height 12
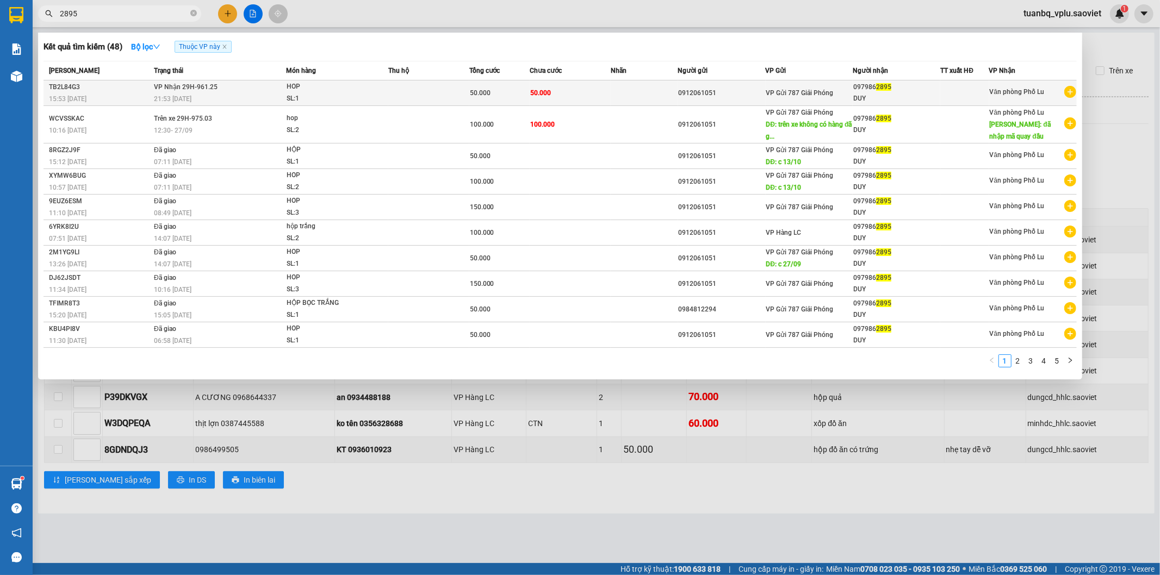
type input "2895"
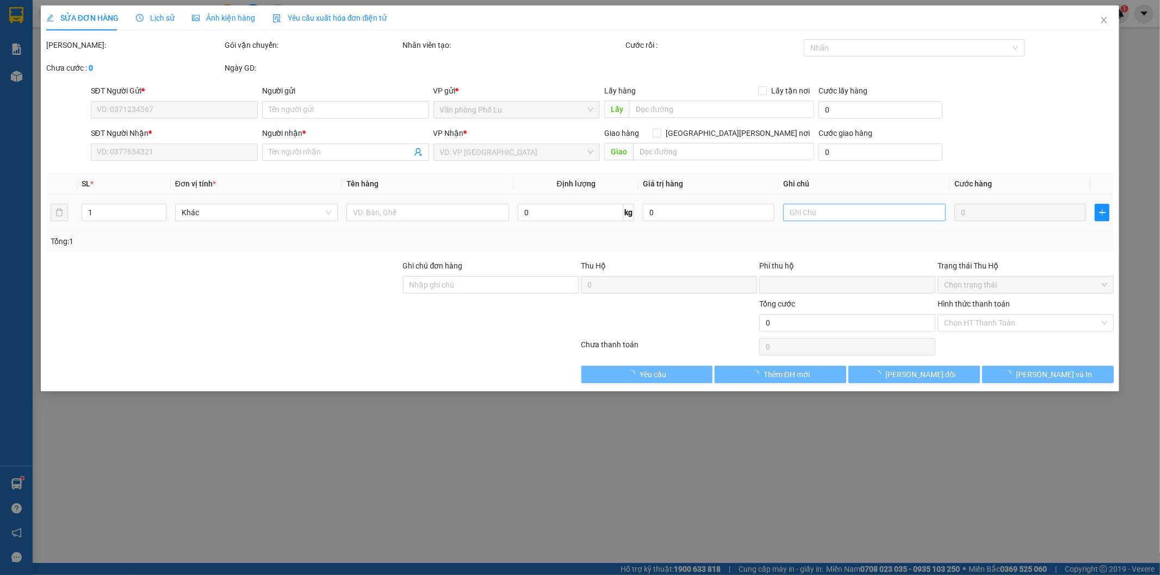
type input "0912061051"
type input "0979862895"
type input "DUY"
type input "0"
type input "50.000"
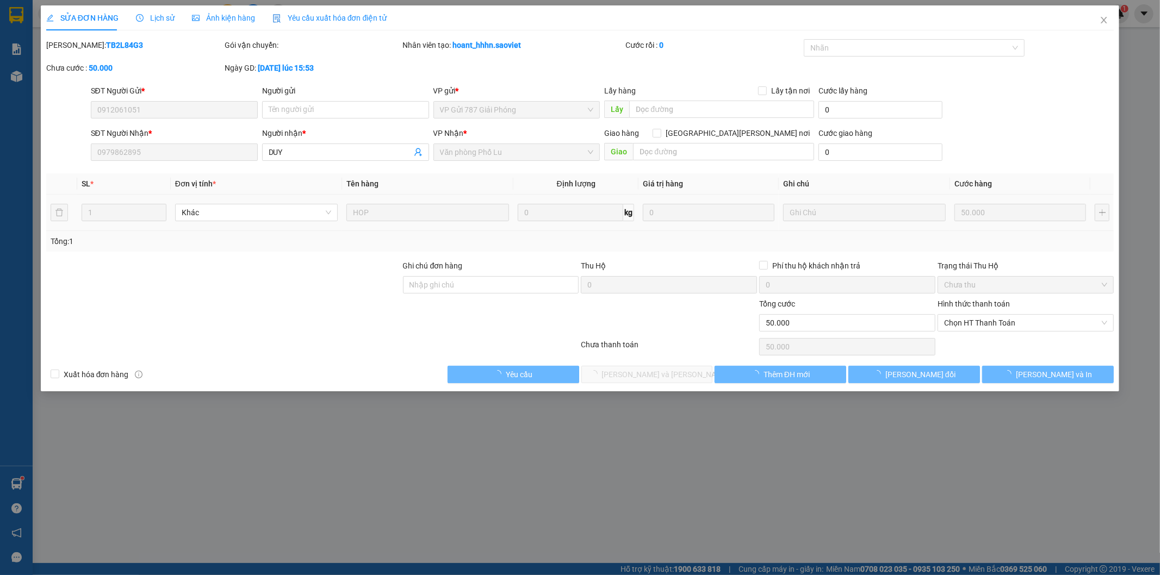
click at [987, 321] on span "Chọn HT Thanh Toán" at bounding box center [1025, 323] width 163 height 16
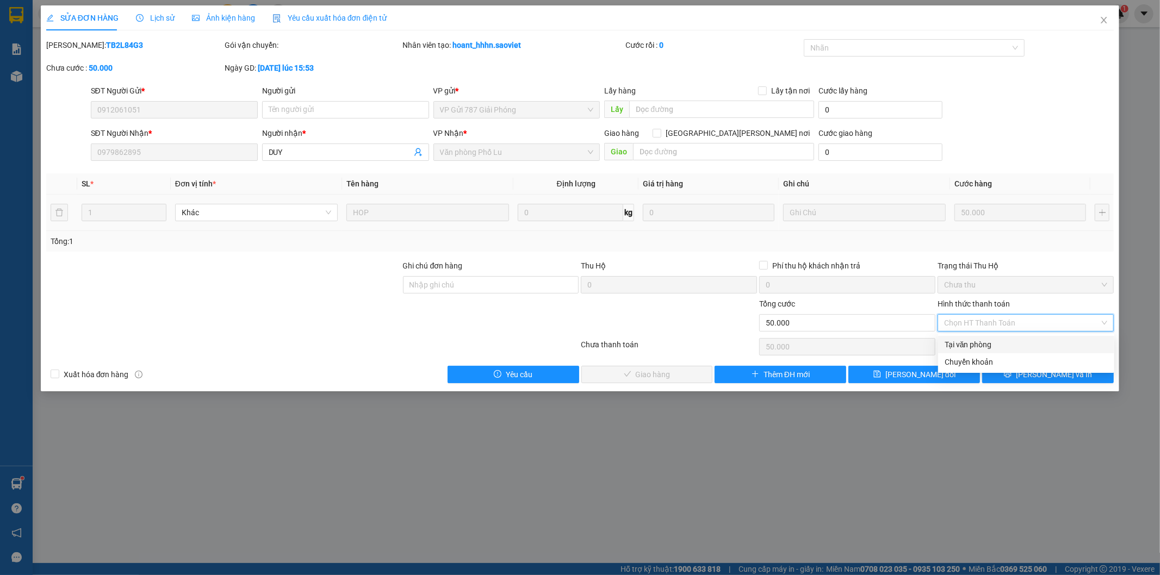
click at [975, 346] on div "Tại văn phòng" at bounding box center [1025, 345] width 163 height 12
type input "0"
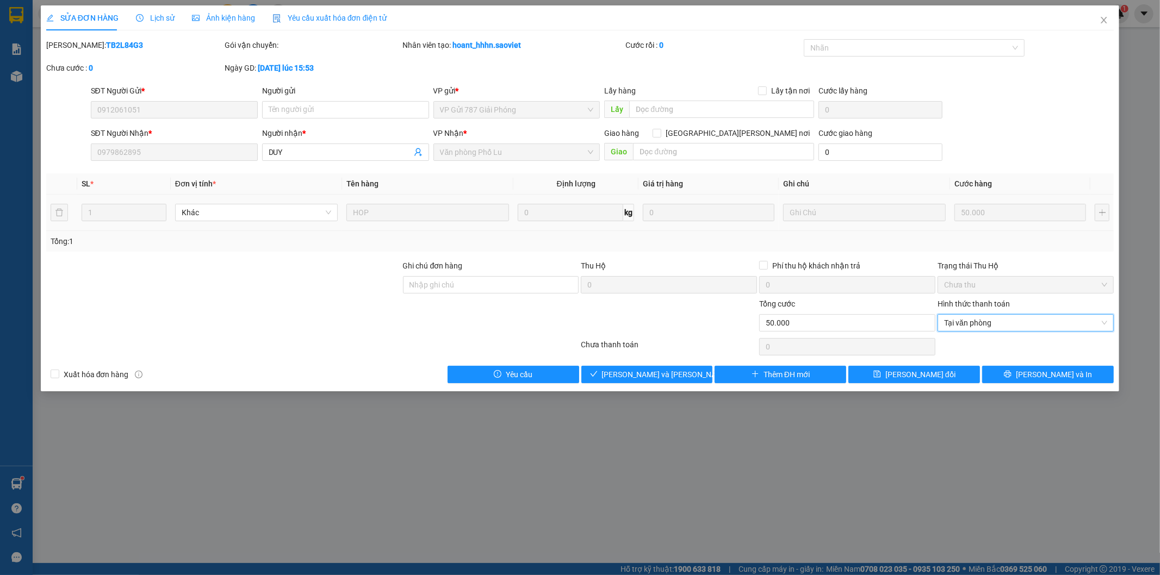
click at [677, 364] on div "Total Paid Fee 0 Total UnPaid Fee 50.000 Cash Collection Total Fee Mã ĐH: TB2L8…" at bounding box center [580, 211] width 1068 height 344
click at [675, 372] on span "[PERSON_NAME] và [PERSON_NAME] hàng" at bounding box center [675, 375] width 147 height 12
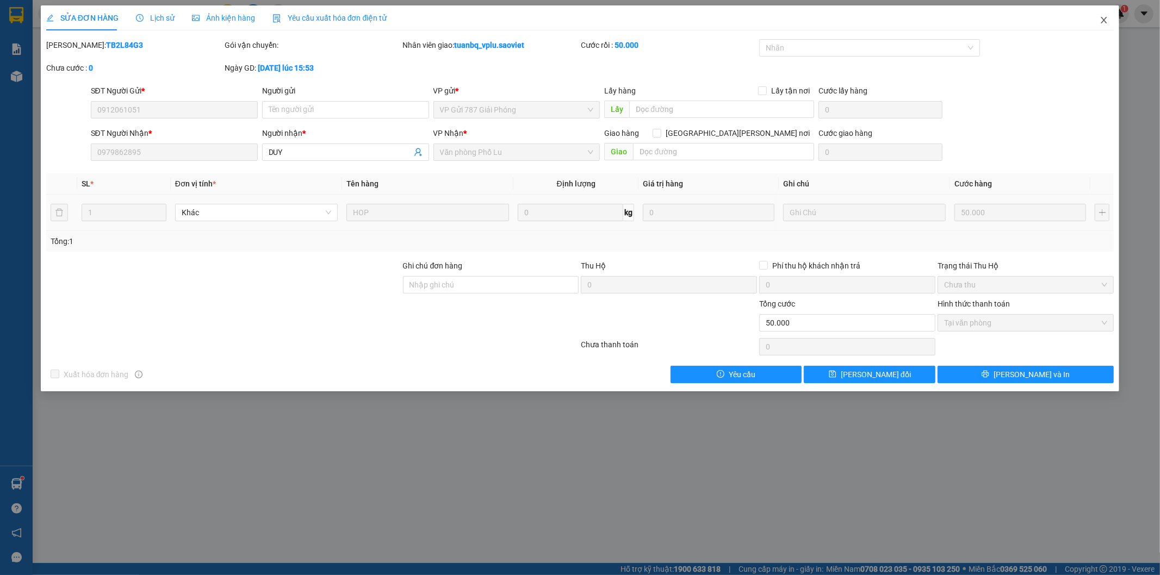
click at [1106, 27] on span "Close" at bounding box center [1103, 20] width 30 height 30
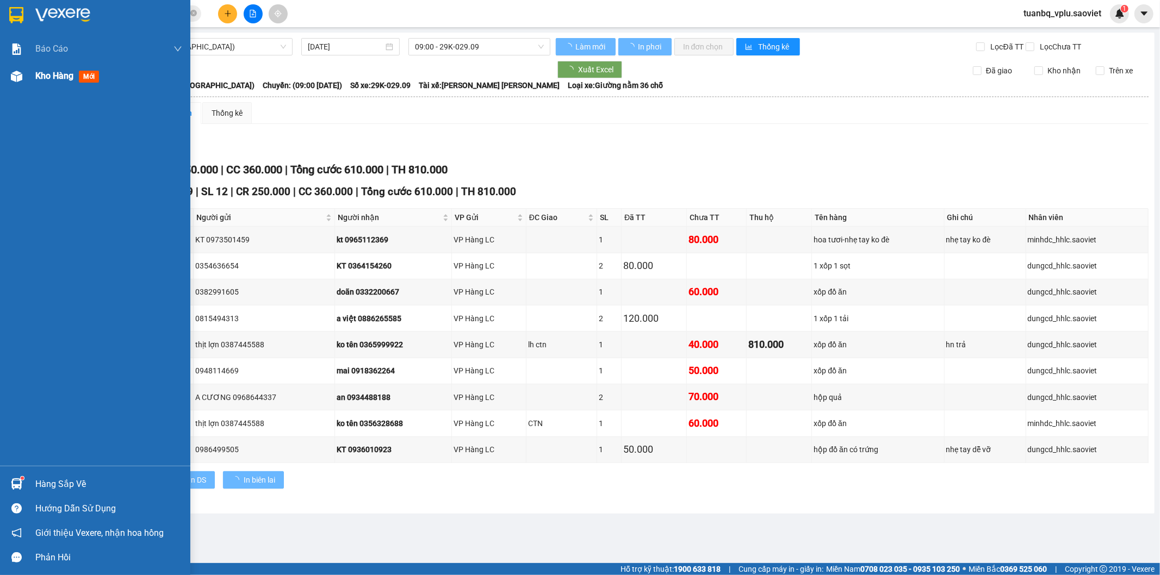
click at [60, 86] on div "Kho hàng mới" at bounding box center [108, 76] width 147 height 27
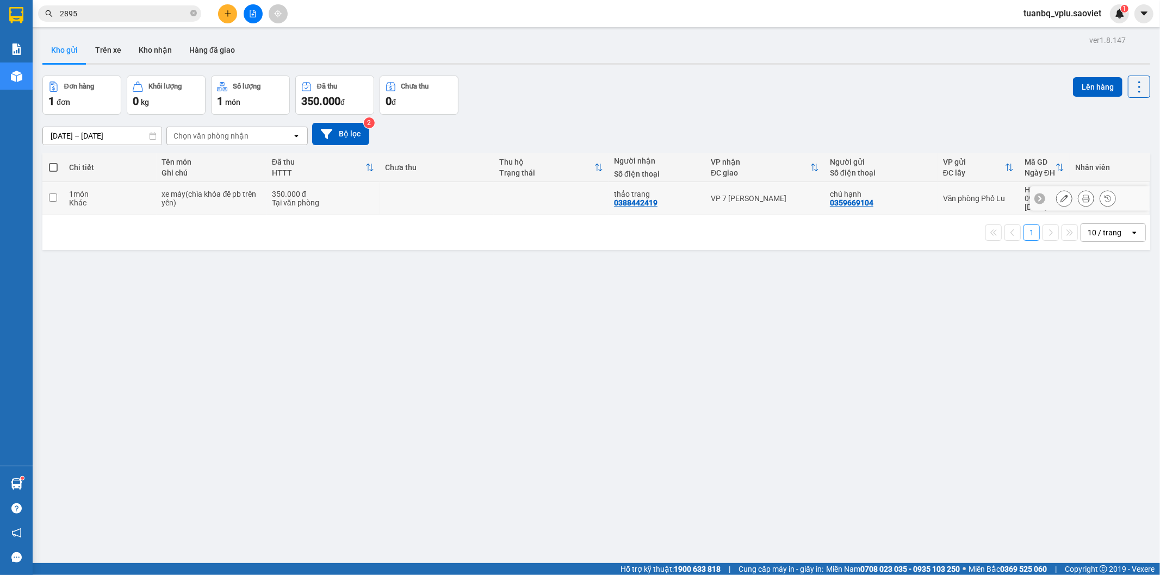
click at [205, 196] on div "xe máy(chìa khóa để pb trên yên)" at bounding box center [211, 198] width 99 height 17
checkbox input "true"
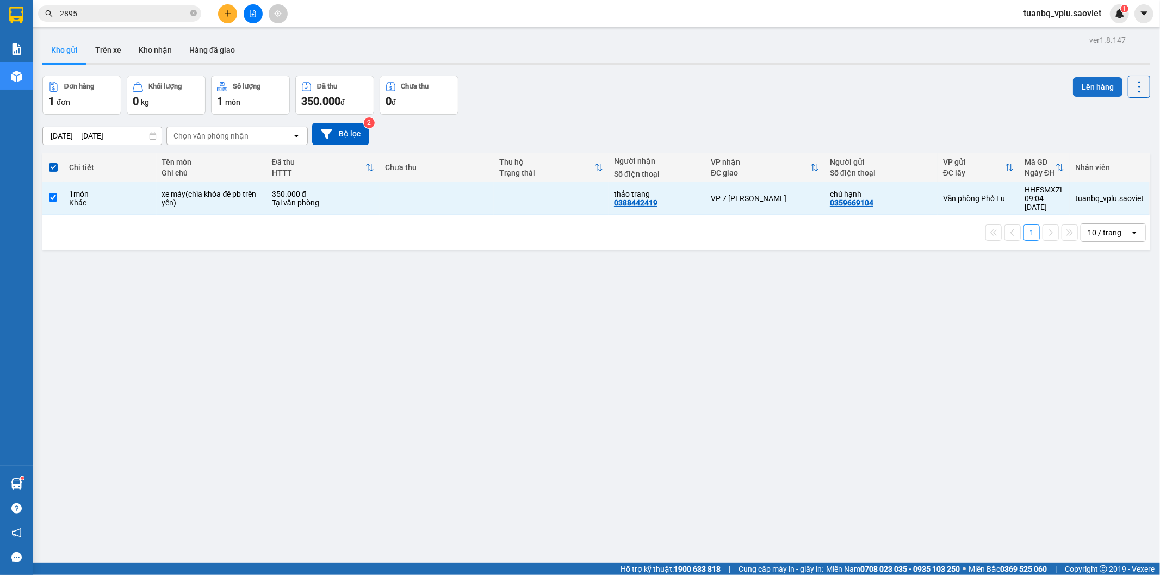
click at [1073, 83] on button "Lên hàng" at bounding box center [1097, 87] width 49 height 20
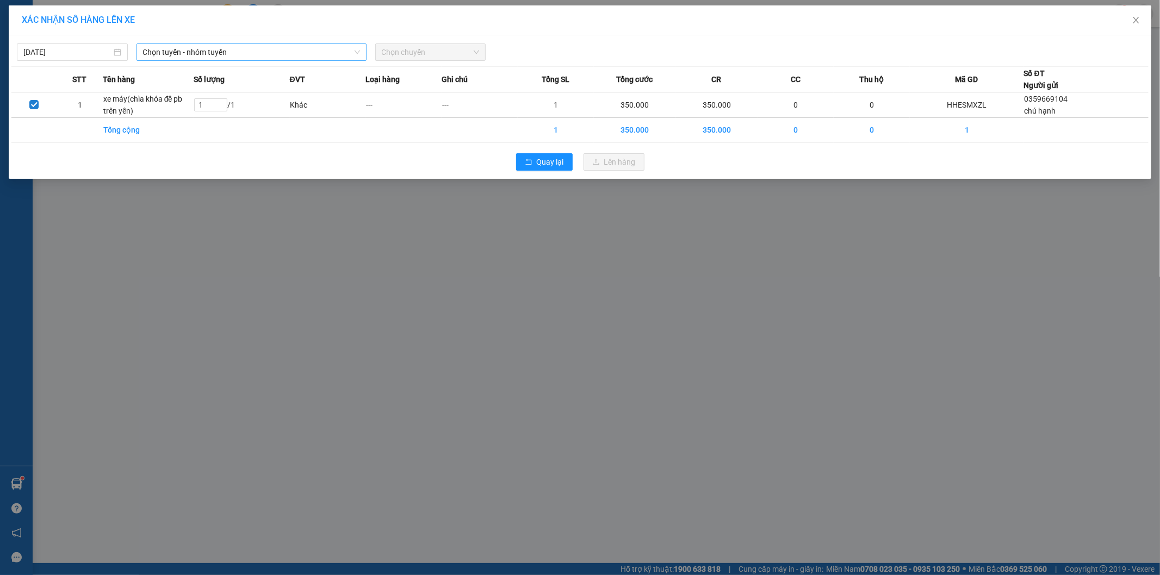
click at [274, 58] on span "Chọn tuyến - nhóm tuyến" at bounding box center [251, 52] width 217 height 16
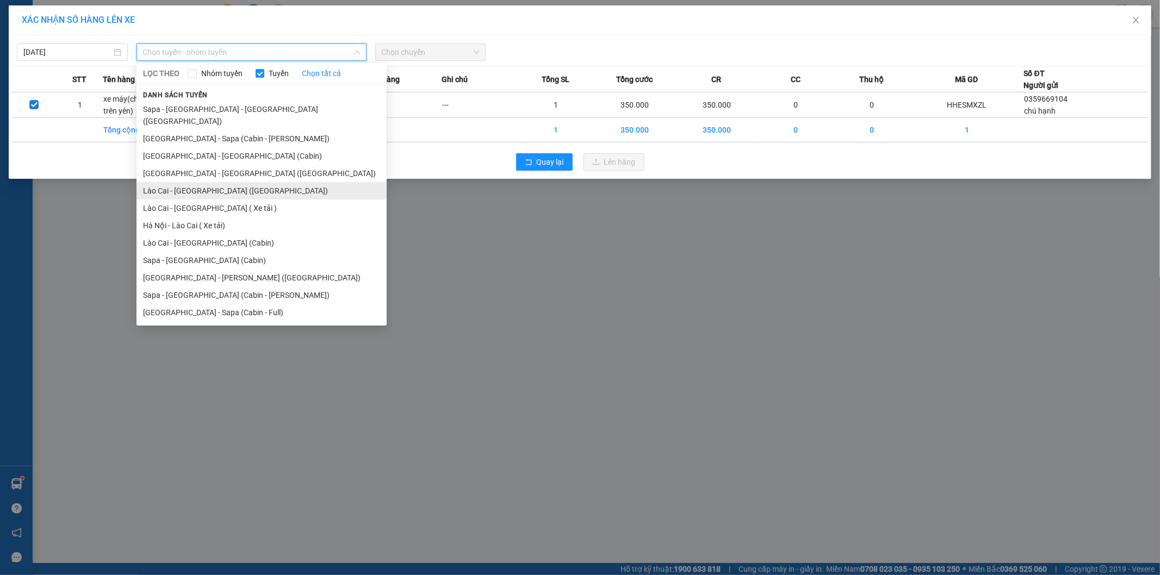
click at [226, 182] on li "Lào Cai - [GEOGRAPHIC_DATA] ([GEOGRAPHIC_DATA])" at bounding box center [261, 190] width 250 height 17
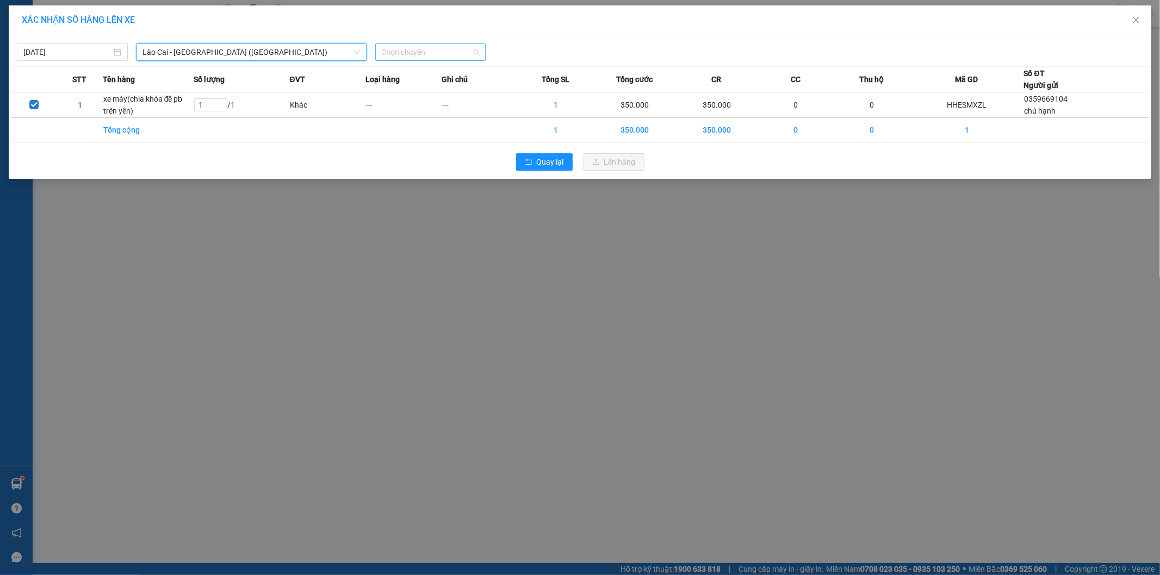
click at [435, 56] on span "Chọn chuyến" at bounding box center [431, 52] width 98 height 16
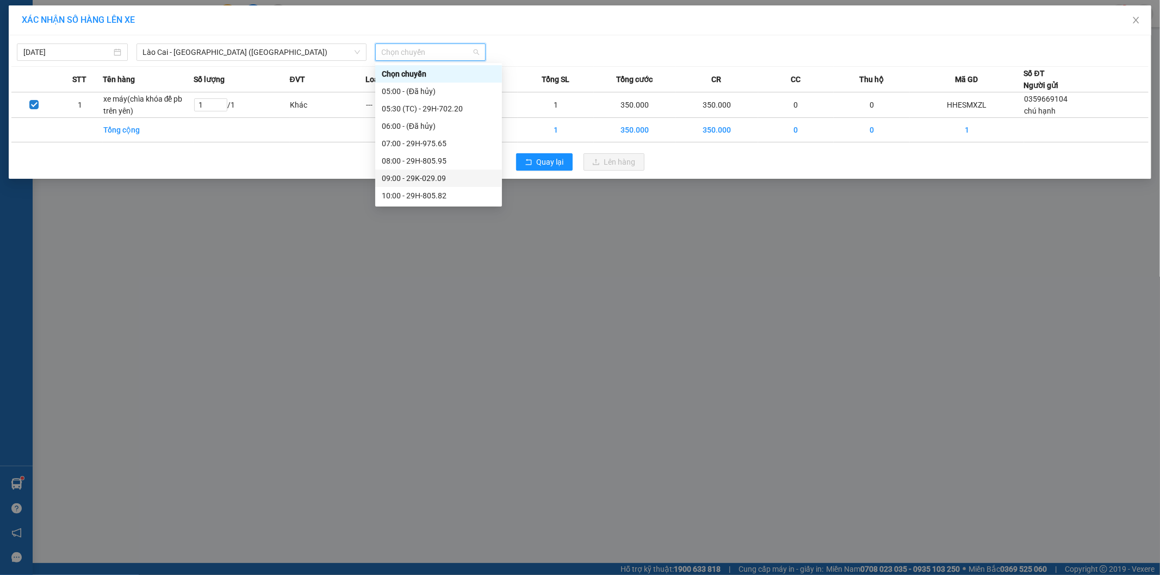
click at [445, 177] on div "09:00 - 29K-029.09" at bounding box center [439, 178] width 114 height 12
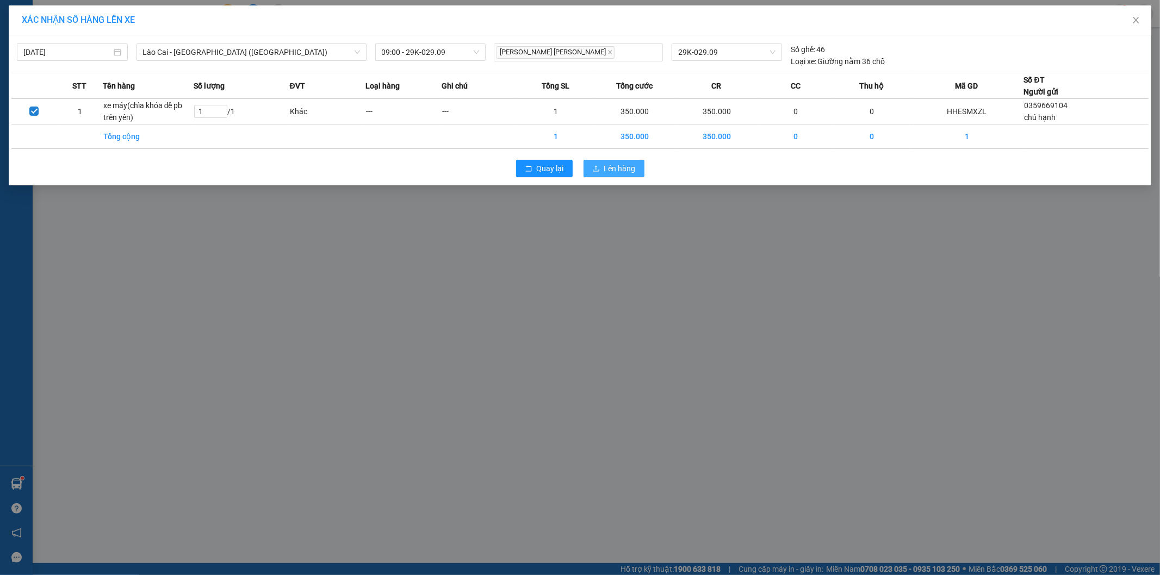
click at [609, 167] on span "Lên hàng" at bounding box center [620, 169] width 32 height 12
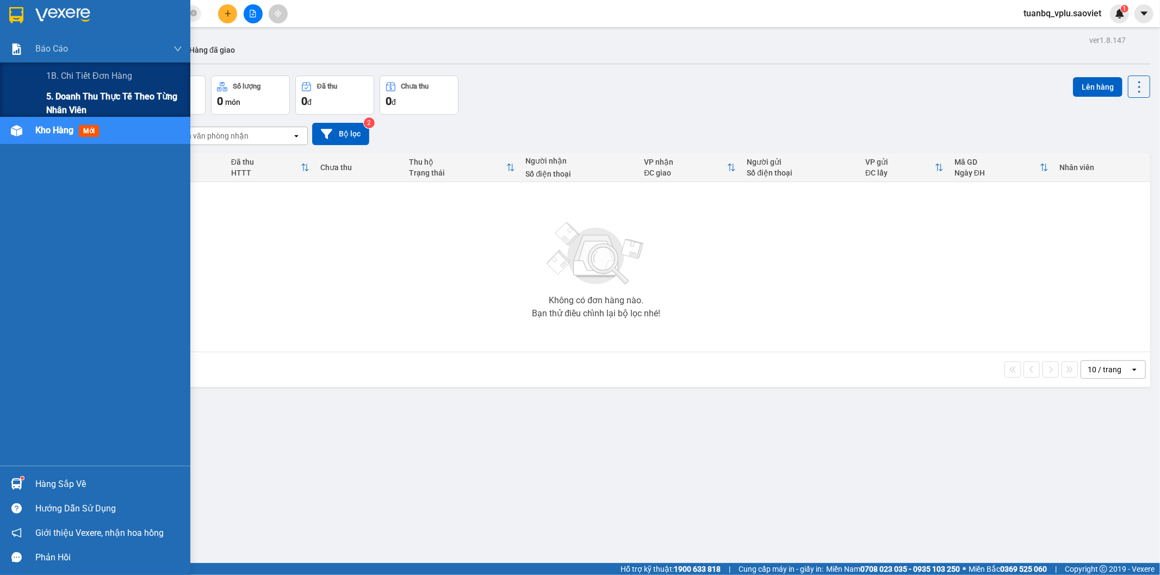
click at [95, 104] on span "5. Doanh thu thực tế theo từng nhân viên" at bounding box center [114, 103] width 136 height 27
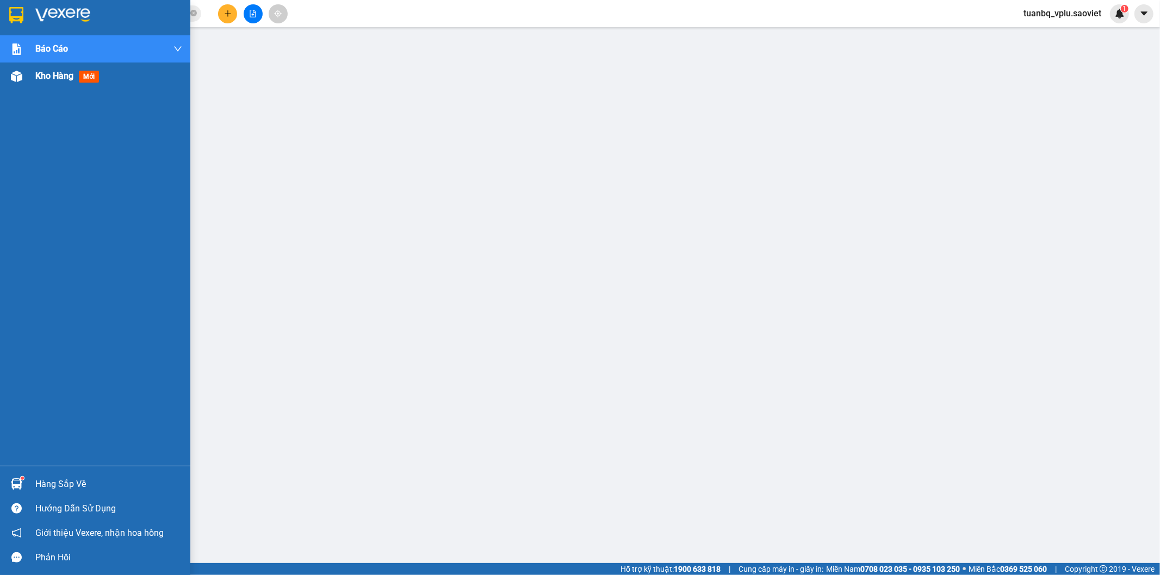
click at [58, 80] on span "Kho hàng" at bounding box center [54, 76] width 38 height 10
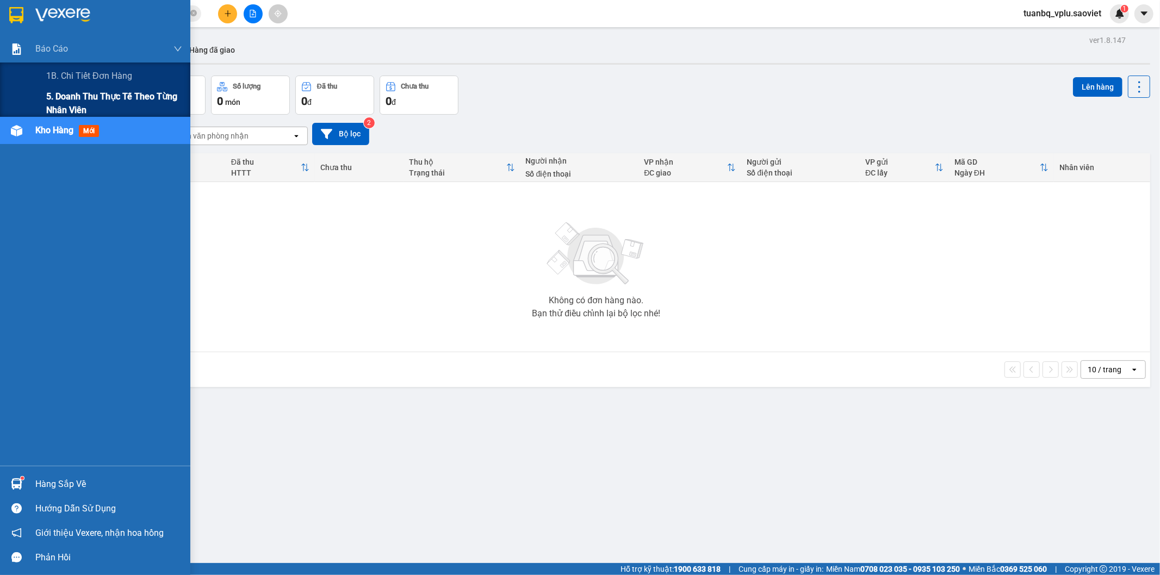
click at [72, 95] on span "5. Doanh thu thực tế theo từng nhân viên" at bounding box center [114, 103] width 136 height 27
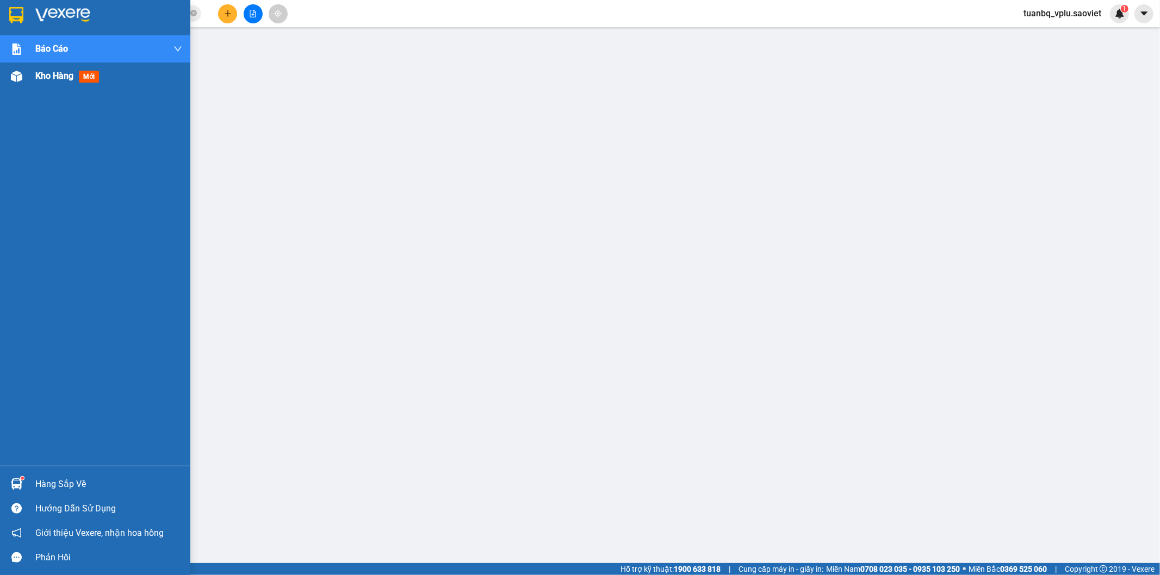
click at [55, 82] on div "Kho hàng mới" at bounding box center [69, 76] width 68 height 14
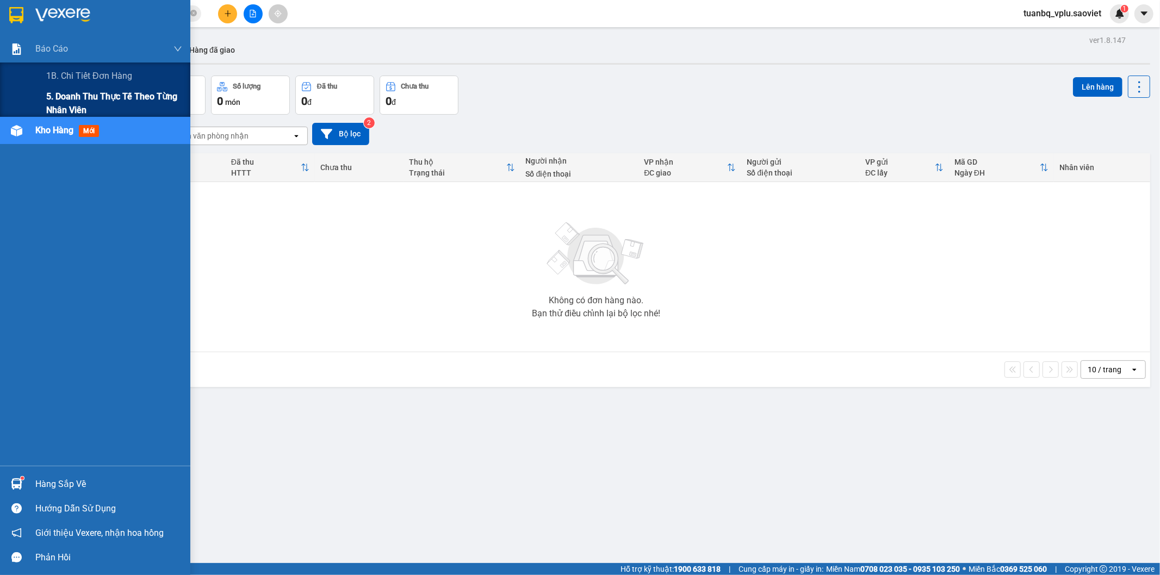
click at [78, 97] on span "5. Doanh thu thực tế theo từng nhân viên" at bounding box center [114, 103] width 136 height 27
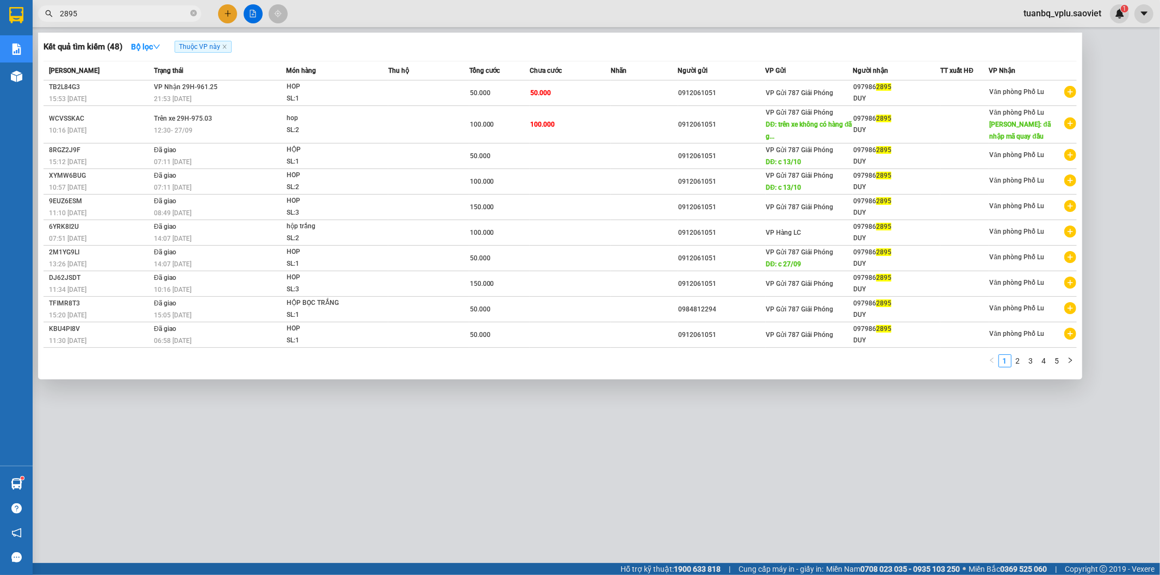
click at [98, 11] on input "2895" at bounding box center [124, 14] width 128 height 12
type input "45"
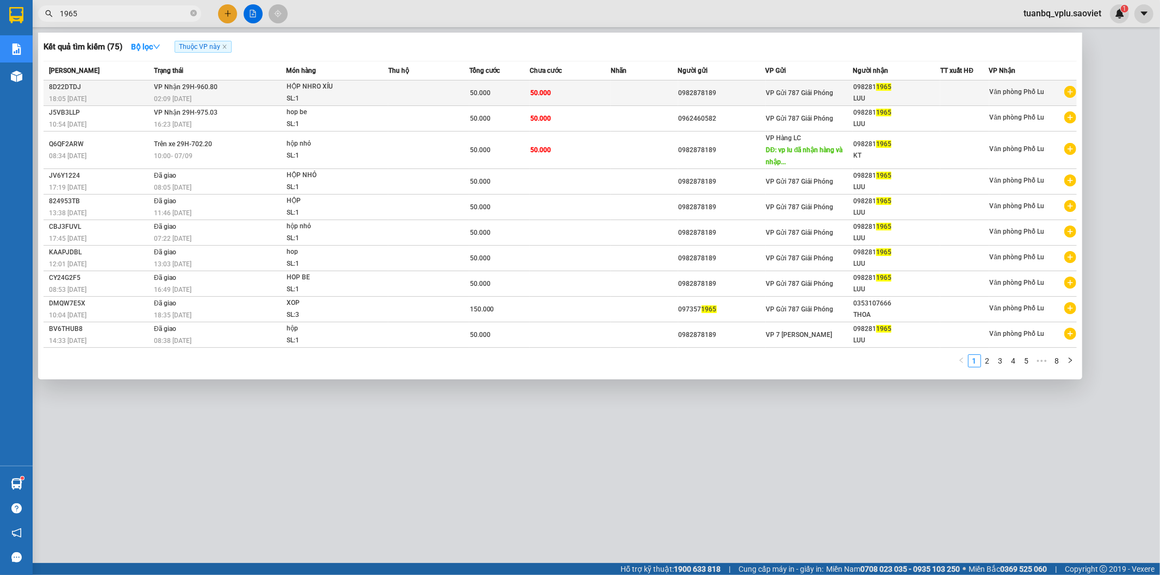
type input "1965"
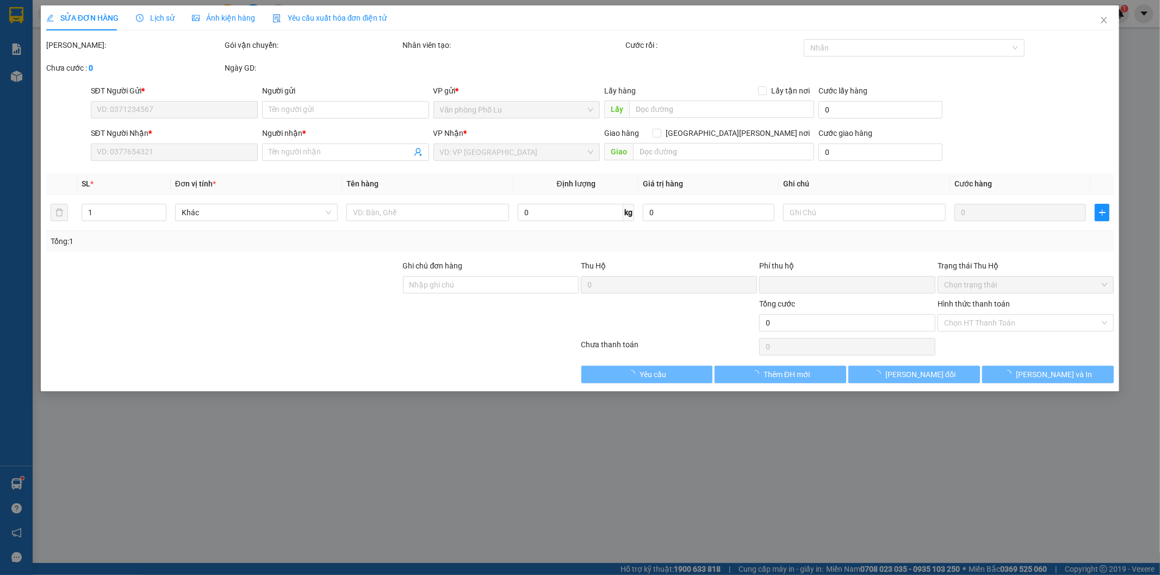
type input "0982878189"
type input "0982811965"
type input "LUU"
type input "0"
type input "50.000"
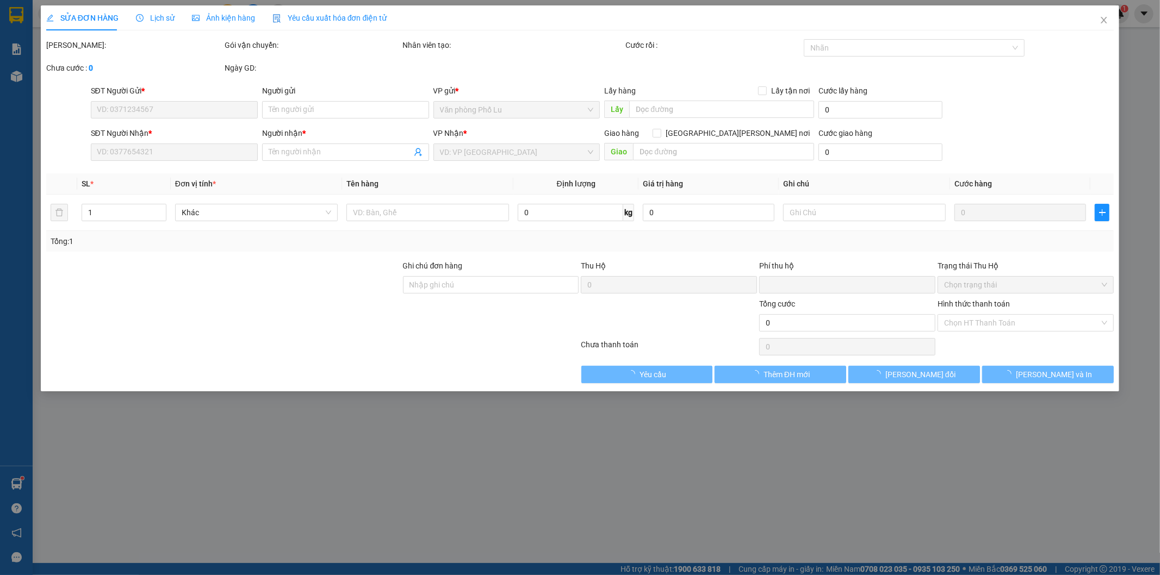
type input "50.000"
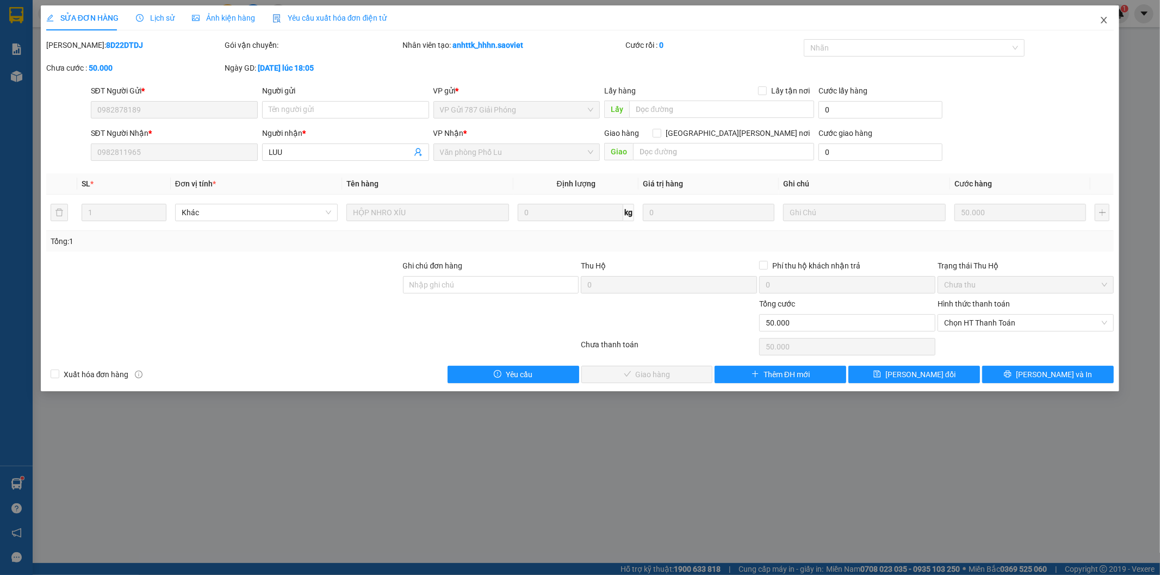
click at [1106, 18] on icon "close" at bounding box center [1104, 20] width 6 height 7
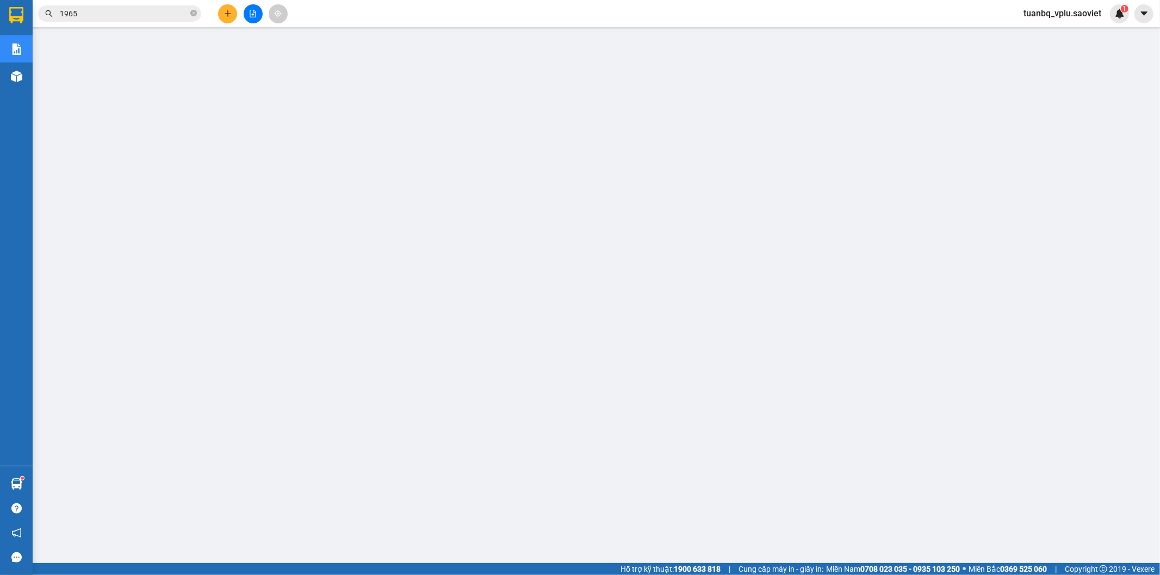
click at [113, 17] on input "1965" at bounding box center [124, 14] width 128 height 12
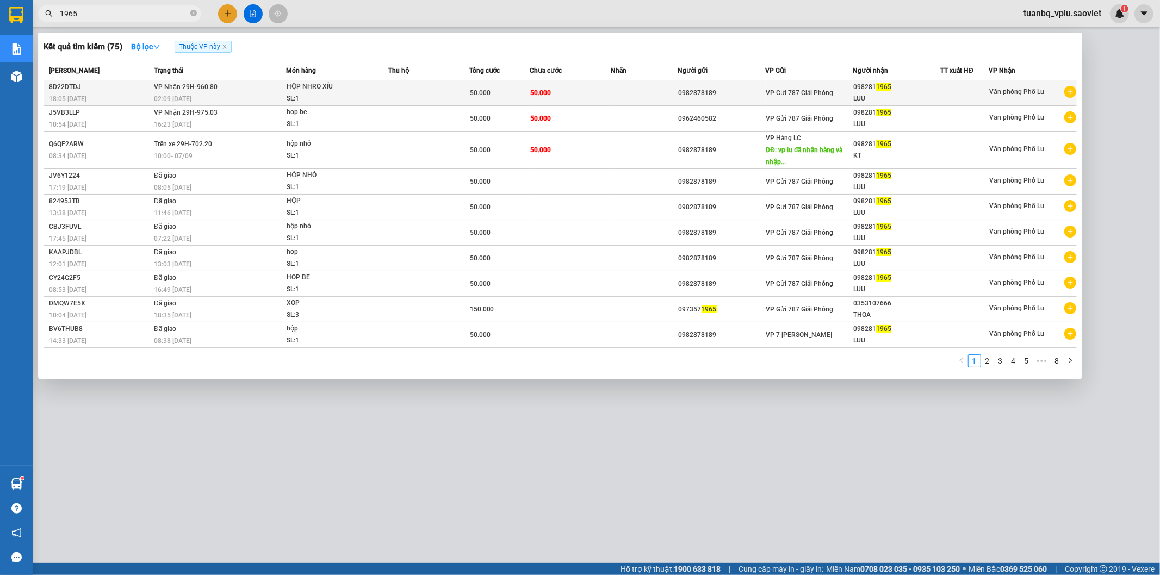
click at [568, 93] on td "50.000" at bounding box center [569, 93] width 81 height 26
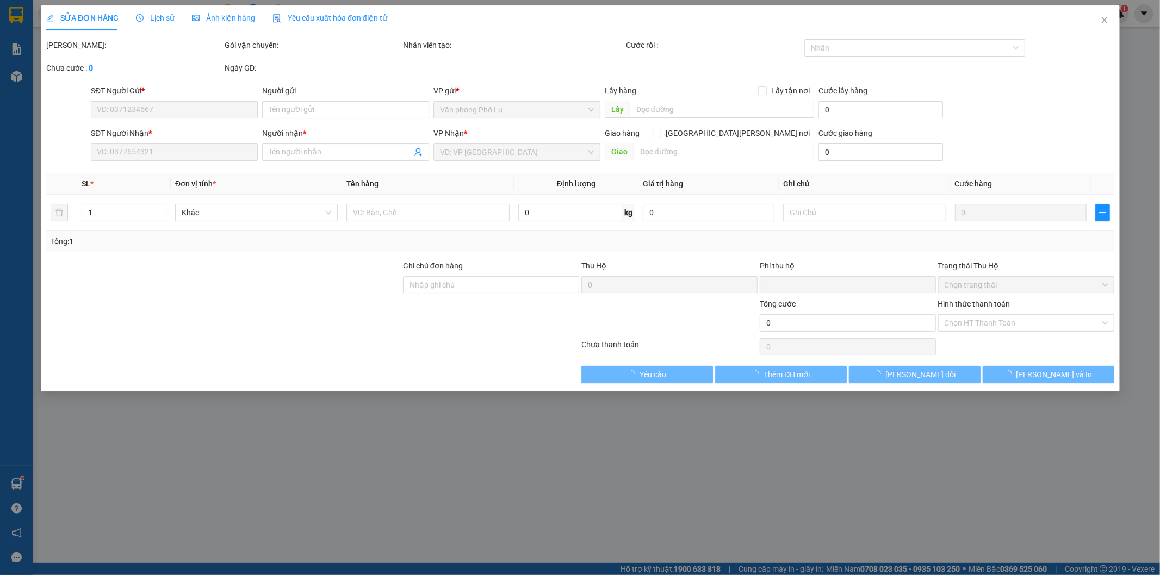
type input "0982878189"
type input "0982811965"
type input "LUU"
type input "0"
type input "50.000"
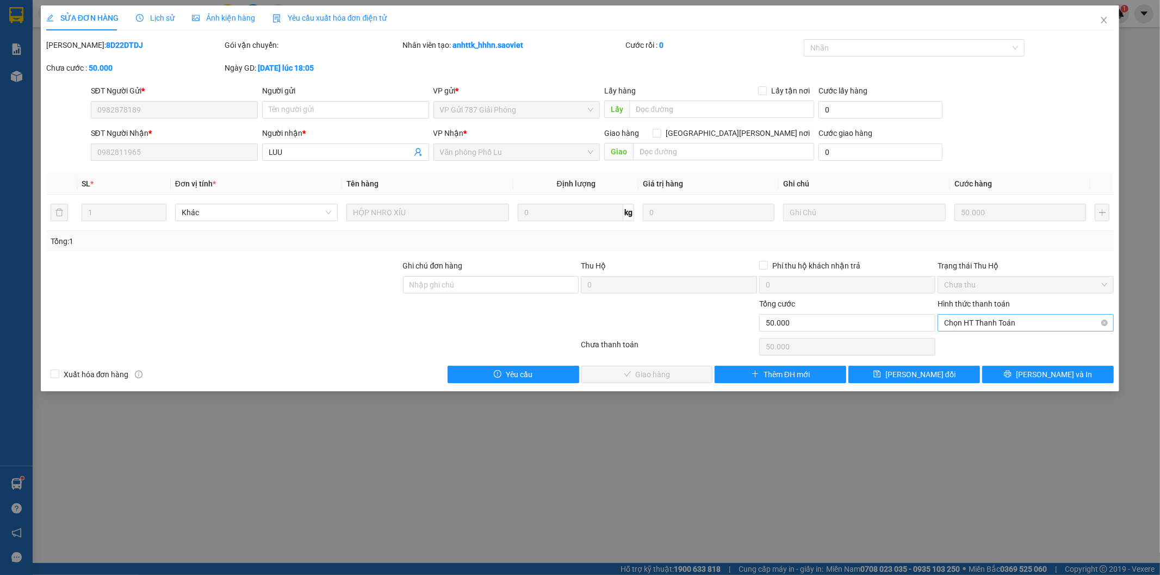
click at [1004, 322] on span "Chọn HT Thanh Toán" at bounding box center [1025, 323] width 163 height 16
click at [977, 346] on div "Tại văn phòng" at bounding box center [1025, 345] width 163 height 12
type input "0"
click at [653, 372] on span "[PERSON_NAME] và [PERSON_NAME] hàng" at bounding box center [675, 375] width 147 height 12
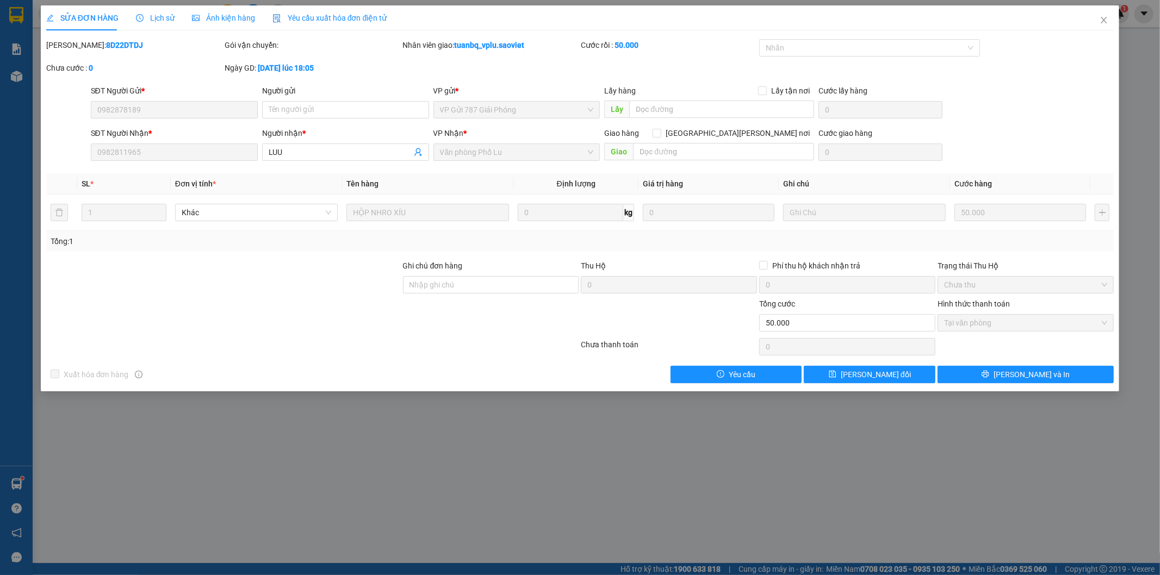
click at [263, 513] on div "SỬA ĐƠN HÀNG Lịch sử [PERSON_NAME] hàng Yêu cầu xuất [PERSON_NAME] điện tử Tota…" at bounding box center [580, 287] width 1160 height 575
click at [1102, 20] on icon "close" at bounding box center [1103, 20] width 9 height 9
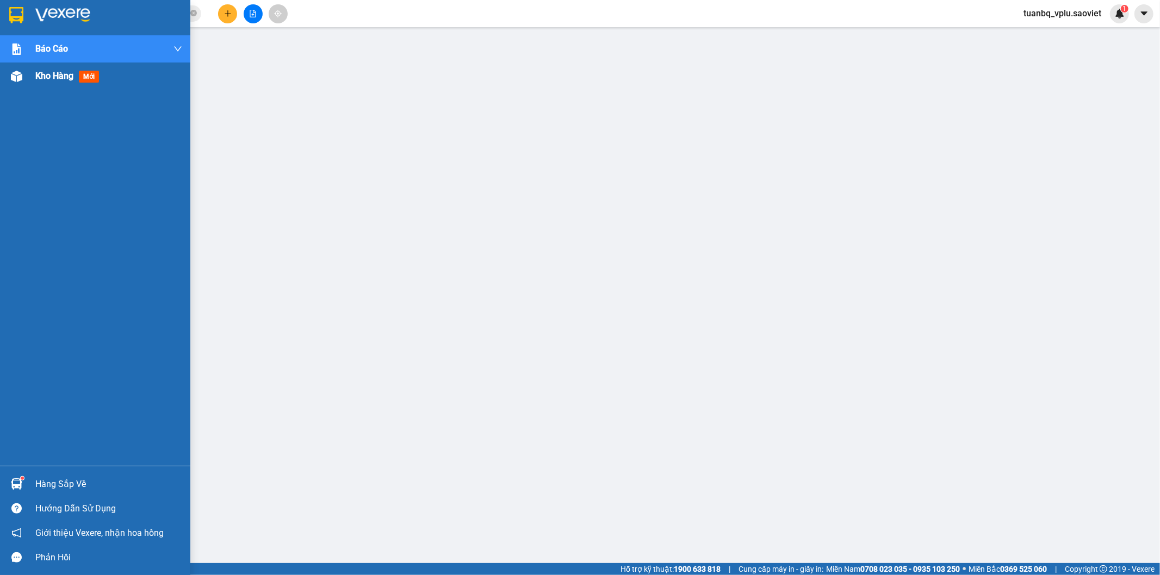
drag, startPoint x: 60, startPoint y: 69, endPoint x: 55, endPoint y: 77, distance: 9.5
click at [60, 71] on span "Kho hàng" at bounding box center [54, 76] width 38 height 10
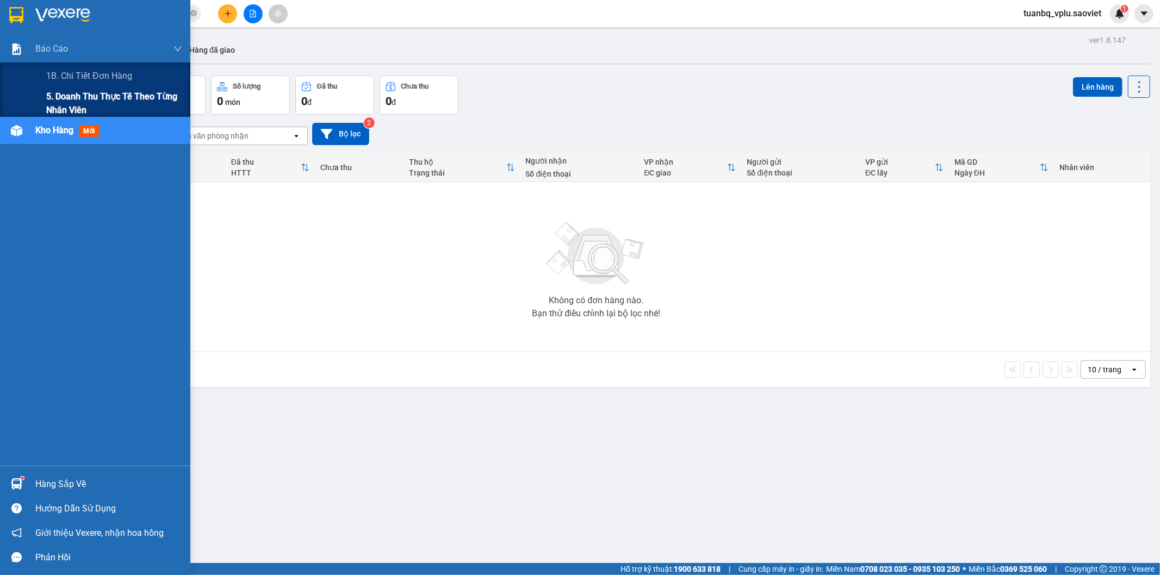
click at [73, 103] on span "5. Doanh thu thực tế theo từng nhân viên" at bounding box center [114, 103] width 136 height 27
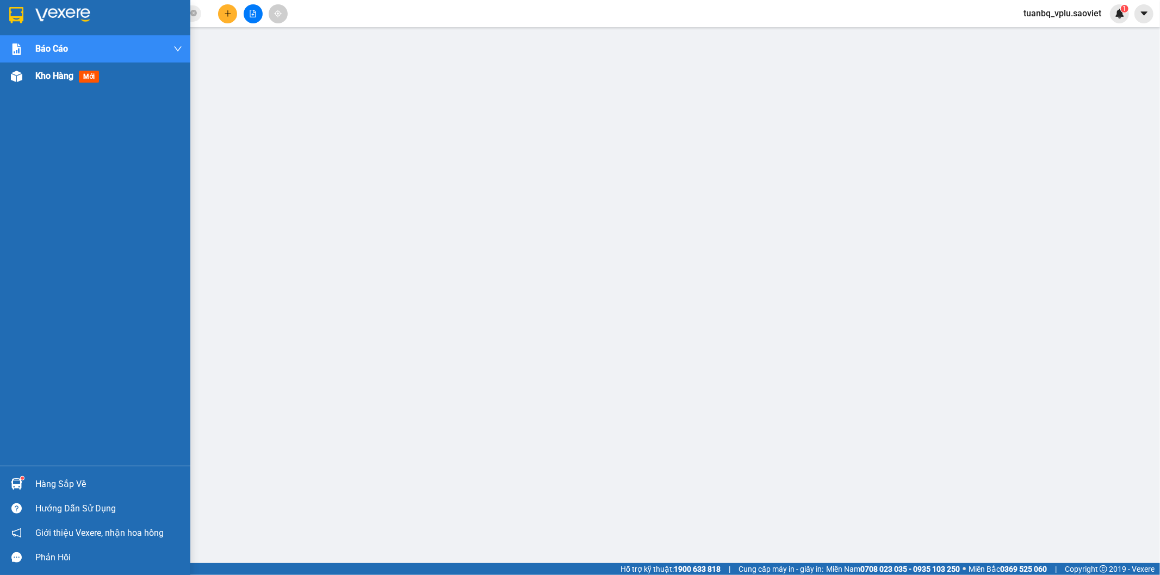
click at [72, 76] on span "Kho hàng" at bounding box center [54, 76] width 38 height 10
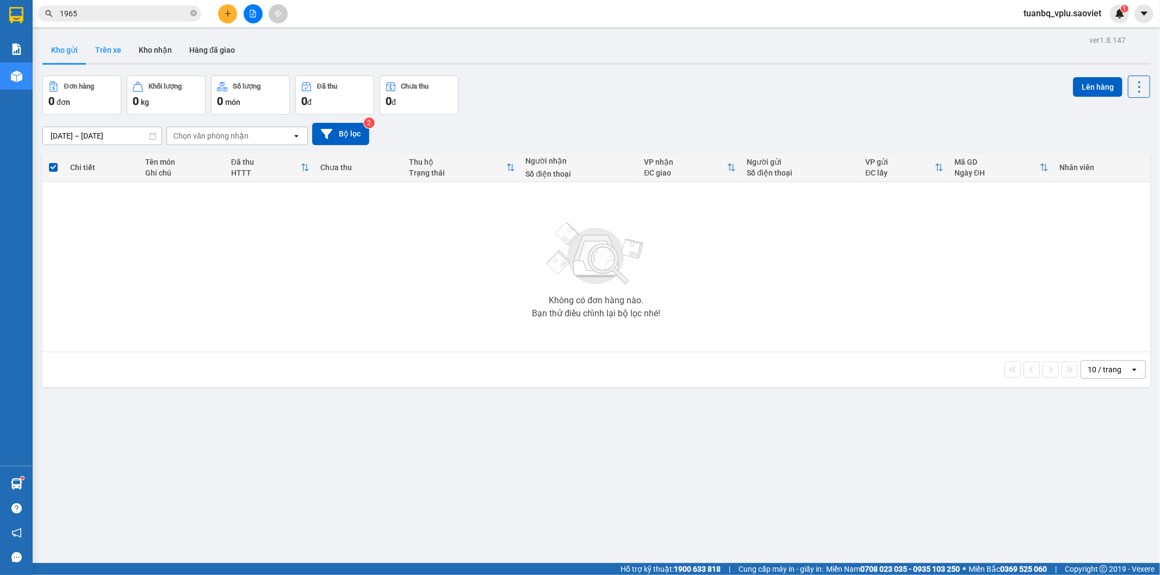
click at [110, 46] on button "Trên xe" at bounding box center [107, 50] width 43 height 26
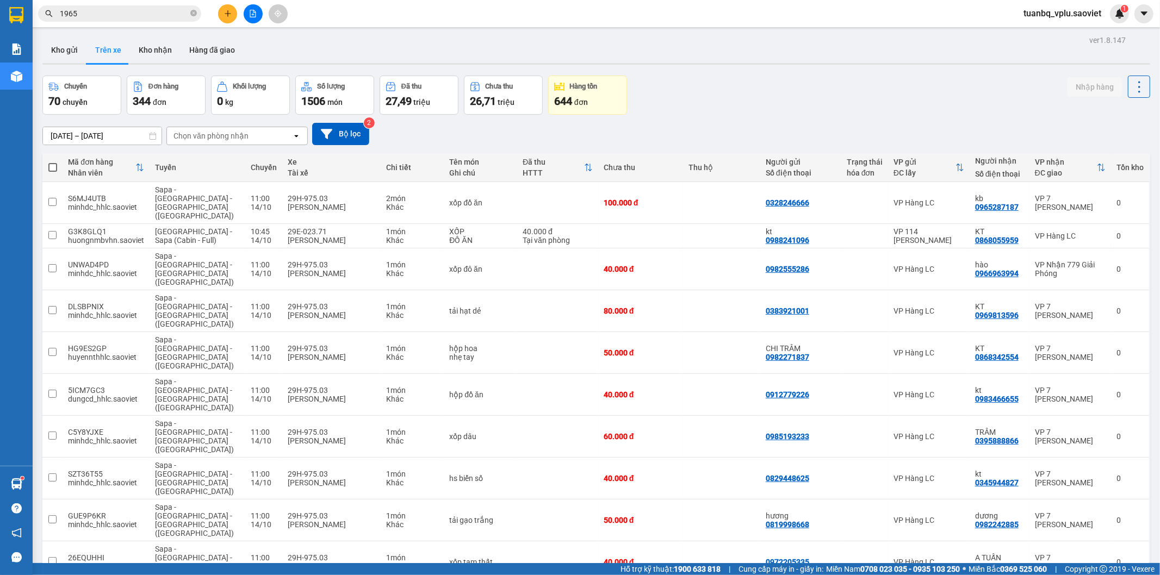
click at [238, 131] on div "Chọn văn phòng nhận" at bounding box center [210, 135] width 75 height 11
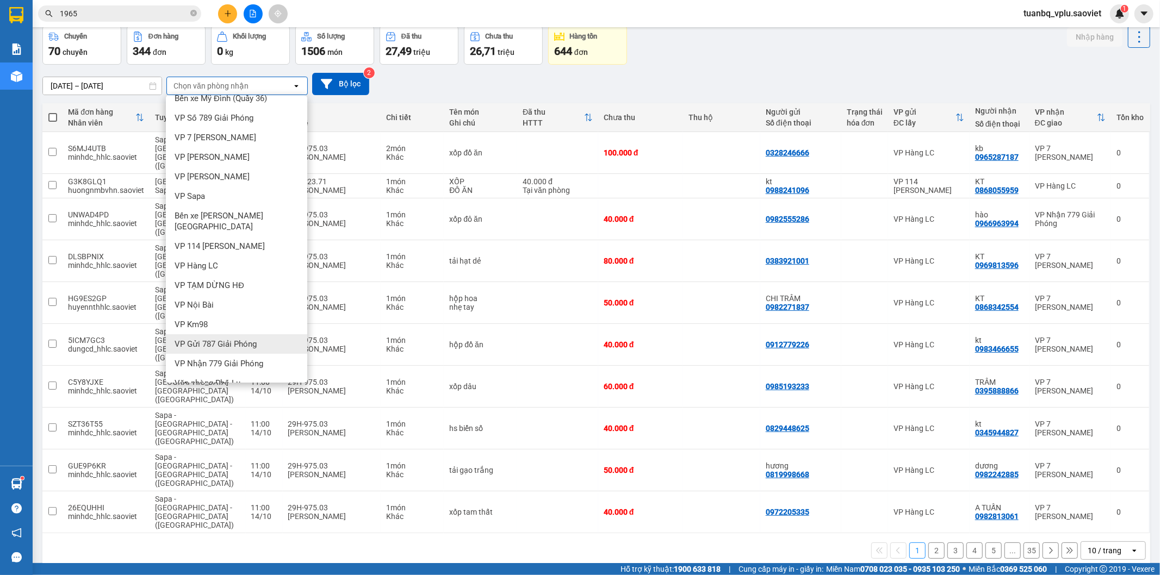
scroll to position [14, 0]
click at [247, 371] on div "Văn phòng Phố Lu" at bounding box center [236, 381] width 141 height 20
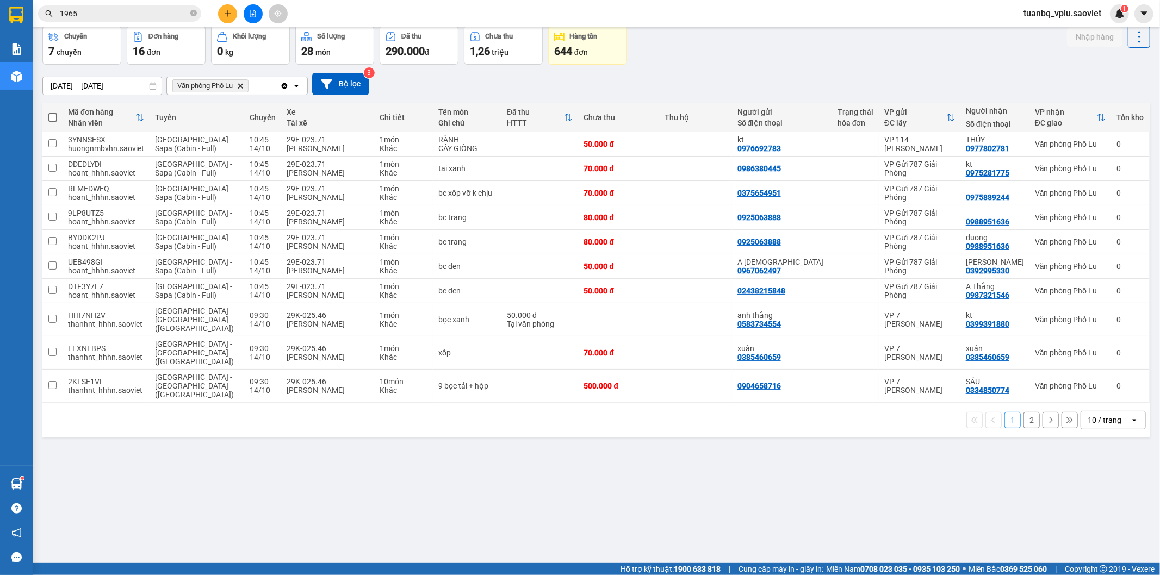
click at [1023, 412] on button "2" at bounding box center [1031, 420] width 16 height 16
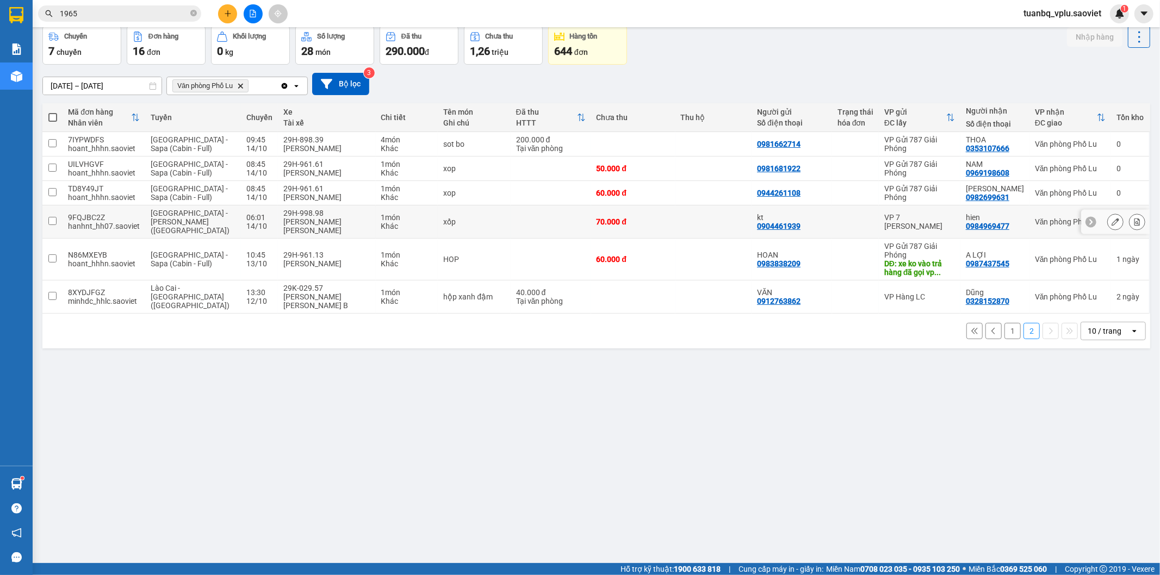
click at [376, 213] on td "1 món Khác" at bounding box center [407, 221] width 63 height 33
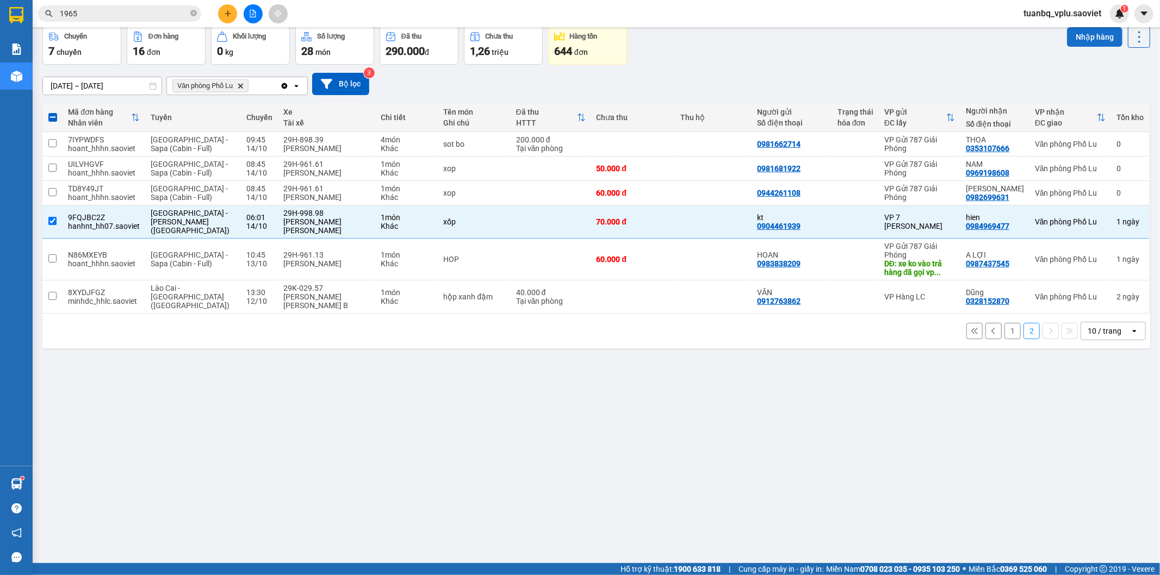
click at [1086, 36] on button "Nhập hàng" at bounding box center [1094, 37] width 55 height 20
checkbox input "false"
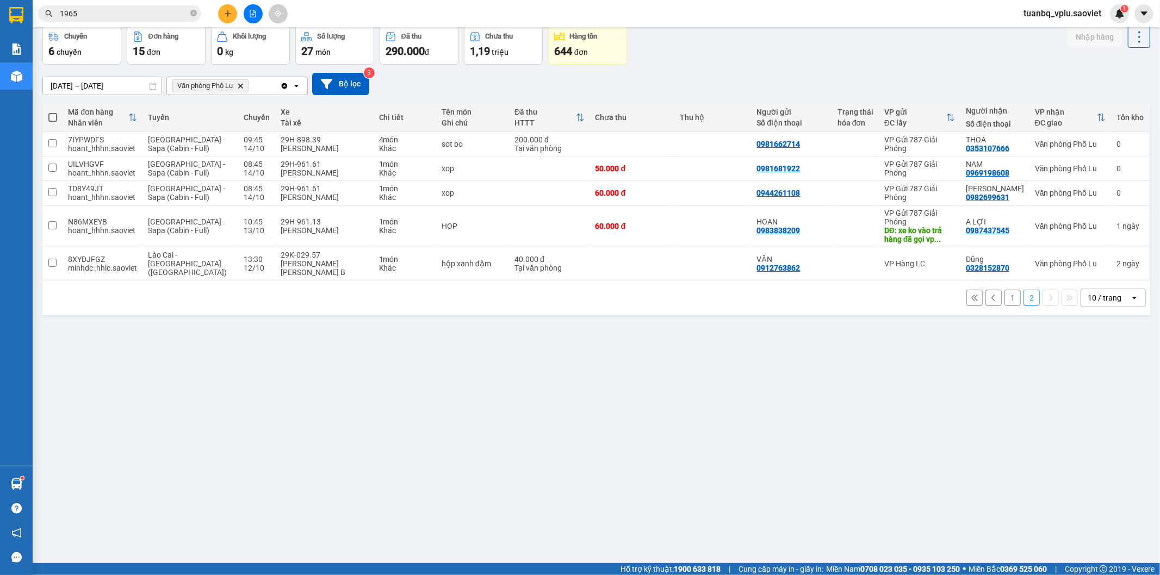
click at [1006, 291] on button "1" at bounding box center [1012, 298] width 16 height 16
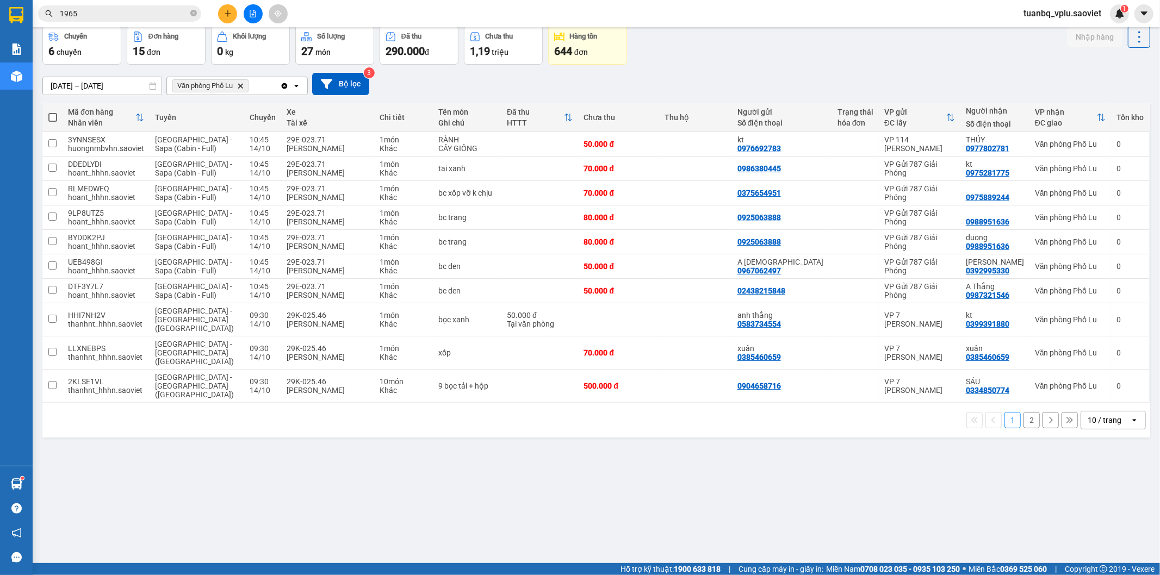
click at [1025, 412] on button "2" at bounding box center [1031, 420] width 16 height 16
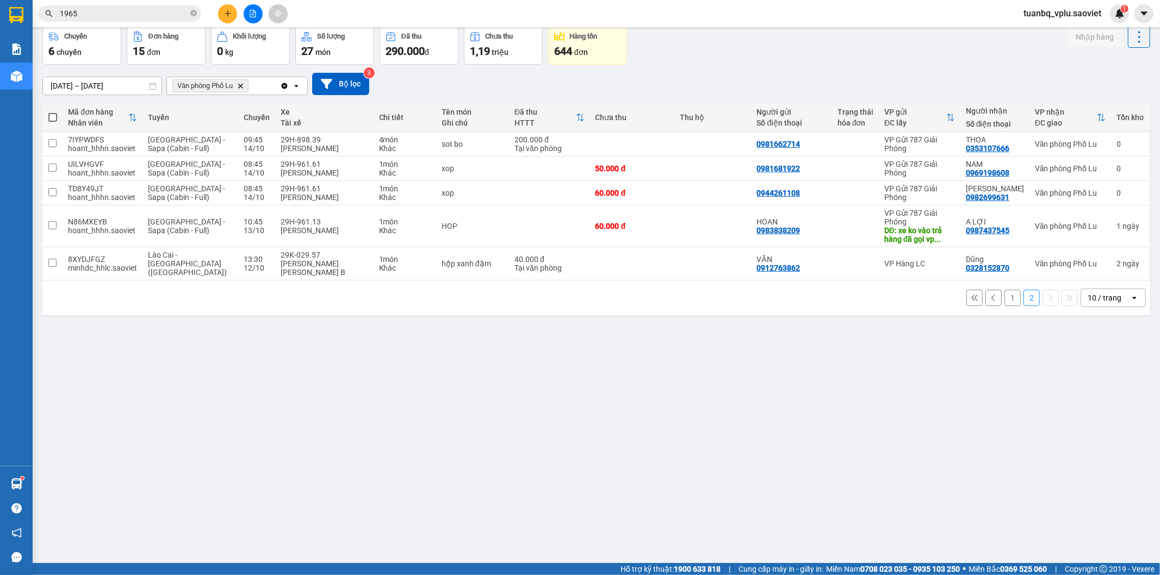
click at [104, 16] on input "1965" at bounding box center [124, 14] width 128 height 12
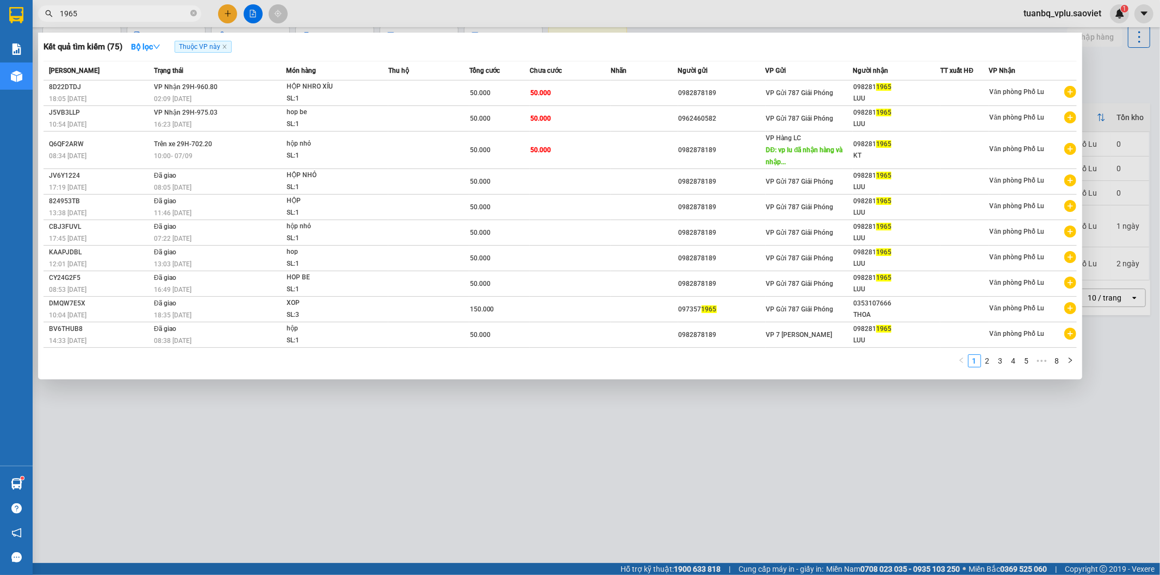
click at [104, 16] on input "1965" at bounding box center [124, 14] width 128 height 12
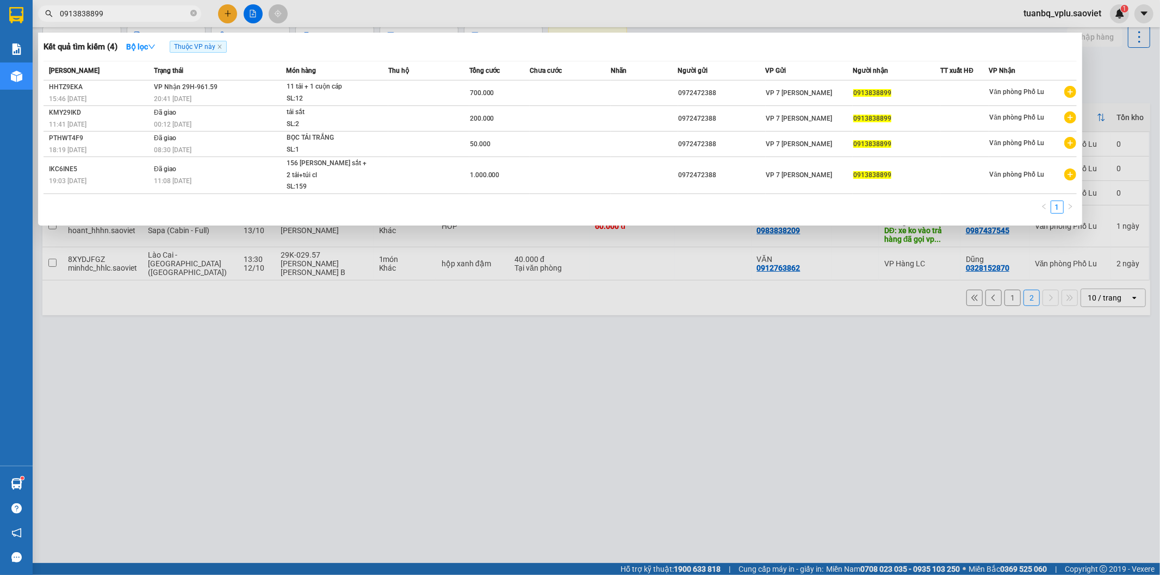
type input "0913838899"
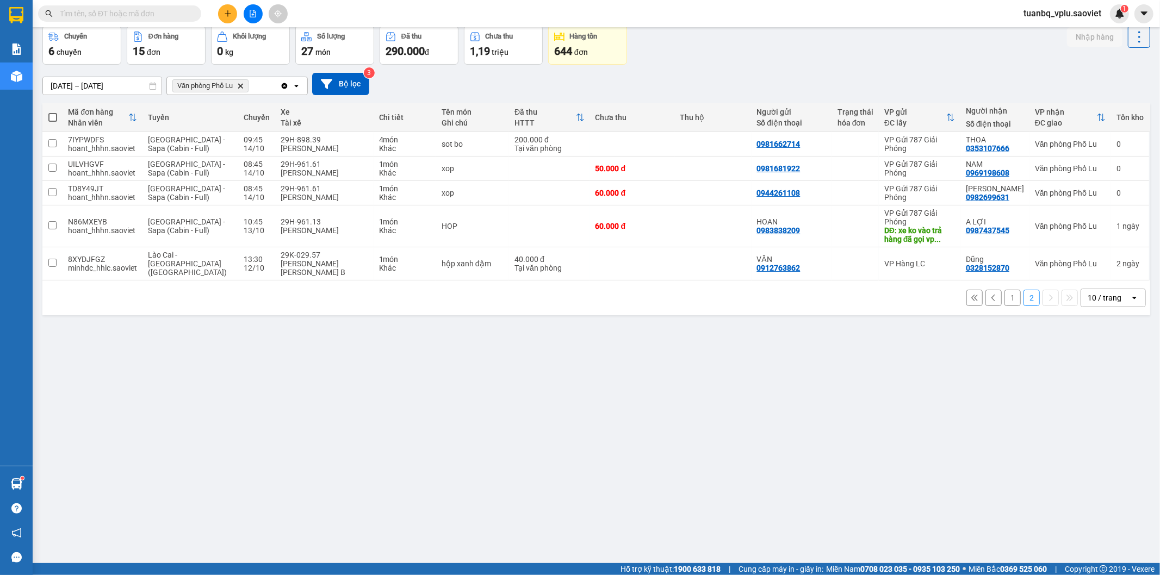
click at [1007, 294] on button "1" at bounding box center [1012, 298] width 16 height 16
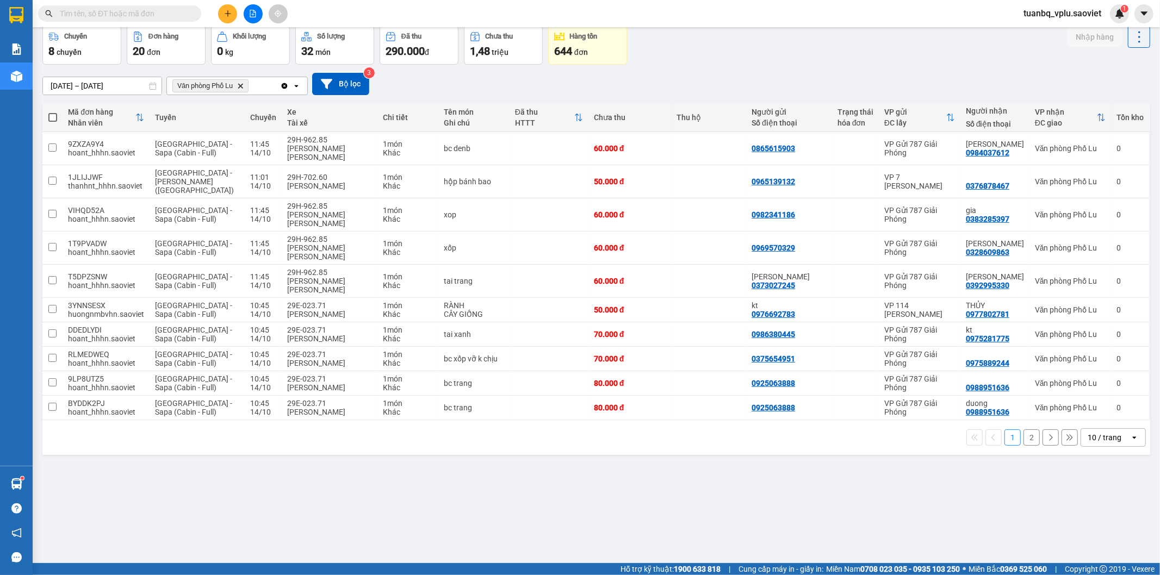
click at [1024, 429] on button "2" at bounding box center [1031, 437] width 16 height 16
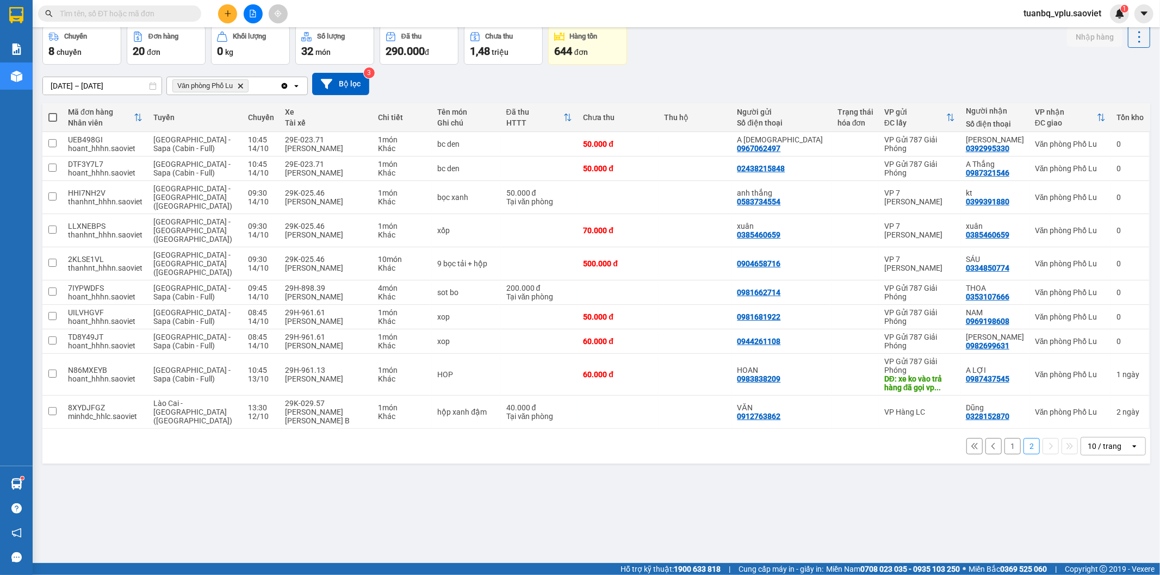
click at [148, 9] on input "text" at bounding box center [124, 14] width 128 height 12
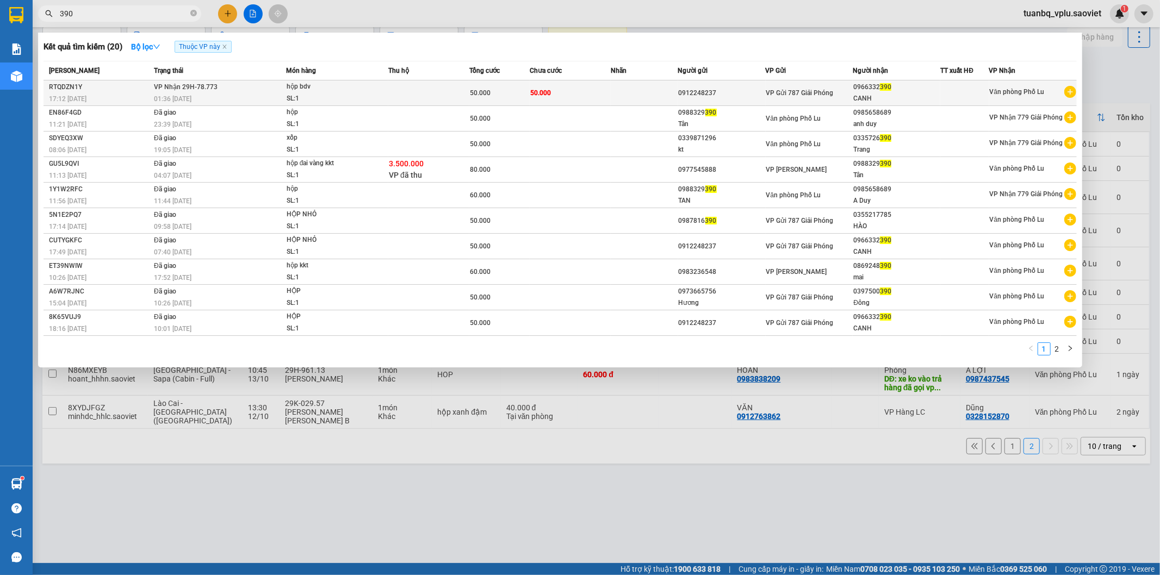
type input "390"
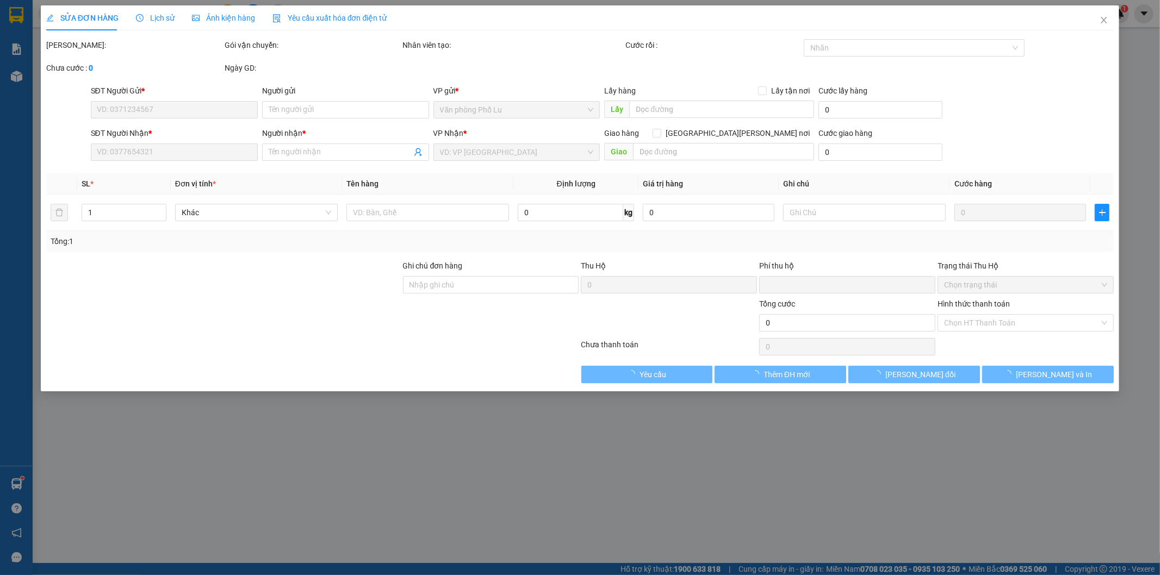
type input "0912248237"
type input "0966332390"
type input "CANH"
type input "0"
type input "50.000"
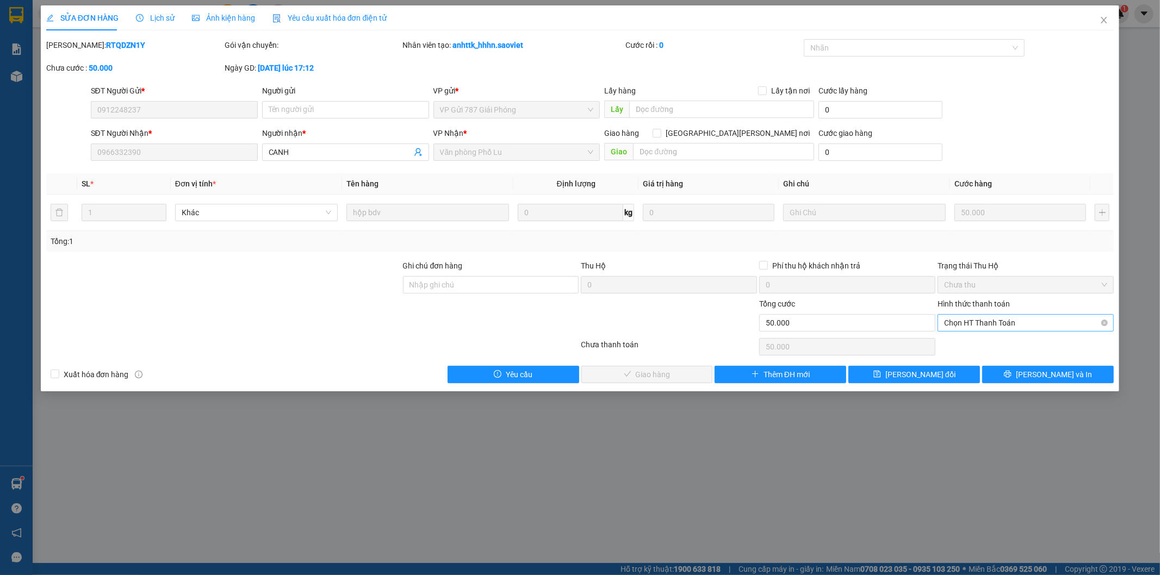
click at [972, 321] on span "Chọn HT Thanh Toán" at bounding box center [1025, 323] width 163 height 16
click at [961, 340] on div "Tại văn phòng" at bounding box center [1025, 345] width 163 height 12
type input "0"
click at [633, 372] on span "[PERSON_NAME] và [PERSON_NAME] hàng" at bounding box center [675, 375] width 147 height 12
